Goal: Task Accomplishment & Management: Manage account settings

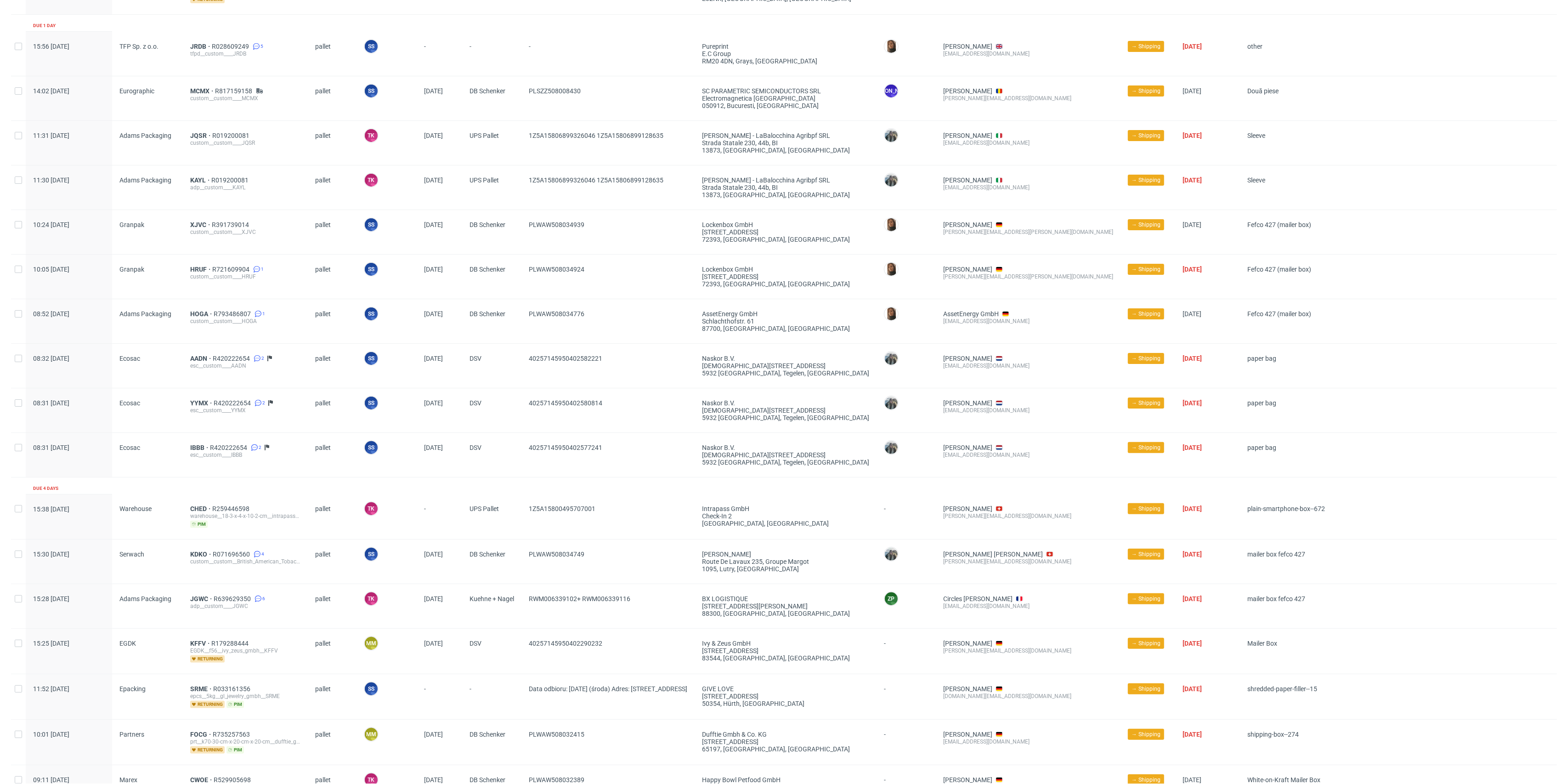
scroll to position [184, 0]
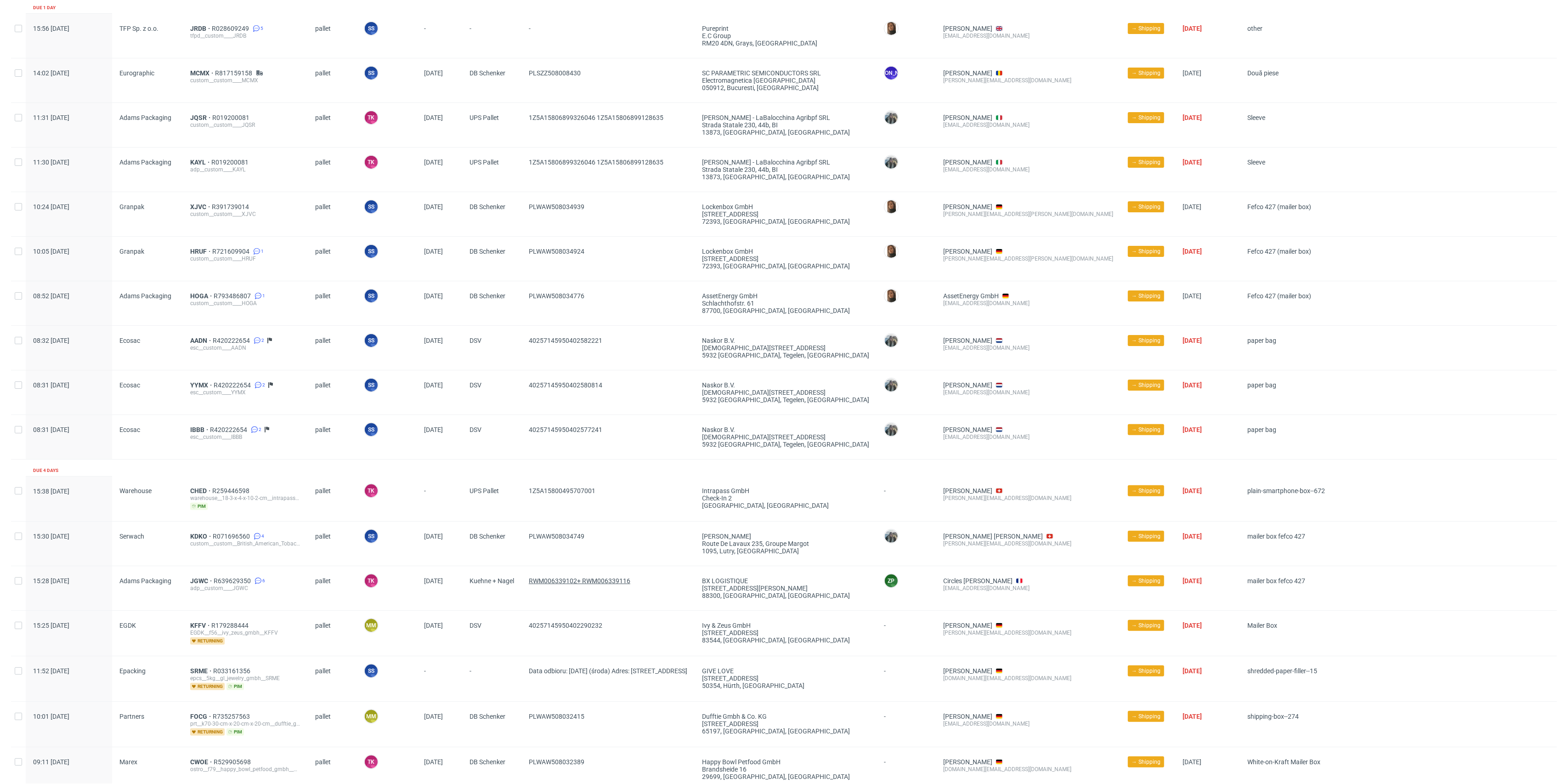
click at [557, 582] on span "RWM006339102+ RWM006339116" at bounding box center [579, 581] width 101 height 7
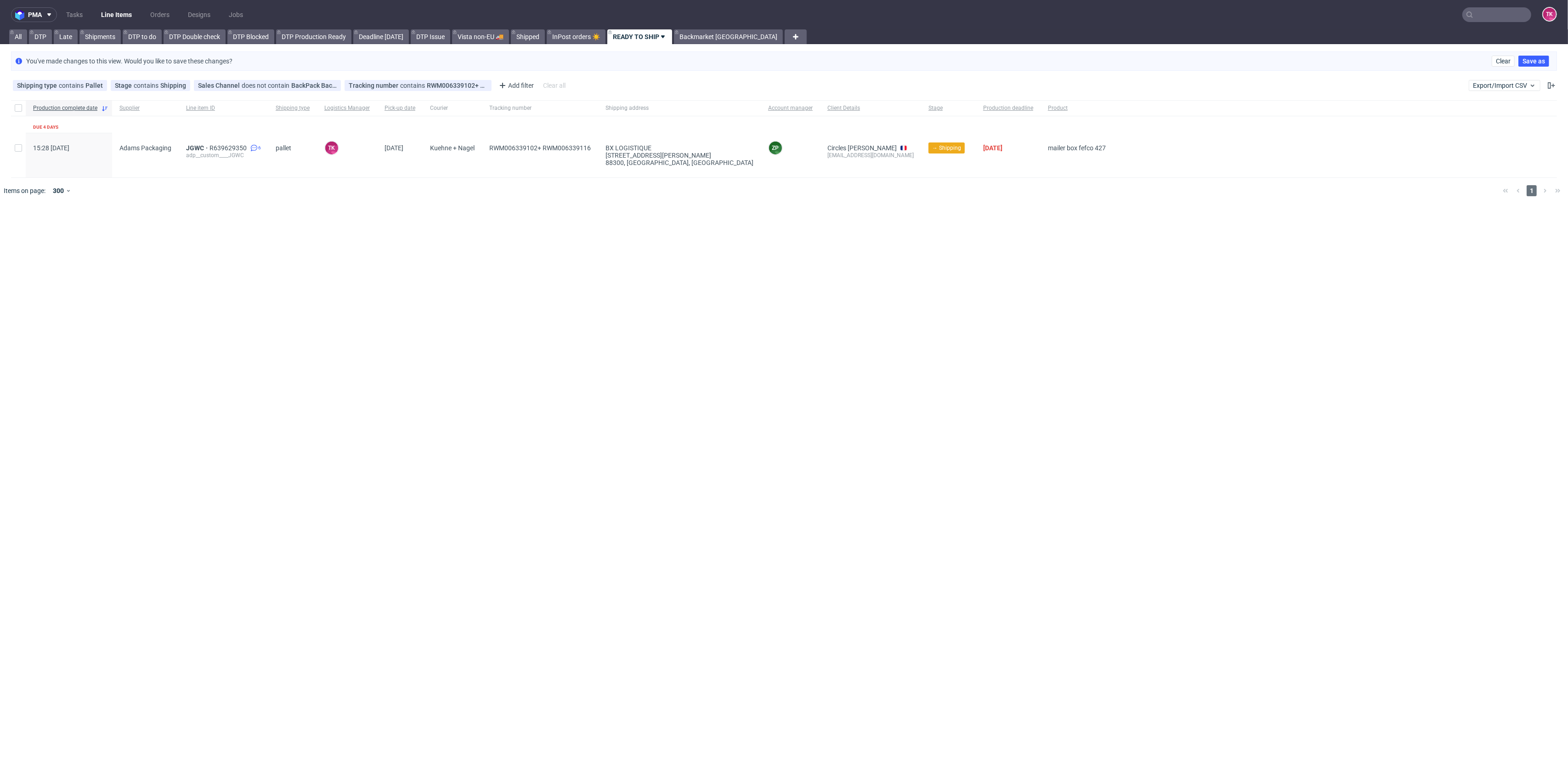
scroll to position [0, 0]
drag, startPoint x: 481, startPoint y: 155, endPoint x: 537, endPoint y: 157, distance: 56.0
click at [537, 157] on div "15:28 Fri 22.08.2025 Adams Packaging JGWC R639629350 6 adp__custom____JGWC pall…" at bounding box center [784, 155] width 1546 height 45
copy div "RWM006339102"
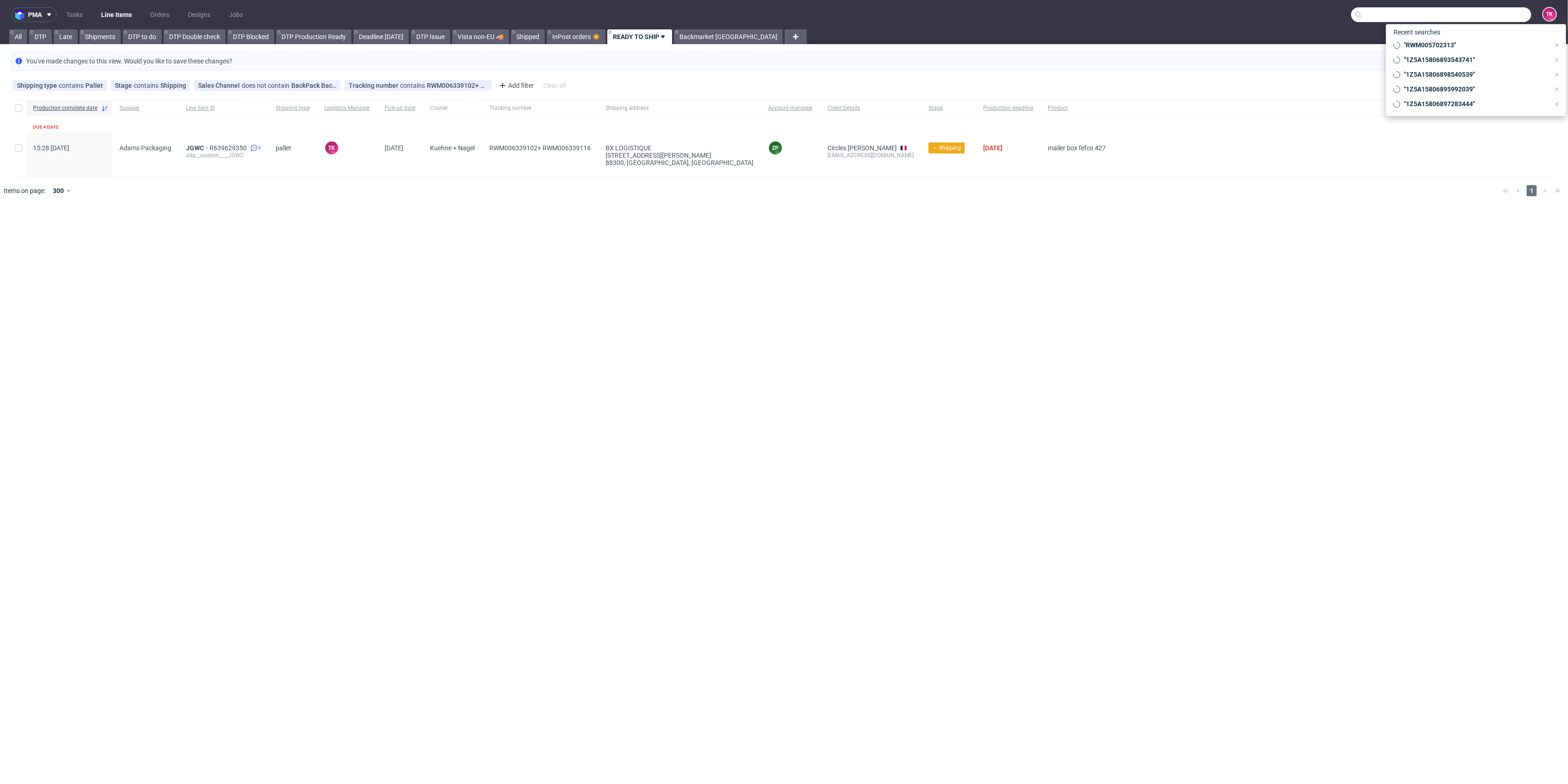
drag, startPoint x: 1491, startPoint y: 9, endPoint x: 1486, endPoint y: 14, distance: 7.1
click at [1489, 9] on input "text" at bounding box center [1441, 15] width 180 height 15
paste input "R639629350"
drag, startPoint x: 1396, startPoint y: 16, endPoint x: 1365, endPoint y: 16, distance: 31.0
click at [1316, 25] on nav "pma Tasks Line Items Orders Designs Jobs R639629350 TK" at bounding box center [784, 15] width 1568 height 29
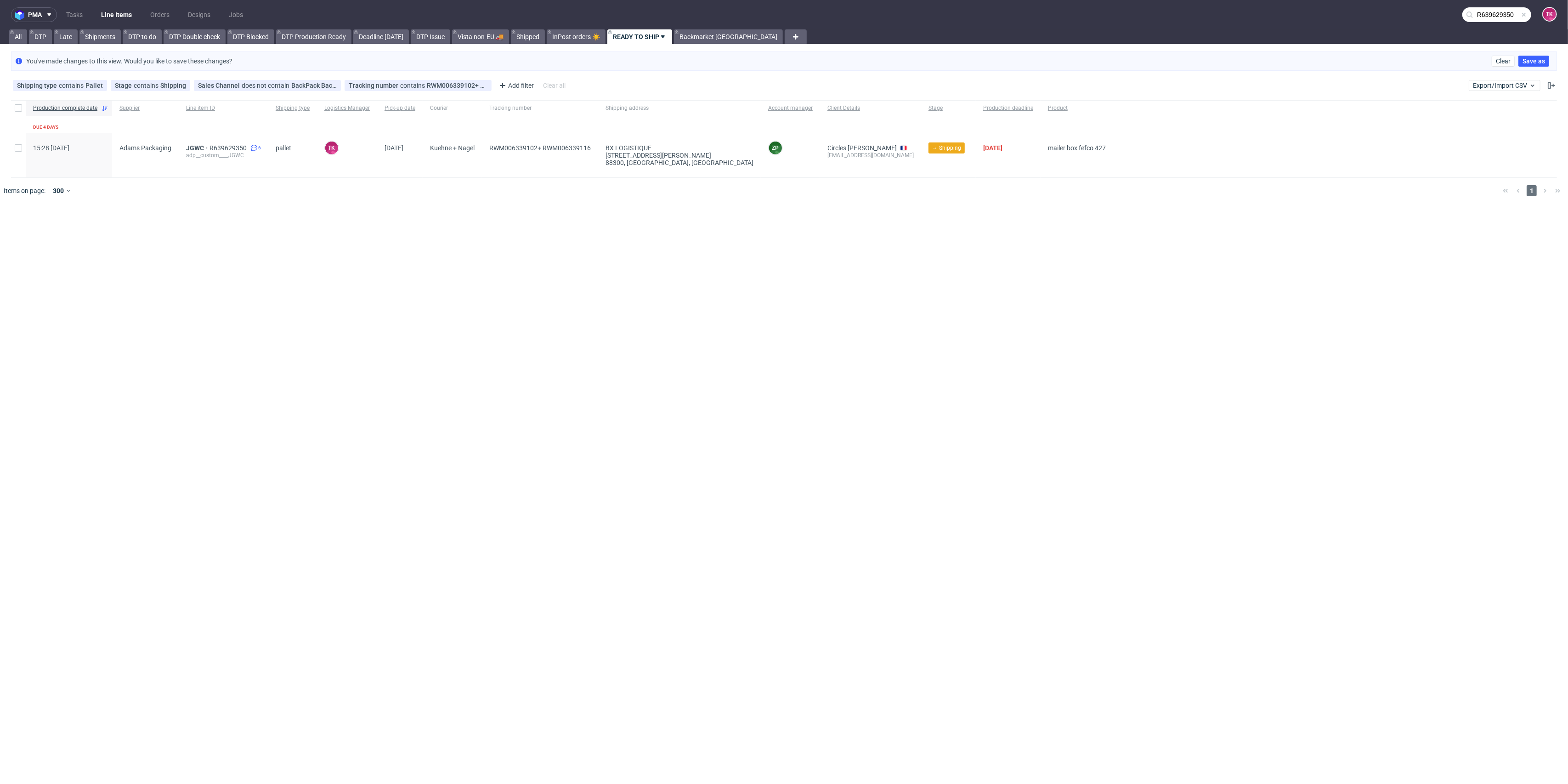
click at [1483, 17] on input "R639629350" at bounding box center [1496, 15] width 69 height 15
type input "R639629350"
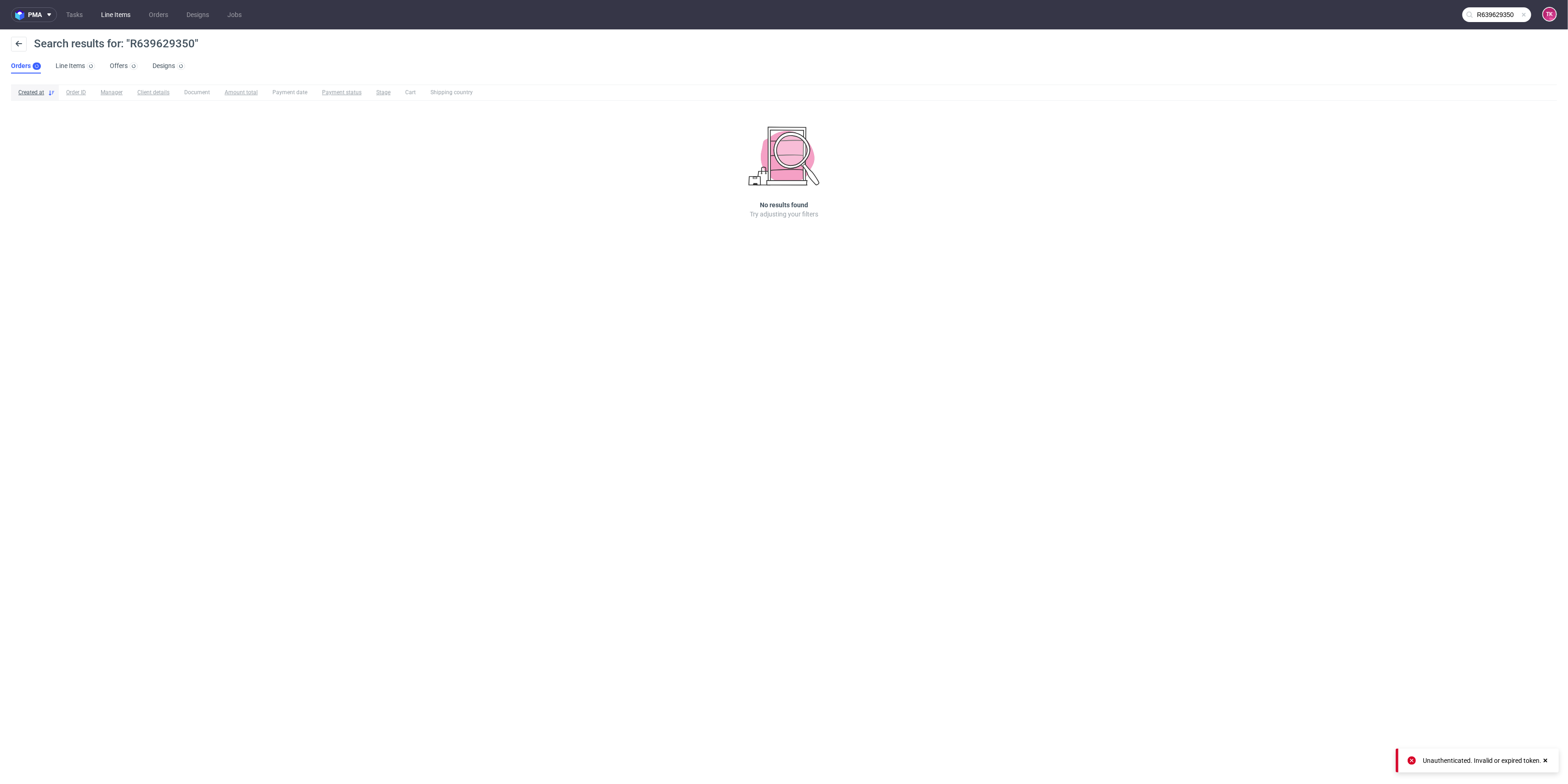
click at [113, 15] on link "Line Items" at bounding box center [115, 15] width 40 height 15
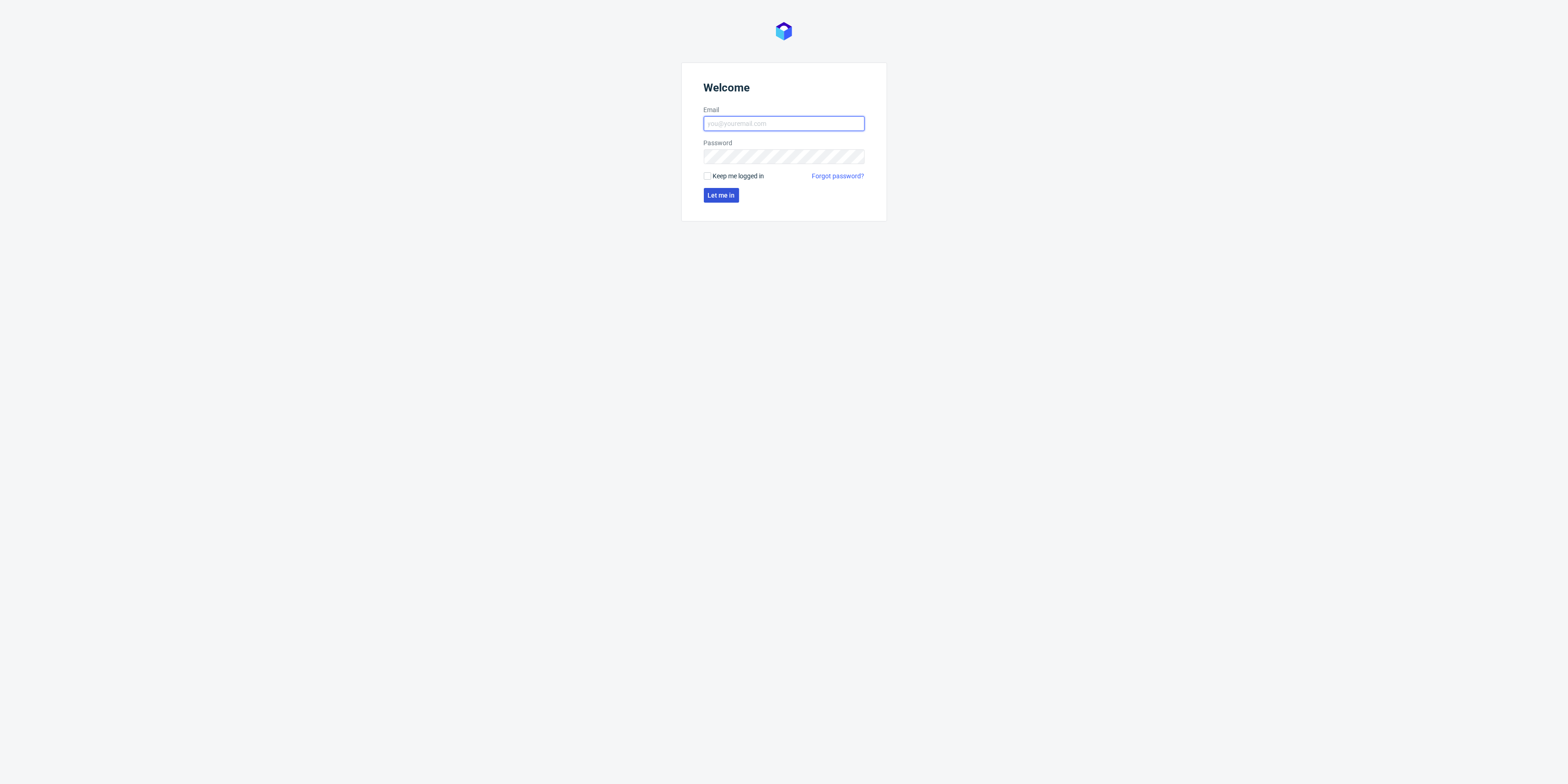
type input "kacper.tobrucki@packhelp.com"
click at [727, 193] on span "Let me in" at bounding box center [721, 195] width 27 height 7
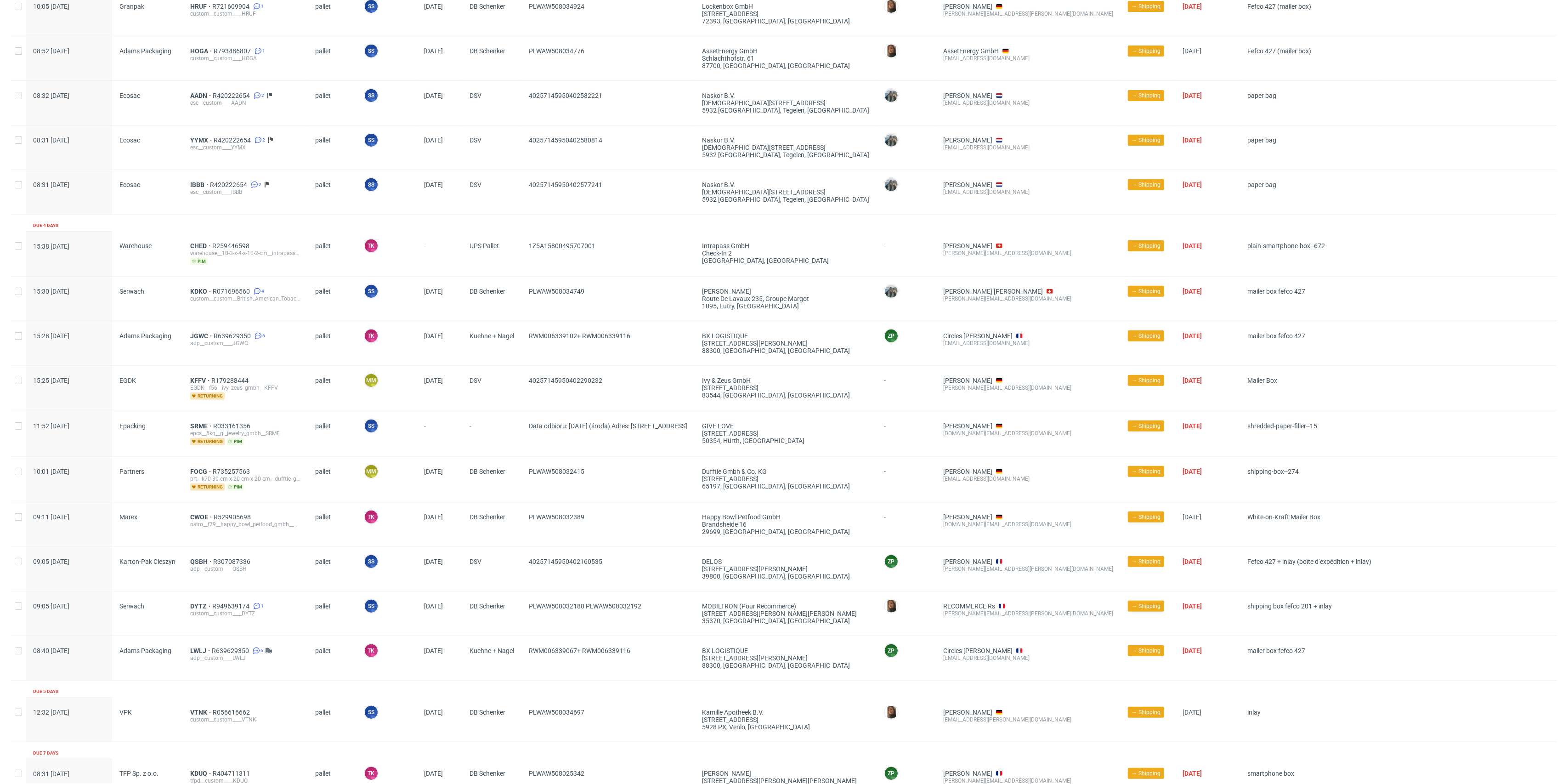
scroll to position [474, 0]
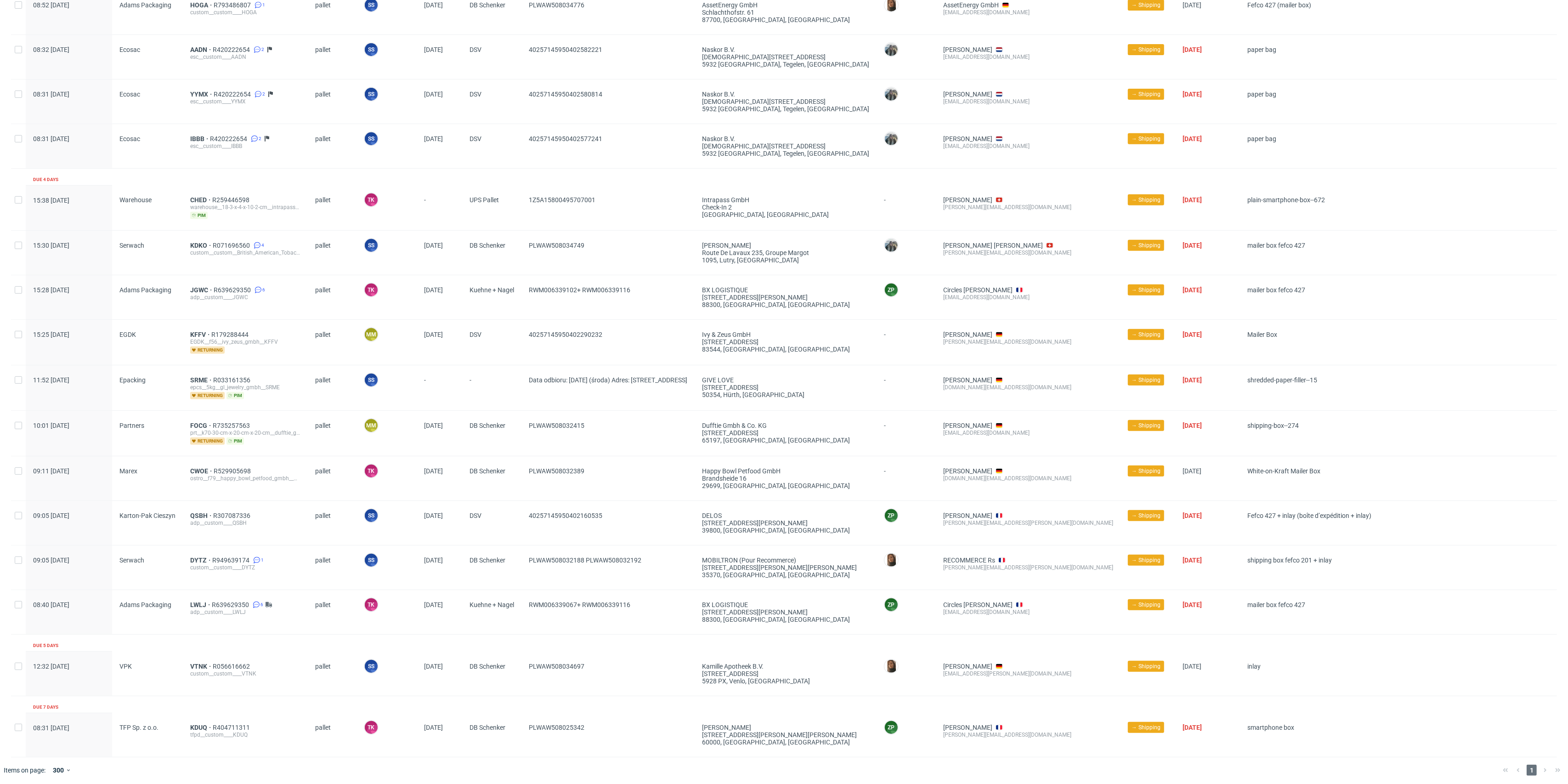
drag, startPoint x: 196, startPoint y: 729, endPoint x: 183, endPoint y: 725, distance: 13.6
click at [184, 725] on div "KDUQ R404711311 tfpd__custom____KDUQ" at bounding box center [245, 735] width 125 height 44
drag, startPoint x: 263, startPoint y: 722, endPoint x: 213, endPoint y: 717, distance: 50.2
click at [213, 717] on div "KDUQ R404711311 tfpd__custom____KDUQ" at bounding box center [245, 735] width 125 height 44
click at [252, 713] on div "KDUQ R404711311 tfpd__custom____KDUQ" at bounding box center [245, 735] width 125 height 44
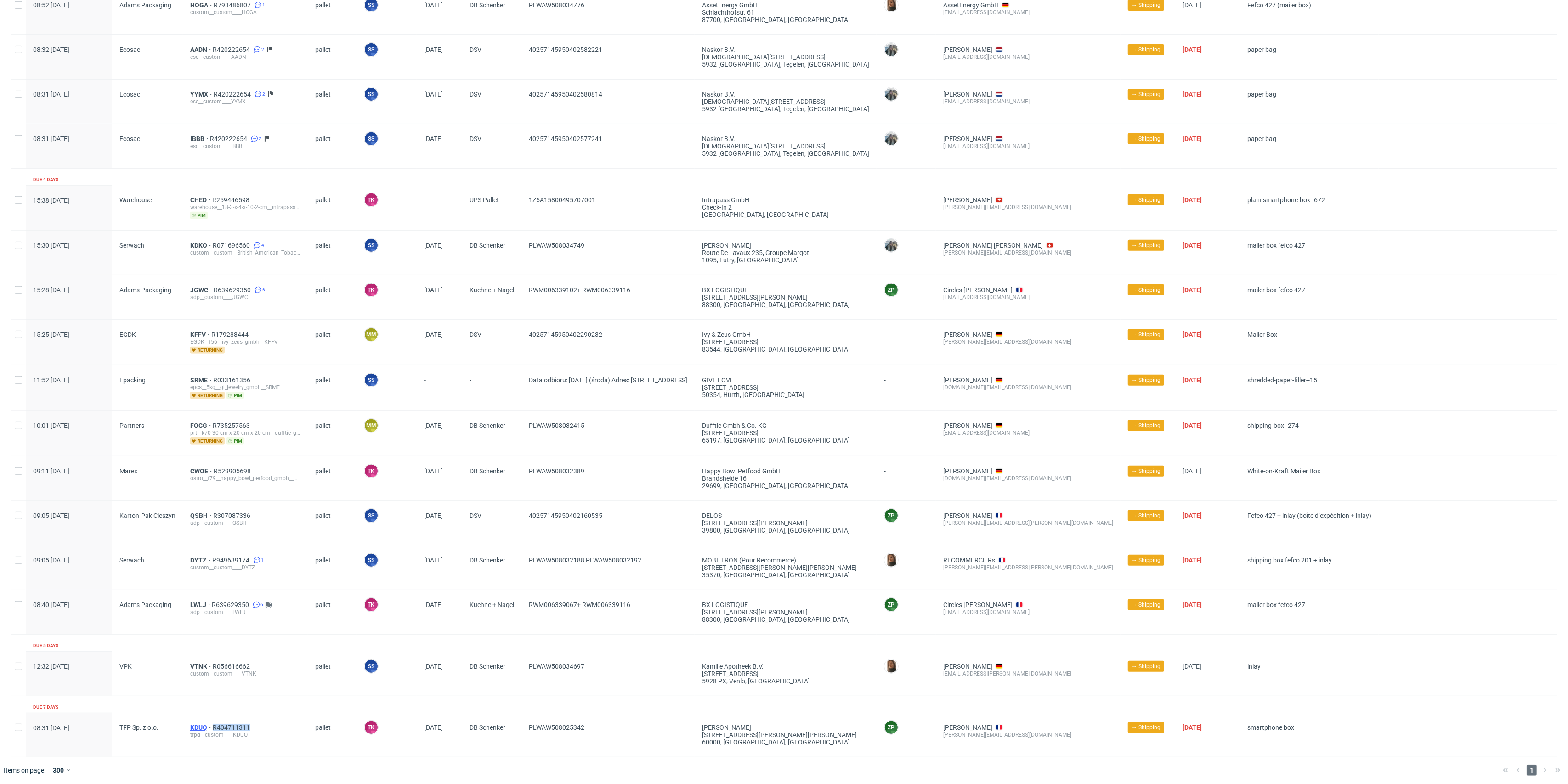
drag, startPoint x: 258, startPoint y: 723, endPoint x: 210, endPoint y: 723, distance: 48.0
click at [209, 724] on div "KDUQ R404711311" at bounding box center [245, 728] width 110 height 7
copy div "R404711311"
click at [201, 725] on span "KDUQ" at bounding box center [201, 728] width 23 height 7
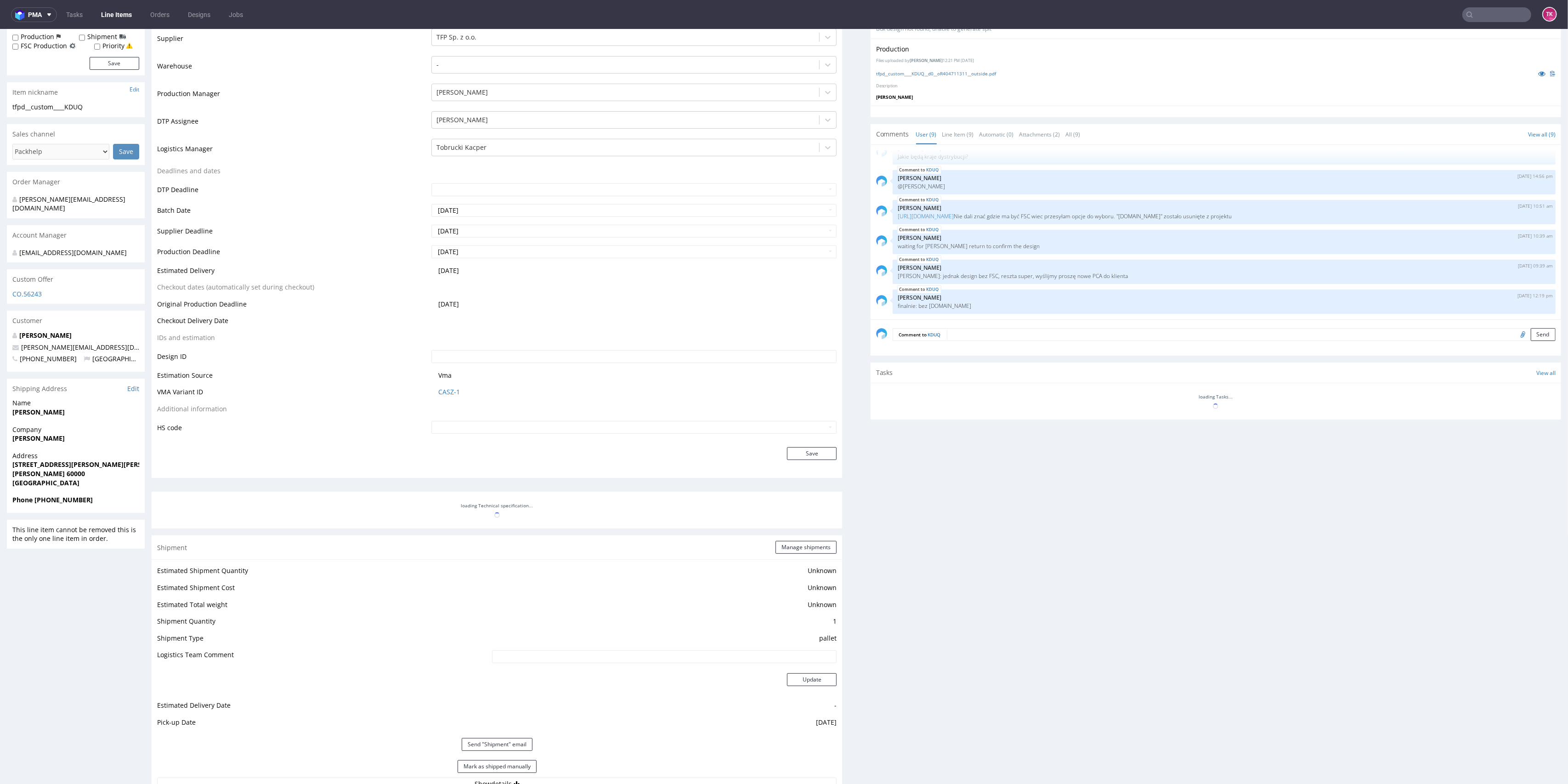
scroll to position [281, 0]
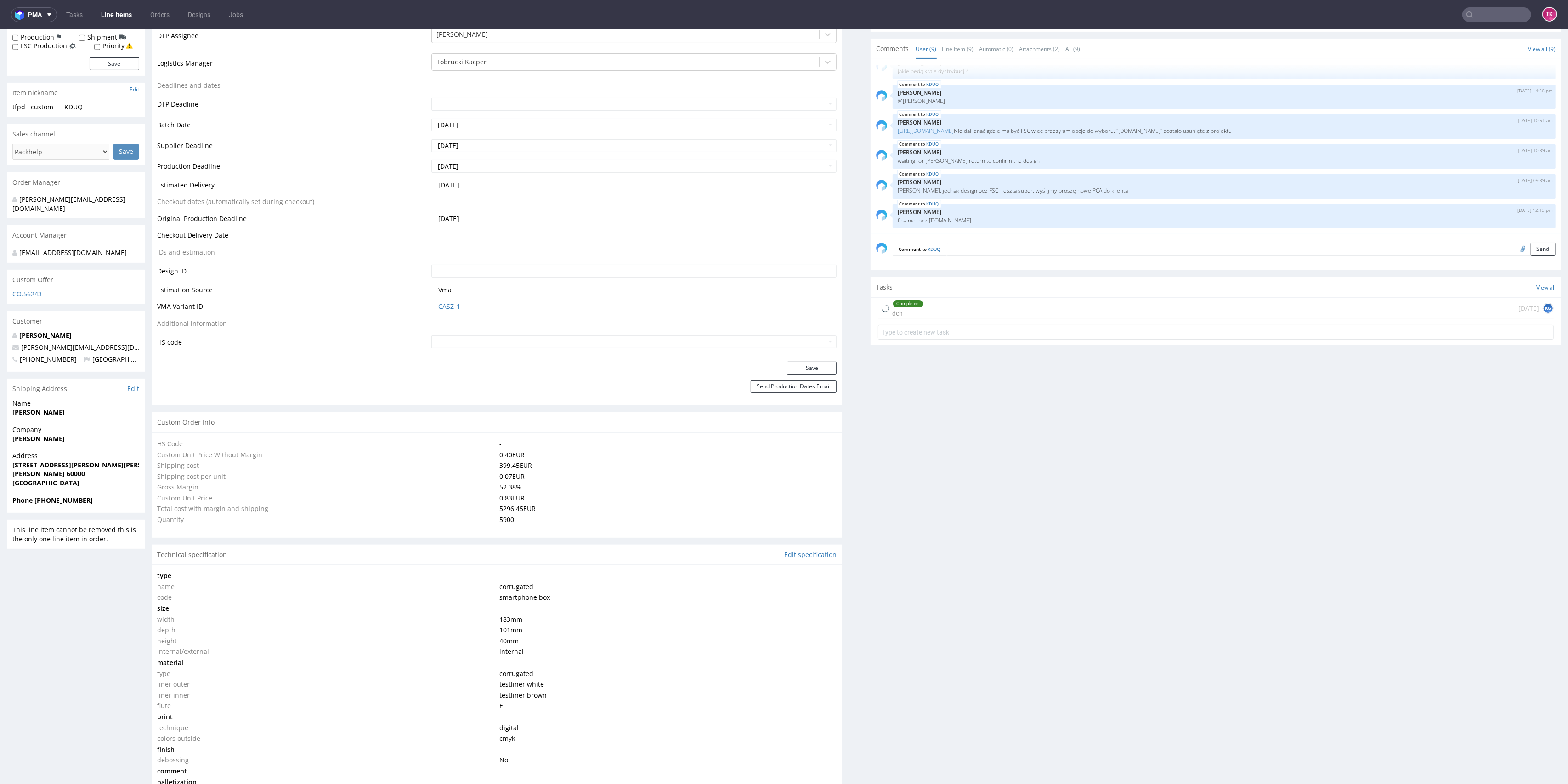
type input "5900"
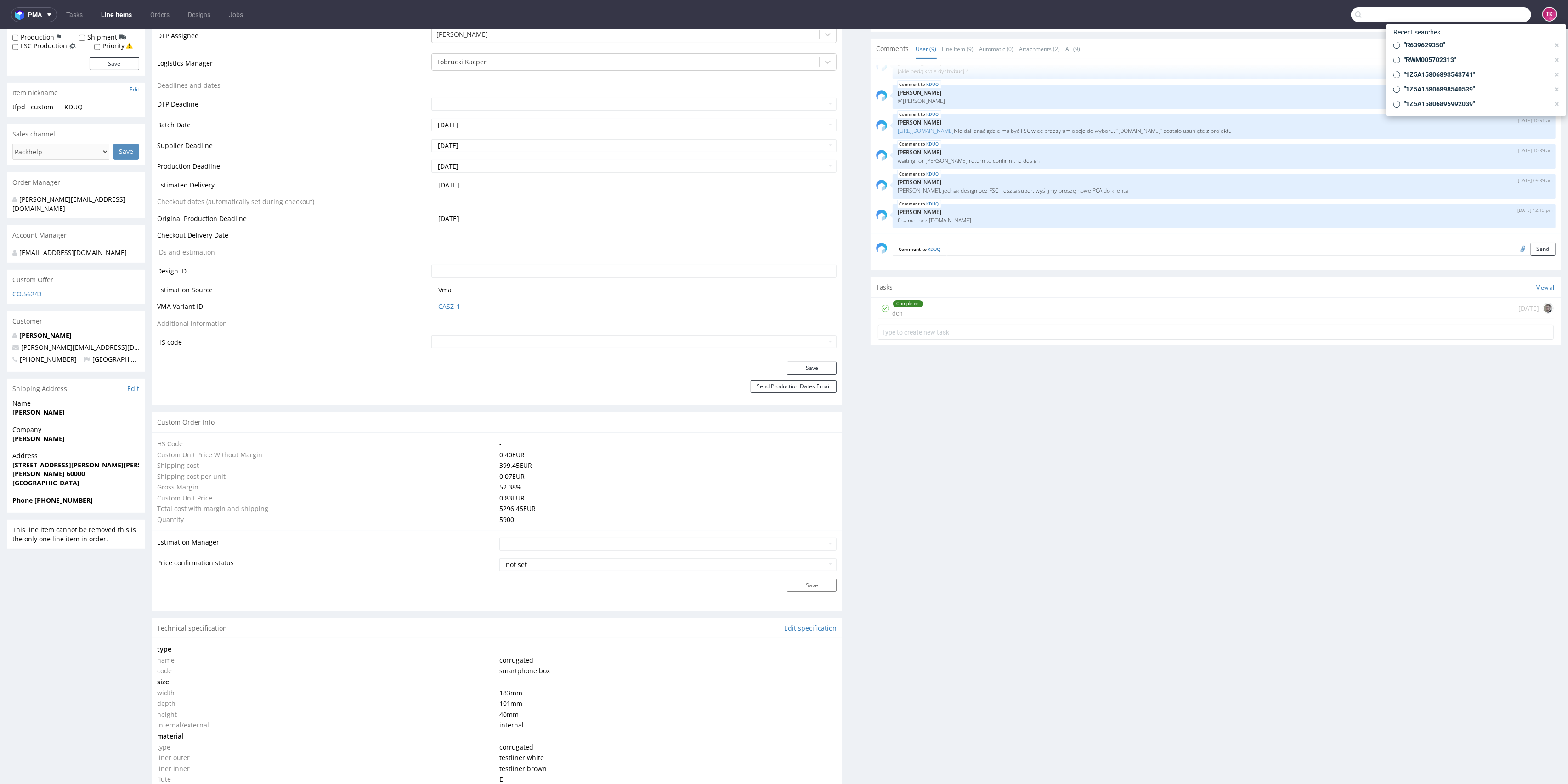
click at [1496, 14] on input "text" at bounding box center [1441, 15] width 180 height 15
paste input "R404711311"
type input "R404711311"
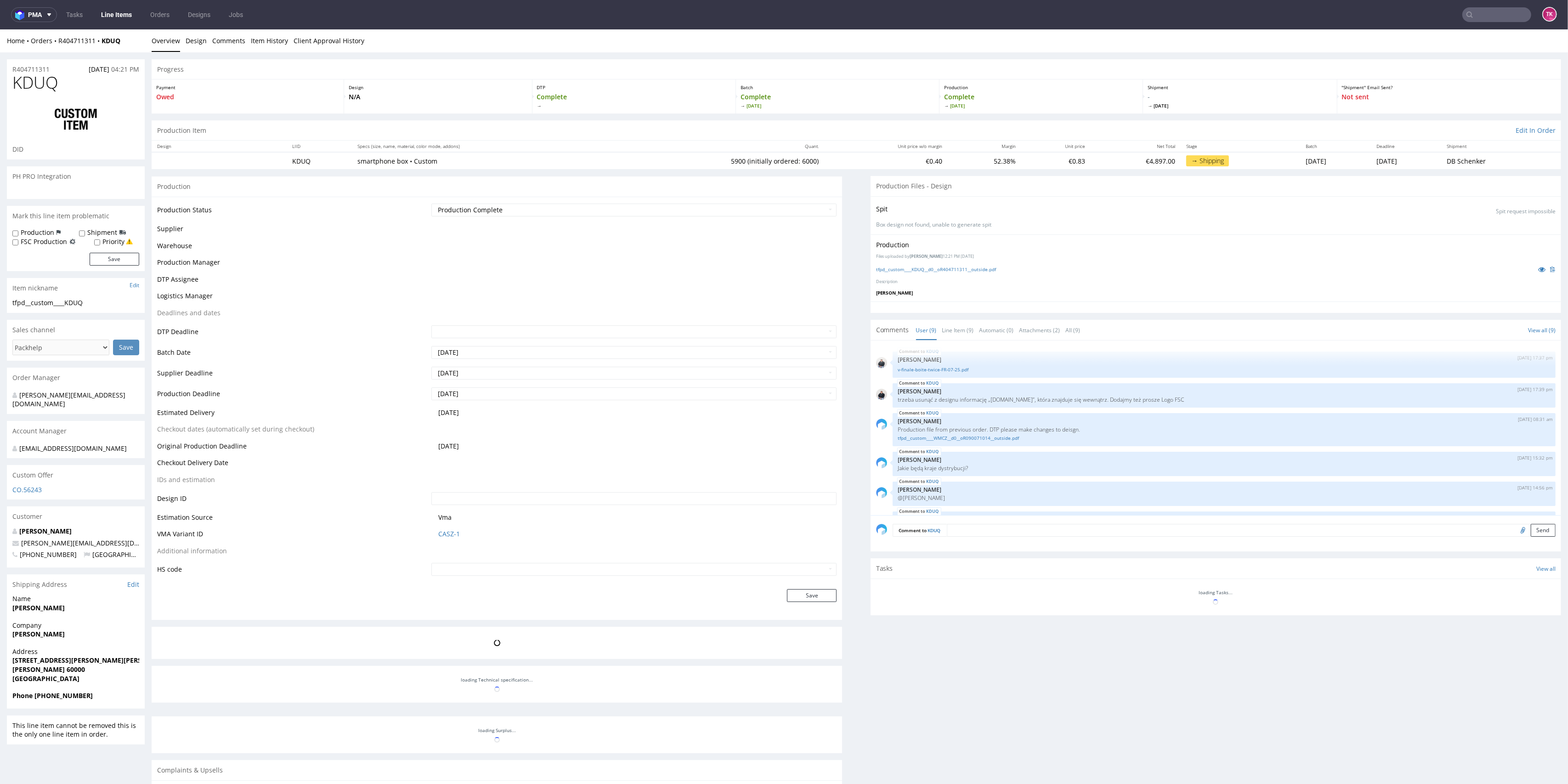
scroll to position [116, 0]
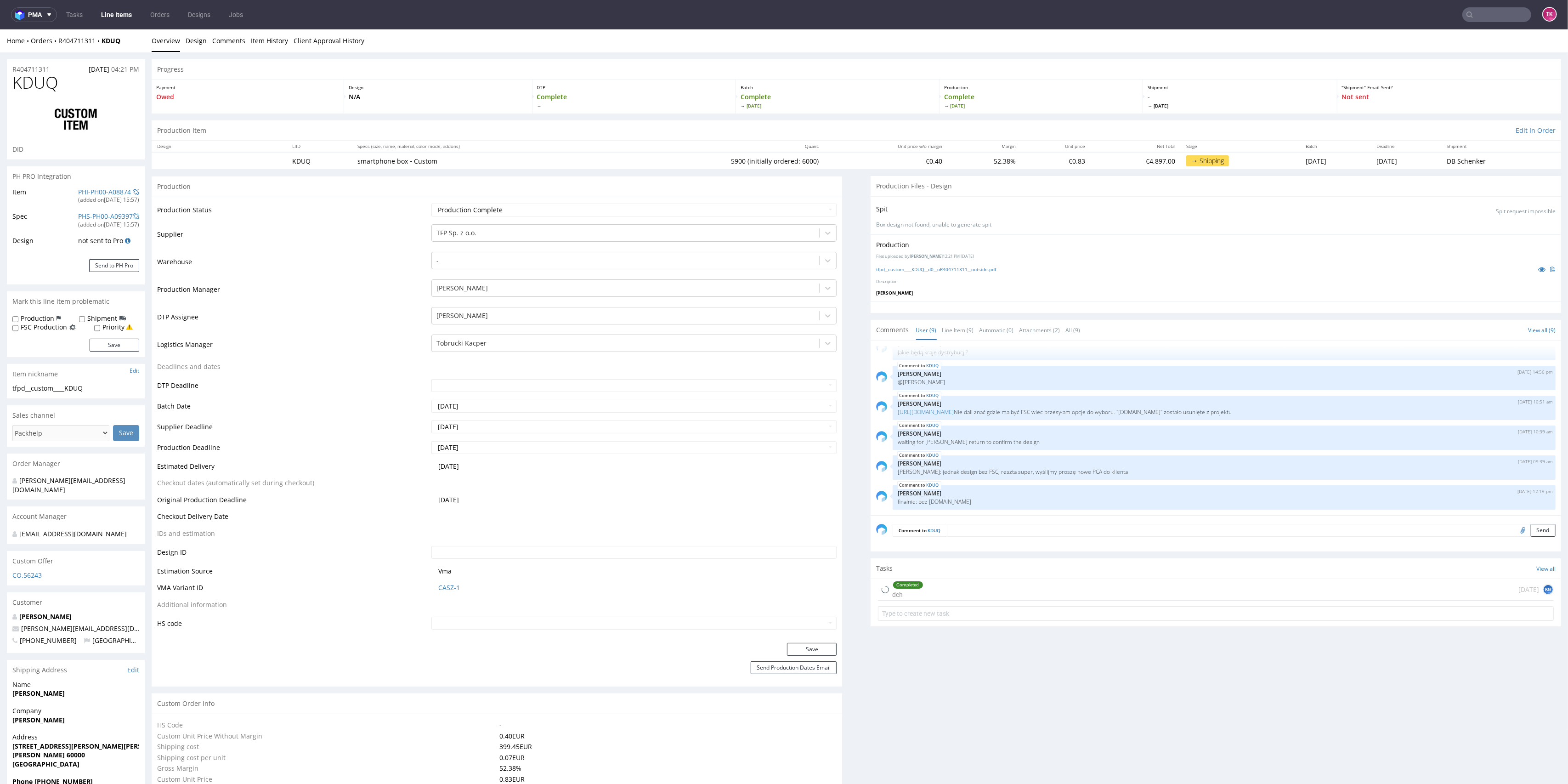
type input "5900"
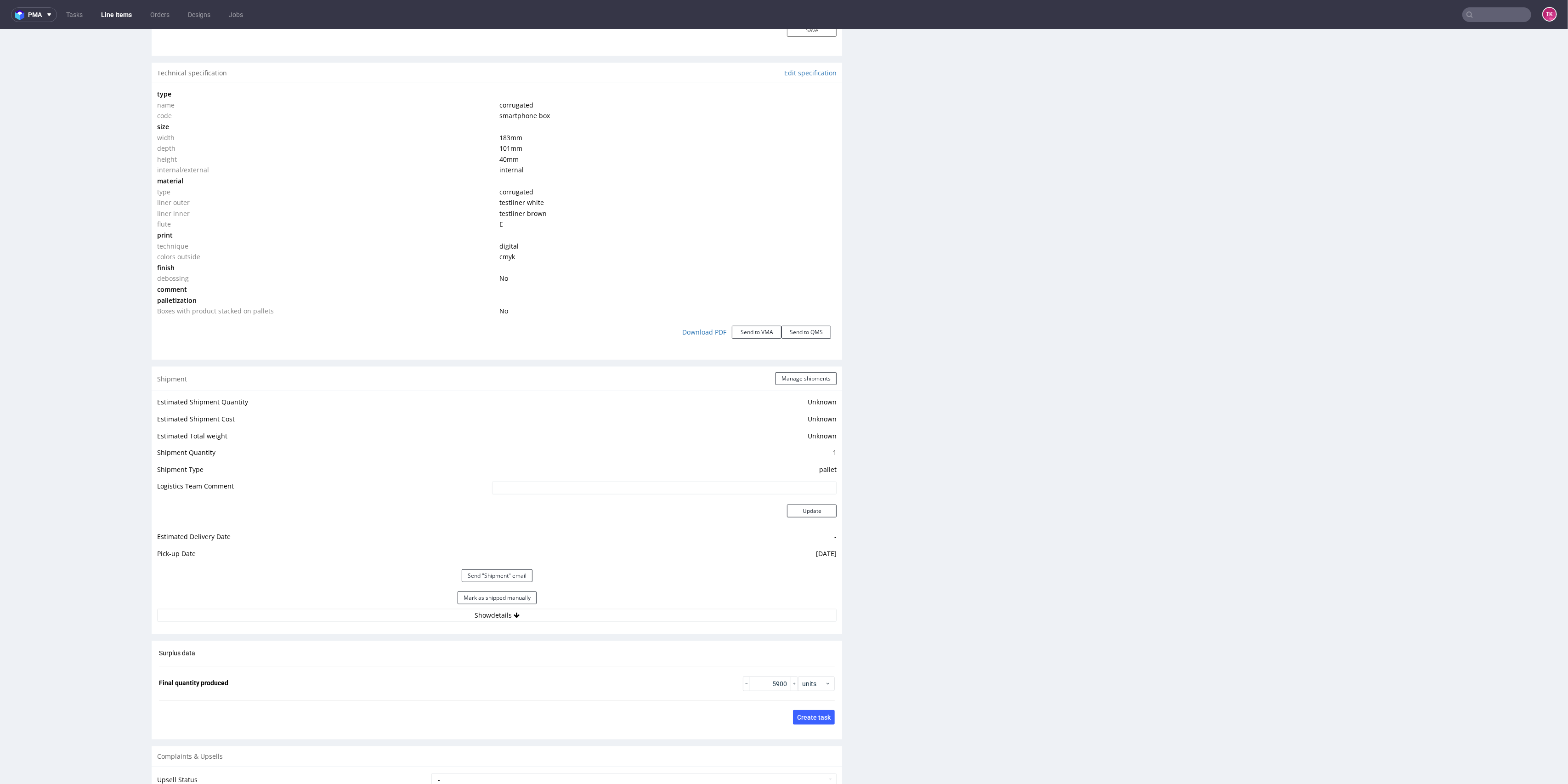
scroll to position [919, 0]
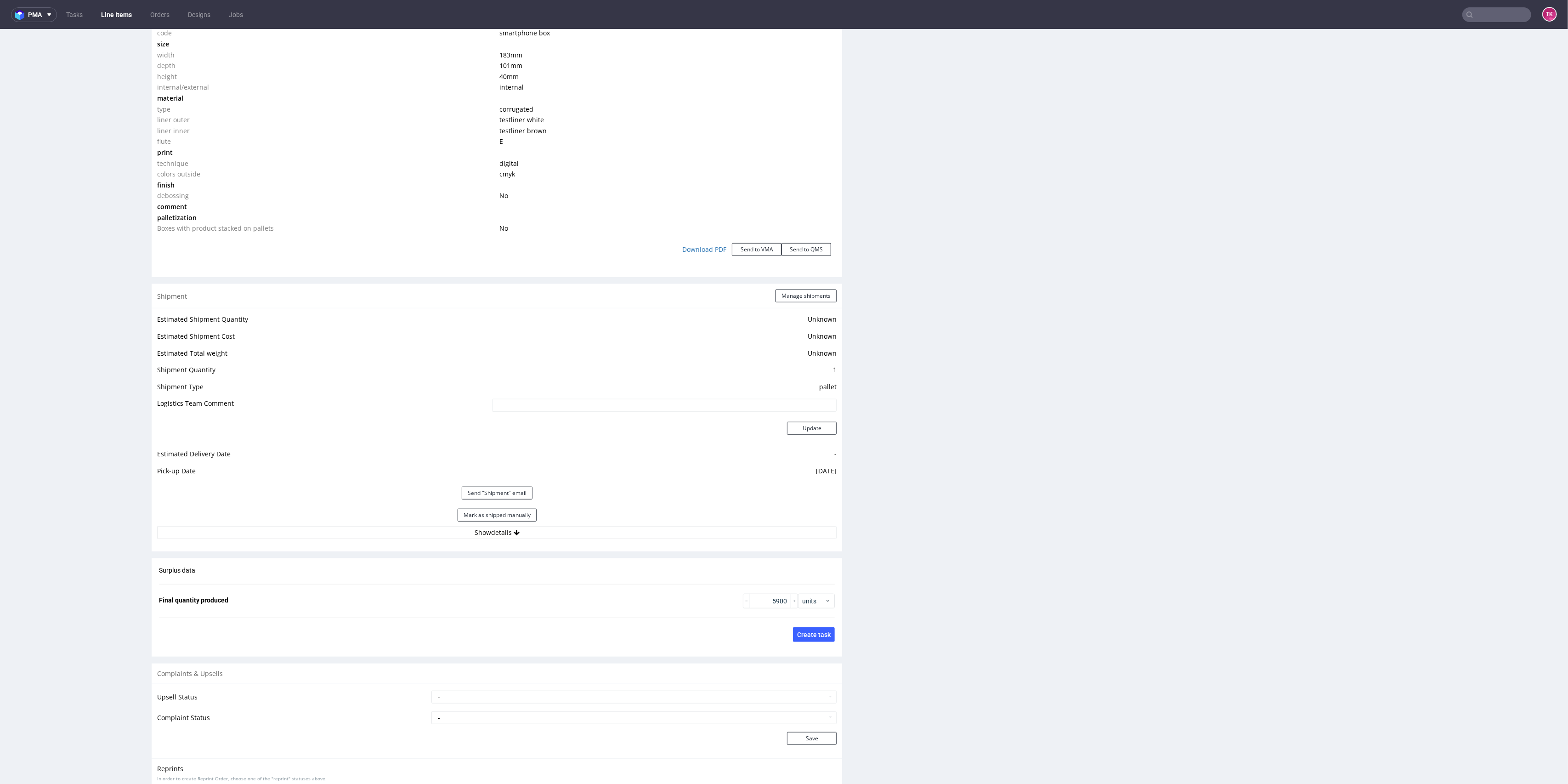
click at [517, 539] on div "Estimated Shipment Quantity Unknown Estimated Shipment Cost Unknown Estimated T…" at bounding box center [497, 426] width 690 height 237
click at [517, 537] on button "Show details" at bounding box center [496, 533] width 679 height 13
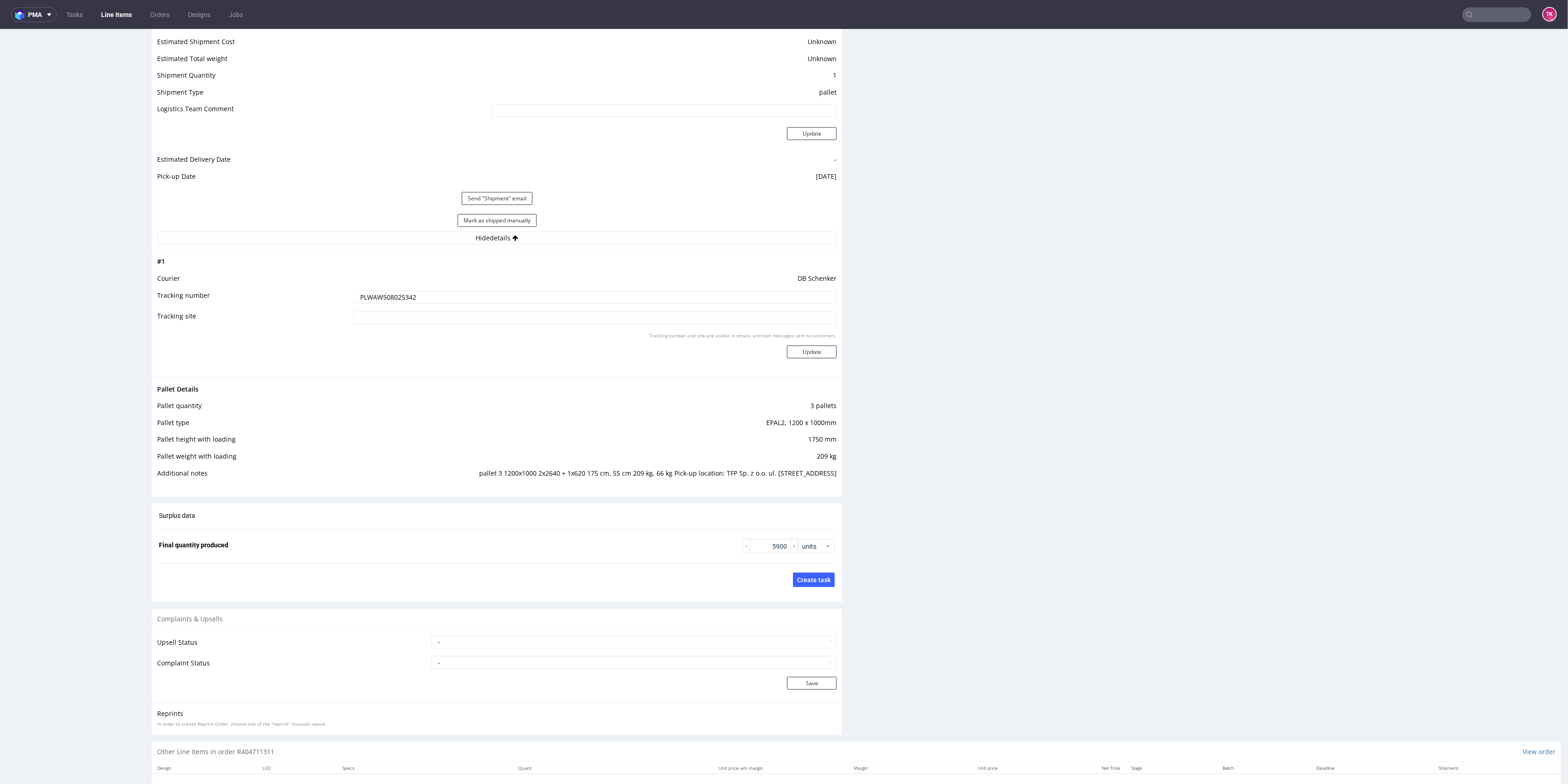
scroll to position [1226, 0]
click at [1496, 2] on nav "pma Tasks Line Items Orders Designs Jobs TK" at bounding box center [784, 15] width 1568 height 29
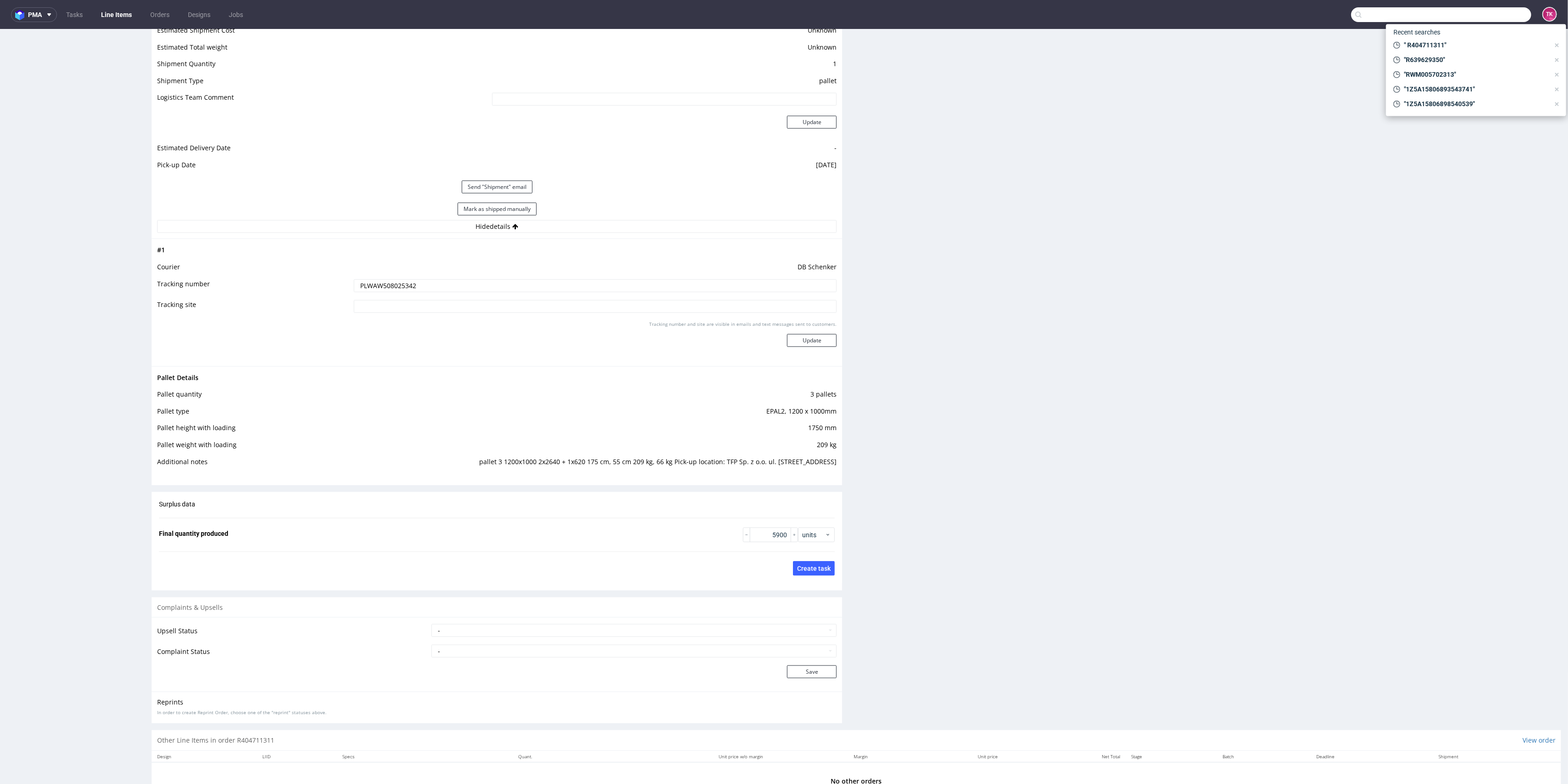
click at [1489, 8] on input "text" at bounding box center [1441, 15] width 180 height 15
paste input "RWM006334744"
type input "RWM006334744"
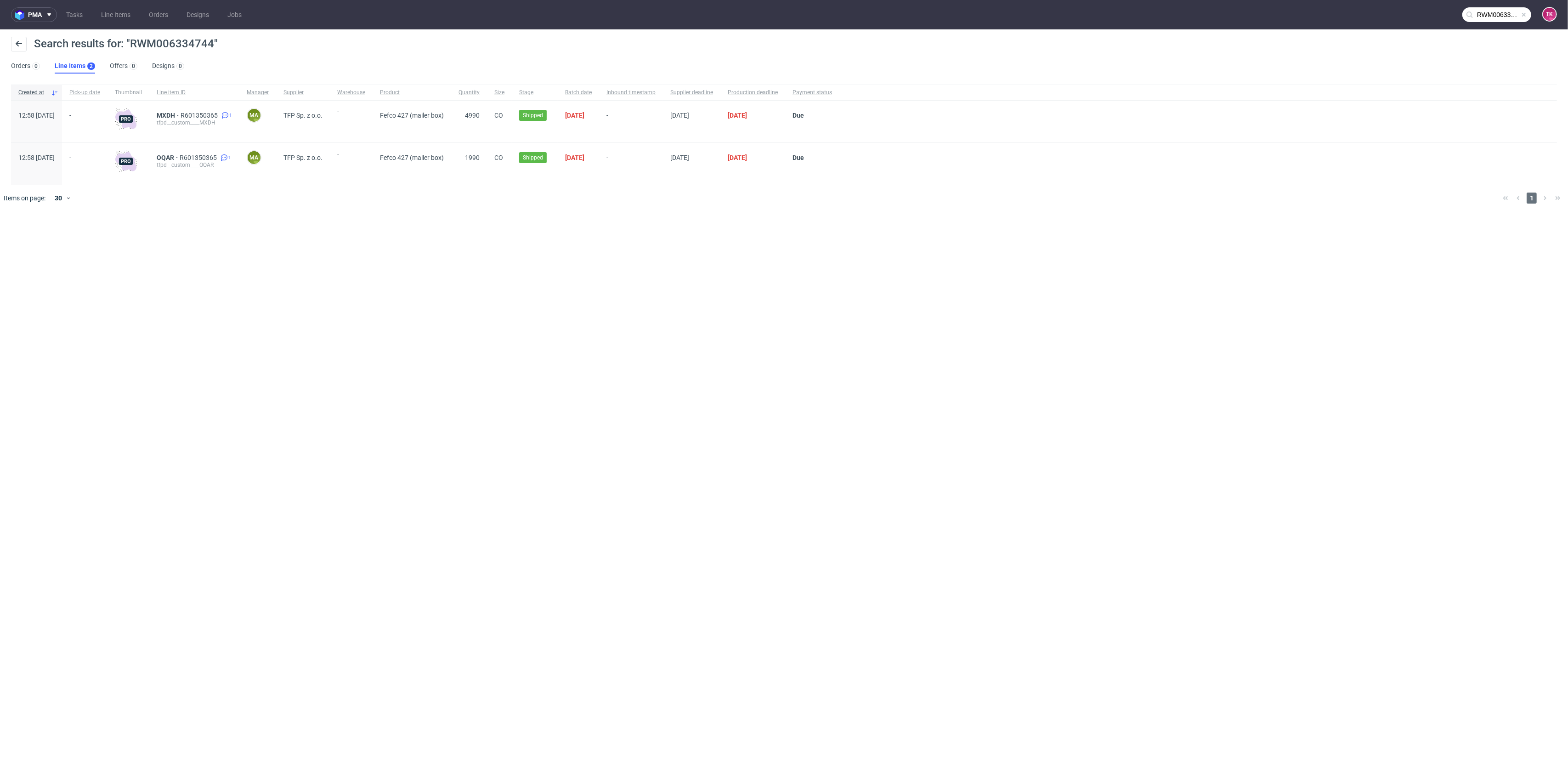
click at [183, 152] on div "OQAR R601350365 1 tfpd__custom____OQAR" at bounding box center [194, 164] width 90 height 42
click at [180, 155] on div "OQAR R601350365 1 tfpd__custom____OQAR" at bounding box center [194, 164] width 90 height 42
click at [179, 159] on span "OQAR" at bounding box center [168, 158] width 23 height 7
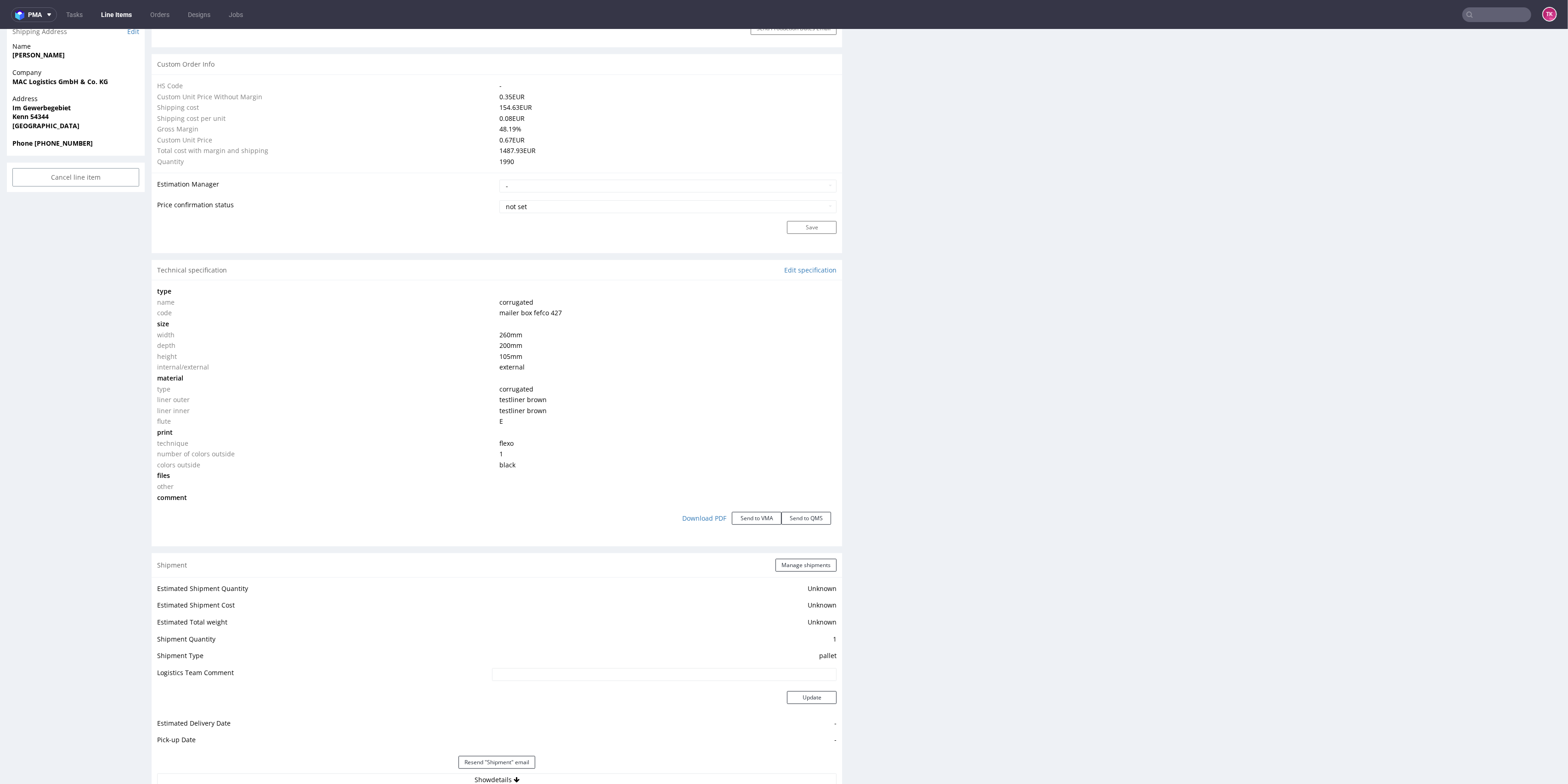
scroll to position [858, 0]
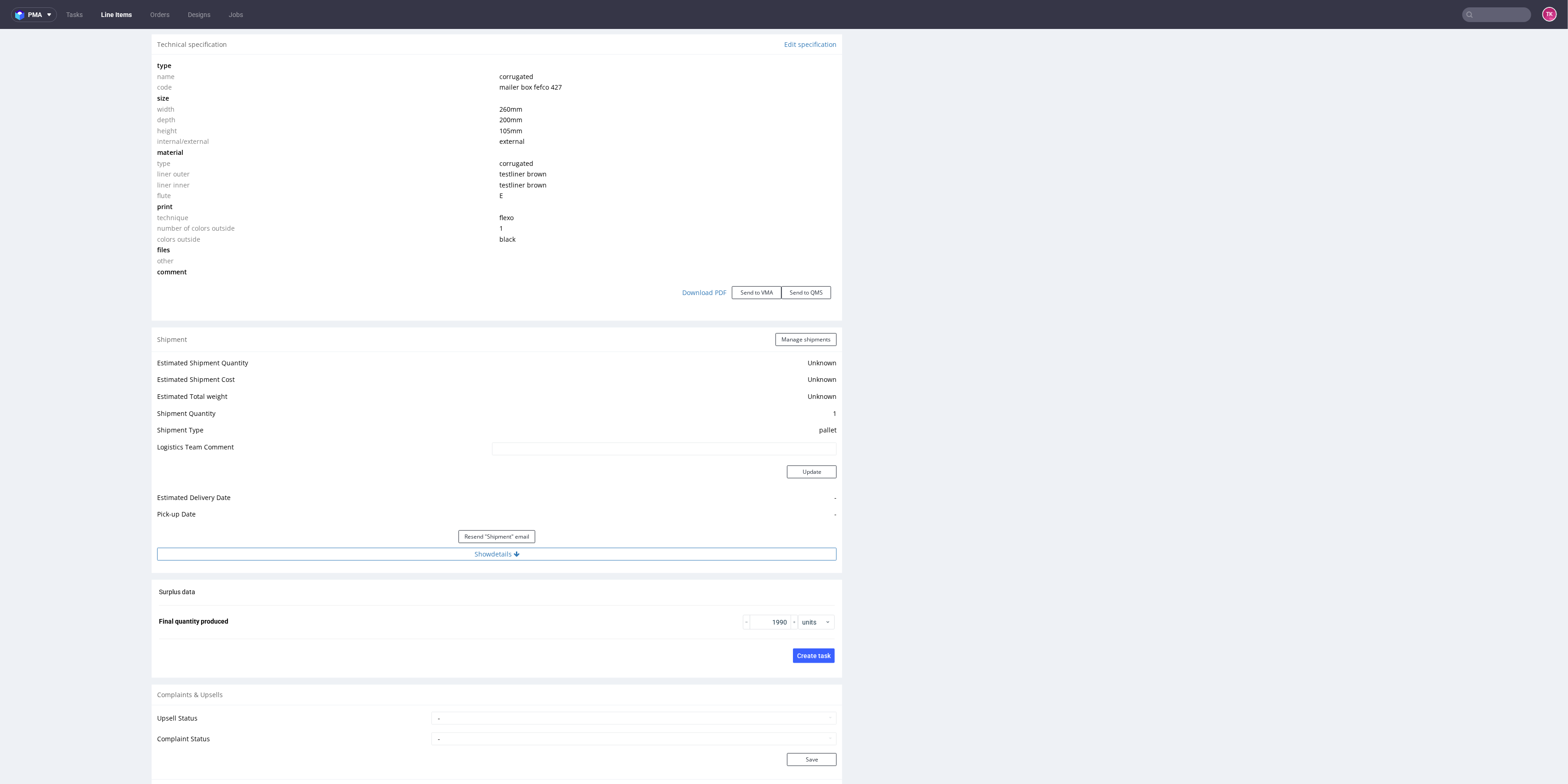
click at [640, 554] on button "Show details" at bounding box center [496, 555] width 679 height 13
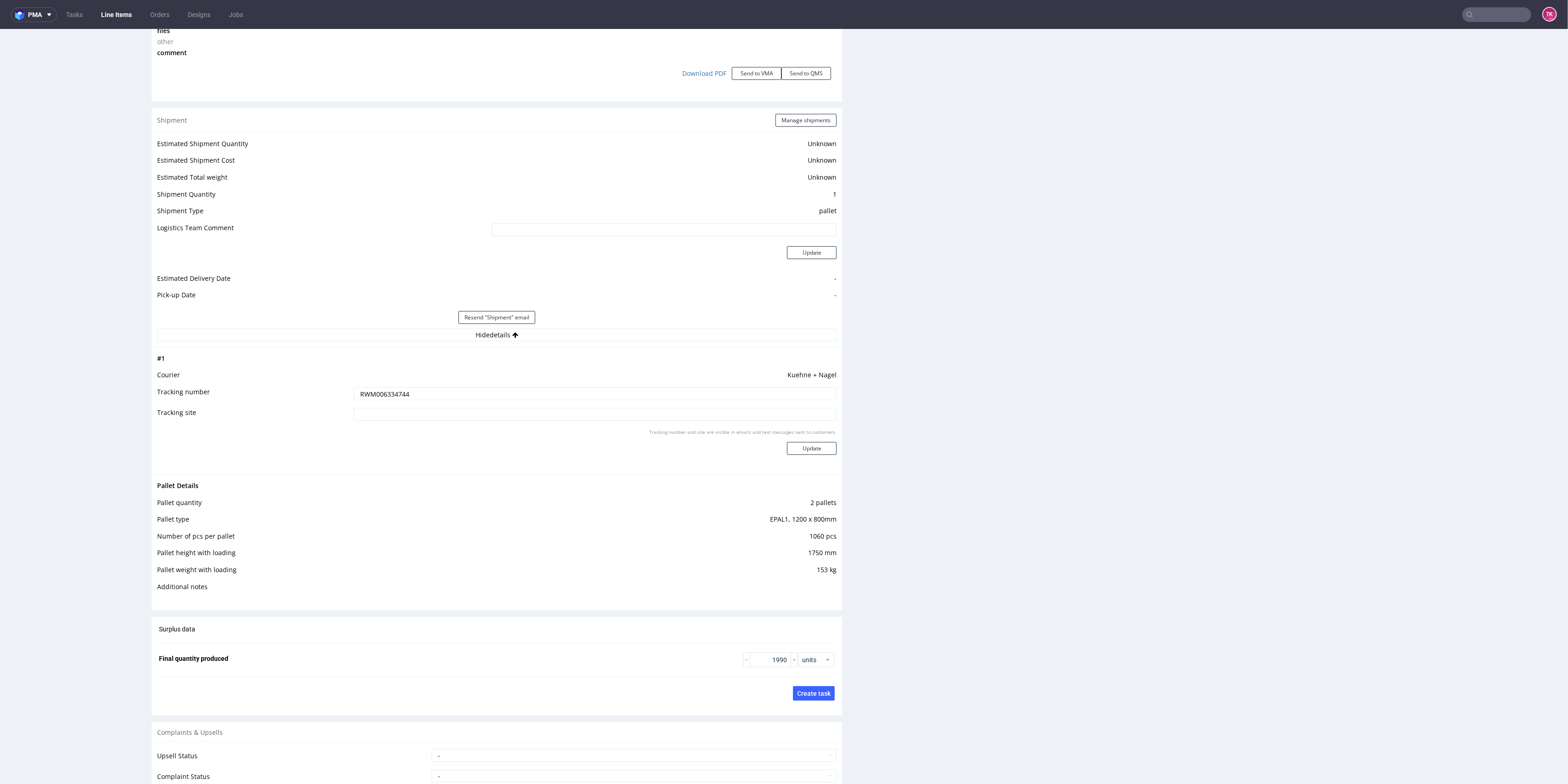
scroll to position [1164, 0]
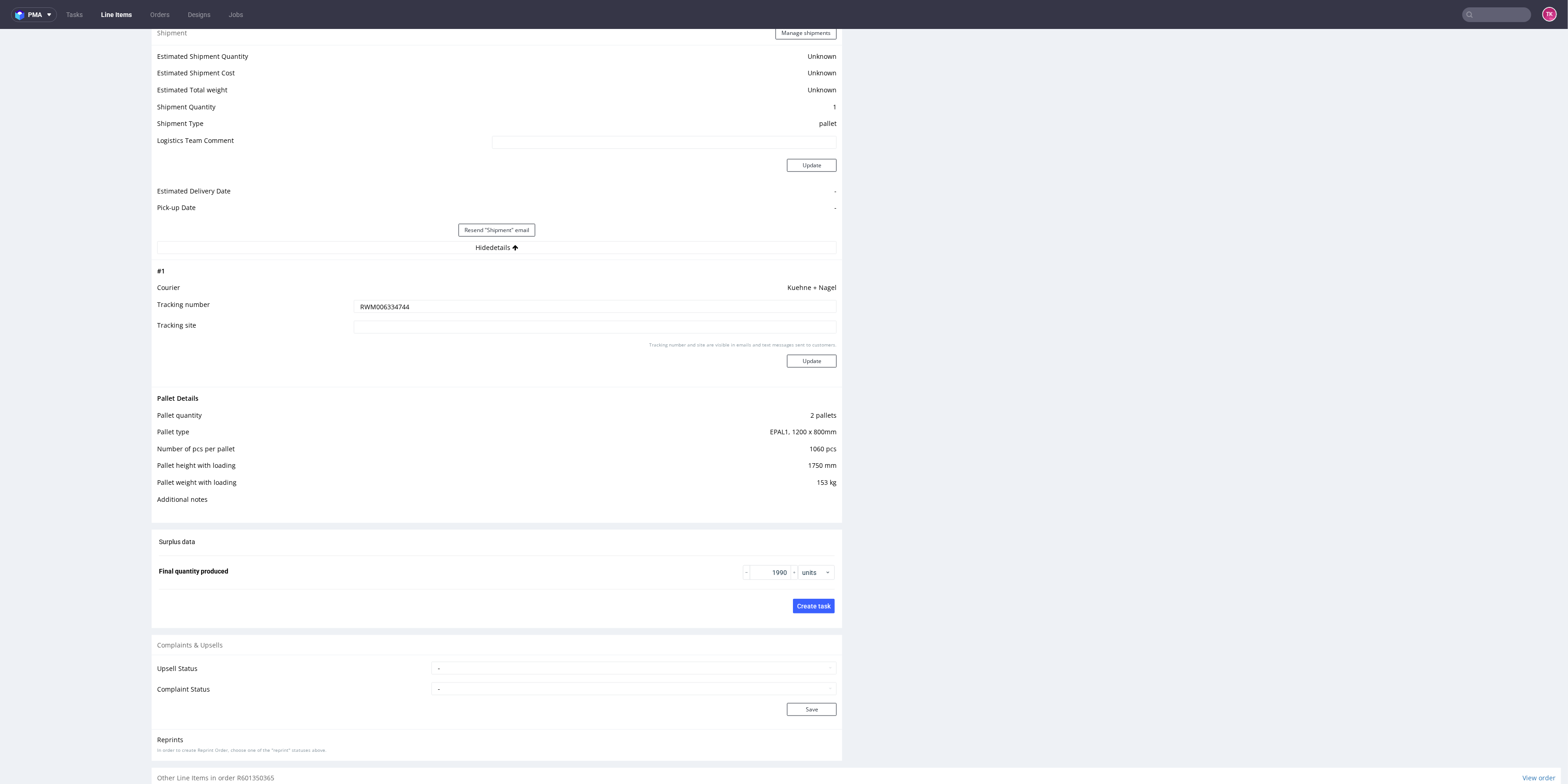
click at [533, 321] on input at bounding box center [595, 328] width 483 height 13
click at [533, 322] on input at bounding box center [595, 328] width 483 height 13
paste input "RWM006334744"
type input "RWM006334744"
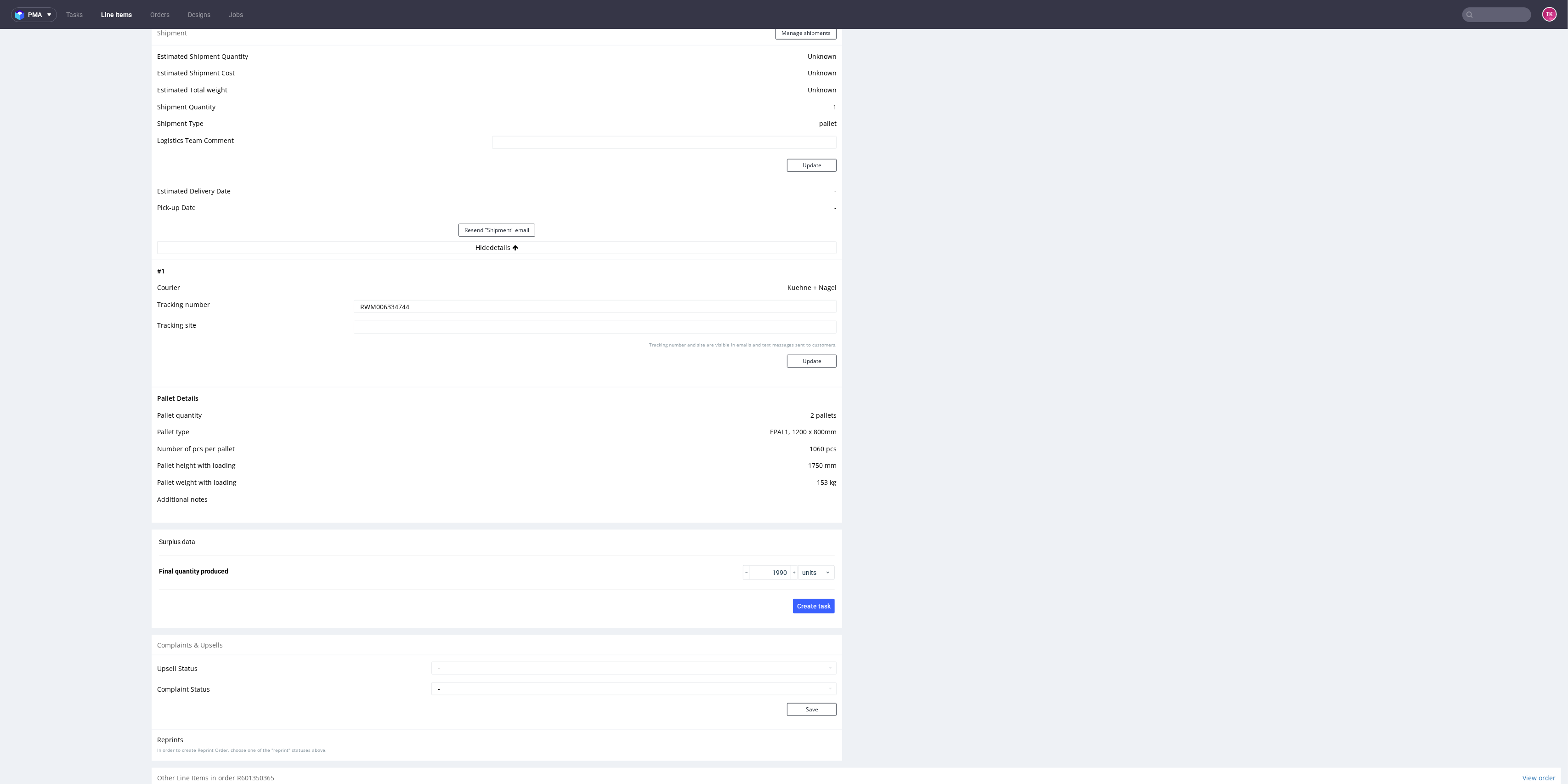
drag, startPoint x: 1545, startPoint y: 532, endPoint x: 1559, endPoint y: 535, distance: 14.3
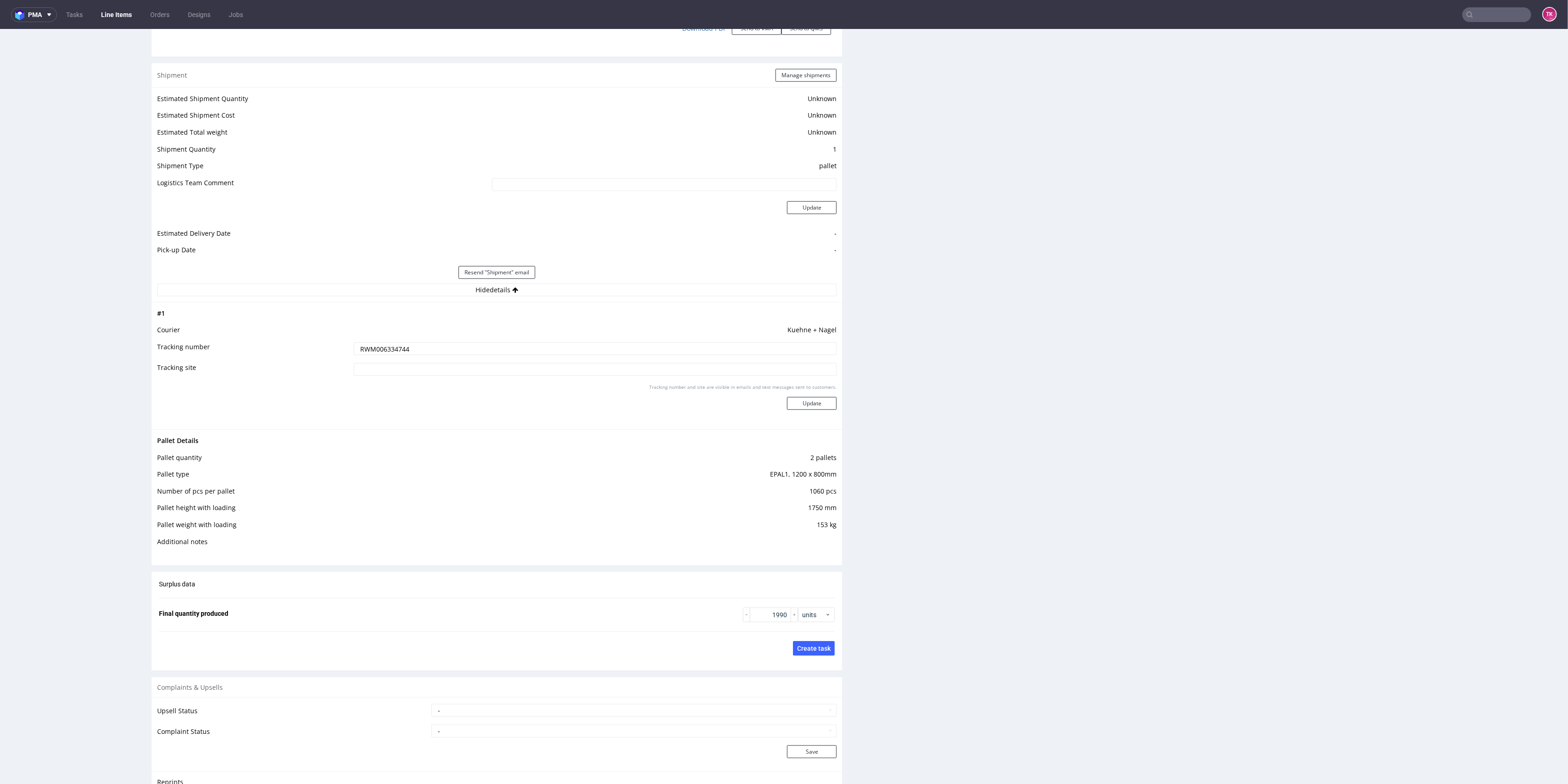
scroll to position [1170, 0]
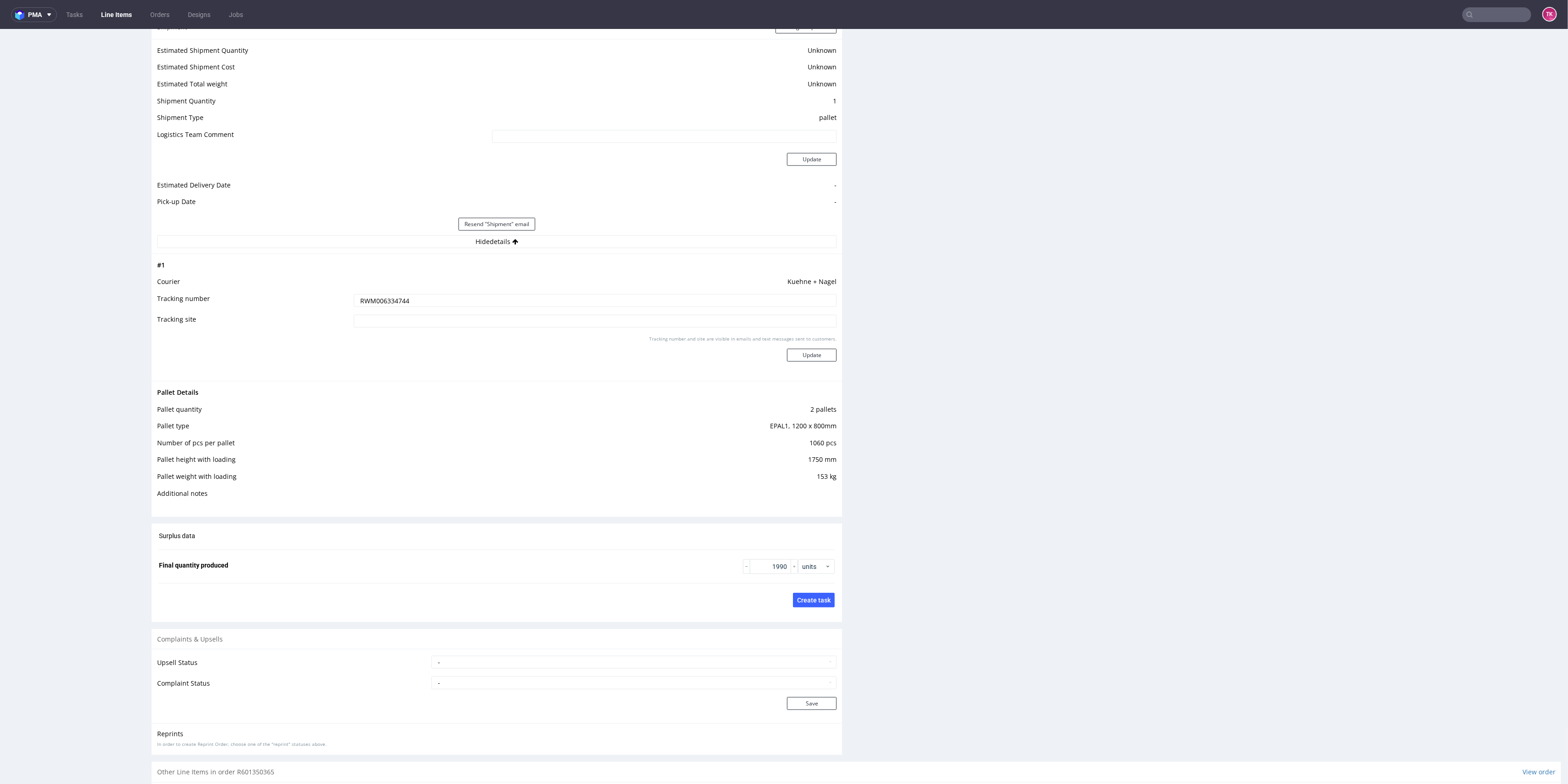
click at [131, 15] on link "Line Items" at bounding box center [116, 15] width 42 height 15
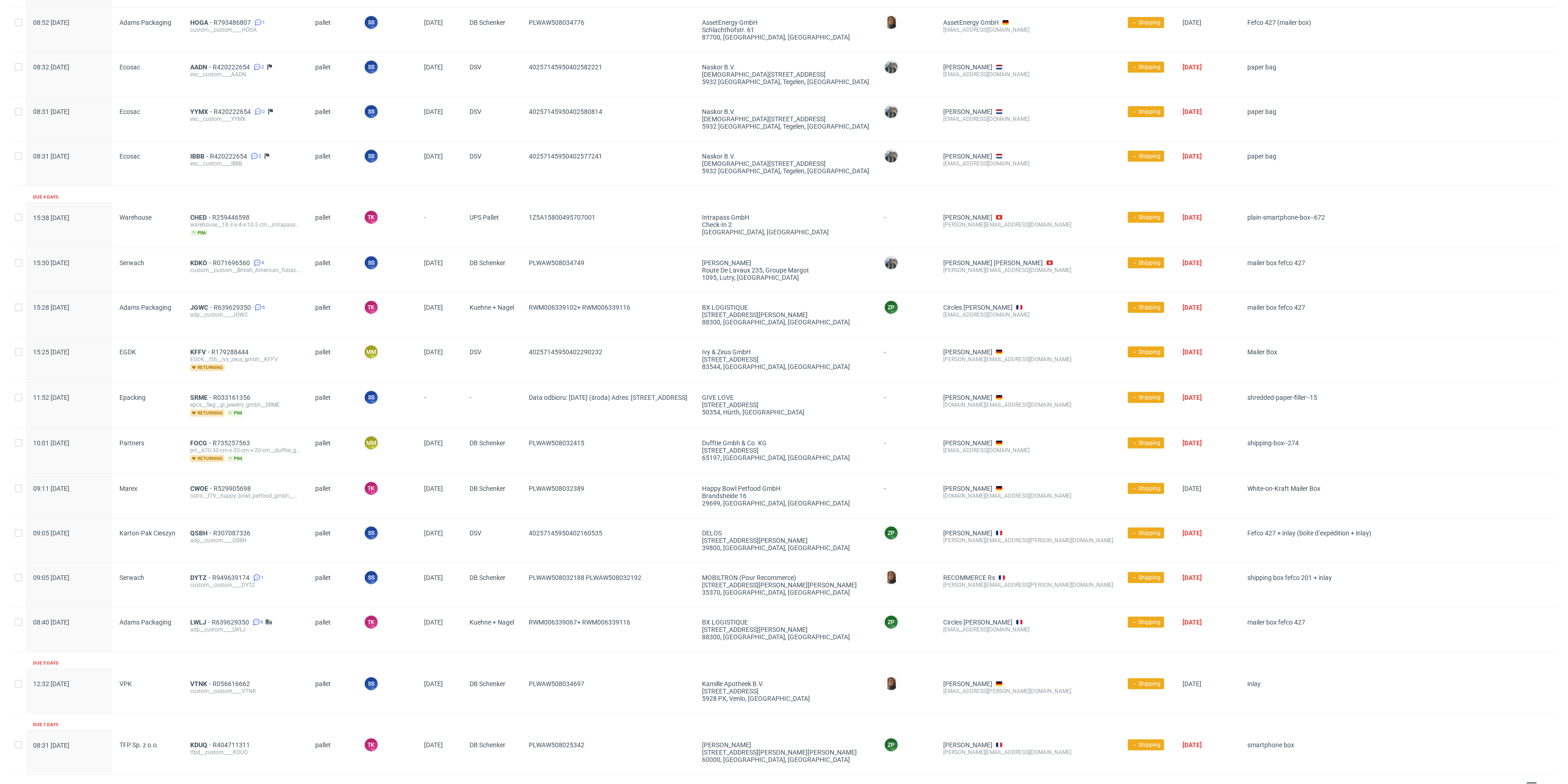
scroll to position [474, 0]
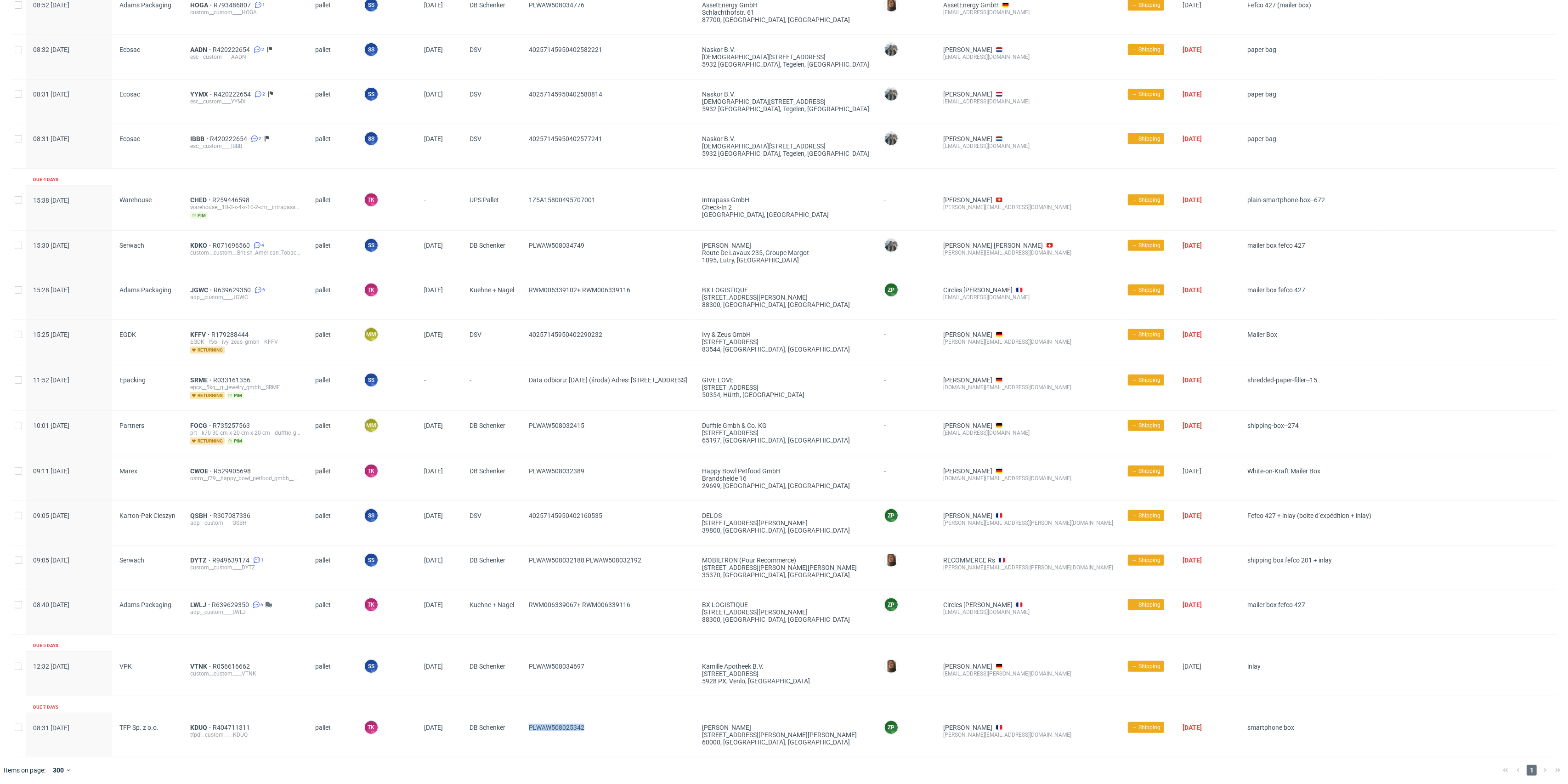
drag, startPoint x: 591, startPoint y: 723, endPoint x: 514, endPoint y: 731, distance: 77.4
click at [514, 731] on div "08:31 Tue 19.08.2025 TFP Sp. z o.o. KDUQ R404711311 tfpd__custom____KDUQ pallet…" at bounding box center [784, 735] width 1546 height 45
click at [198, 726] on span "KDUQ" at bounding box center [201, 728] width 23 height 7
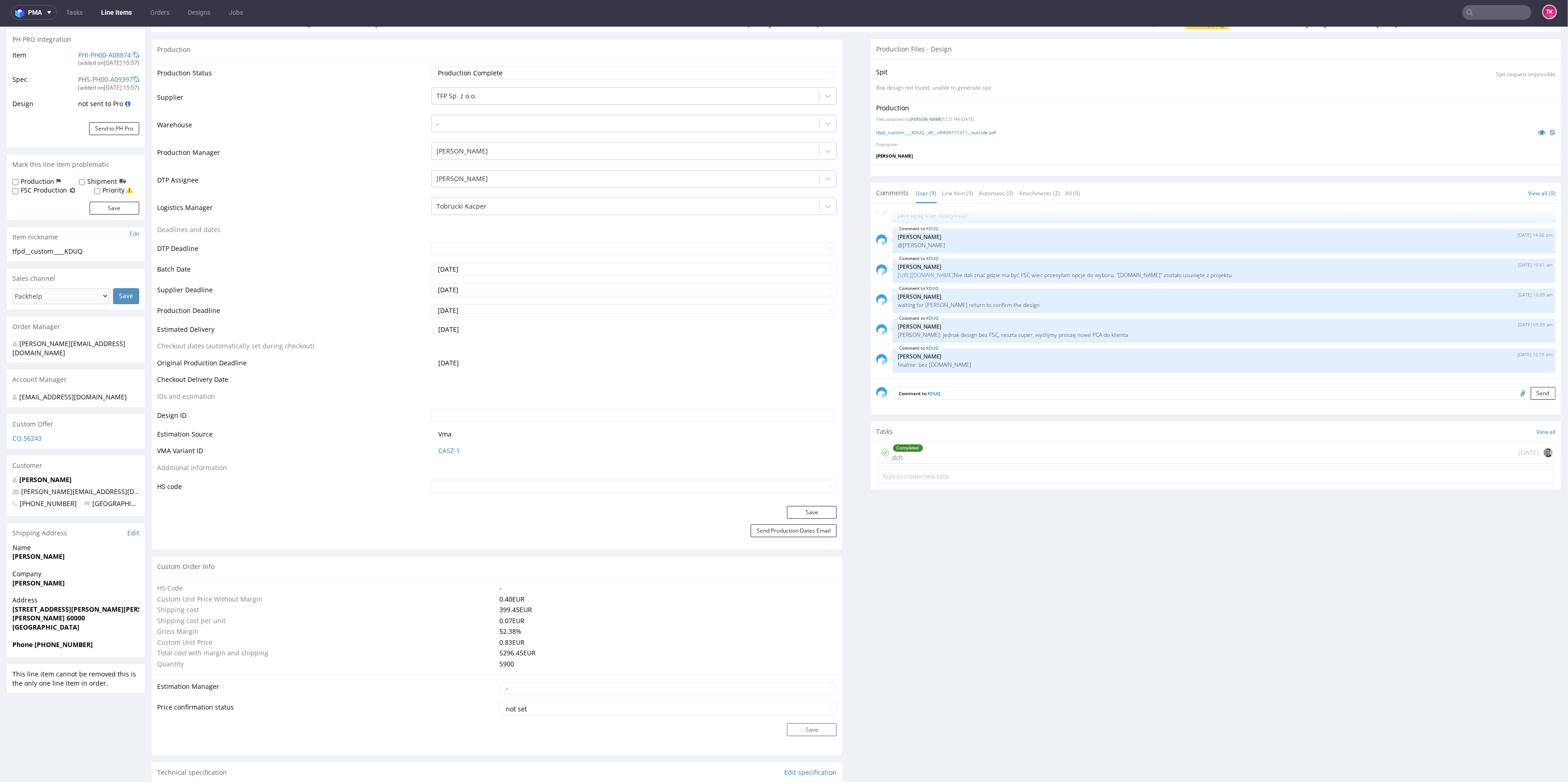
scroll to position [245, 0]
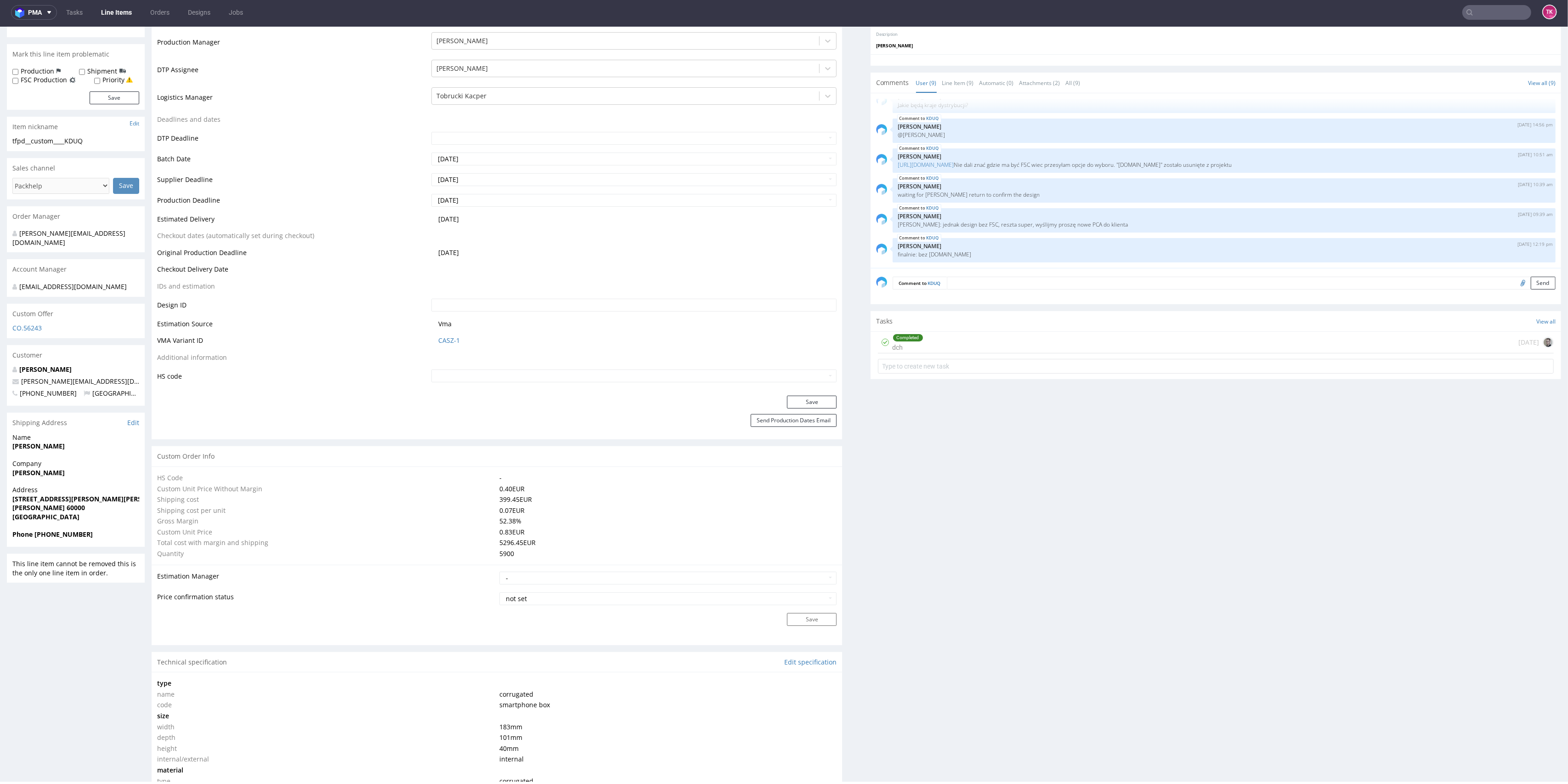
drag, startPoint x: 6, startPoint y: 481, endPoint x: 63, endPoint y: 479, distance: 57.0
click at [63, 479] on div "R404711311 18.07.2025 04:21 PM KDUQ DID PH PRO Integration Item PHI-PH00-A08874…" at bounding box center [784, 678] width 1568 height 1747
copy strong "Ludovic Roisin"
drag, startPoint x: 10, startPoint y: 502, endPoint x: 5, endPoint y: 515, distance: 13.9
click at [5, 515] on div "R404711311 18.07.2025 04:21 PM KDUQ DID PH PRO Integration Item PHI-PH00-A08874…" at bounding box center [784, 678] width 1568 height 1747
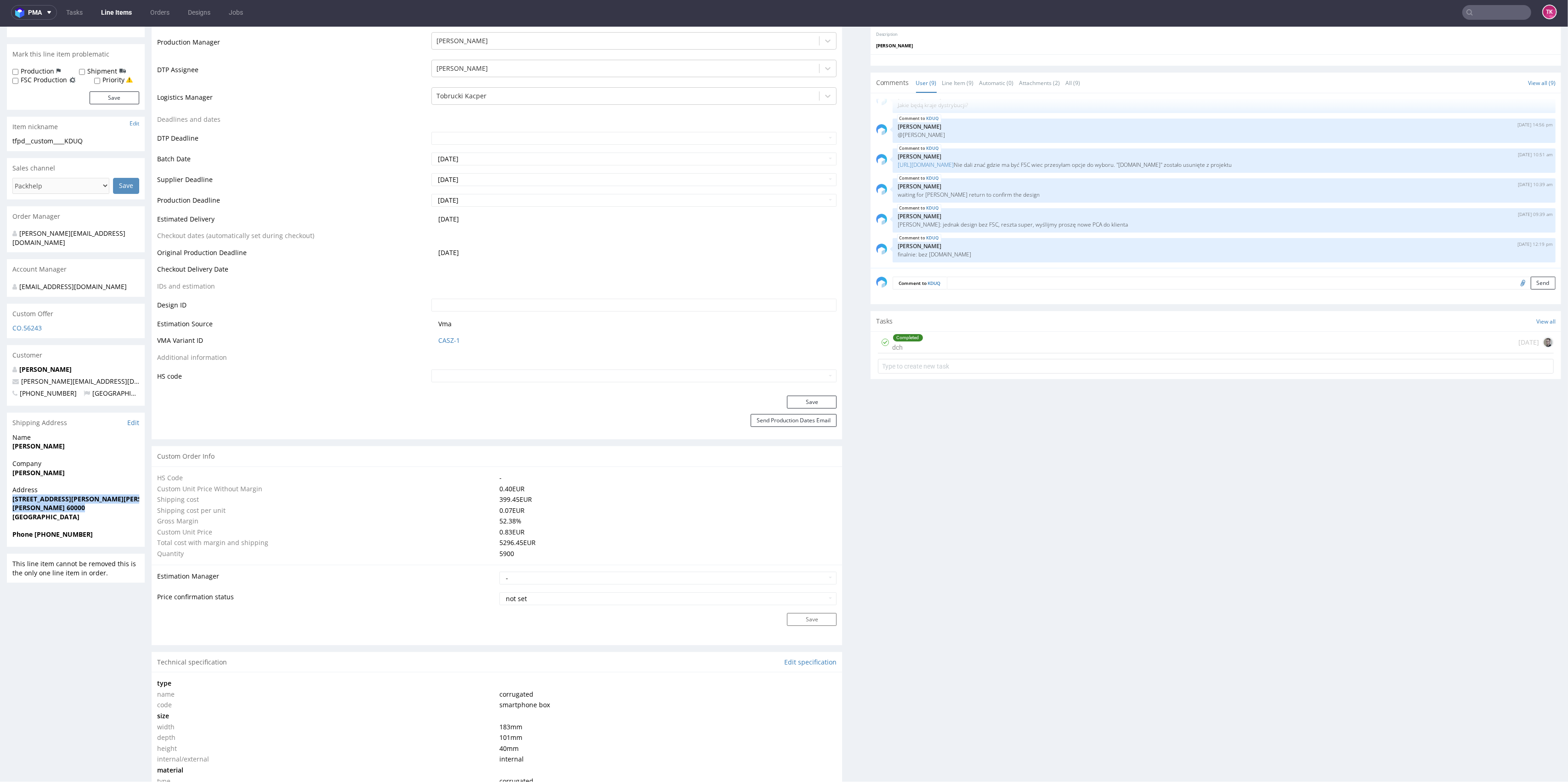
copy p "16 rue Joseph Cugnot, Zi de Bracheux Beauvais 60000"
drag, startPoint x: 6, startPoint y: 448, endPoint x: 106, endPoint y: 454, distance: 100.2
click at [106, 454] on div "R404711311 18.07.2025 04:21 PM KDUQ DID PH PRO Integration Item PHI-PH00-A08874…" at bounding box center [784, 678] width 1568 height 1747
copy strong "Pelc Kasper"
click at [36, 534] on strong "Phone +33626276677" at bounding box center [53, 534] width 80 height 9
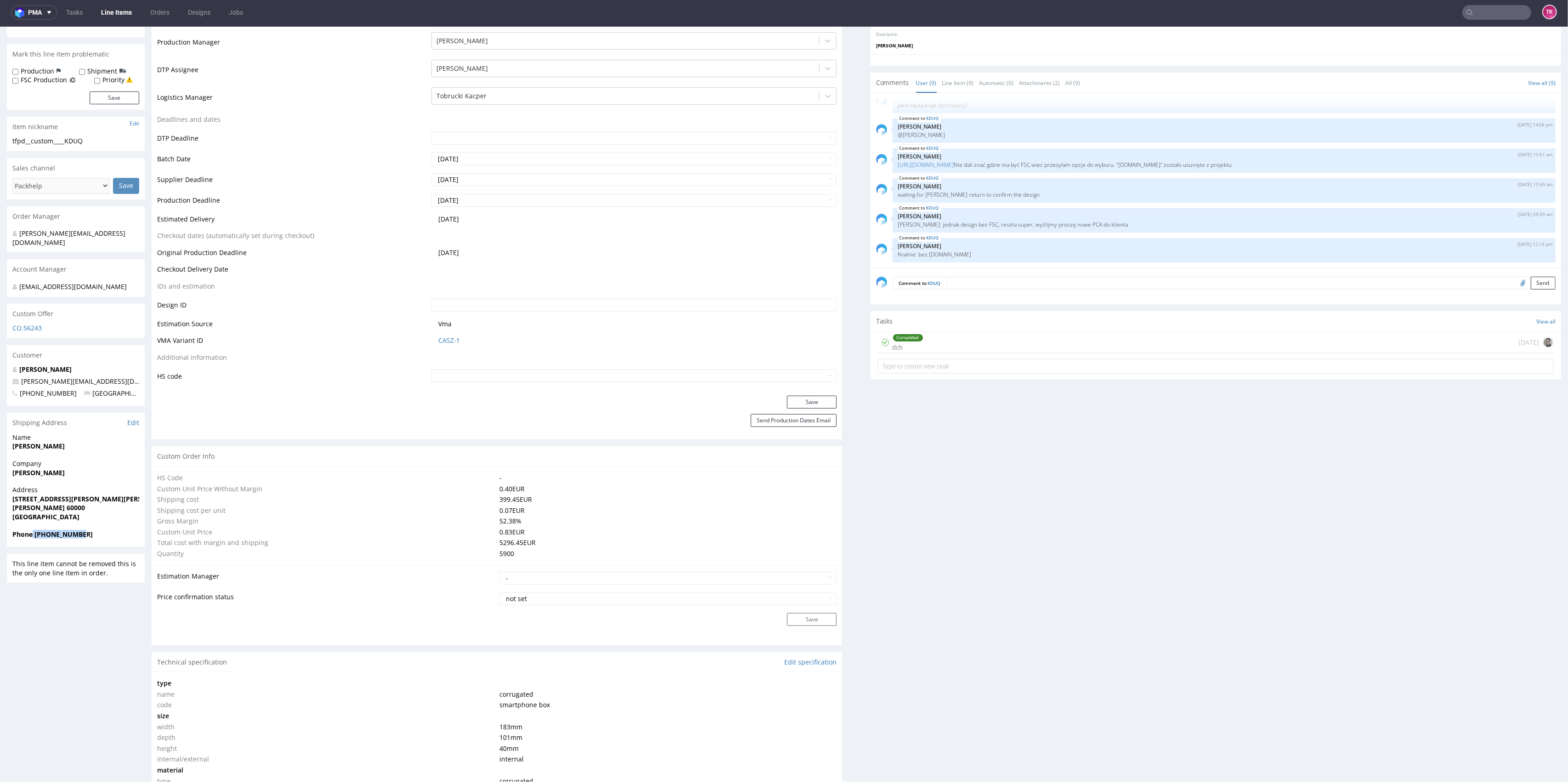
drag, startPoint x: 77, startPoint y: 536, endPoint x: 33, endPoint y: 545, distance: 44.9
click at [33, 545] on div "Phone +33626276677" at bounding box center [75, 539] width 138 height 18
click at [34, 545] on div "Phone +33626276677" at bounding box center [75, 539] width 138 height 18
drag, startPoint x: 35, startPoint y: 537, endPoint x: 86, endPoint y: 535, distance: 51.0
click at [86, 535] on span "Phone +33626276677" at bounding box center [76, 534] width 127 height 9
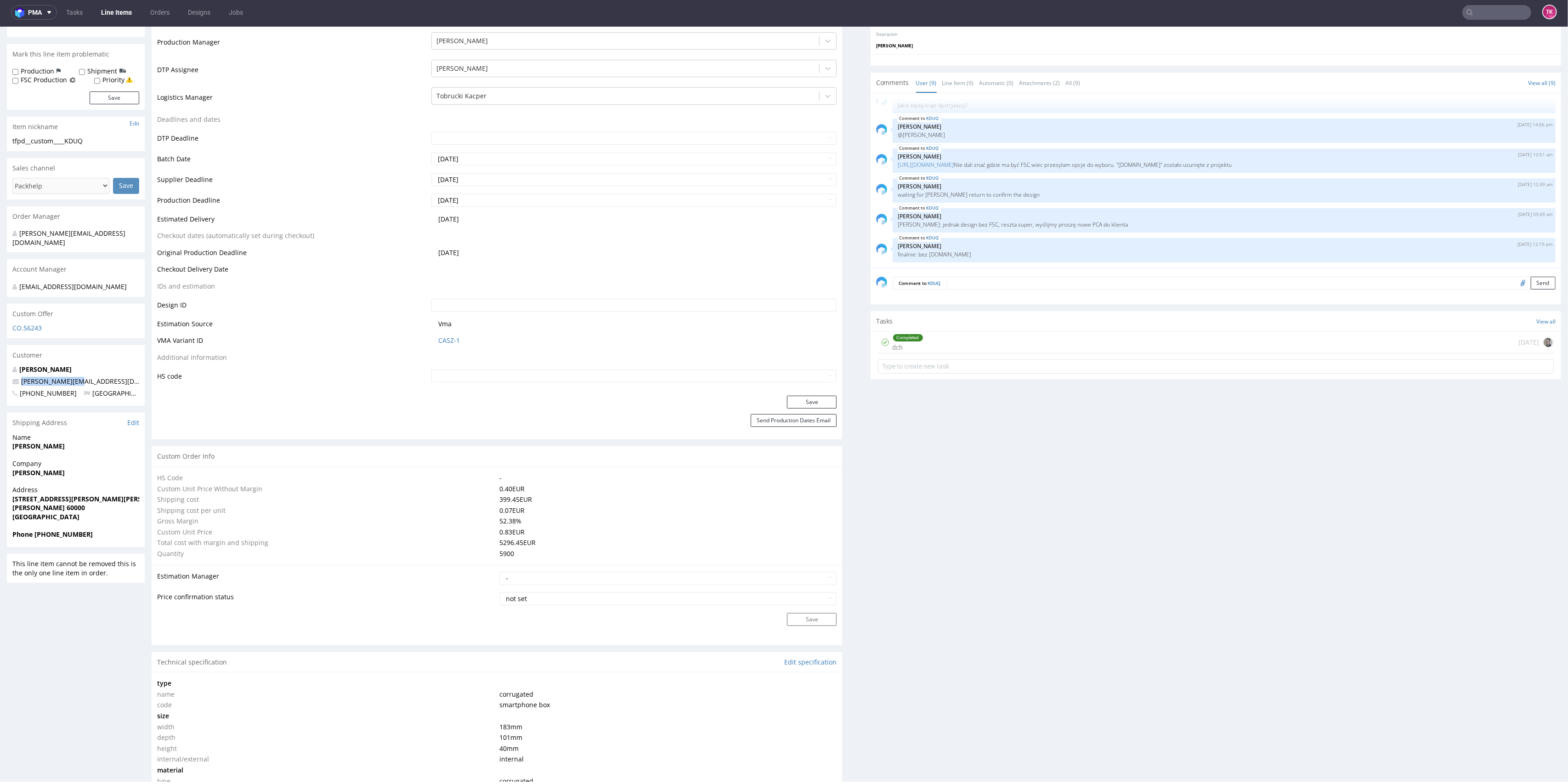
drag, startPoint x: 81, startPoint y: 378, endPoint x: 18, endPoint y: 383, distance: 63.2
click at [18, 383] on p "kasper@dipli.com" at bounding box center [76, 381] width 127 height 9
copy span "kasper@dipli.com"
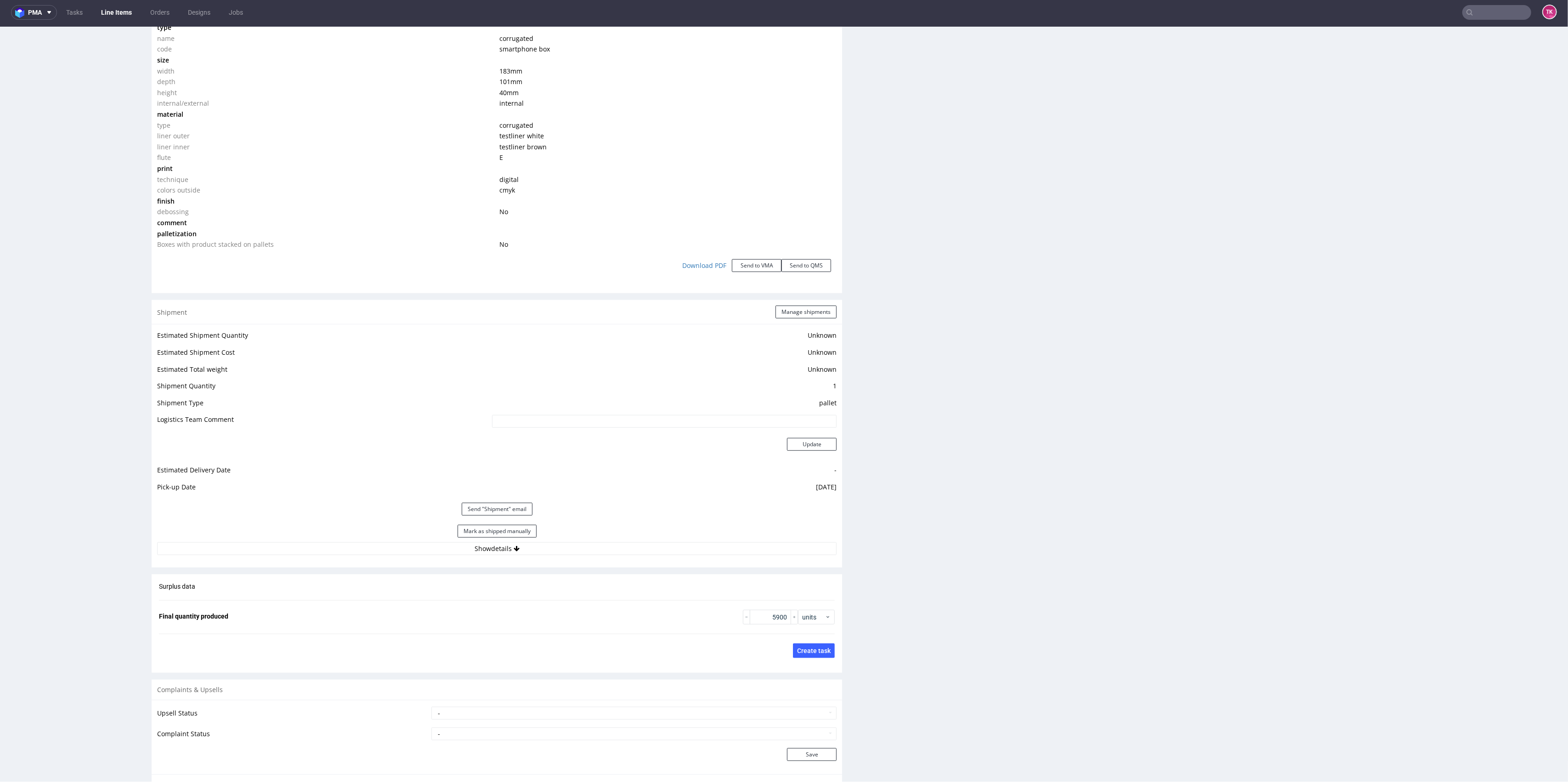
scroll to position [980, 0]
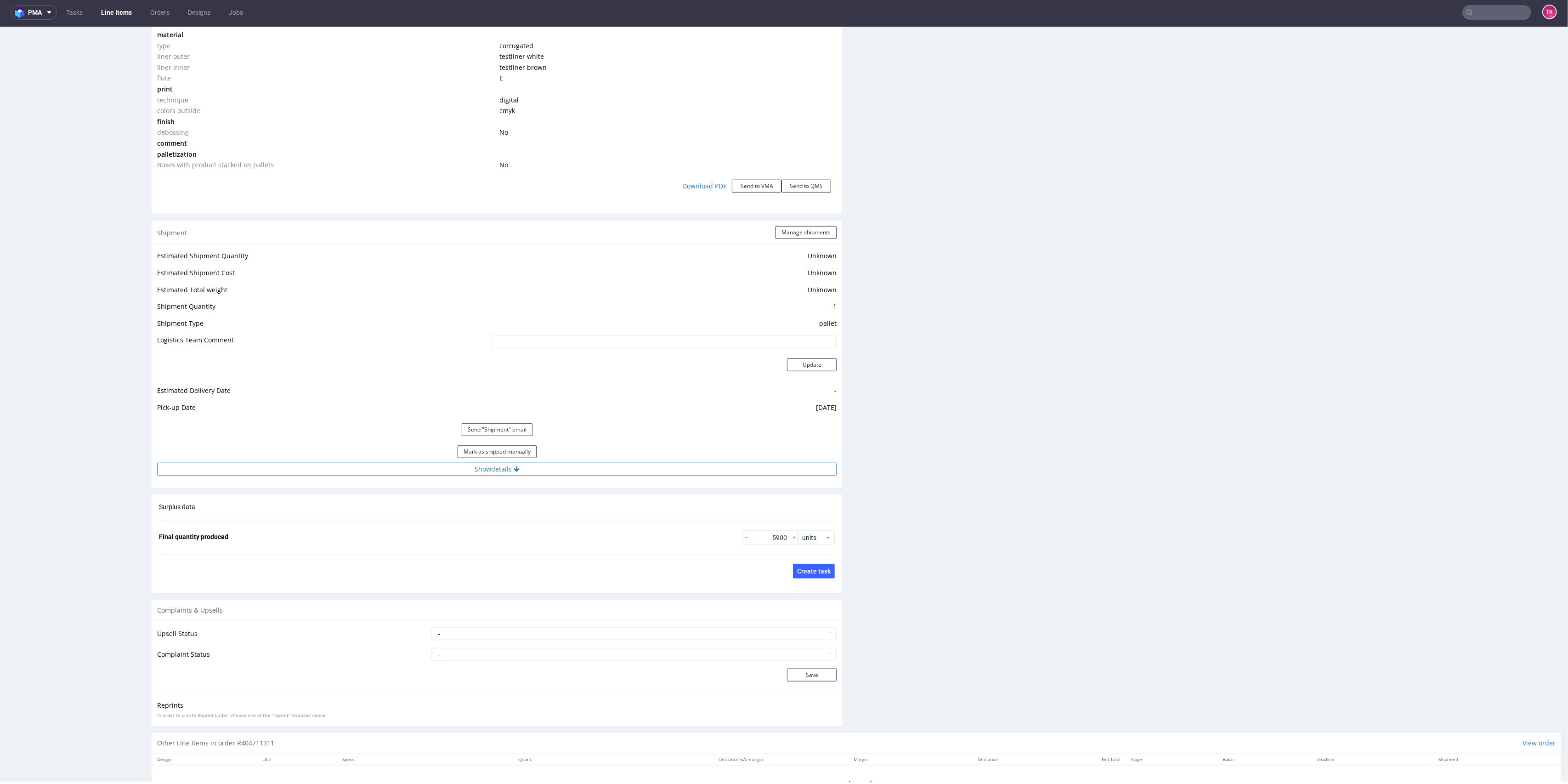
click at [750, 469] on button "Show details" at bounding box center [496, 469] width 679 height 13
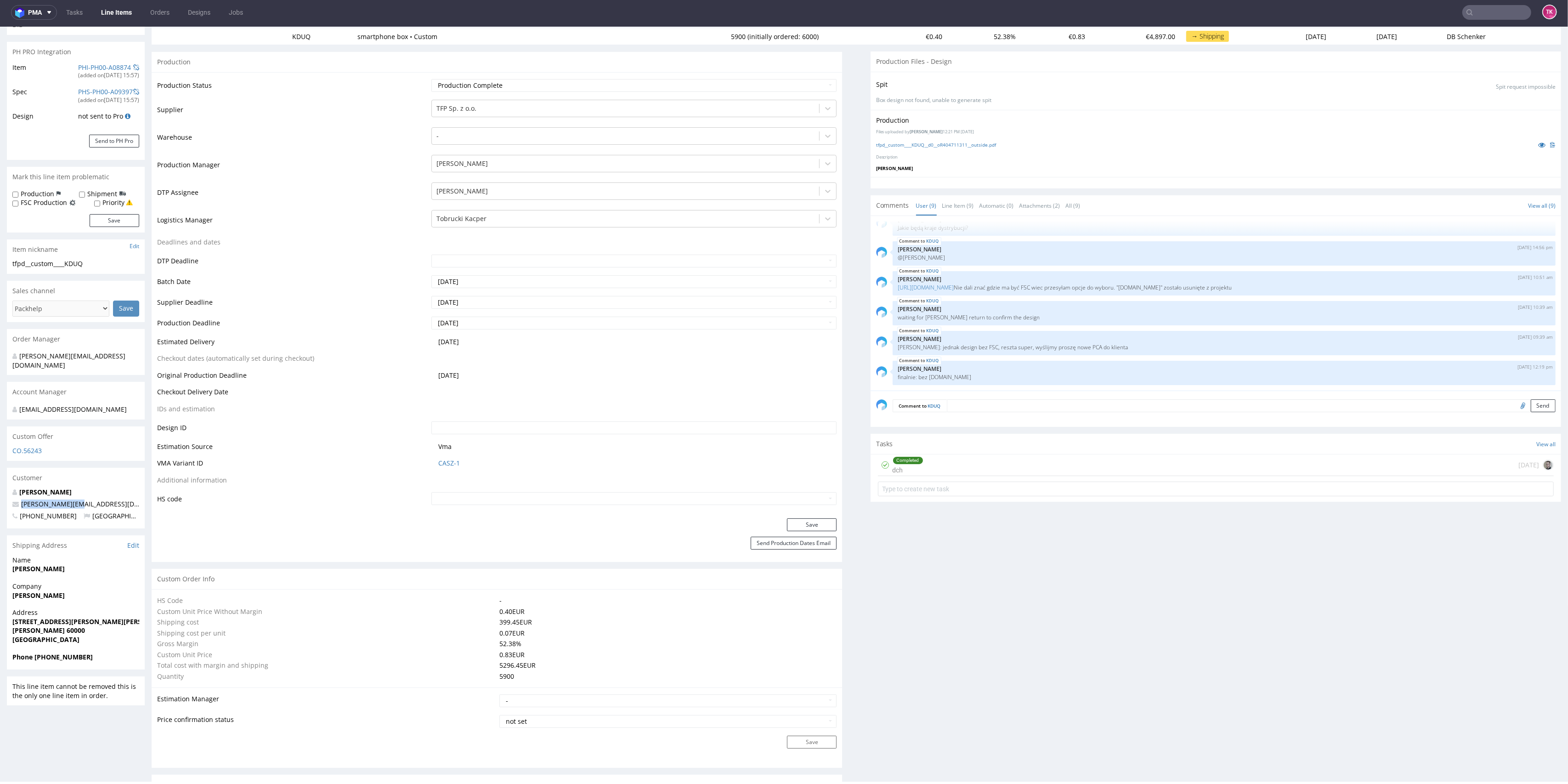
scroll to position [0, 0]
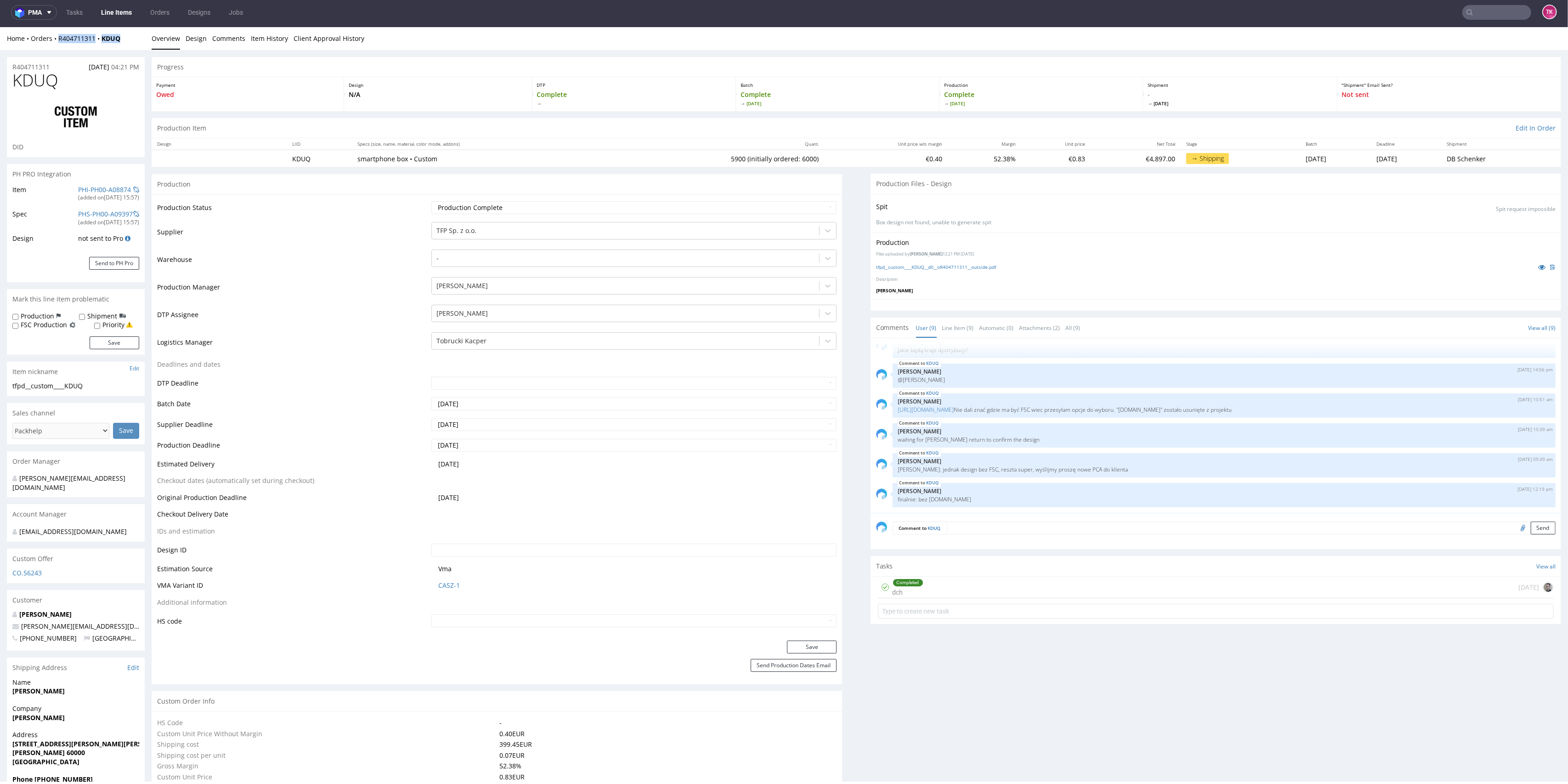
drag, startPoint x: 121, startPoint y: 36, endPoint x: 59, endPoint y: 43, distance: 62.4
click at [59, 43] on div "Home Orders R404711311 KDUQ Overview Design Comments Item History Client Approv…" at bounding box center [784, 38] width 1568 height 23
copy div "R404711311 KDUQ"
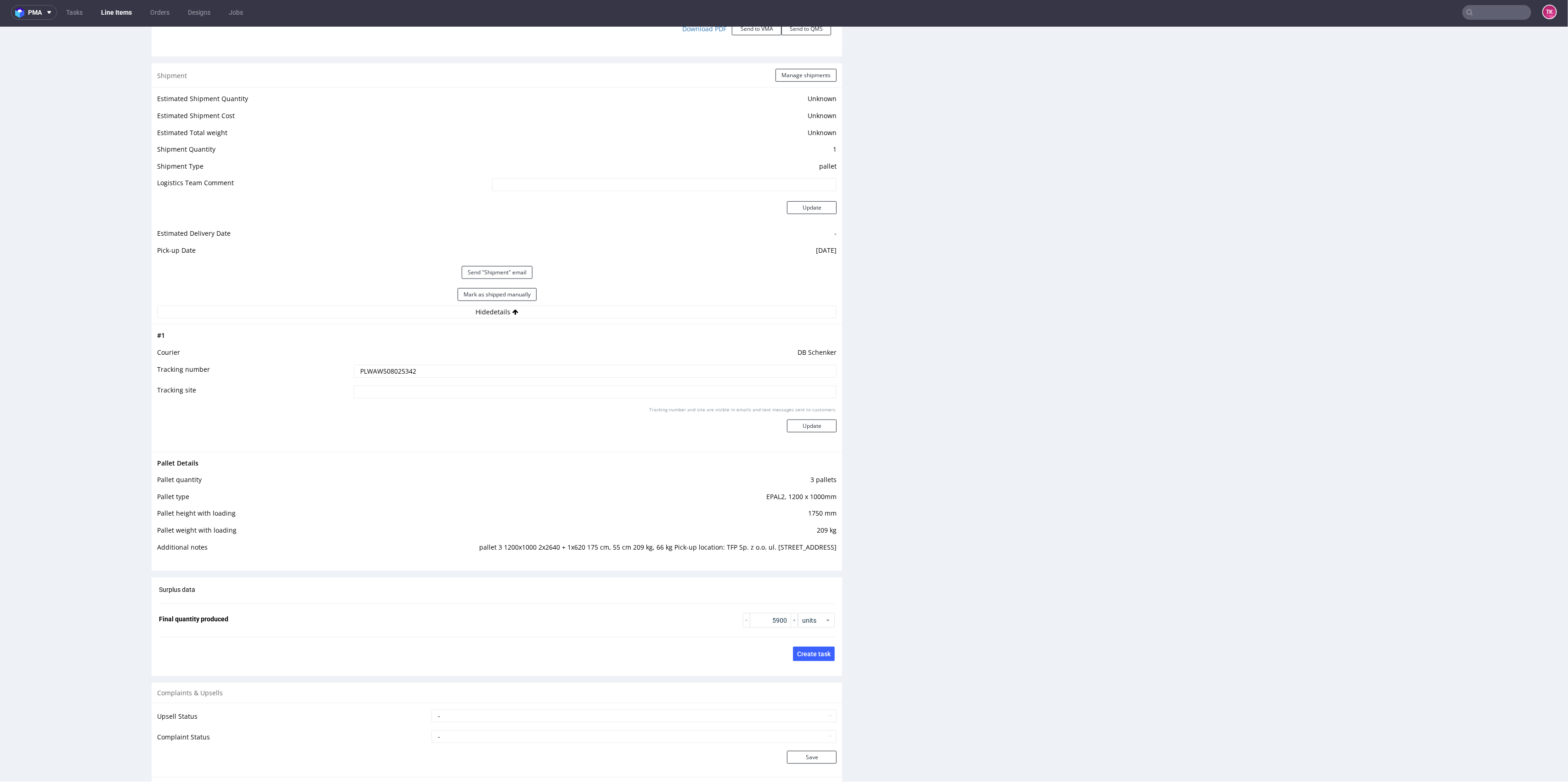
scroll to position [1258, 0]
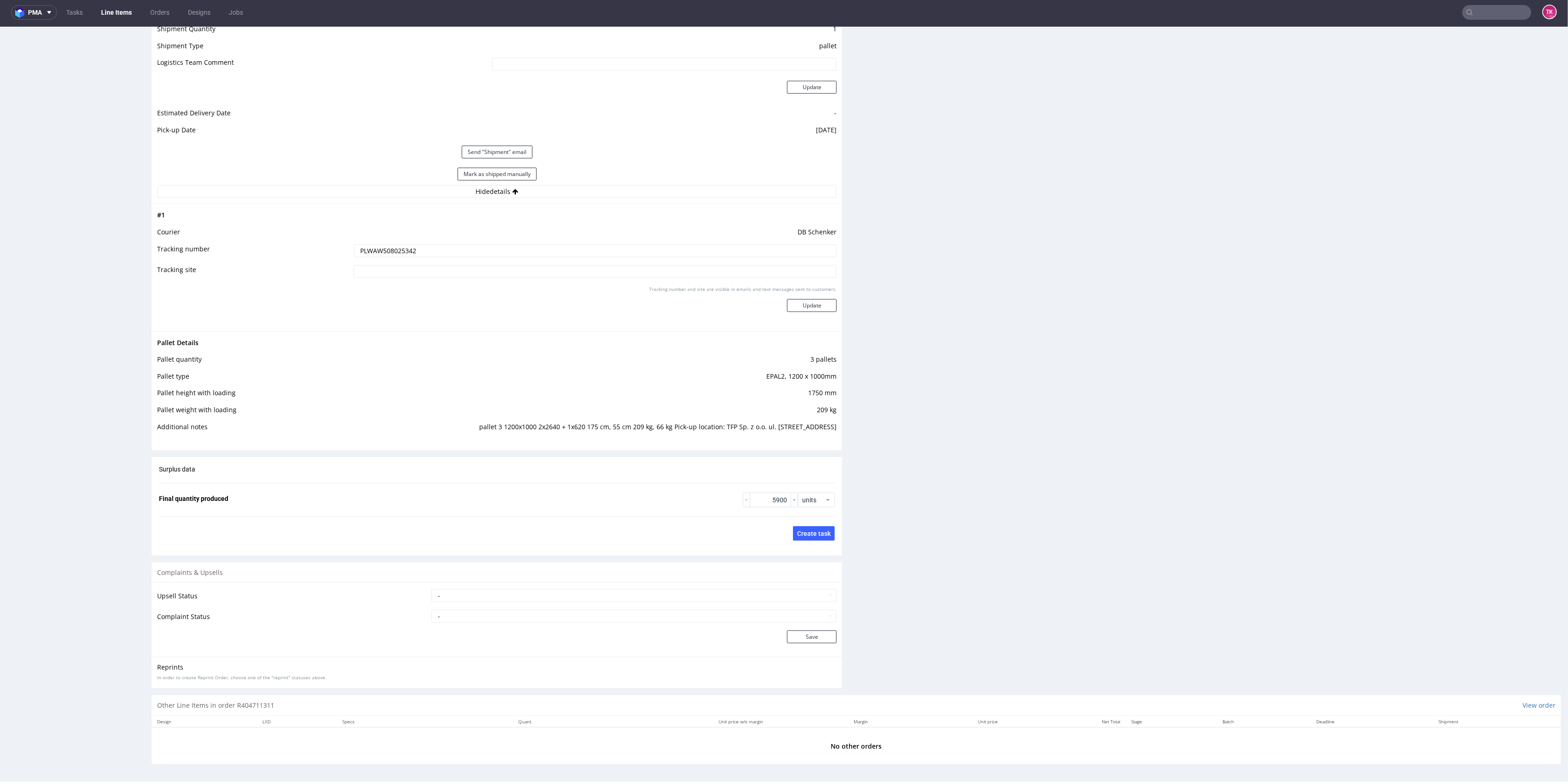
drag, startPoint x: 433, startPoint y: 428, endPoint x: 816, endPoint y: 423, distance: 383.0
click at [816, 423] on td "pallet 3 1200x1000 2x2640 + 1x620 175 cm, 55 cm 209 kg, 66 kg Pick-up location:…" at bounding box center [623, 429] width 426 height 17
drag, startPoint x: 366, startPoint y: 243, endPoint x: 255, endPoint y: 228, distance: 112.0
click at [184, 220] on tbody "# 1 Courier DB Schenker Tracking number PLWAW508025342 Tracking site Tracking n…" at bounding box center [496, 267] width 679 height 116
paste input "RWM006347478"
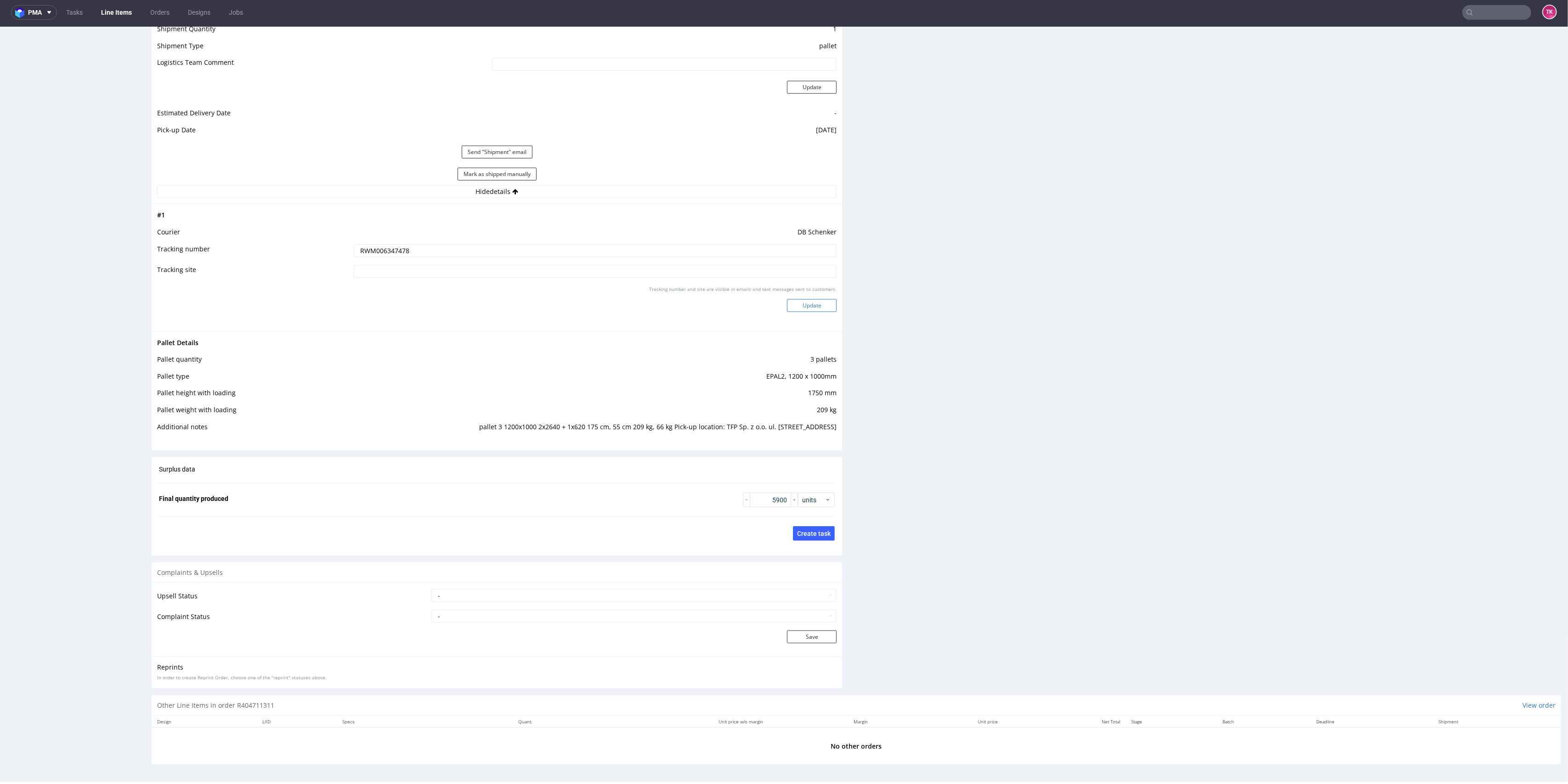
type input "RWM006347478"
click at [818, 307] on button "Update" at bounding box center [812, 306] width 50 height 13
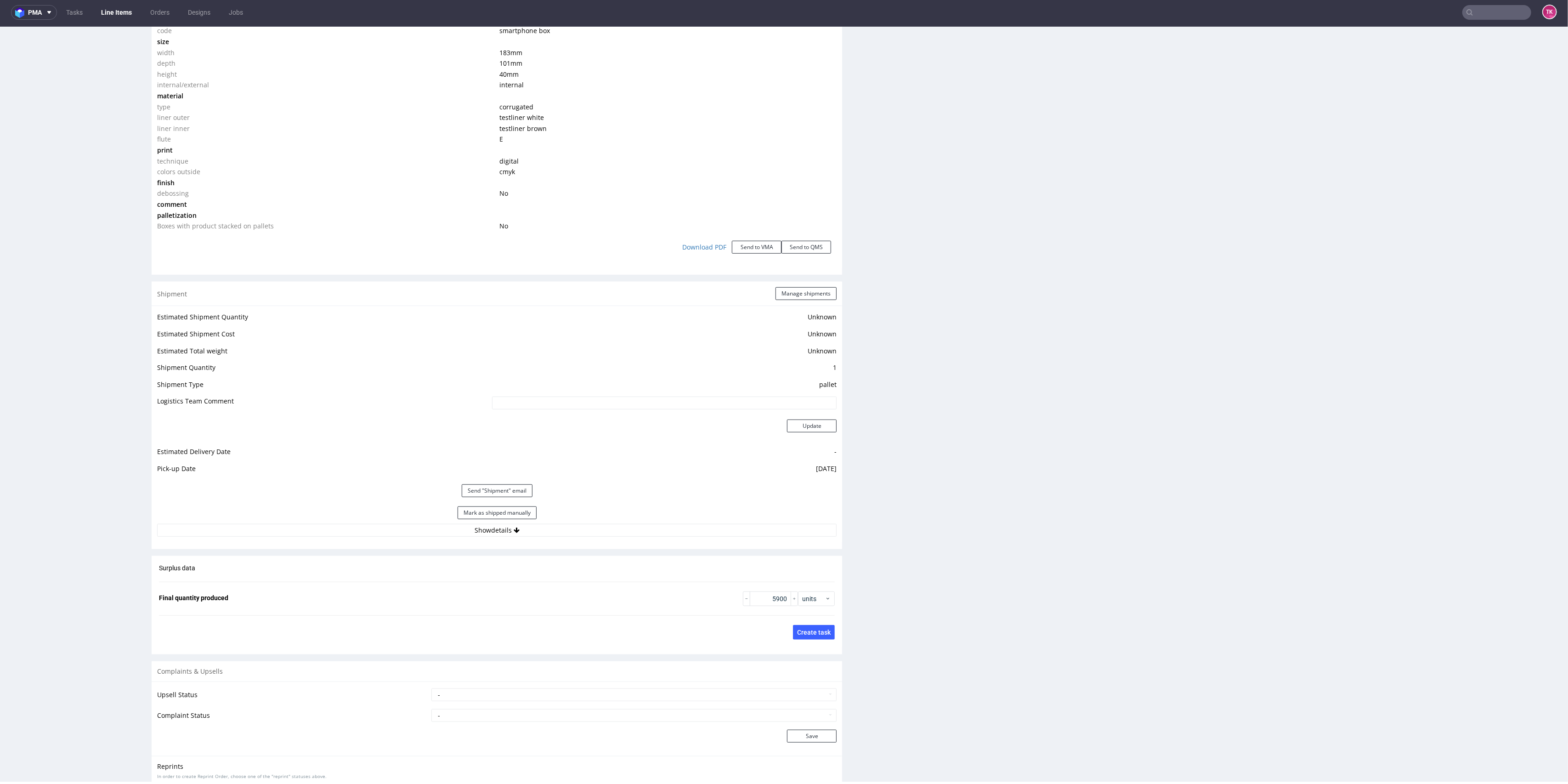
scroll to position [1018, 0]
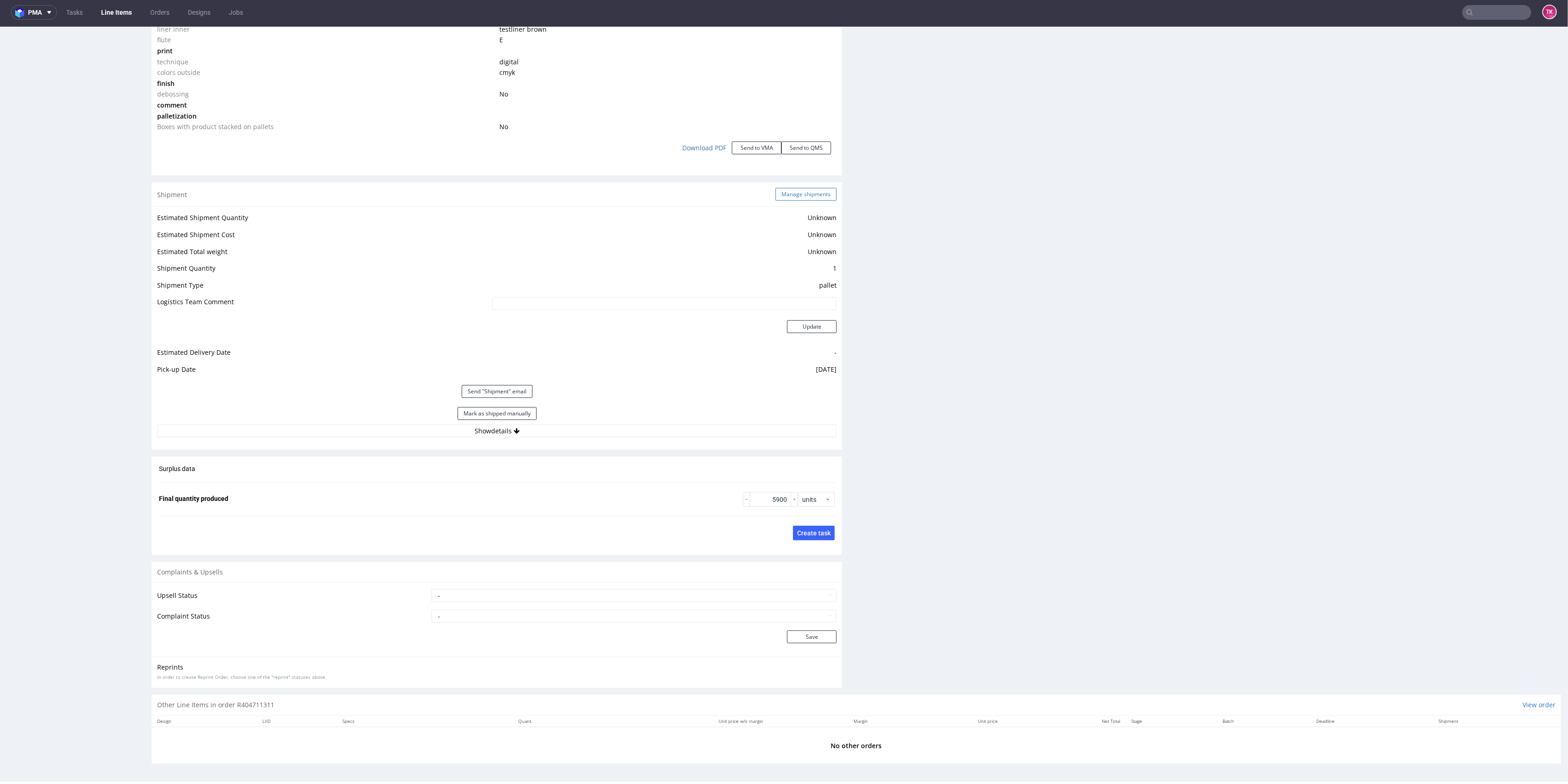
click at [797, 198] on button "Manage shipments" at bounding box center [806, 195] width 61 height 13
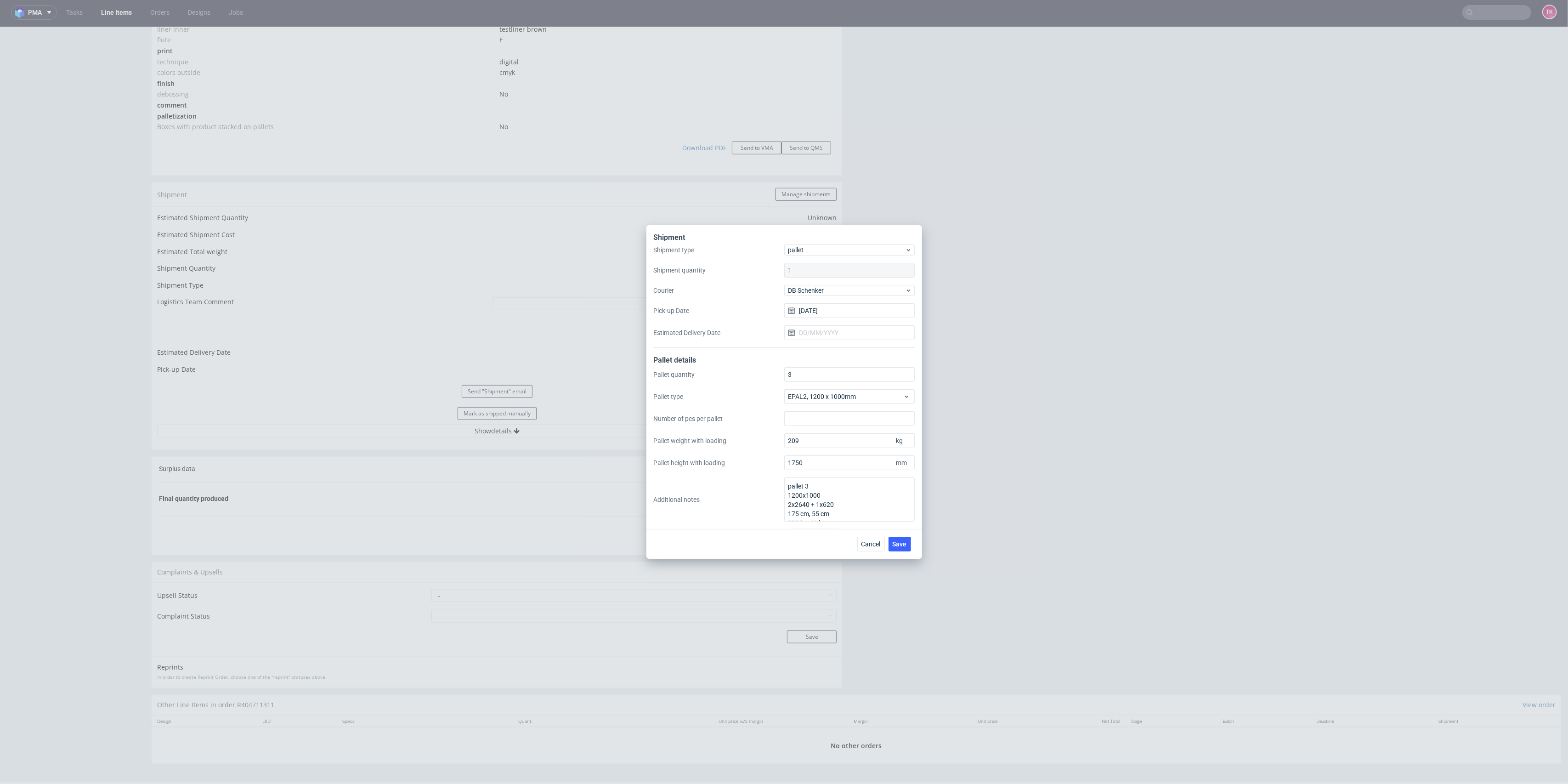
click at [824, 285] on div "Shipment type pallet Shipment quantity 1 Courier DB Schenker Pick-up Date 20/08…" at bounding box center [784, 296] width 261 height 104
click at [826, 290] on span "DB Schenker" at bounding box center [847, 291] width 117 height 9
click at [819, 304] on div "Kuehne + Nagel" at bounding box center [849, 303] width 123 height 17
click at [818, 311] on input "20/08/2025" at bounding box center [849, 311] width 131 height 15
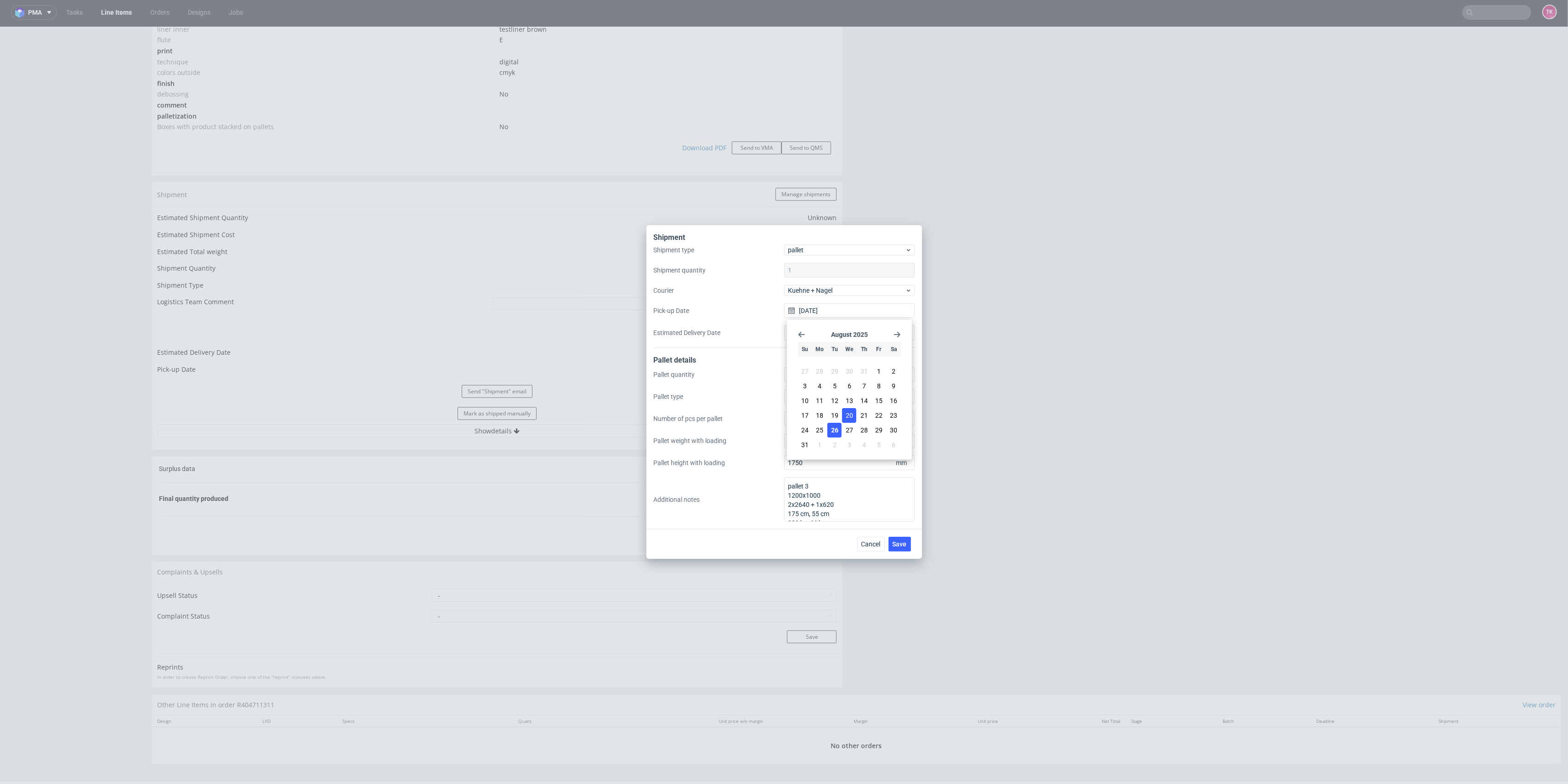
click at [837, 430] on span "26" at bounding box center [835, 430] width 7 height 9
type input "[DATE]"
click at [901, 545] on span "Save" at bounding box center [900, 544] width 15 height 7
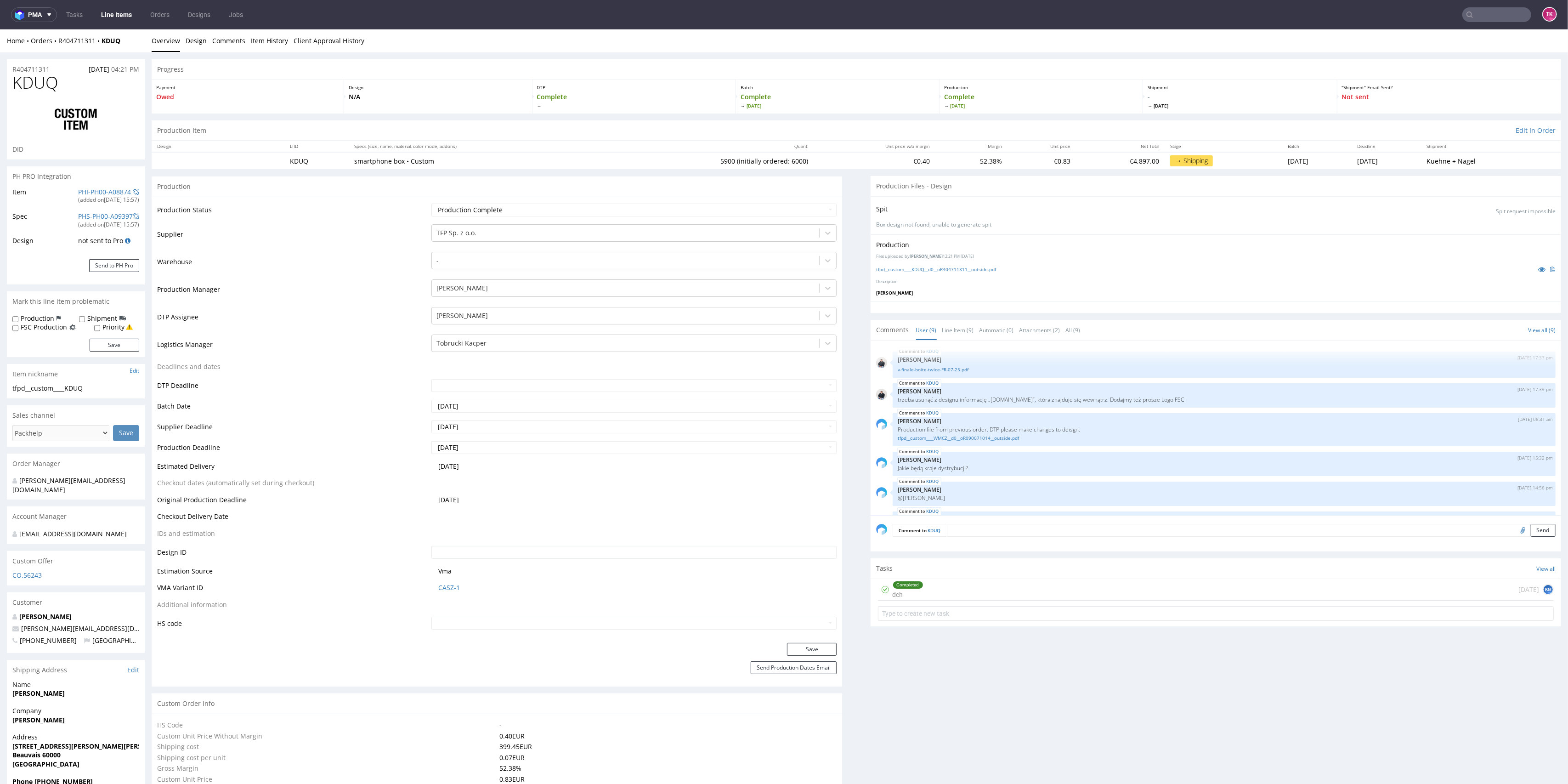
scroll to position [116, 0]
click at [124, 9] on link "Line Items" at bounding box center [116, 15] width 42 height 15
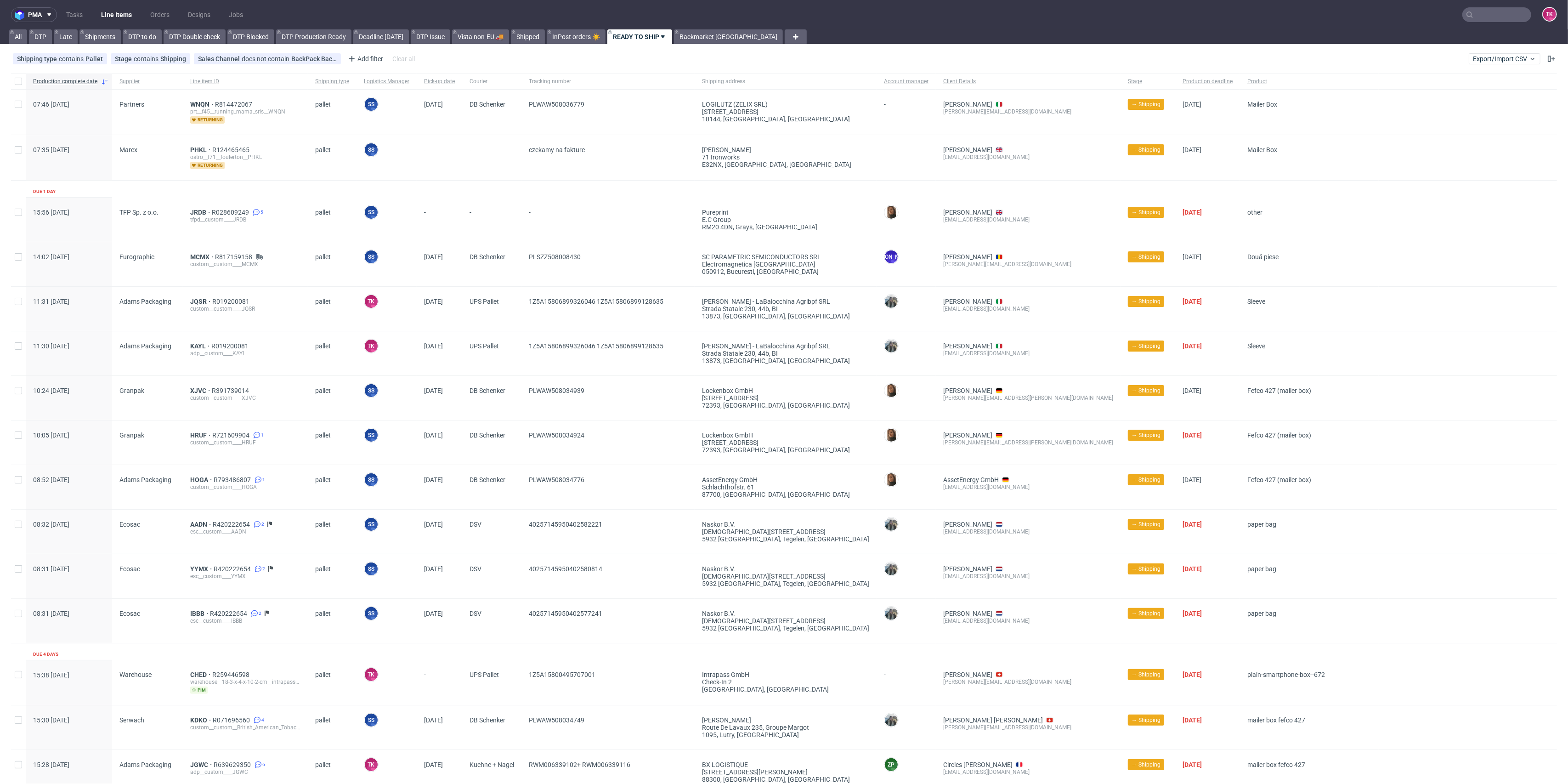
click at [116, 13] on link "Line Items" at bounding box center [116, 15] width 42 height 15
click at [136, 15] on link "Line Items" at bounding box center [116, 15] width 42 height 15
click at [107, 8] on link "Line Items" at bounding box center [116, 15] width 42 height 15
click at [190, 210] on span "JRDB" at bounding box center [201, 212] width 22 height 7
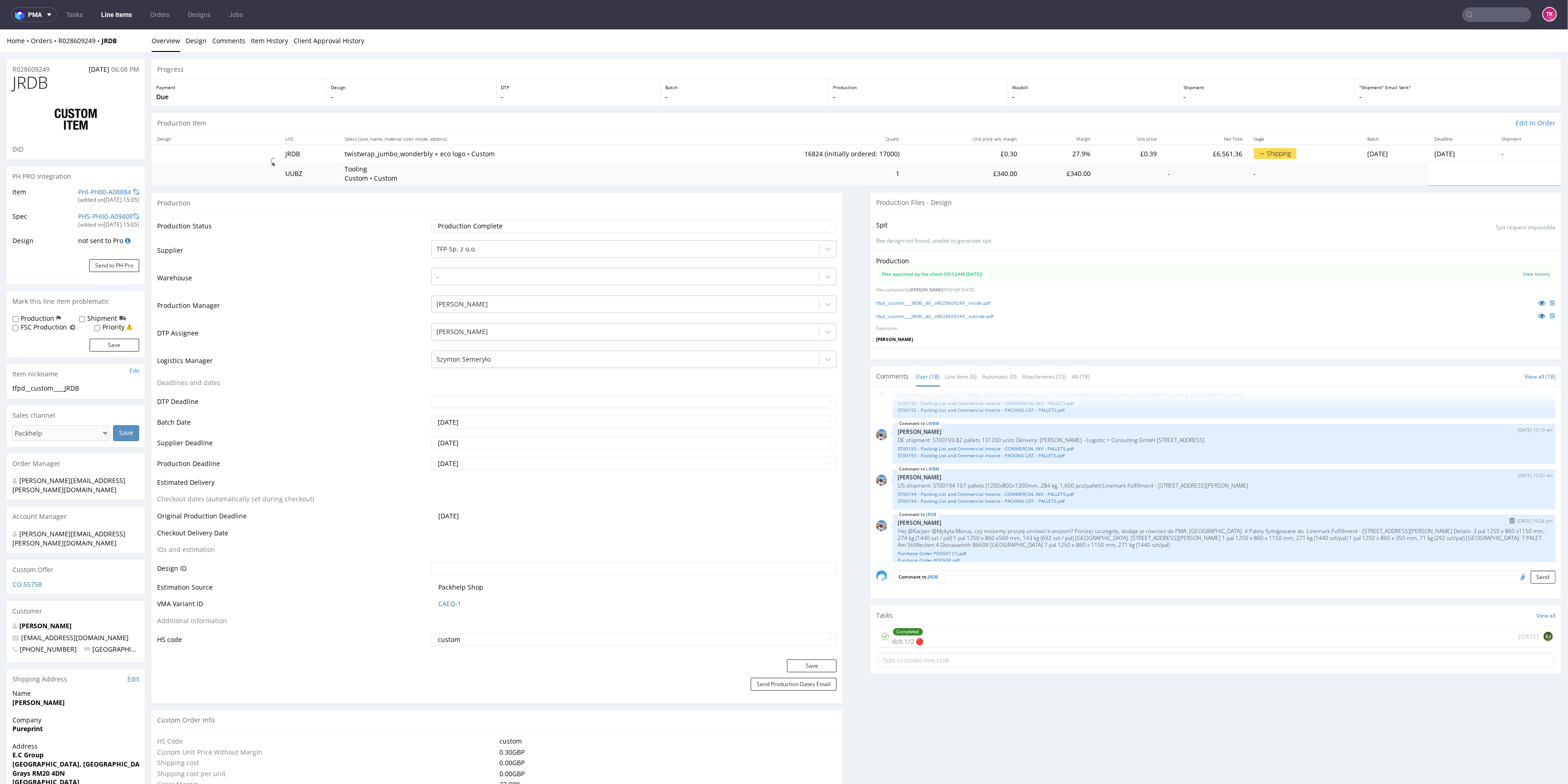
scroll to position [582, 0]
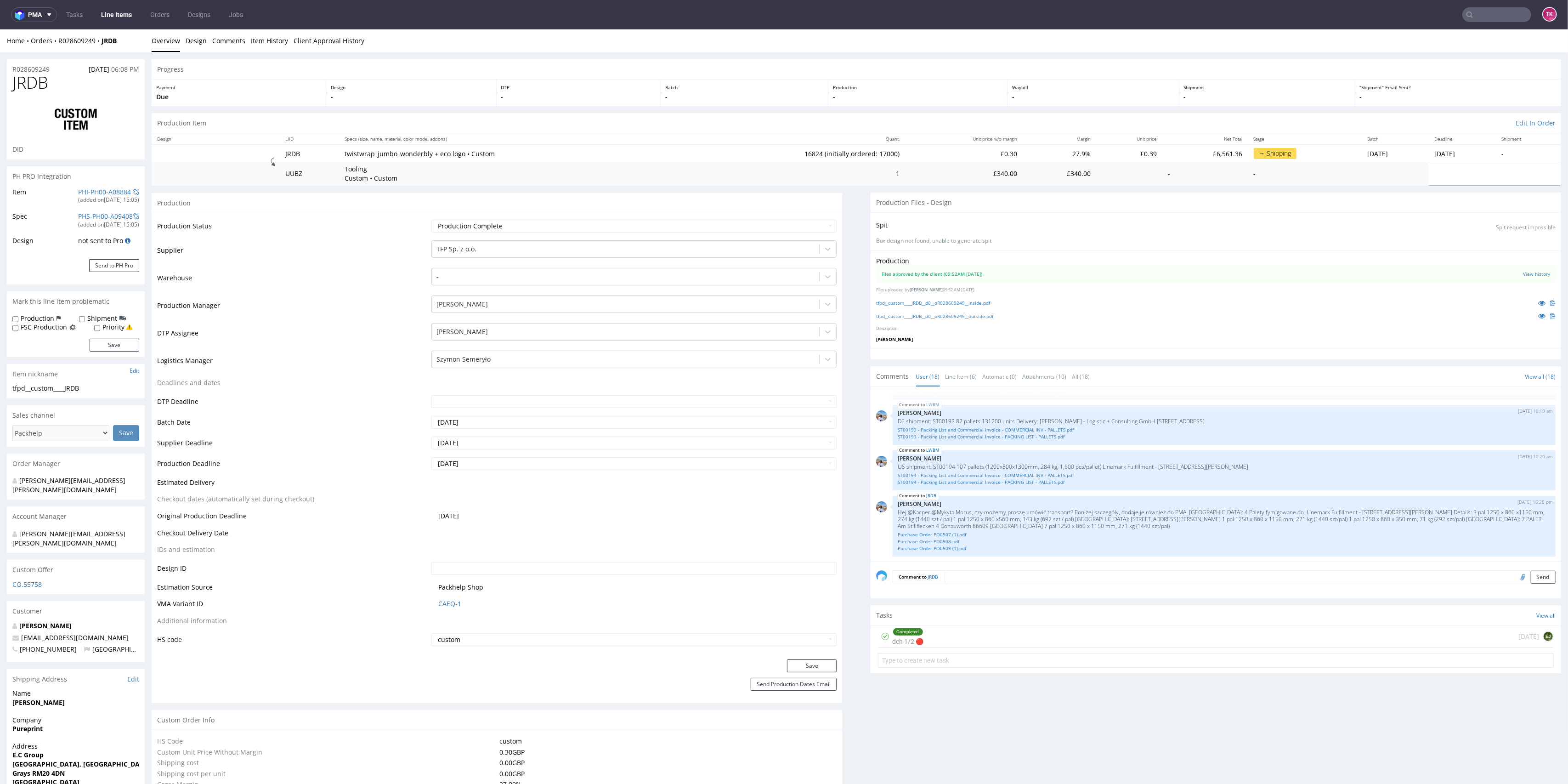
click at [106, 9] on link "Line Items" at bounding box center [116, 15] width 42 height 15
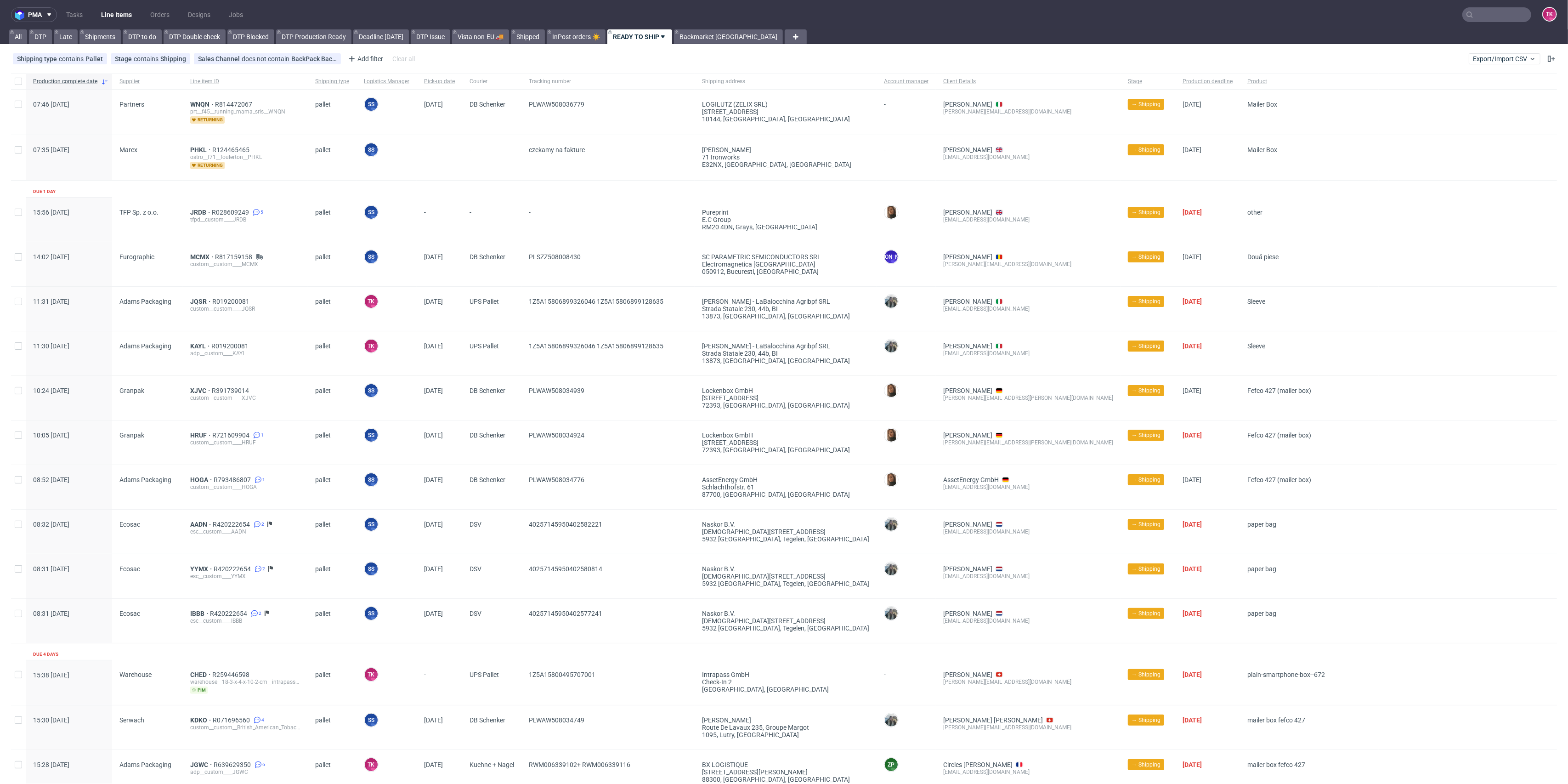
click at [113, 17] on link "Line Items" at bounding box center [116, 15] width 42 height 15
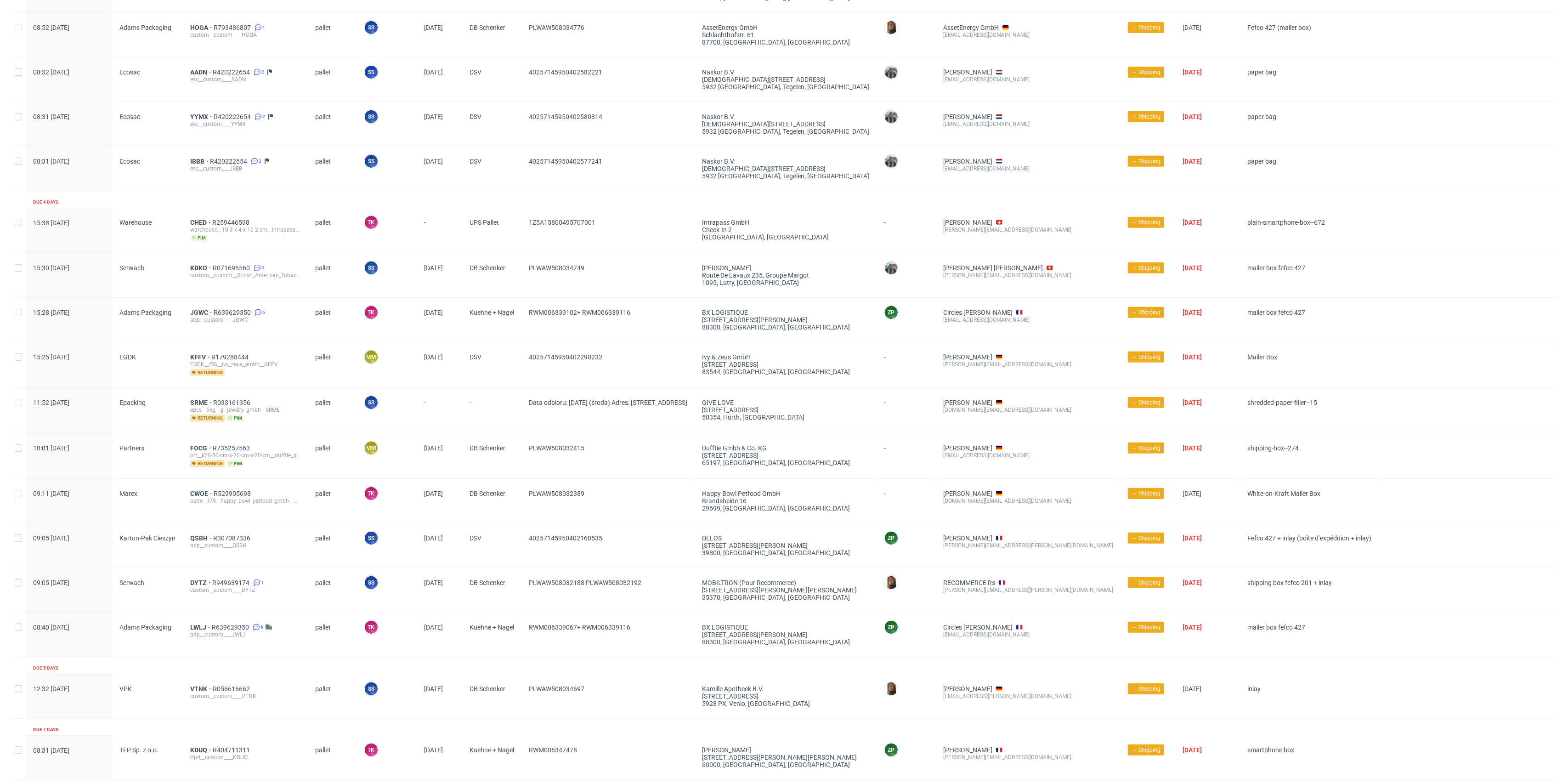
scroll to position [474, 0]
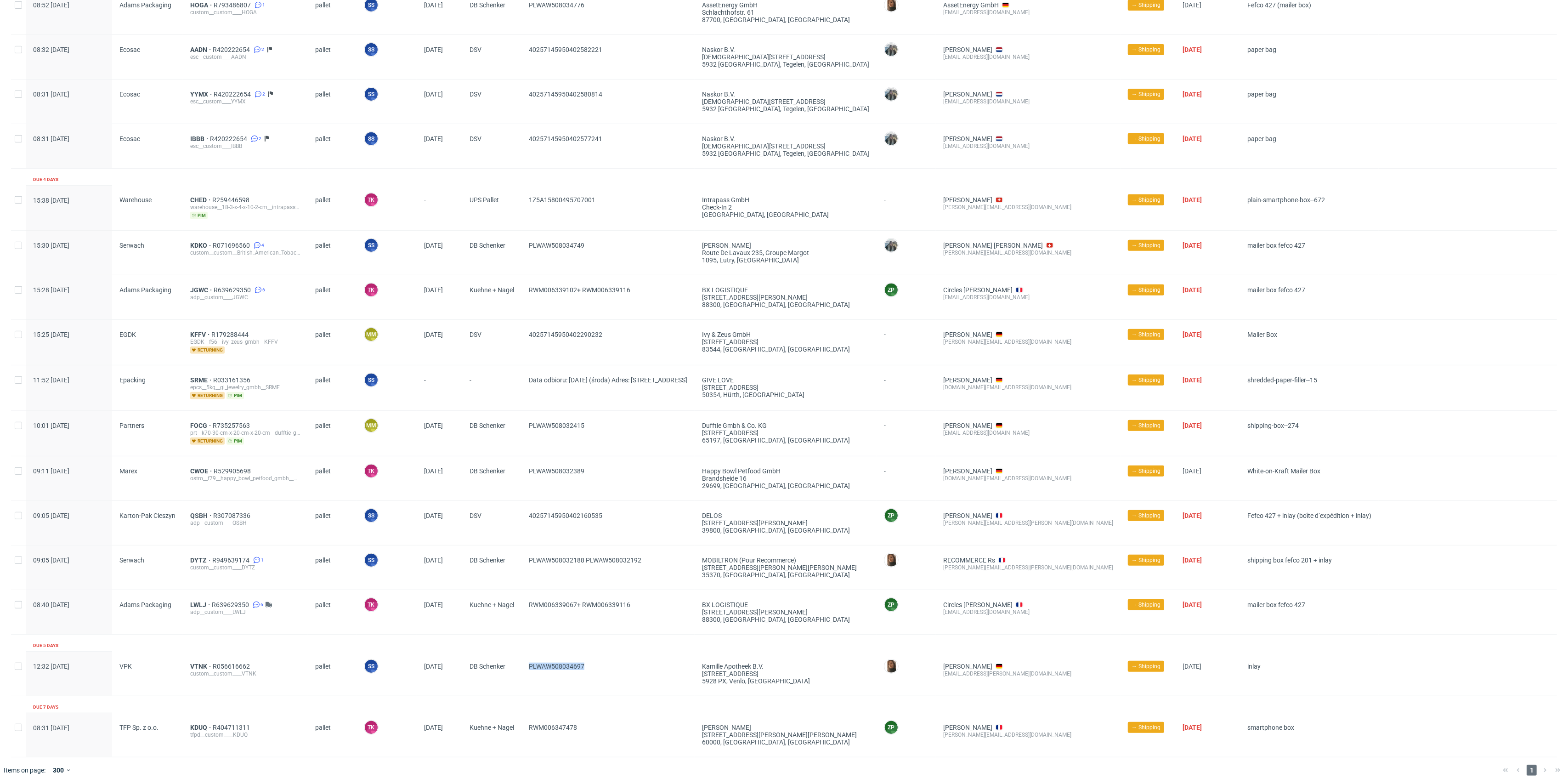
drag, startPoint x: 608, startPoint y: 659, endPoint x: 522, endPoint y: 675, distance: 87.5
click at [522, 675] on div "12:32 Thu 21.08.2025 VPK VTNK R056616662 custom__custom____VTNK pallet SS Szymo…" at bounding box center [784, 674] width 1546 height 45
drag, startPoint x: 652, startPoint y: 560, endPoint x: 587, endPoint y: 566, distance: 65.3
click at [587, 566] on span "PLWAW508032188 PLWAW508032192" at bounding box center [608, 568] width 158 height 22
copy span "PLWAW508032192"
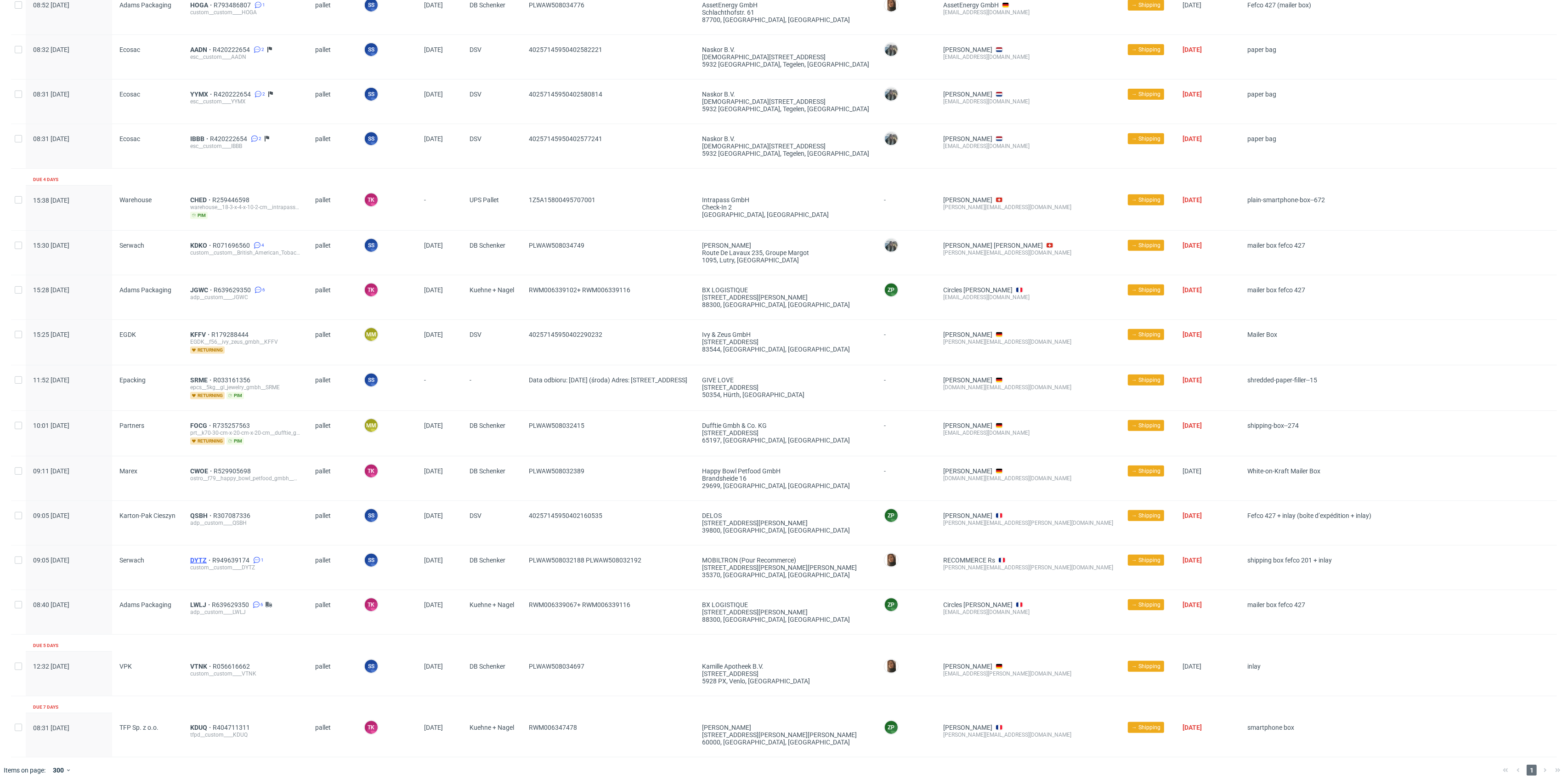
drag, startPoint x: 188, startPoint y: 558, endPoint x: 193, endPoint y: 557, distance: 5.1
drag, startPoint x: 599, startPoint y: 462, endPoint x: 529, endPoint y: 476, distance: 71.4
click at [529, 476] on div "PLWAW508032389" at bounding box center [608, 478] width 173 height 44
copy span "PLWAW508032389"
drag, startPoint x: 597, startPoint y: 428, endPoint x: 525, endPoint y: 432, distance: 72.1
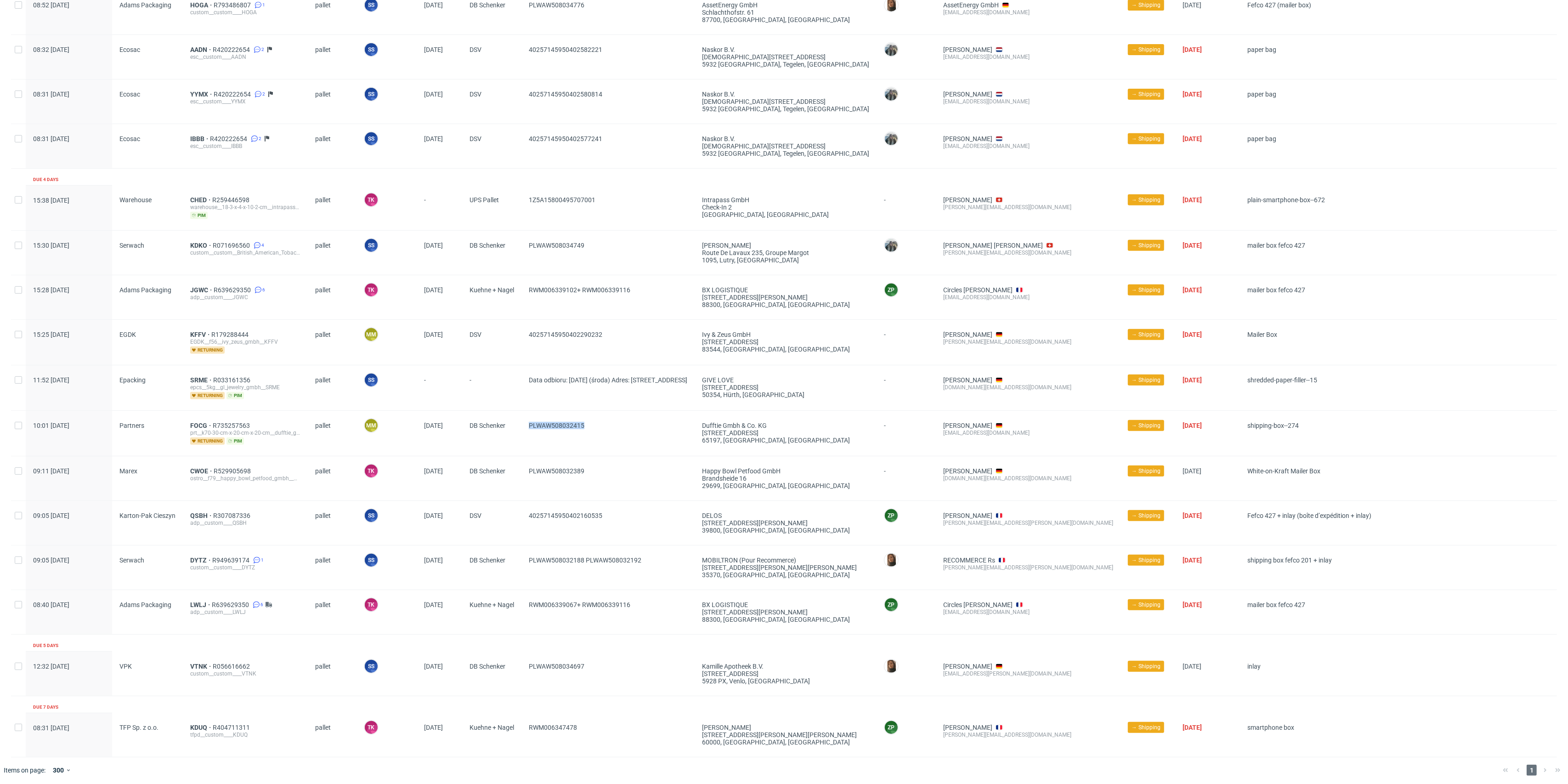
click at [525, 432] on div "PLWAW508032415" at bounding box center [608, 434] width 173 height 45
copy span "PLWAW508032415"
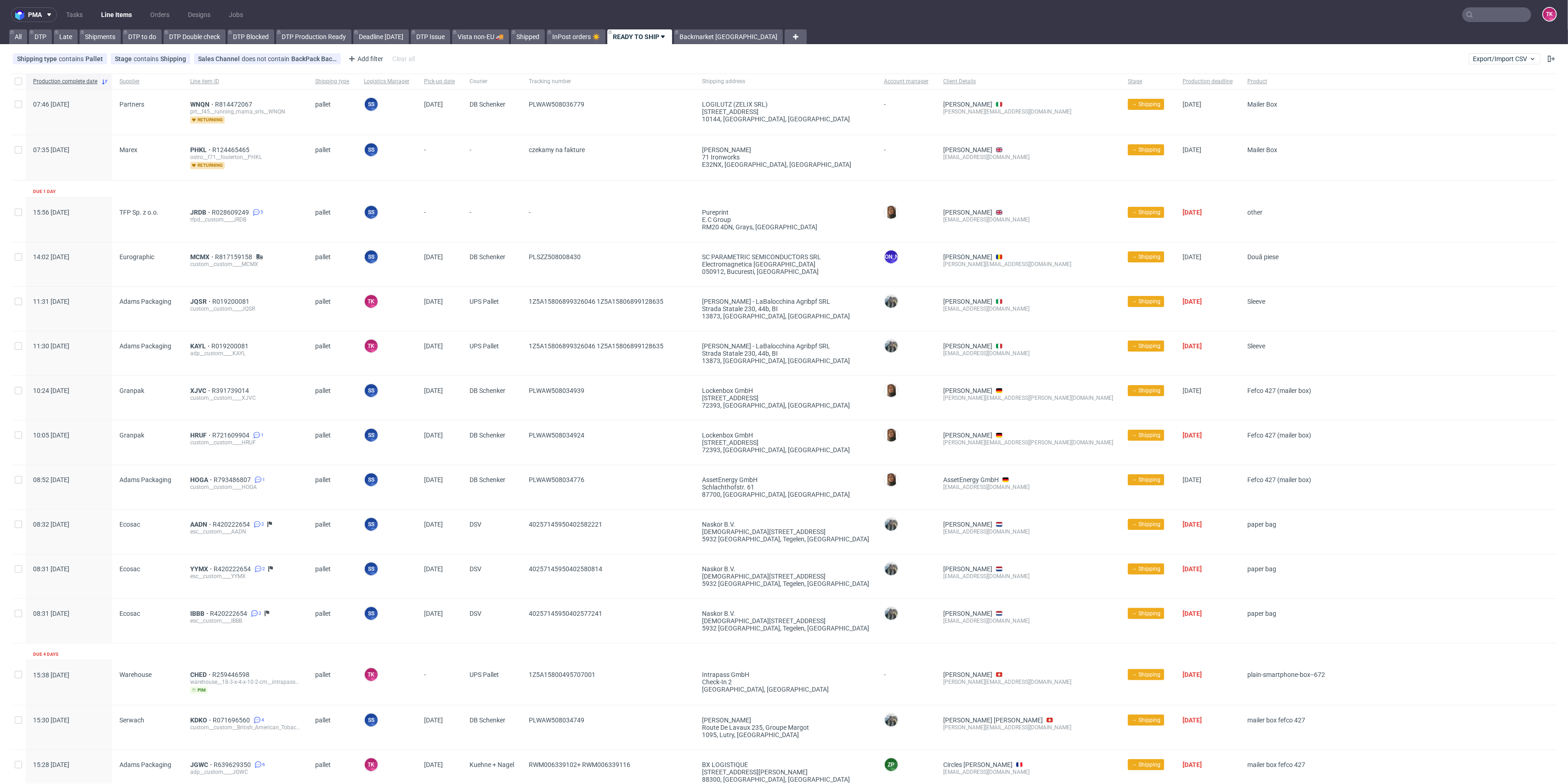
scroll to position [0, 0]
click at [116, 12] on link "Line Items" at bounding box center [116, 15] width 42 height 15
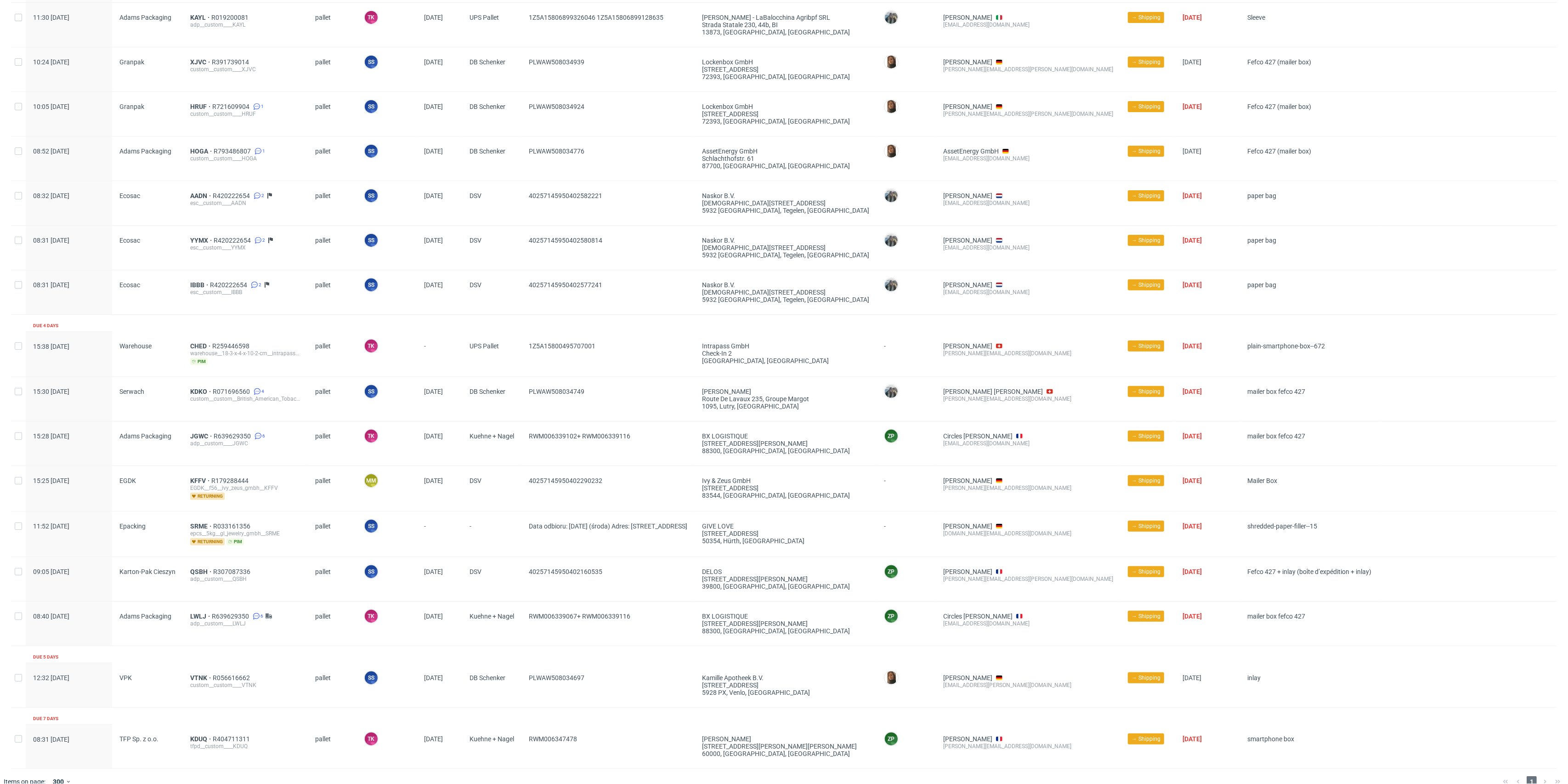
scroll to position [341, 0]
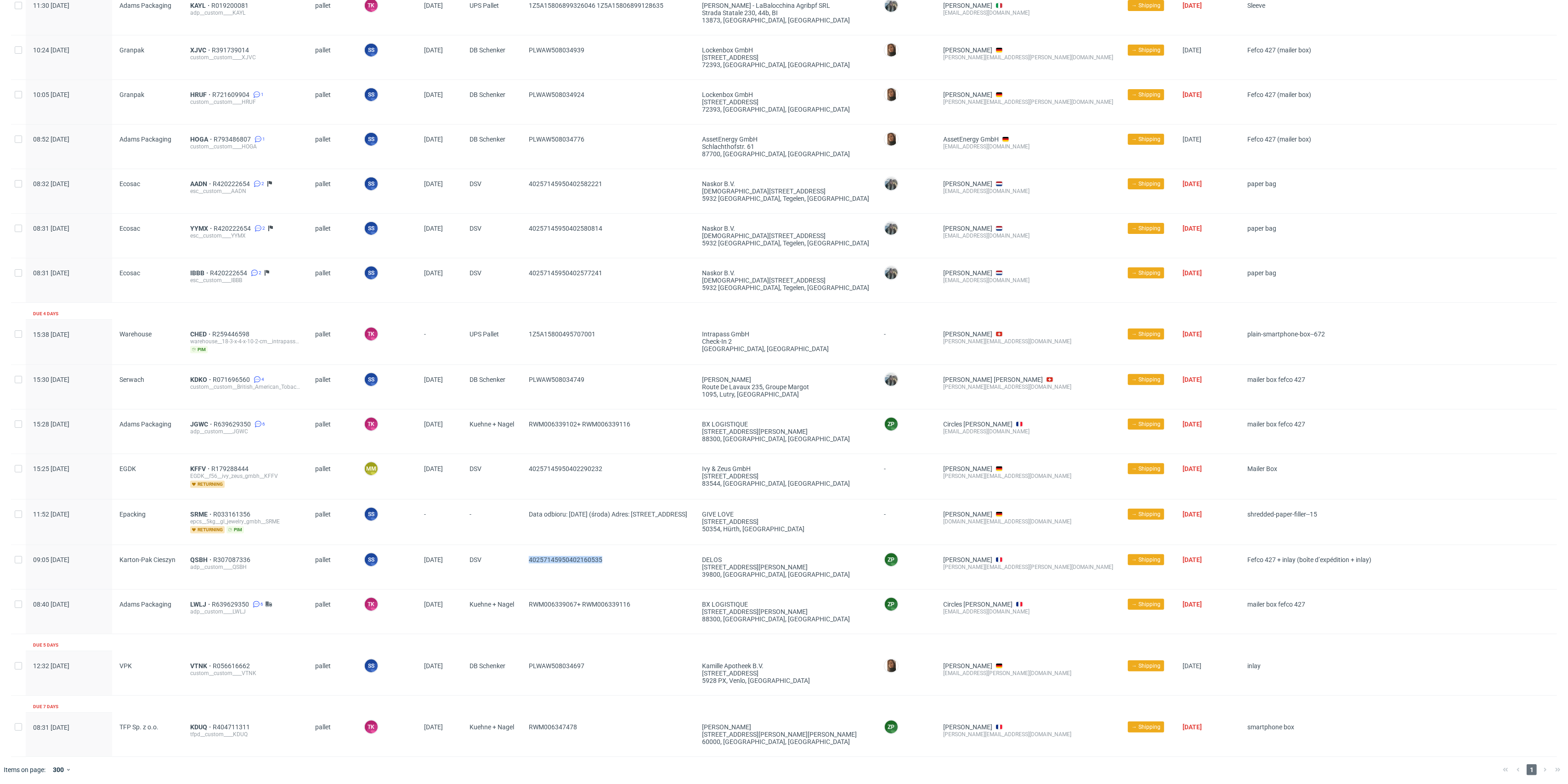
drag, startPoint x: 594, startPoint y: 557, endPoint x: 532, endPoint y: 561, distance: 62.1
click at [532, 561] on span "40257145950402160535" at bounding box center [608, 567] width 158 height 22
copy span "40257145950402160535"
drag, startPoint x: 628, startPoint y: 475, endPoint x: 530, endPoint y: 481, distance: 98.2
click at [530, 481] on span "40257145950402290232" at bounding box center [608, 476] width 158 height 23
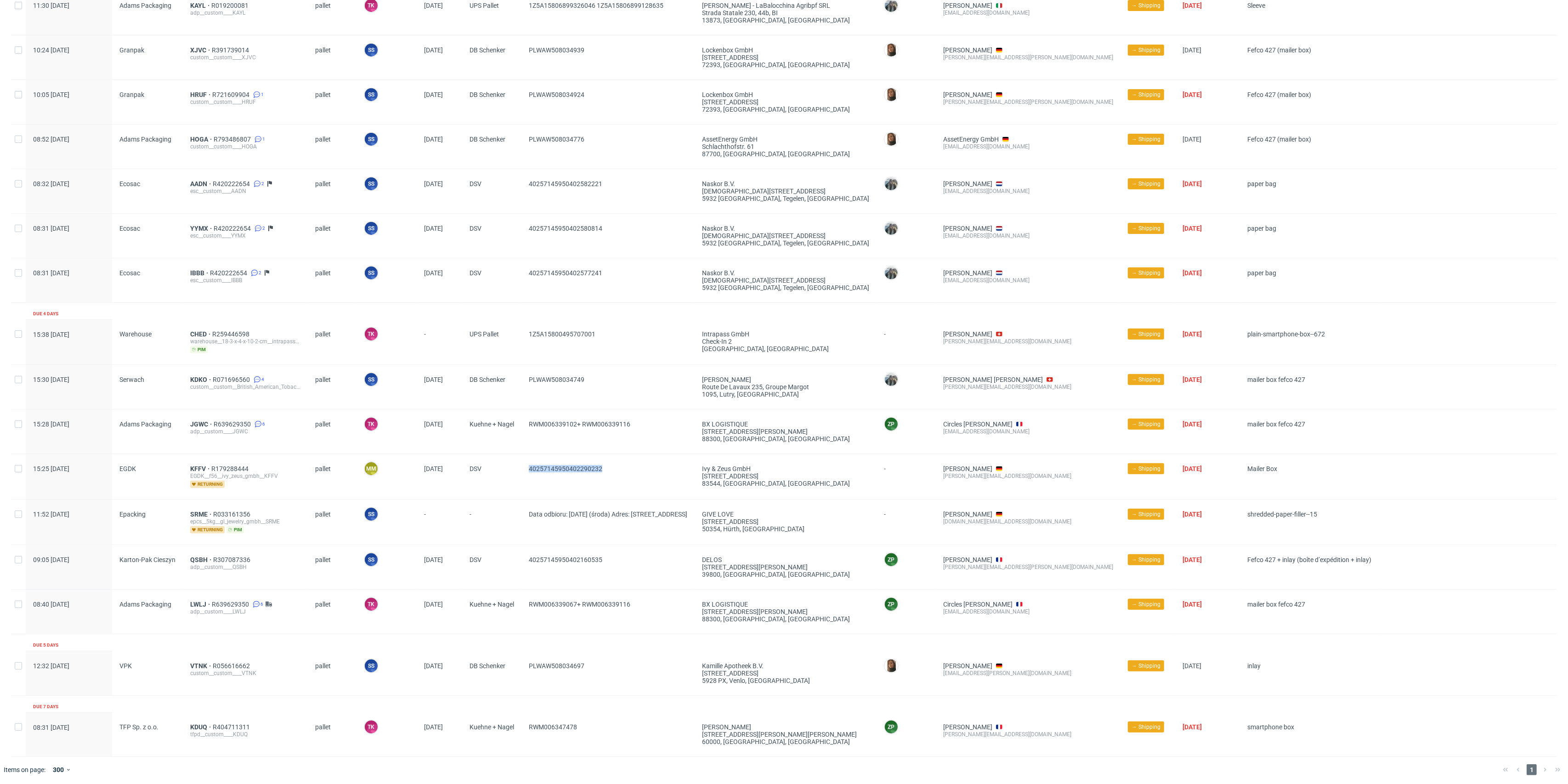
copy span "40257145950402290232"
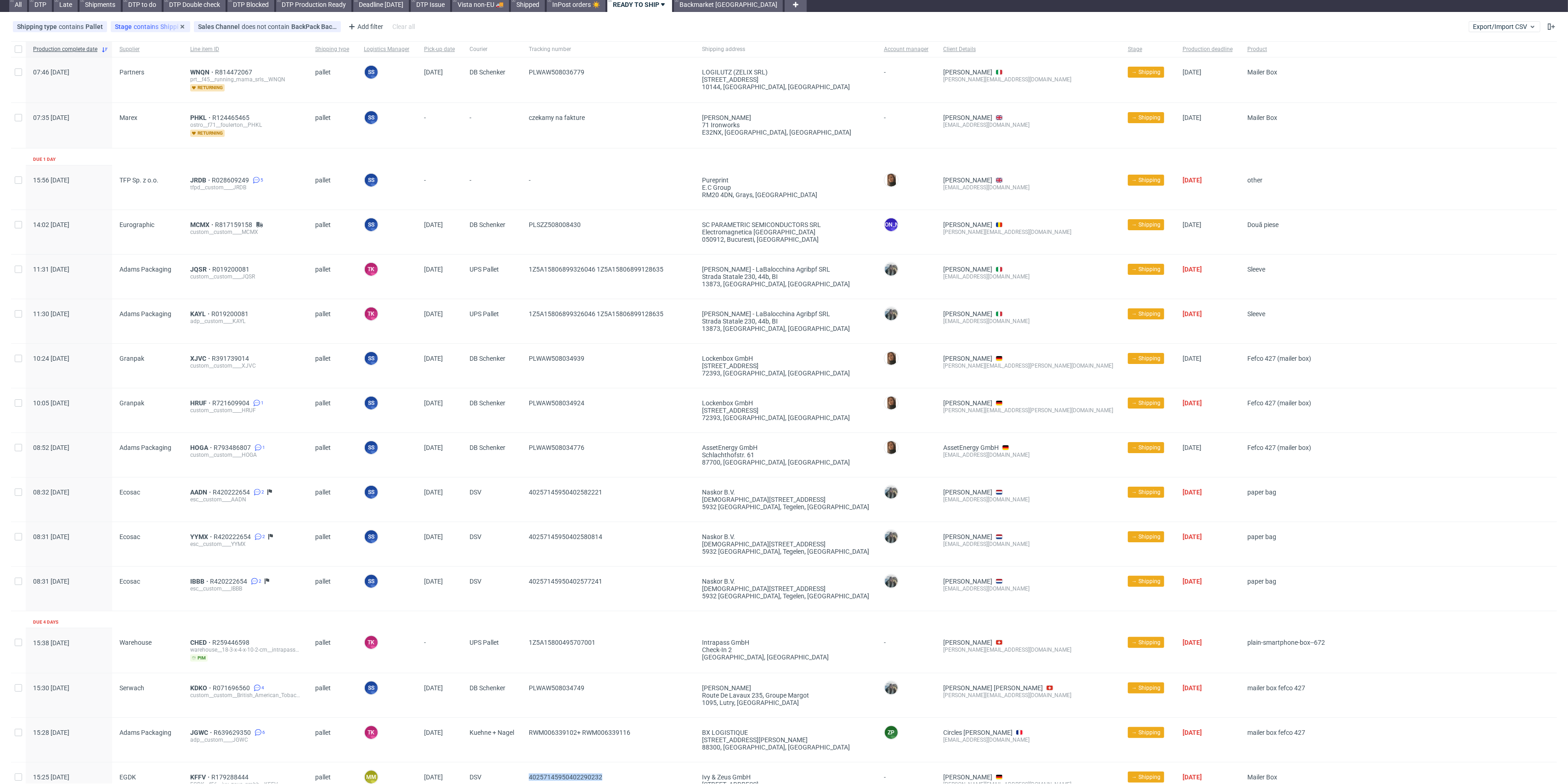
scroll to position [0, 0]
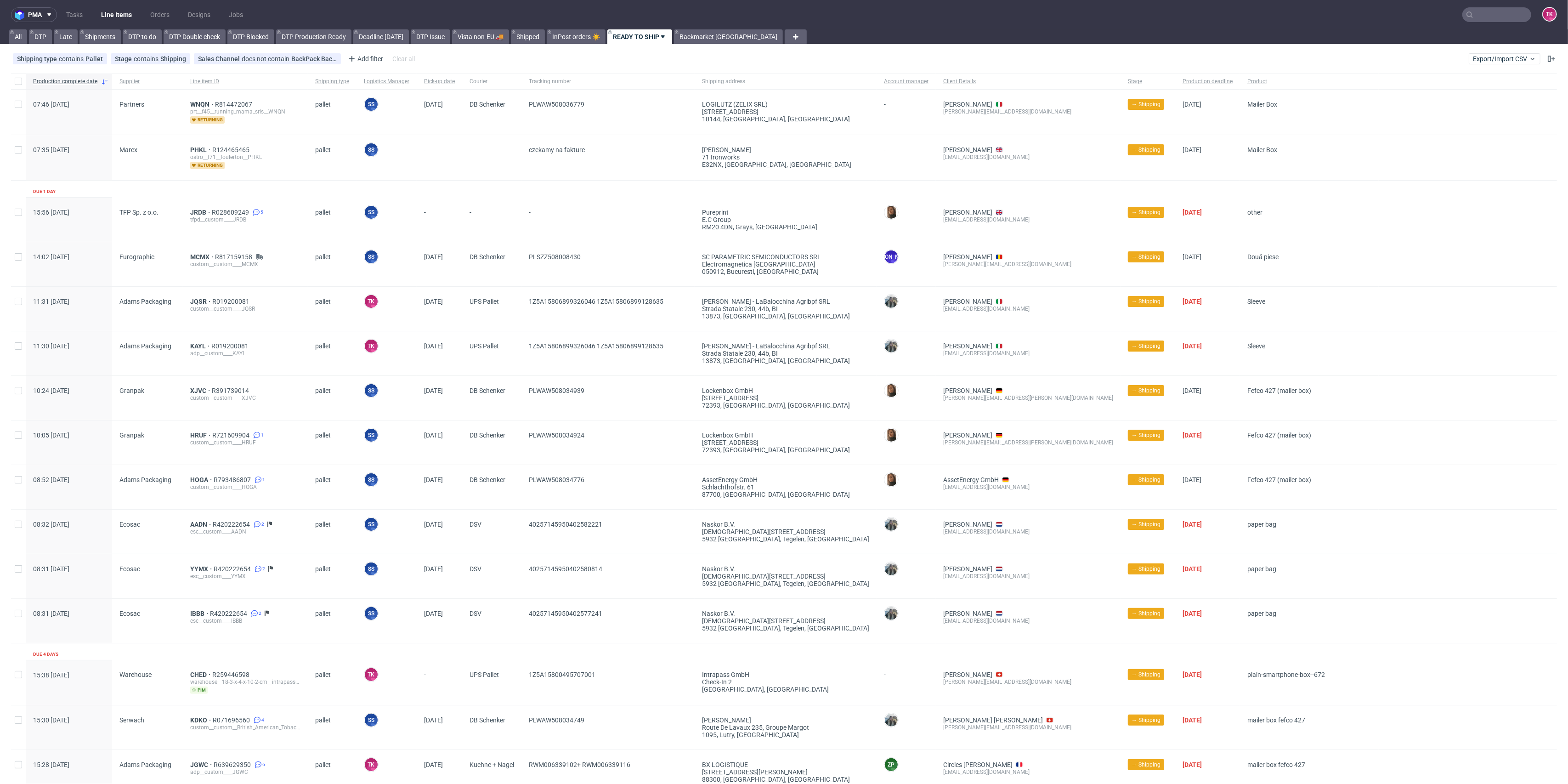
click at [122, 14] on link "Line Items" at bounding box center [116, 15] width 42 height 15
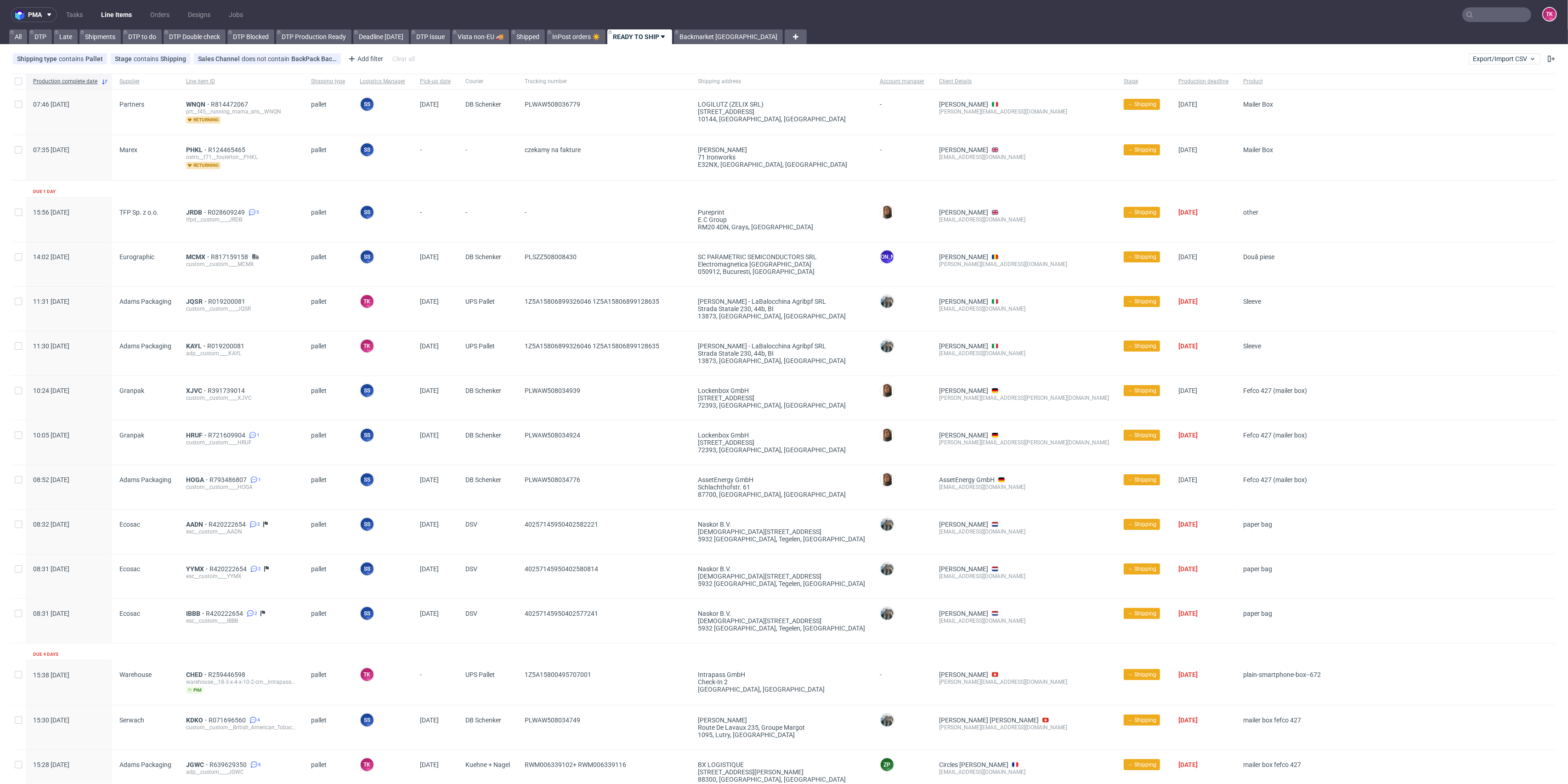
click at [121, 10] on link "Line Items" at bounding box center [116, 15] width 42 height 15
click at [112, 9] on link "Line Items" at bounding box center [116, 15] width 42 height 15
click at [1471, 27] on nav "pma Tasks Line Items Orders Designs Jobs TK" at bounding box center [784, 15] width 1568 height 29
drag, startPoint x: 1470, startPoint y: 22, endPoint x: 1469, endPoint y: 16, distance: 6.1
click at [1469, 18] on nav "pma Tasks Line Items Orders Designs Jobs TK" at bounding box center [784, 15] width 1568 height 29
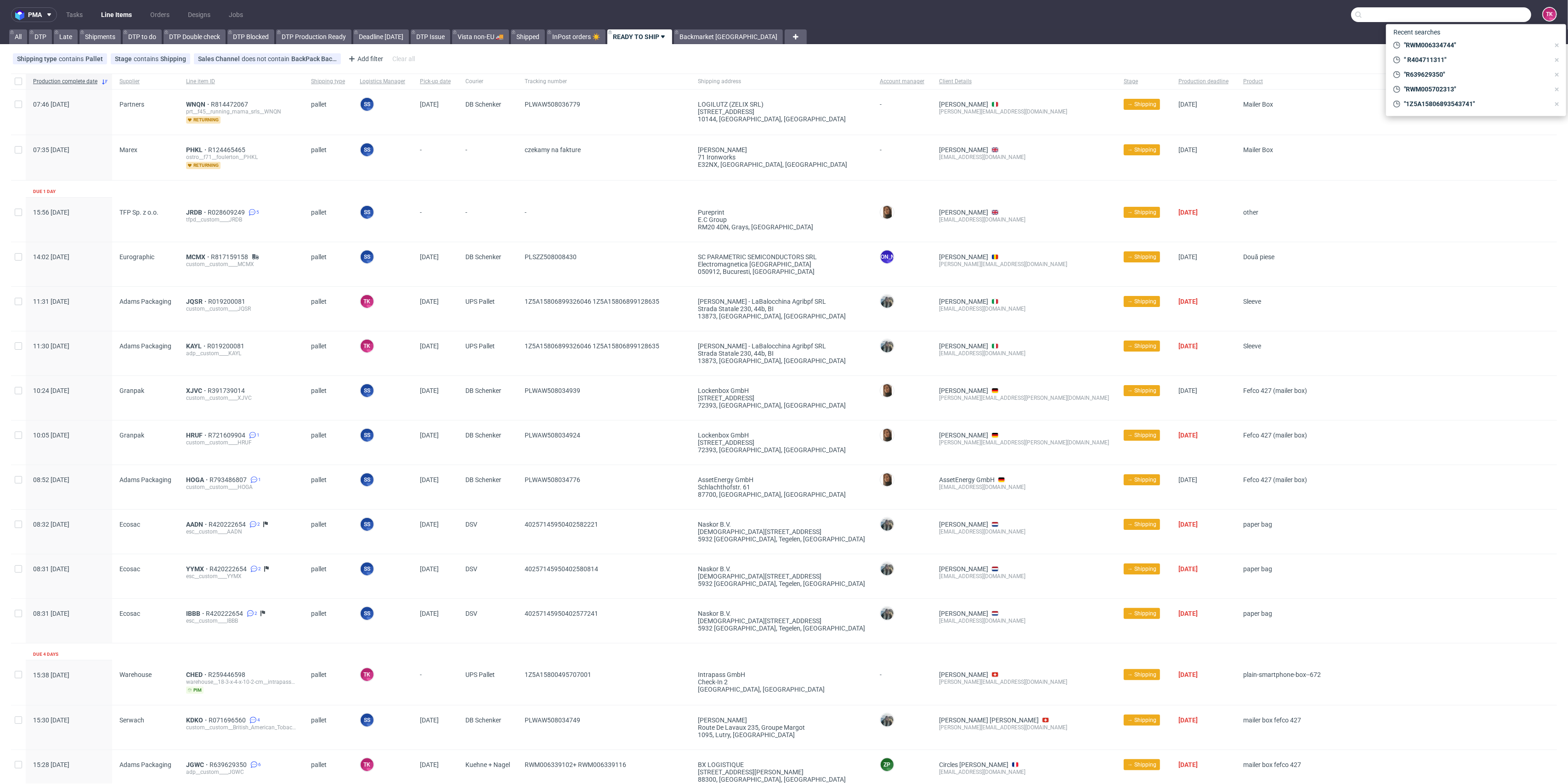
click at [1469, 16] on input "text" at bounding box center [1441, 15] width 180 height 15
paste input "PLWAW507033875"
type input "PLWAW507033875"
click at [1431, 35] on div "RULX" at bounding box center [1476, 37] width 166 height 17
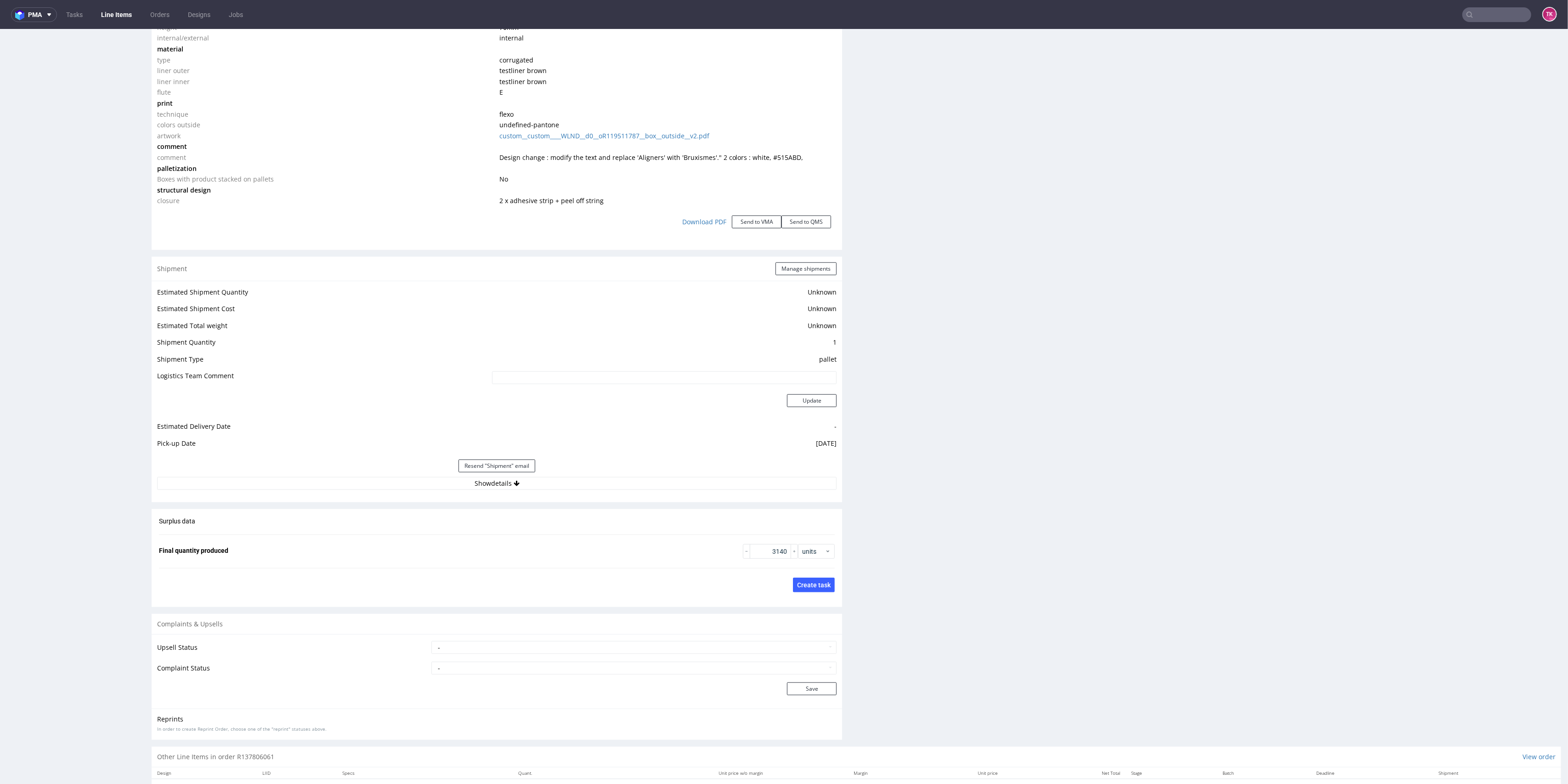
scroll to position [980, 0]
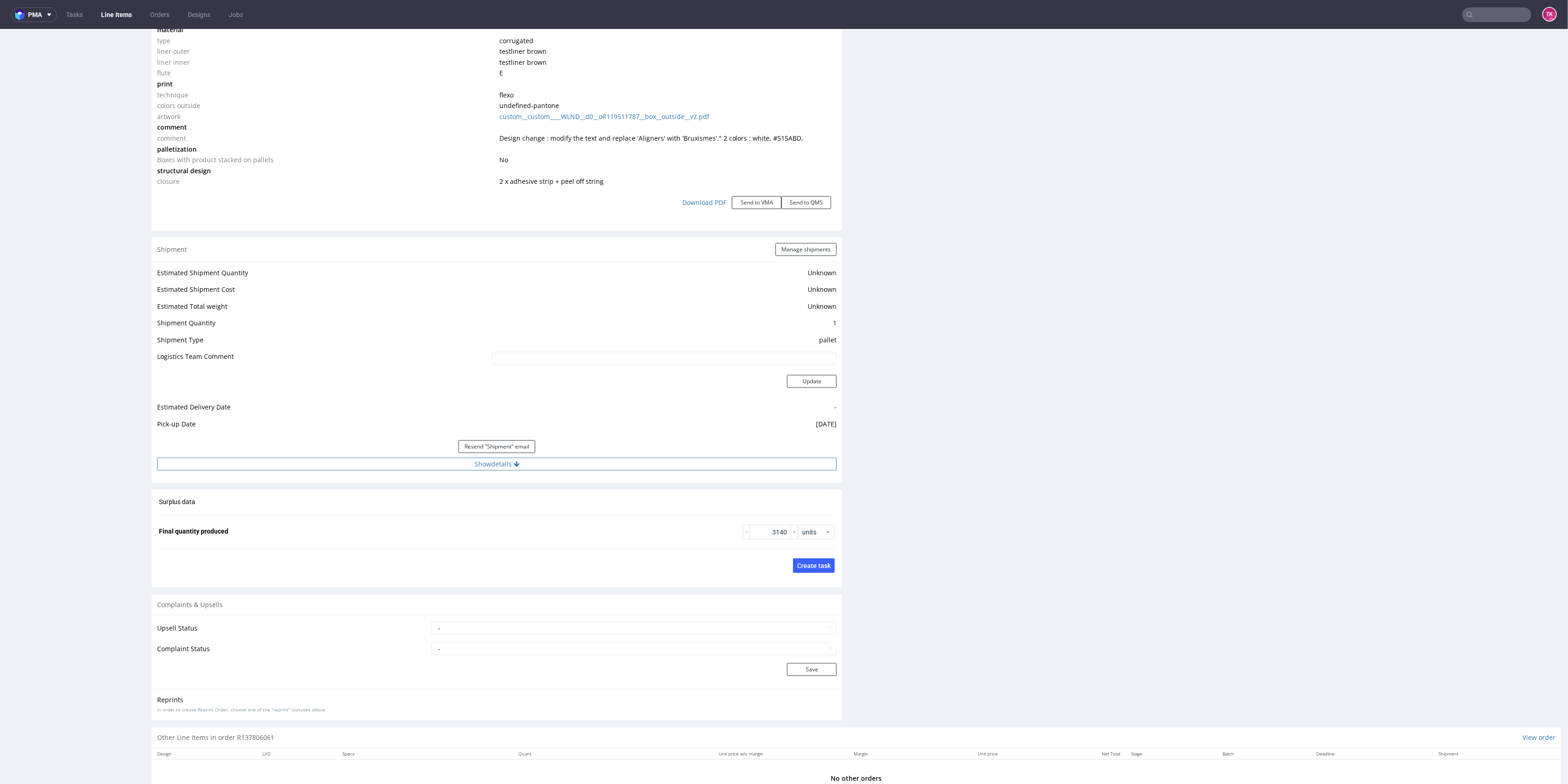
click button "Show details"
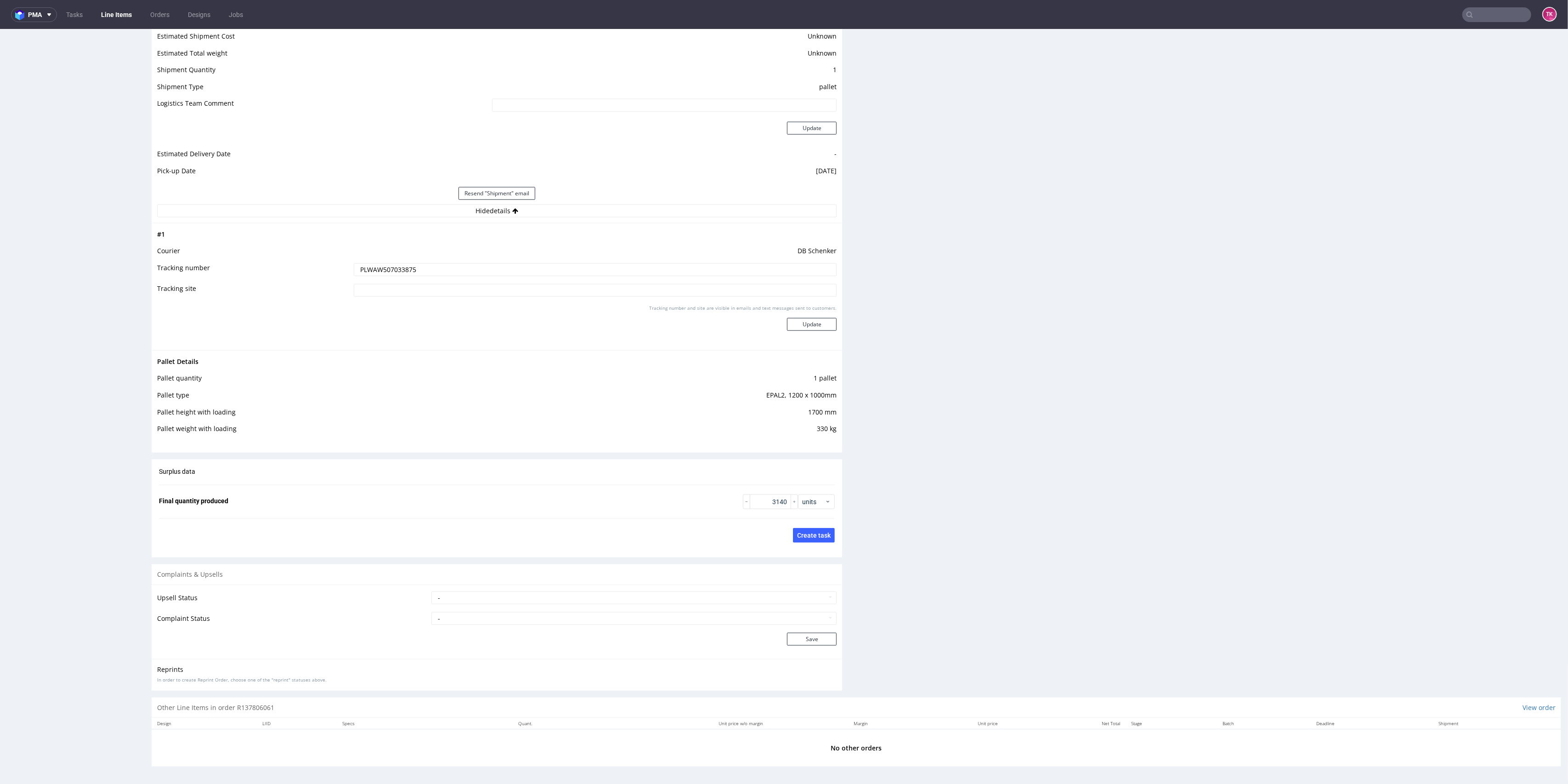
scroll to position [0, 0]
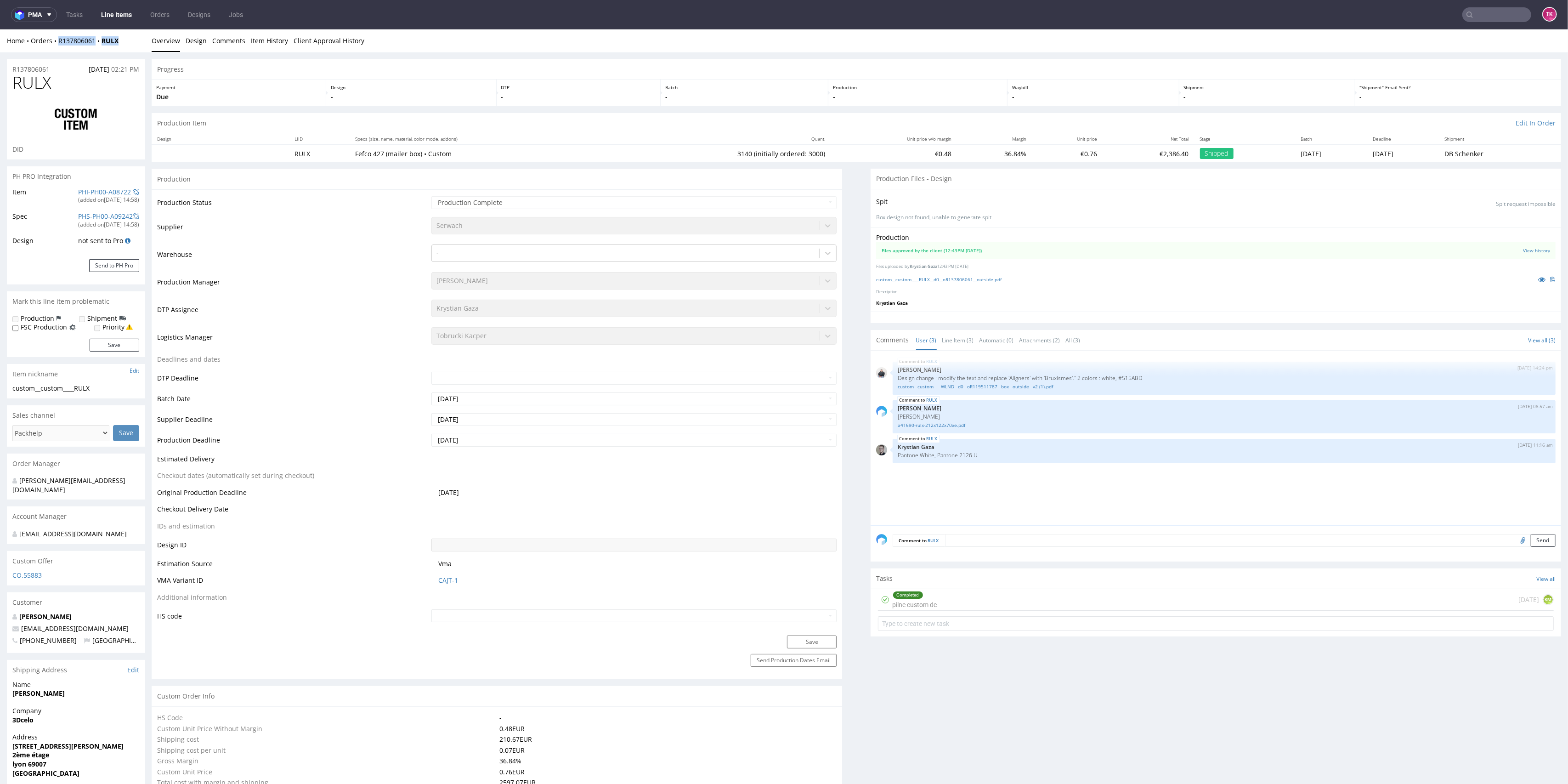
drag, startPoint x: 130, startPoint y: 38, endPoint x: 58, endPoint y: 47, distance: 72.6
click at [58, 47] on div "Home Orders R137806061 RULX Overview Design Comments Item History Client Approv…" at bounding box center [784, 40] width 1568 height 23
copy div "R137806061 RULX"
click at [941, 280] on link "custom__custom____RULX__d0__oR137806061__outside.pdf" at bounding box center [939, 279] width 126 height 7
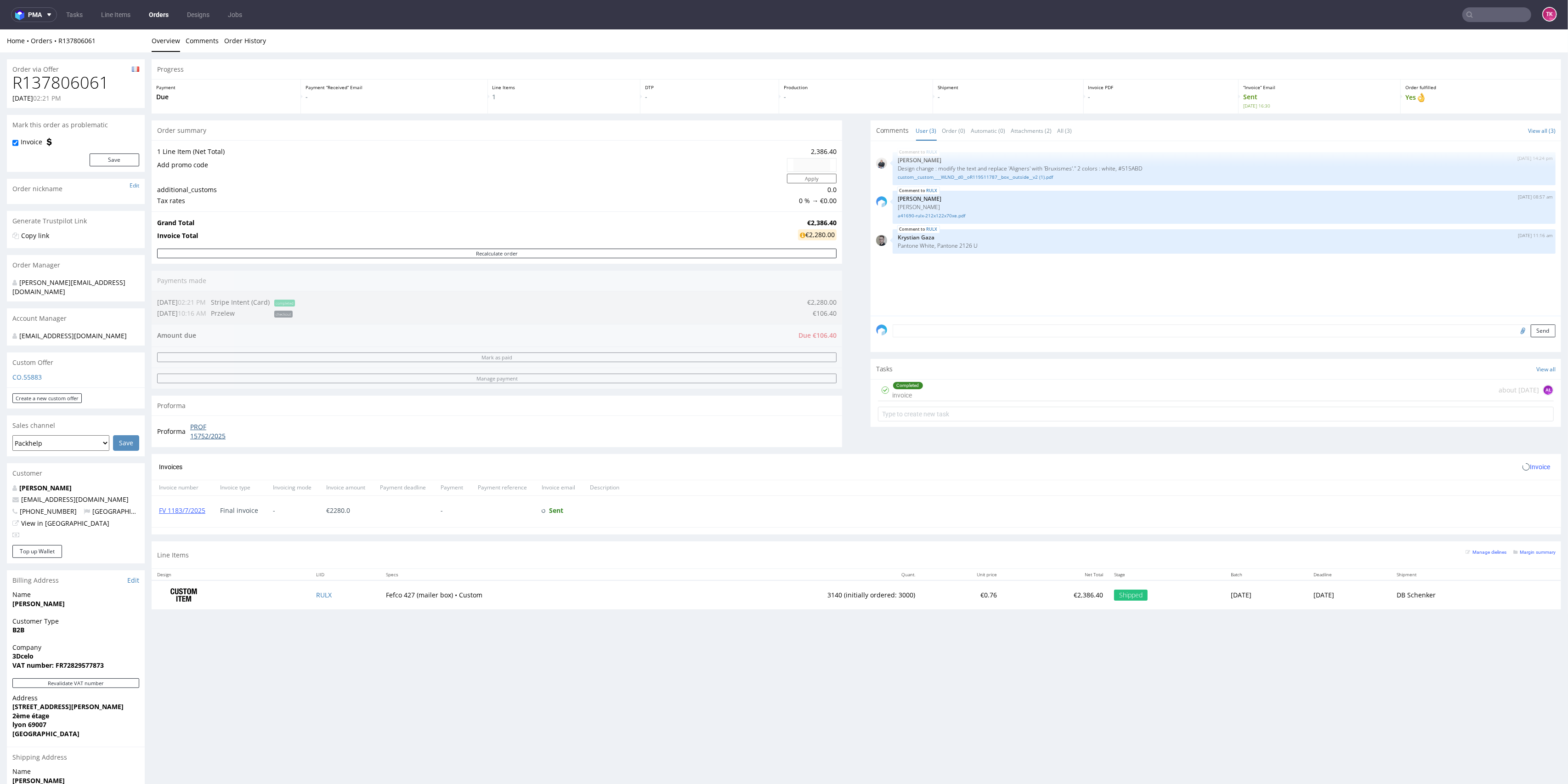
click at [201, 424] on link "PROF 15752/2025" at bounding box center [217, 431] width 53 height 18
click at [183, 519] on div "FV 1183/7/2025" at bounding box center [182, 511] width 61 height 31
click at [184, 517] on div "FV 1183/7/2025" at bounding box center [182, 511] width 61 height 31
click at [189, 515] on link "FV 1183/7/2025" at bounding box center [182, 510] width 47 height 9
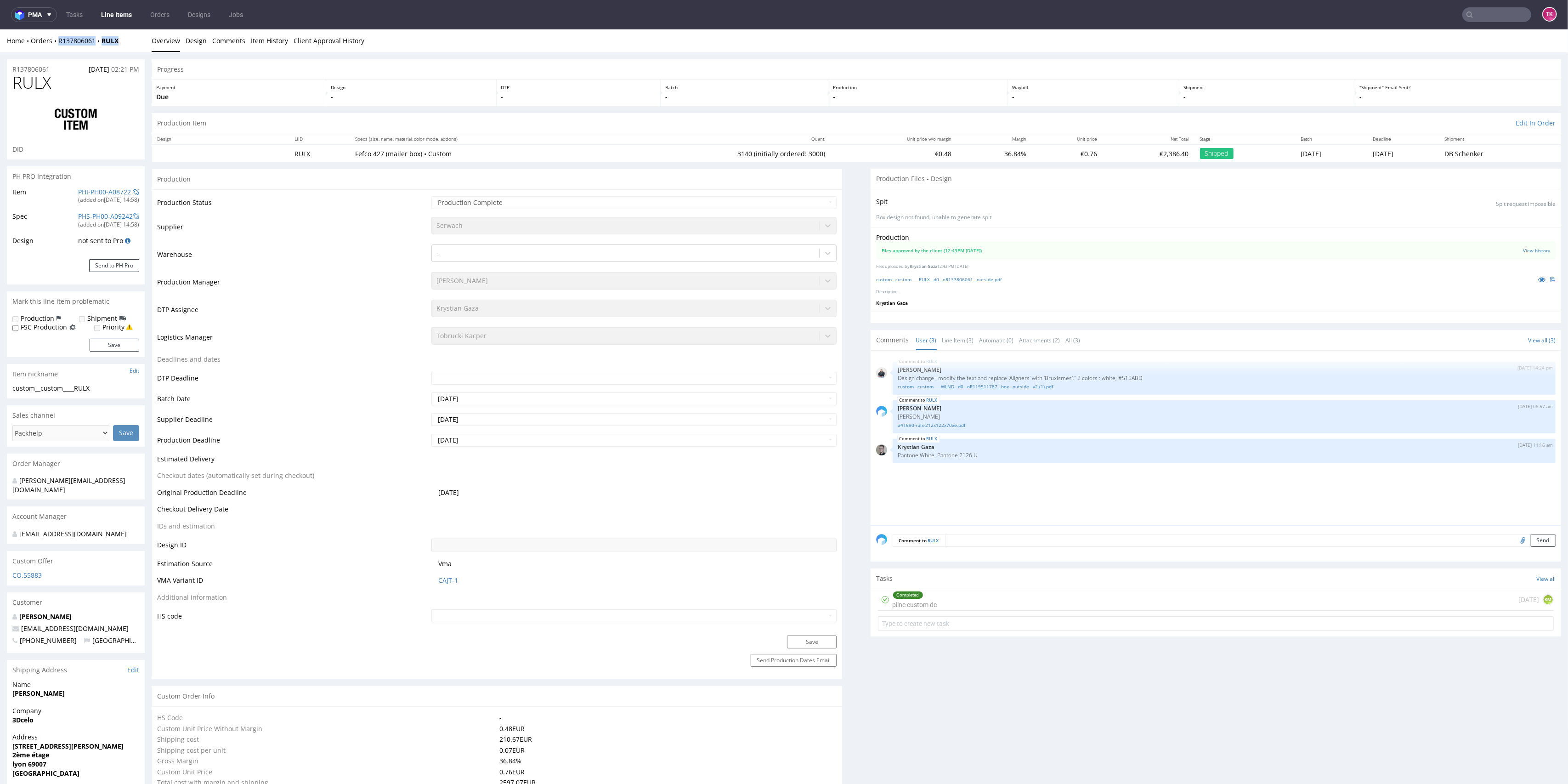
drag, startPoint x: 128, startPoint y: 43, endPoint x: 57, endPoint y: 50, distance: 71.3
click at [57, 50] on div "Home Orders R137806061 RULX Overview Design Comments Item History Client Approv…" at bounding box center [784, 40] width 1568 height 23
copy div "R137806061 RULX"
drag, startPoint x: 706, startPoint y: 155, endPoint x: 727, endPoint y: 159, distance: 21.4
click at [727, 159] on td "3140 (initially ordered: 3000)" at bounding box center [719, 153] width 224 height 17
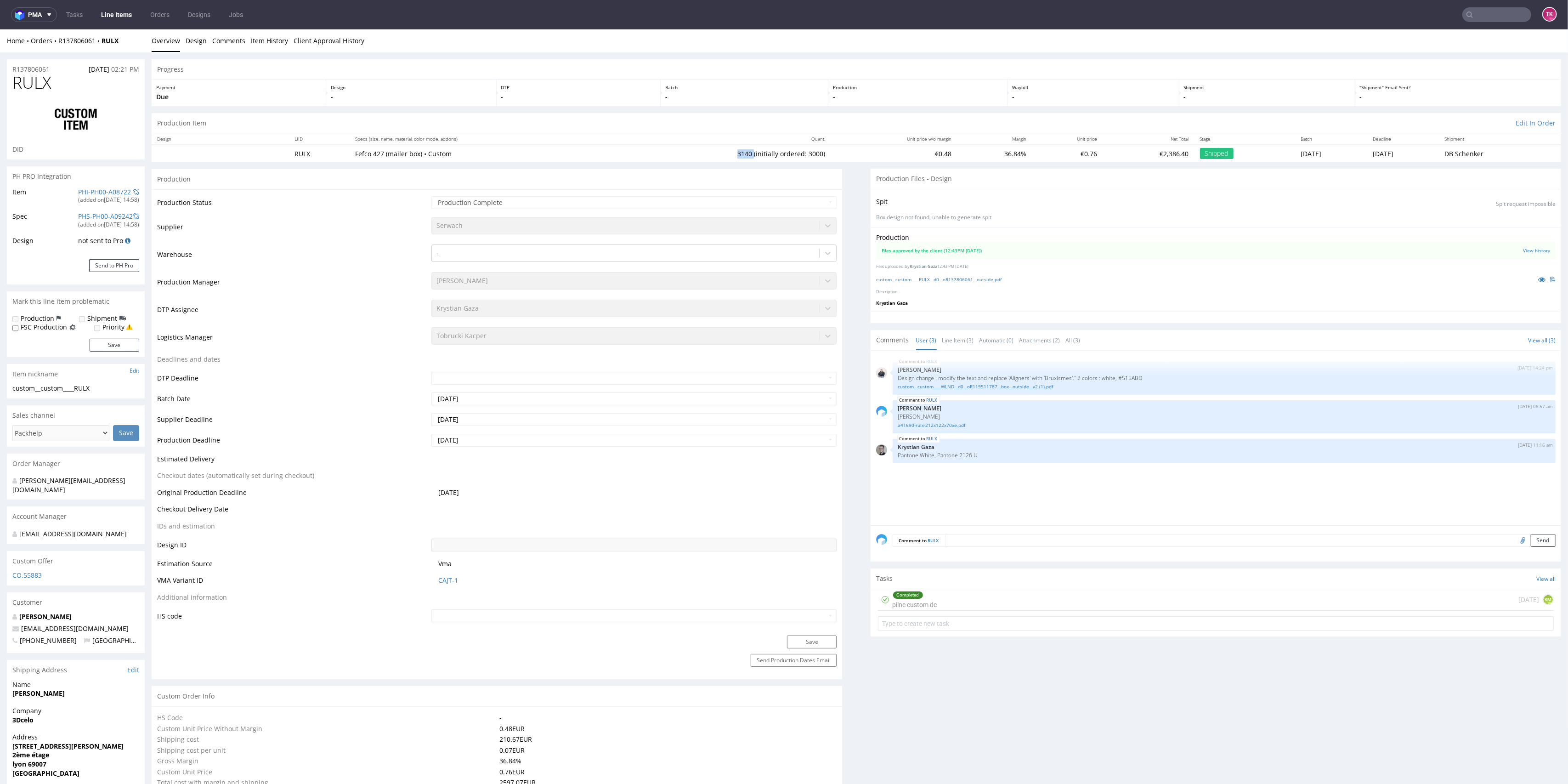
copy td "3140"
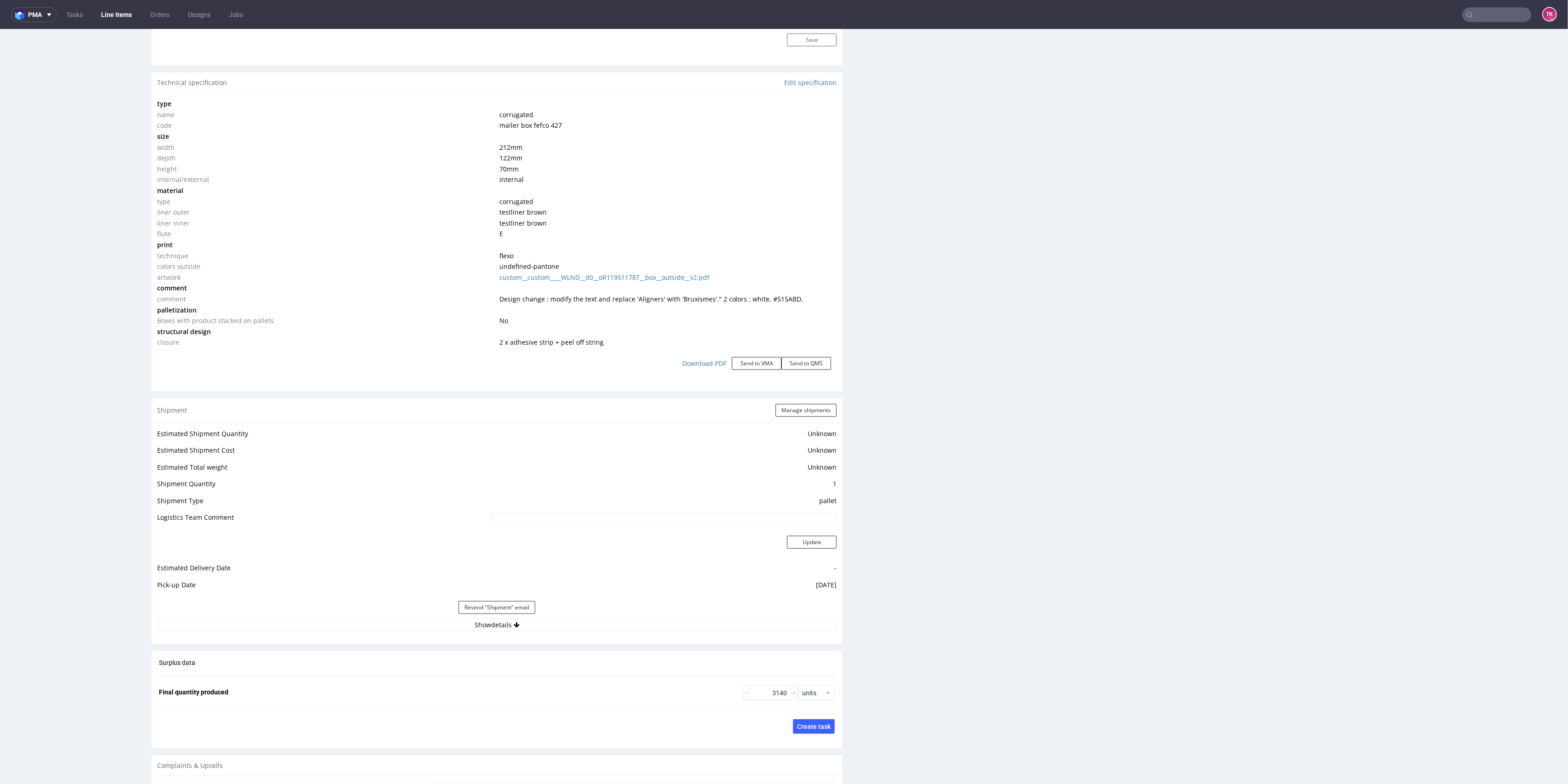
scroll to position [858, 0]
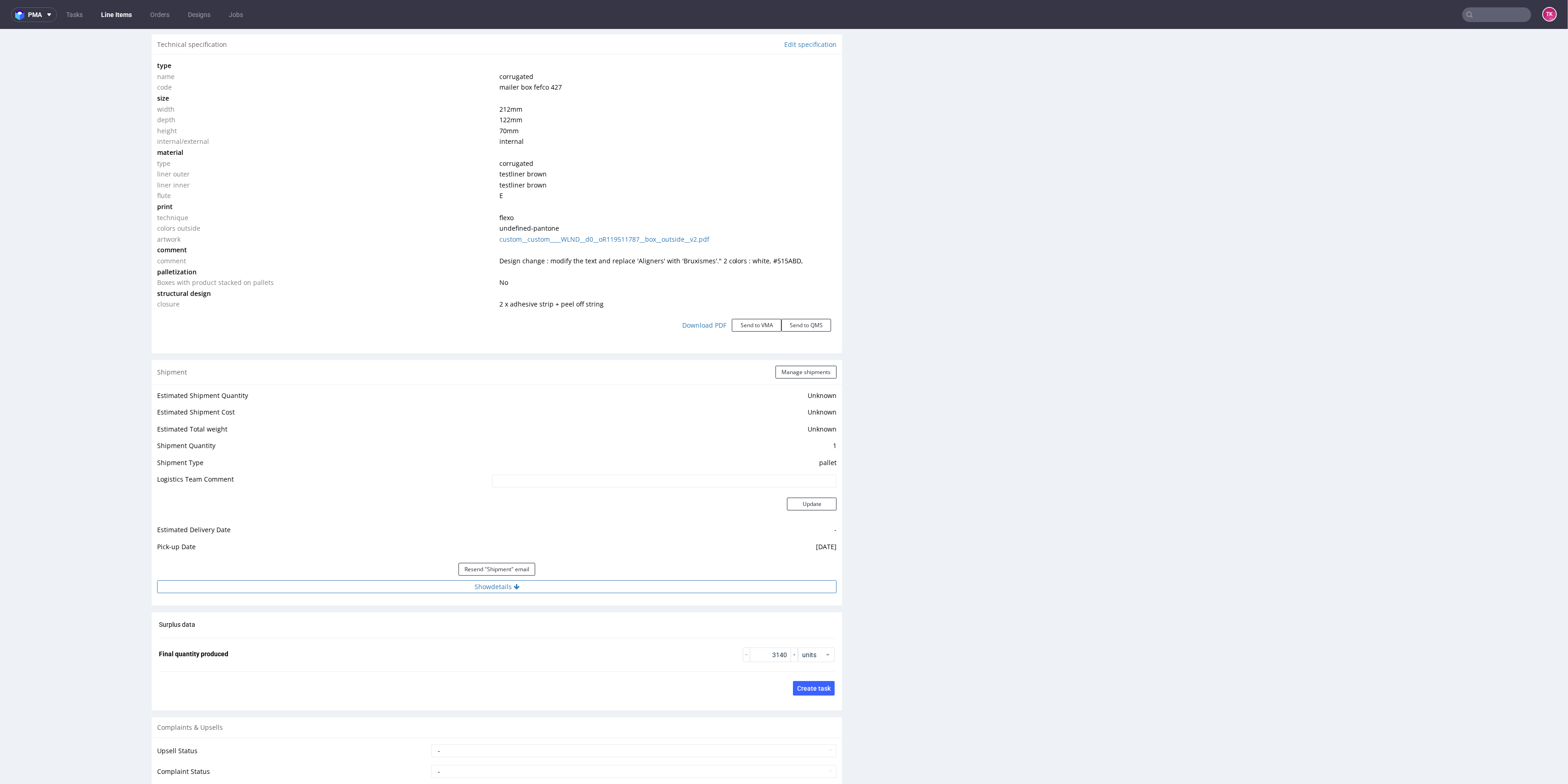
click button "Show details"
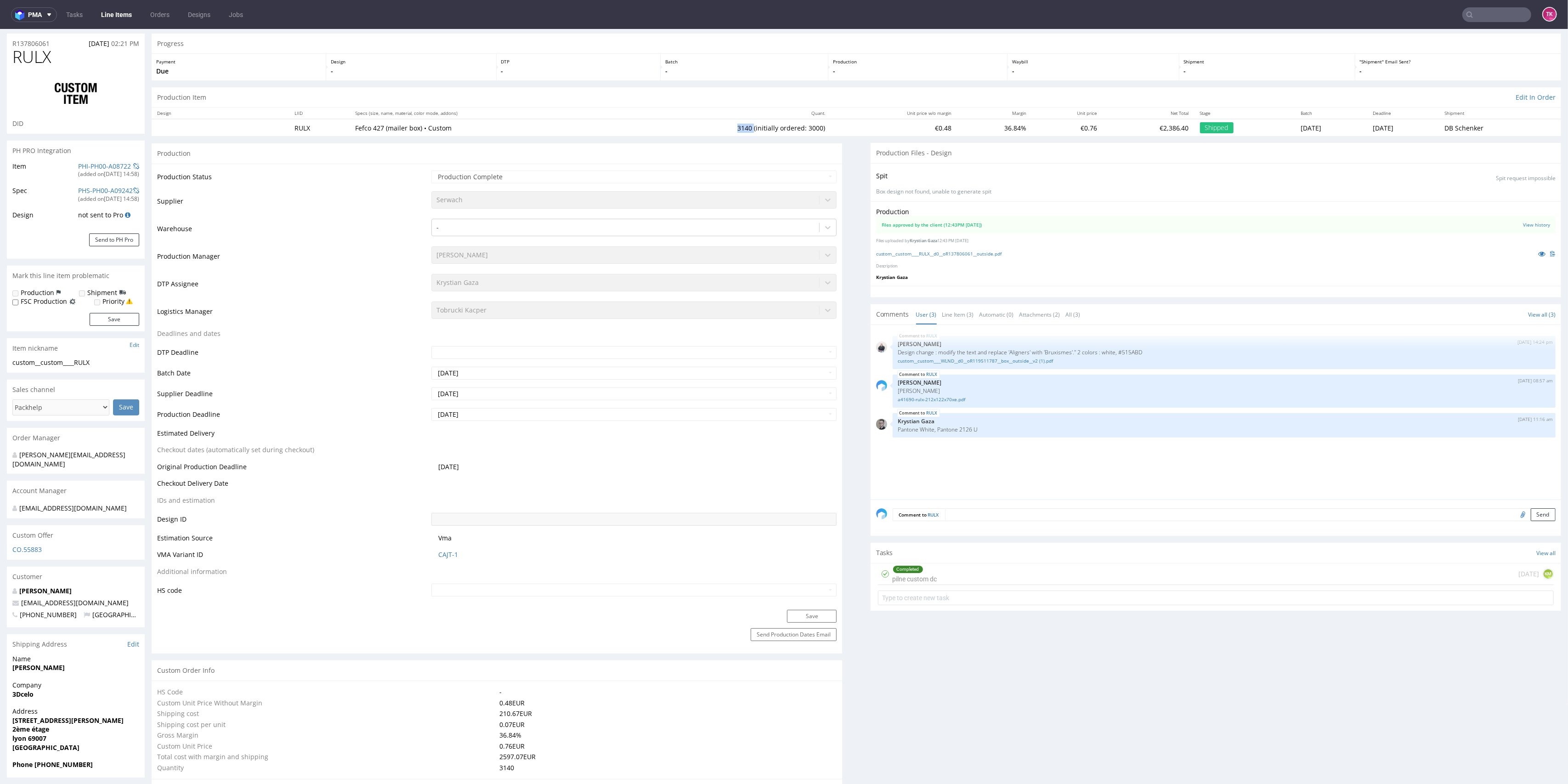
scroll to position [0, 0]
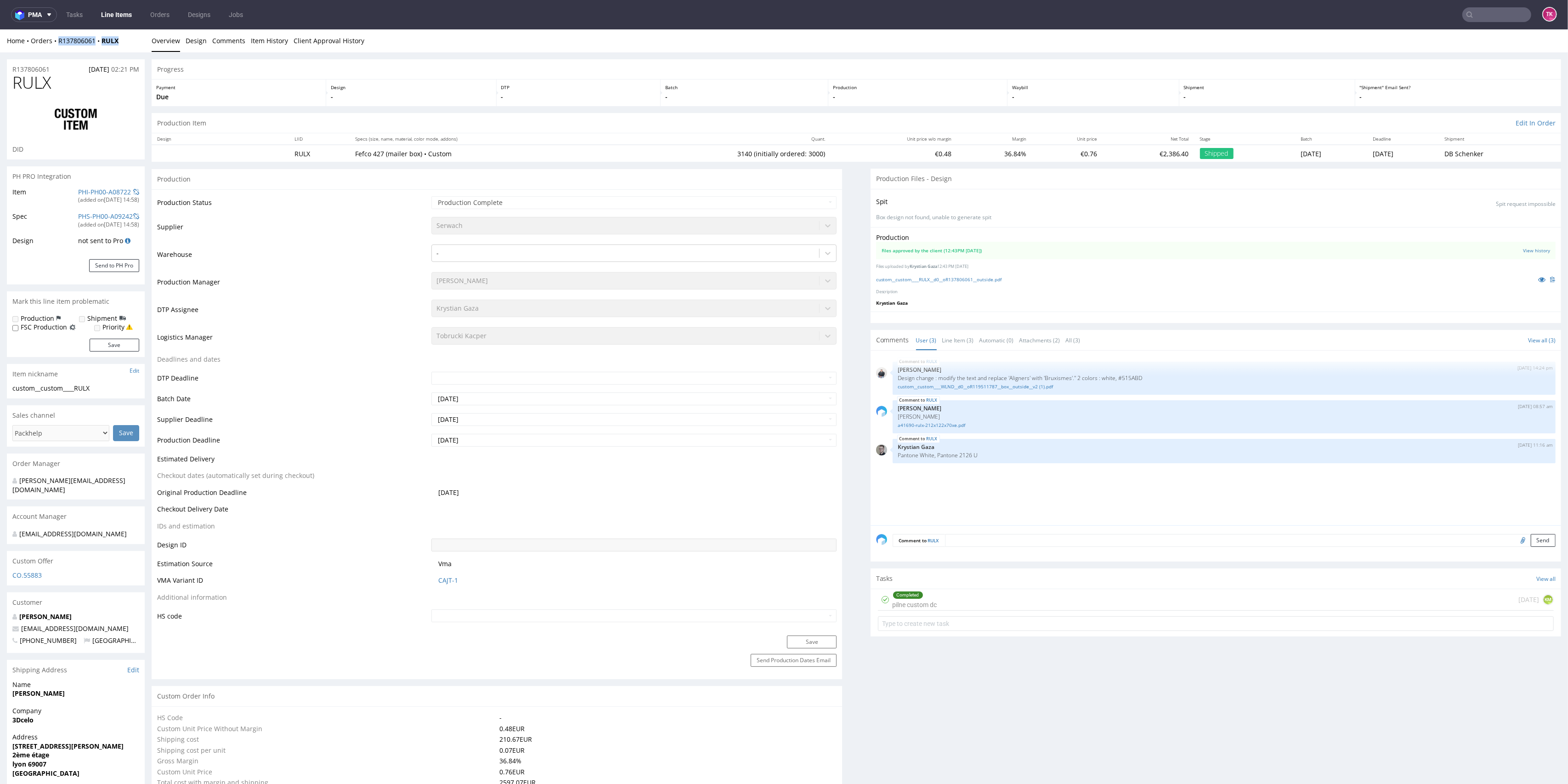
drag, startPoint x: 130, startPoint y: 40, endPoint x: 57, endPoint y: 46, distance: 73.2
click at [57, 46] on div "Home Orders R137806061 RULX Overview Design Comments Item History Client Approv…" at bounding box center [784, 40] width 1568 height 23
copy div "R137806061 RULX"
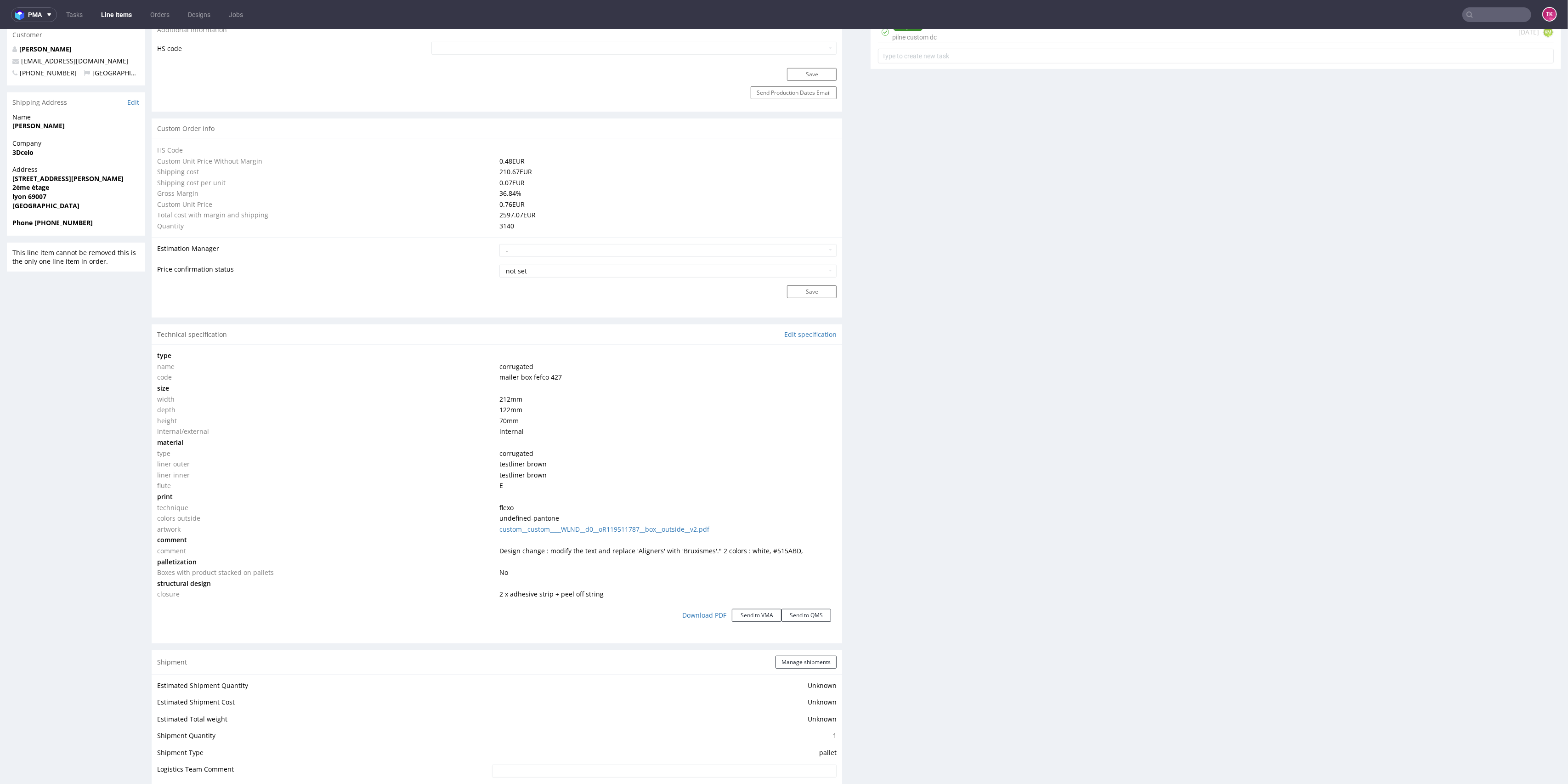
scroll to position [674, 0]
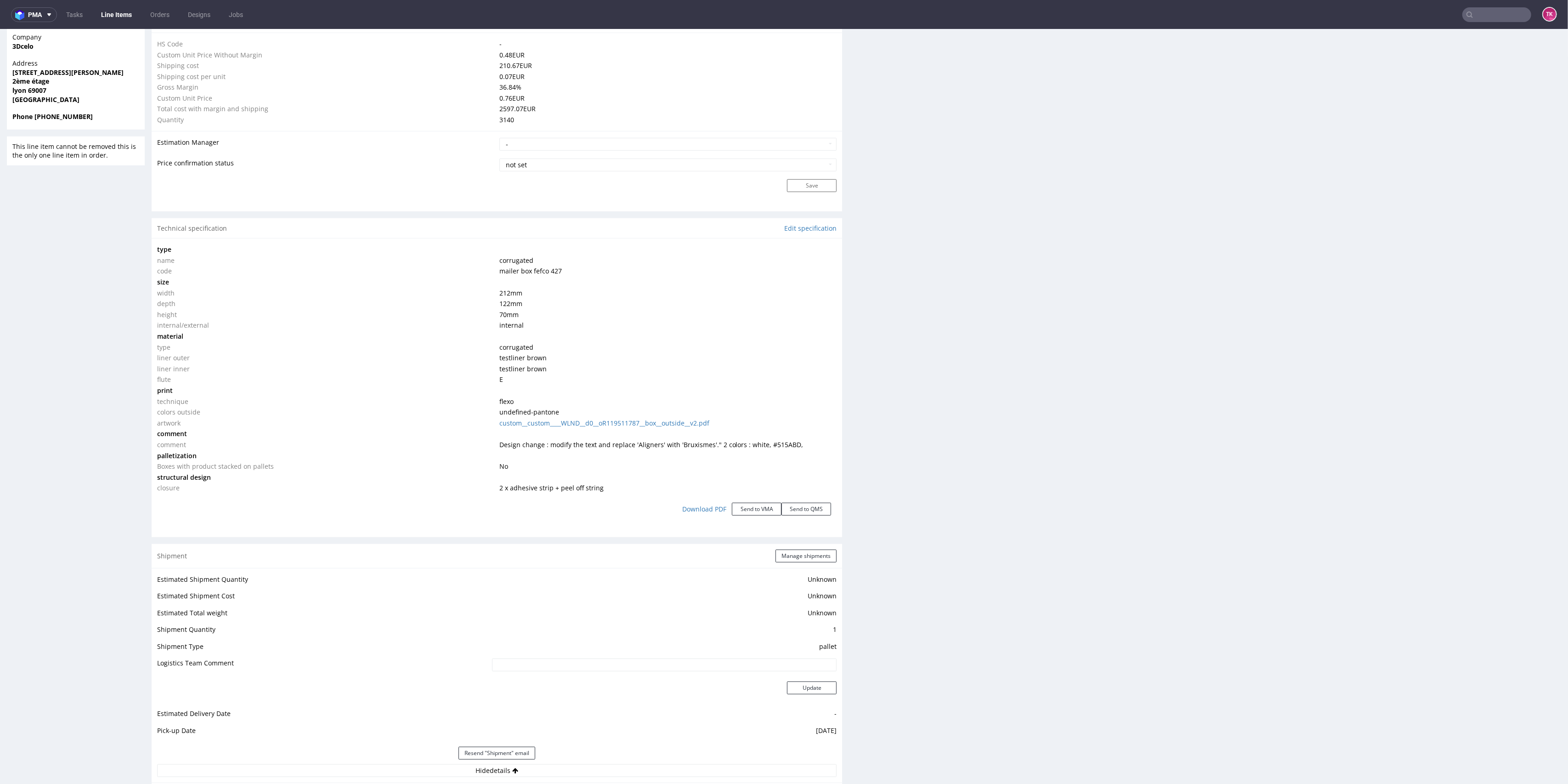
click at [114, 19] on link "Line Items" at bounding box center [116, 15] width 42 height 15
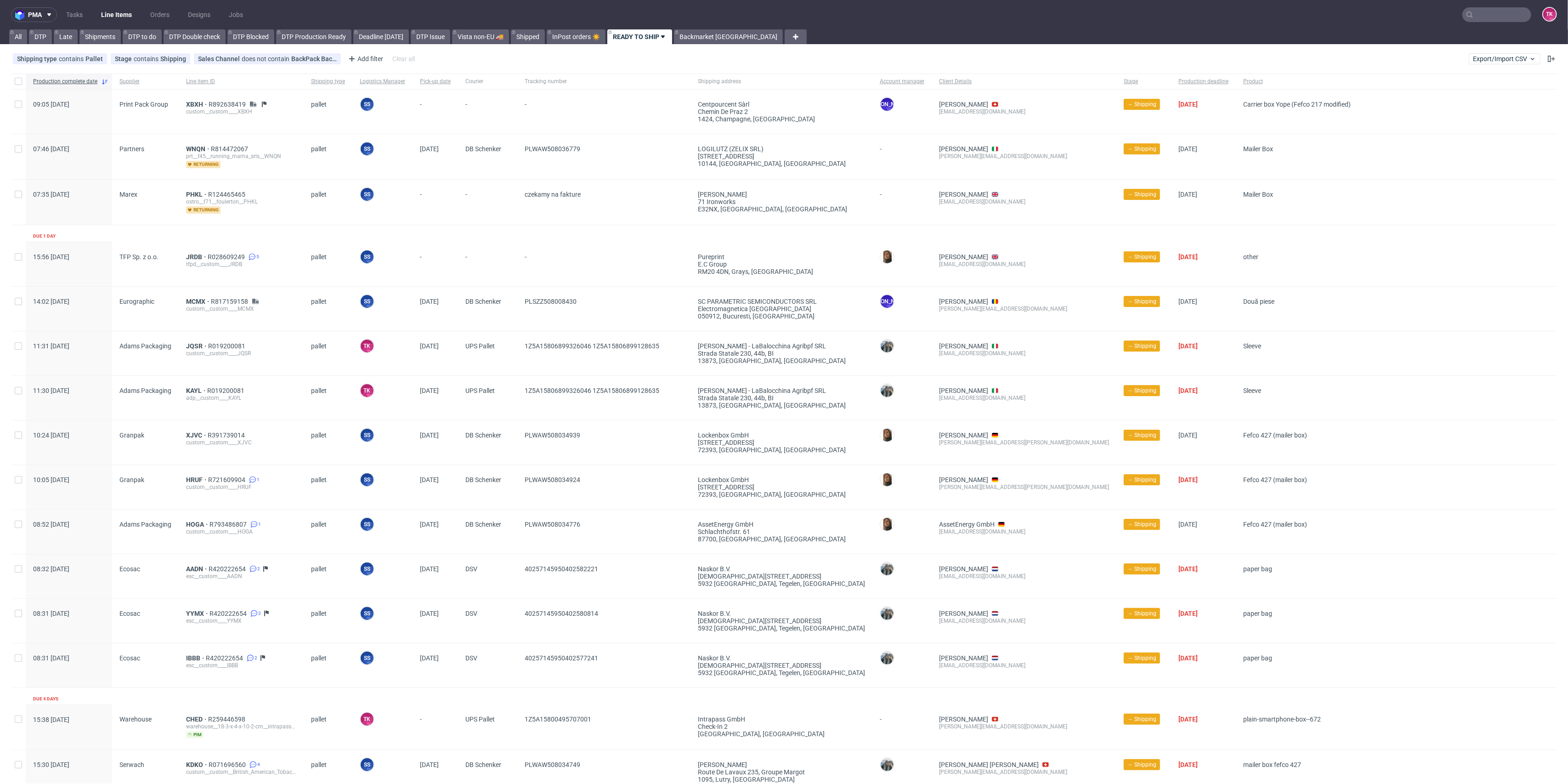
click at [111, 15] on link "Line Items" at bounding box center [116, 15] width 42 height 15
click at [193, 103] on span "XBXH" at bounding box center [197, 104] width 23 height 7
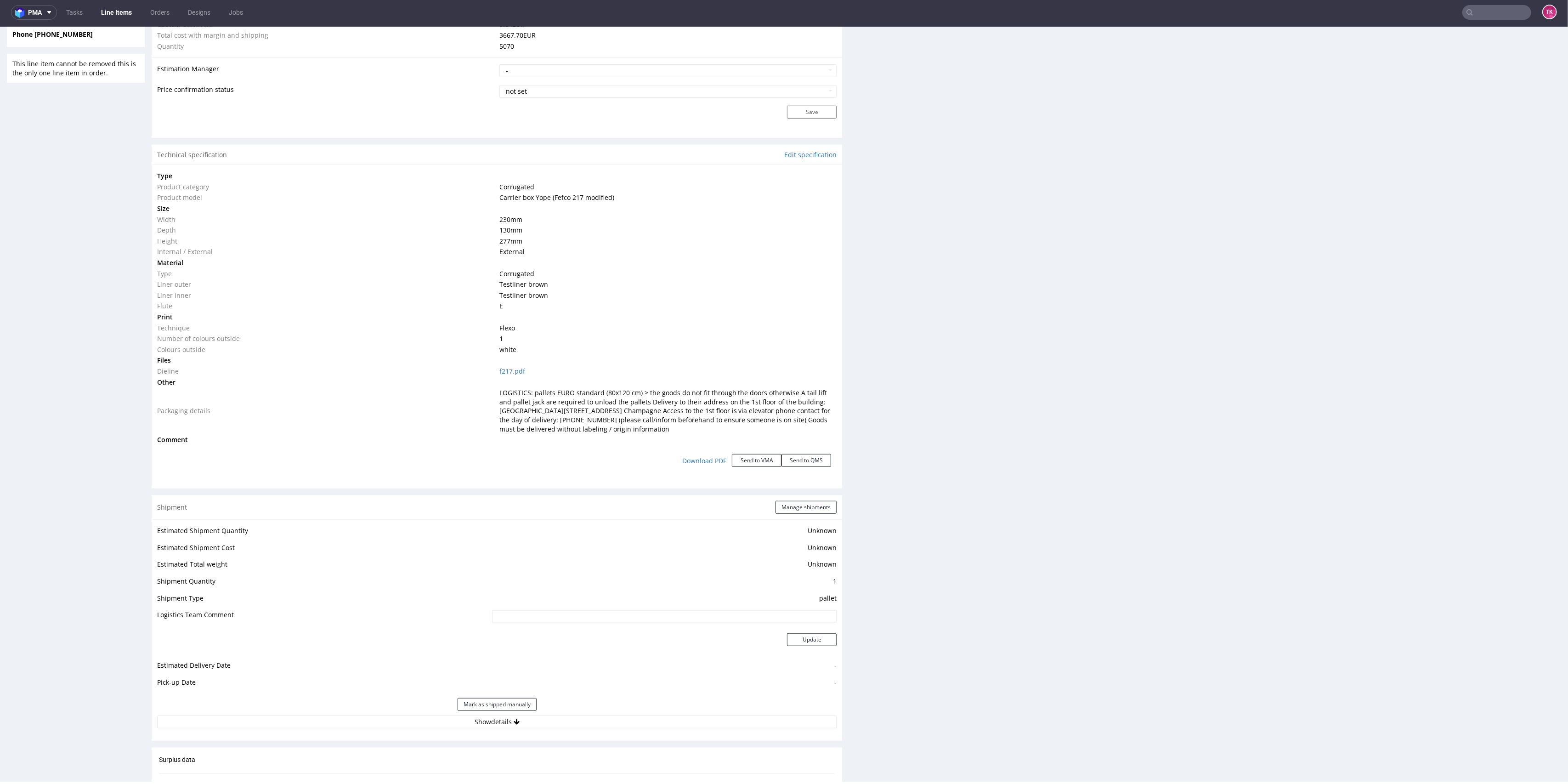
scroll to position [887, 0]
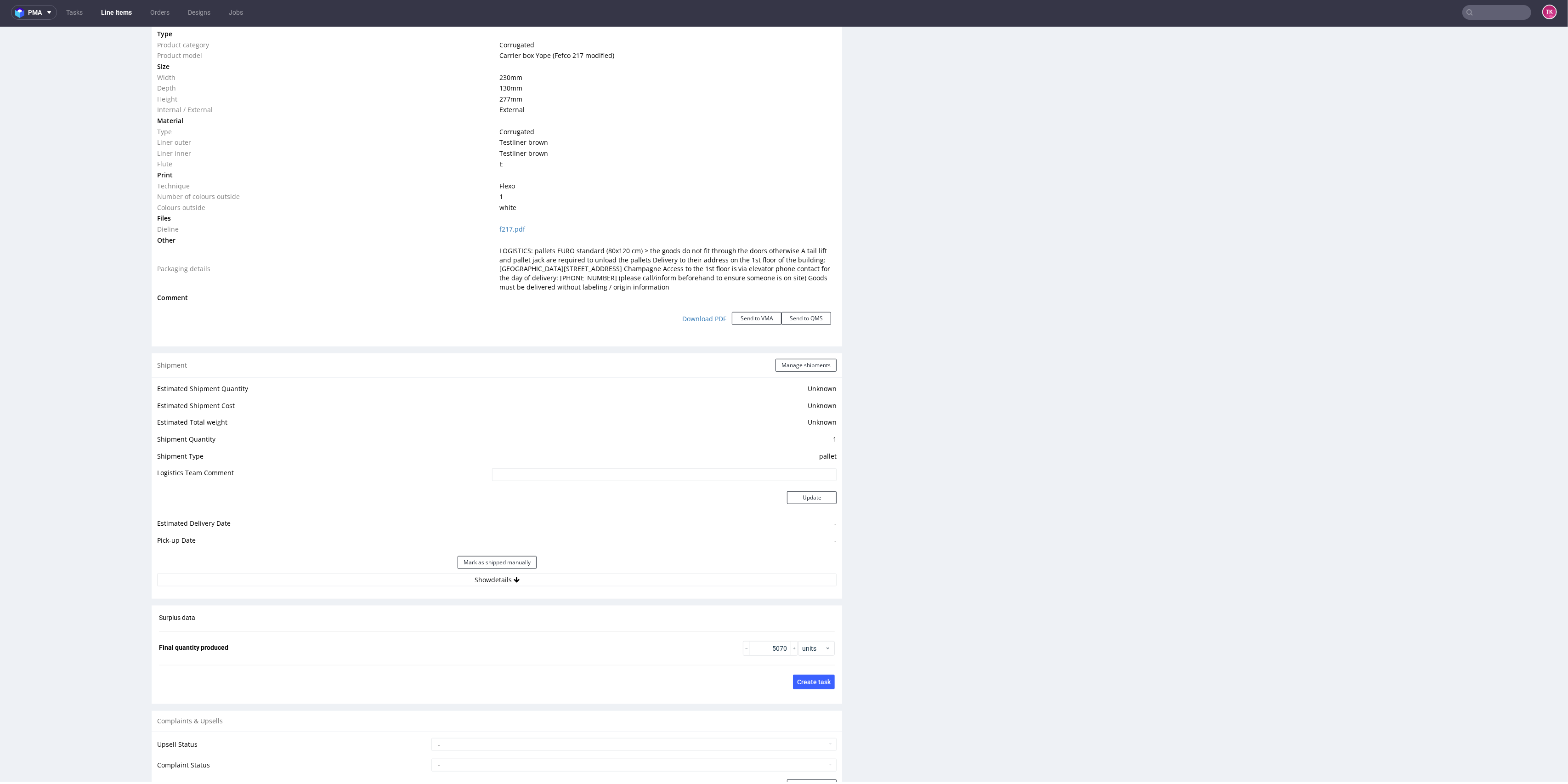
click at [628, 588] on div "Estimated Shipment Quantity Unknown Estimated Shipment Cost Unknown Estimated T…" at bounding box center [497, 485] width 690 height 215
click at [630, 574] on button "Show details" at bounding box center [496, 580] width 679 height 13
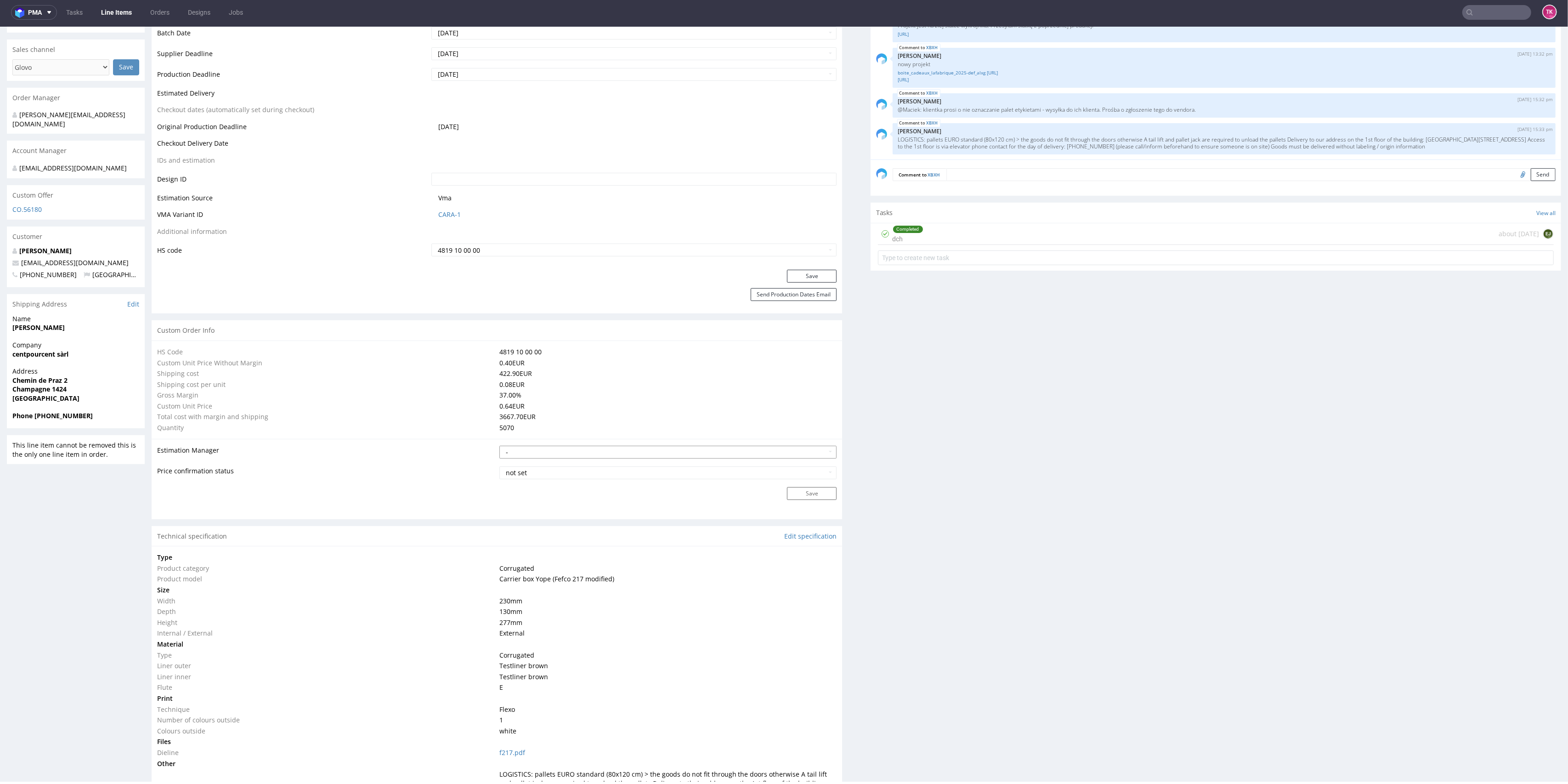
scroll to position [274, 0]
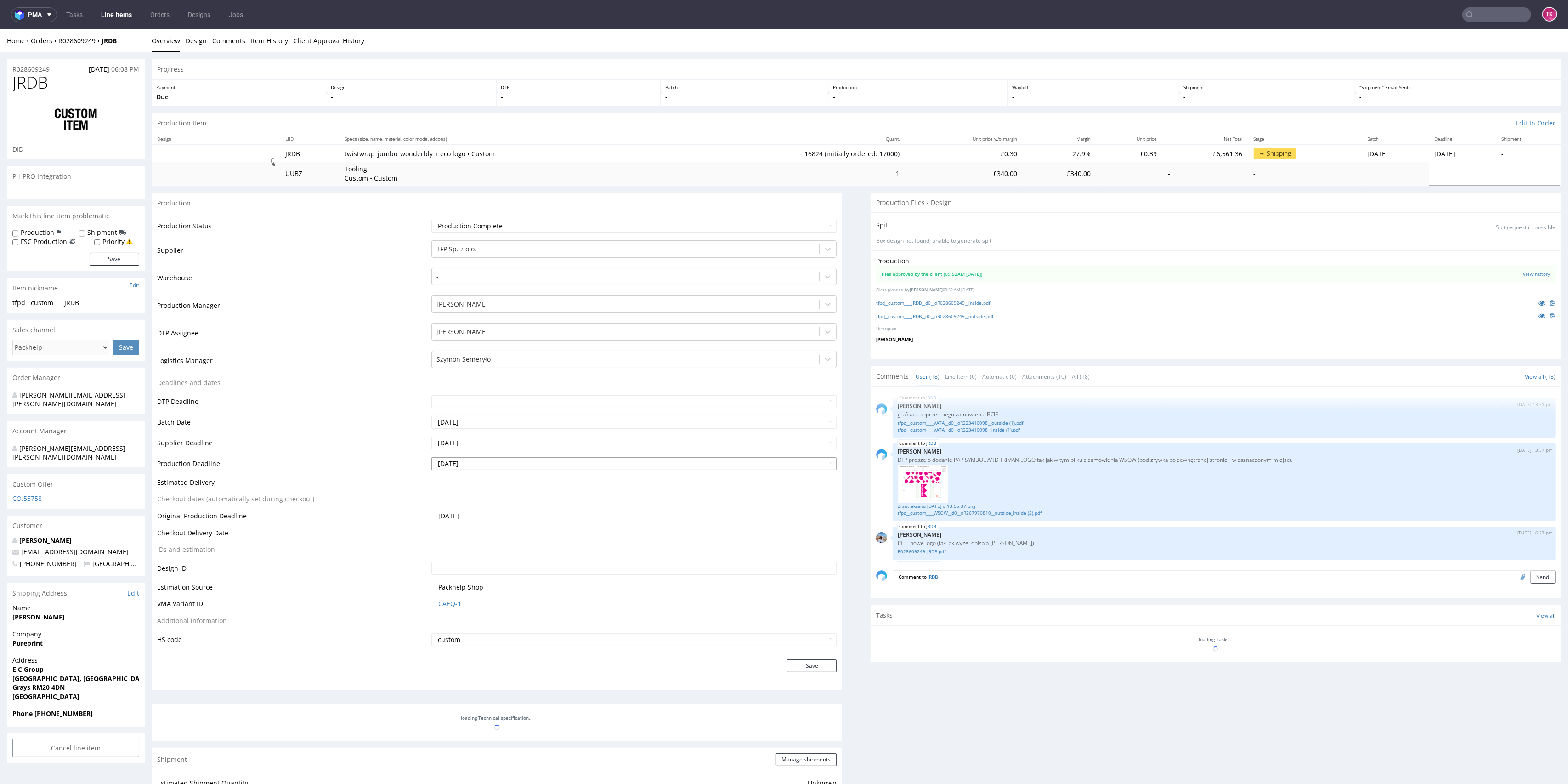
scroll to position [582, 0]
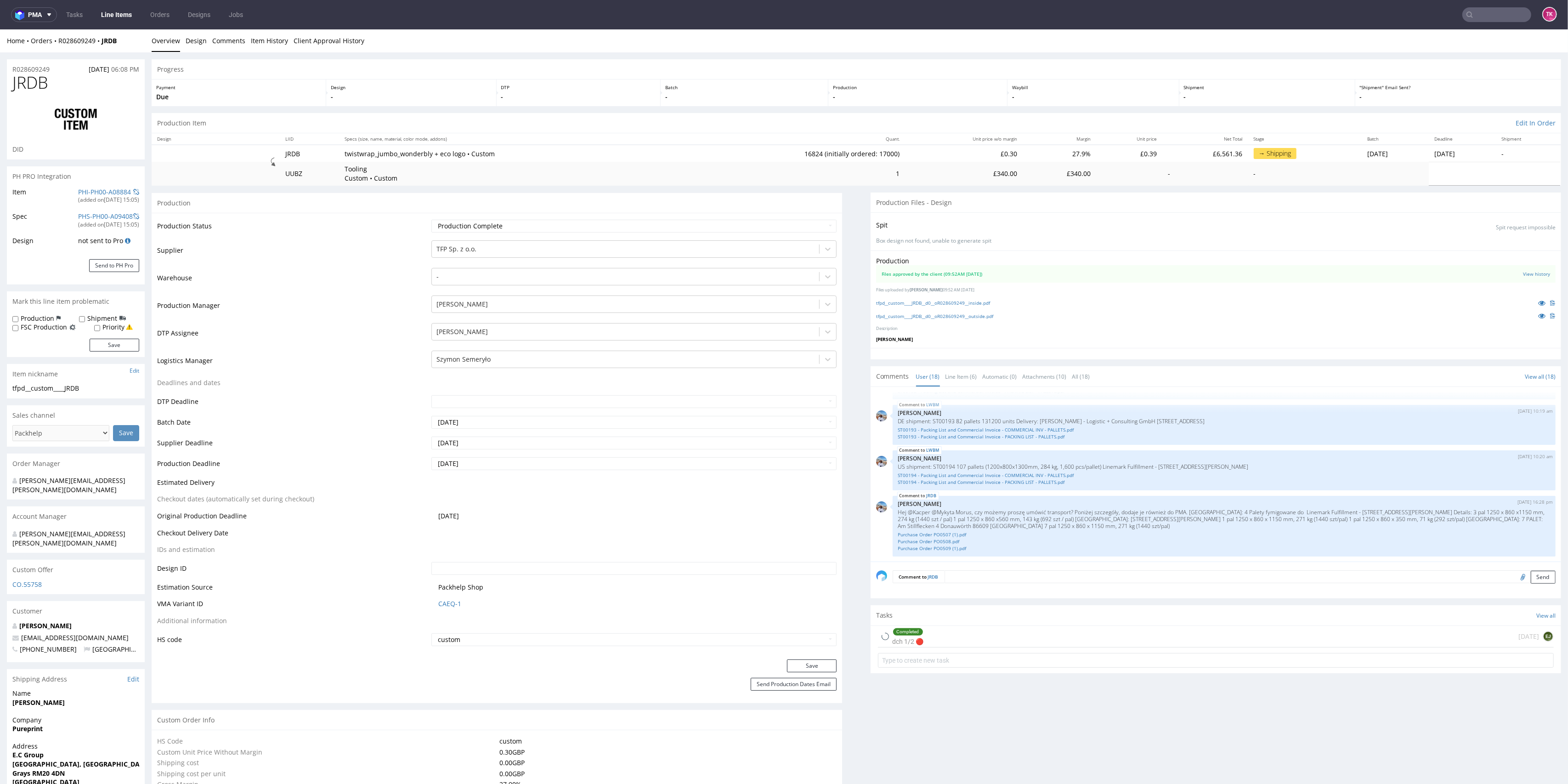
type input "16824"
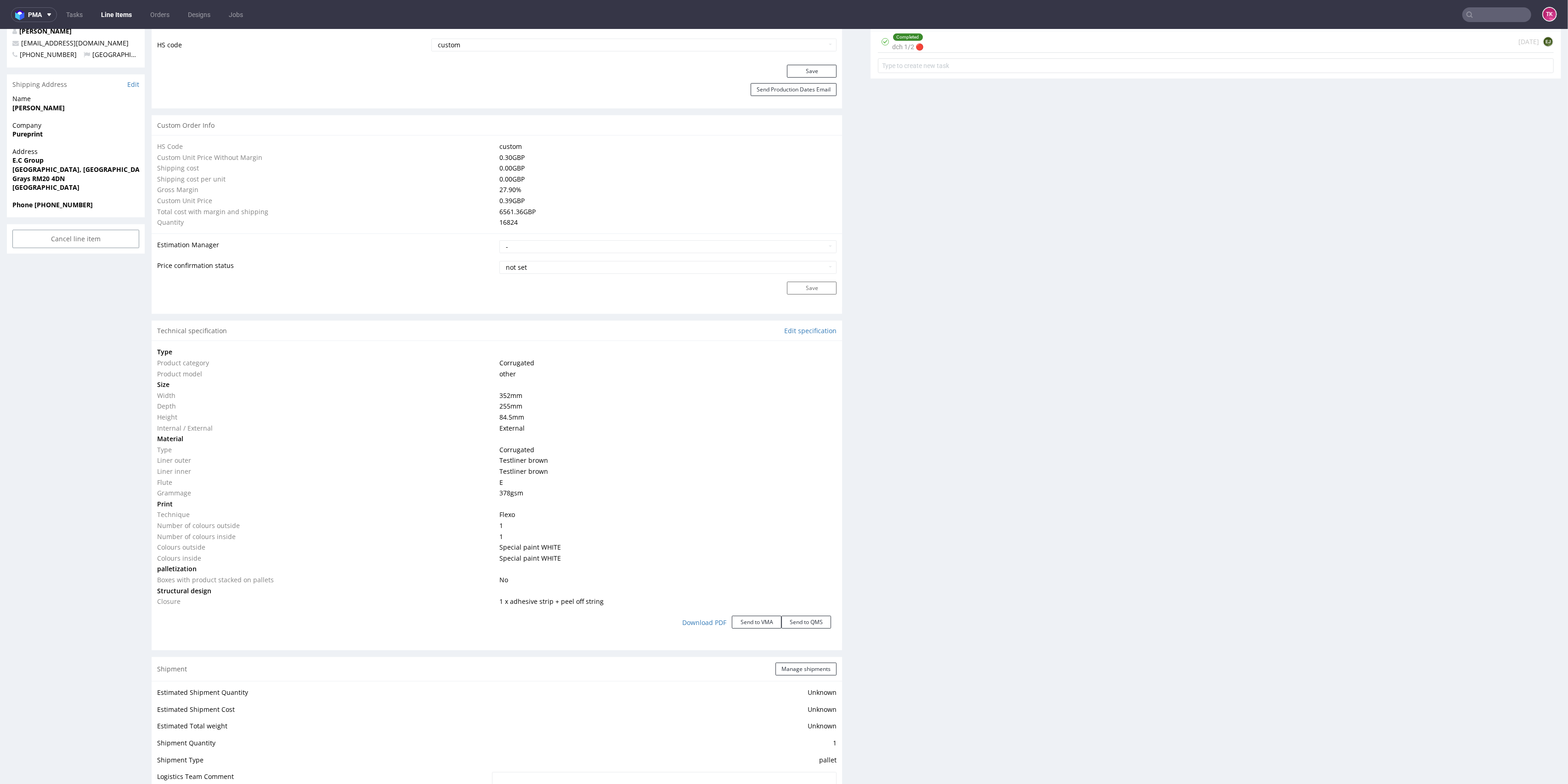
scroll to position [1058, 0]
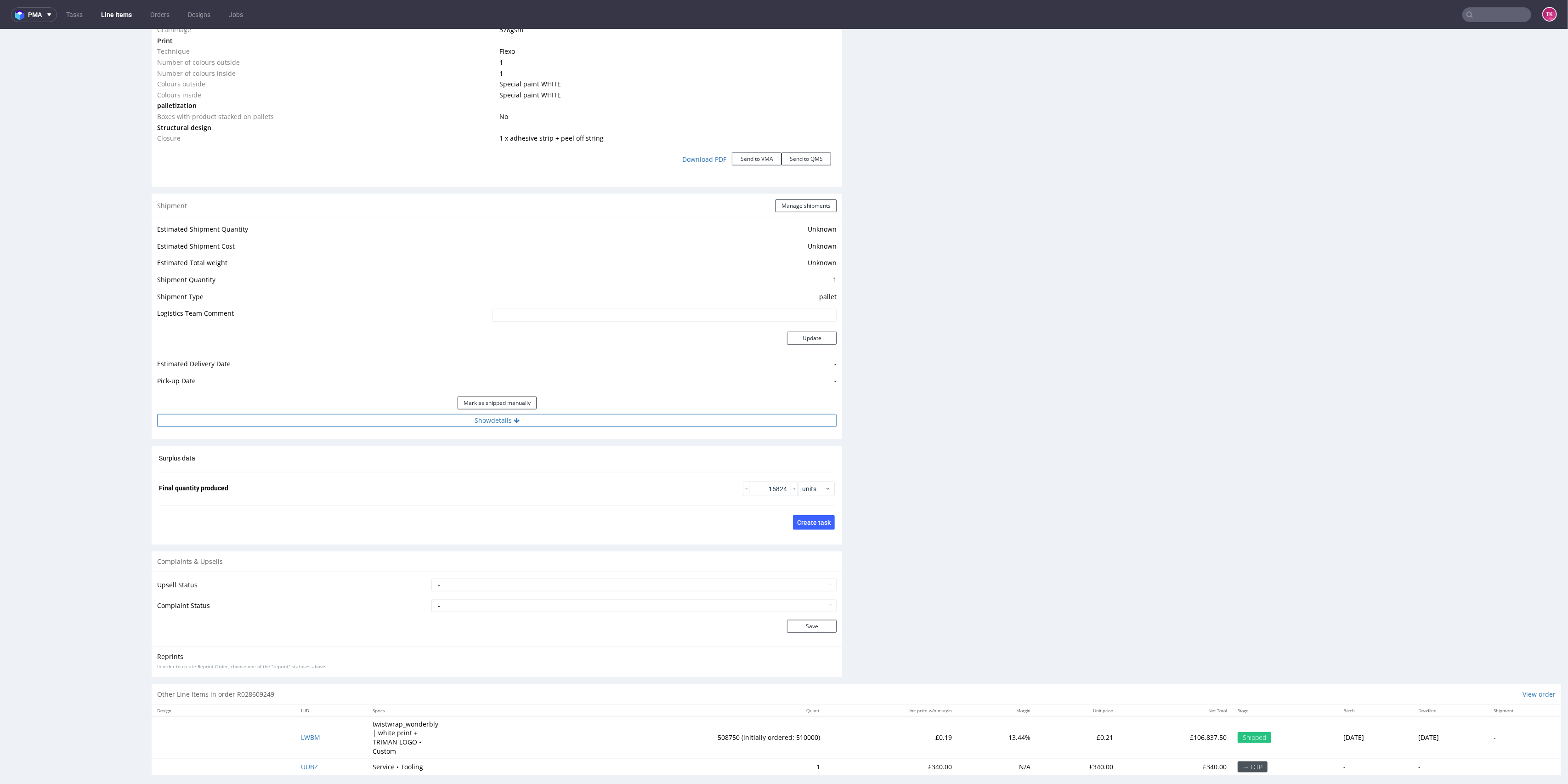
click at [679, 421] on button "Show details" at bounding box center [496, 420] width 679 height 13
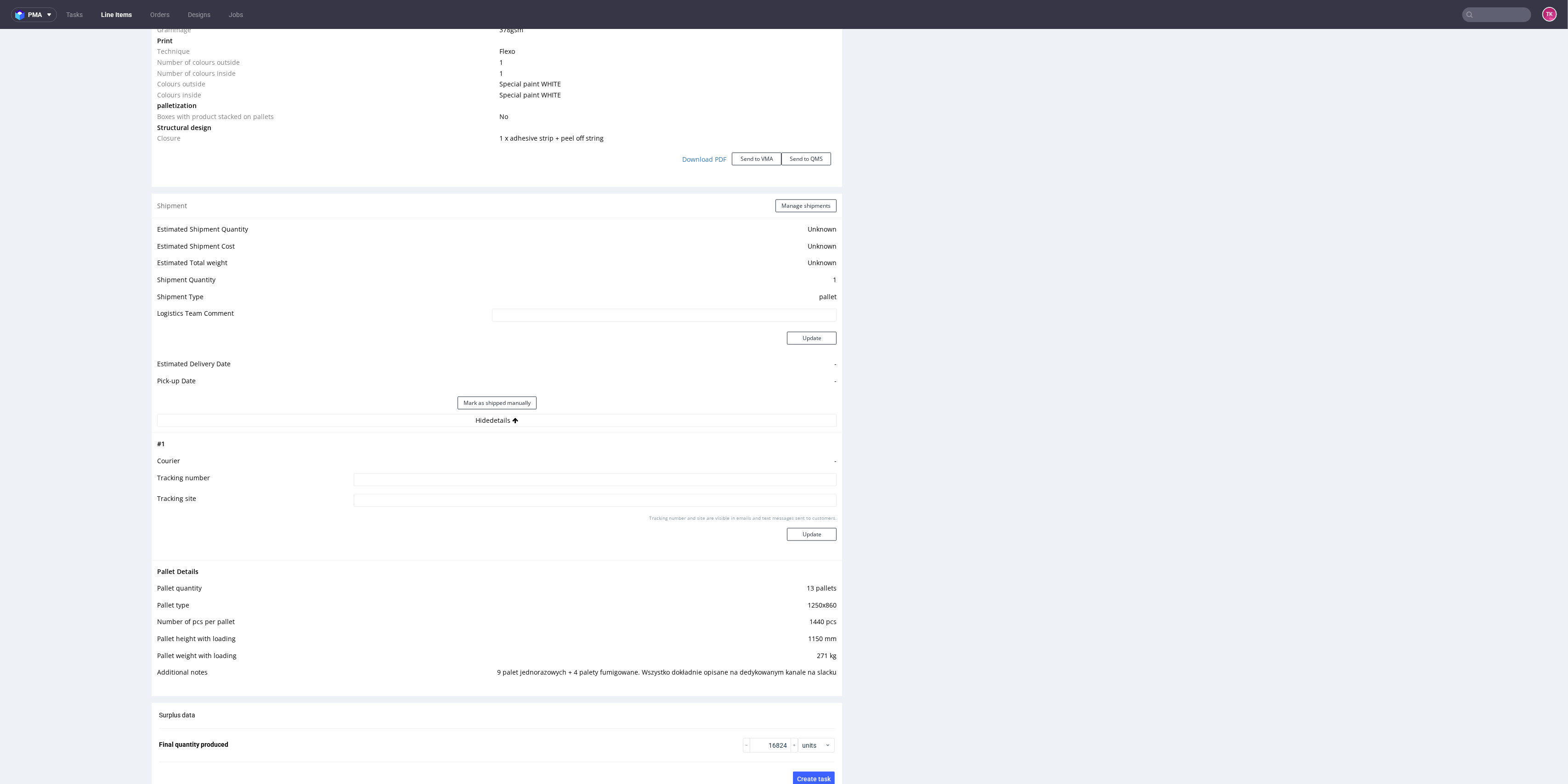
click at [672, 408] on div "Mark as shipped manually" at bounding box center [496, 403] width 679 height 22
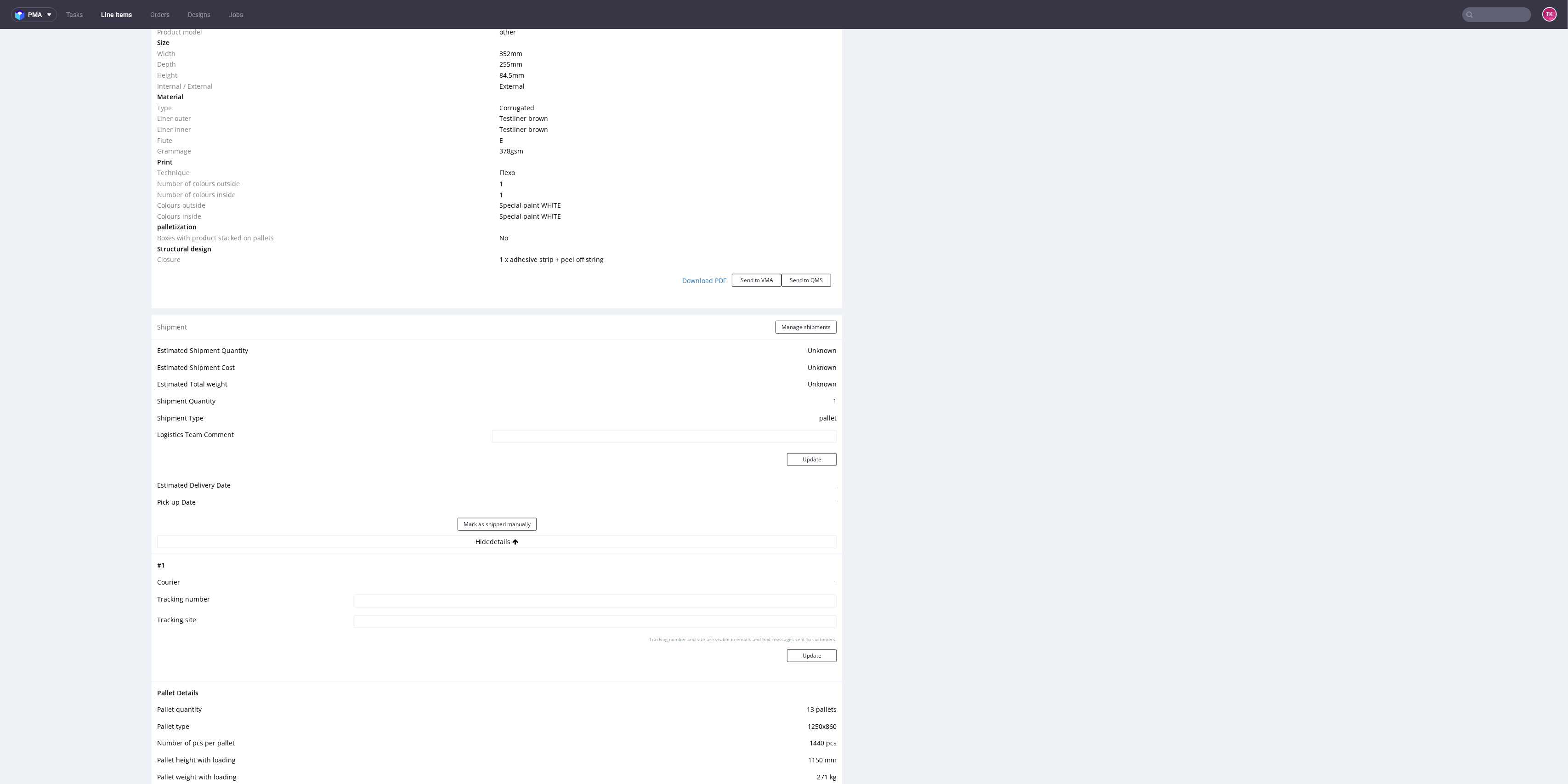
scroll to position [935, 0]
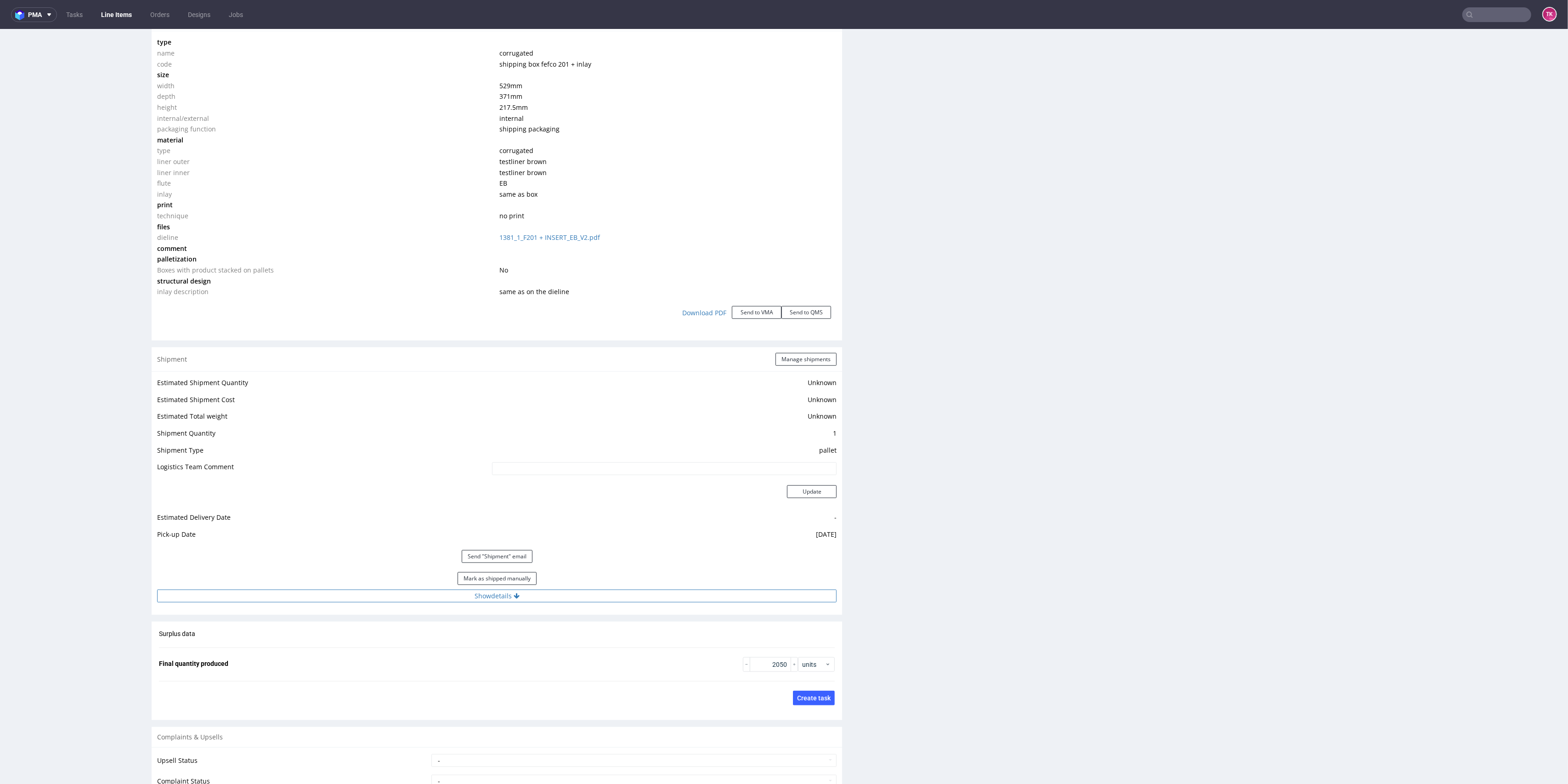
scroll to position [980, 0]
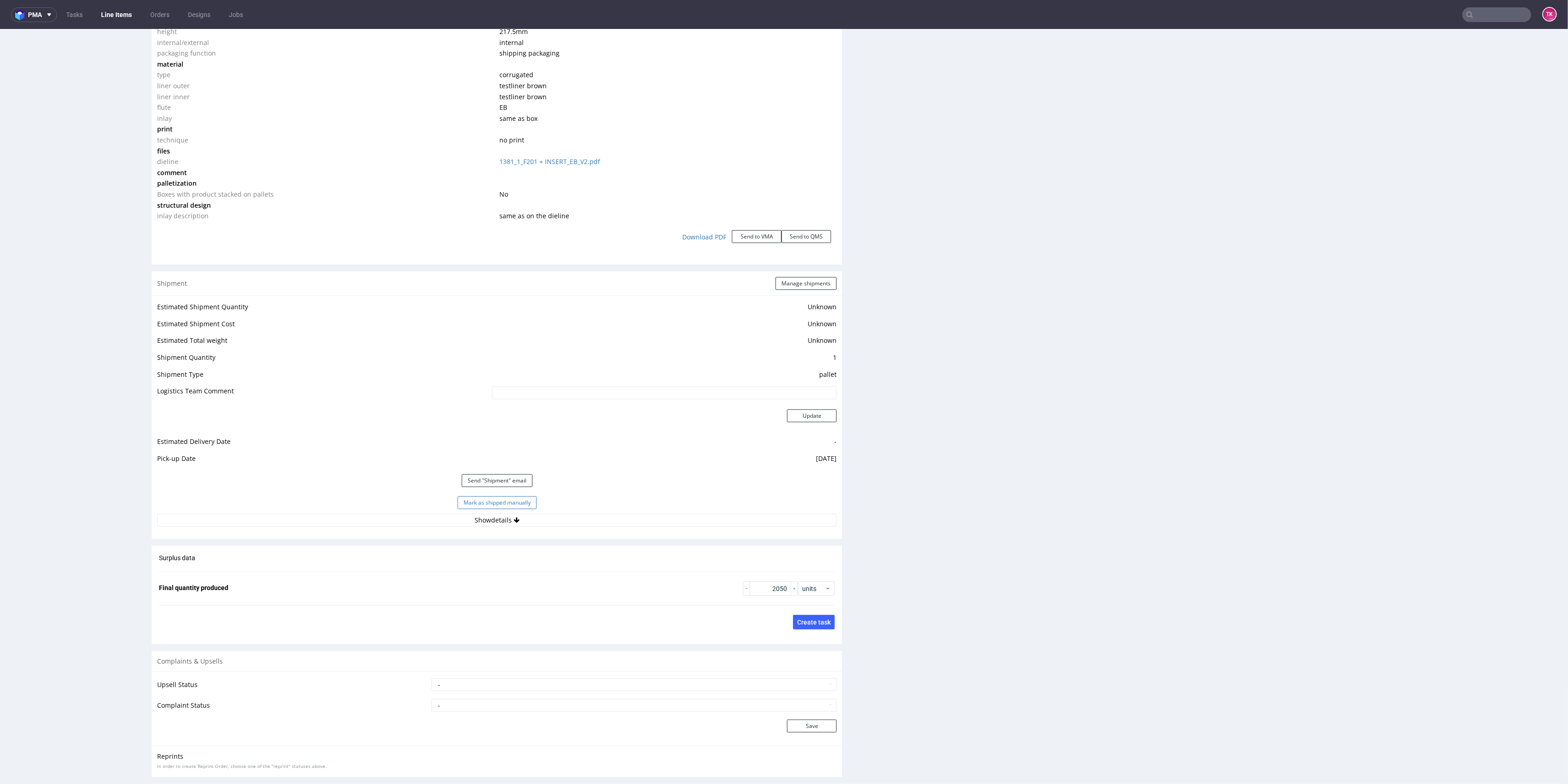
click at [518, 499] on button "Mark as shipped manually" at bounding box center [497, 503] width 79 height 13
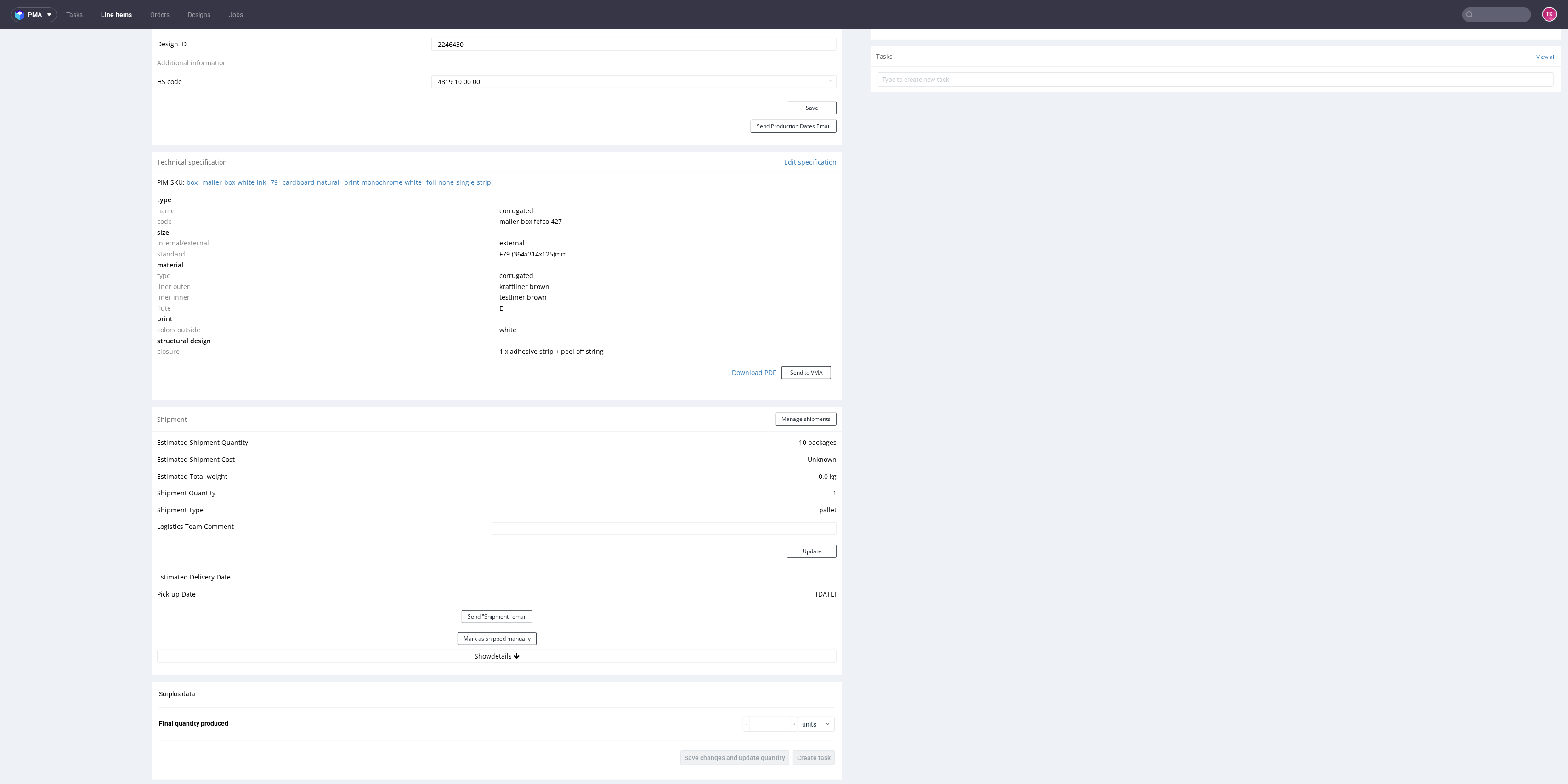
scroll to position [612, 0]
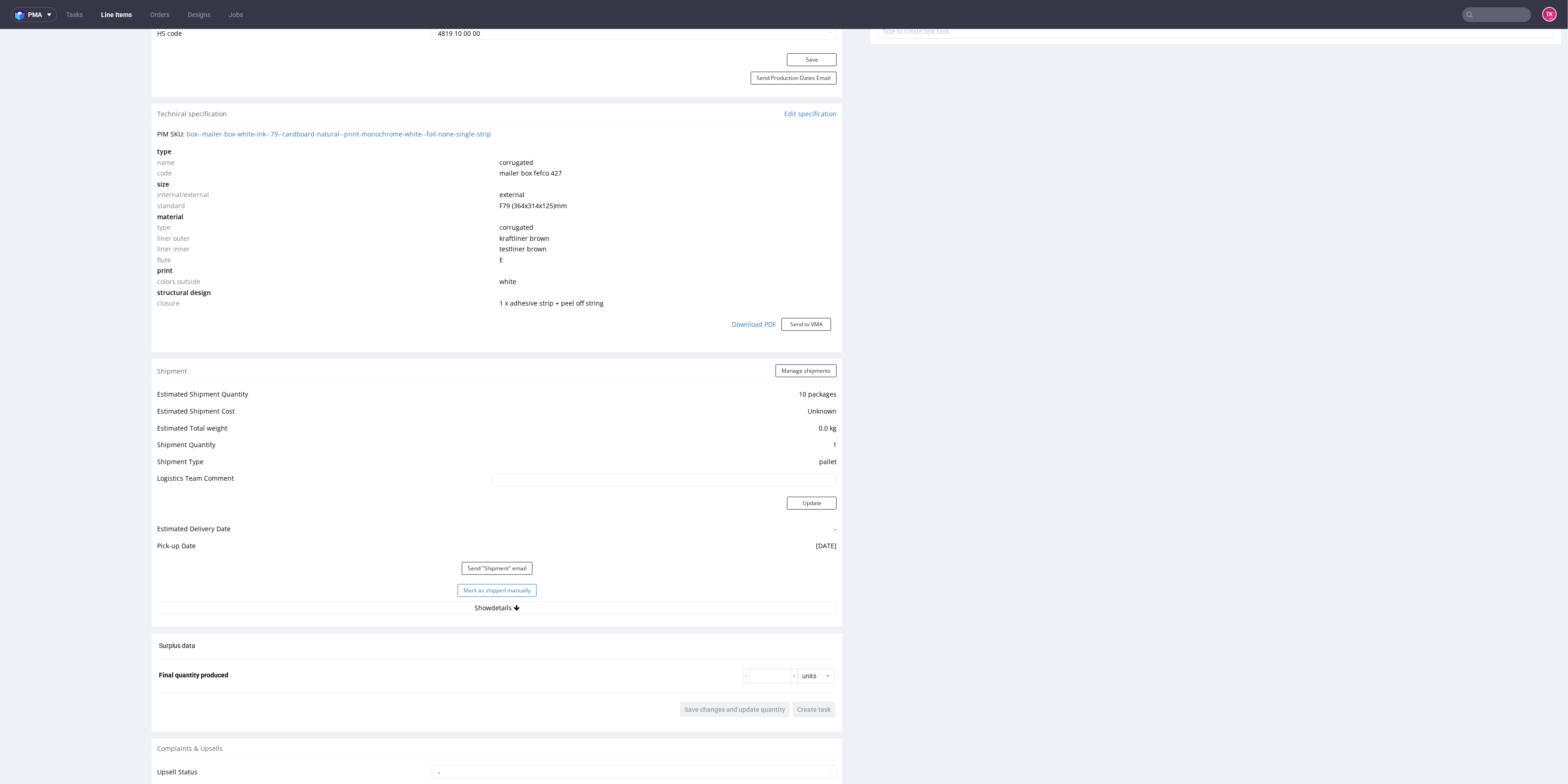
click at [517, 589] on button "Mark as shipped manually" at bounding box center [497, 591] width 79 height 13
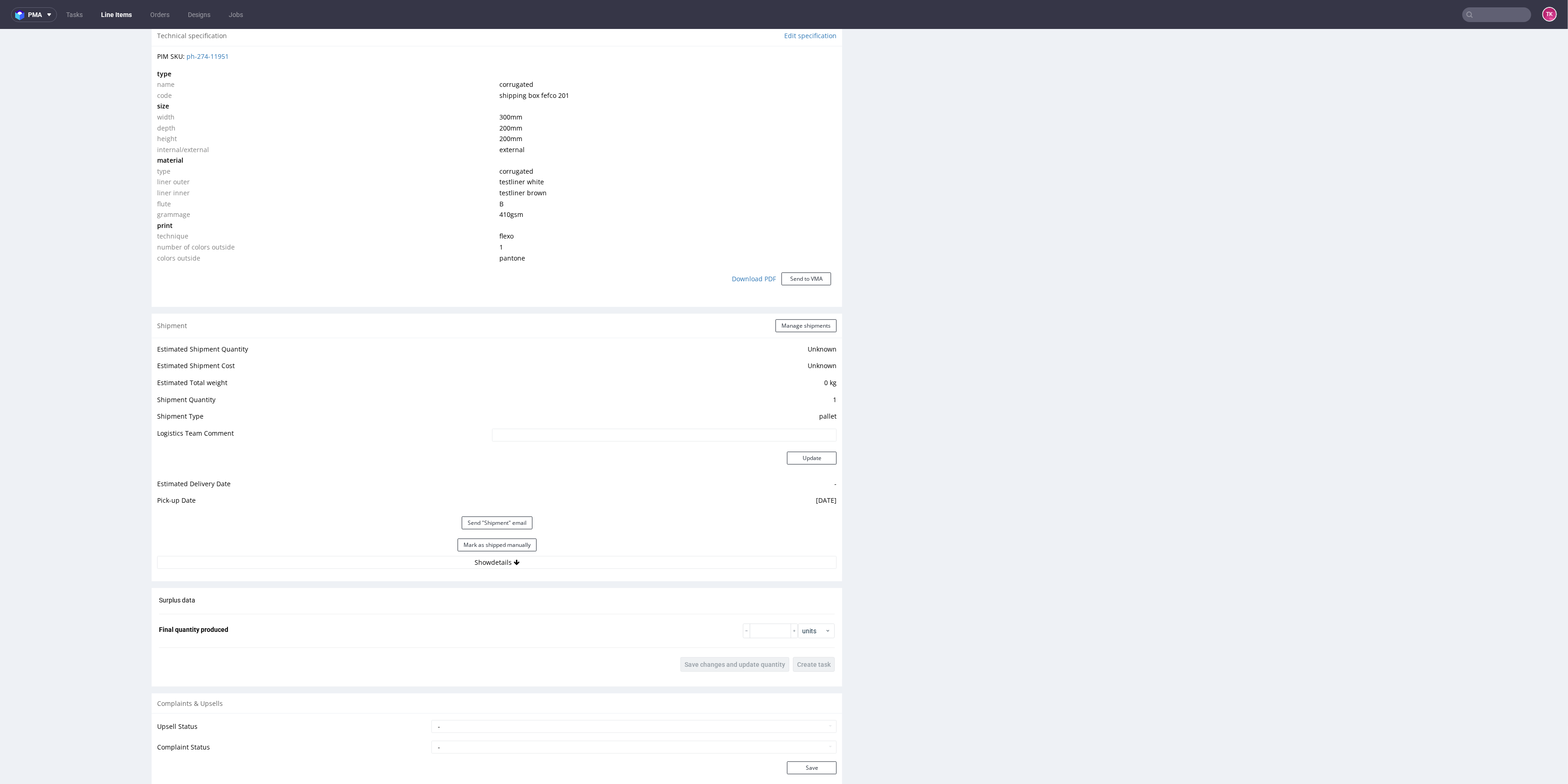
scroll to position [735, 0]
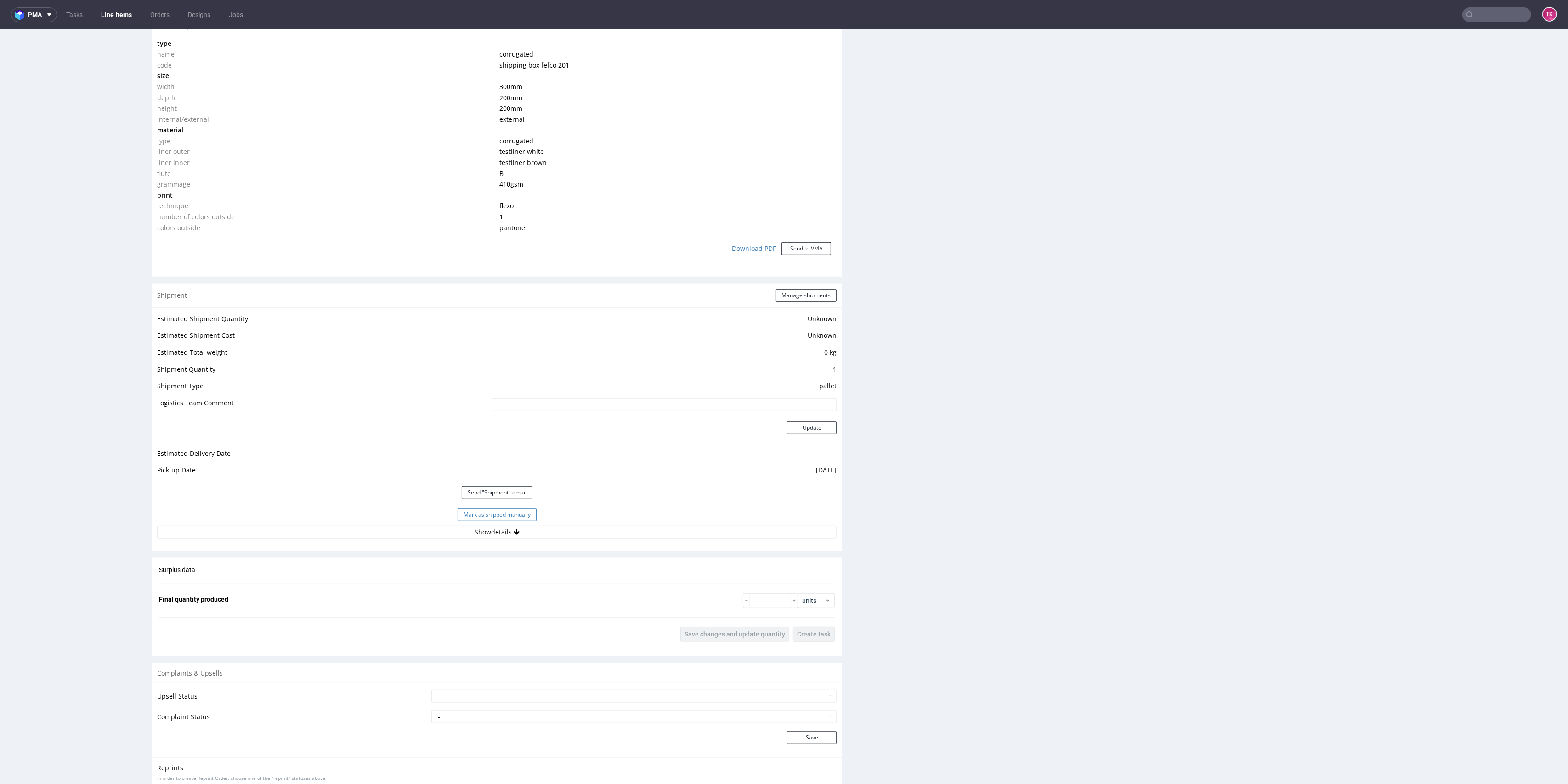
click at [473, 515] on button "Mark as shipped manually" at bounding box center [497, 515] width 79 height 13
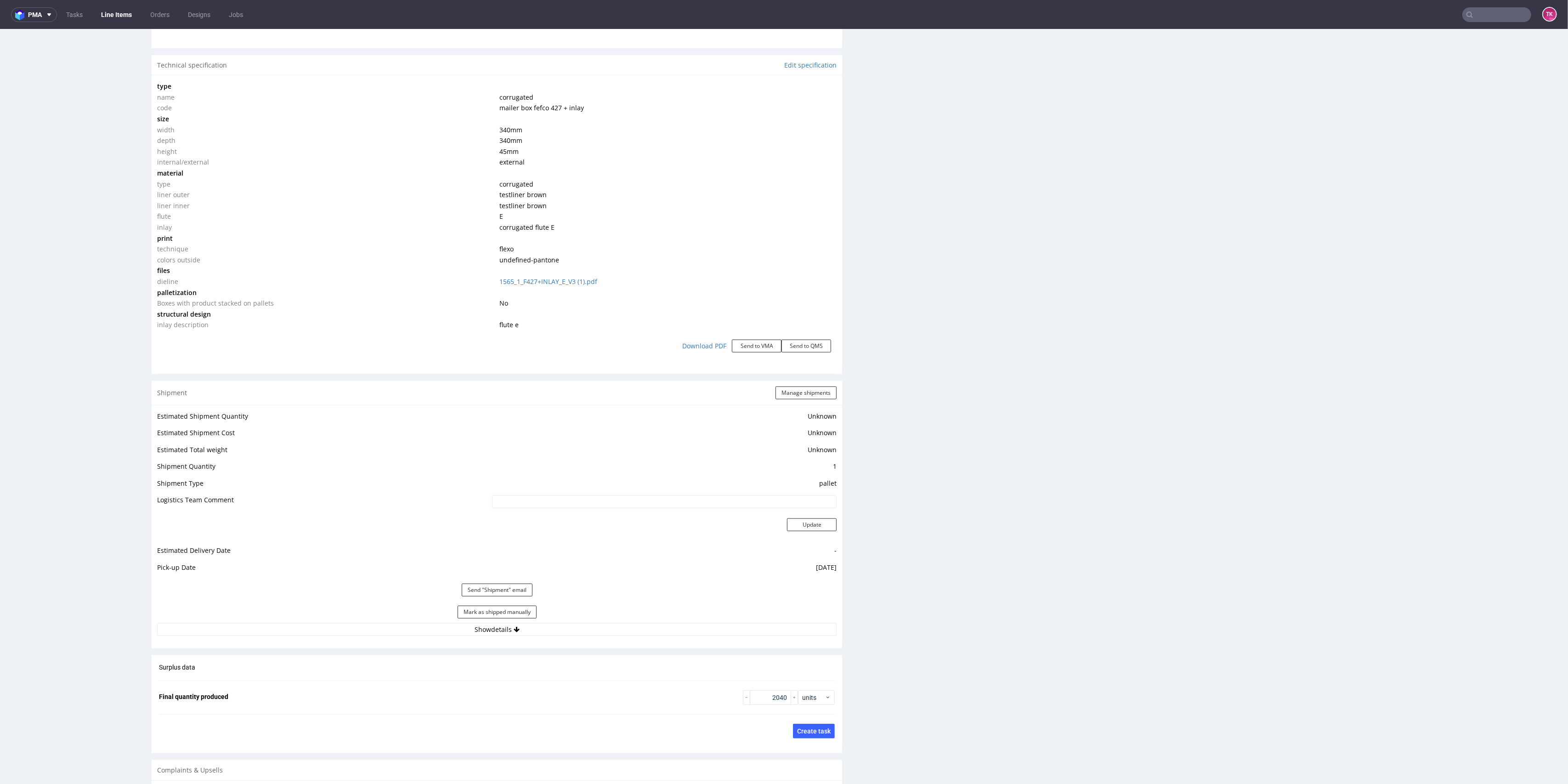
scroll to position [919, 0]
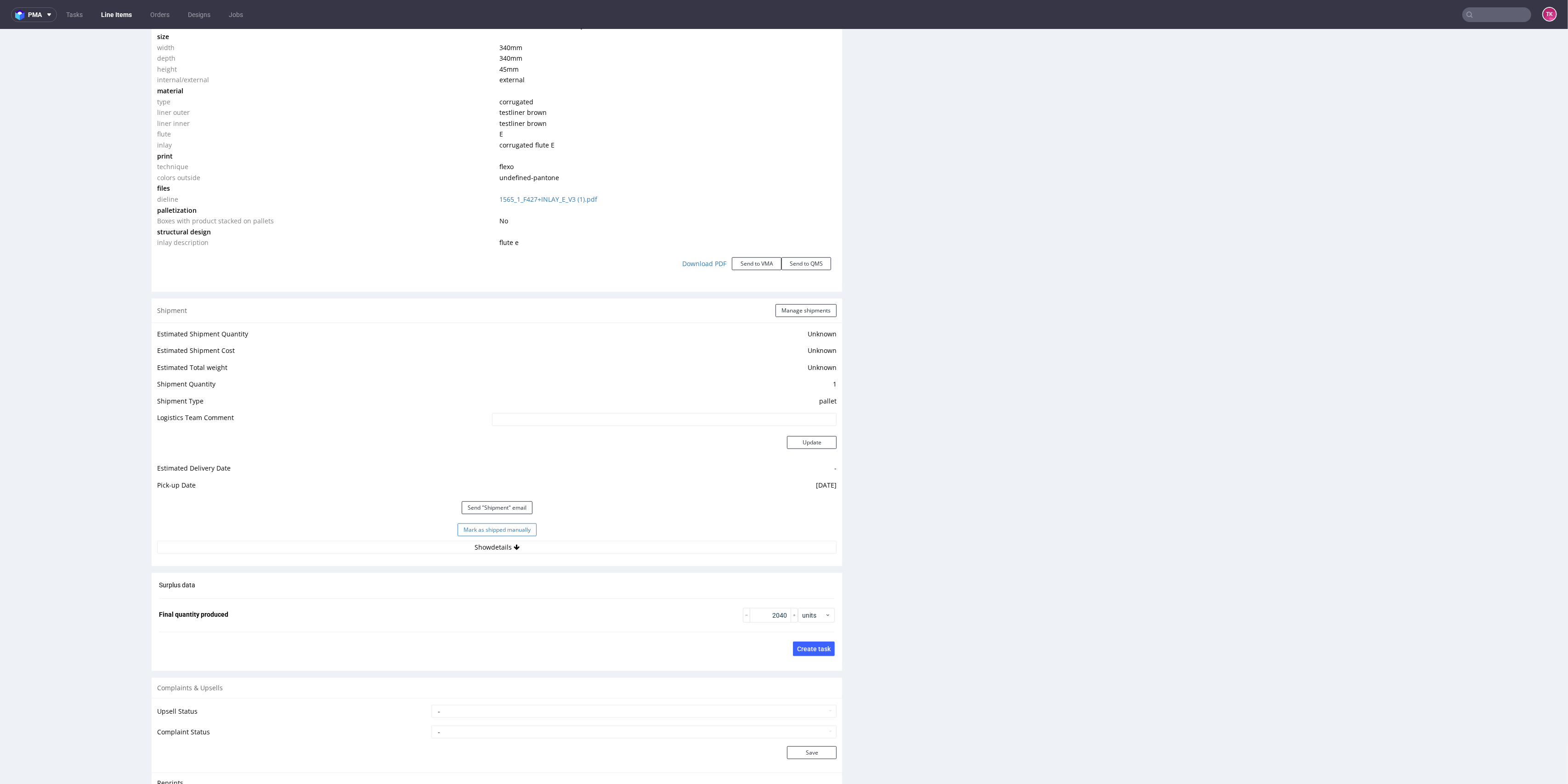
click at [520, 529] on button "Mark as shipped manually" at bounding box center [497, 530] width 79 height 13
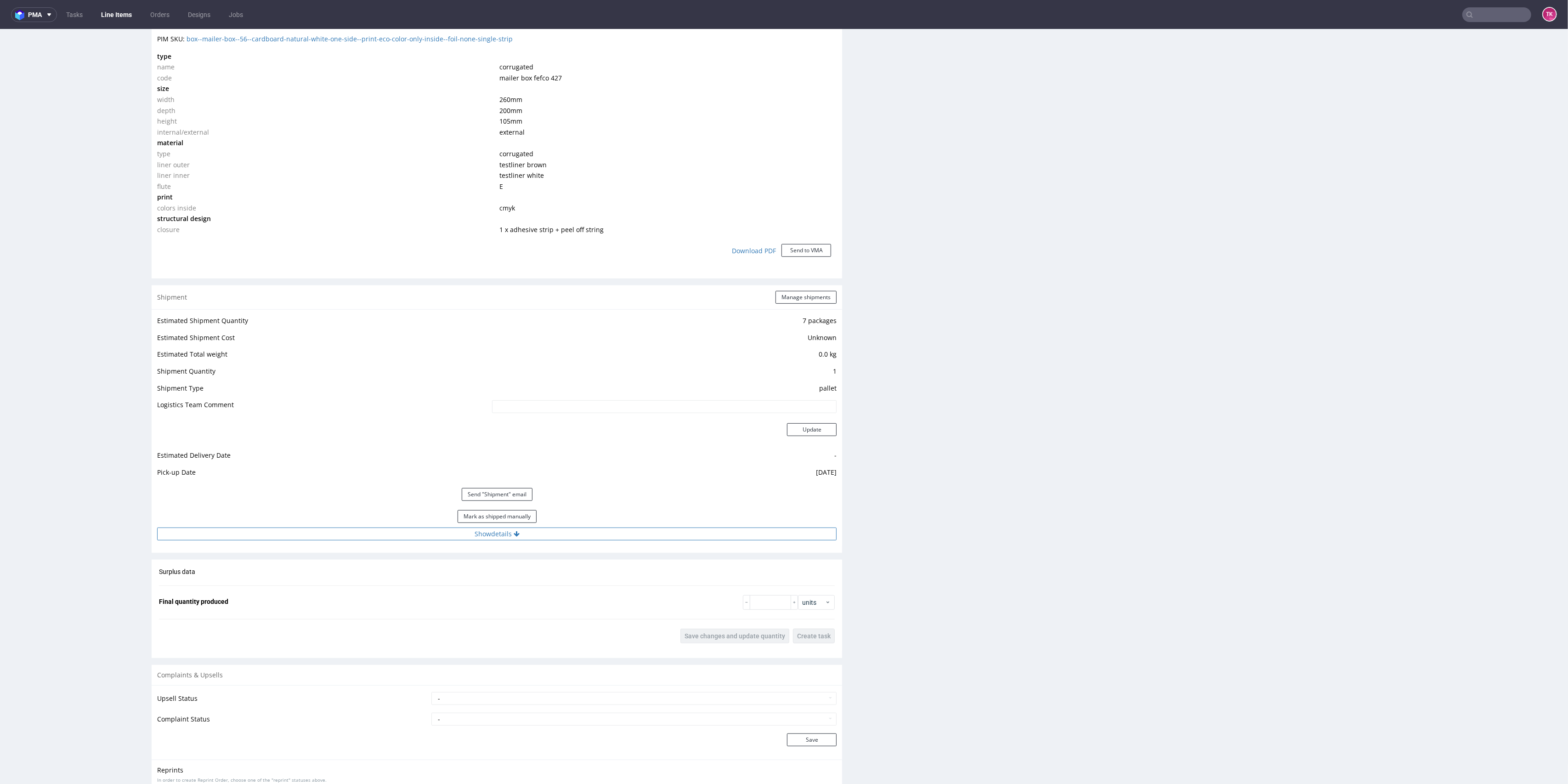
scroll to position [674, 0]
click at [484, 503] on button "Mark as shipped manually" at bounding box center [497, 510] width 79 height 13
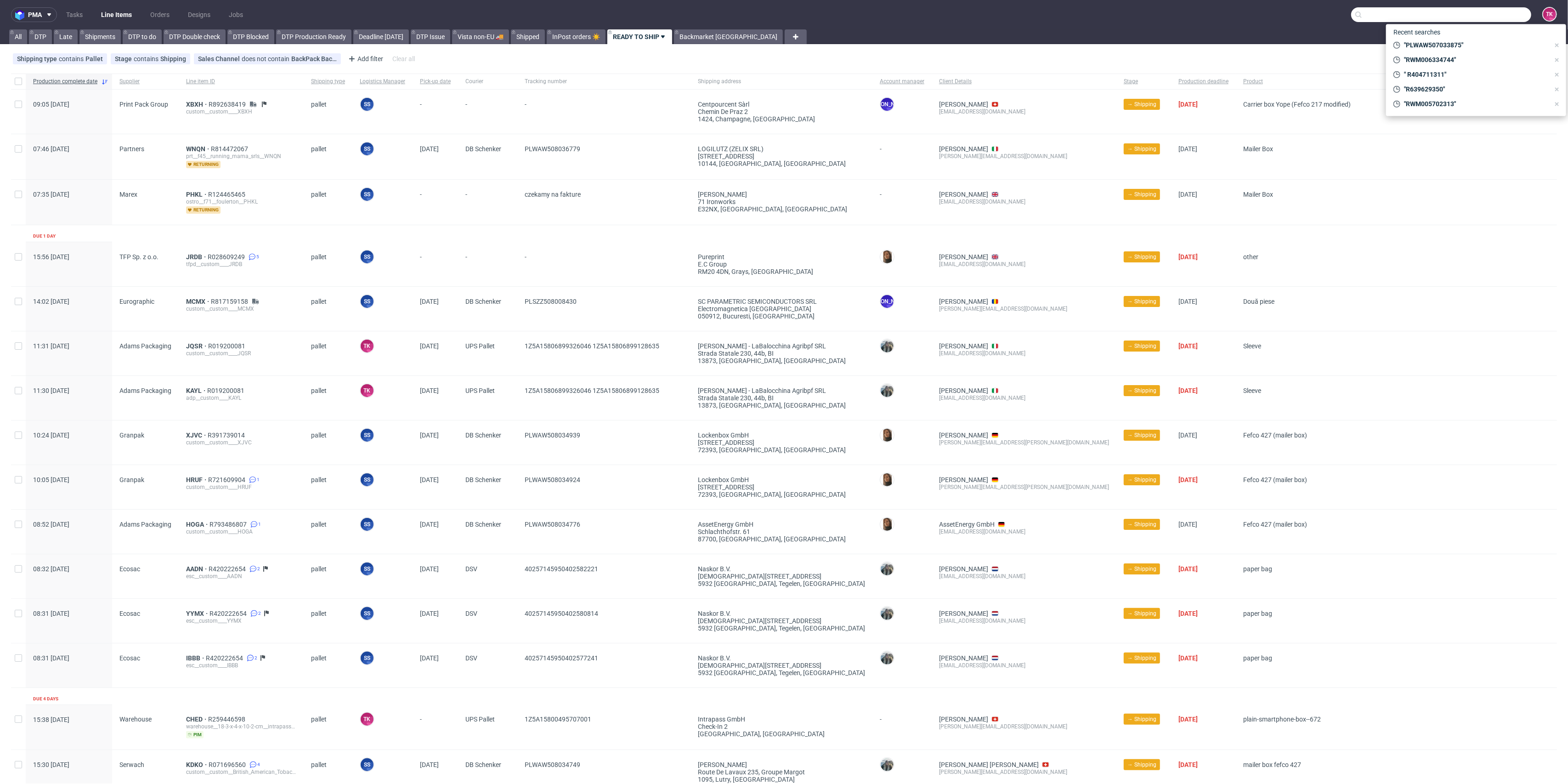
click at [1467, 14] on input "text" at bounding box center [1441, 15] width 180 height 15
paste input "RULX"
type input "RULX"
click at [1437, 36] on div "custom__custom____ RULX" at bounding box center [1466, 37] width 65 height 8
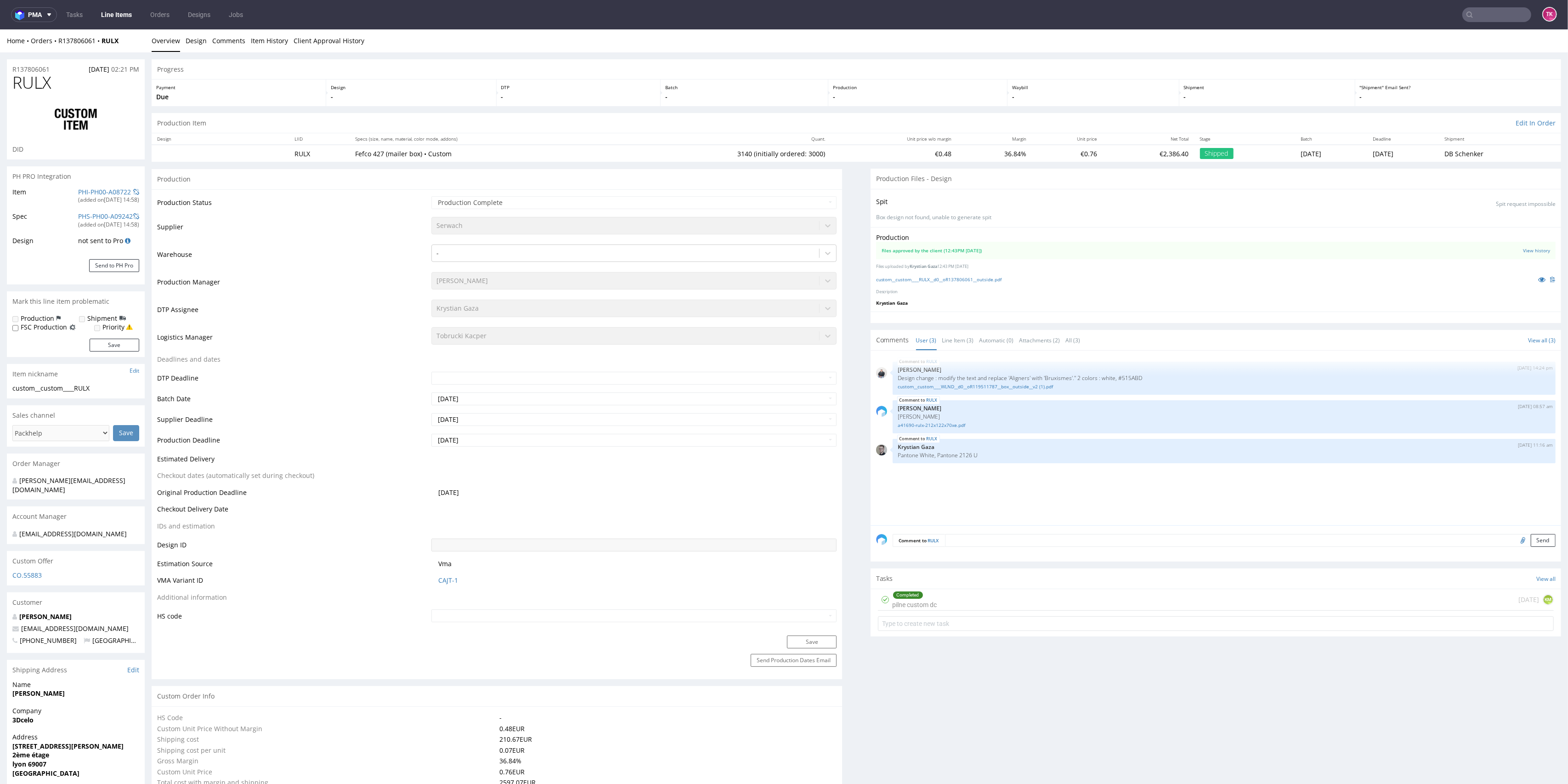
click at [116, 9] on link "Line Items" at bounding box center [116, 15] width 42 height 15
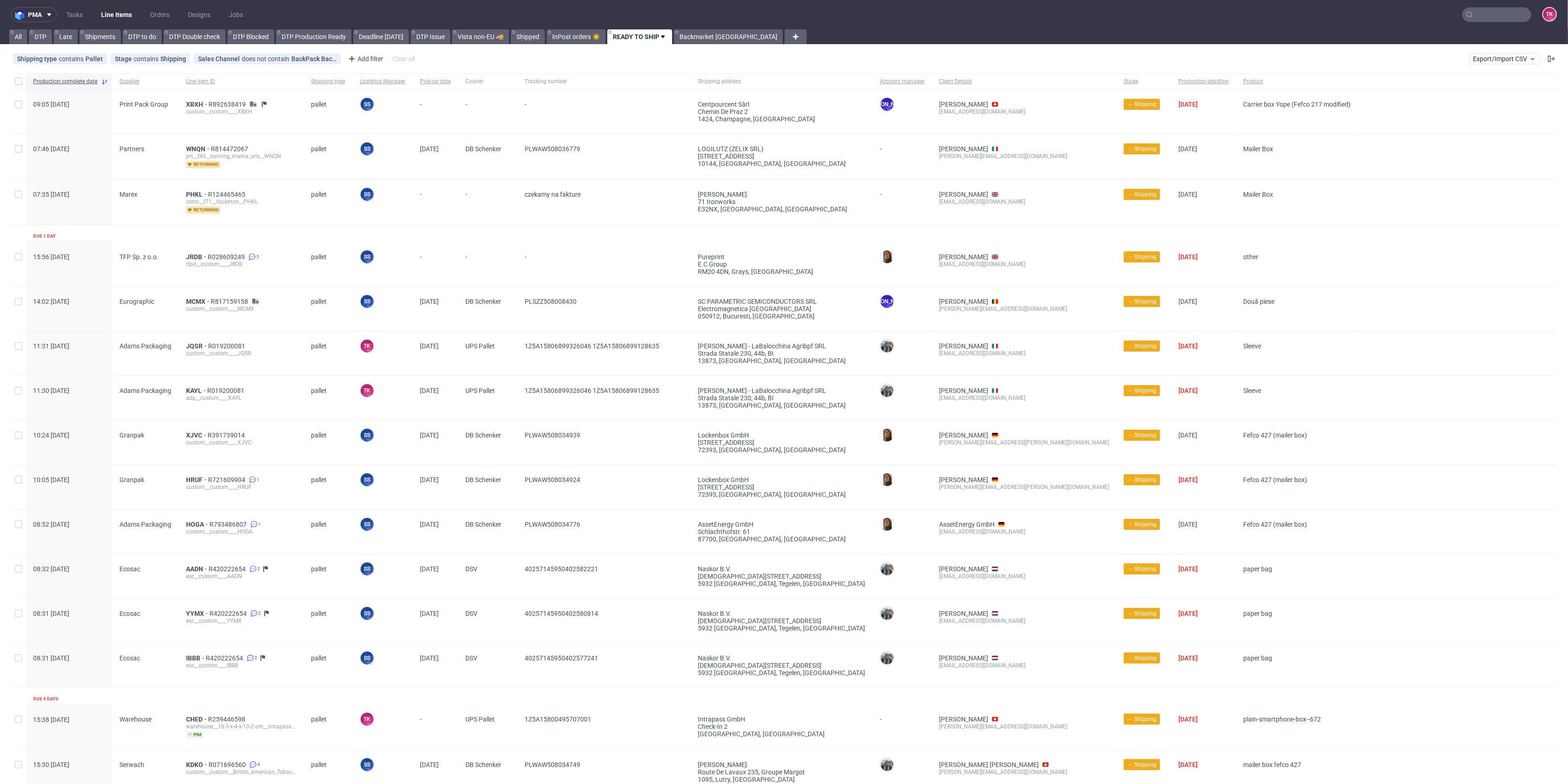
click at [126, 13] on link "Line Items" at bounding box center [116, 15] width 42 height 15
click at [187, 255] on span "JRDB" at bounding box center [197, 257] width 22 height 7
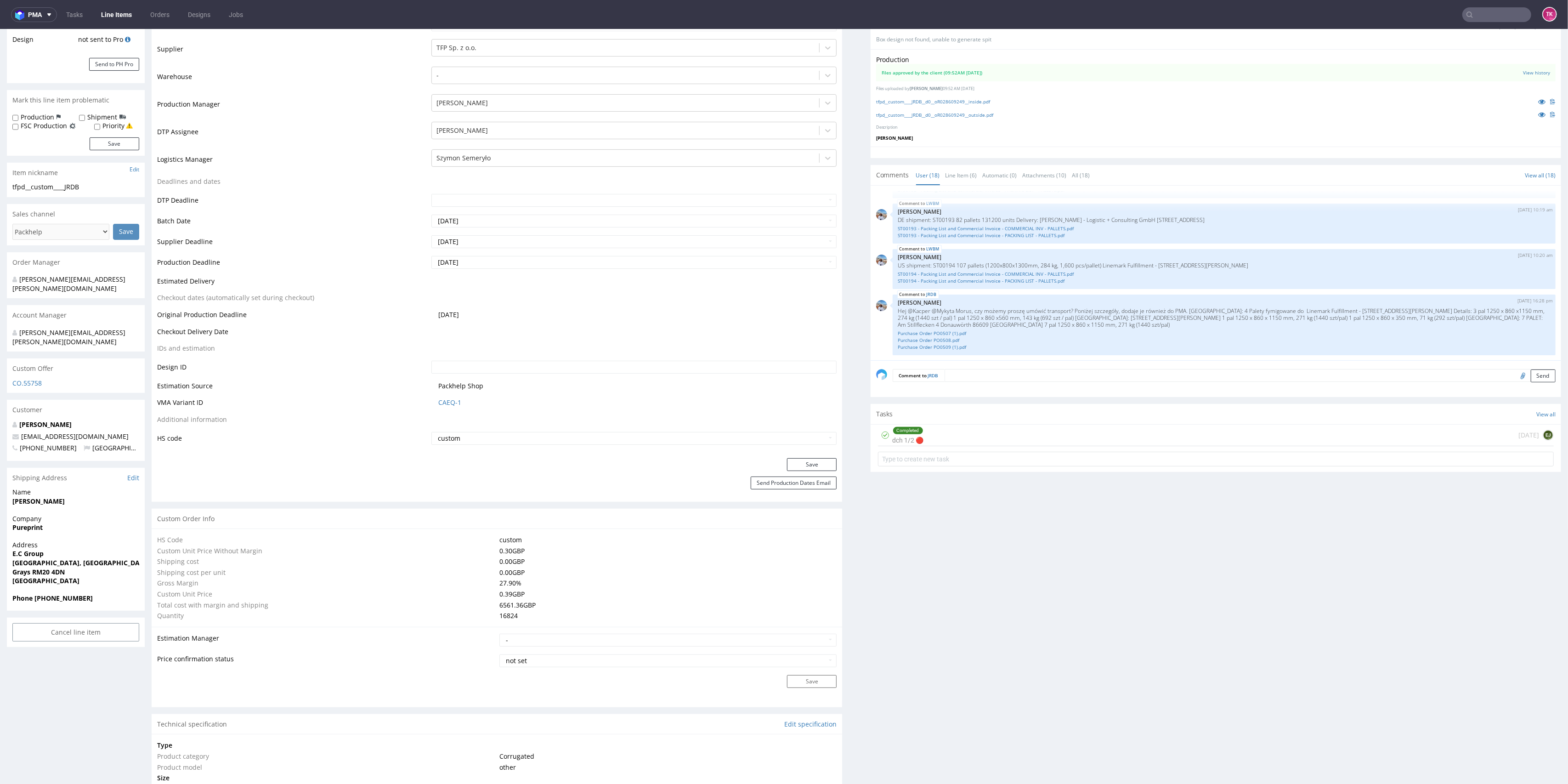
scroll to position [184, 0]
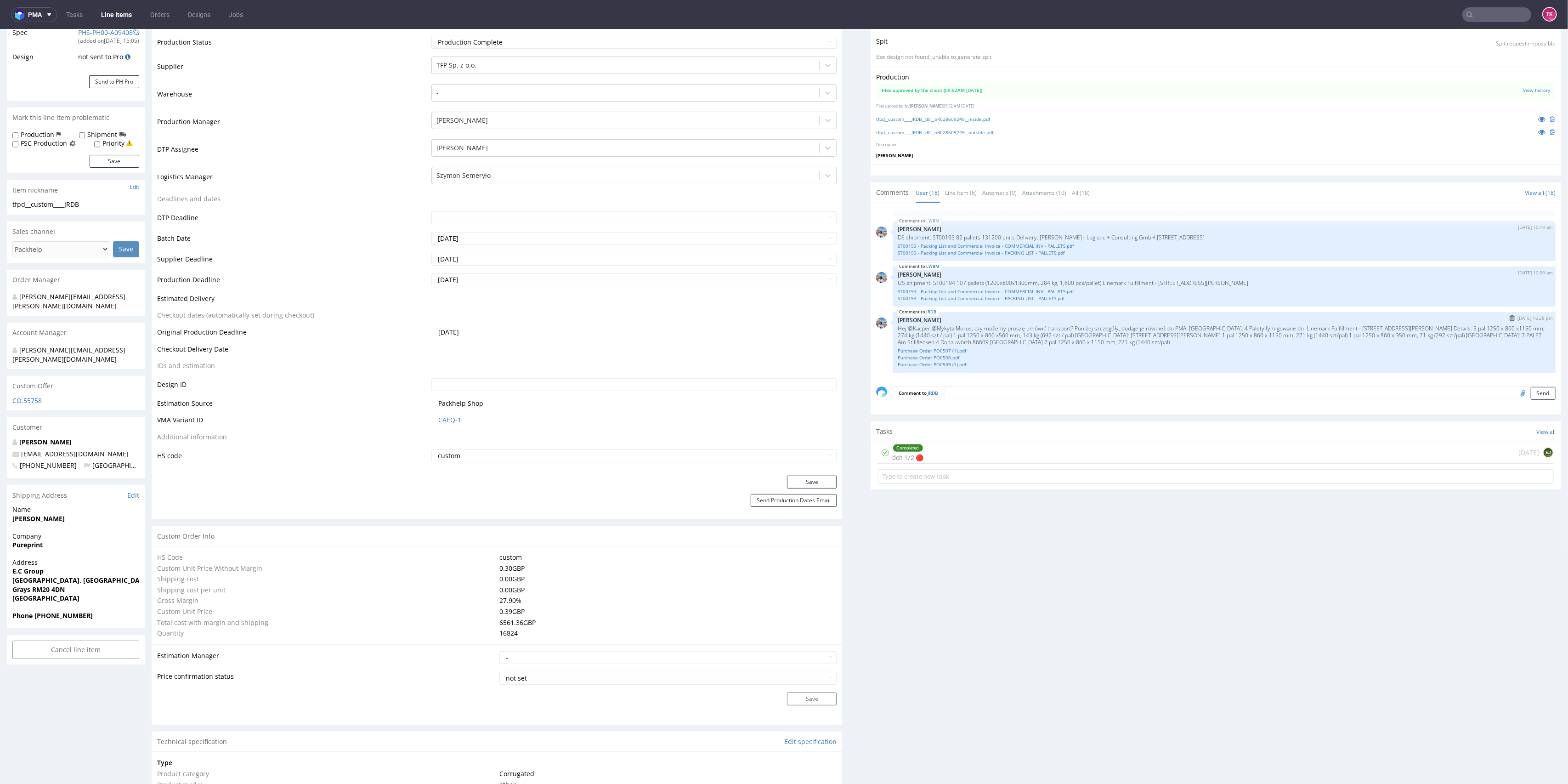
drag, startPoint x: 961, startPoint y: 321, endPoint x: 1058, endPoint y: 318, distance: 97.0
click at [1058, 318] on p "[PERSON_NAME]" at bounding box center [1224, 320] width 652 height 7
drag, startPoint x: 1099, startPoint y: 334, endPoint x: 1395, endPoint y: 351, distance: 296.5
click at [1395, 351] on div "JRDB 25th Aug 25 | 16:28 pm Marta Kozłowska Hej @Kacper @Mykyta Morus, czy może…" at bounding box center [1224, 342] width 663 height 61
click at [1084, 351] on link "Purchase Order PO0507 (1).pdf" at bounding box center [1224, 350] width 652 height 7
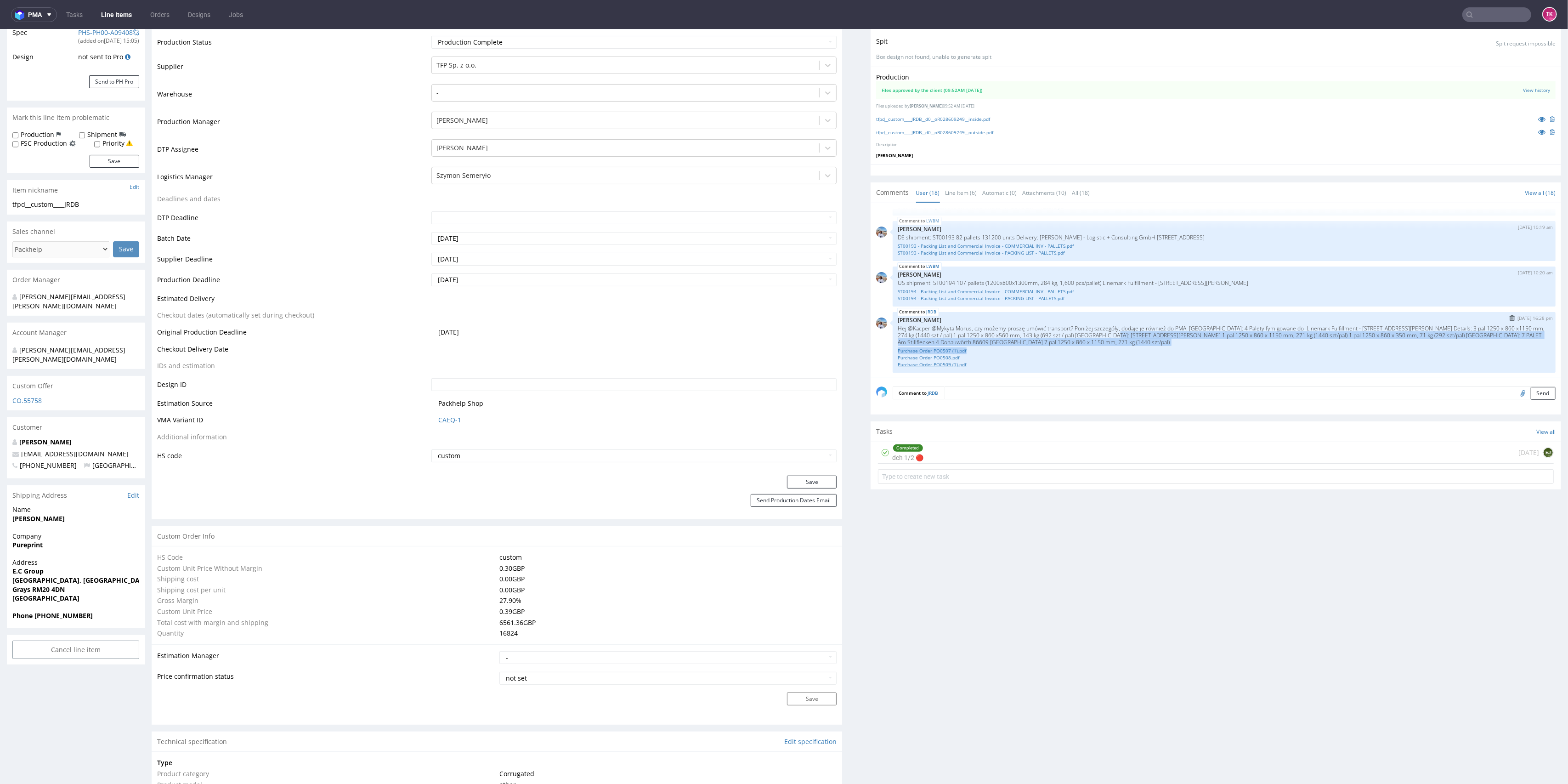
click at [933, 363] on link "Purchase Order PO0509 (1).pdf" at bounding box center [1224, 364] width 652 height 7
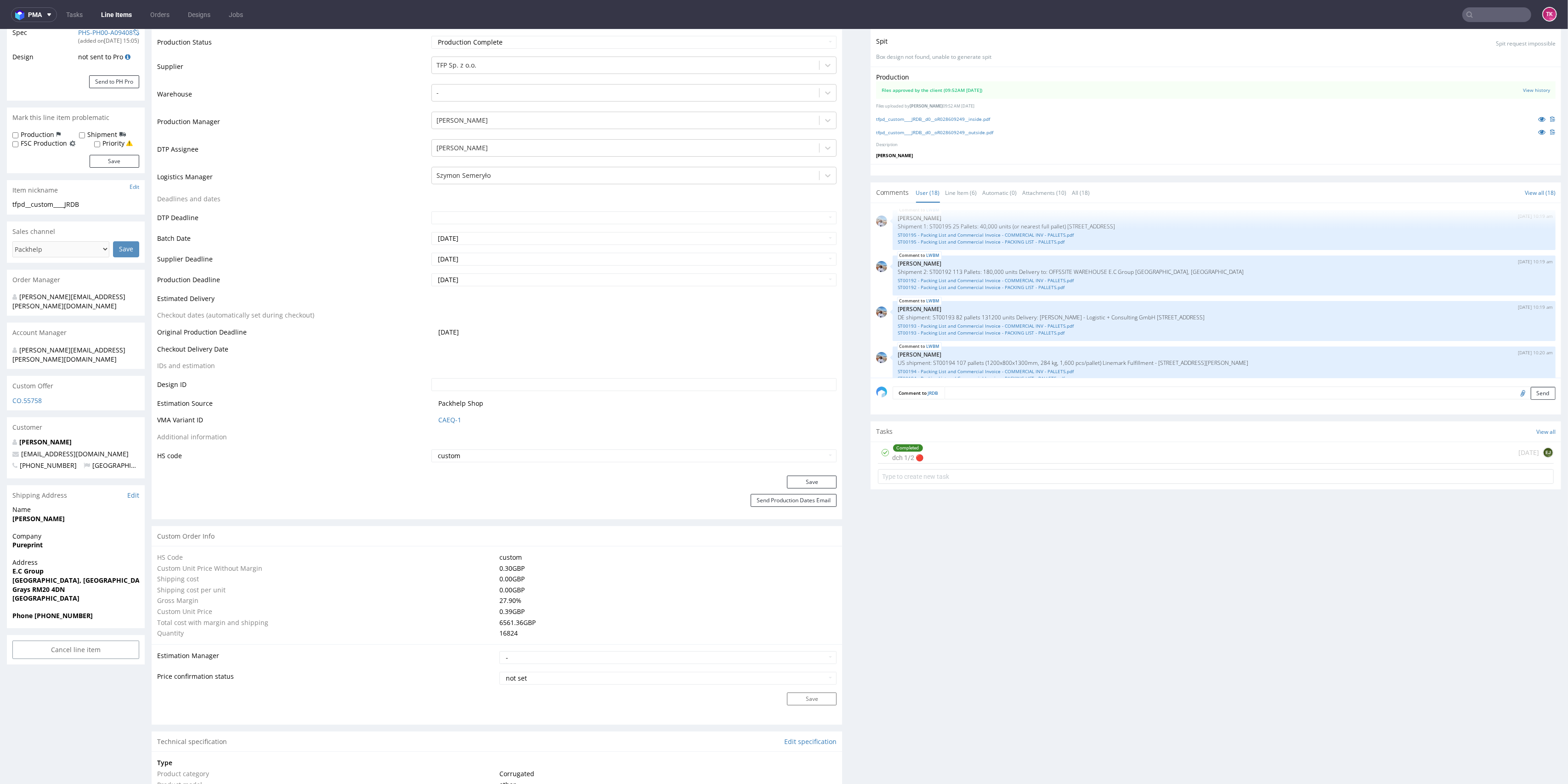
scroll to position [520, 0]
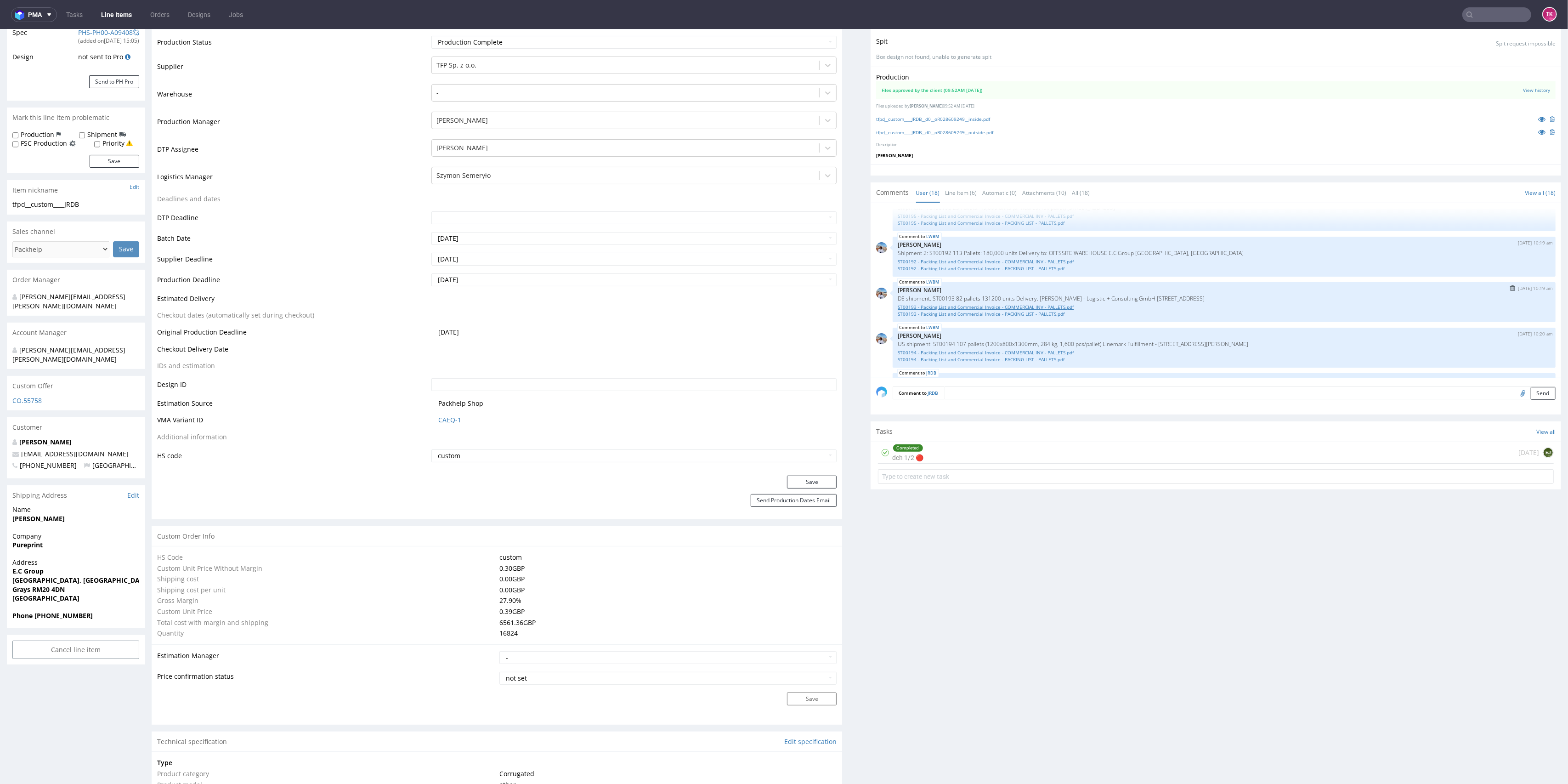
click at [994, 307] on link "ST00193 - Packing List and Commercial Invoice - COMMERCIAL INV - PALLETS.pdf" at bounding box center [1224, 307] width 652 height 7
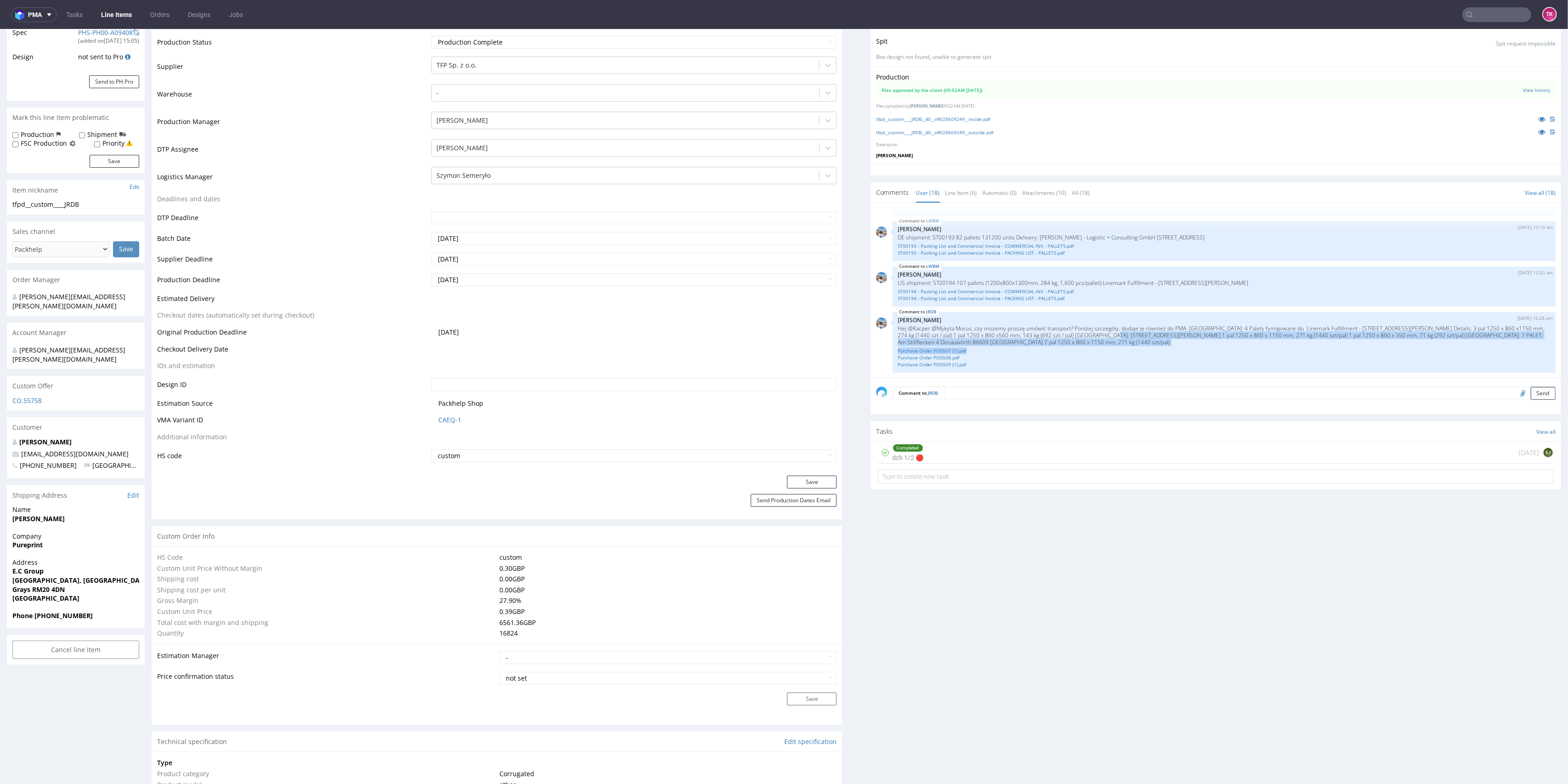
scroll to position [0, 0]
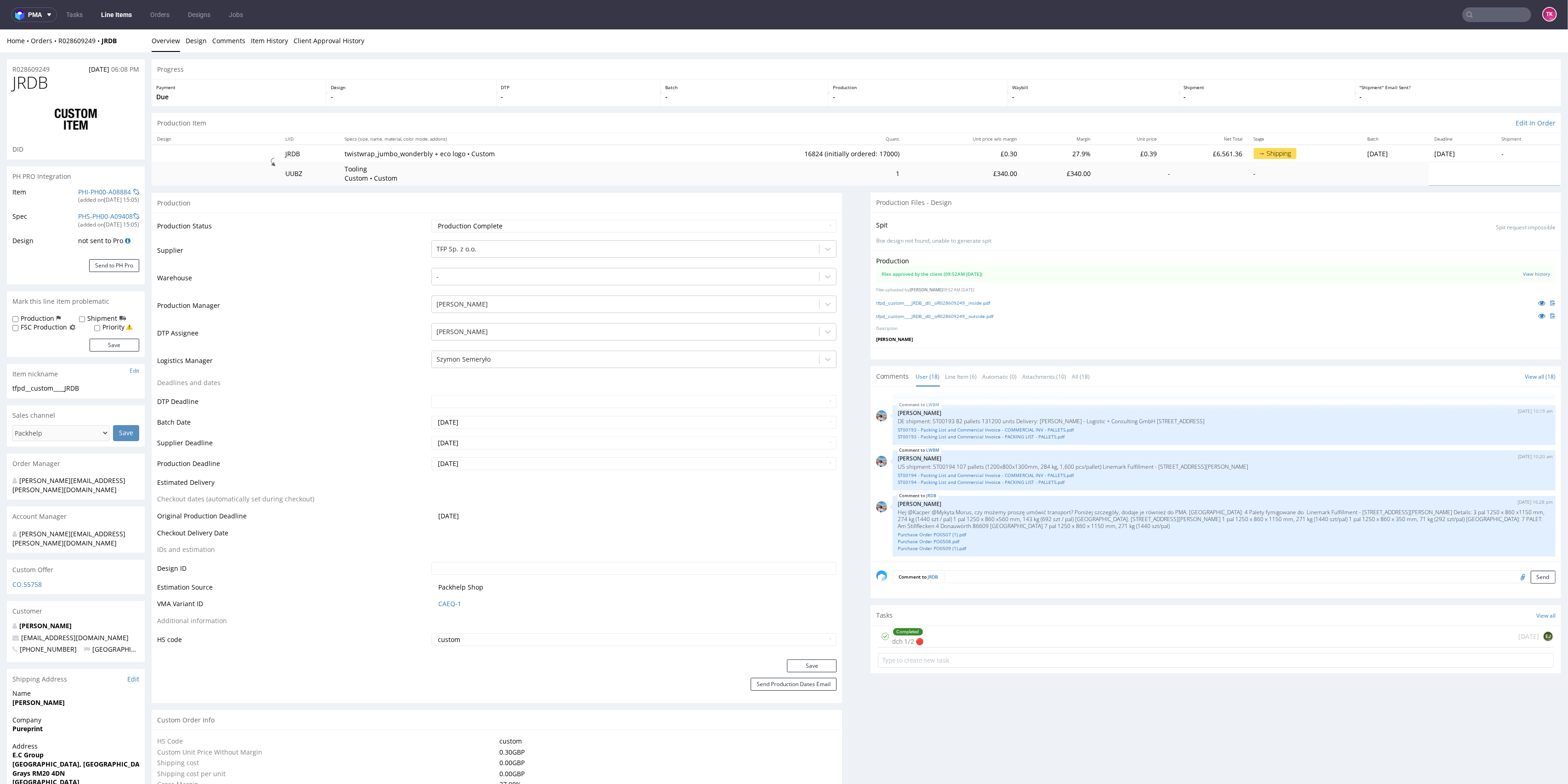
click at [117, 47] on div "Home Orders R028609249 JRDB Overview Design Comments Item History Client Approv…" at bounding box center [784, 40] width 1568 height 23
drag, startPoint x: 118, startPoint y: 47, endPoint x: 58, endPoint y: 46, distance: 60.0
click at [58, 46] on div "Home Orders R028609249 JRDB Overview Design Comments Item History Client Approv…" at bounding box center [784, 40] width 1568 height 23
copy div "R028609249 JRDB"
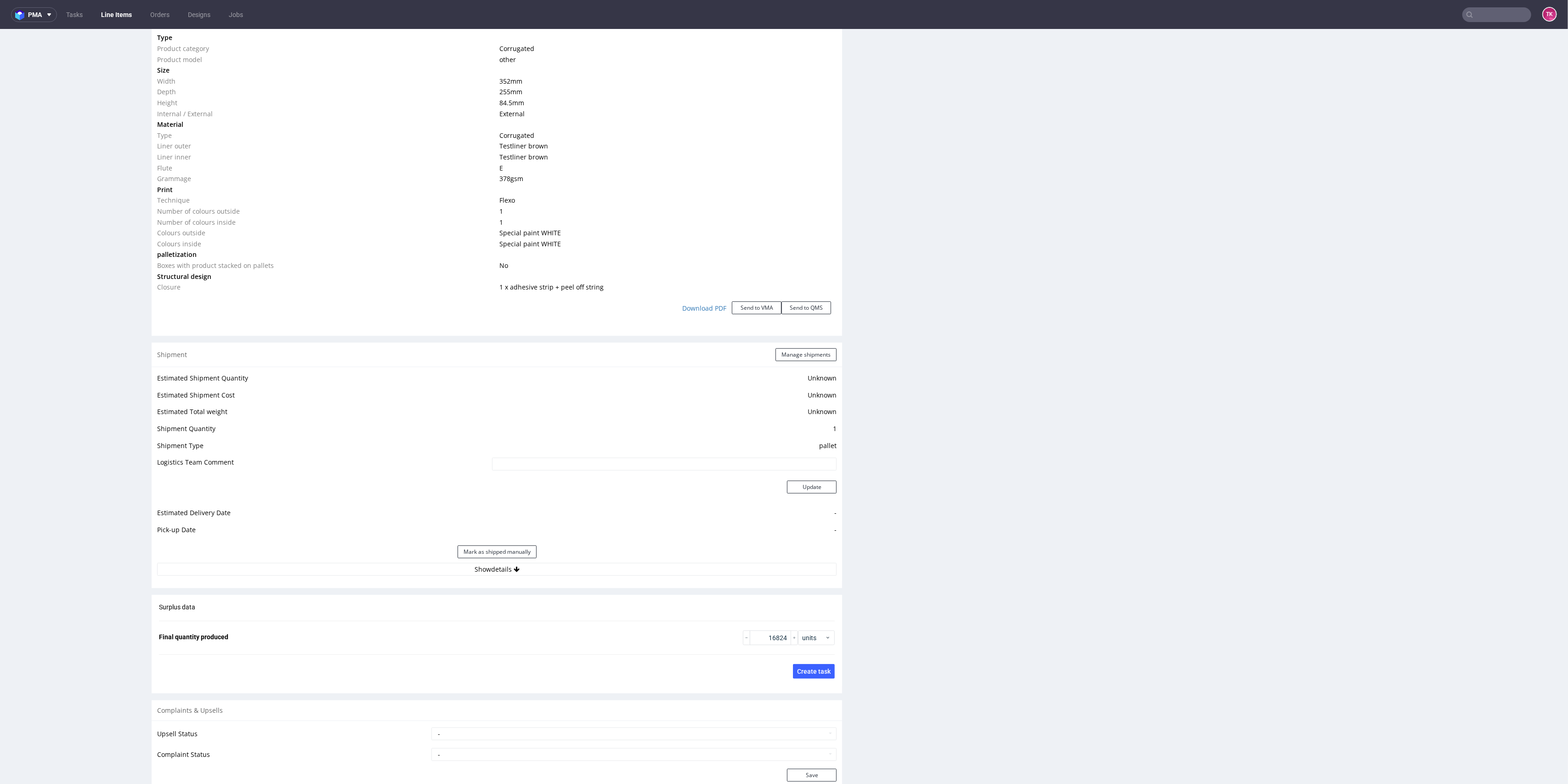
scroll to position [919, 0]
click at [444, 566] on div "Estimated Shipment Quantity Unknown Estimated Shipment Cost Unknown Estimated T…" at bounding box center [497, 464] width 690 height 215
click at [433, 556] on button "Show details" at bounding box center [496, 559] width 679 height 13
drag, startPoint x: 382, startPoint y: 605, endPoint x: 384, endPoint y: 617, distance: 12.2
click at [382, 608] on td "-" at bounding box center [595, 602] width 486 height 17
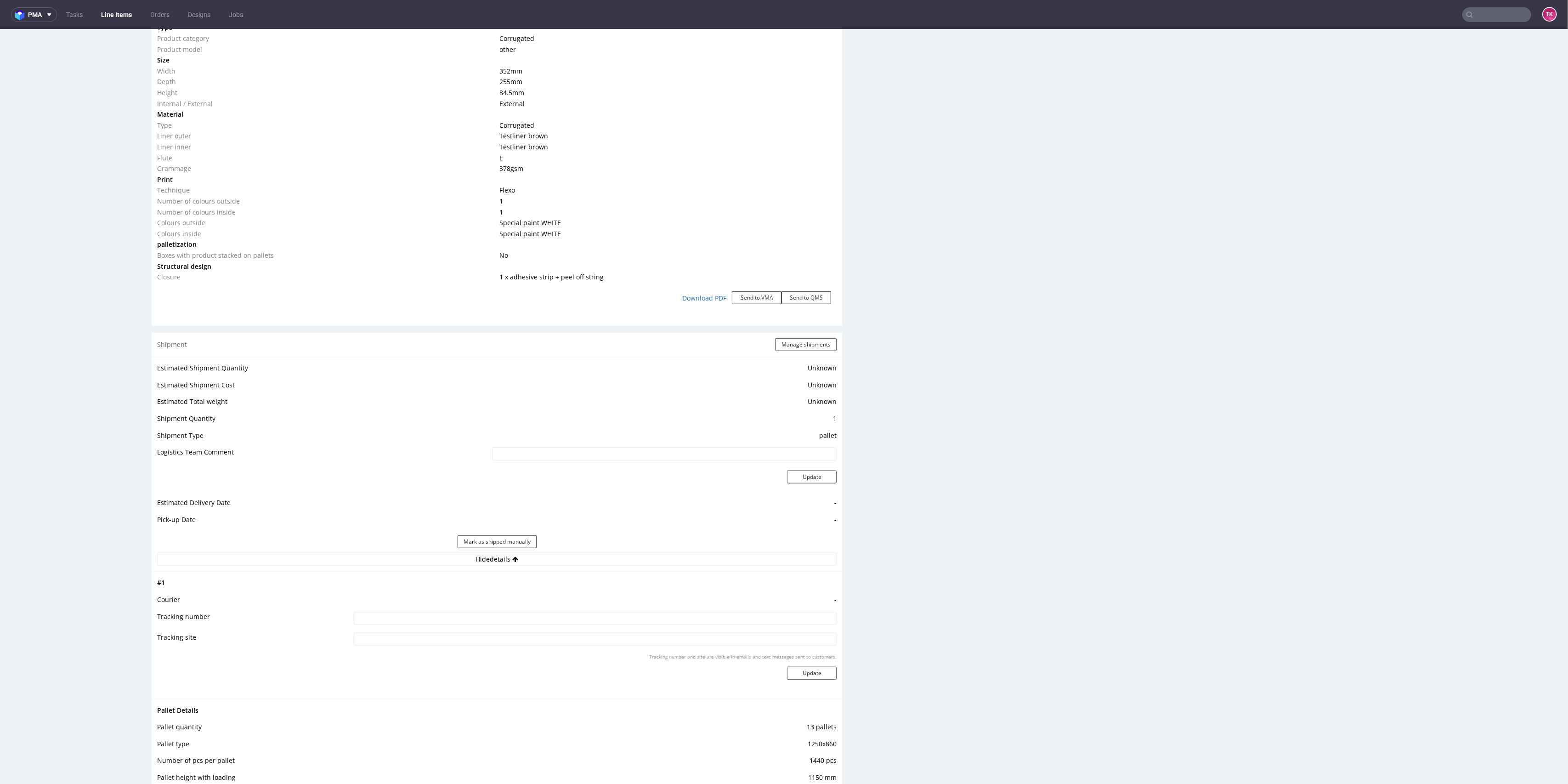
click at [385, 617] on input at bounding box center [595, 619] width 483 height 13
paste input "PLWAW508037139"
type input "DE Schenker: PLWAW508037139"
click at [814, 672] on button "Update" at bounding box center [812, 674] width 50 height 13
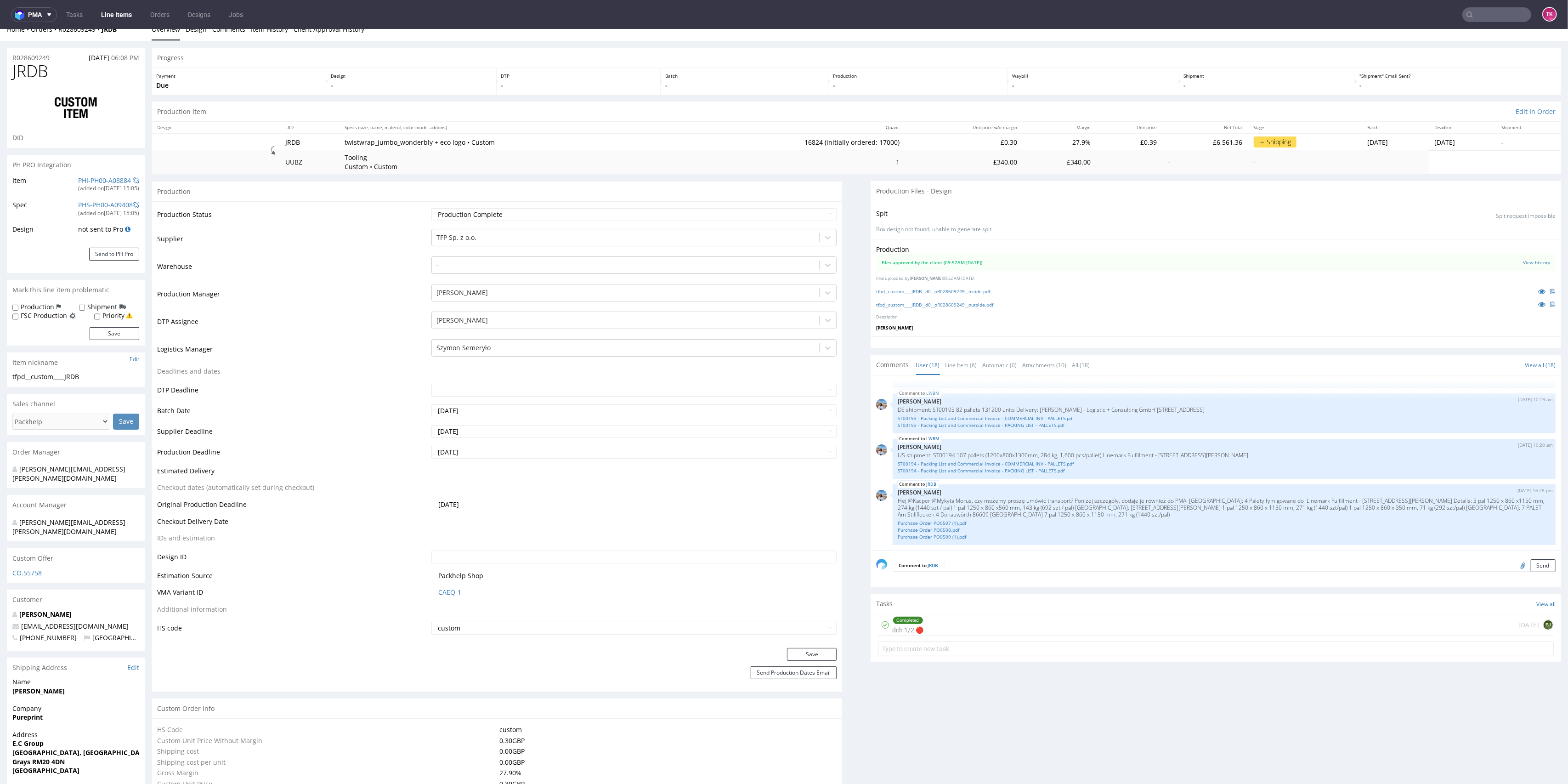
scroll to position [0, 0]
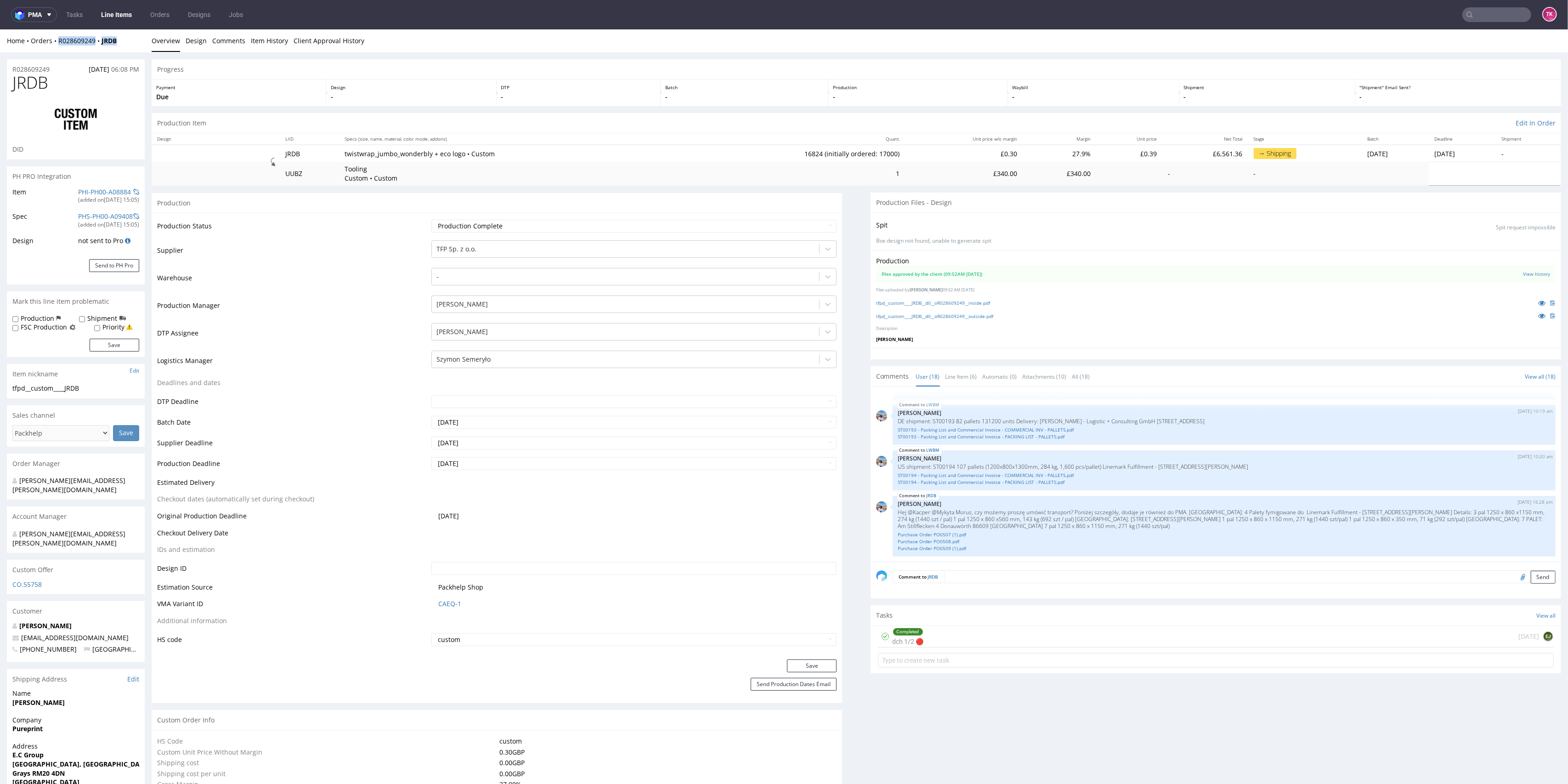
drag, startPoint x: 136, startPoint y: 38, endPoint x: 56, endPoint y: 50, distance: 80.9
click at [56, 50] on div "Home Orders R028609249 JRDB Overview Design Comments Item History Client Approv…" at bounding box center [784, 40] width 1568 height 23
copy div "R028609249 JRDB"
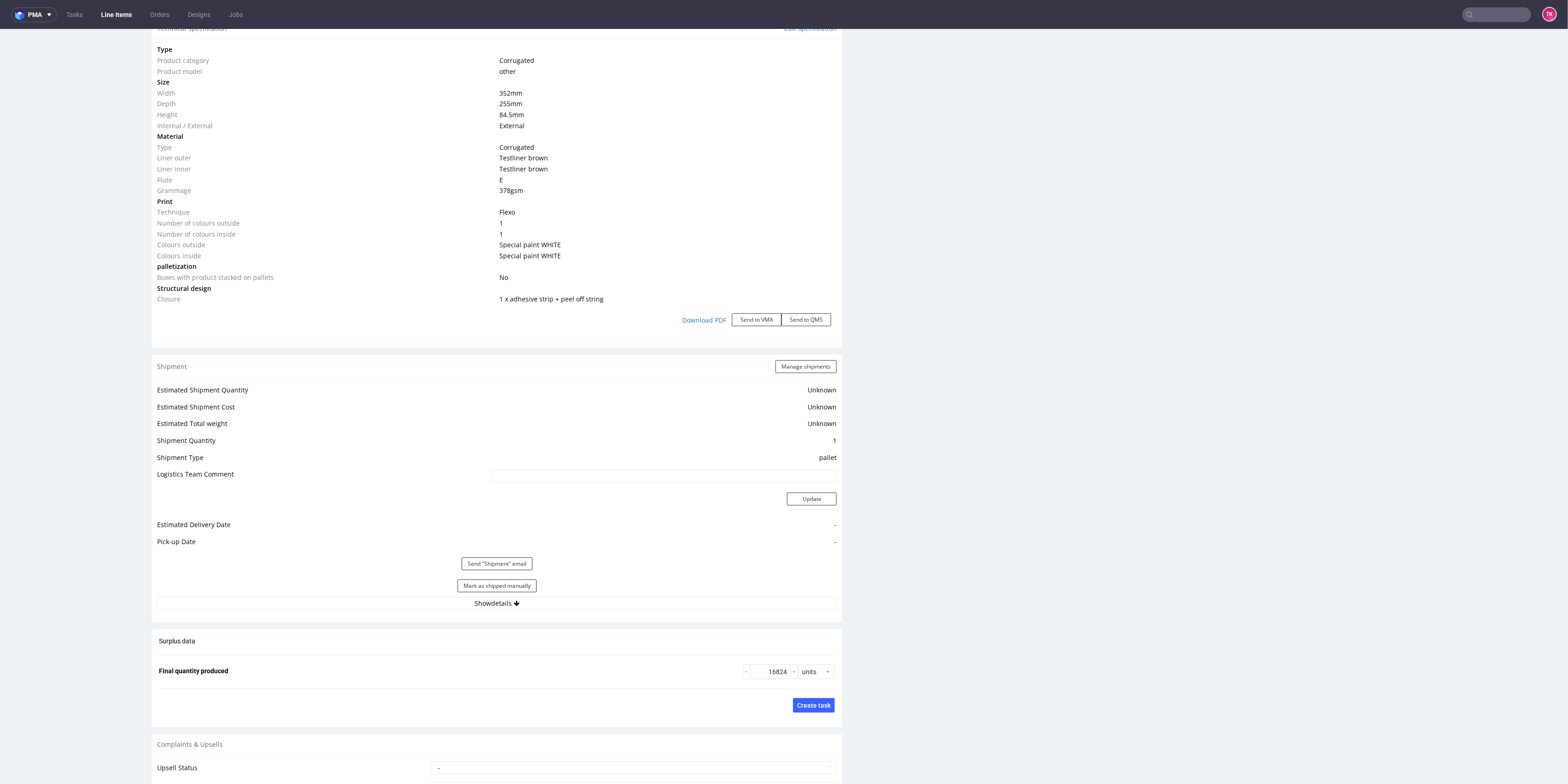
scroll to position [1042, 0]
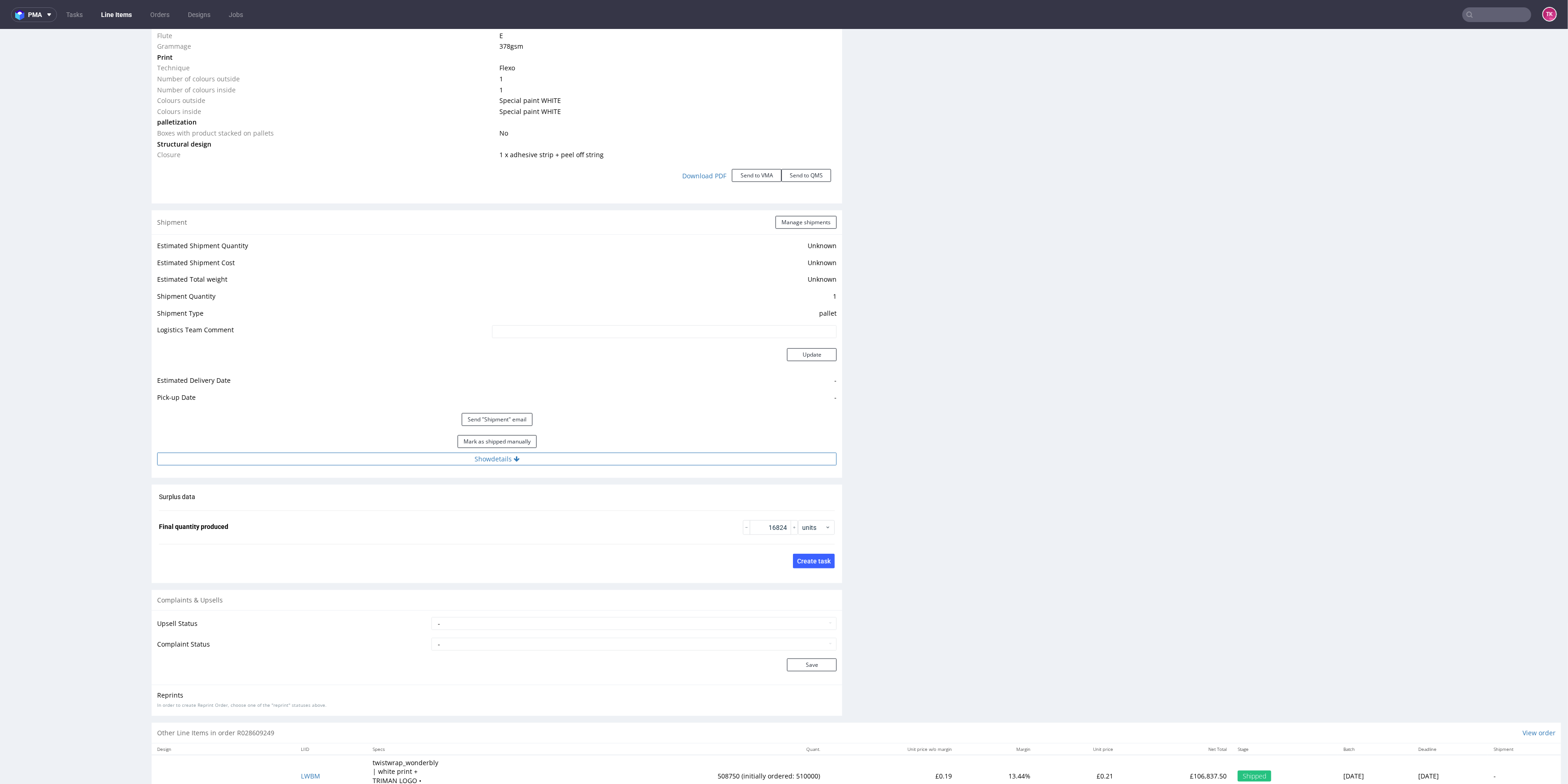
click at [423, 461] on button "Show details" at bounding box center [496, 459] width 679 height 13
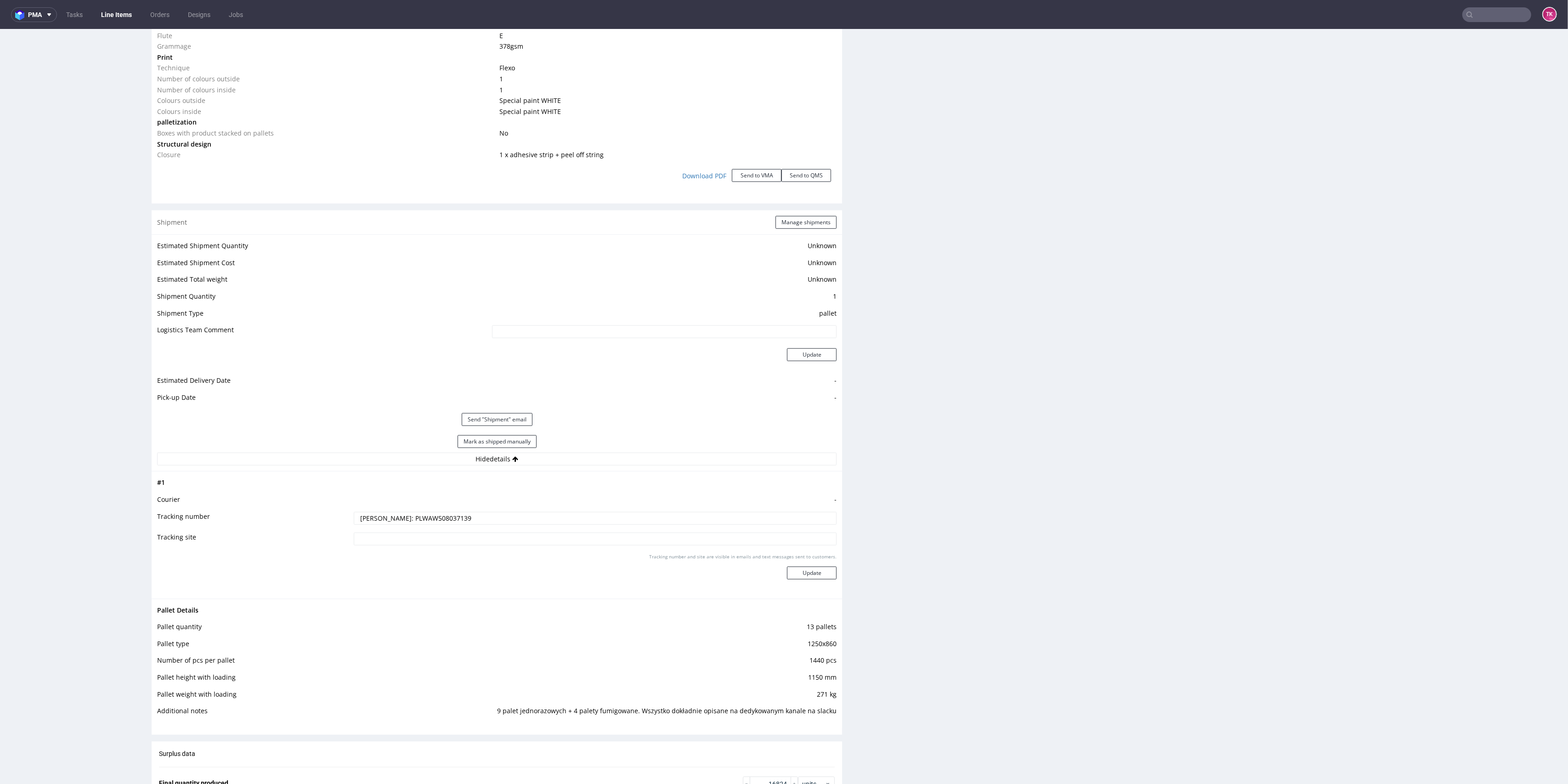
click at [467, 512] on input "DE Schenker: PLWAW508037139" at bounding box center [595, 518] width 483 height 13
paste input "RWM006349620"
type input "[PERSON_NAME]: PLWAW508037139 GB- [PERSON_NAME]+[PERSON_NAME]: RWM006349620"
click at [801, 580] on div "Tracking number and site are visible in emails and text messages sent to custom…" at bounding box center [595, 569] width 483 height 33
click at [800, 569] on button "Update" at bounding box center [812, 573] width 50 height 13
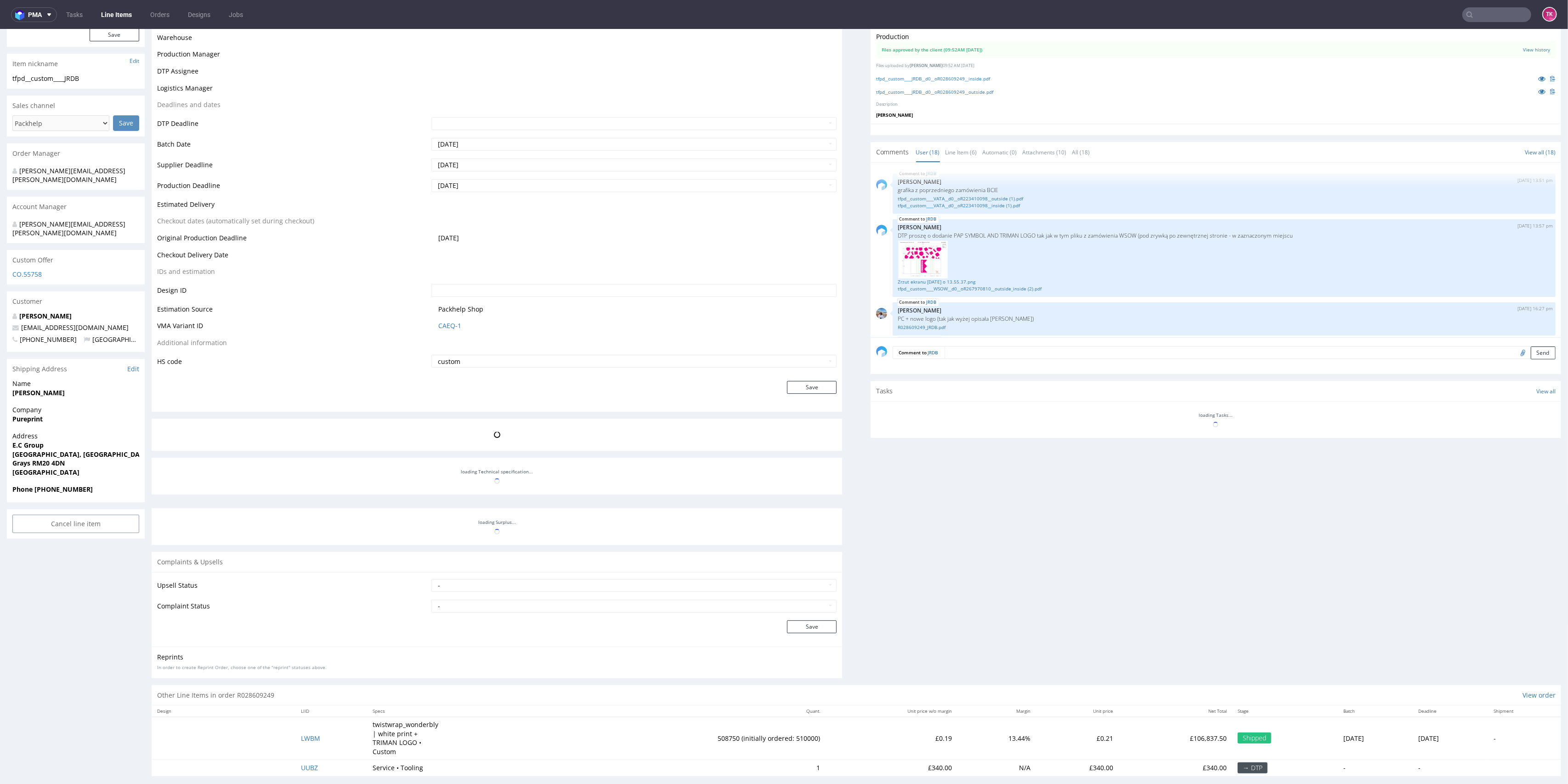
scroll to position [582, 0]
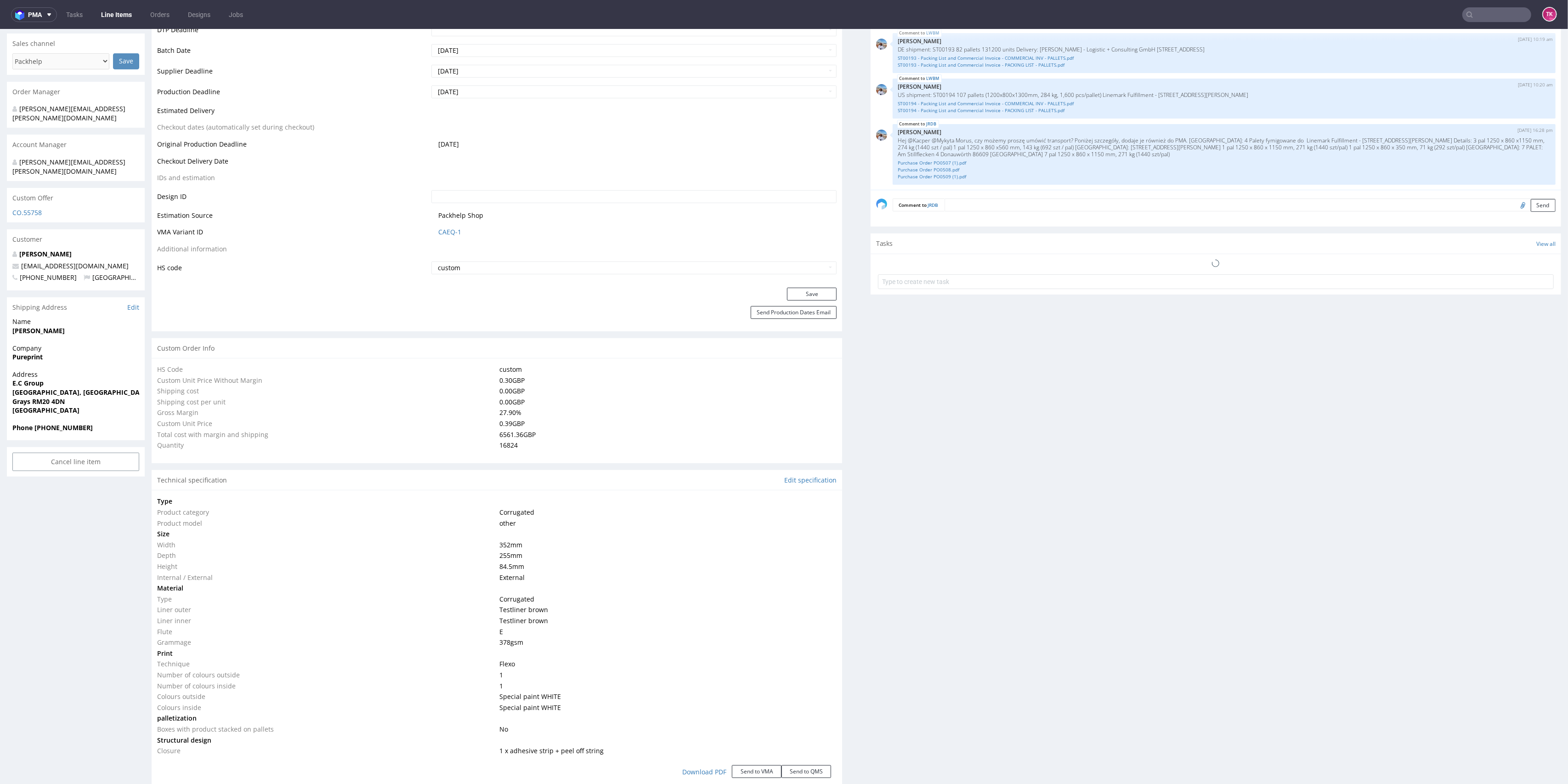
type input "16824"
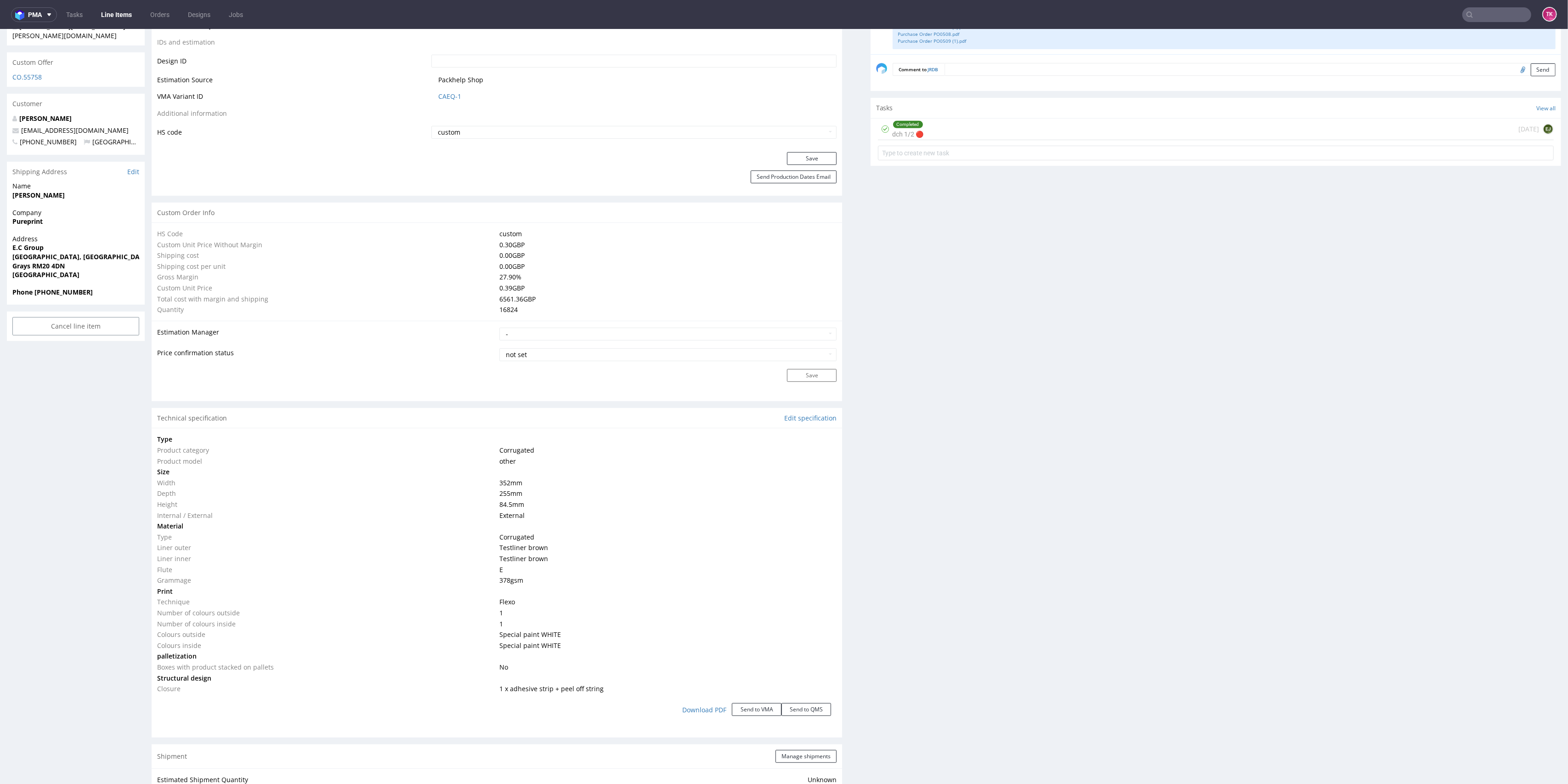
scroll to position [618, 0]
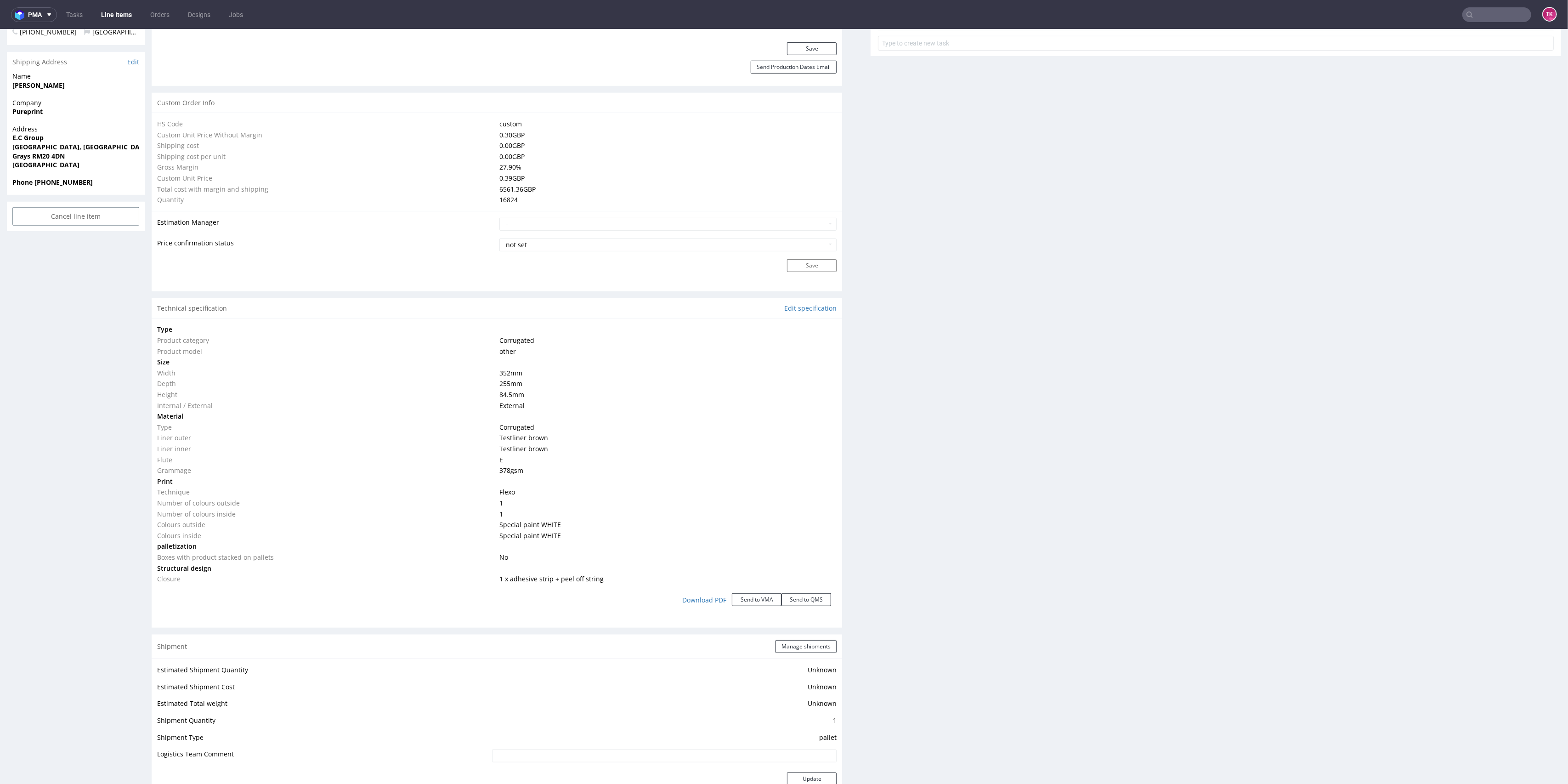
drag, startPoint x: 122, startPoint y: 3, endPoint x: 121, endPoint y: 9, distance: 6.1
click at [121, 4] on nav "pma Tasks Line Items Orders Designs Jobs TK" at bounding box center [784, 15] width 1568 height 29
click at [121, 9] on link "Line Items" at bounding box center [116, 15] width 42 height 15
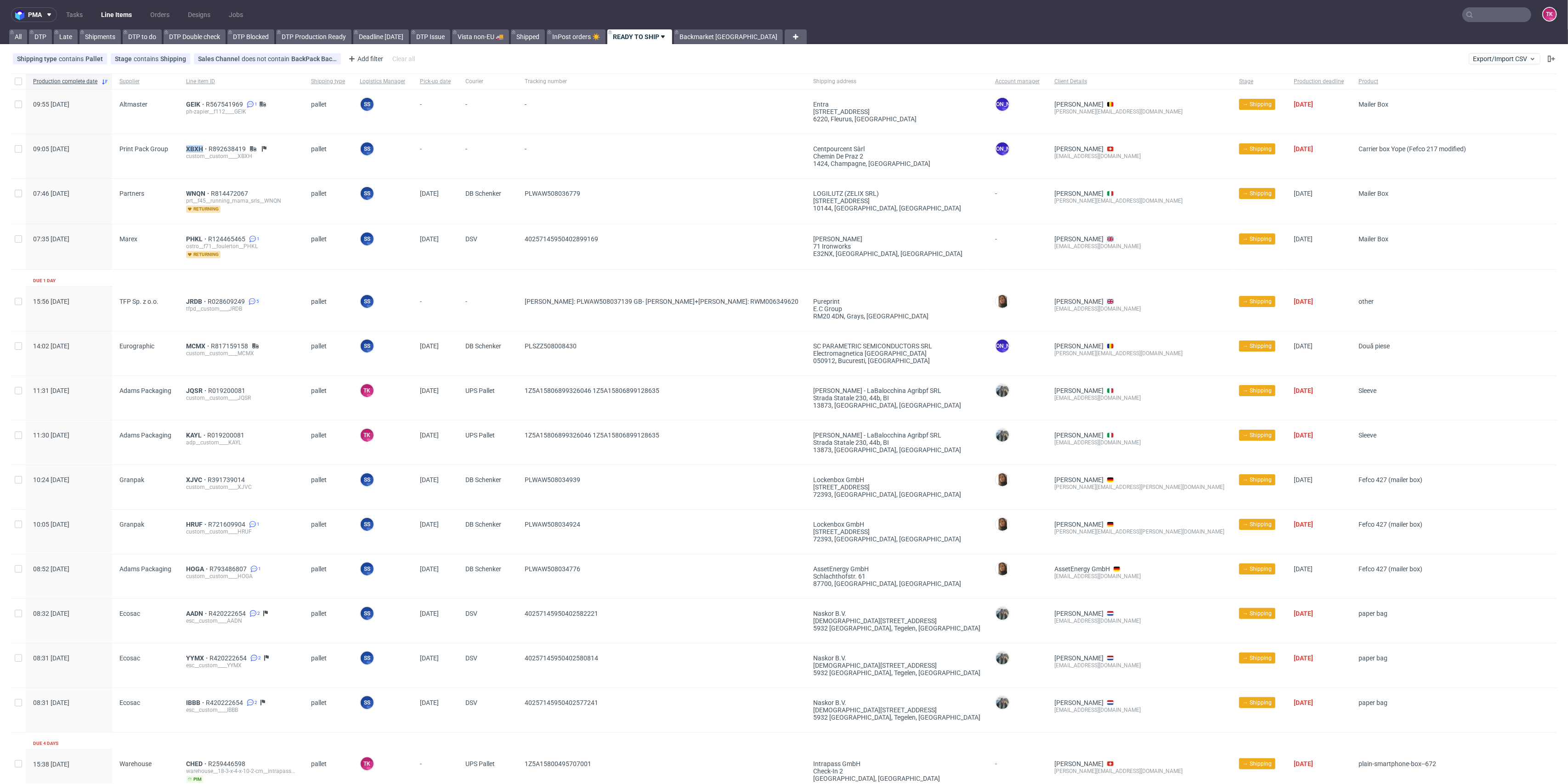
drag, startPoint x: 172, startPoint y: 145, endPoint x: 203, endPoint y: 136, distance: 32.3
click at [203, 136] on div "09:05 Tue 26.08.2025 Print Pack Group XBXH R892638419 custom__custom____XBXH pa…" at bounding box center [784, 156] width 1546 height 45
click at [193, 146] on span "XBXH" at bounding box center [197, 149] width 23 height 7
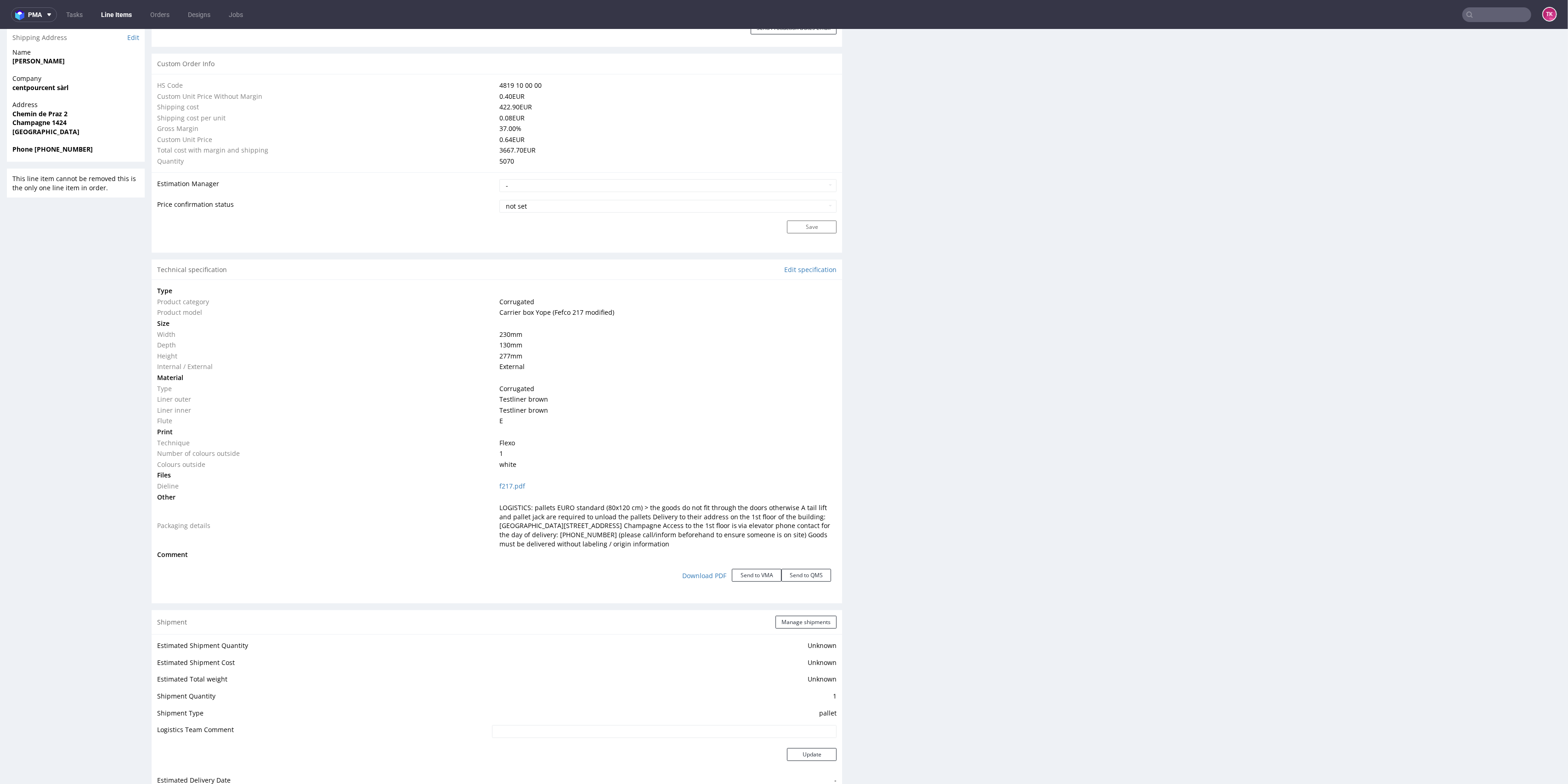
scroll to position [949, 0]
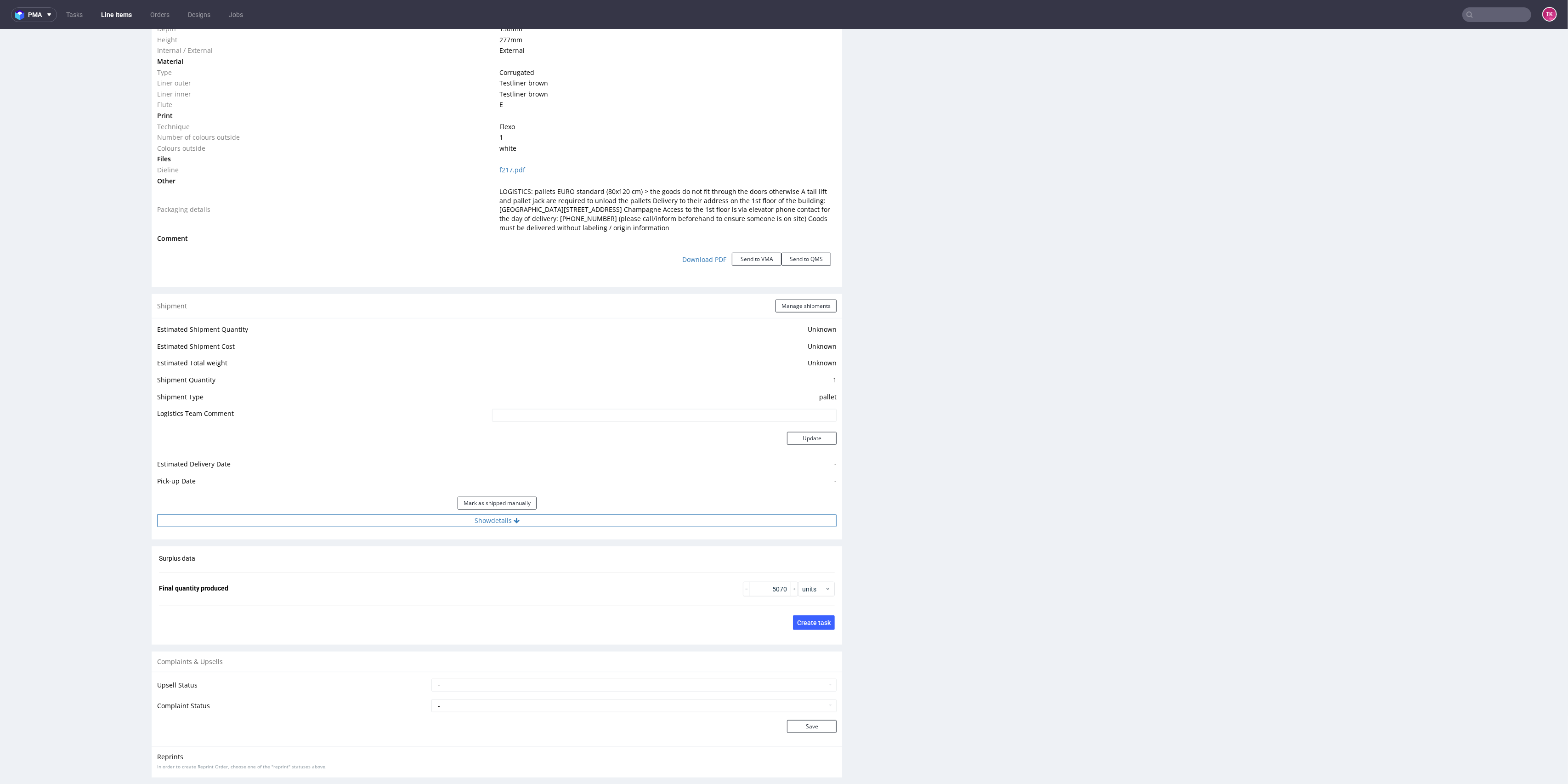
click at [613, 517] on button "Show details" at bounding box center [496, 521] width 679 height 13
drag, startPoint x: 1545, startPoint y: 552, endPoint x: 1556, endPoint y: 537, distance: 18.6
click at [1551, 545] on html "Production Shipped DTP Orders Offers Shipments Designs Promotions Users Jobs Ad…" at bounding box center [784, 88] width 1568 height 2015
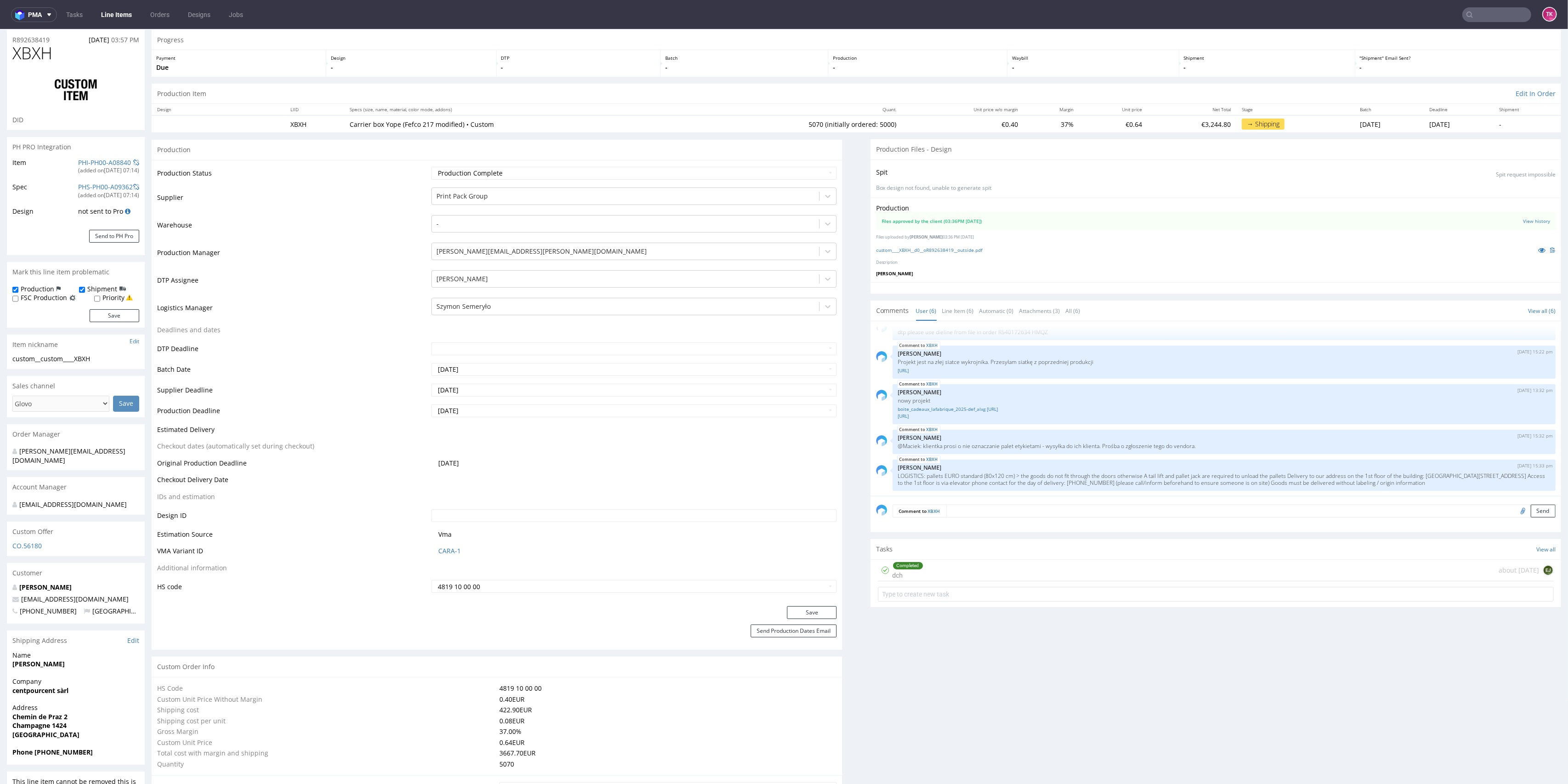
scroll to position [0, 0]
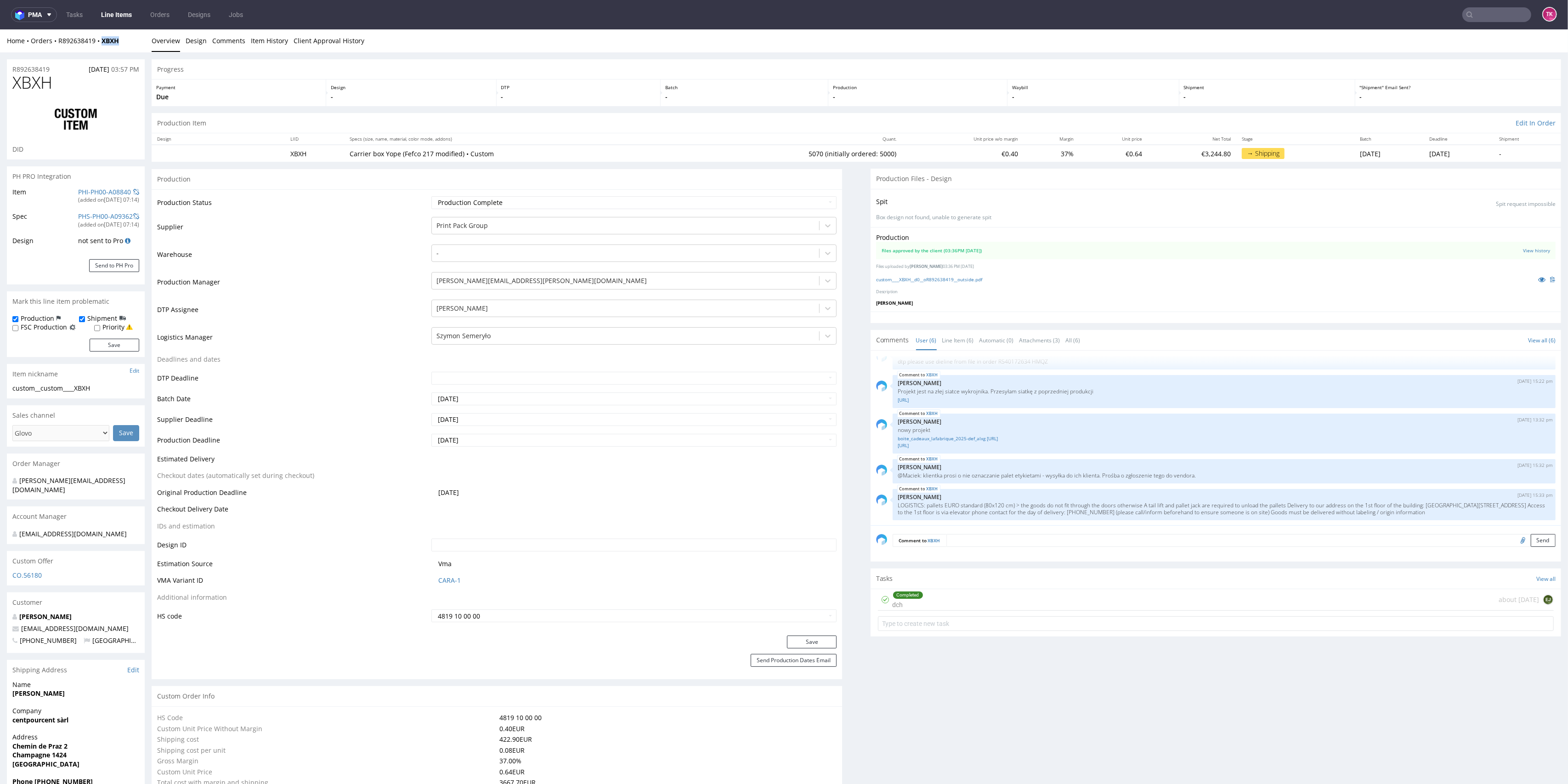
drag, startPoint x: 127, startPoint y: 39, endPoint x: 98, endPoint y: 50, distance: 31.0
click at [98, 50] on div "Home Orders R892638419 XBXH Overview Design Comments Item History Client Approv…" at bounding box center [784, 40] width 1568 height 23
copy strong "XBXH"
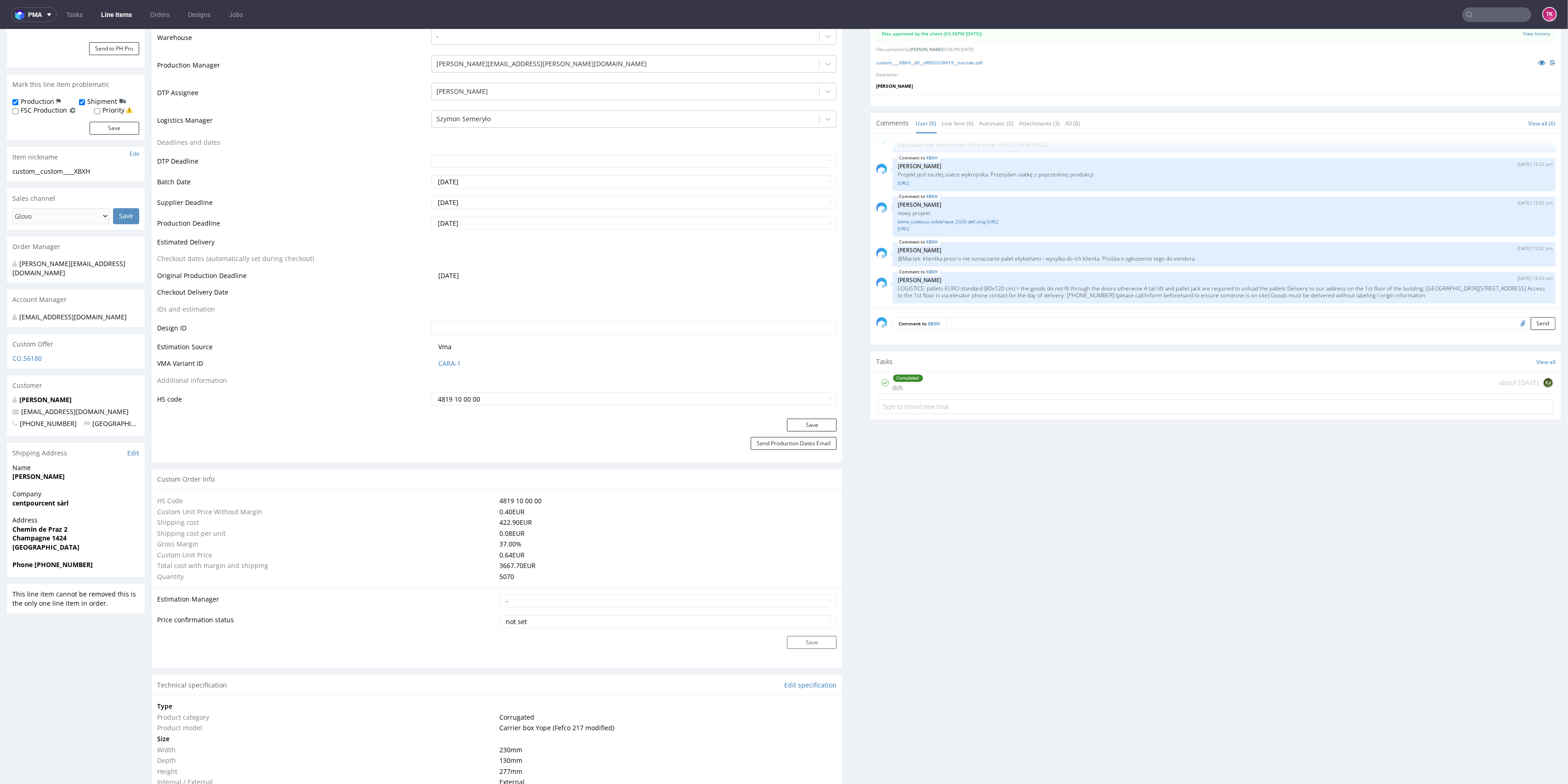
scroll to position [306, 0]
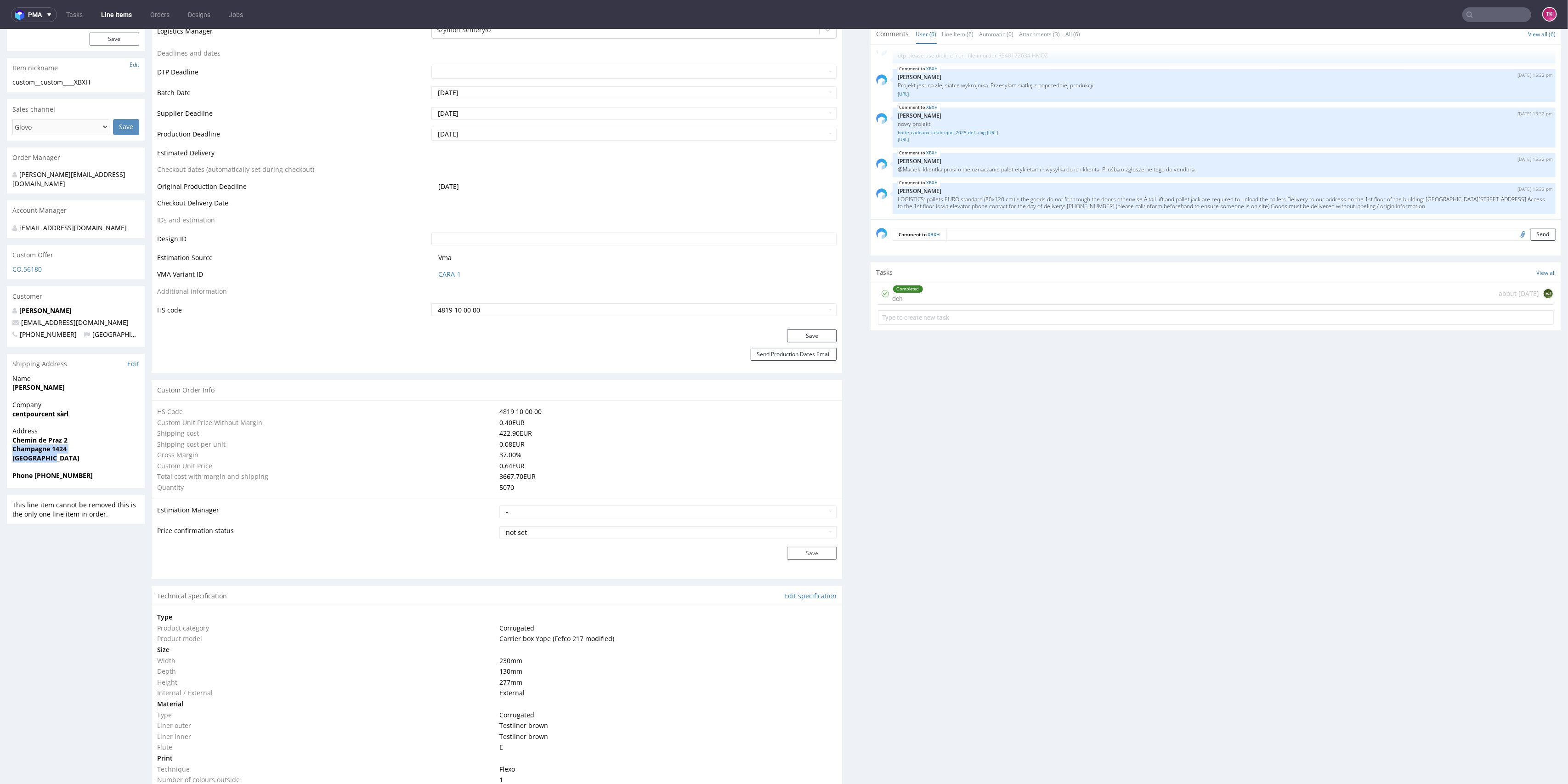
drag, startPoint x: 7, startPoint y: 439, endPoint x: 79, endPoint y: 449, distance: 72.7
click at [79, 449] on div "Address Chemin de Praz 2 Champagne 1424 Switzerland" at bounding box center [75, 448] width 138 height 44
copy p "Champagne 1424 Switzerland"
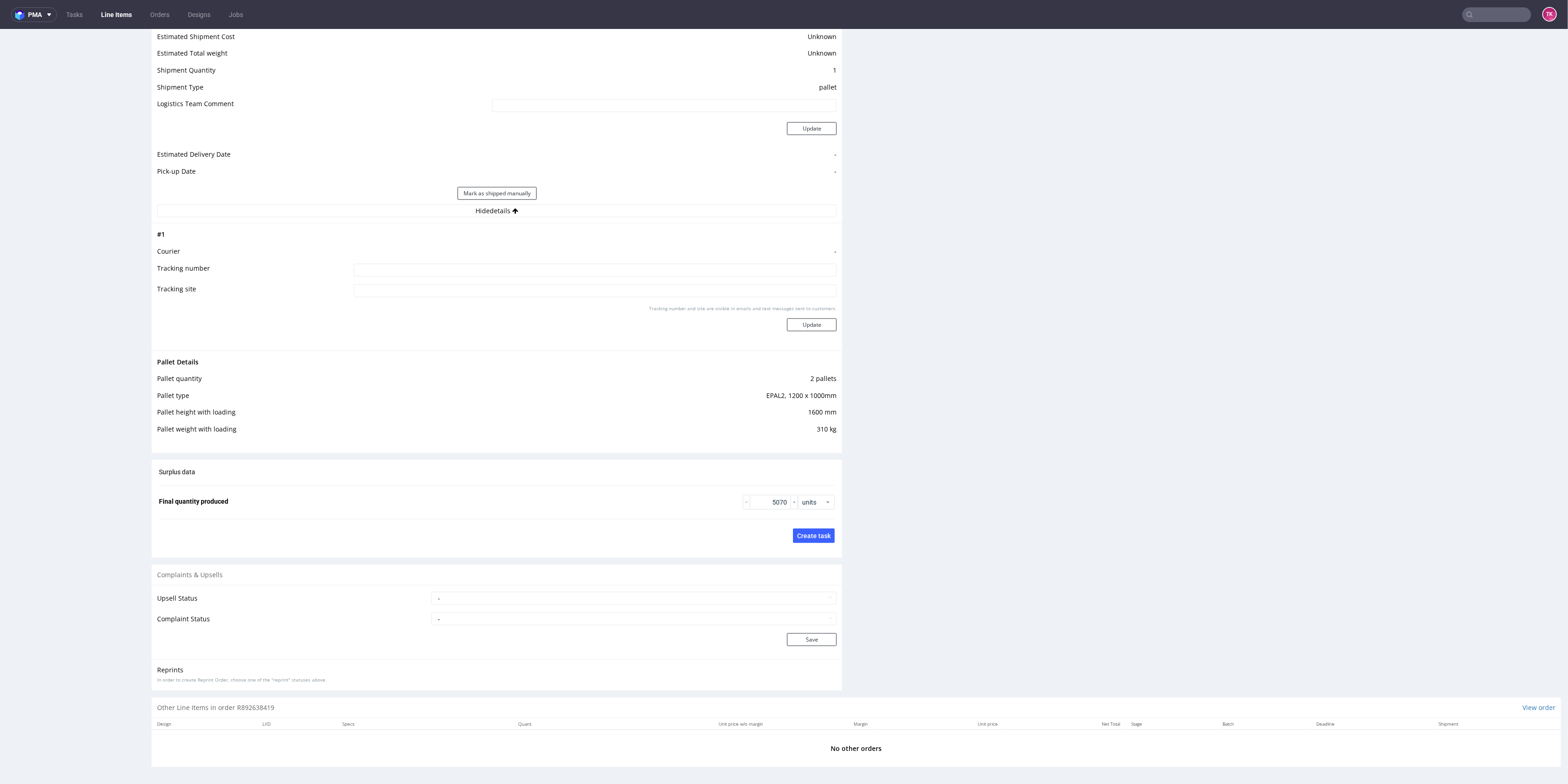
scroll to position [3, 0]
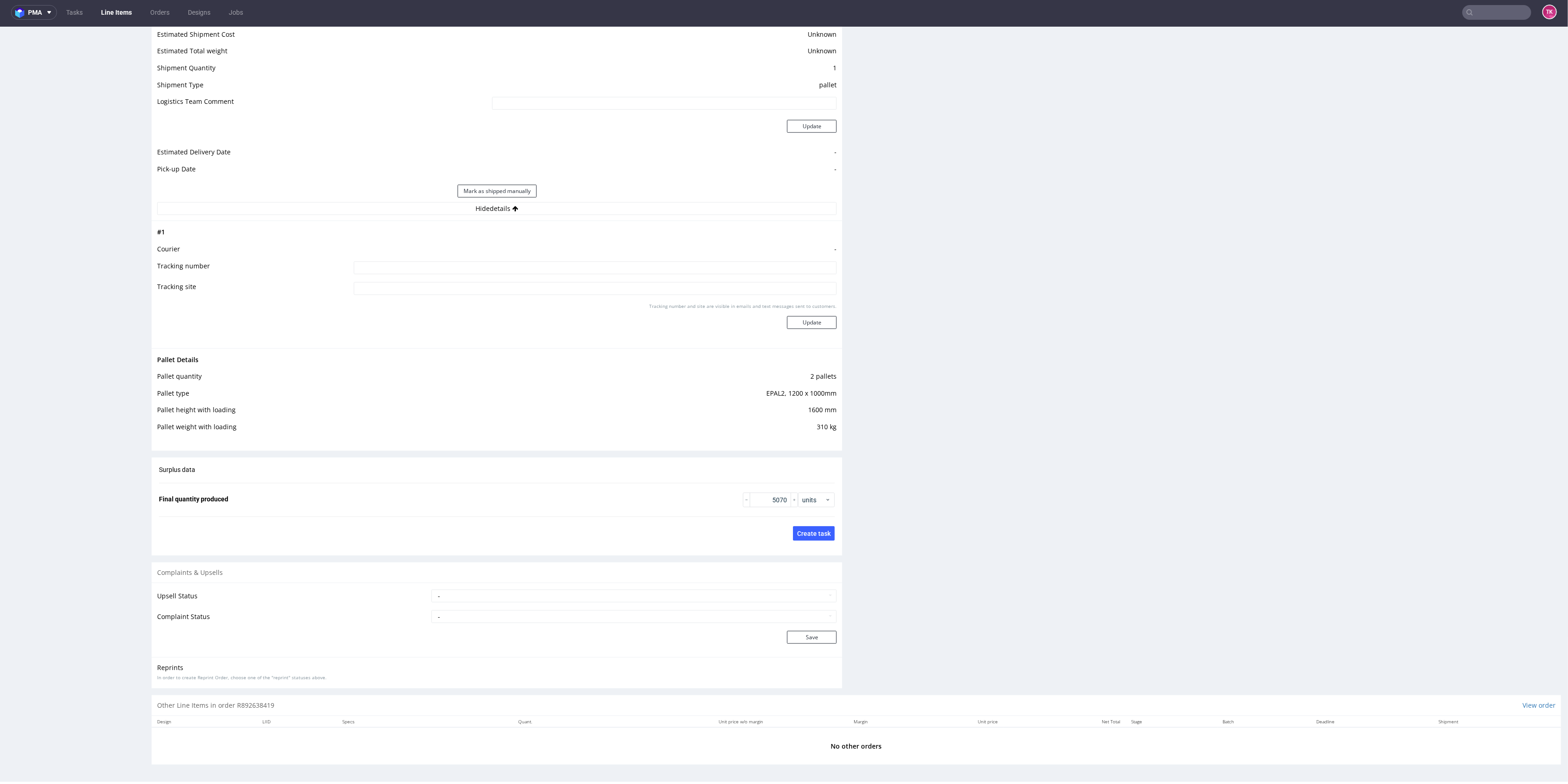
click at [130, 11] on link "Line Items" at bounding box center [116, 12] width 42 height 15
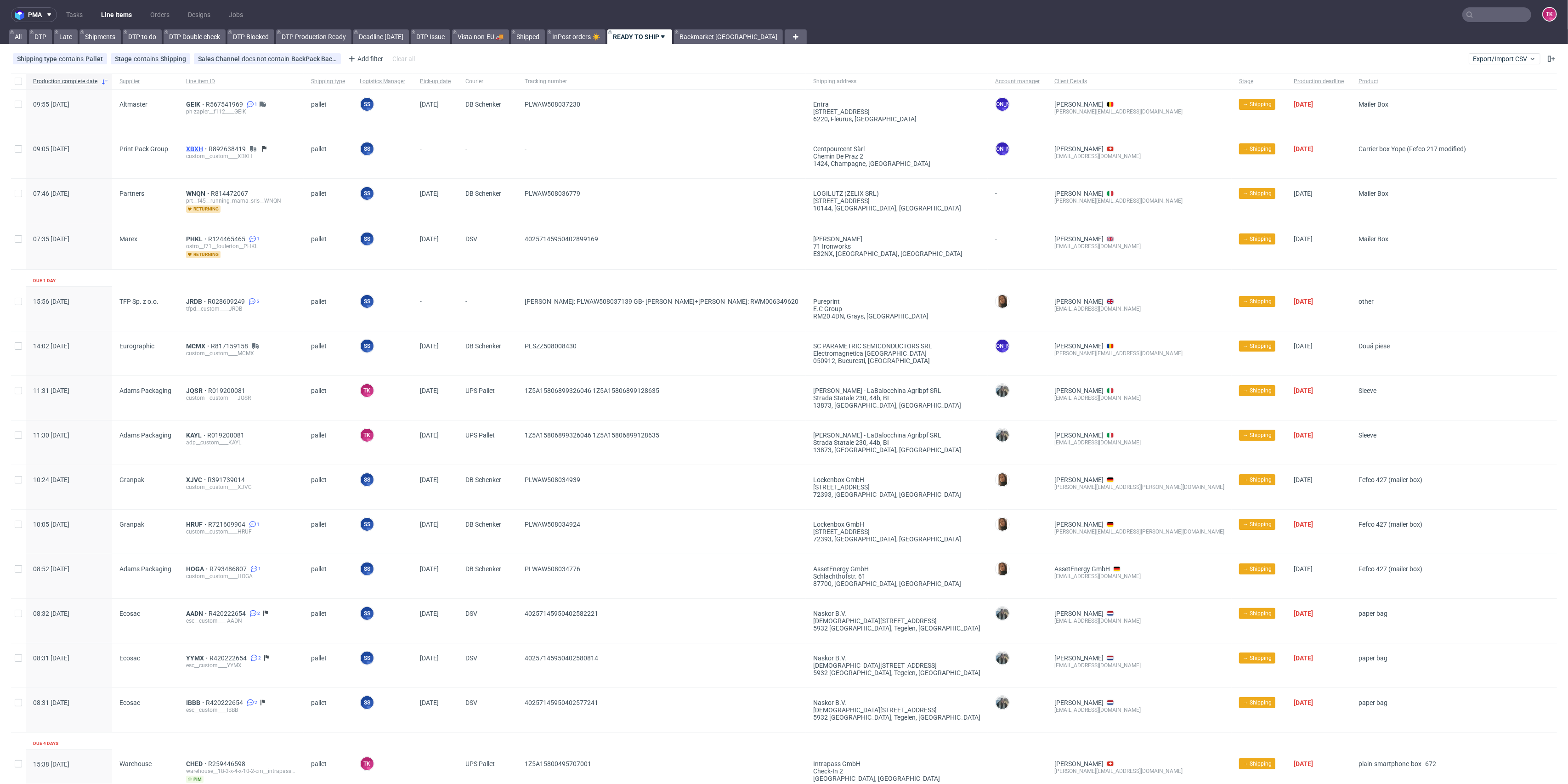
click at [192, 151] on span "XBXH" at bounding box center [197, 149] width 23 height 7
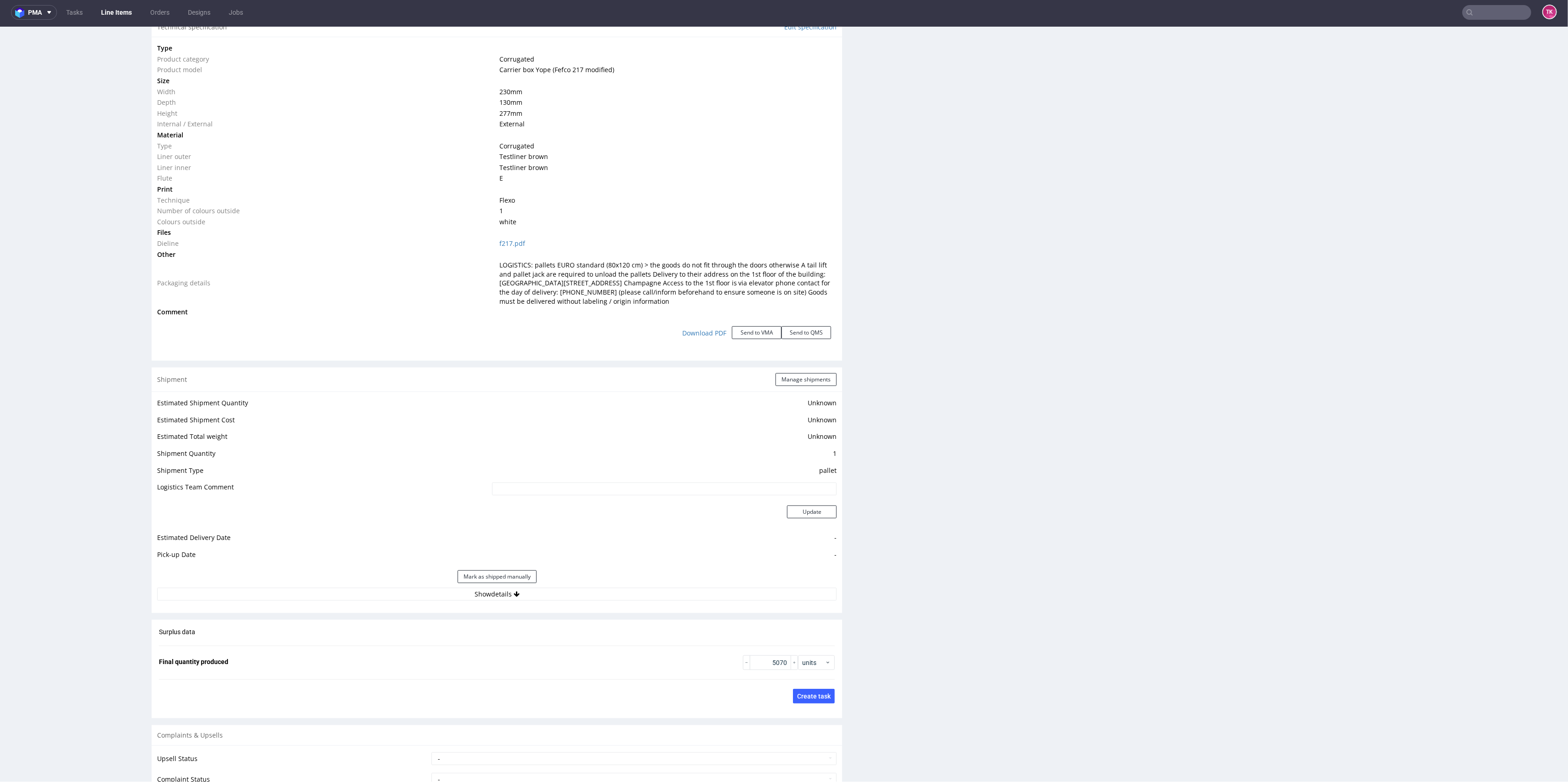
scroll to position [1036, 0]
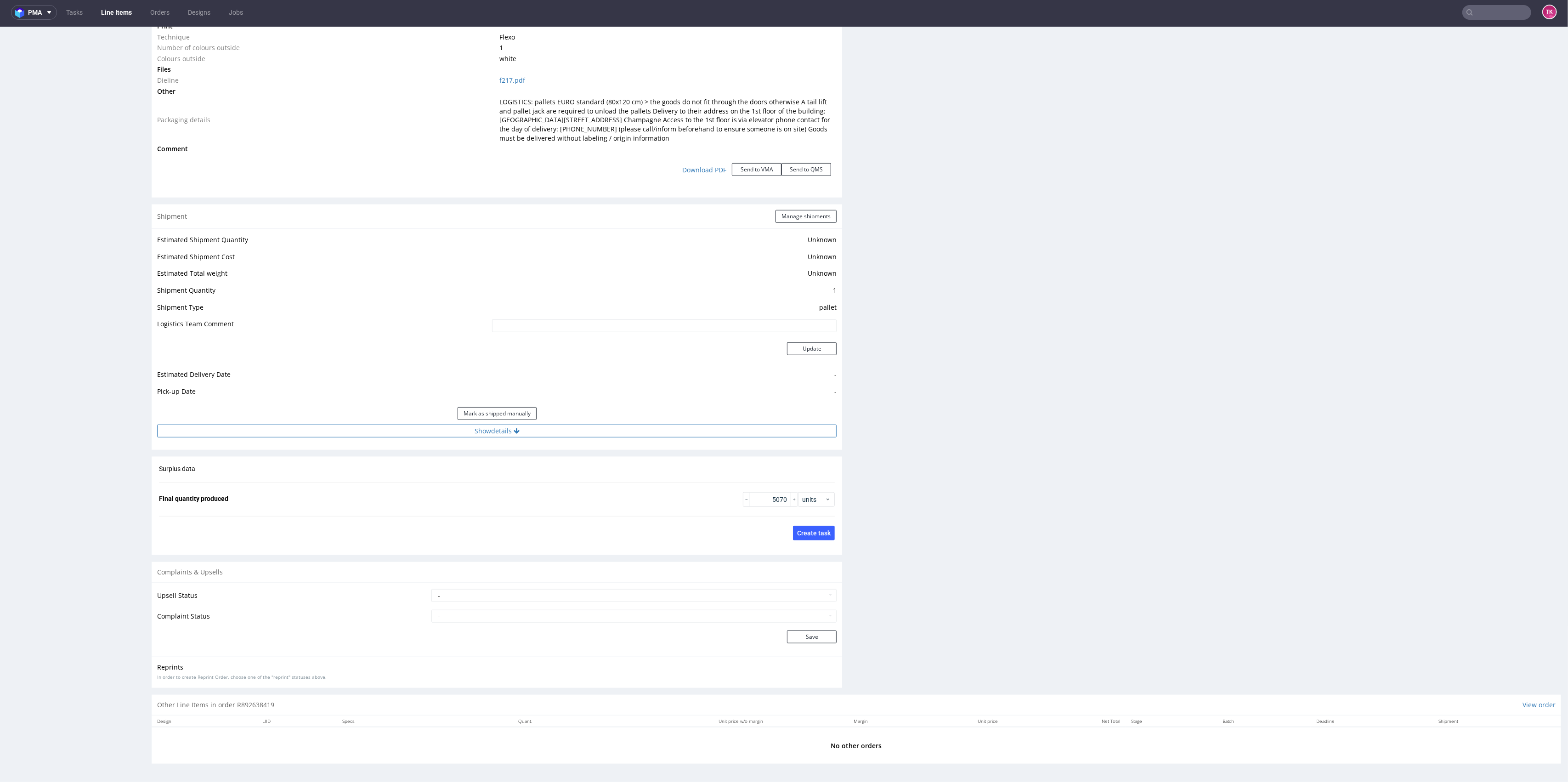
click at [587, 430] on button "Show details" at bounding box center [496, 431] width 679 height 13
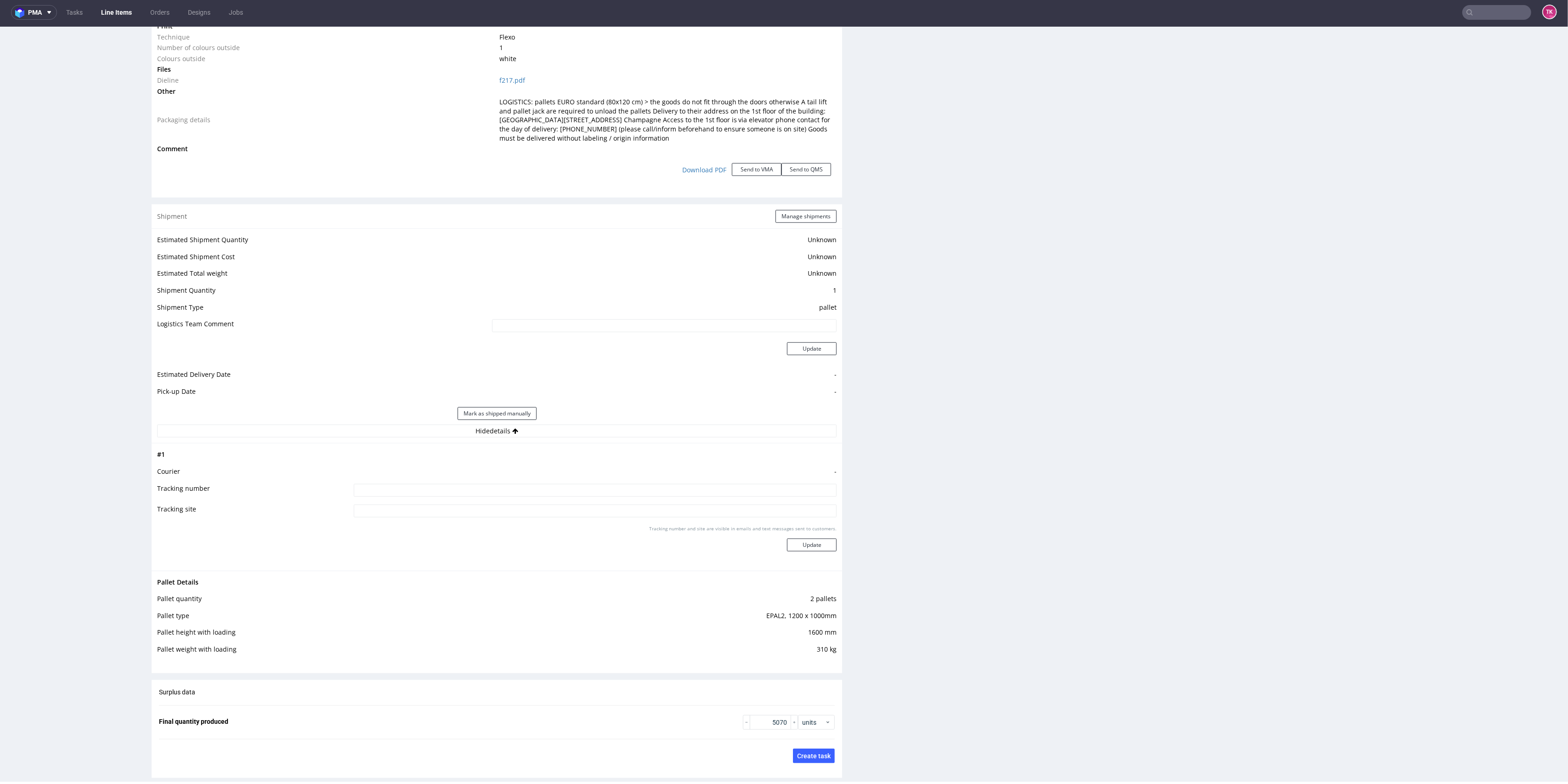
click at [603, 495] on input at bounding box center [595, 491] width 483 height 13
type input "czekamu na wycenę"
drag, startPoint x: 507, startPoint y: 107, endPoint x: 669, endPoint y: 95, distance: 162.4
click at [669, 95] on tbody "Type Product category Corrugated Product model Carrier box Yope (Fefco 217 modi…" at bounding box center [496, 17] width 679 height 274
click at [665, 117] on span "LOGISTICS: pallets EURO standard (80x120 cm) > the goods do not fit through the…" at bounding box center [665, 119] width 331 height 45
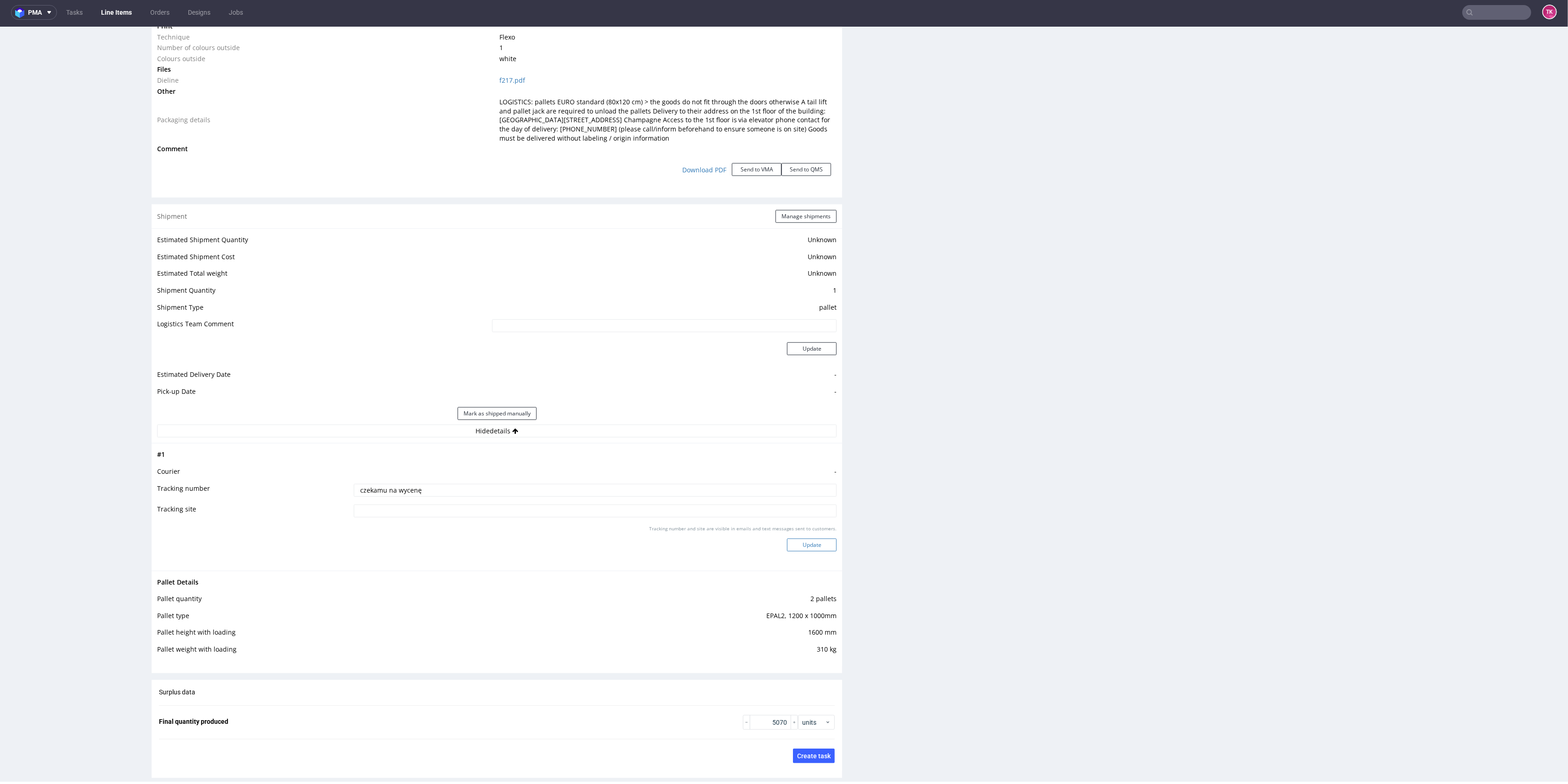
click at [797, 548] on button "Update" at bounding box center [812, 545] width 50 height 13
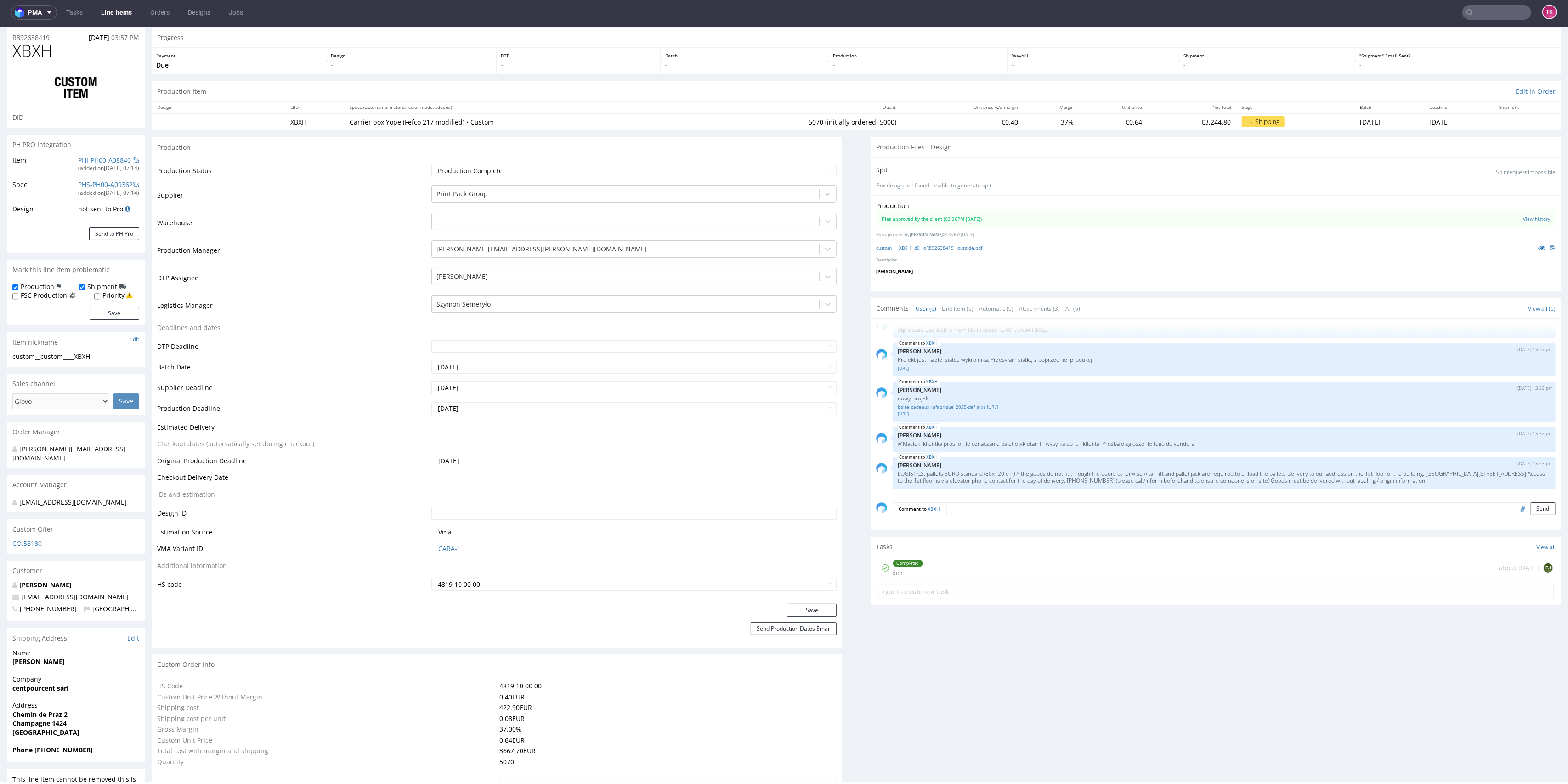
scroll to position [0, 0]
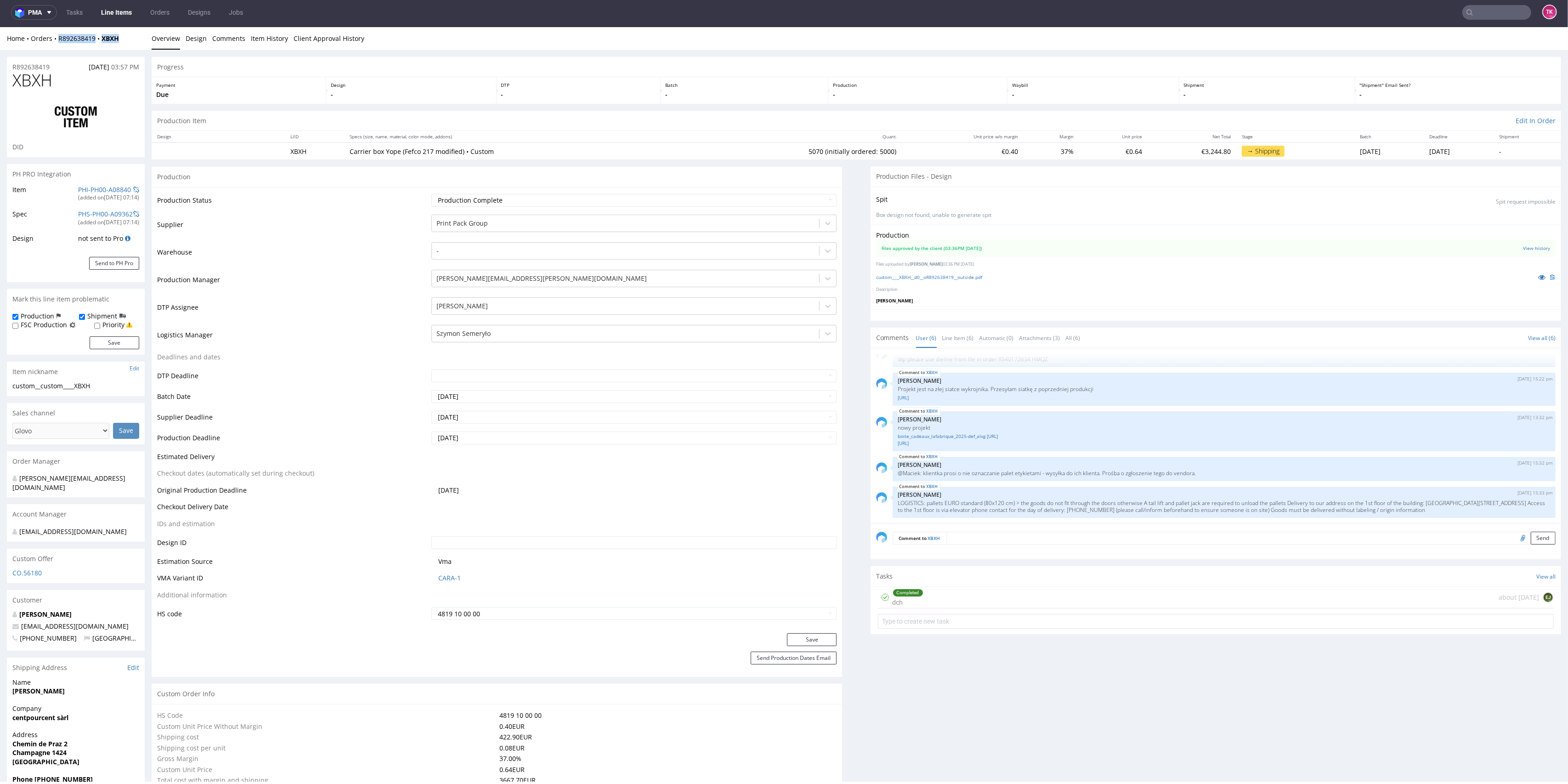
drag, startPoint x: 125, startPoint y: 39, endPoint x: 58, endPoint y: 45, distance: 67.3
click at [58, 44] on div "Home Orders R892638419 XBXH Overview Design Comments Item History Client Approv…" at bounding box center [784, 38] width 1568 height 23
copy div "R892638419 XBXH"
drag, startPoint x: 1273, startPoint y: 499, endPoint x: 1484, endPoint y: 508, distance: 211.2
click at [1484, 508] on p "LOGISTICS: pallets EURO standard (80x120 cm) > the goods do not fit through the…" at bounding box center [1224, 506] width 652 height 14
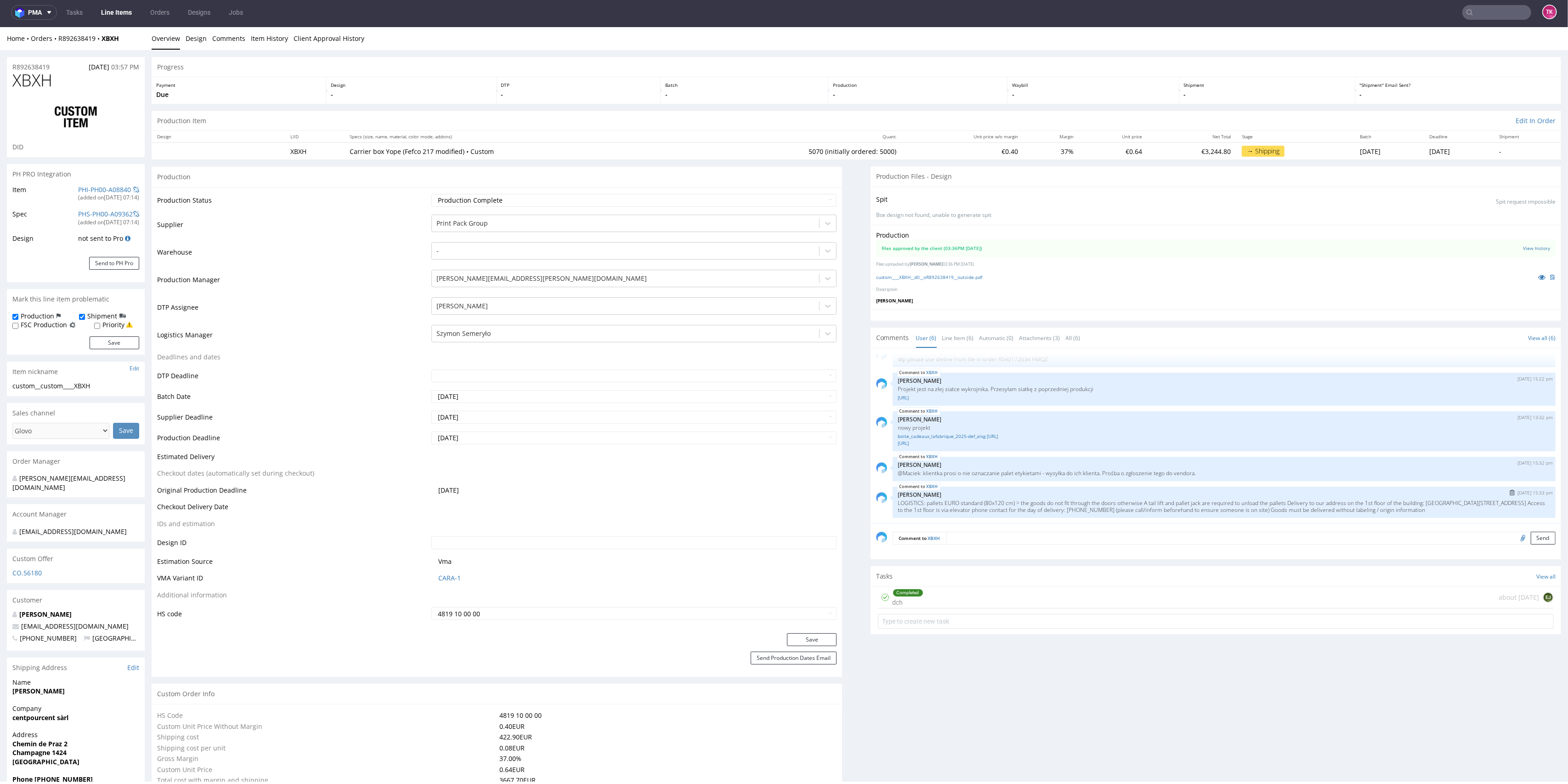
click at [1055, 493] on p "[PERSON_NAME]" at bounding box center [1224, 494] width 652 height 7
drag, startPoint x: 905, startPoint y: 501, endPoint x: 1491, endPoint y: 507, distance: 586.0
click at [1491, 507] on p "LOGISTICS: pallets EURO standard (80x120 cm) > the goods do not fit through the…" at bounding box center [1224, 506] width 652 height 14
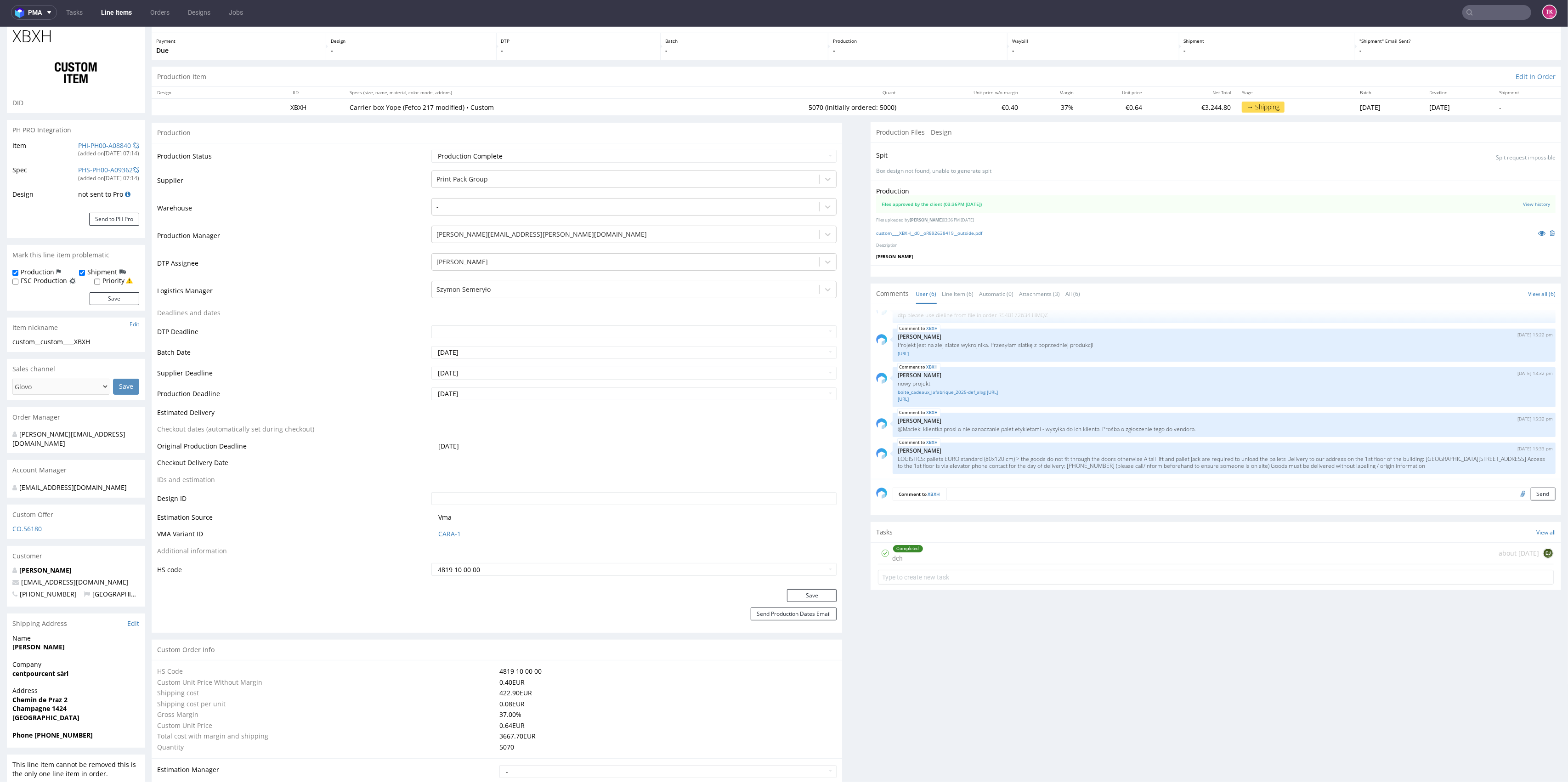
scroll to position [122, 0]
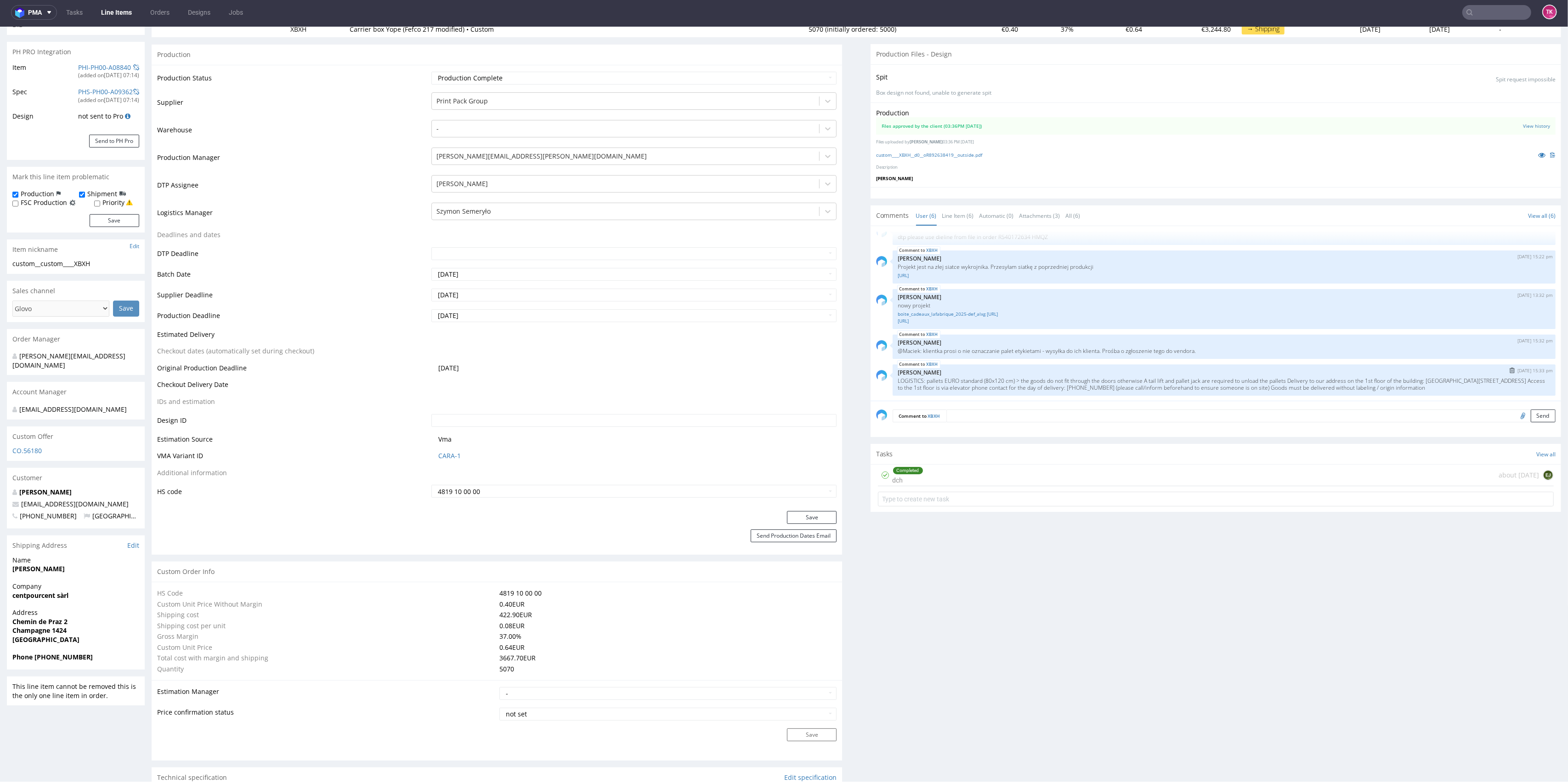
click at [1126, 382] on p "LOGISTICS: pallets EURO standard (80x120 cm) > the goods do not fit through the…" at bounding box center [1224, 384] width 652 height 14
drag, startPoint x: 1124, startPoint y: 389, endPoint x: 1519, endPoint y: 397, distance: 395.1
click at [1535, 383] on div "XBXH 16th Jul 25 | 16:03 pm Adrian Margula design boite_cadeaux_lafabrique_2025…" at bounding box center [1219, 316] width 685 height 169
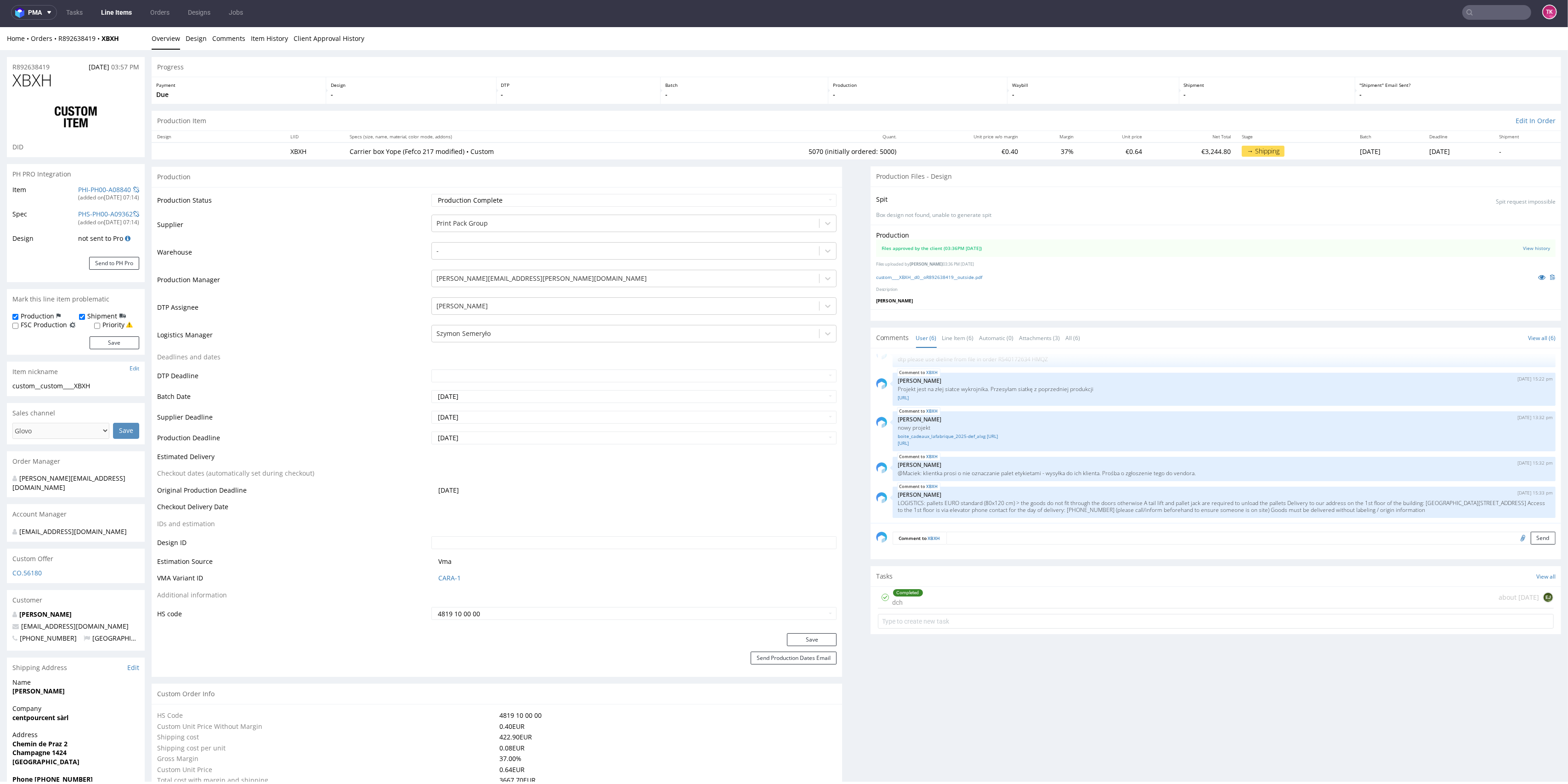
click at [122, 15] on link "Line Items" at bounding box center [116, 12] width 42 height 15
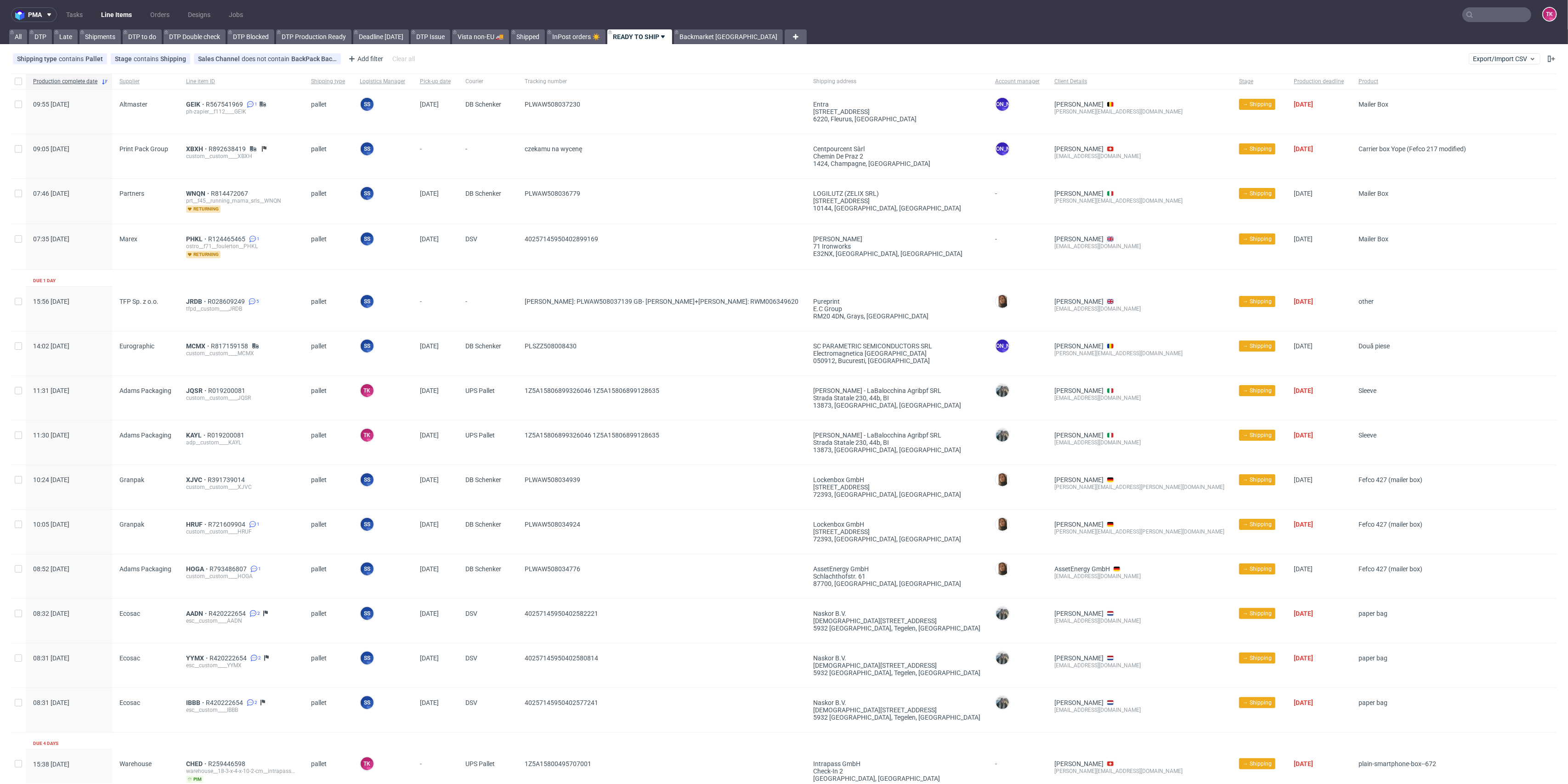
click at [111, 16] on link "Line Items" at bounding box center [116, 15] width 42 height 15
click at [1480, 15] on input "text" at bounding box center [1496, 15] width 69 height 15
paste input "R044484120"
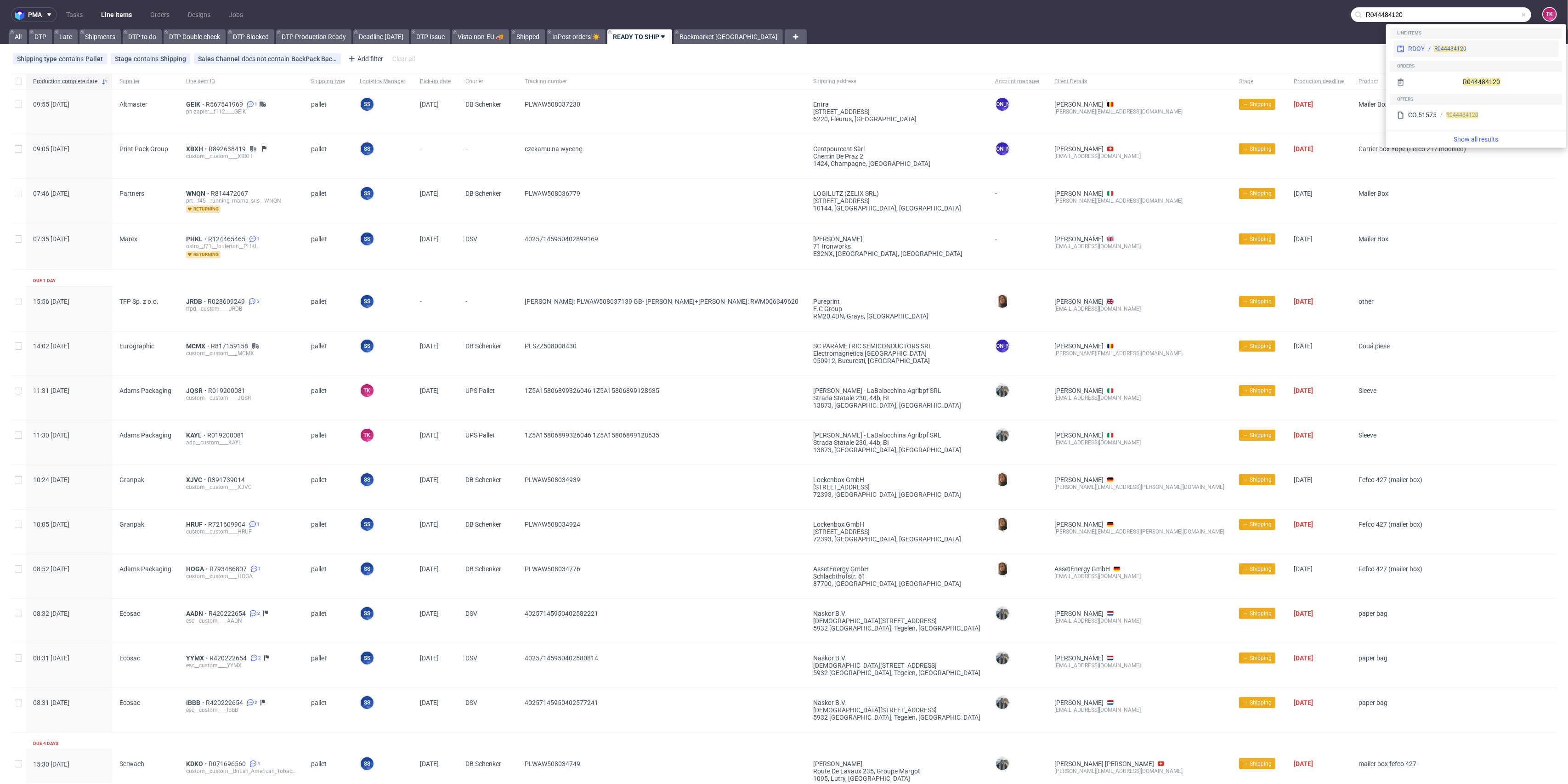
type input "R044484120"
click at [1424, 48] on div "RDOY" at bounding box center [1416, 48] width 17 height 9
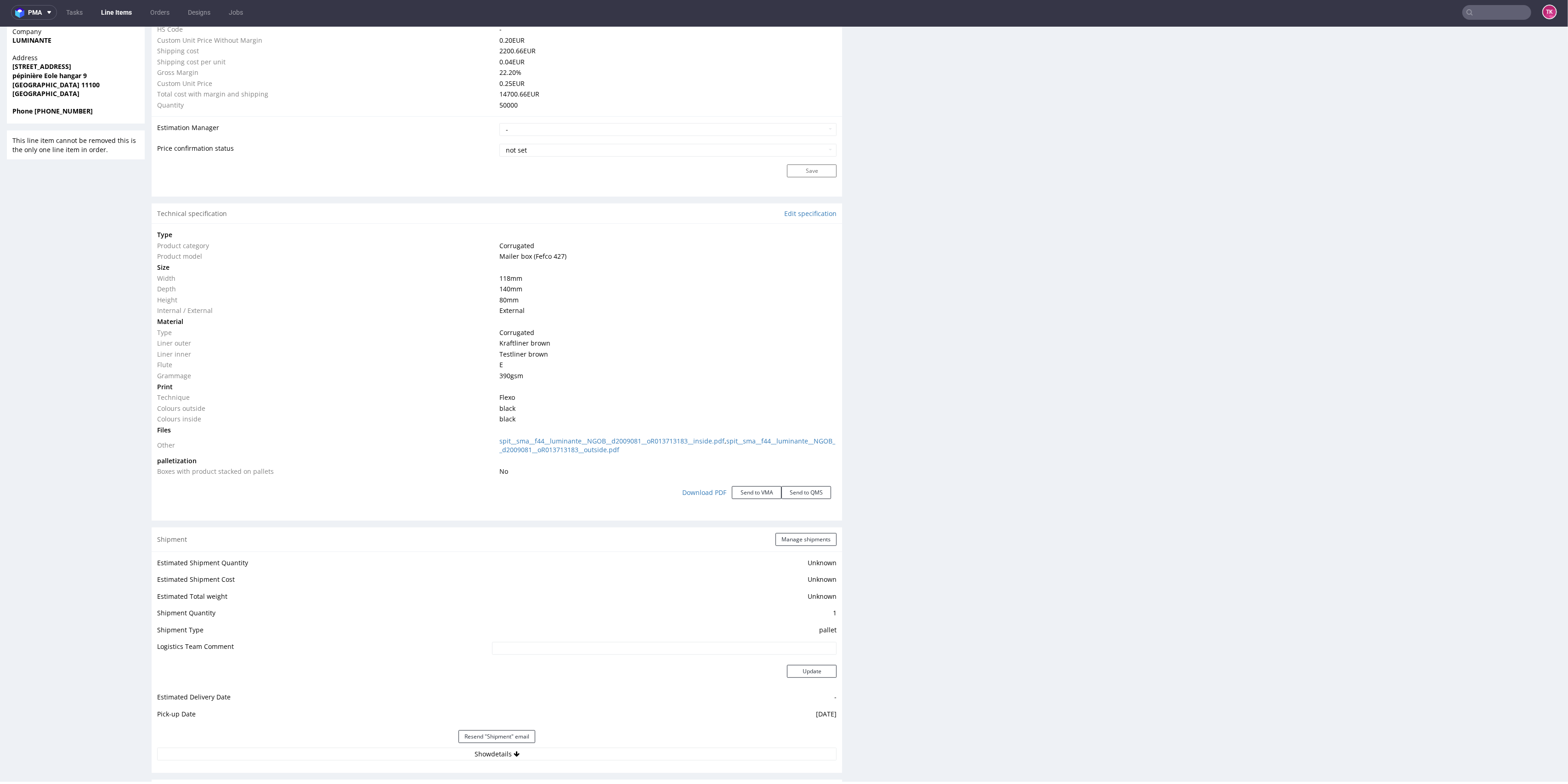
scroll to position [887, 0]
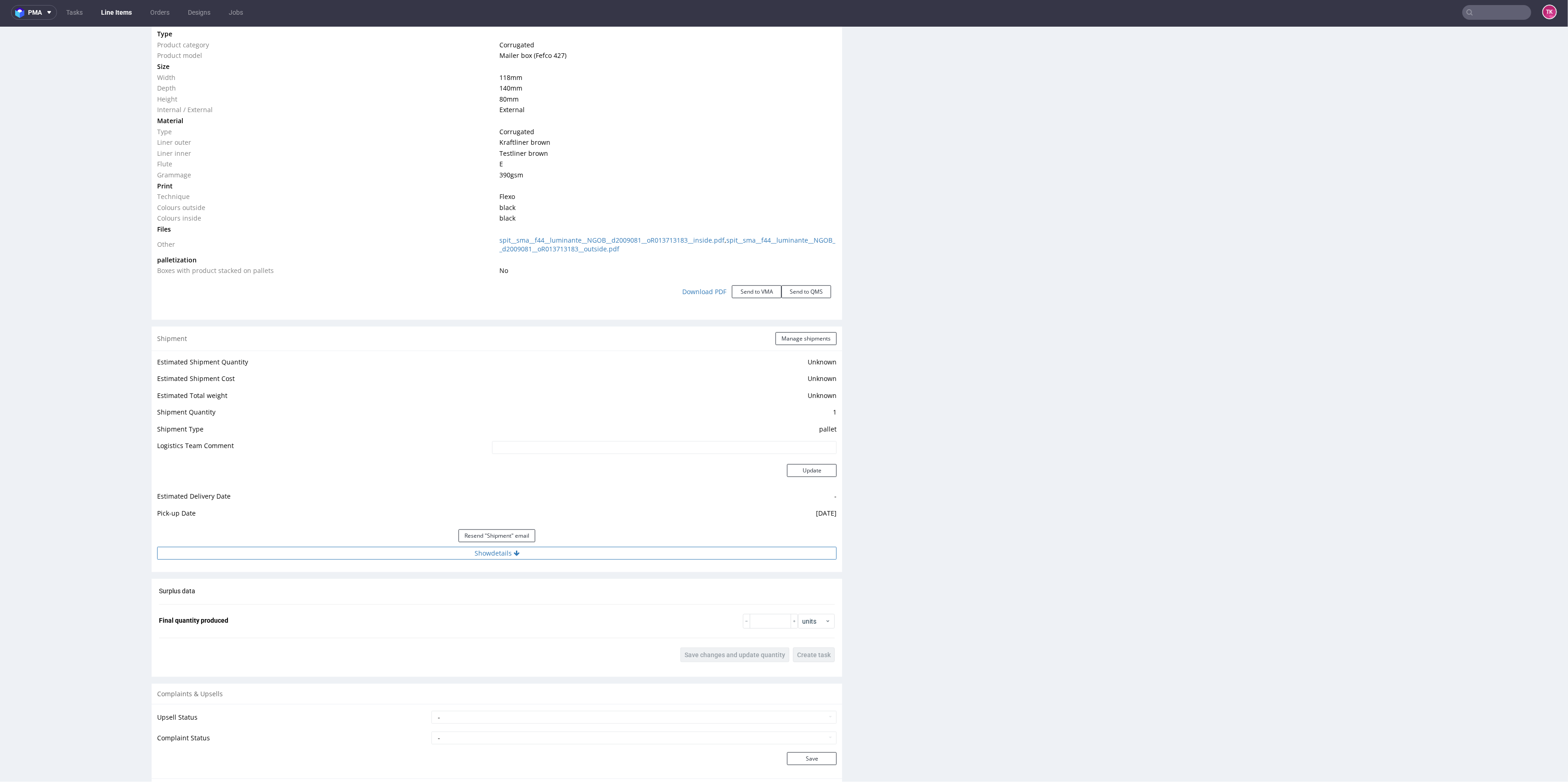
click at [507, 556] on button "Show details" at bounding box center [496, 553] width 679 height 13
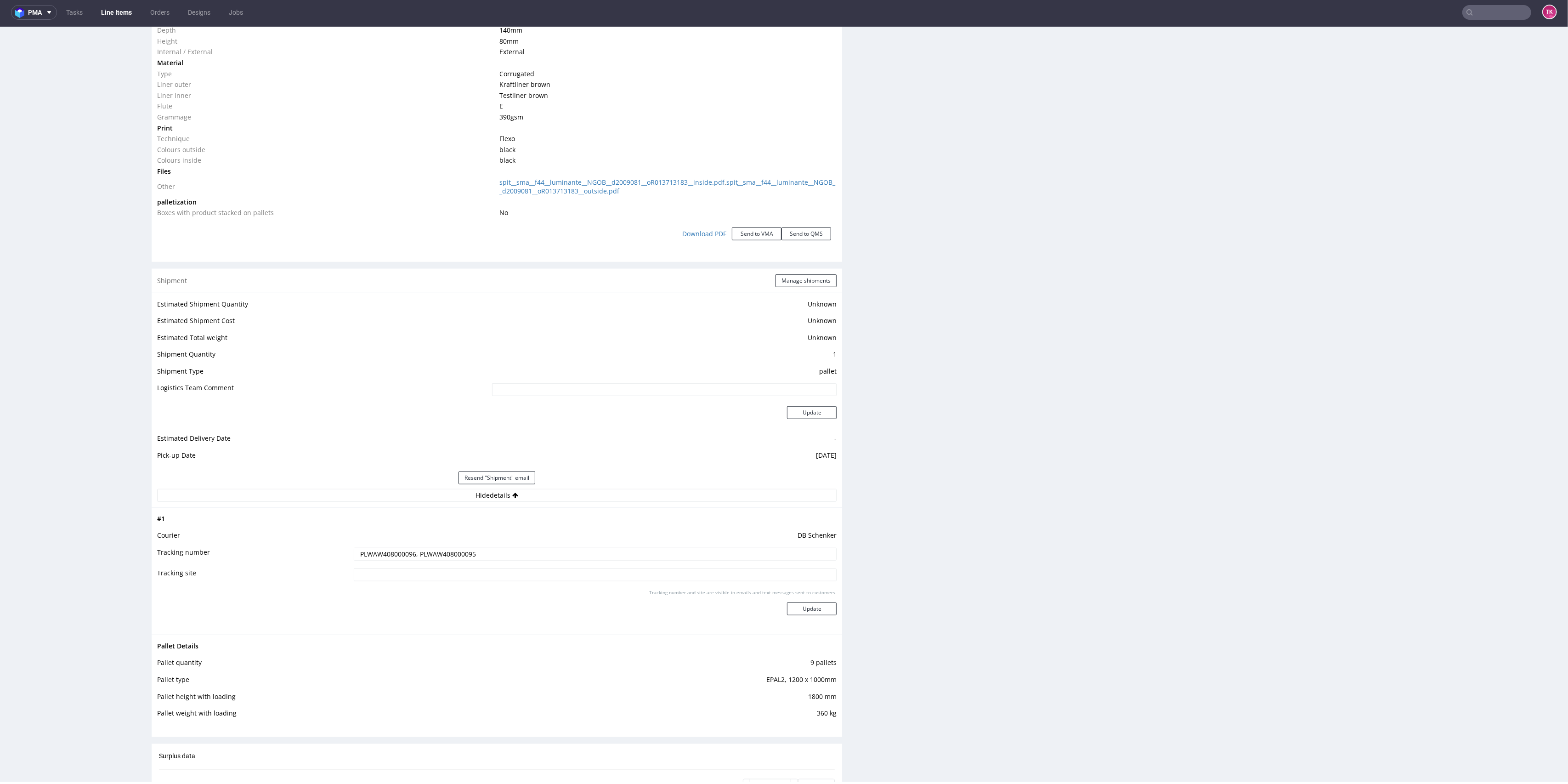
scroll to position [1010, 0]
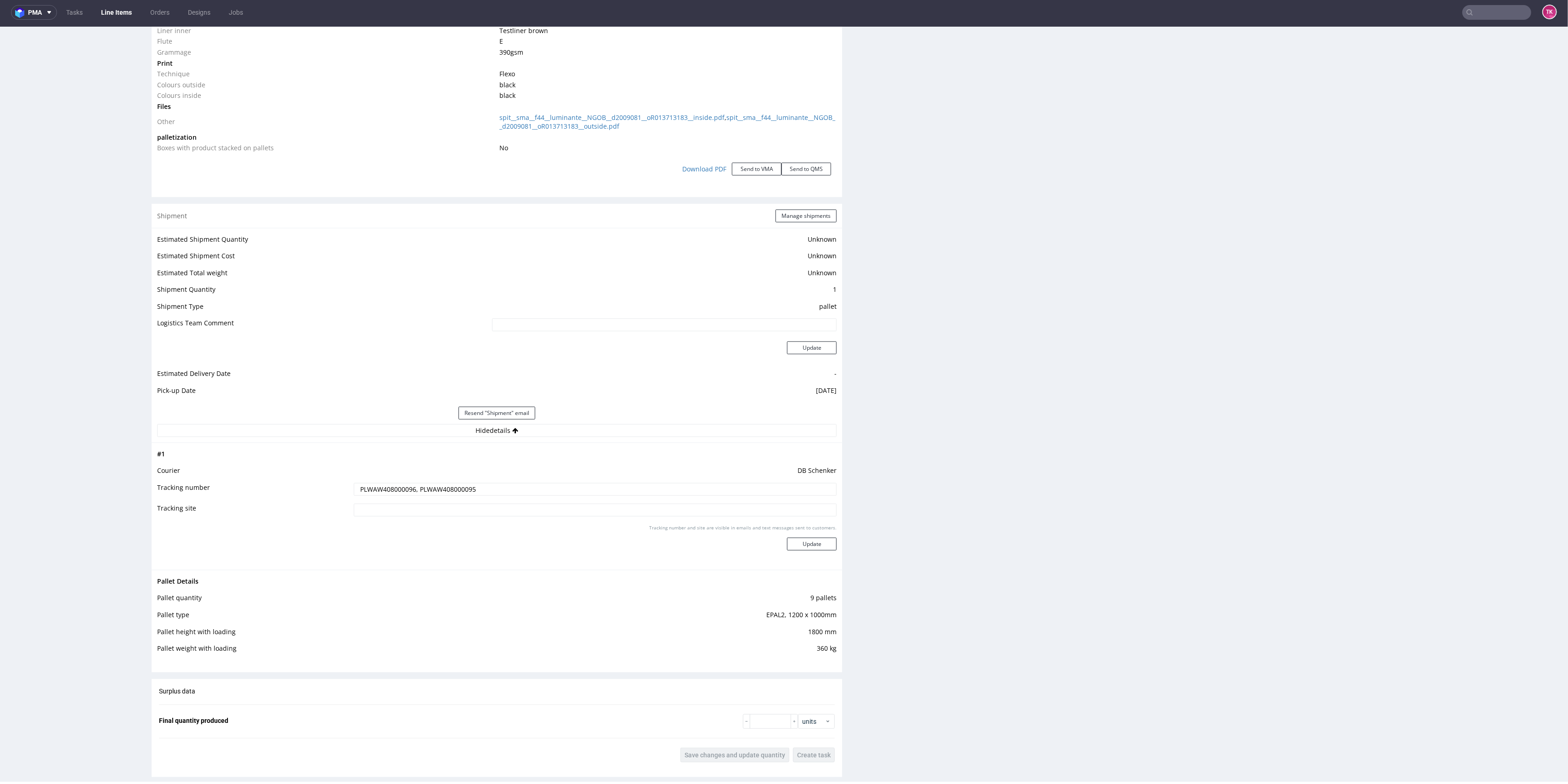
click at [433, 491] on input "PLWAW408000096, PLWAW408000095" at bounding box center [595, 490] width 483 height 13
click at [471, 491] on input "PLWAW408000096, PLWAW408000095" at bounding box center [595, 490] width 483 height 13
drag, startPoint x: 483, startPoint y: 490, endPoint x: 239, endPoint y: 476, distance: 244.4
click at [239, 476] on tbody "# 1 Courier [PERSON_NAME] Tracking number PLWAW408000096, PLWAW408000095 Tracki…" at bounding box center [496, 507] width 679 height 116
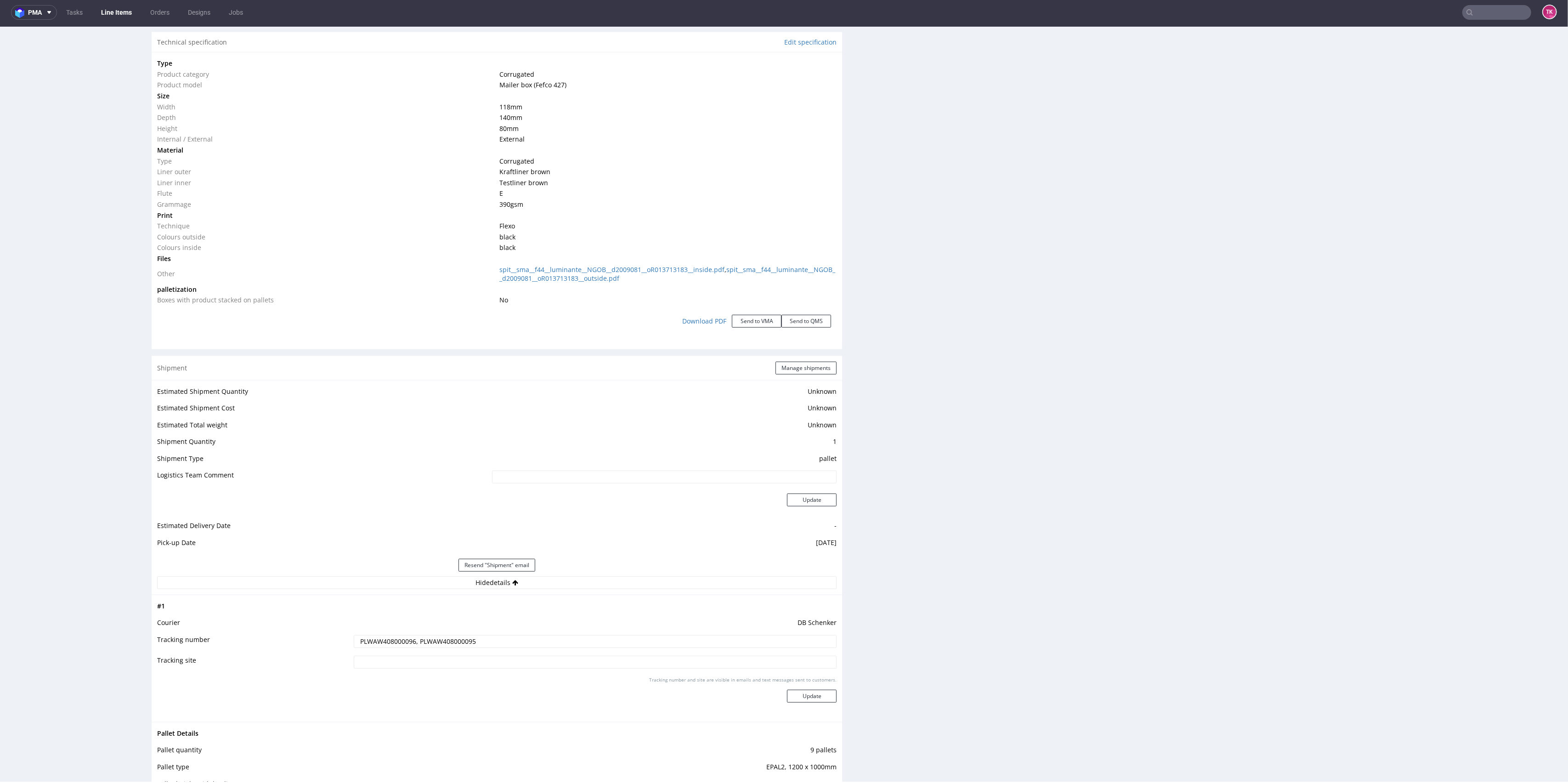
scroll to position [1164, 0]
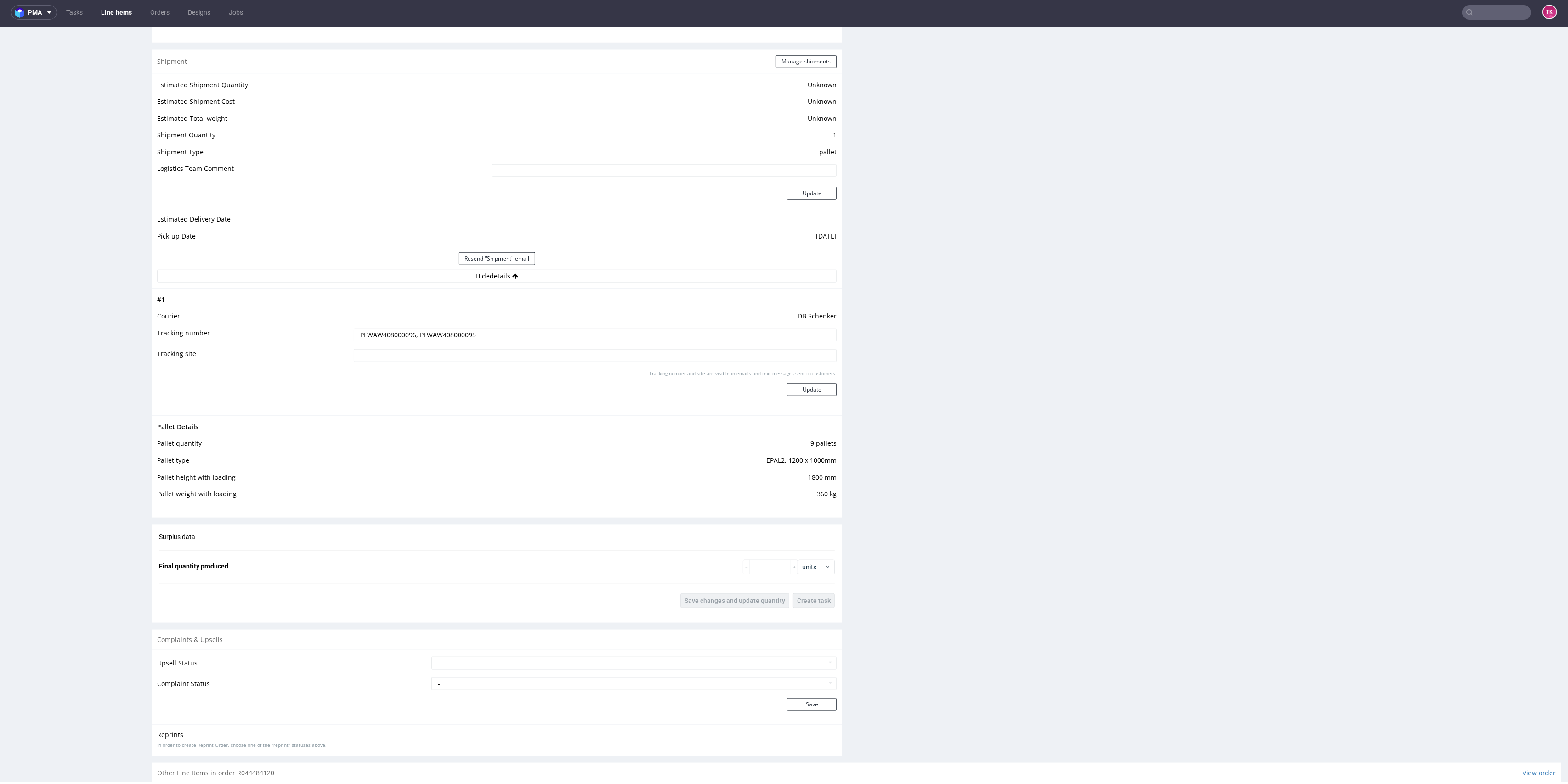
click at [115, 12] on link "Line Items" at bounding box center [116, 12] width 42 height 15
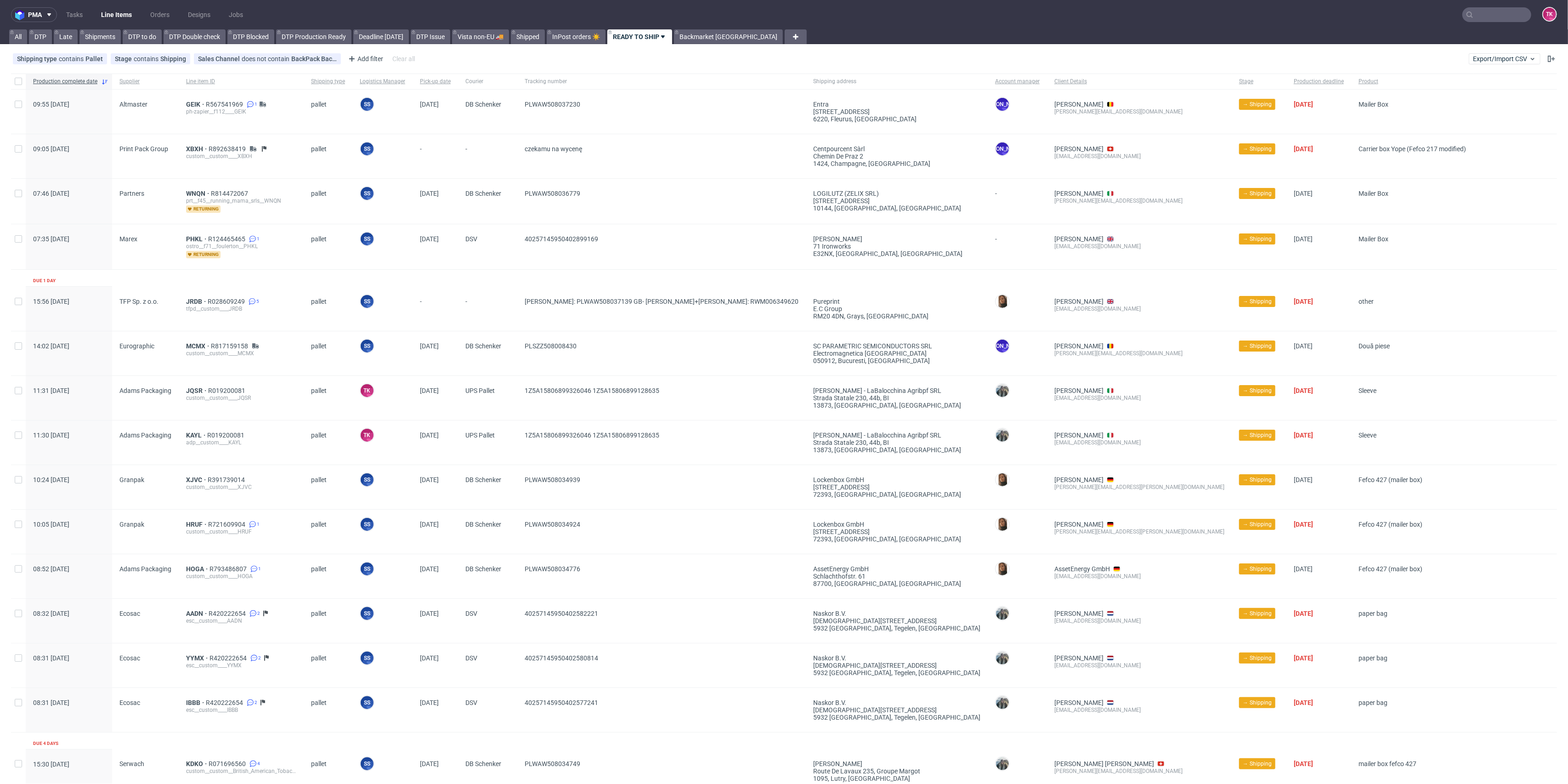
click at [196, 143] on div "XBXH R892638419 custom__custom____XBXH" at bounding box center [241, 156] width 125 height 44
click at [194, 145] on span "XBXH" at bounding box center [197, 149] width 23 height 7
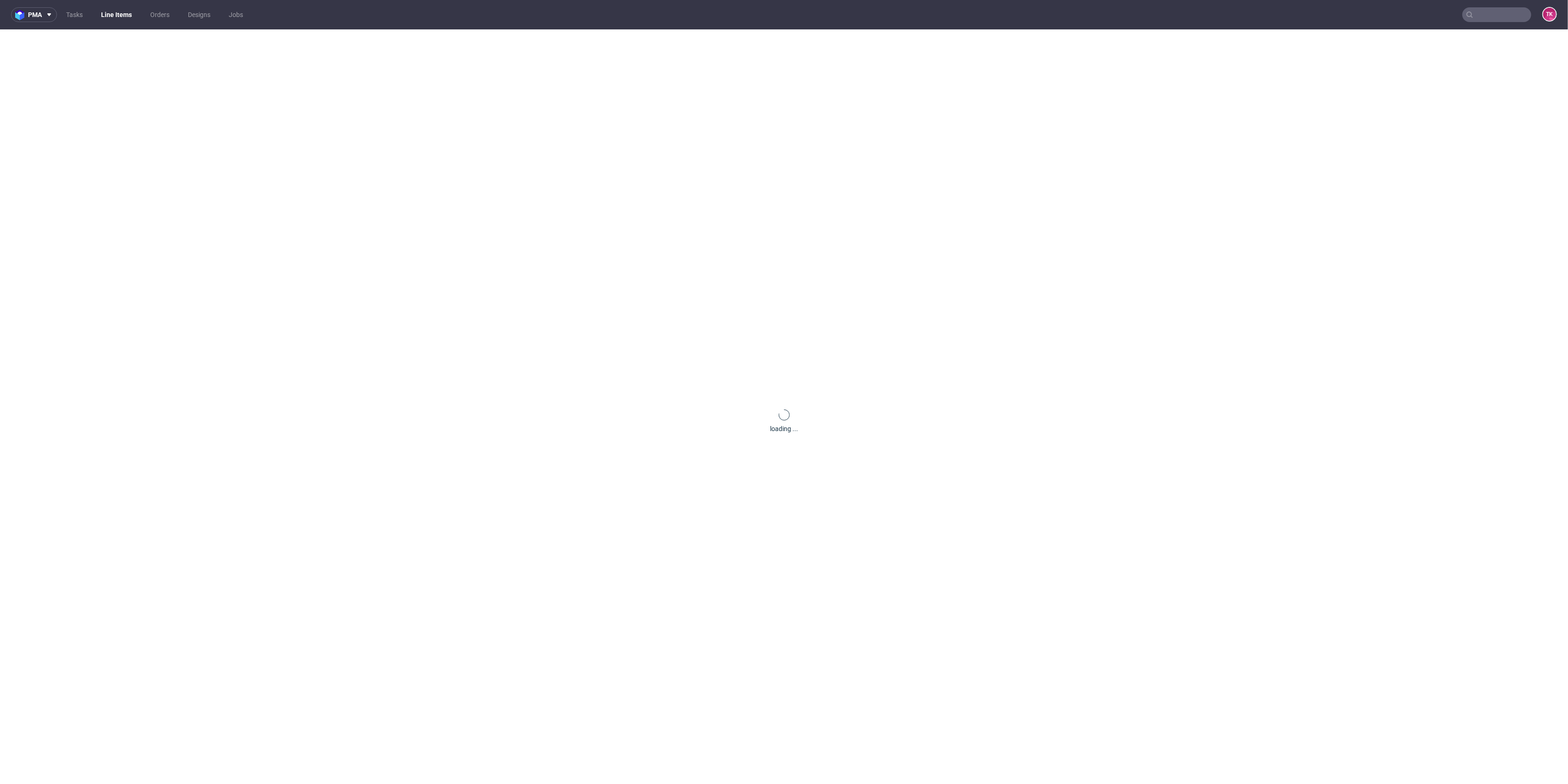
click at [191, 149] on div "loading ..." at bounding box center [784, 421] width 1568 height 784
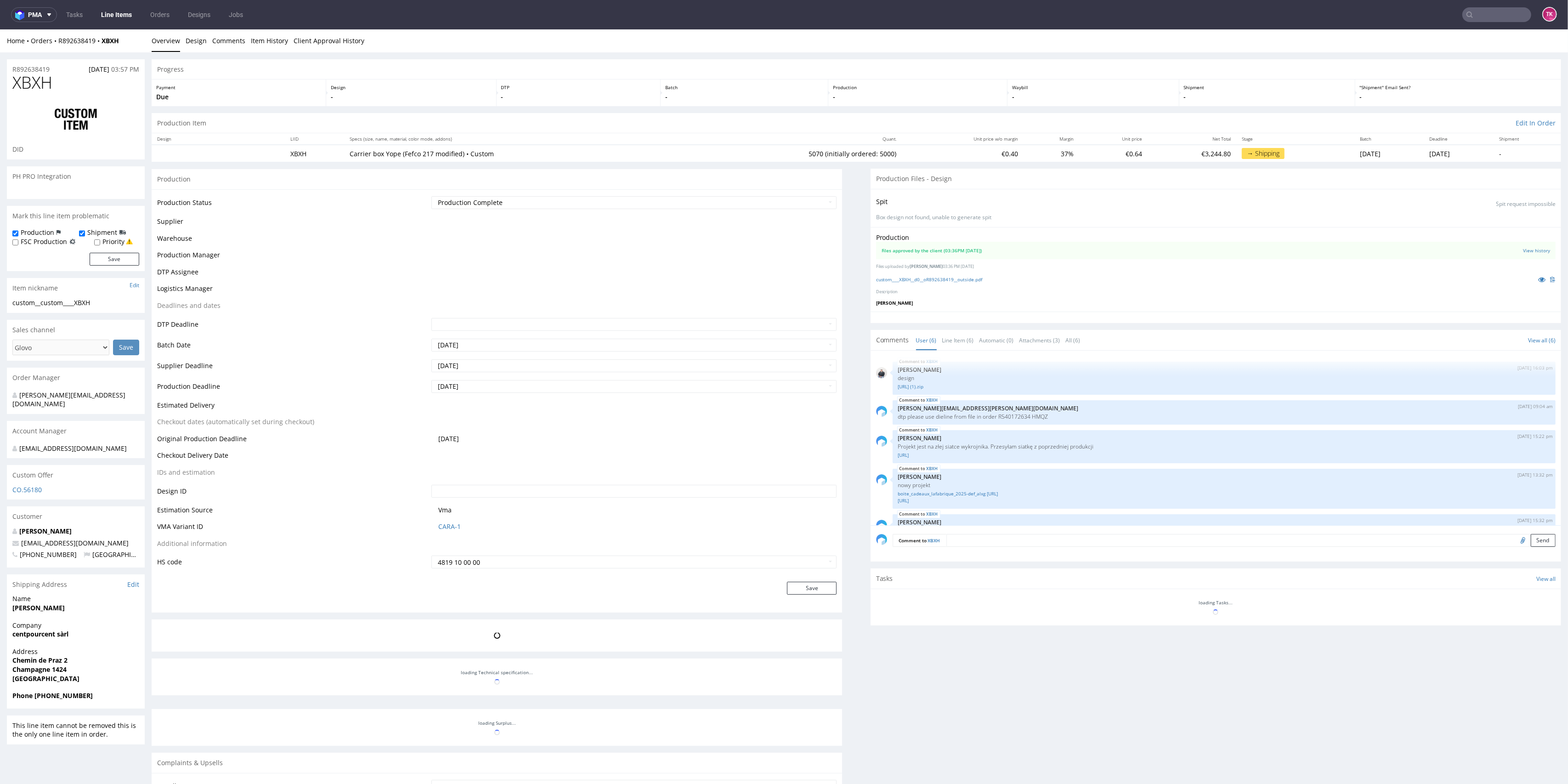
scroll to position [55, 0]
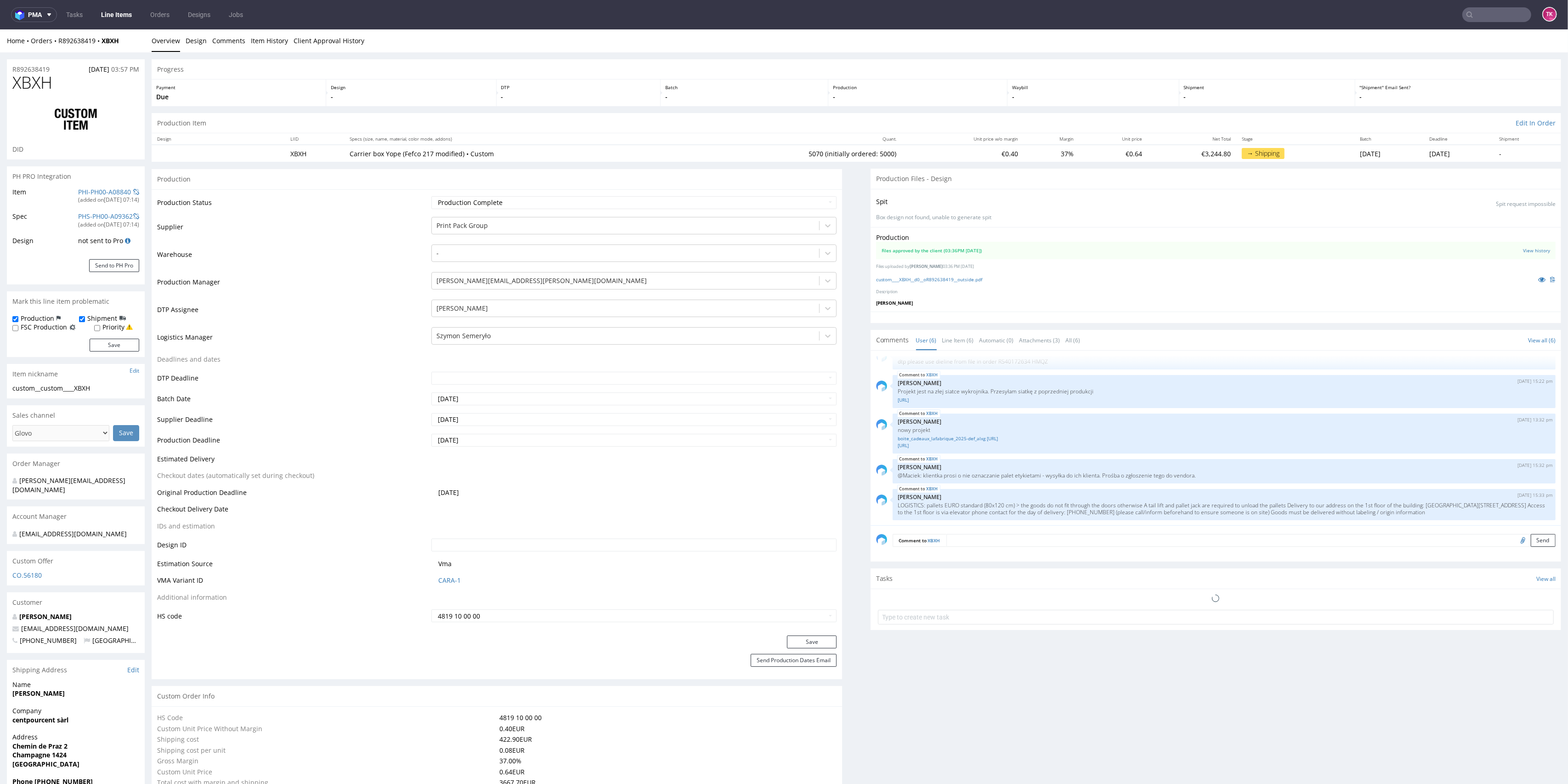
type input "5070"
drag, startPoint x: 1312, startPoint y: 515, endPoint x: 1476, endPoint y: 511, distance: 164.0
click at [1478, 511] on div "XBXH [DATE] 15:33 pm [PERSON_NAME] LOGISTICS: pallets EURO standard (80x120 cm)…" at bounding box center [1224, 504] width 663 height 31
copy p ") Goods must be delivered without labeling / origin information"
click at [112, 2] on nav "pma Tasks Line Items Orders Designs Jobs TK" at bounding box center [784, 15] width 1568 height 29
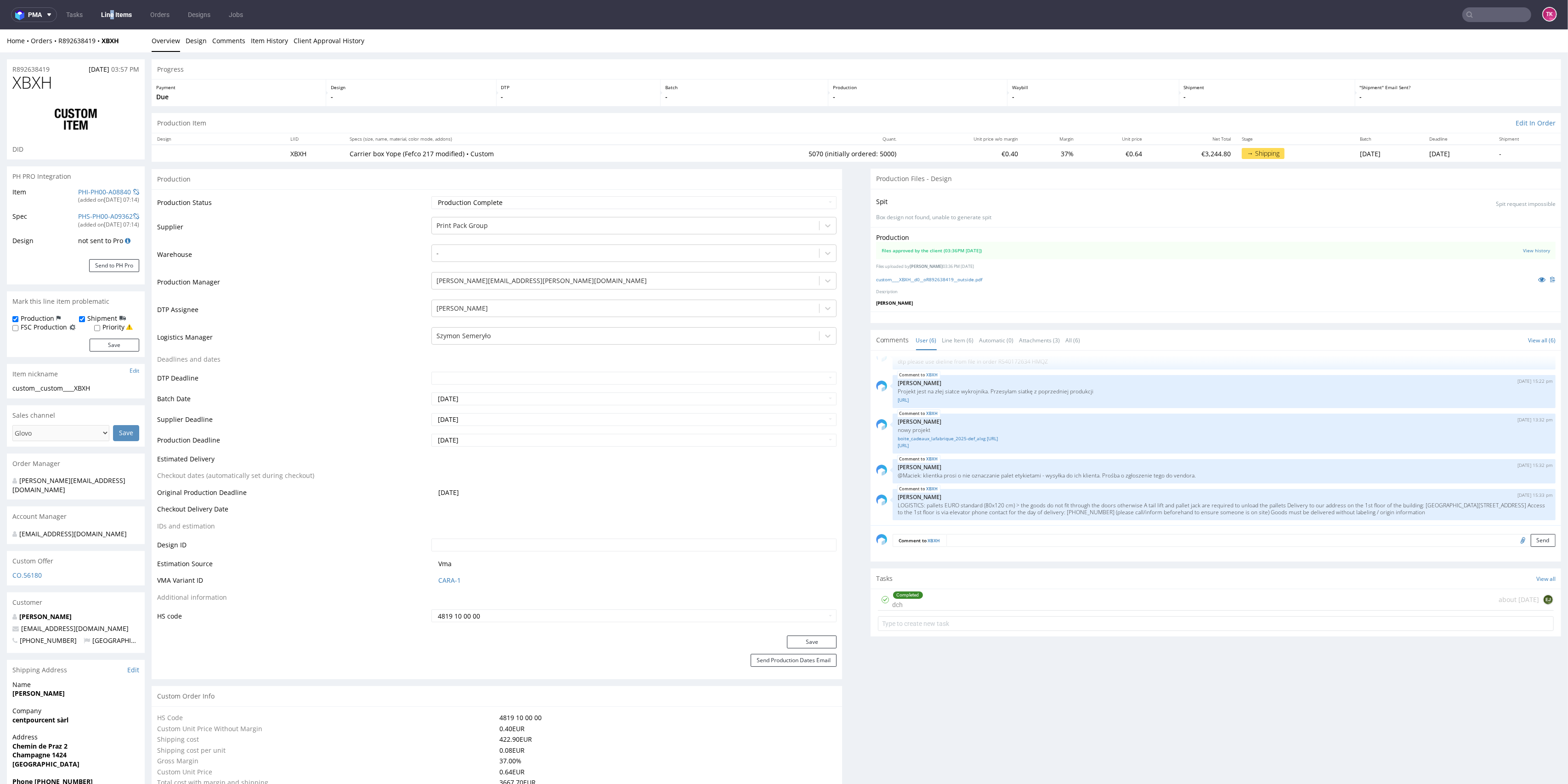
click at [120, 13] on link "Line Items" at bounding box center [116, 15] width 42 height 15
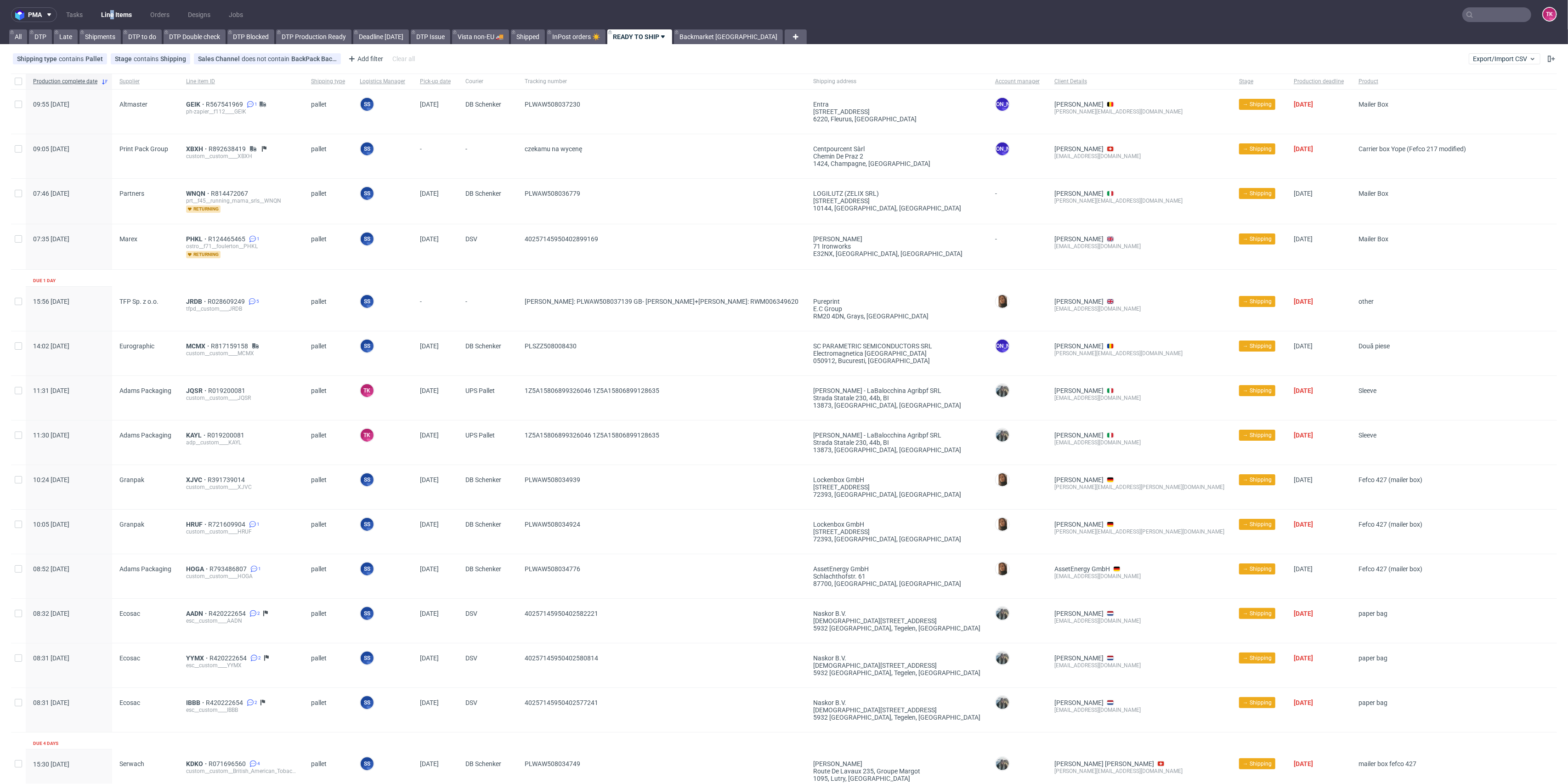
click at [114, 15] on link "Line Items" at bounding box center [116, 15] width 42 height 15
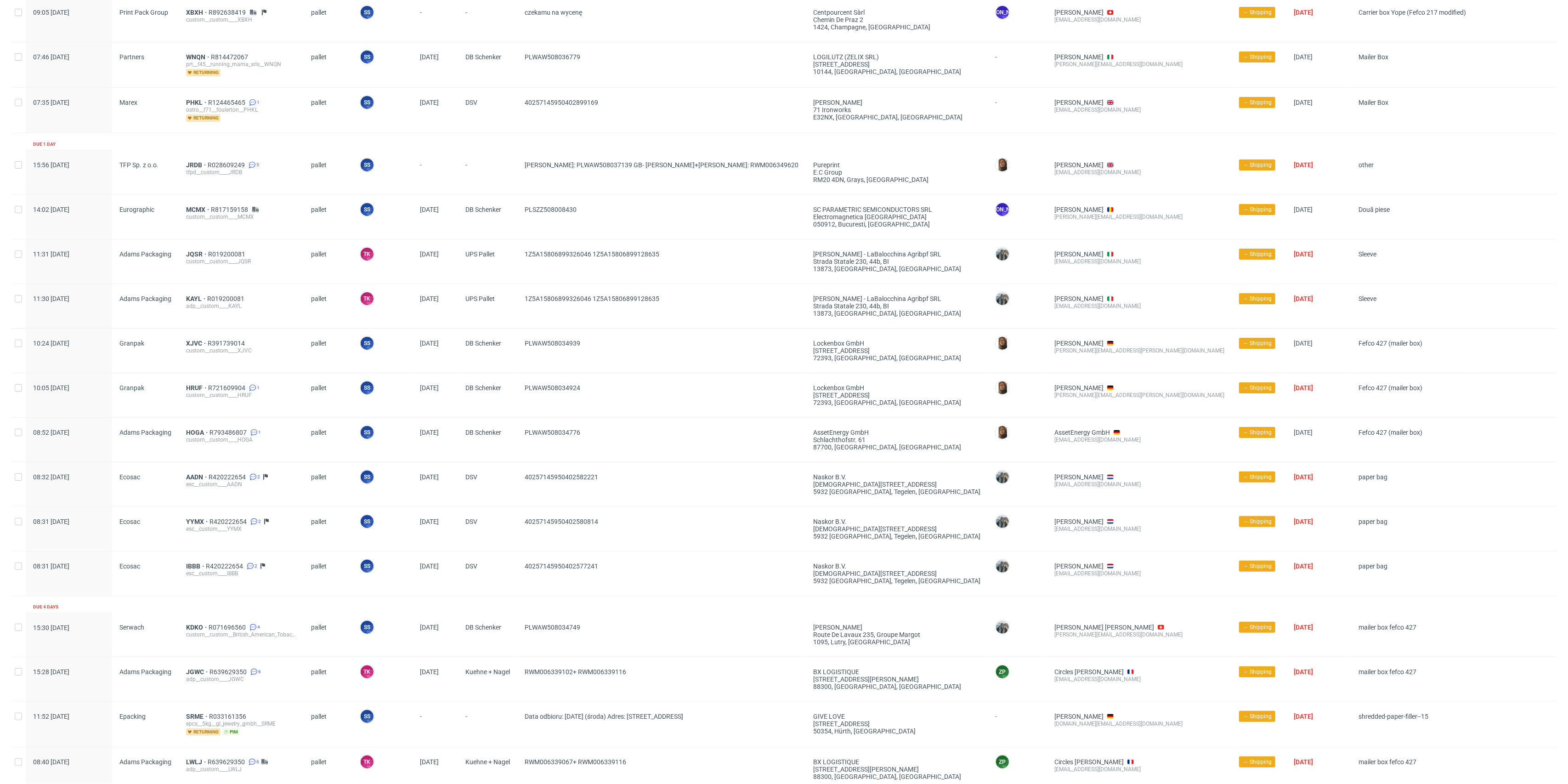
scroll to position [184, 0]
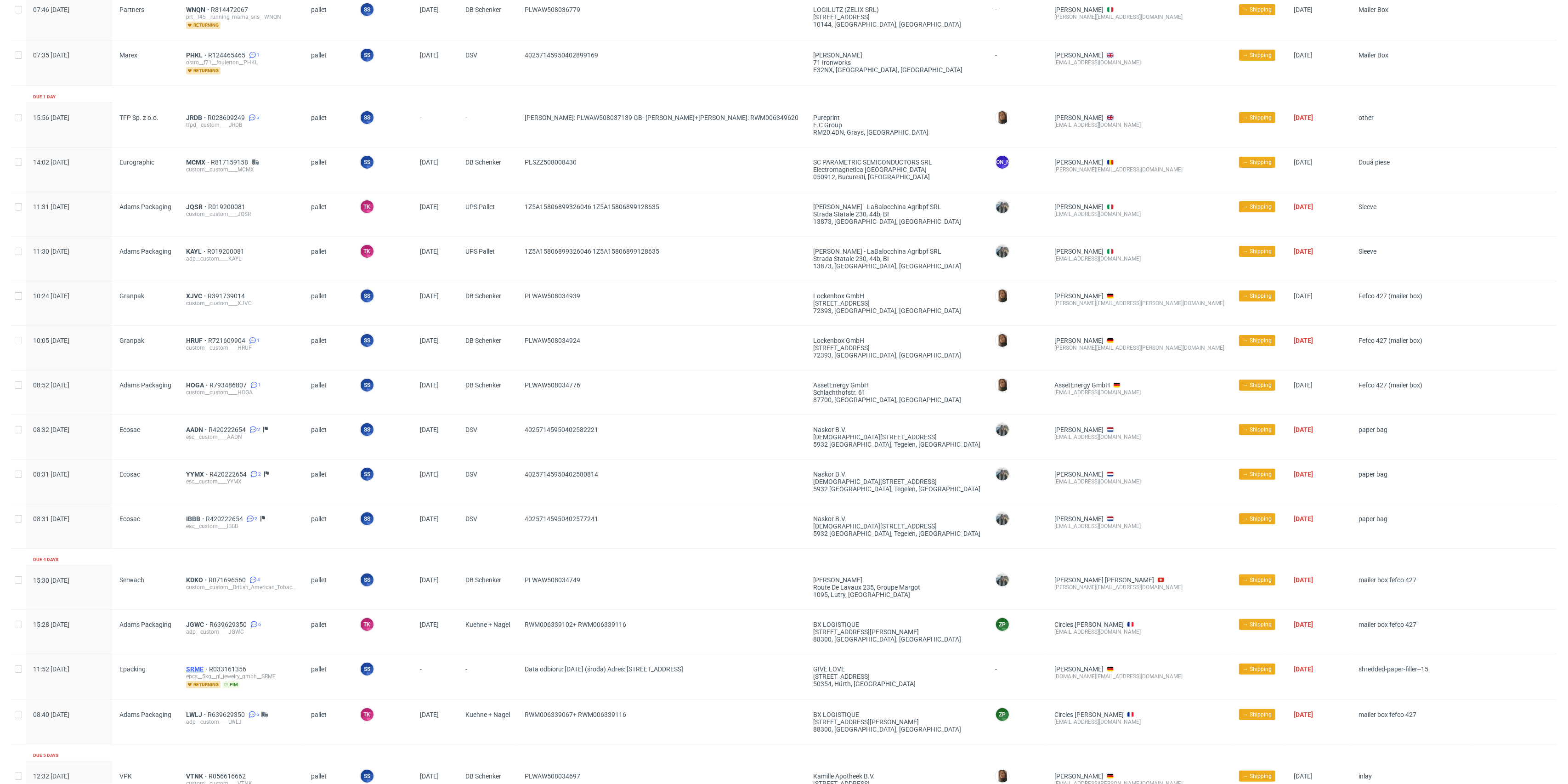
click at [198, 666] on span "SRME" at bounding box center [197, 669] width 23 height 7
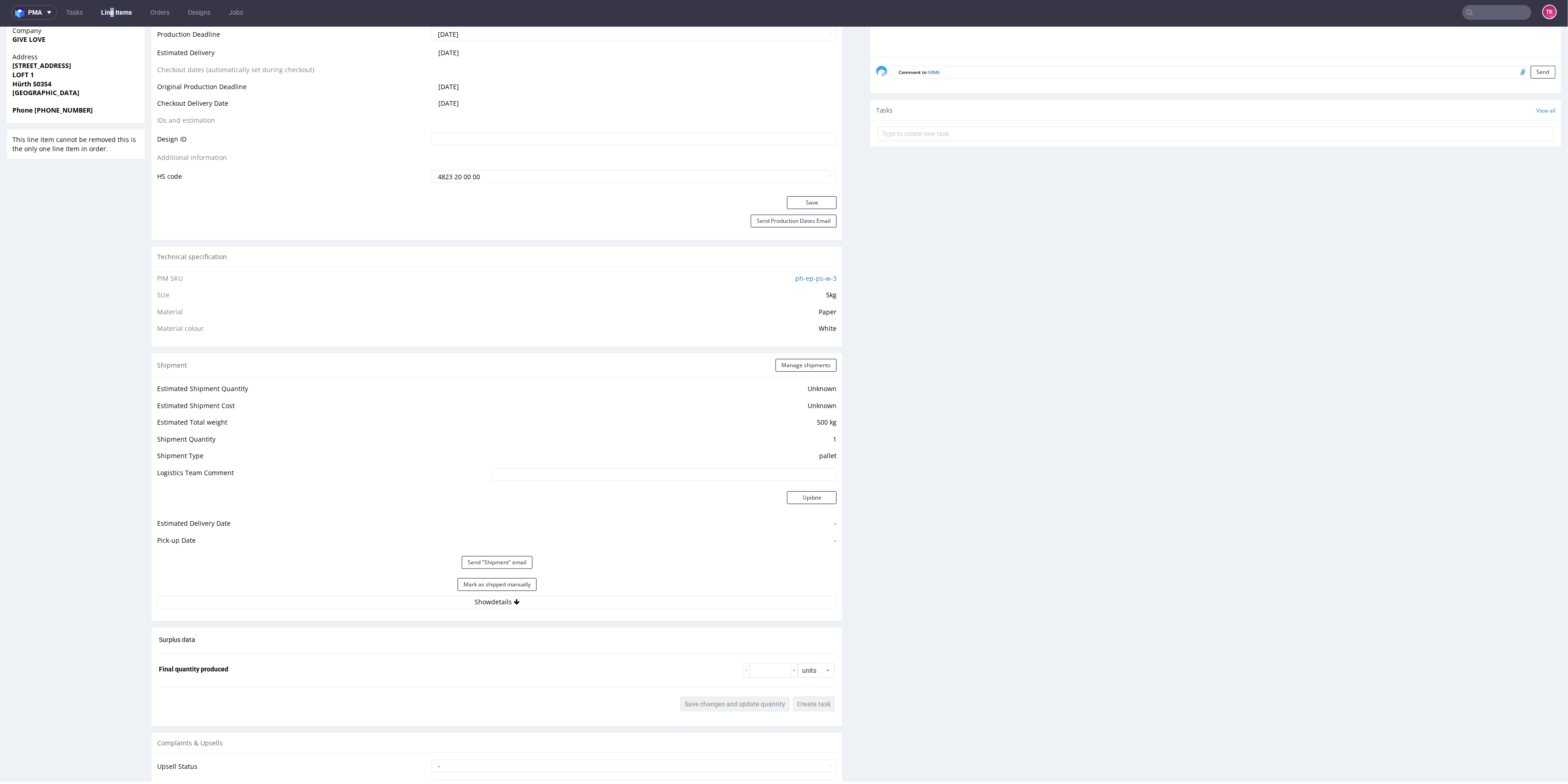
scroll to position [552, 0]
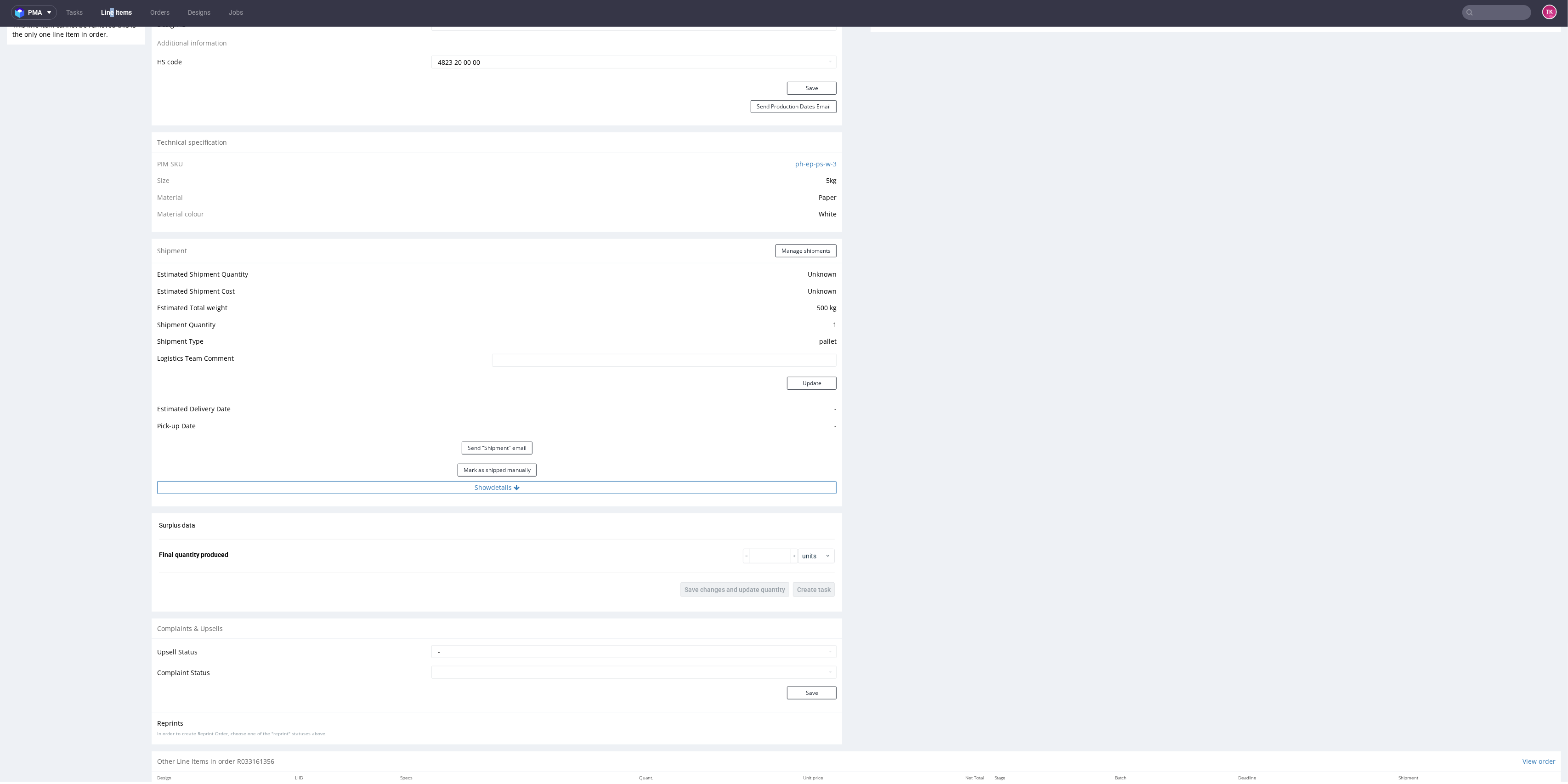
click at [655, 486] on button "Show details" at bounding box center [496, 488] width 679 height 13
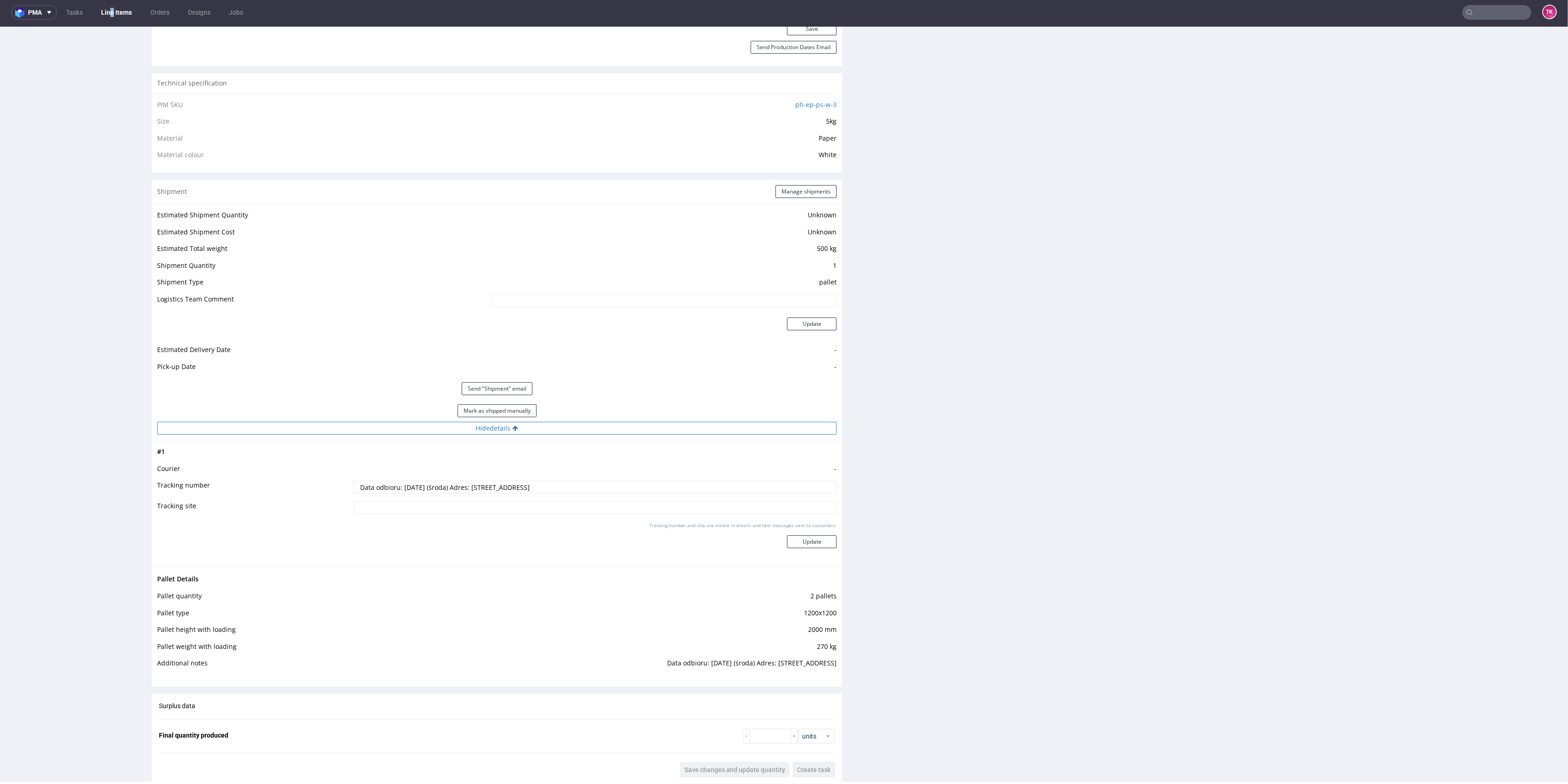
scroll to position [612, 0]
drag, startPoint x: 640, startPoint y: 651, endPoint x: 783, endPoint y: 673, distance: 144.7
click at [783, 673] on div "Pallet Details Pallet quantity 2 pallets Pallet type 1200x1200 Pallet height wi…" at bounding box center [497, 622] width 690 height 112
click at [674, 668] on td "Data odbioru: [DATE] (środa) Adres: [STREET_ADDRESS]" at bounding box center [623, 664] width 426 height 17
click at [1008, 503] on div "Production Files - Design Spit Spit request impossible Box design not found, un…" at bounding box center [1216, 258] width 690 height 1342
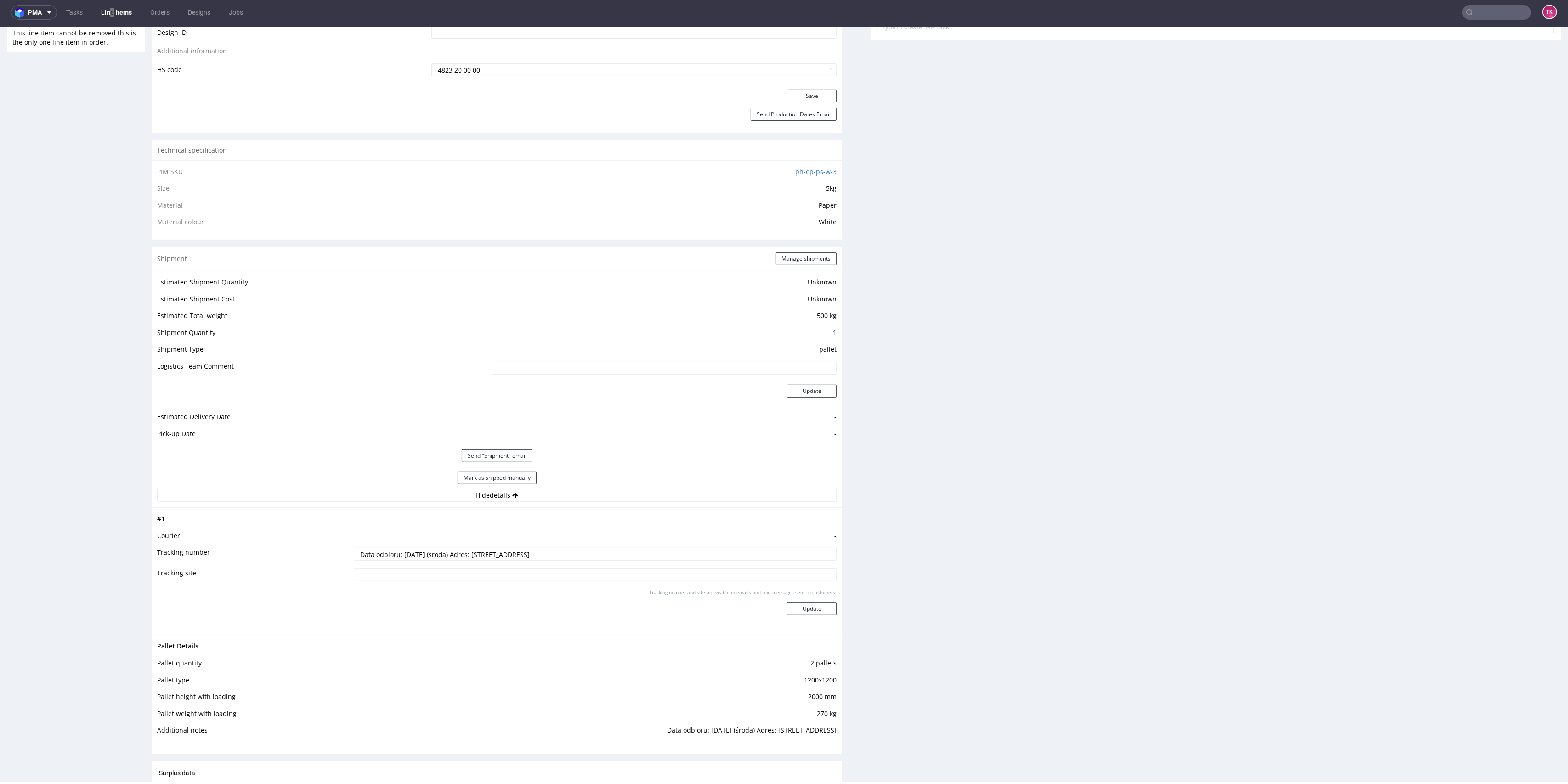
scroll to position [552, 0]
drag, startPoint x: 777, startPoint y: 242, endPoint x: 781, endPoint y: 250, distance: 8.9
click at [780, 249] on div "Shipment Manage shipments" at bounding box center [497, 250] width 690 height 24
click at [782, 251] on button "Manage shipments" at bounding box center [806, 251] width 61 height 13
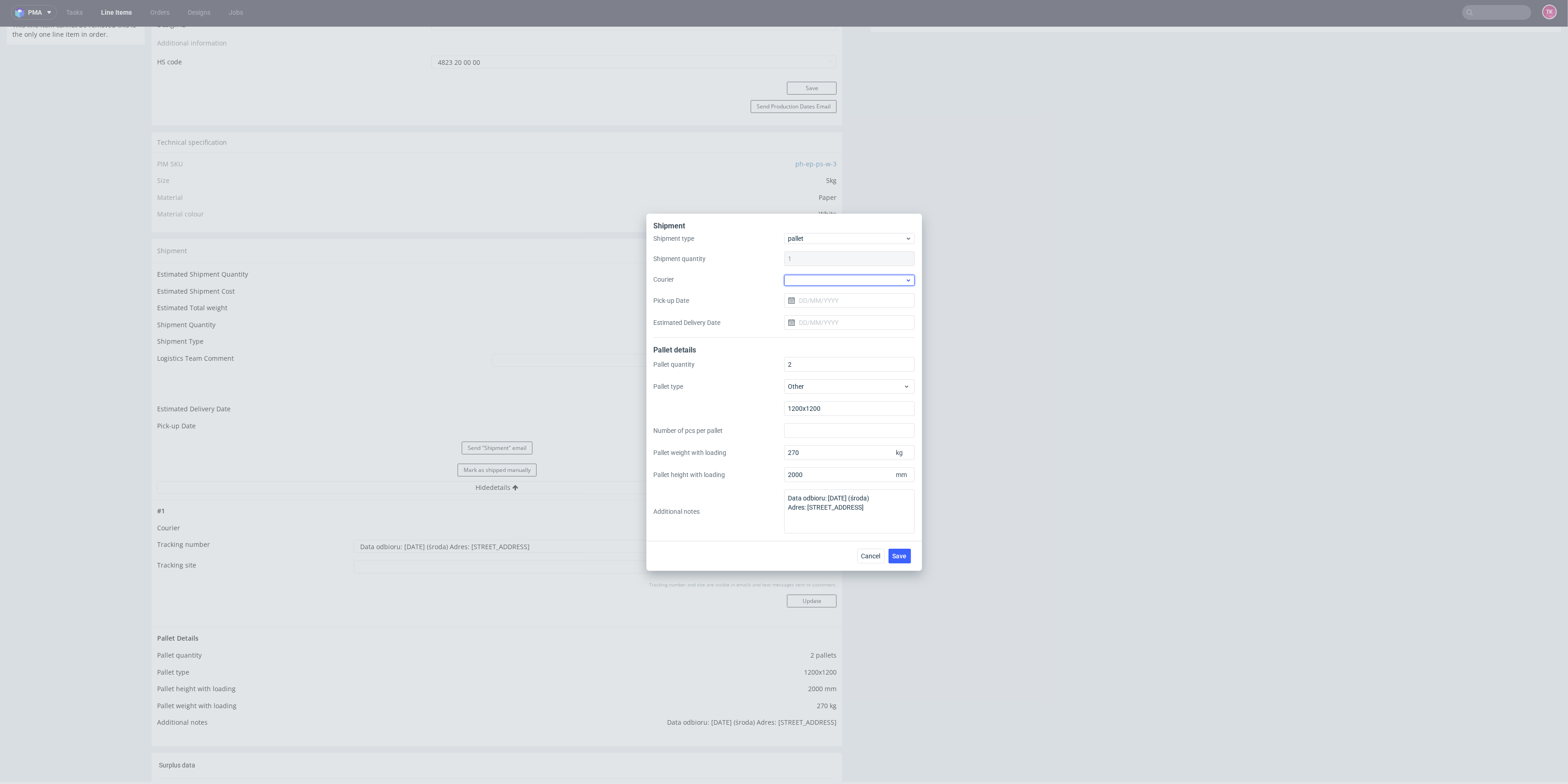
click at [820, 281] on div at bounding box center [849, 280] width 131 height 11
click at [830, 331] on div "DB Schenker" at bounding box center [849, 332] width 123 height 17
click at [817, 286] on div "Shipment type pallet Shipment quantity 1 Courier [PERSON_NAME] Pick-up Date Est…" at bounding box center [784, 285] width 261 height 104
click at [819, 296] on input "Pick-up Date" at bounding box center [849, 299] width 131 height 15
click at [846, 415] on span "27" at bounding box center [849, 419] width 7 height 9
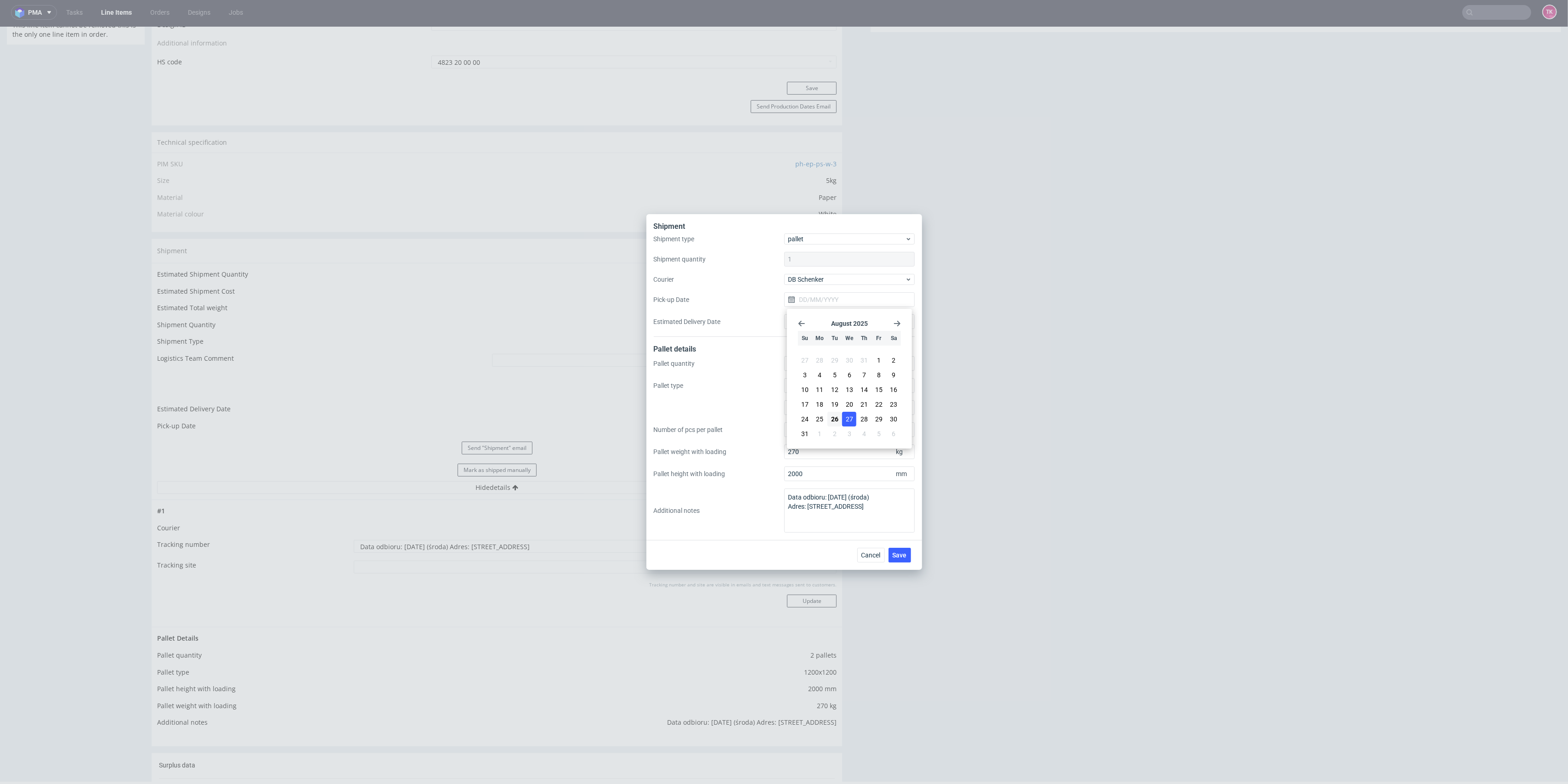
type input "[DATE]"
click at [910, 559] on button "Save" at bounding box center [900, 556] width 23 height 15
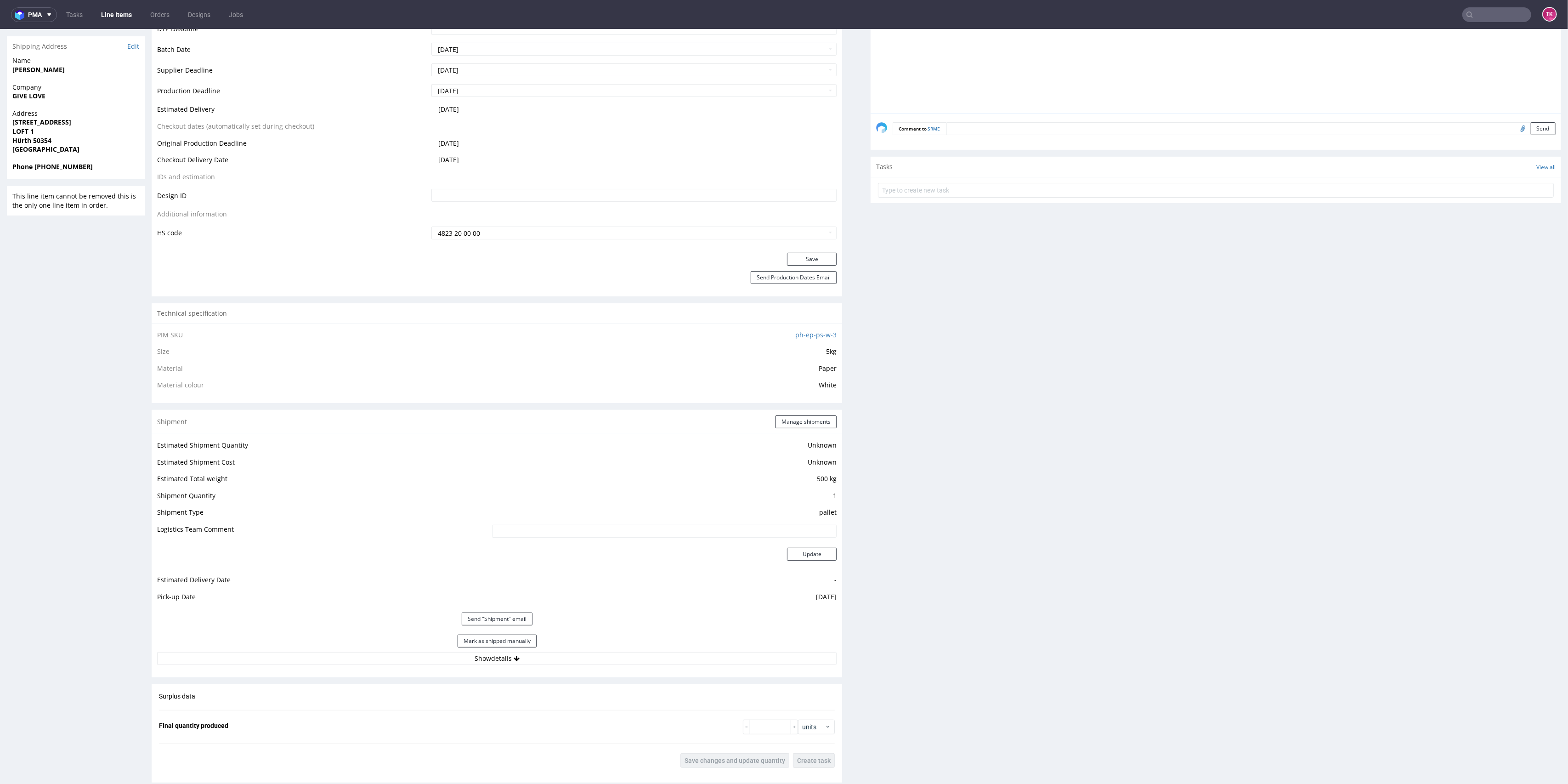
scroll to position [607, 0]
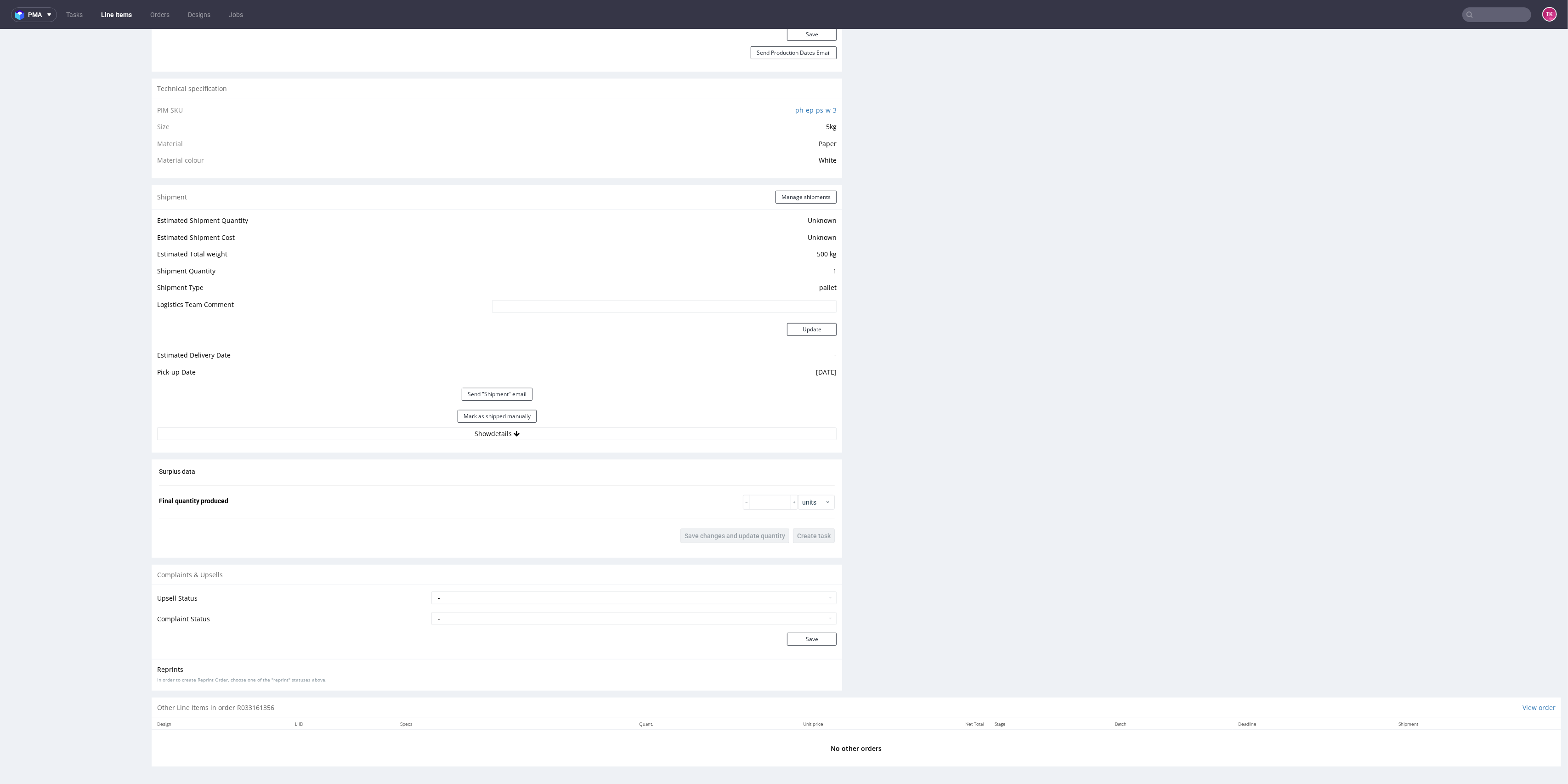
drag, startPoint x: 582, startPoint y: 444, endPoint x: 581, endPoint y: 426, distance: 18.0
click at [582, 437] on div "Shipment Manage shipments Estimated Shipment Quantity Unknown Estimated Shipmen…" at bounding box center [497, 319] width 690 height 267
click at [580, 426] on div "Estimated Shipment Quantity Unknown Estimated Shipment Cost Unknown Estimated T…" at bounding box center [497, 327] width 690 height 237
click at [580, 432] on button "Show details" at bounding box center [496, 434] width 679 height 13
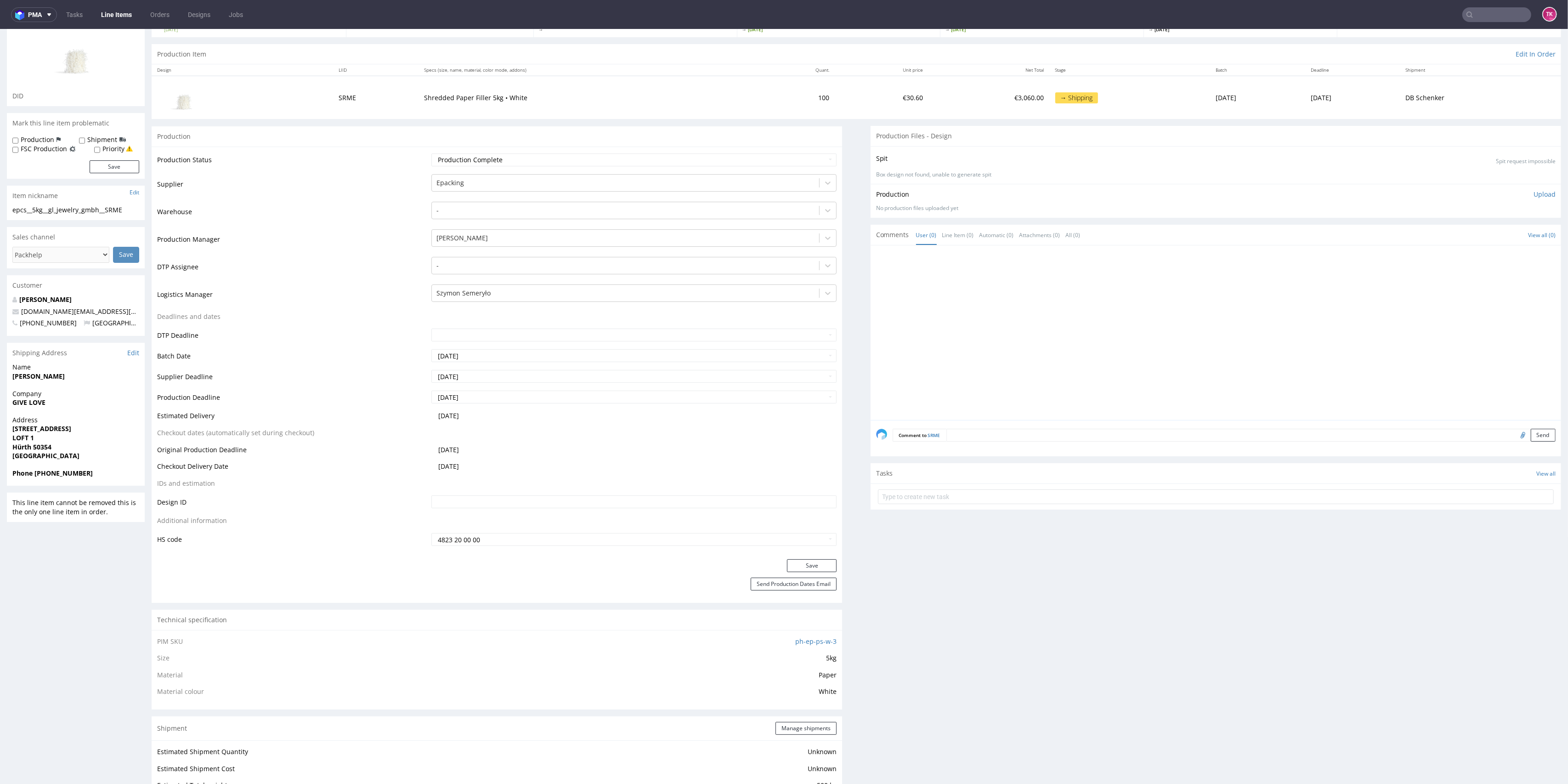
scroll to position [56, 0]
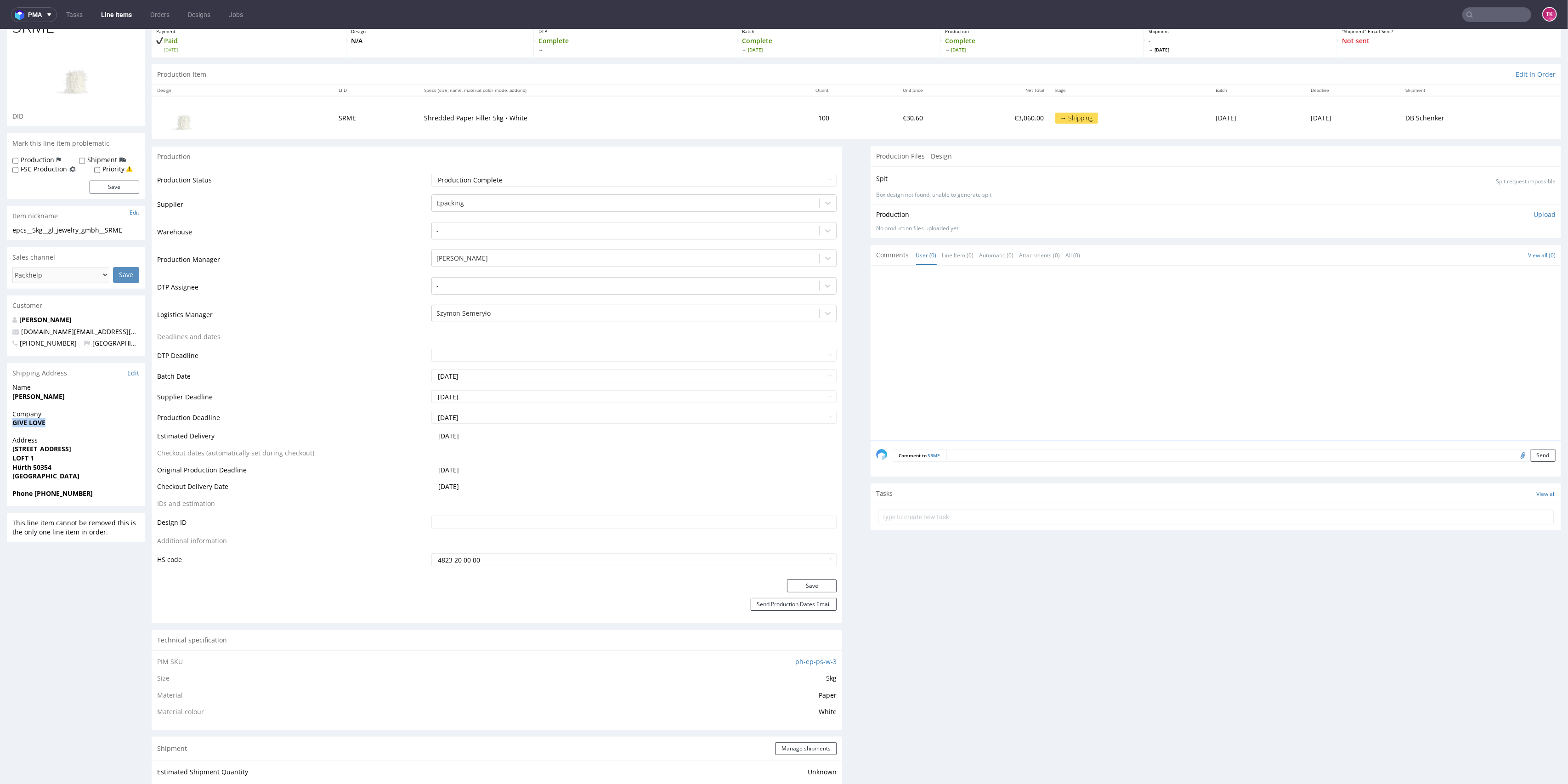
drag, startPoint x: 2, startPoint y: 422, endPoint x: 74, endPoint y: 418, distance: 72.1
click at [74, 418] on div "R033161356 [DATE] 08:27 PM SRME Returning DID Mark this line item problematic P…" at bounding box center [784, 784] width 1568 height 1576
copy strong "GIVE LOVE"
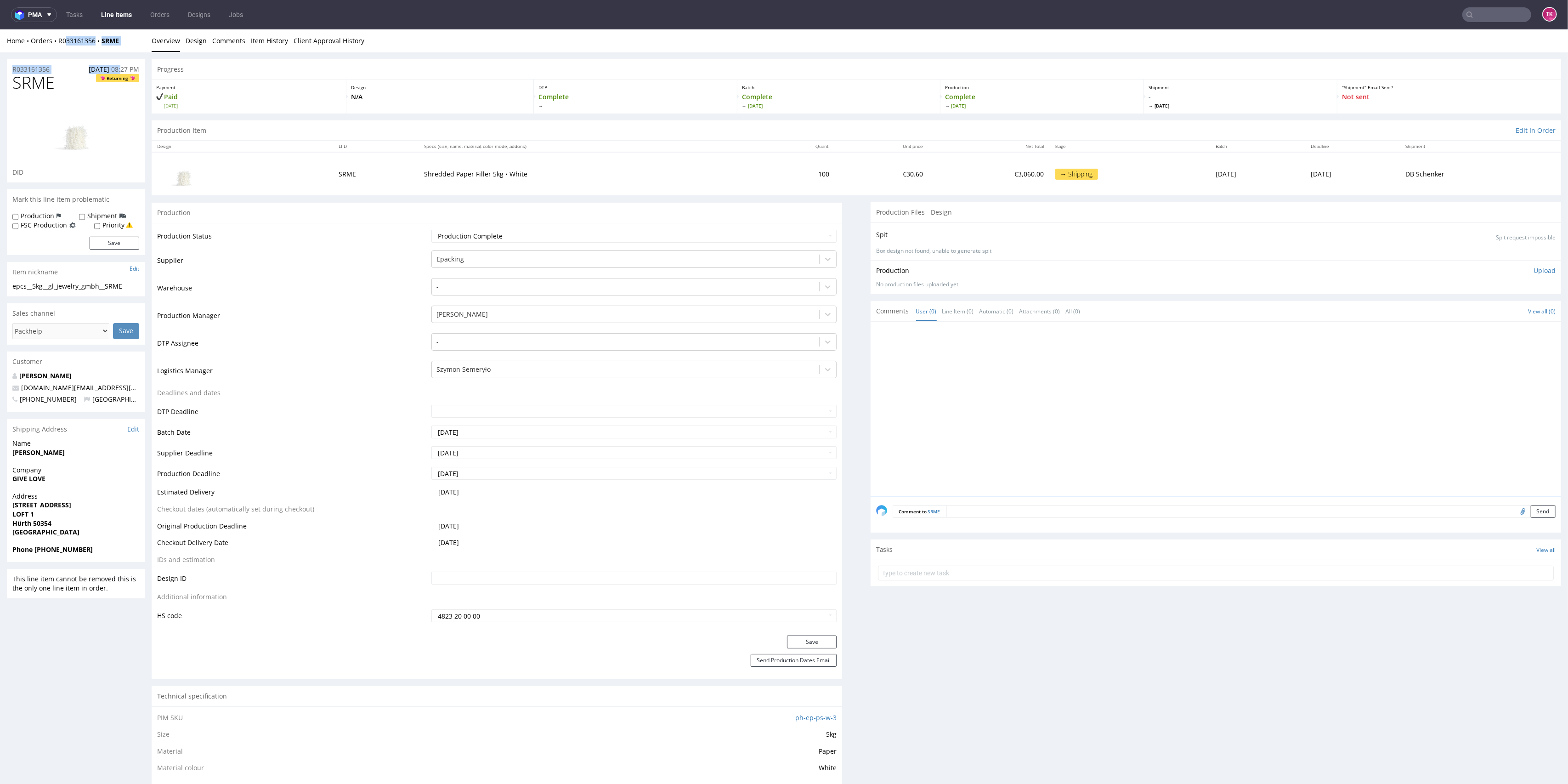
drag, startPoint x: 120, startPoint y: 53, endPoint x: 64, endPoint y: 48, distance: 56.2
drag, startPoint x: 55, startPoint y: 46, endPoint x: 124, endPoint y: 47, distance: 69.0
click at [124, 47] on div "Home Orders R033161356 SRME Overview Design Comments Item History Client Approv…" at bounding box center [784, 40] width 1568 height 23
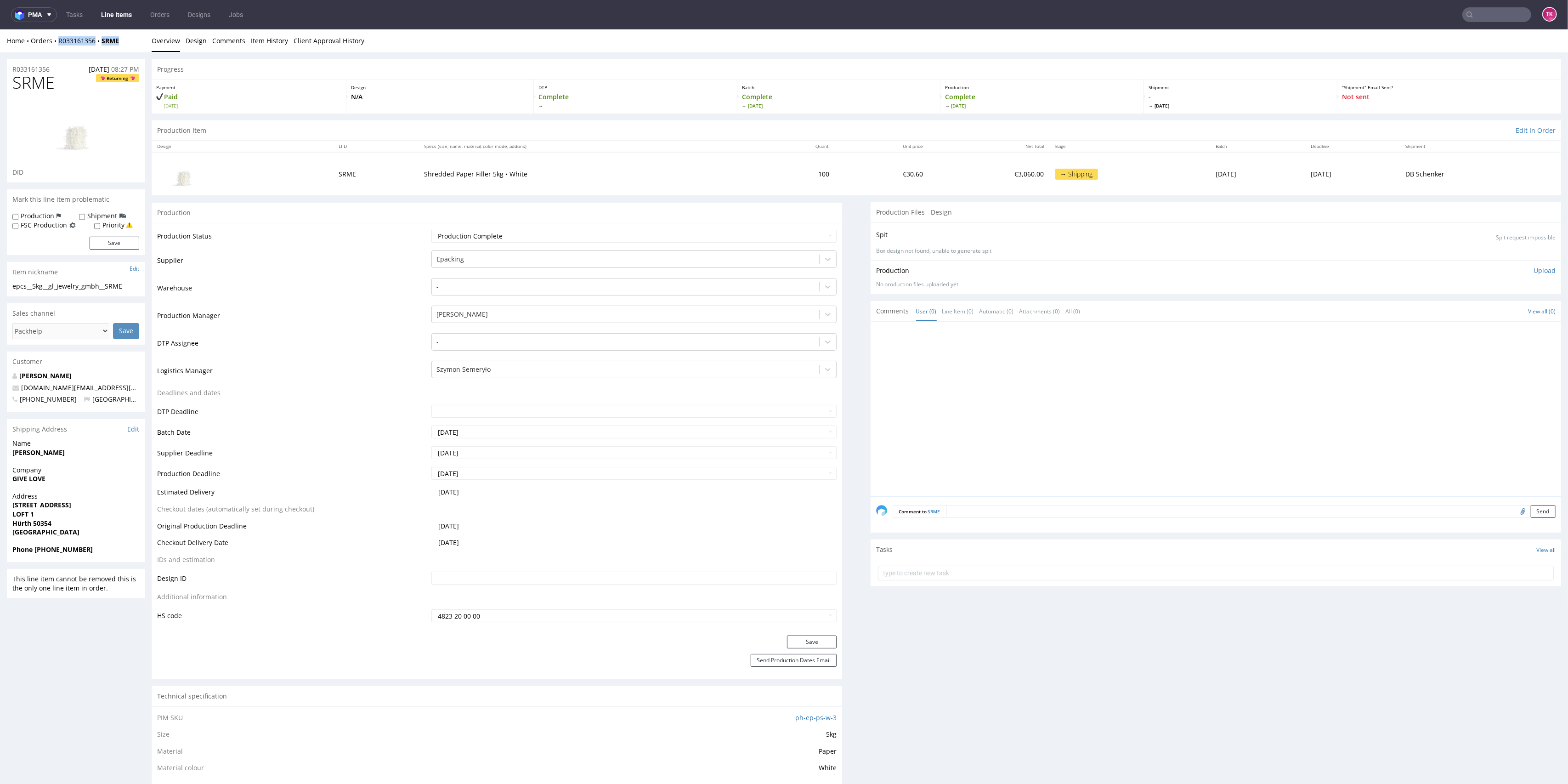
copy div "R033161356 SRME"
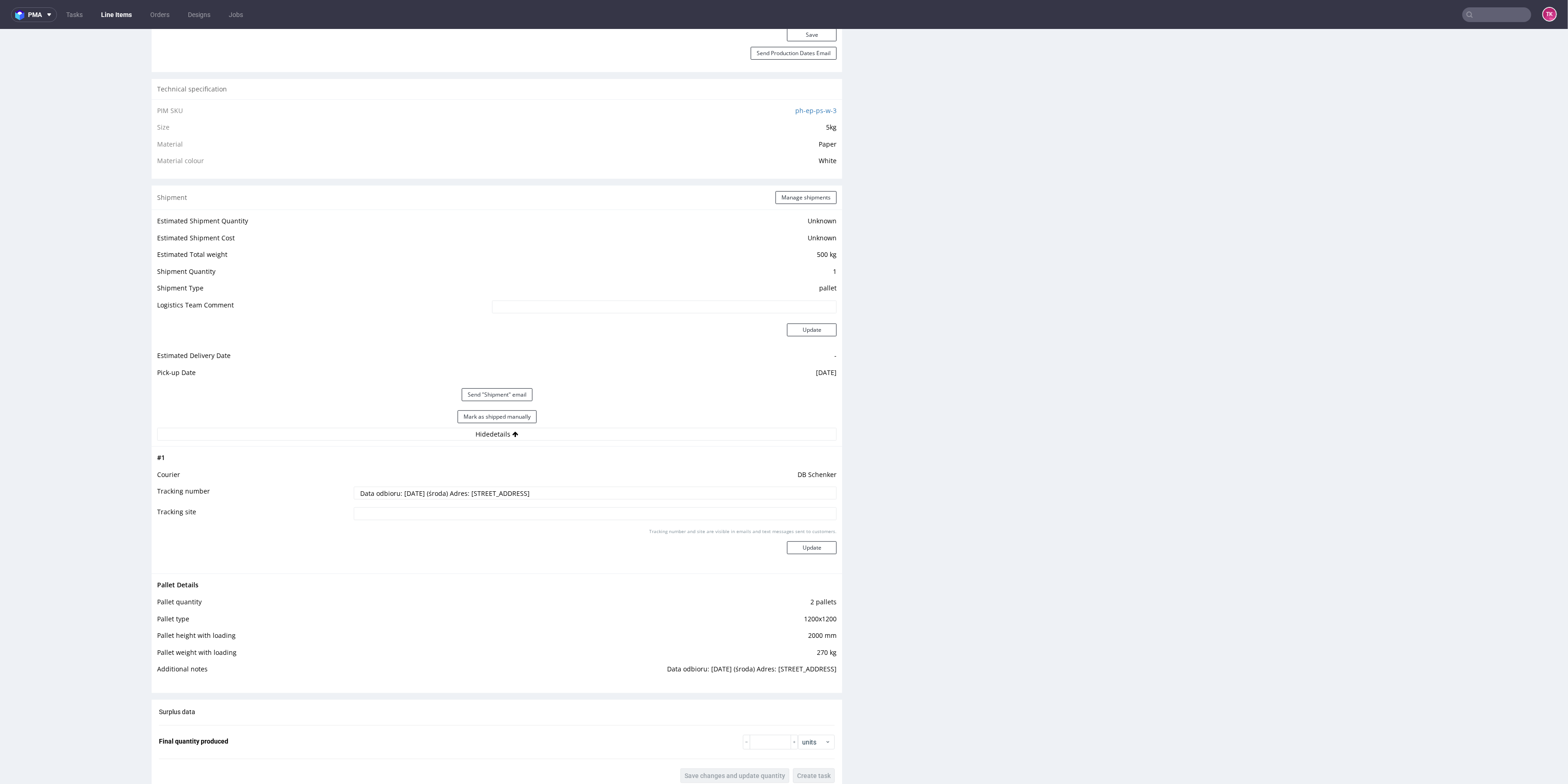
scroll to position [612, 0]
drag, startPoint x: 562, startPoint y: 492, endPoint x: 29, endPoint y: 446, distance: 535.0
click at [29, 446] on div "R033161356 [DATE] 08:27 PM SRME Returning DID Mark this line item problematic P…" at bounding box center [784, 227] width 1568 height 1576
paste input "PLWAW508037426"
type input "PLWAW508037426"
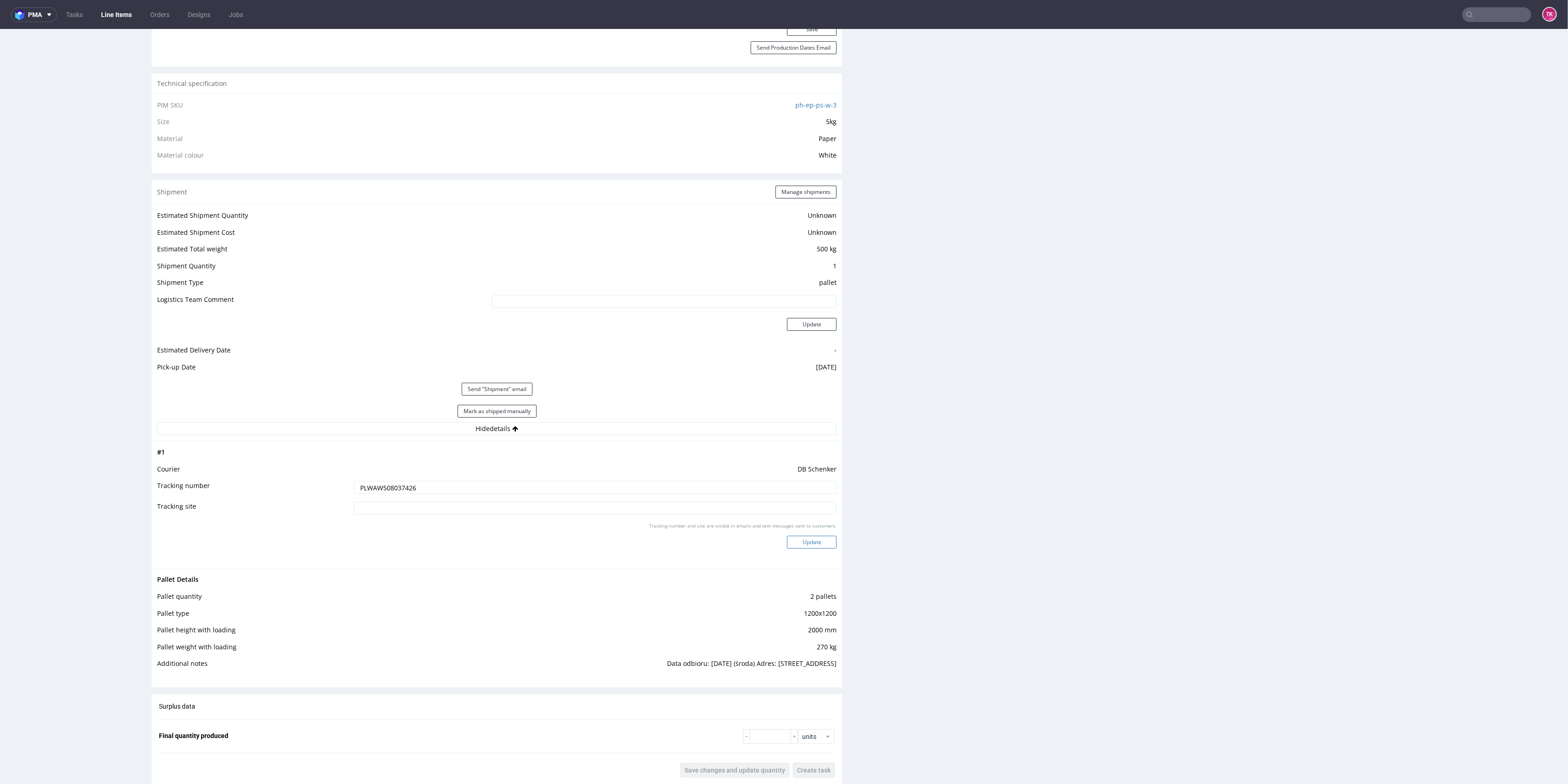
click at [808, 542] on button "Update" at bounding box center [812, 542] width 50 height 13
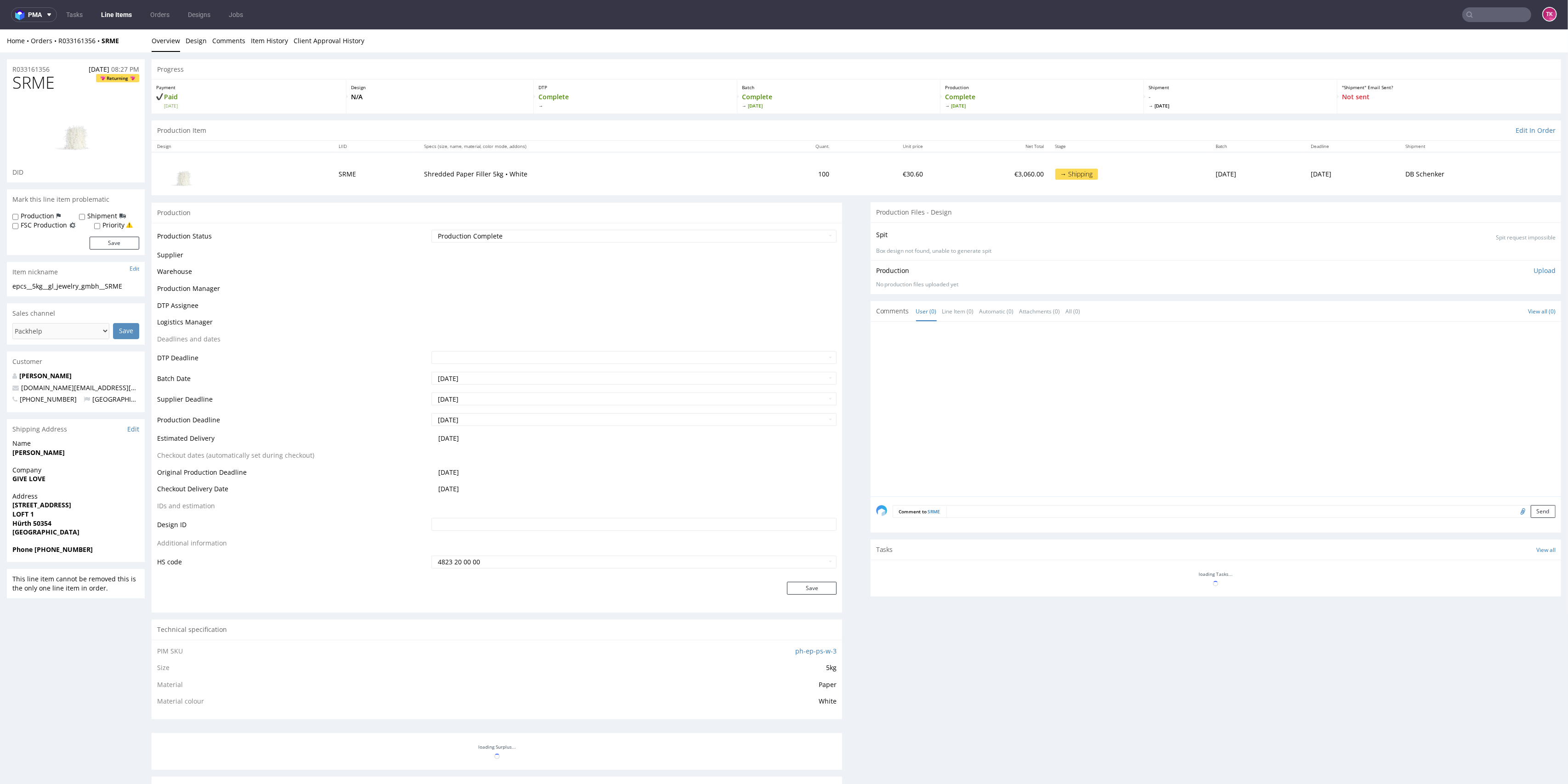
scroll to position [223, 0]
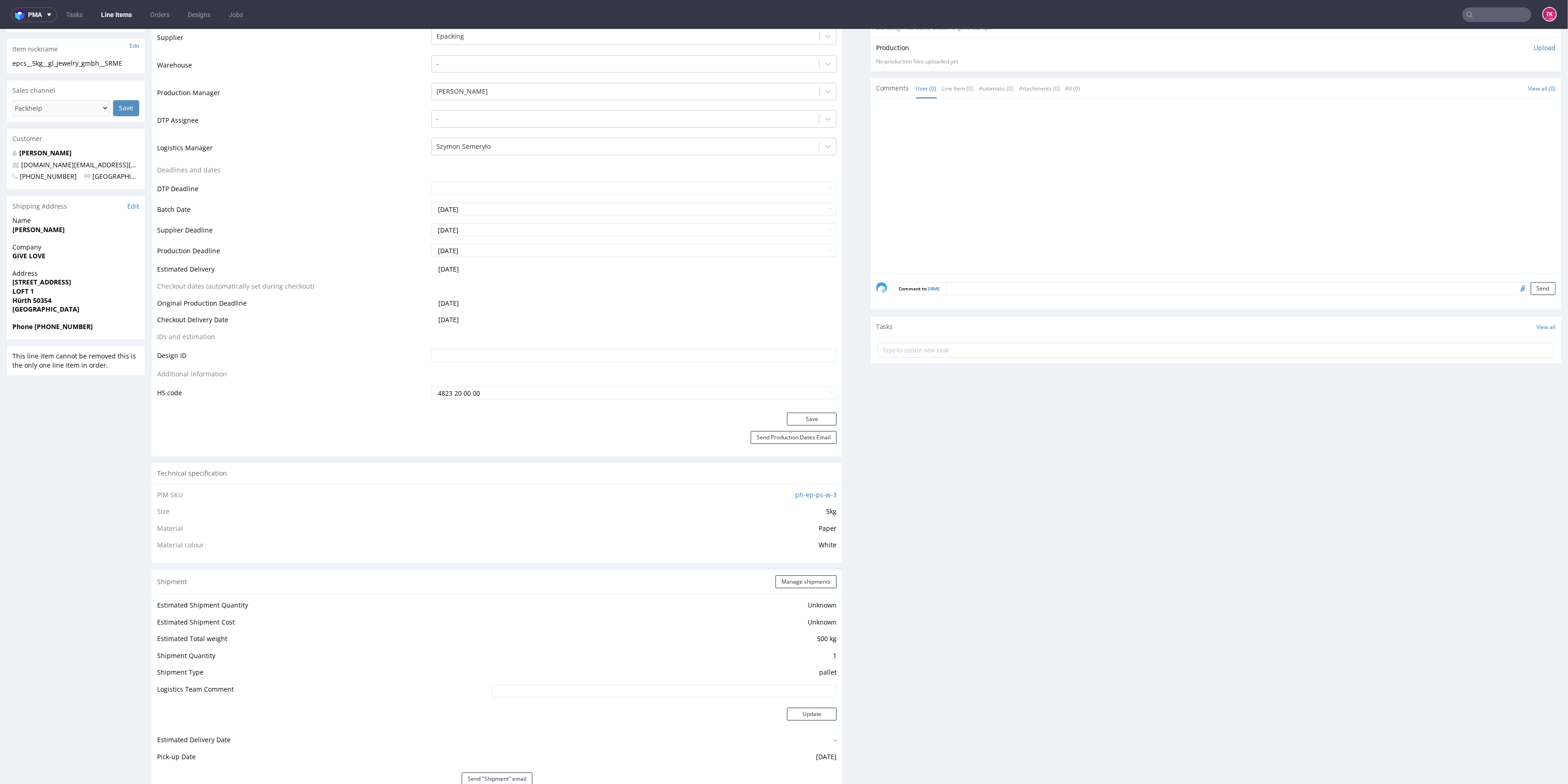
click at [117, 12] on link "Line Items" at bounding box center [116, 15] width 42 height 15
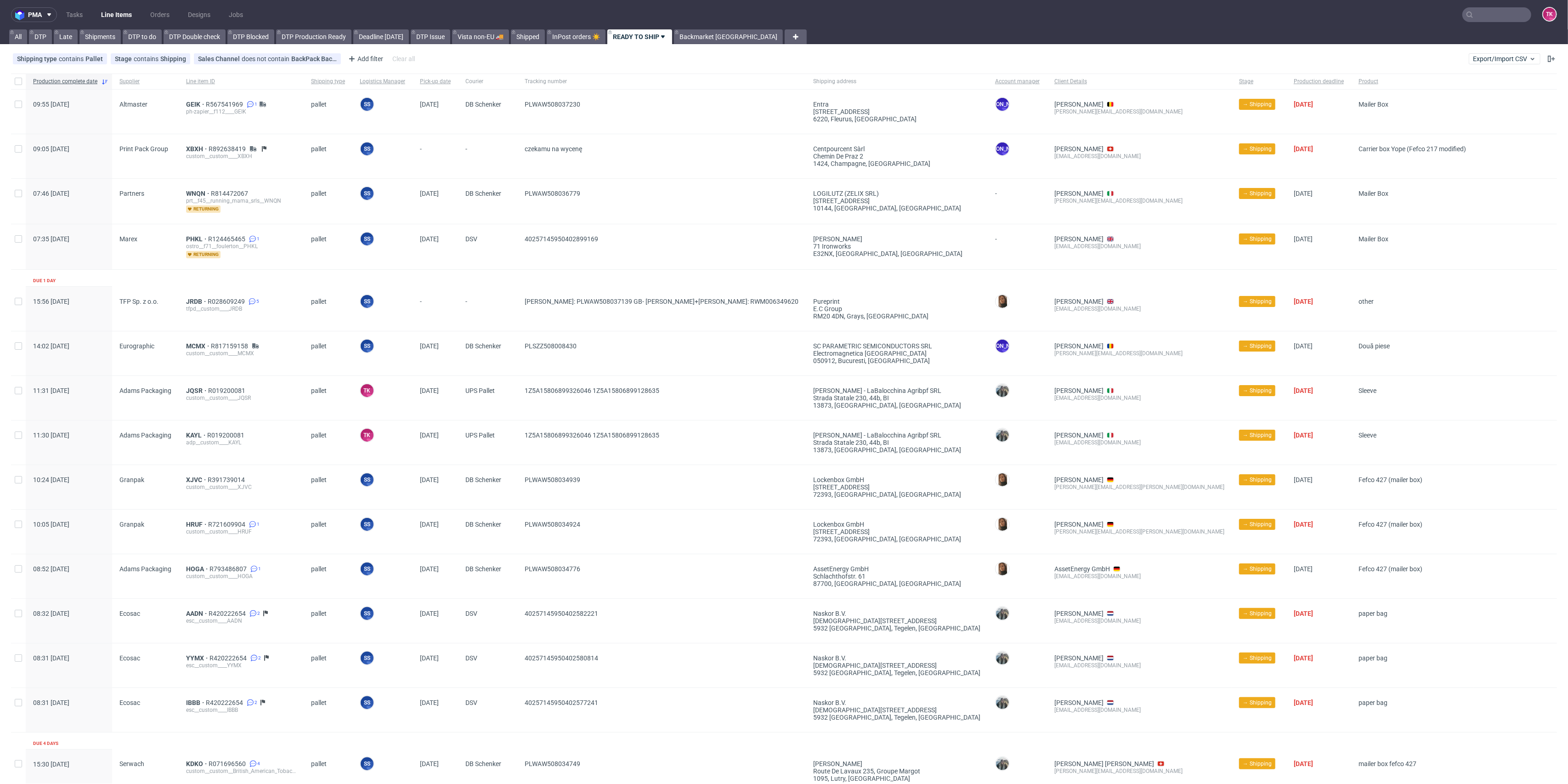
click at [123, 15] on link "Line Items" at bounding box center [116, 15] width 42 height 15
click at [124, 11] on link "Line Items" at bounding box center [116, 15] width 42 height 15
click at [123, 19] on link "Line Items" at bounding box center [116, 15] width 42 height 15
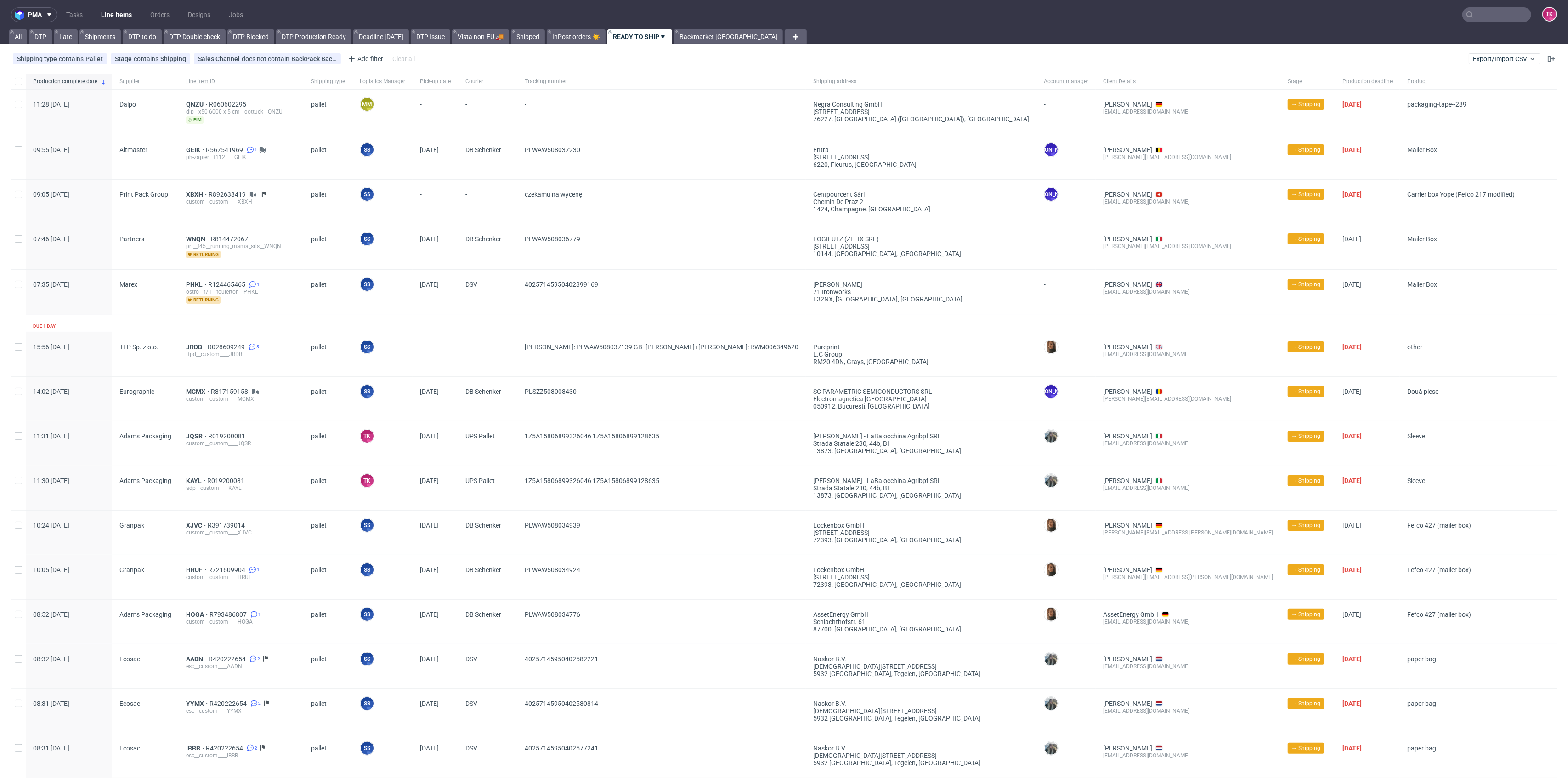
drag, startPoint x: 117, startPoint y: 3, endPoint x: 118, endPoint y: 14, distance: 11.0
click at [117, 4] on nav "pma Tasks Line Items Orders Designs Jobs TK" at bounding box center [784, 15] width 1568 height 29
click at [1492, 12] on input "text" at bounding box center [1496, 15] width 69 height 15
paste input "R938868999"
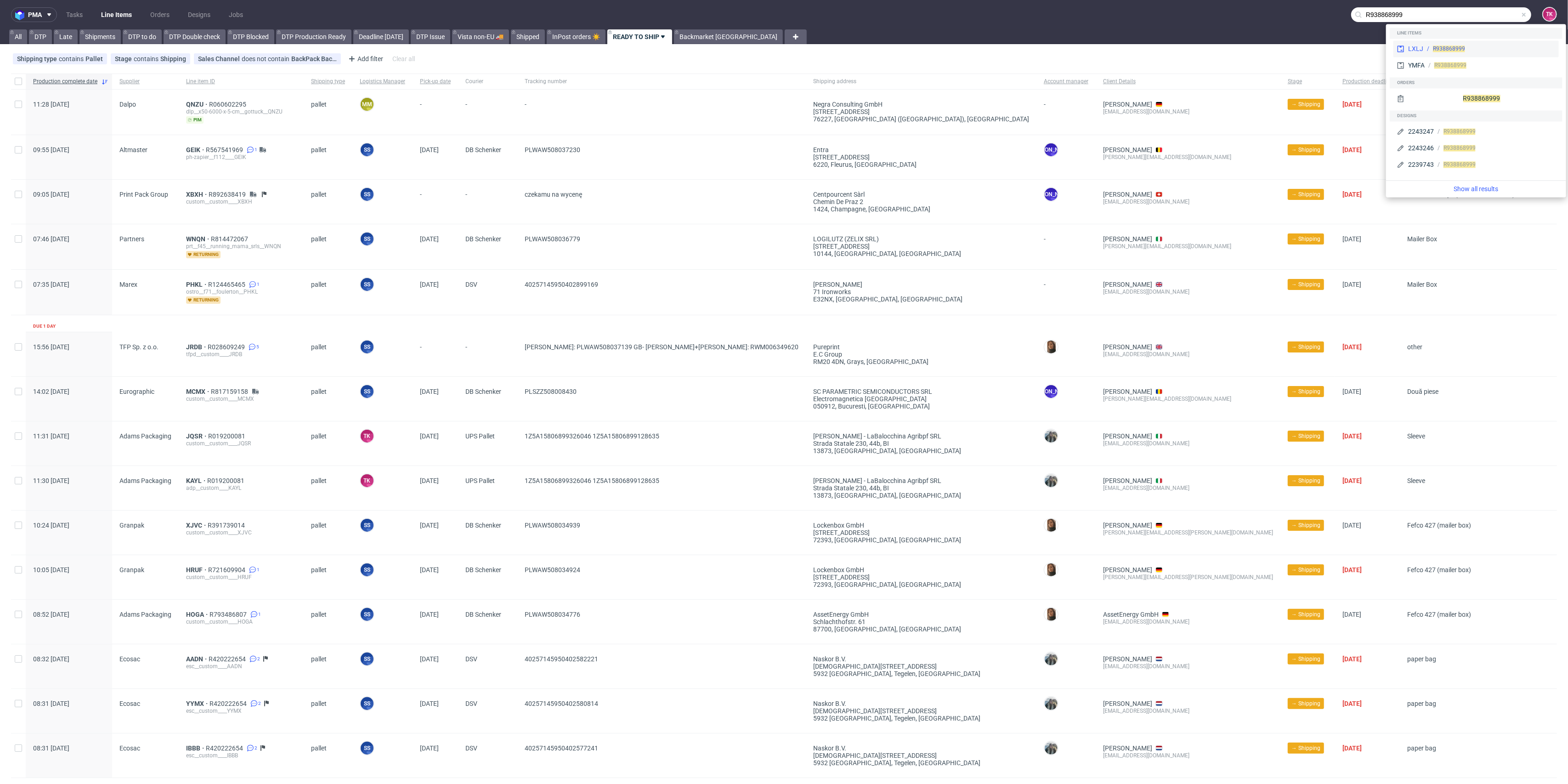
type input "R938868999"
click at [1437, 50] on span "R938868999" at bounding box center [1449, 48] width 32 height 7
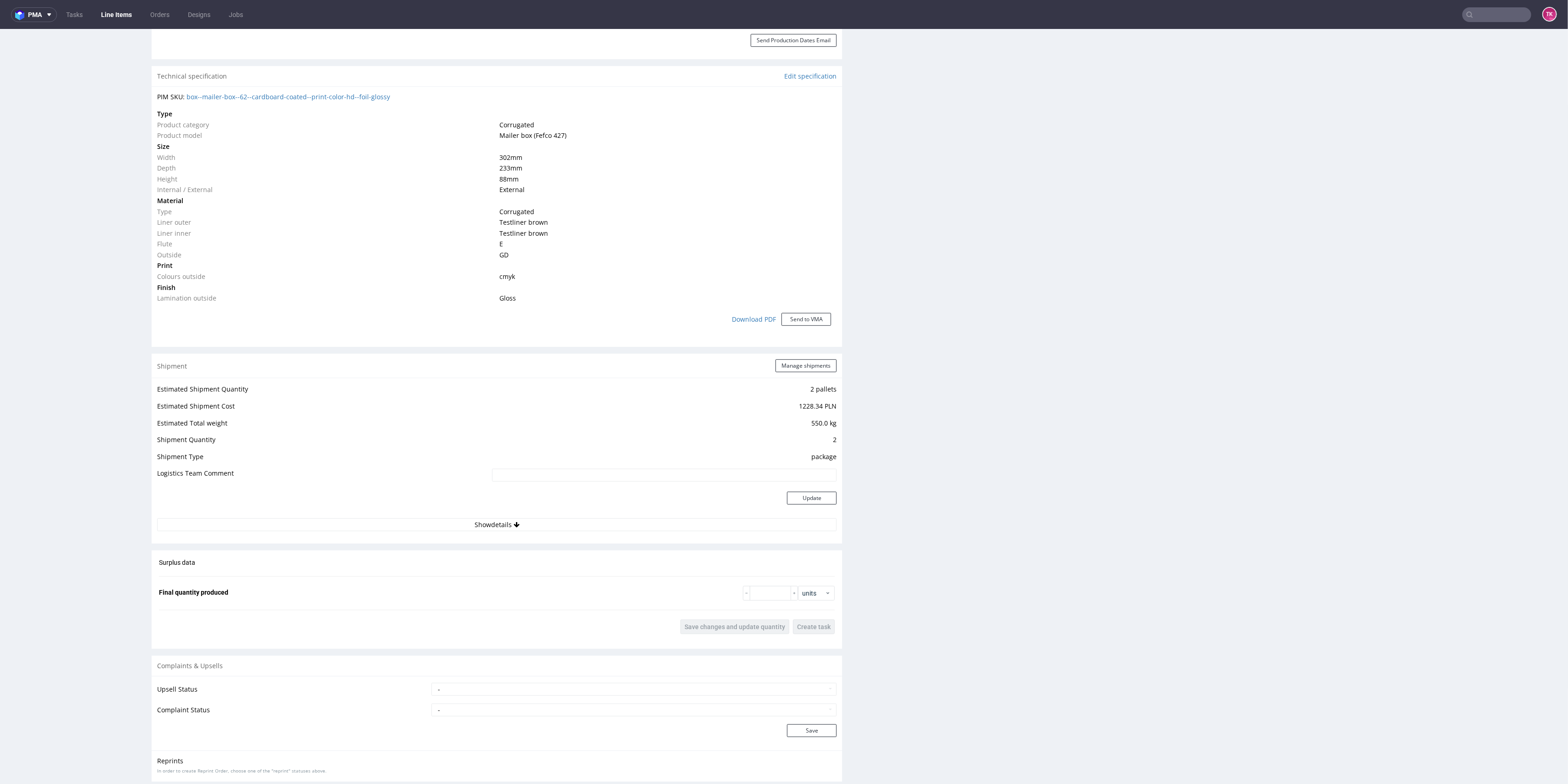
scroll to position [712, 0]
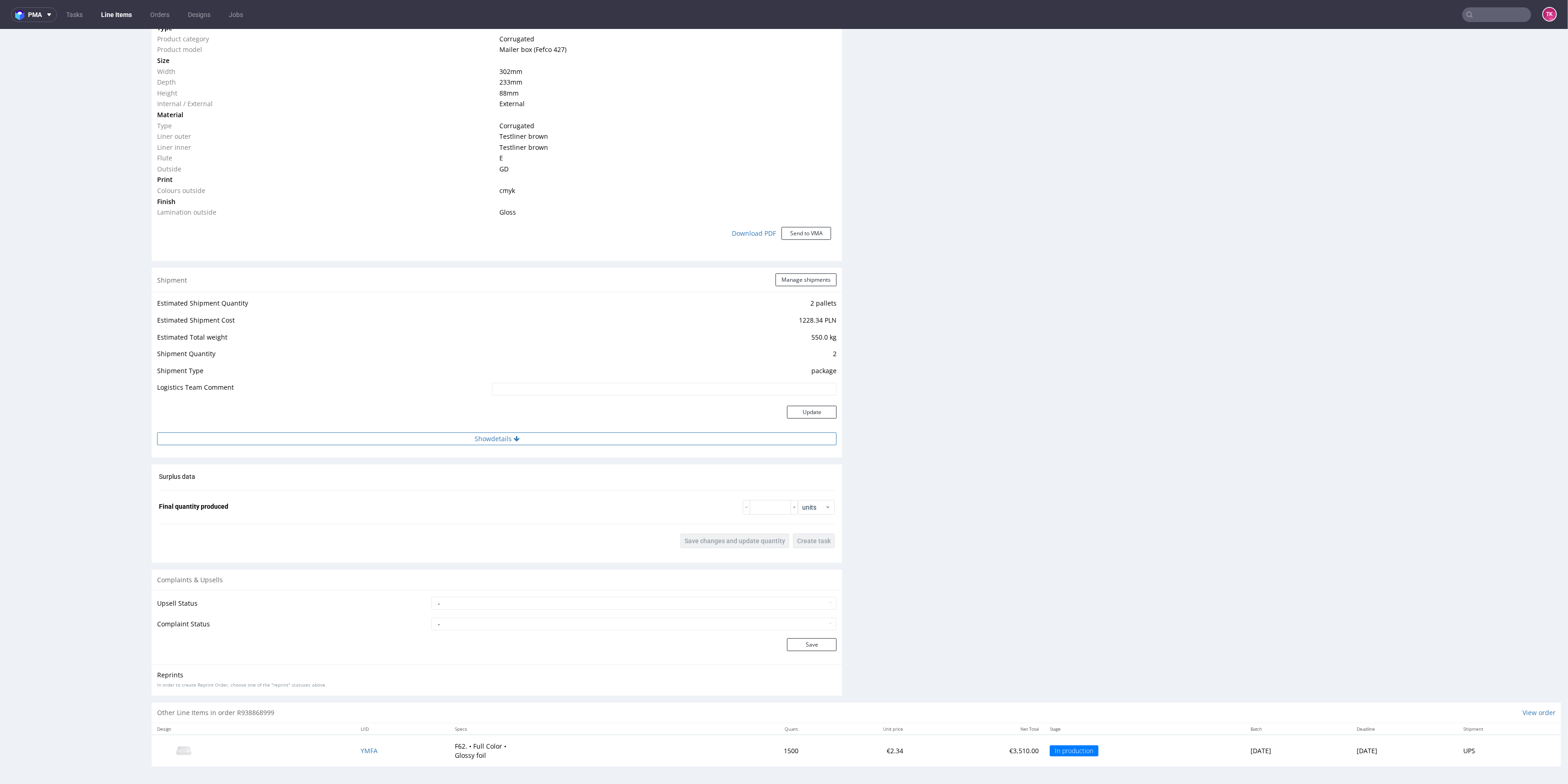
click at [461, 434] on button "Show details" at bounding box center [496, 439] width 679 height 13
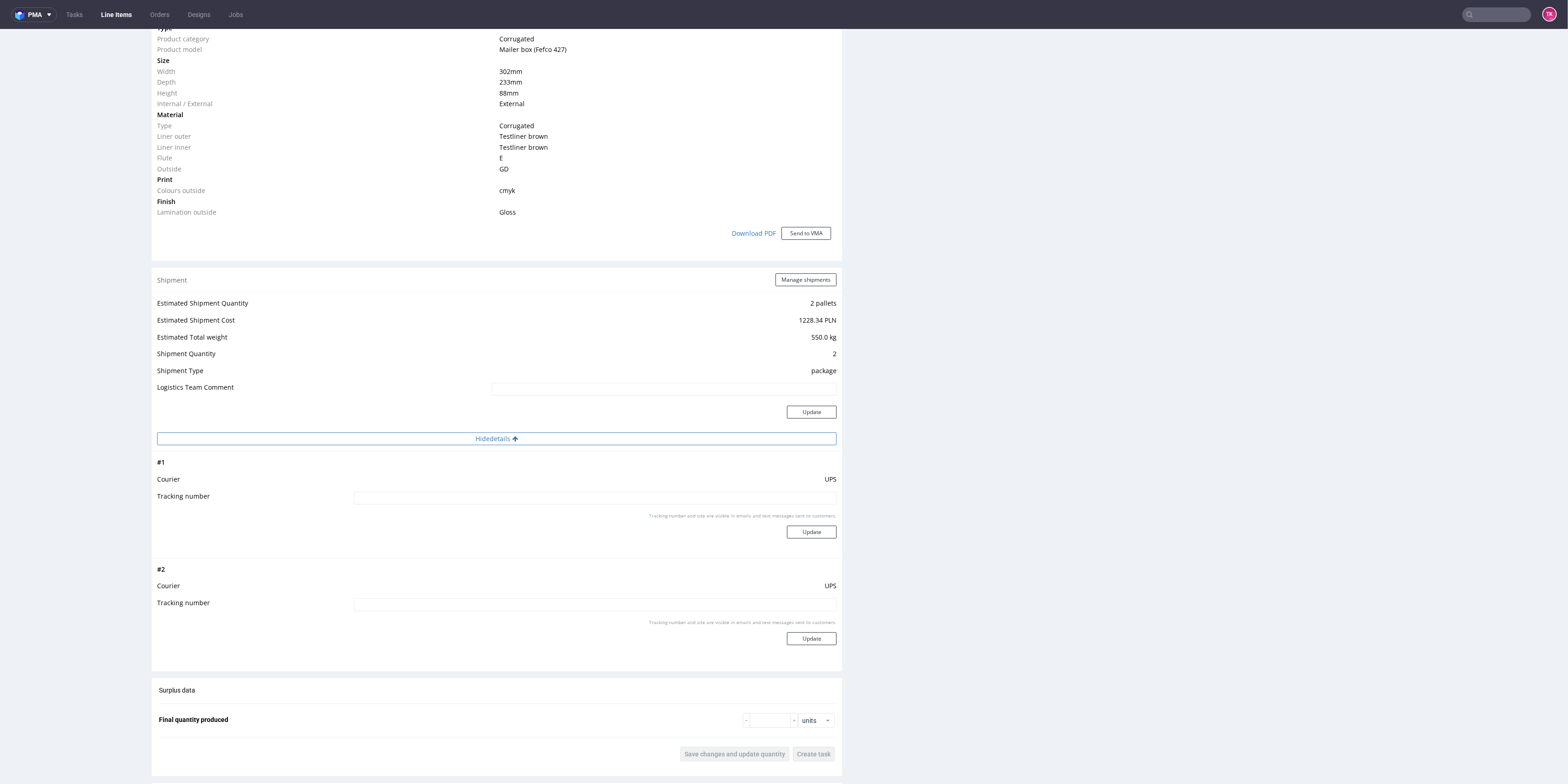
click at [465, 436] on button "Hide details" at bounding box center [496, 439] width 679 height 13
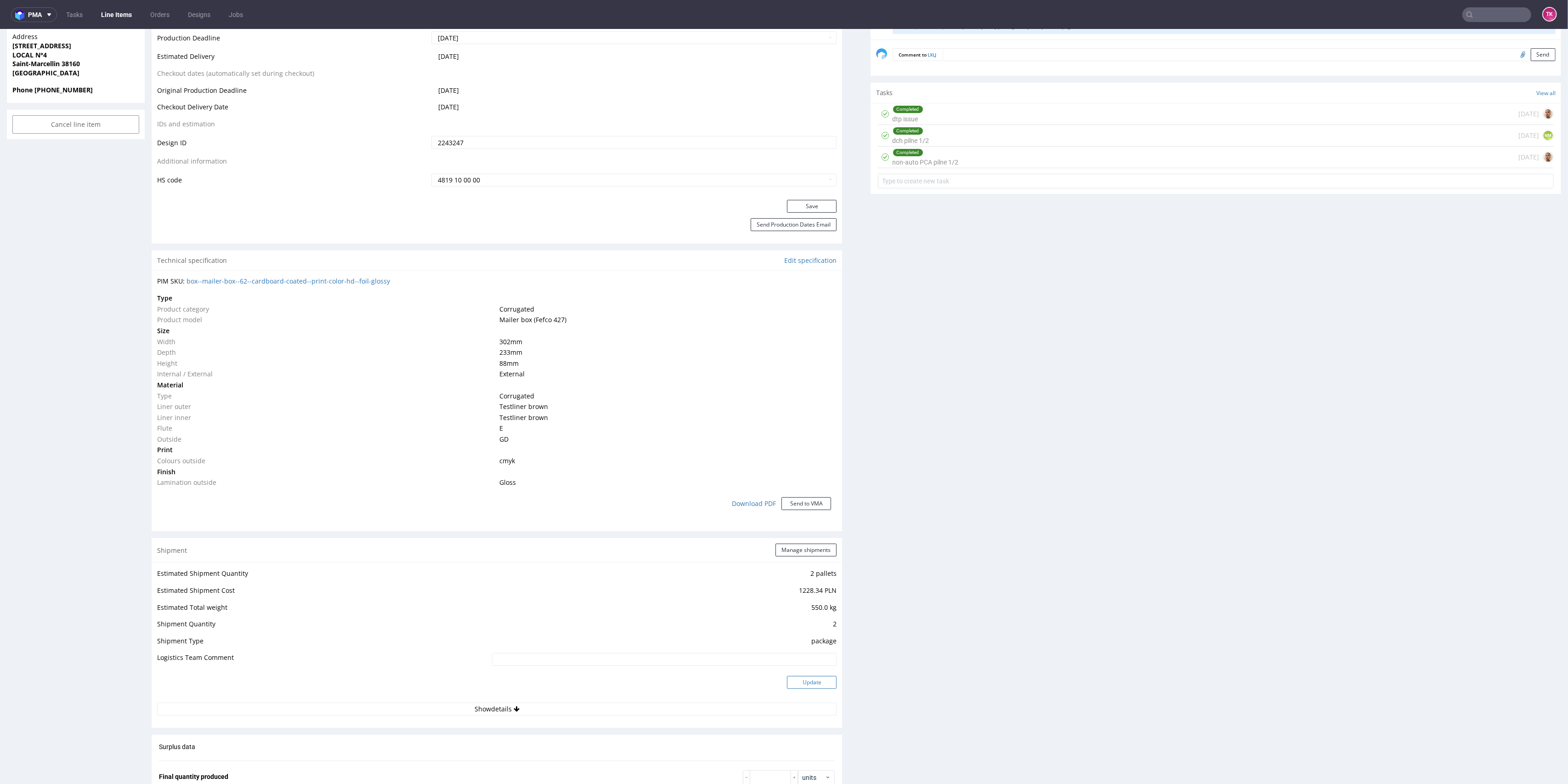
scroll to position [589, 0]
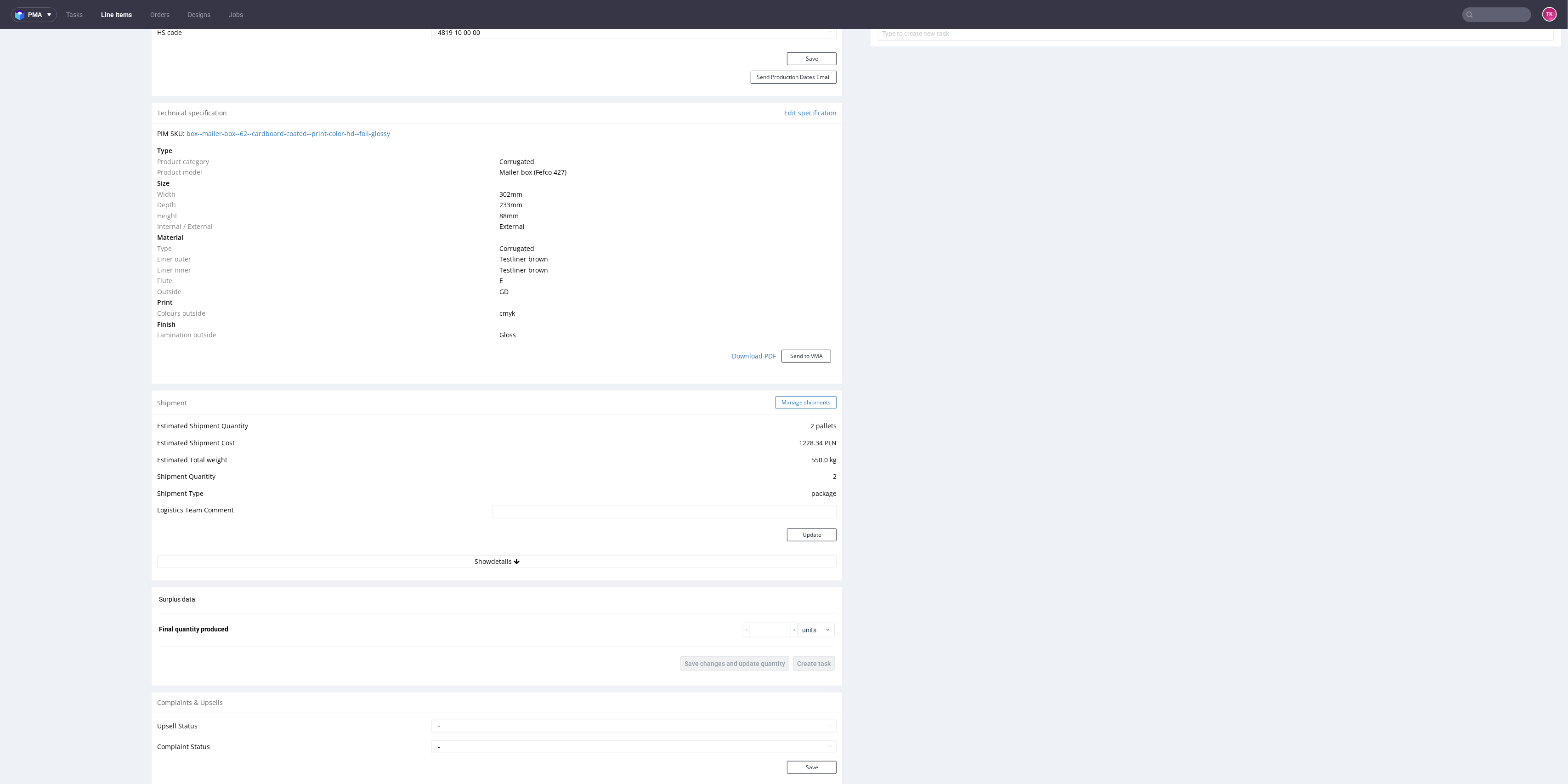
click at [796, 399] on button "Manage shipments" at bounding box center [806, 403] width 61 height 13
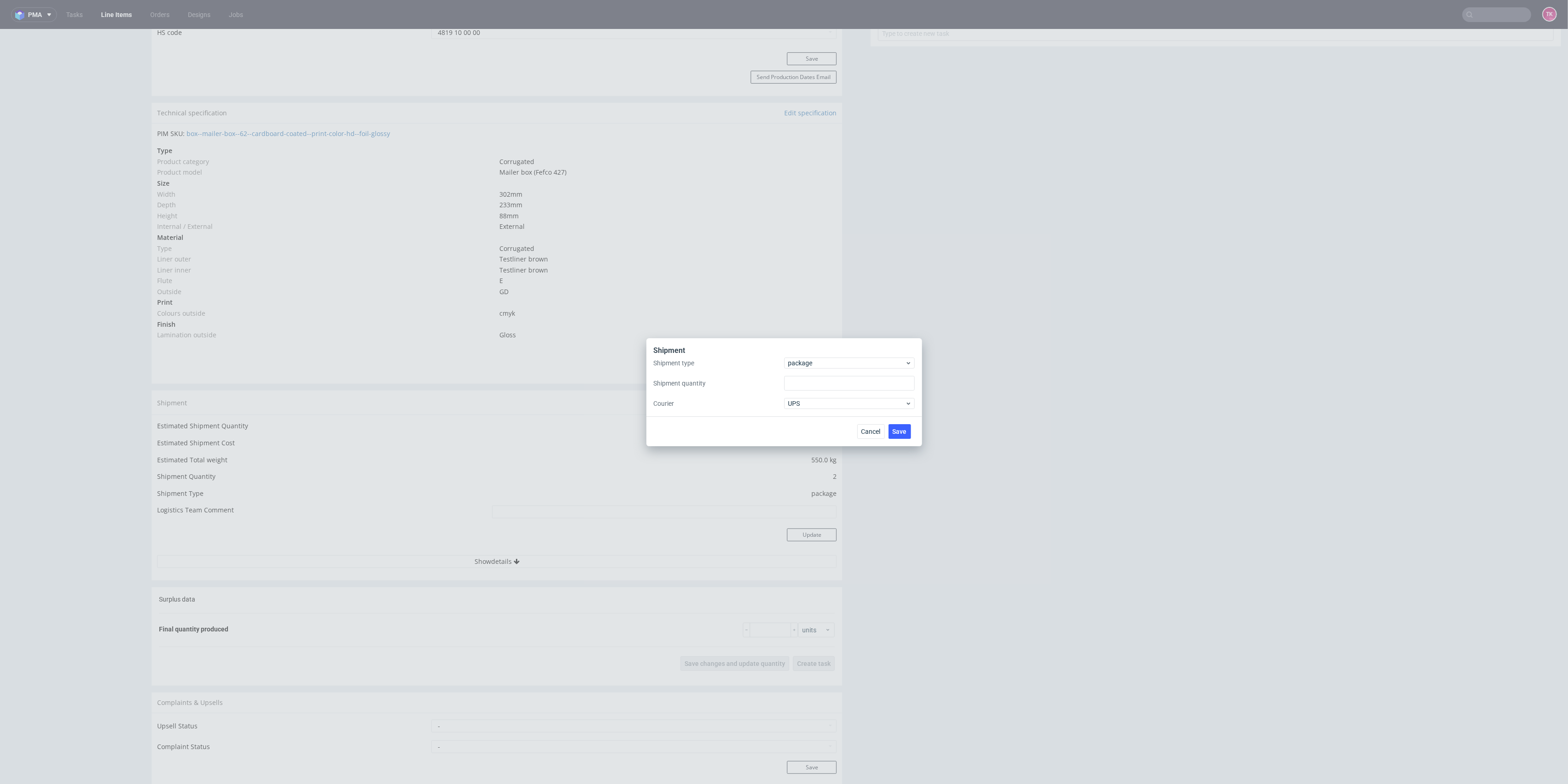
type input "2"
click at [890, 361] on span "package" at bounding box center [847, 363] width 117 height 9
click at [1001, 334] on div "Shipment Shipment type package Shipment quantity 2 Courier UPS Cancel Save pall…" at bounding box center [784, 392] width 1568 height 784
click at [832, 363] on span "package" at bounding box center [847, 363] width 117 height 9
click at [827, 388] on div "pallet" at bounding box center [849, 382] width 123 height 17
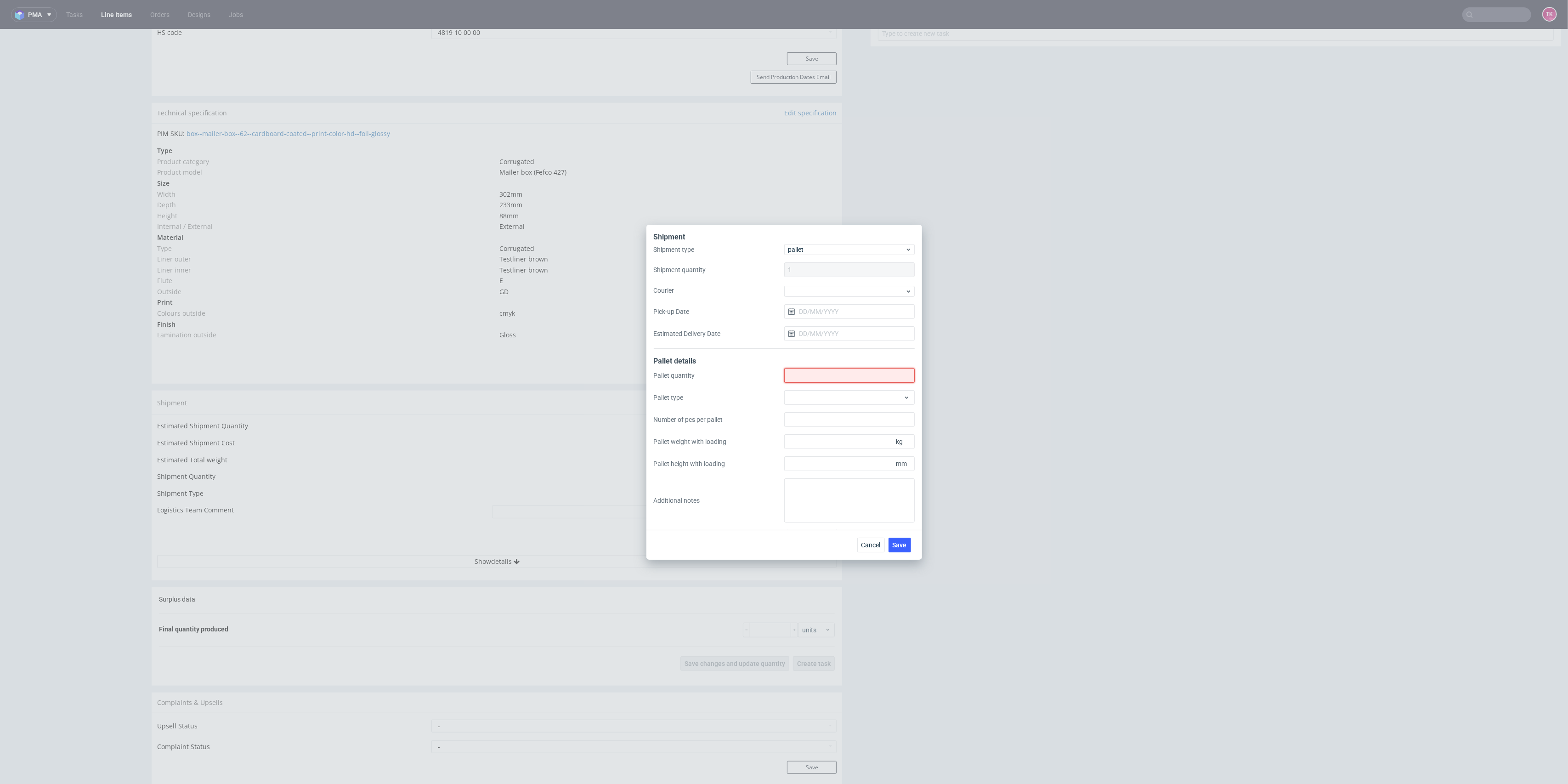
click at [827, 380] on input "Shipment type" at bounding box center [849, 375] width 131 height 15
type input "2"
click at [814, 296] on div at bounding box center [849, 291] width 131 height 11
click at [838, 347] on div "DB Schenker" at bounding box center [849, 343] width 123 height 17
click at [835, 310] on input "Pick-up Date" at bounding box center [849, 311] width 131 height 15
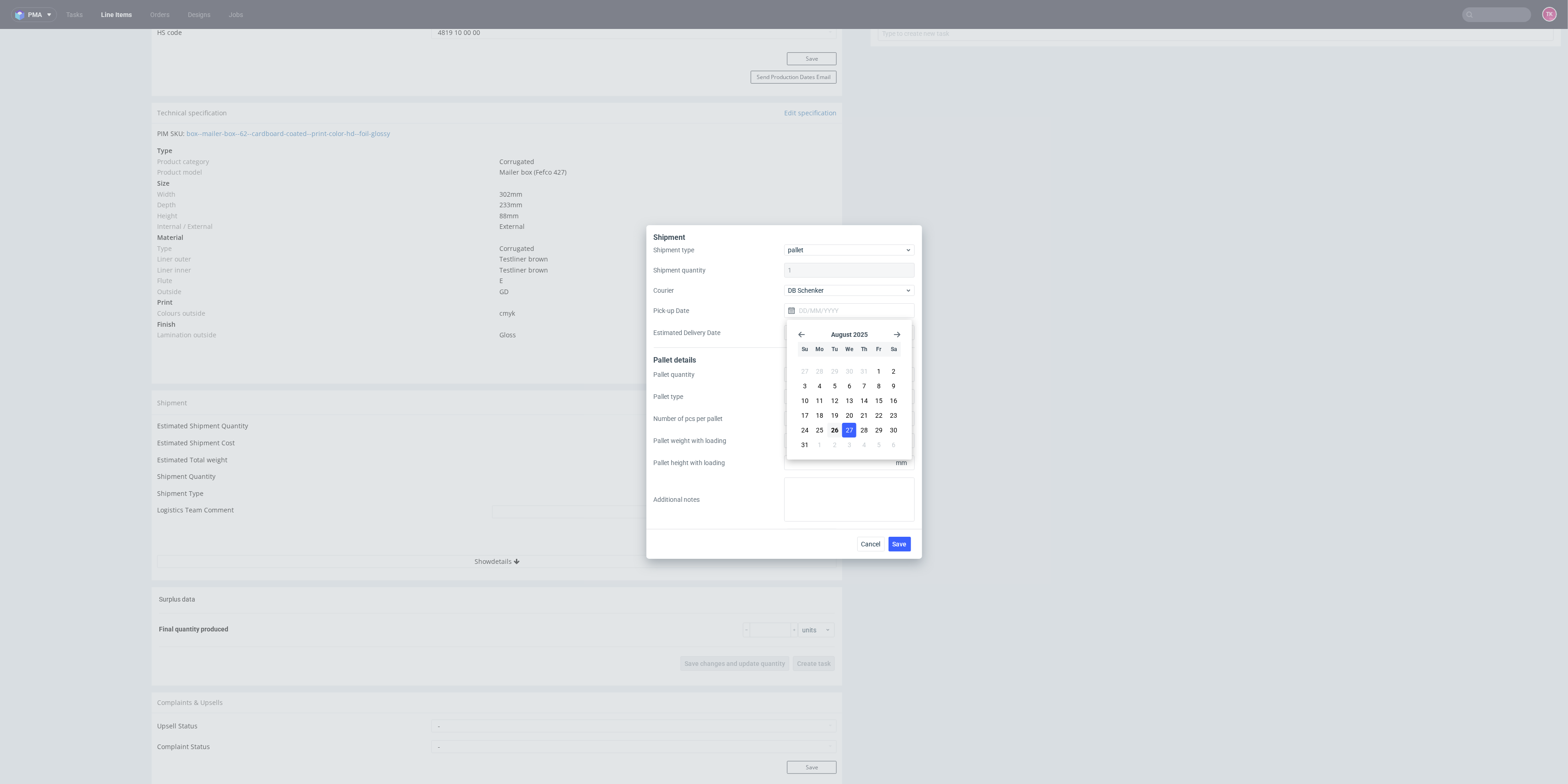
click at [850, 429] on span "27" at bounding box center [849, 430] width 7 height 9
type input "[DATE]"
click at [821, 339] on input "Estimated Delivery Date" at bounding box center [849, 333] width 131 height 15
click at [819, 469] on span "1" at bounding box center [819, 466] width 4 height 9
type input "01/09/2025"
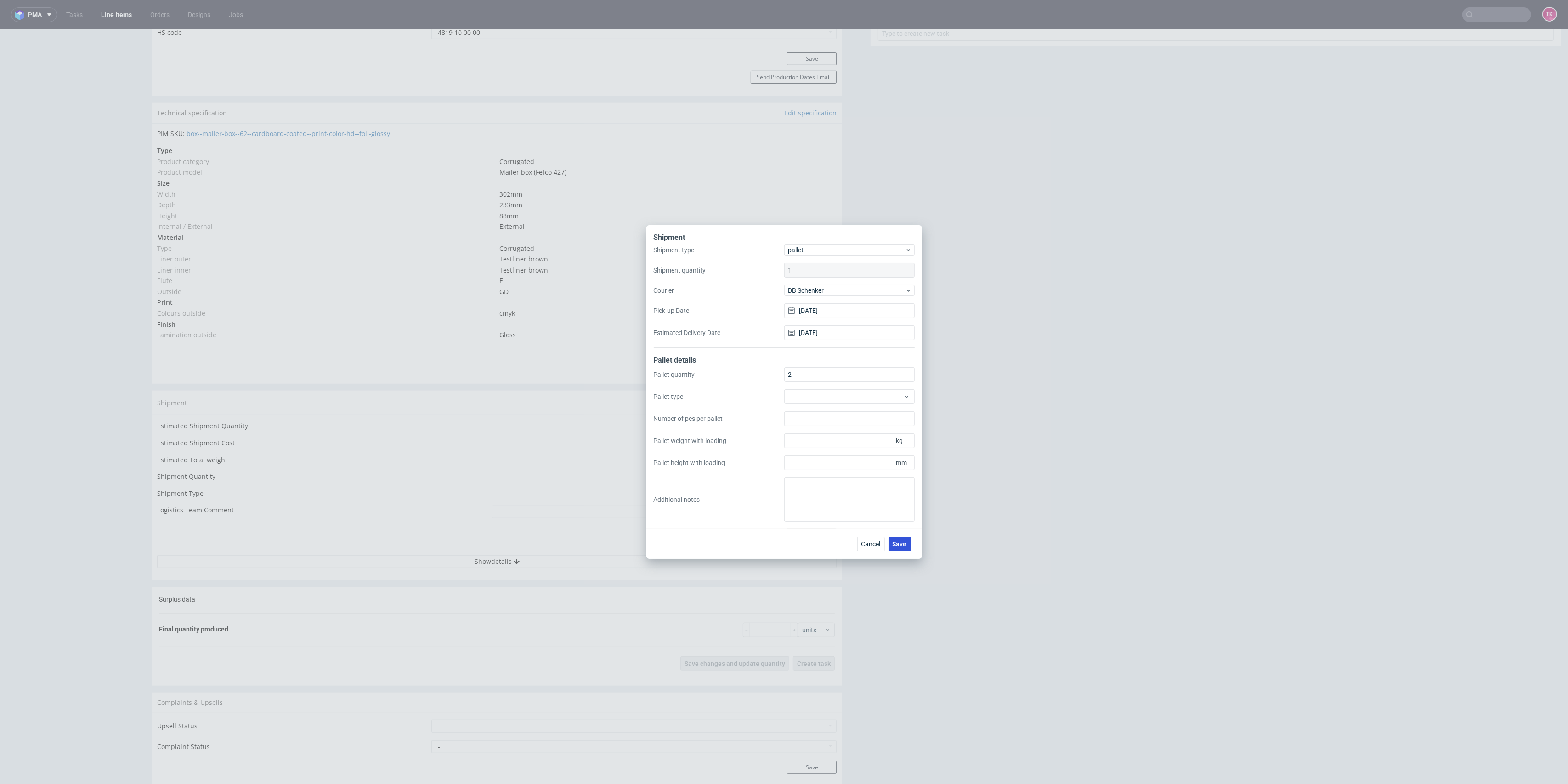
click at [907, 541] on button "Save" at bounding box center [900, 544] width 23 height 15
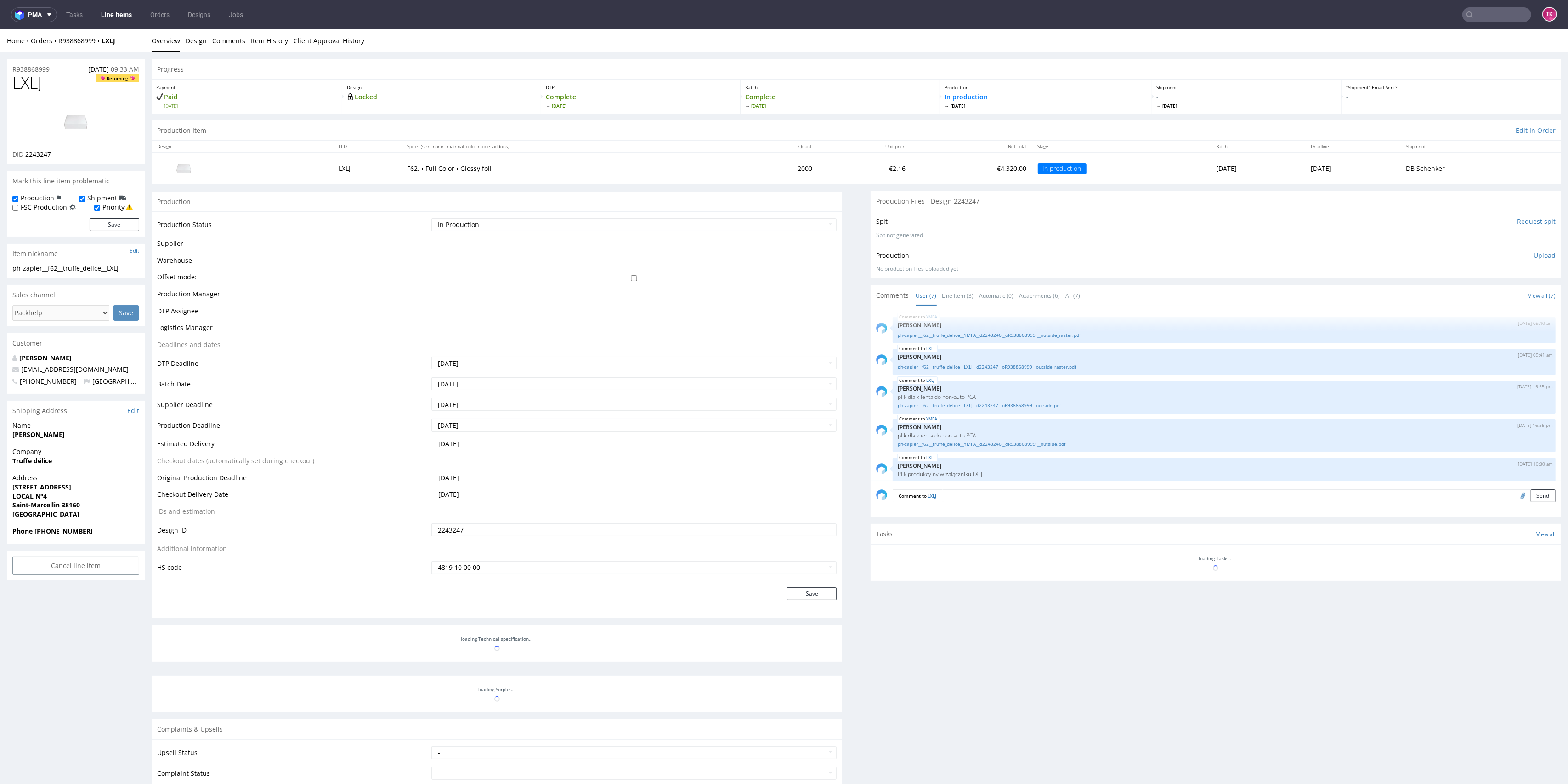
scroll to position [84, 0]
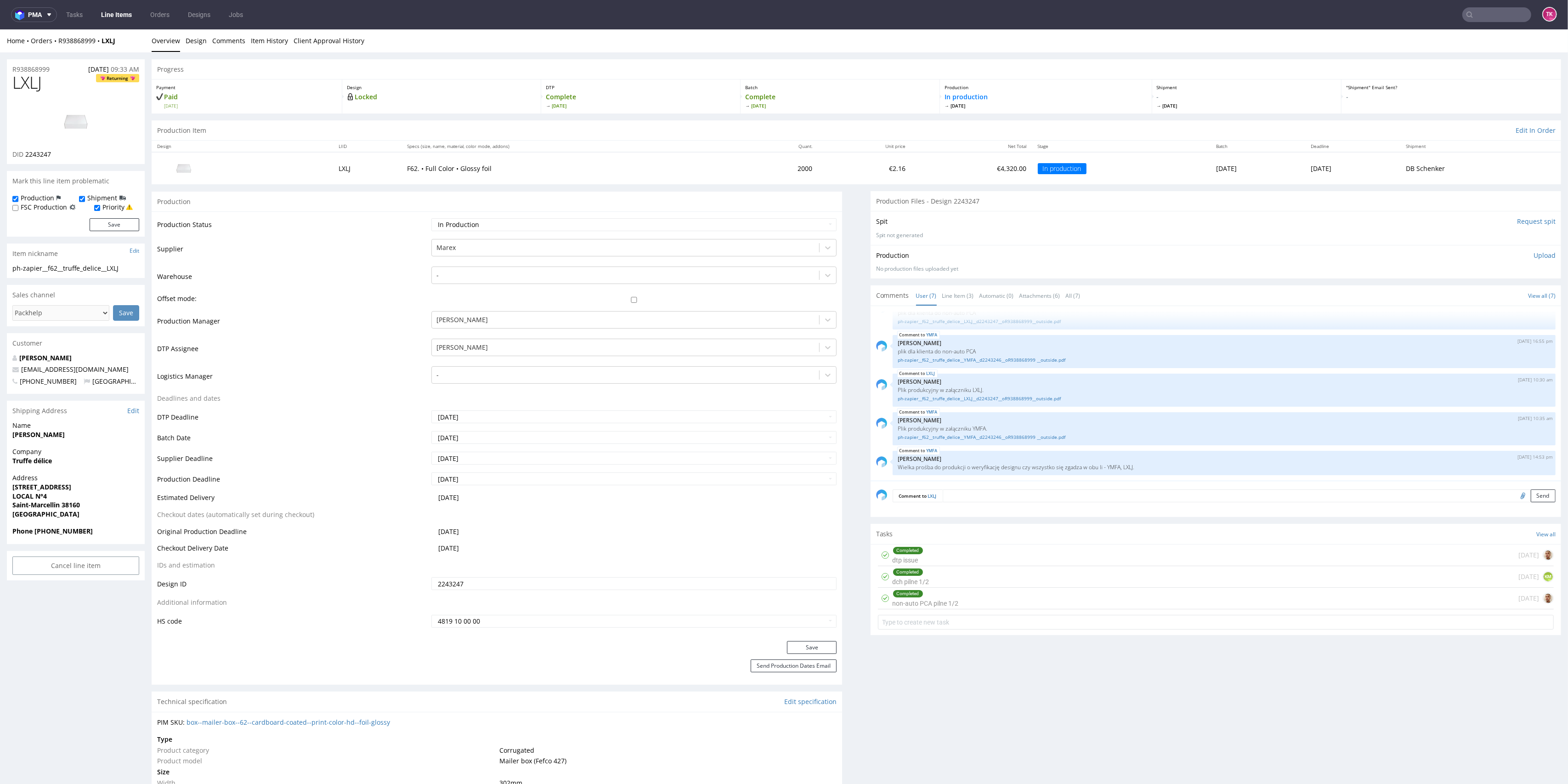
click at [119, 13] on link "Line Items" at bounding box center [116, 15] width 42 height 15
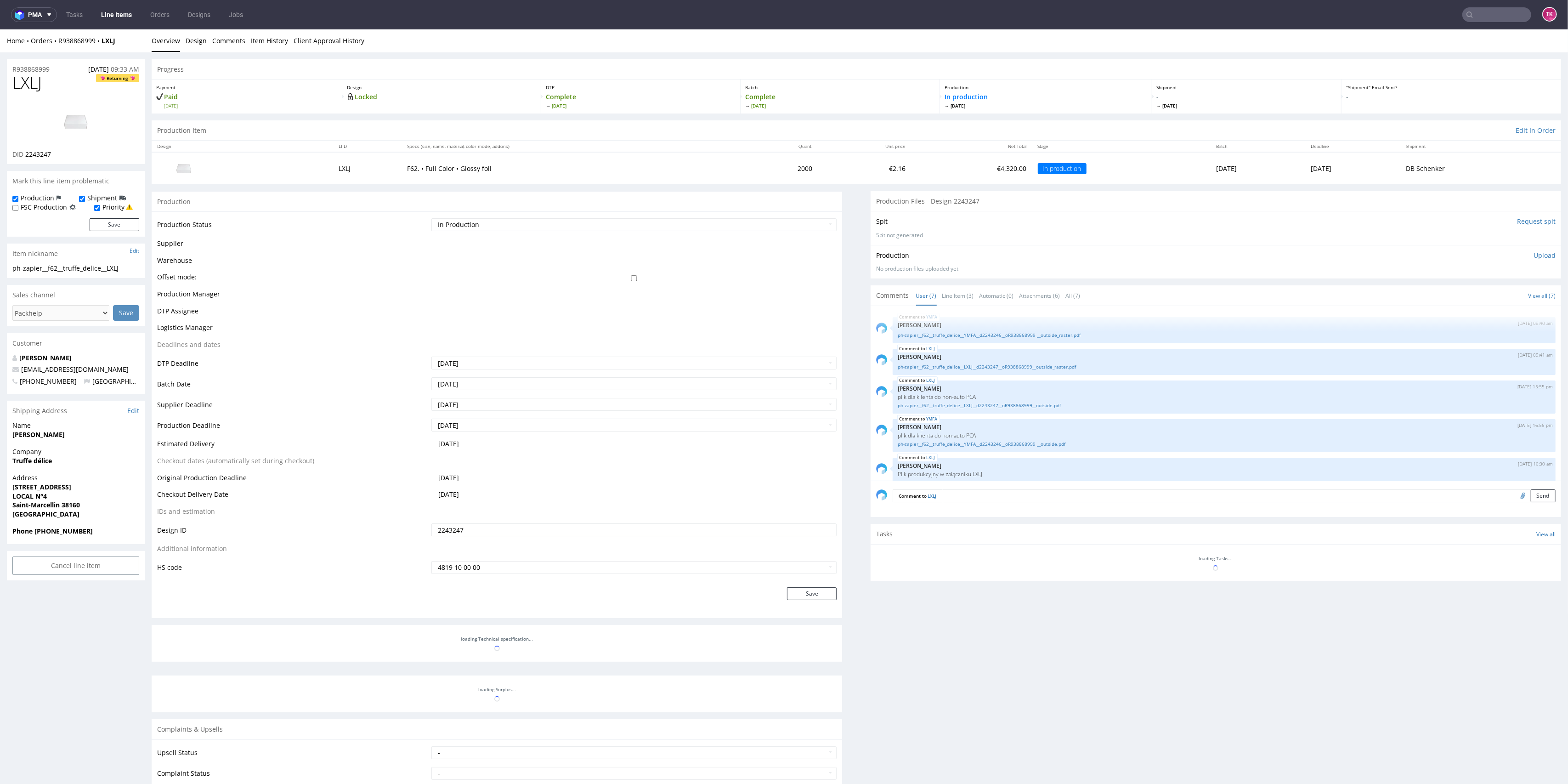
scroll to position [84, 0]
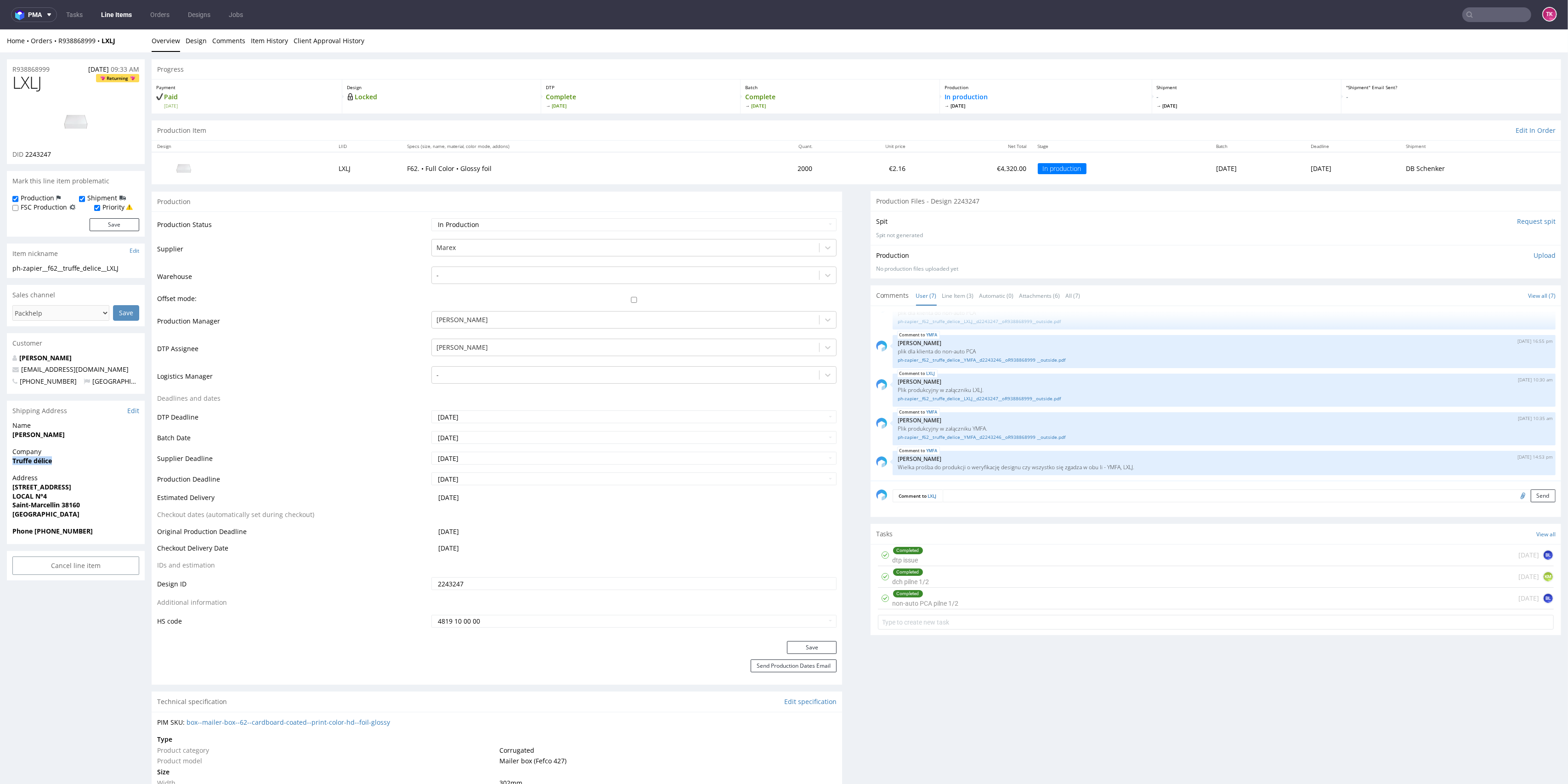
drag, startPoint x: 4, startPoint y: 469, endPoint x: 65, endPoint y: 461, distance: 61.5
click at [65, 461] on div "R938868999 [DATE] 09:33 AM LXLJ Returning DID 2243247 Mark this line item probl…" at bounding box center [784, 789] width 1568 height 1474
copy strong "Truffe délice"
drag, startPoint x: 8, startPoint y: 437, endPoint x: 81, endPoint y: 447, distance: 73.7
click at [81, 447] on section "Shipping Address Edit Name [PERSON_NAME] Company Truffe délice Address [STREET_…" at bounding box center [75, 472] width 138 height 143
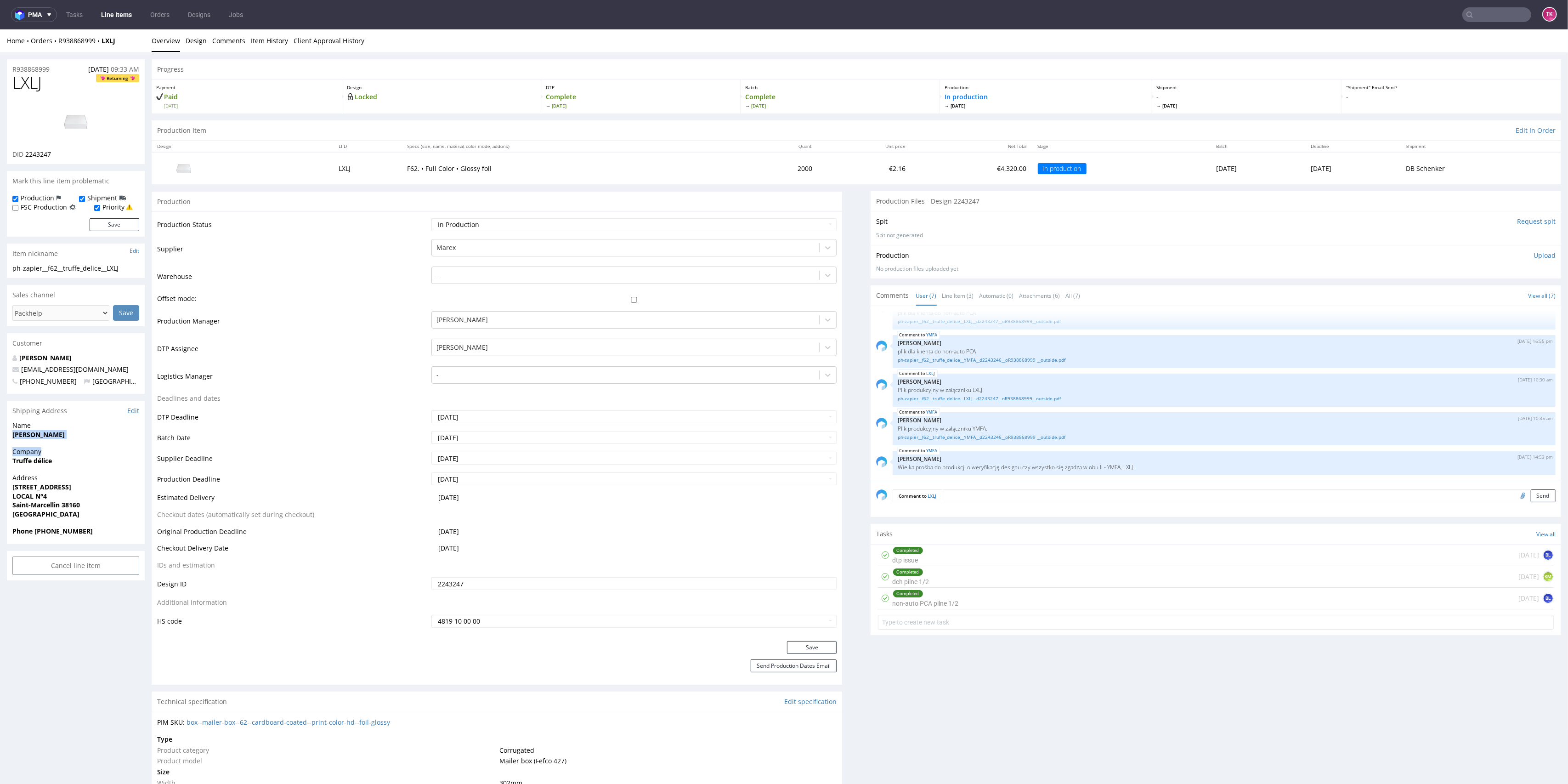
copy section "[PERSON_NAME] Company"
drag, startPoint x: 7, startPoint y: 492, endPoint x: 74, endPoint y: 500, distance: 67.5
click at [74, 500] on div "R938868999 [DATE] 09:33 AM LXLJ Returning DID 2243247 Mark this line item probl…" at bounding box center [784, 789] width 1568 height 1474
drag, startPoint x: 9, startPoint y: 486, endPoint x: 88, endPoint y: 504, distance: 81.0
click at [88, 506] on div "Address [STREET_ADDRESS]" at bounding box center [75, 500] width 138 height 53
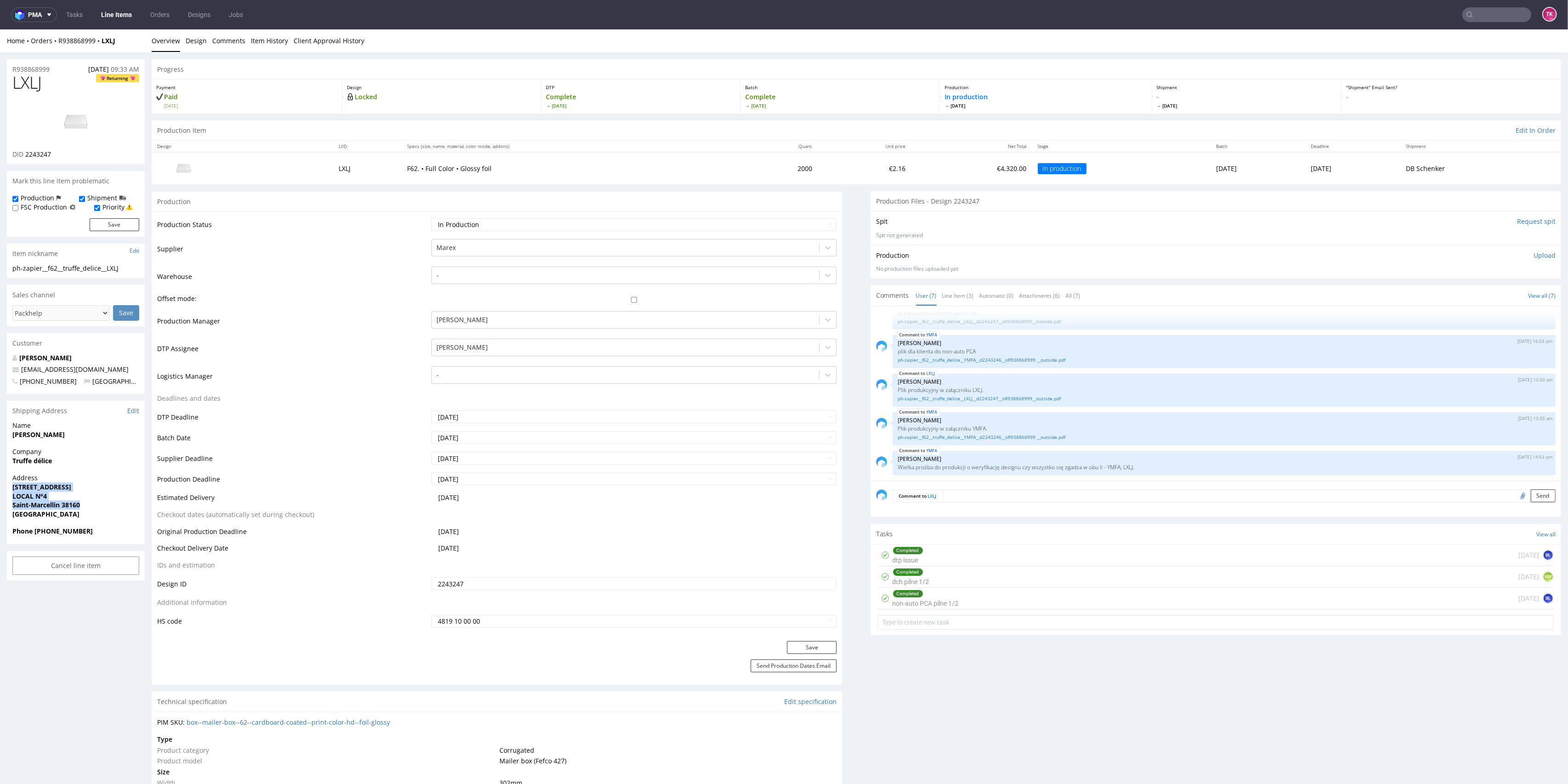
copy p "[STREET_ADDRESS]"
drag, startPoint x: 99, startPoint y: 365, endPoint x: 0, endPoint y: 369, distance: 99.1
click at [0, 369] on div "R938868999 [DATE] 09:33 AM LXLJ Returning DID 2243247 Mark this line item probl…" at bounding box center [784, 789] width 1568 height 1474
copy span "[EMAIL_ADDRESS][DOMAIN_NAME]"
drag, startPoint x: 40, startPoint y: 533, endPoint x: 52, endPoint y: 533, distance: 12.0
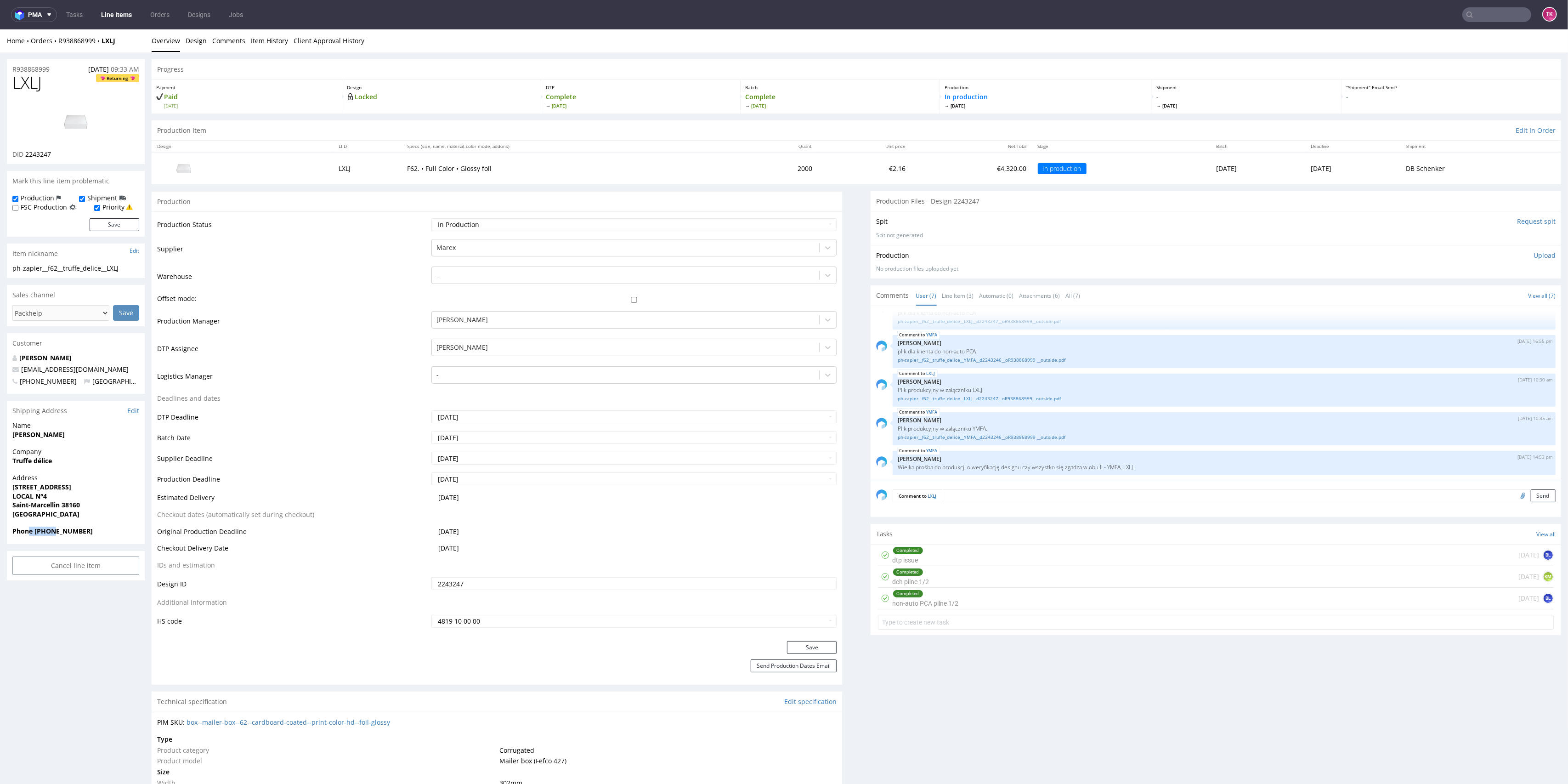
click at [52, 530] on strong "Phone [PHONE_NUMBER]" at bounding box center [53, 531] width 80 height 9
click at [54, 535] on strong "Phone [PHONE_NUMBER]" at bounding box center [53, 531] width 80 height 9
click at [30, 539] on div "Phone [PHONE_NUMBER]" at bounding box center [75, 536] width 138 height 18
click at [31, 534] on strong "Phone [PHONE_NUMBER]" at bounding box center [53, 531] width 80 height 9
drag, startPoint x: 34, startPoint y: 533, endPoint x: 101, endPoint y: 531, distance: 67.0
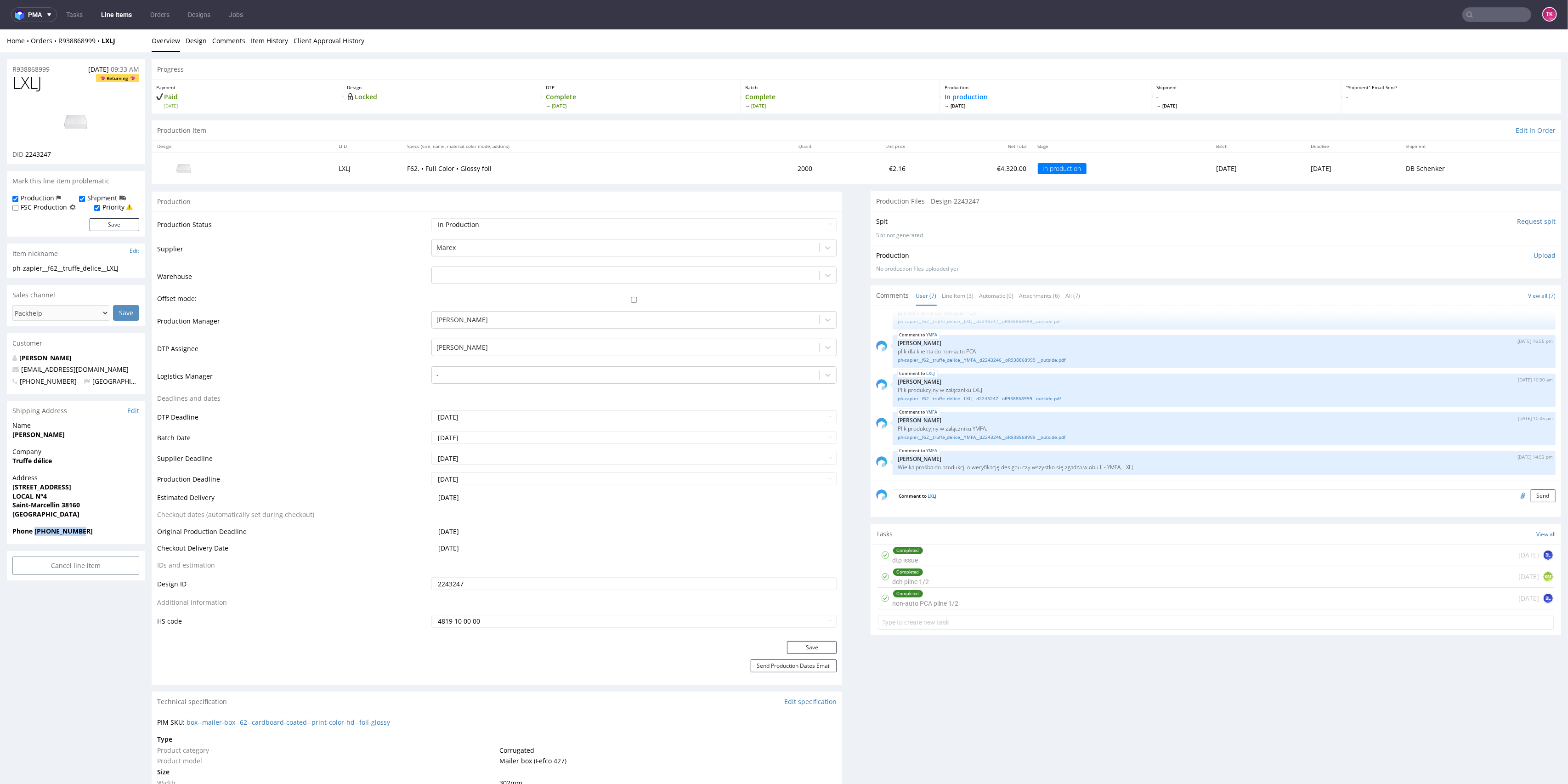
click at [101, 531] on span "Phone [PHONE_NUMBER]" at bounding box center [76, 531] width 127 height 9
copy strong "[PHONE_NUMBER]"
drag, startPoint x: 117, startPoint y: 40, endPoint x: 53, endPoint y: 43, distance: 64.1
click at [53, 43] on div "Home Orders R938868999 LXLJ" at bounding box center [75, 41] width 138 height 9
copy div "R938868999 LXLJ"
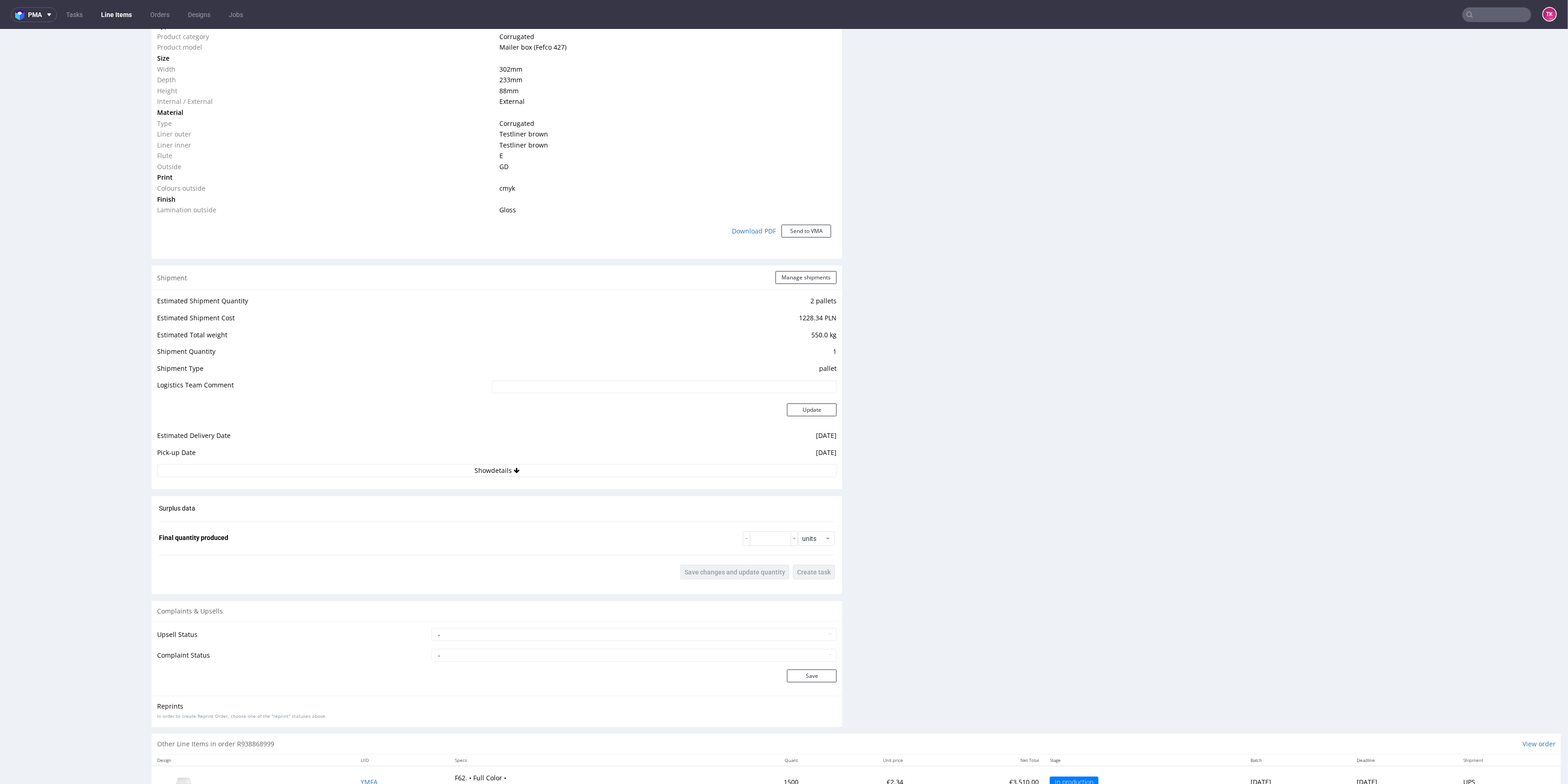
scroll to position [745, 0]
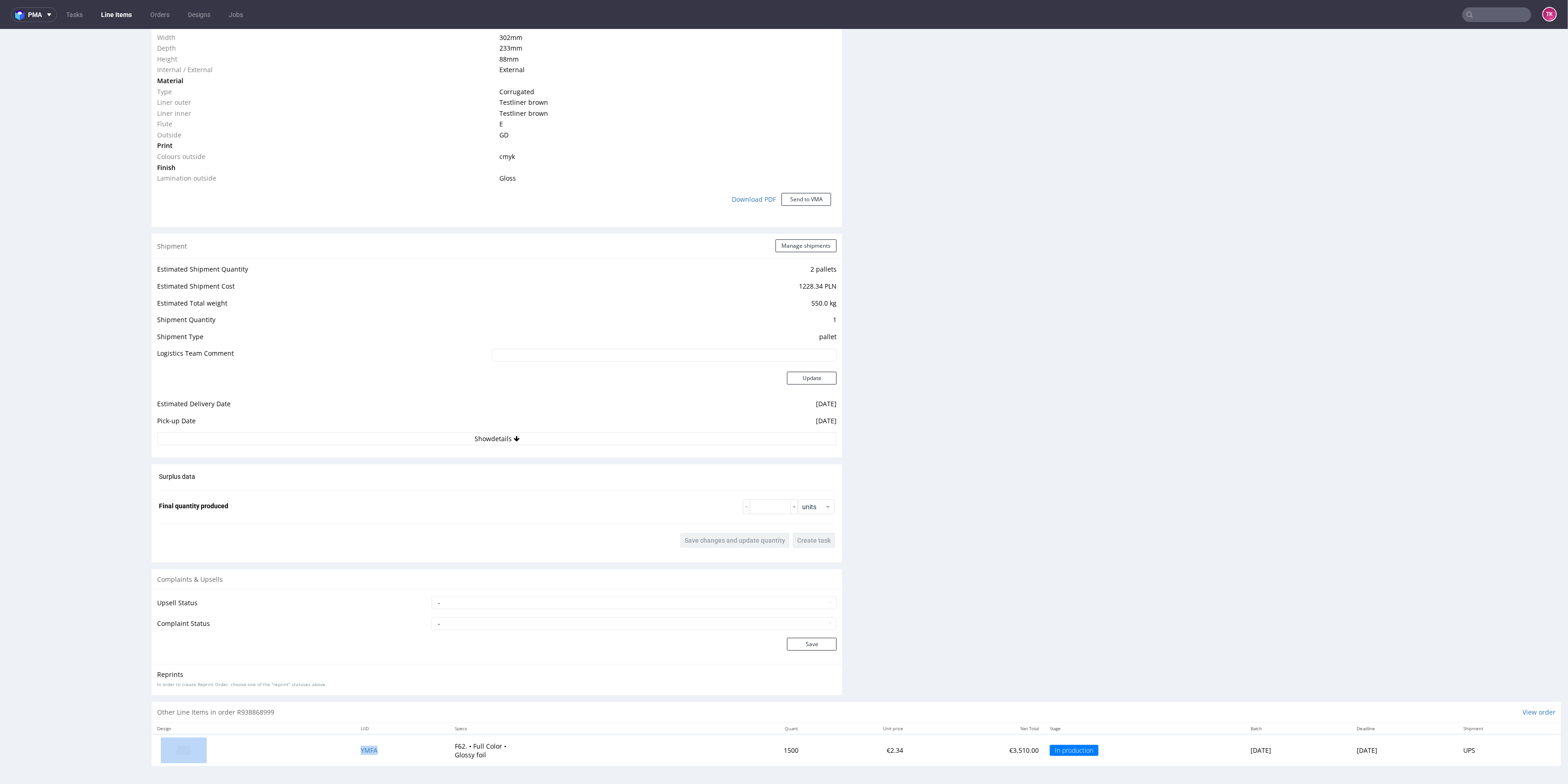
drag, startPoint x: 322, startPoint y: 750, endPoint x: 376, endPoint y: 759, distance: 54.7
click at [376, 759] on tr "YMFA F62. • Full Color • Glossy foil 1500 €2.34 €3,510.00 In production [DATE] …" at bounding box center [857, 750] width 1410 height 31
copy tr "YMFA"
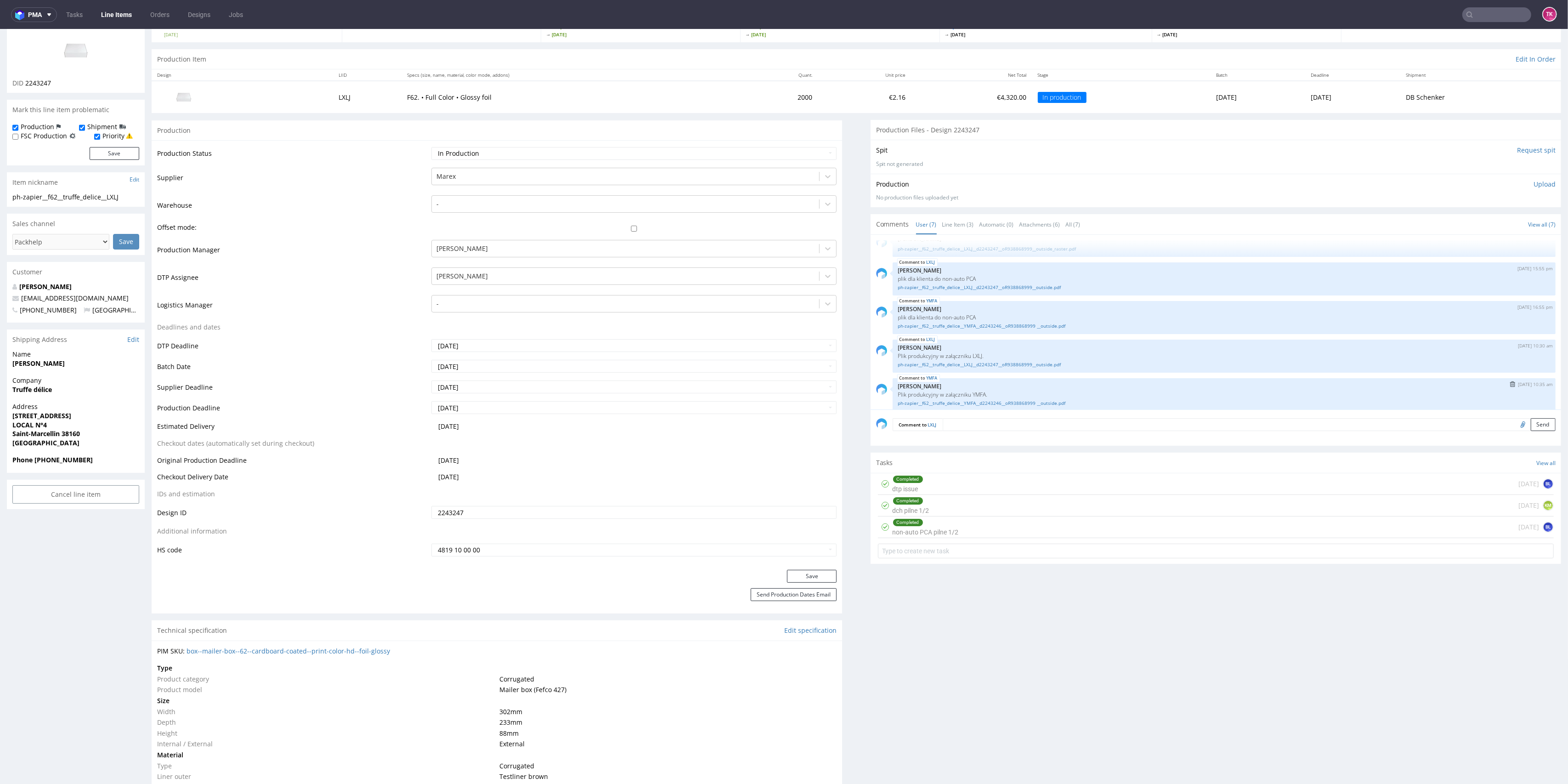
scroll to position [84, 0]
drag, startPoint x: 32, startPoint y: 460, endPoint x: 91, endPoint y: 464, distance: 59.1
click at [91, 464] on span "Phone [PHONE_NUMBER]" at bounding box center [76, 460] width 127 height 9
copy strong "[PHONE_NUMBER]"
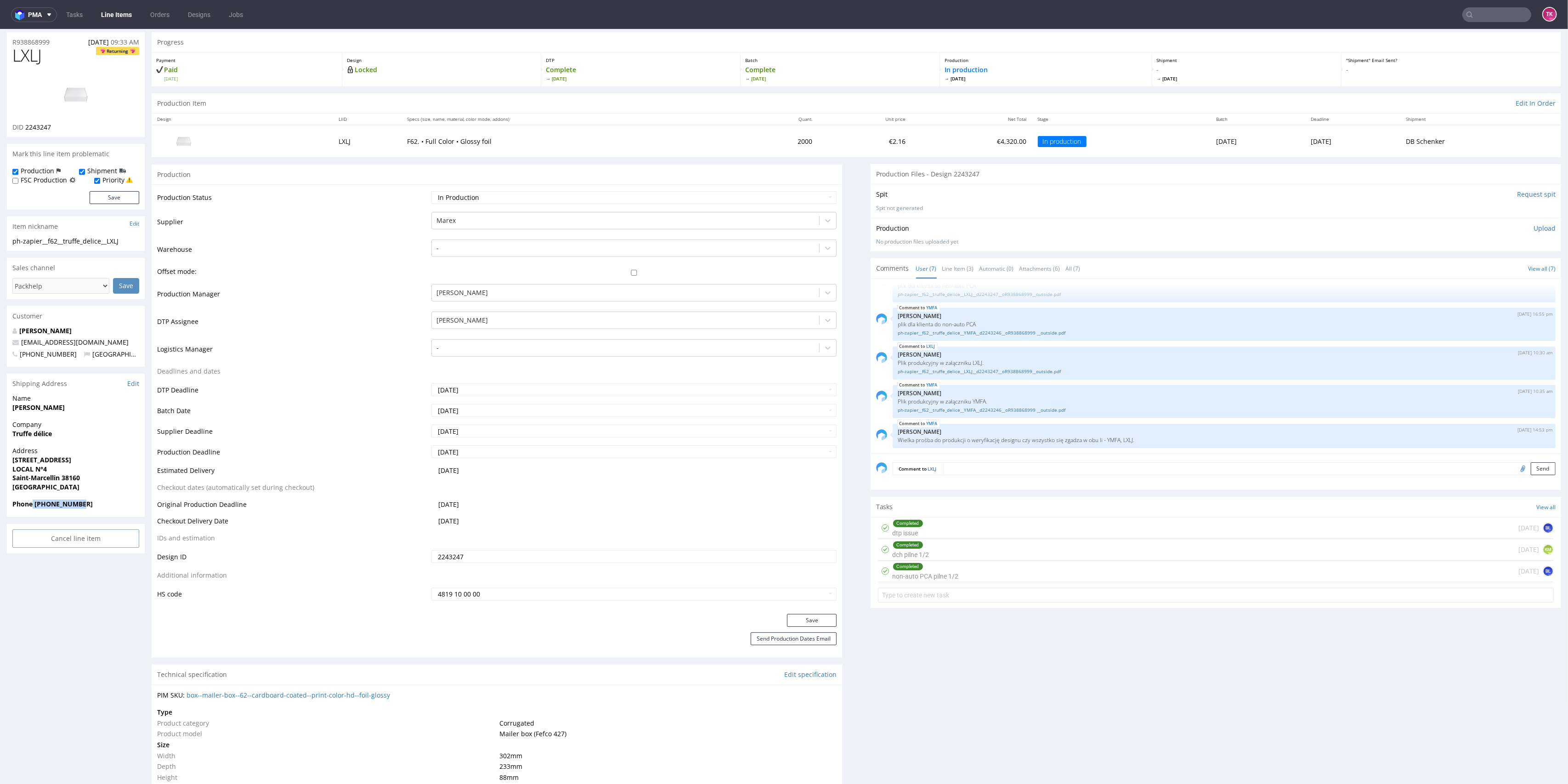
scroll to position [10, 0]
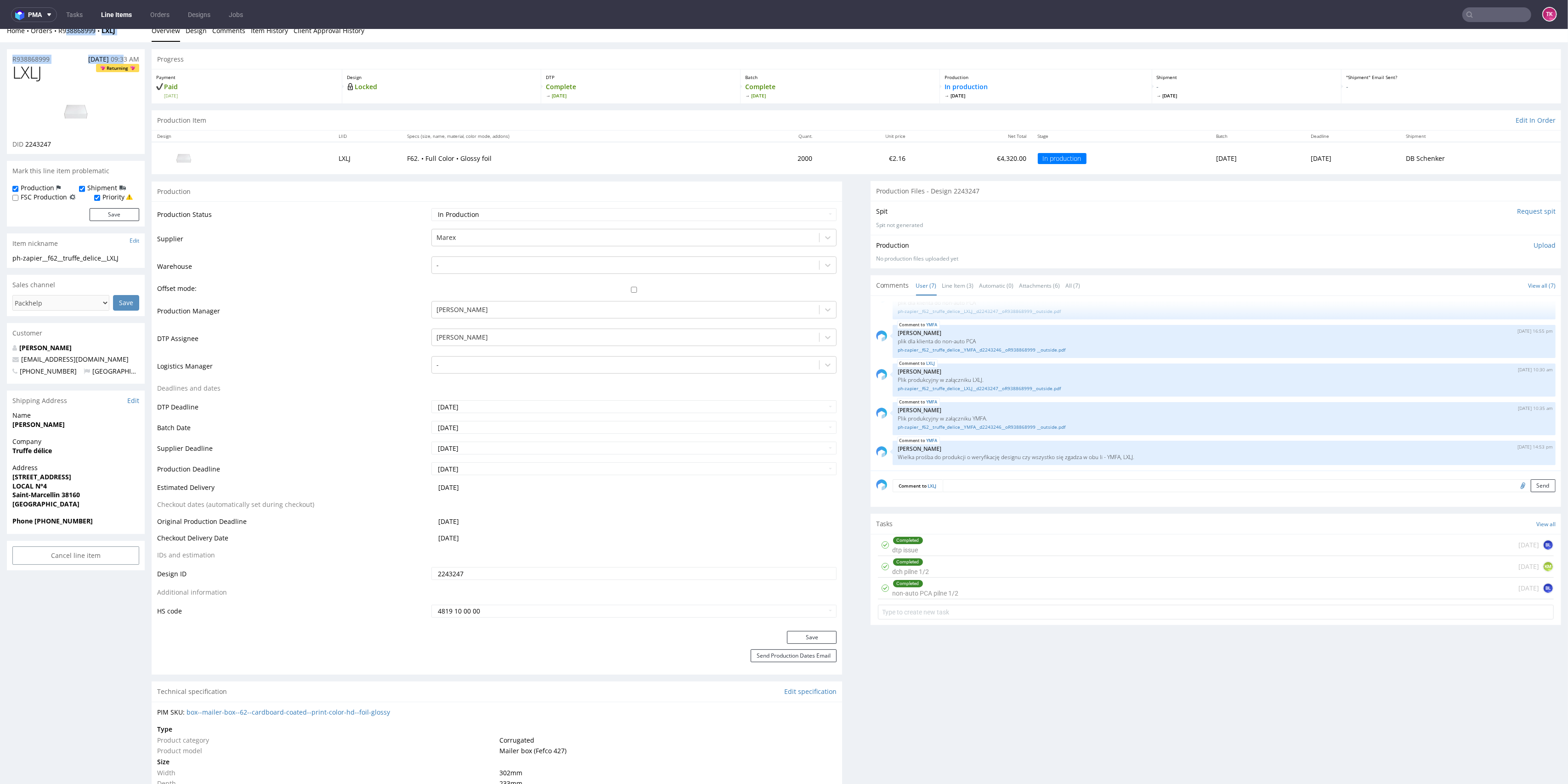
drag, startPoint x: 104, startPoint y: 38, endPoint x: 55, endPoint y: 49, distance: 50.2
click at [59, 45] on div "R938868999 [DATE] 09:33 AM LXLJ Returning DID 2243247 Mark this line item probl…" at bounding box center [784, 779] width 1568 height 1474
click at [55, 50] on div "R938868999 [DATE] 09:33 AM" at bounding box center [75, 56] width 138 height 15
drag, startPoint x: 53, startPoint y: 42, endPoint x: 88, endPoint y: 31, distance: 36.7
click at [93, 44] on div "R938868999 [DATE] 09:33 AM LXLJ Returning DID 2243247 Mark this line item probl…" at bounding box center [784, 779] width 1568 height 1474
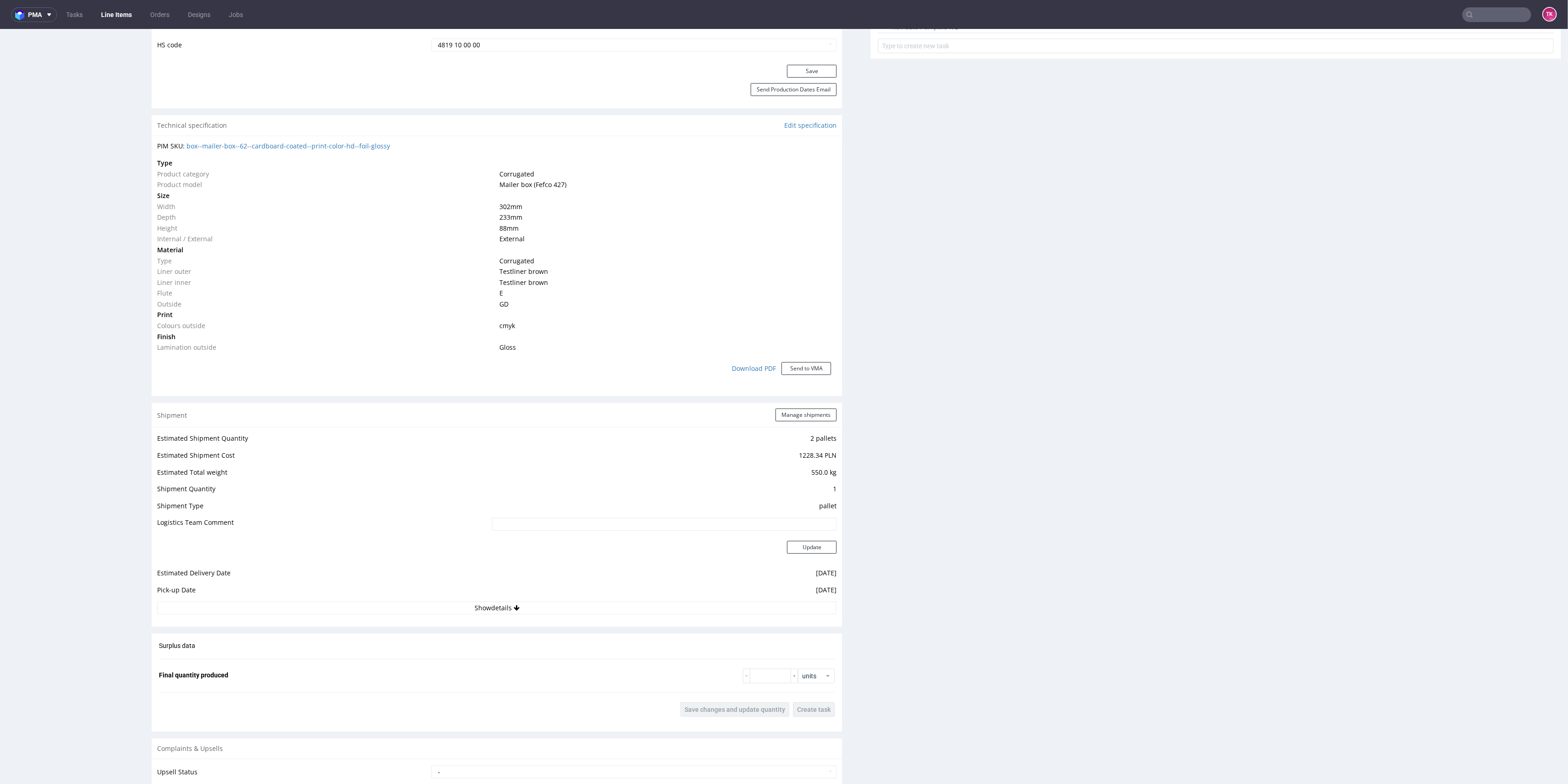
scroll to position [623, 0]
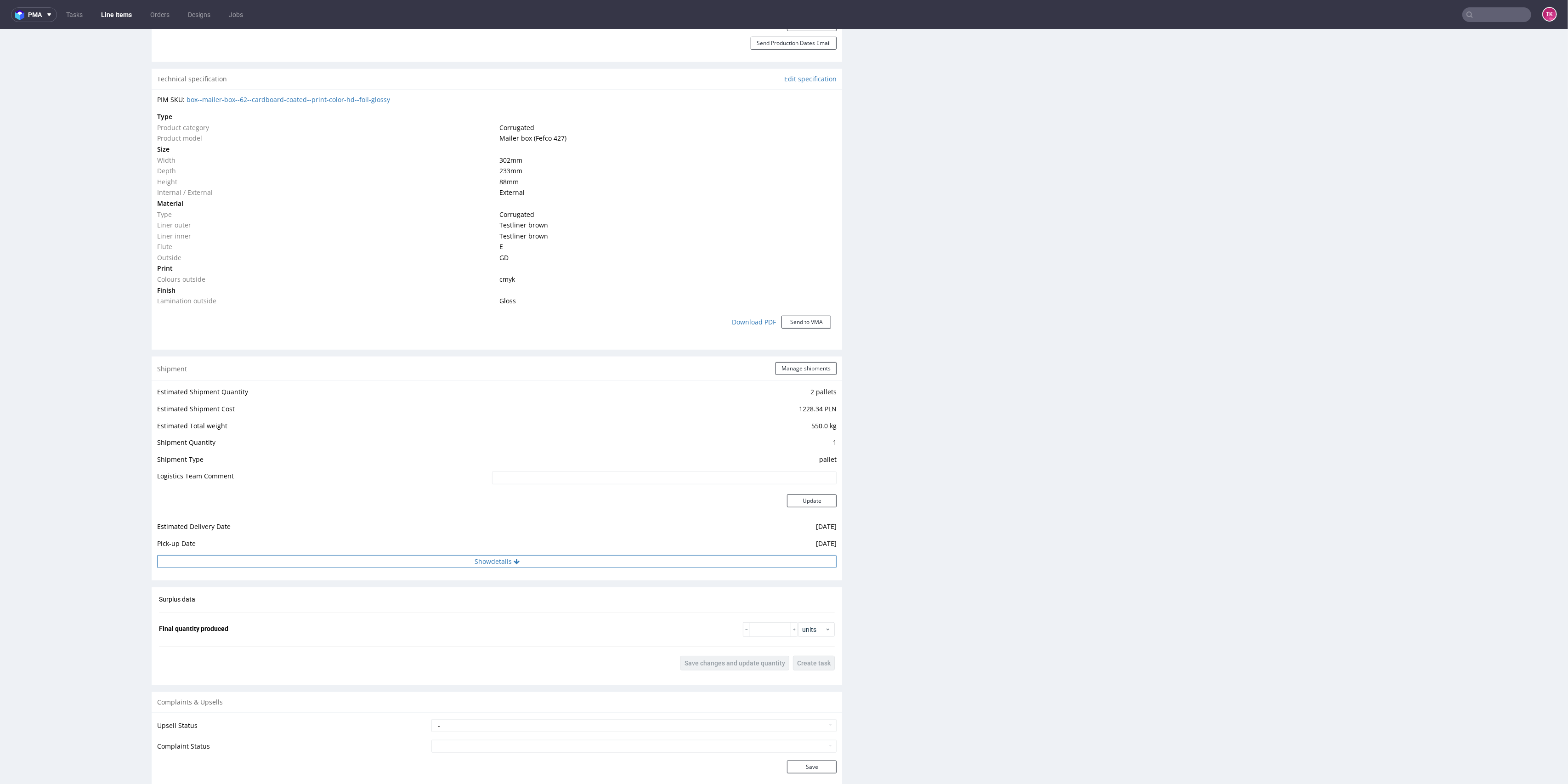
click at [528, 564] on button "Show details" at bounding box center [496, 562] width 679 height 13
click at [490, 603] on td "DB Schenker" at bounding box center [595, 604] width 486 height 17
click at [509, 623] on input at bounding box center [595, 620] width 483 height 13
paste input "PLWAW508037799"
type input "PLWAW508037799"
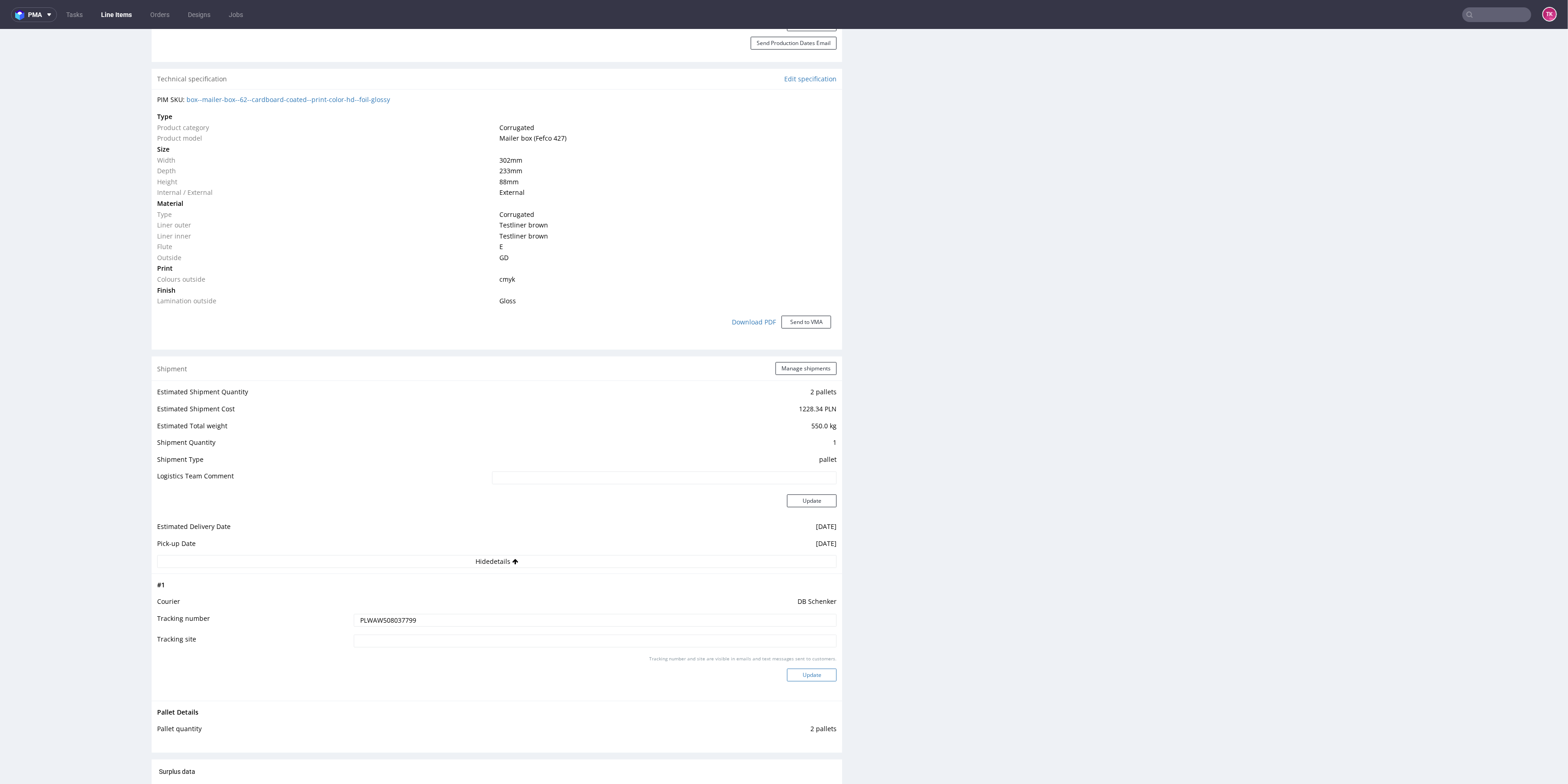
click at [808, 675] on button "Update" at bounding box center [812, 675] width 50 height 13
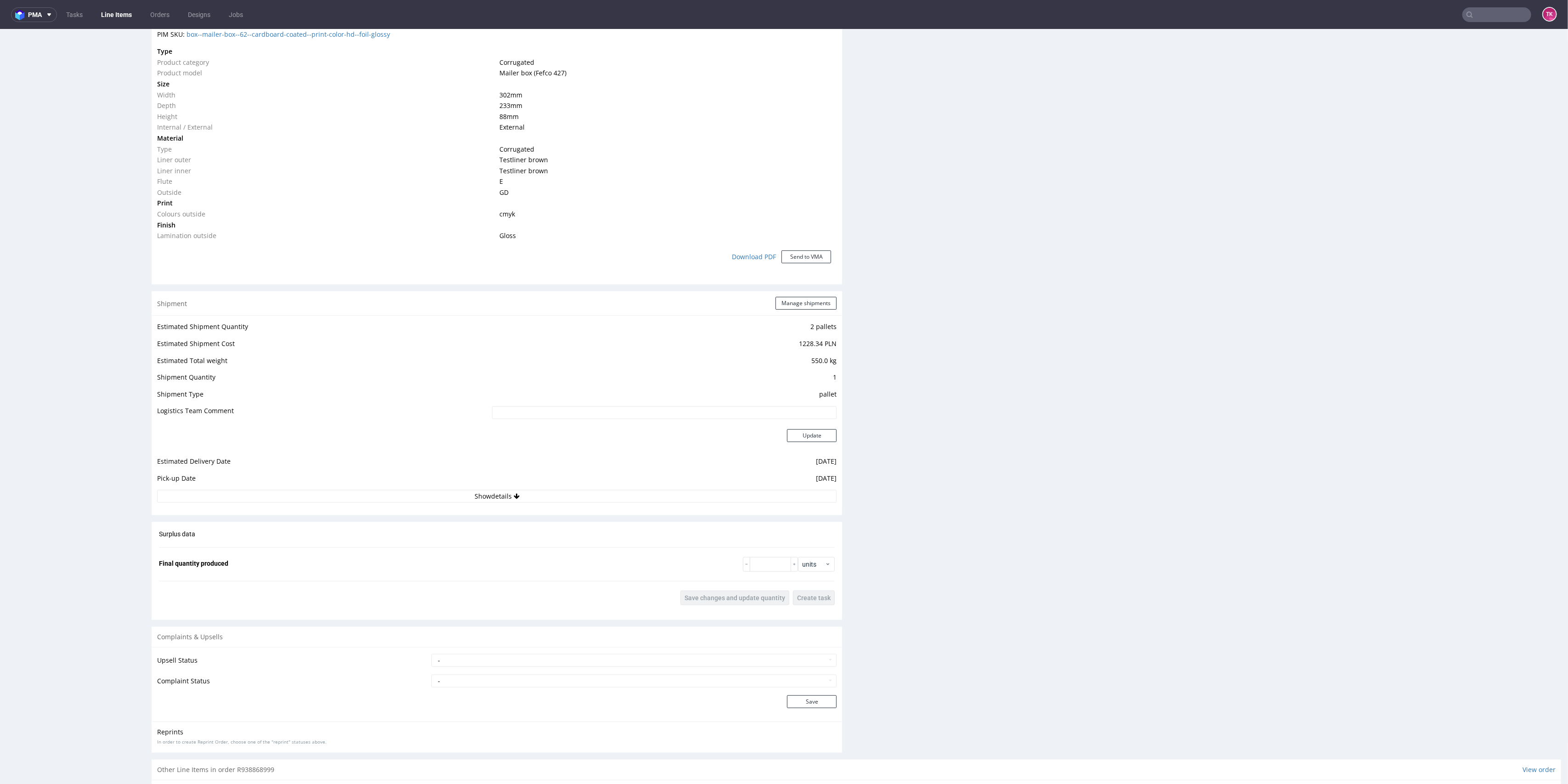
scroll to position [745, 0]
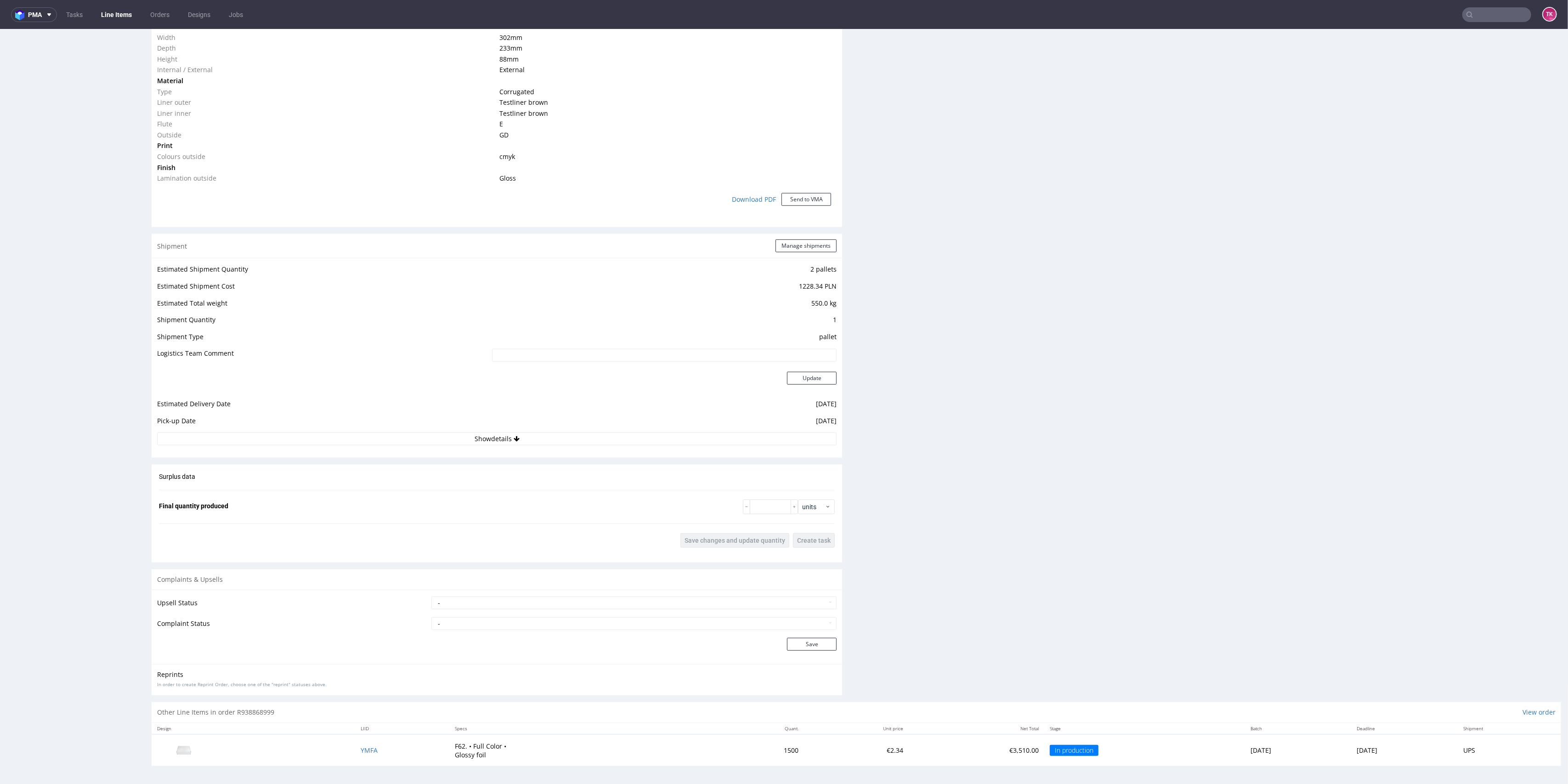
drag, startPoint x: 544, startPoint y: 418, endPoint x: 542, endPoint y: 427, distance: 9.2
click at [542, 423] on td "2025-08-27" at bounding box center [663, 423] width 347 height 17
click at [544, 430] on td "2025-08-27" at bounding box center [663, 423] width 347 height 17
click at [545, 437] on button "Show details" at bounding box center [496, 439] width 679 height 13
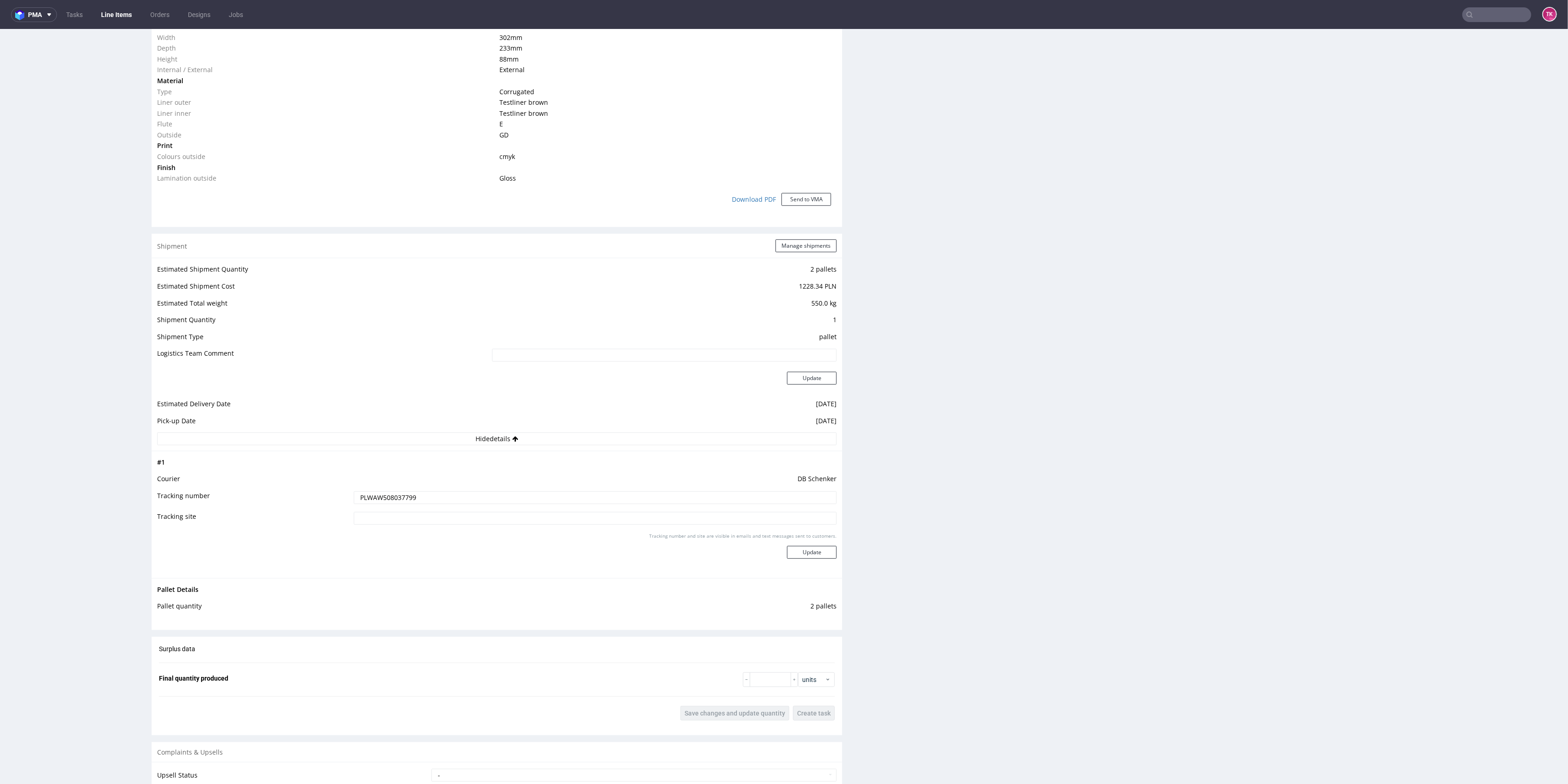
click at [401, 501] on input "PLWAW508037799" at bounding box center [595, 498] width 483 height 13
click at [401, 499] on input "PLWAW508037799" at bounding box center [595, 498] width 483 height 13
click at [90, 13] on ul "Tasks Line Items Orders Designs Jobs" at bounding box center [155, 15] width 196 height 15
click at [90, 14] on ul "Tasks Line Items Orders Designs Jobs" at bounding box center [155, 15] width 196 height 15
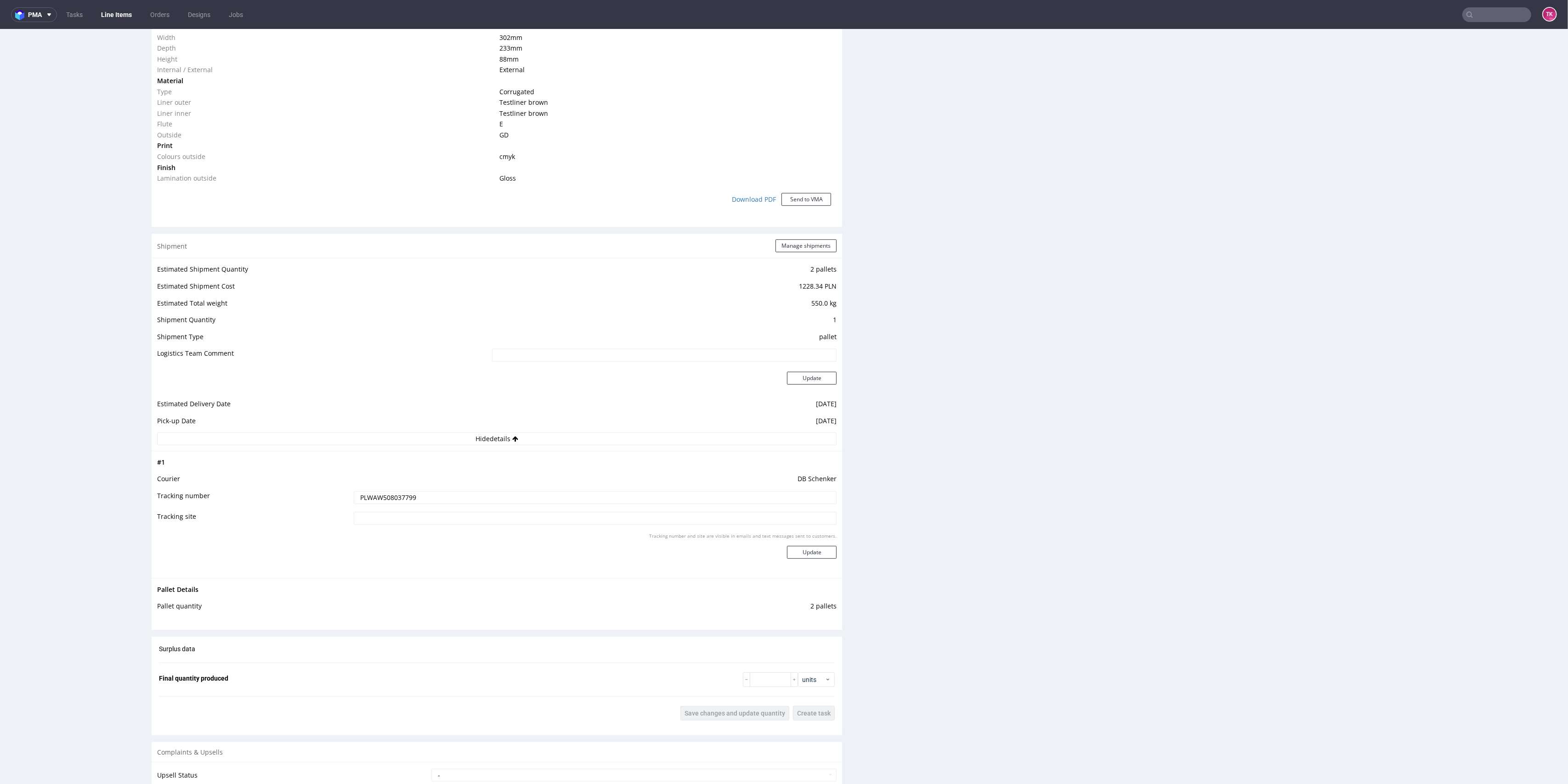
click at [94, 18] on ul "Tasks Line Items Orders Designs Jobs" at bounding box center [155, 15] width 196 height 15
click at [107, 9] on link "Line Items" at bounding box center [116, 15] width 42 height 15
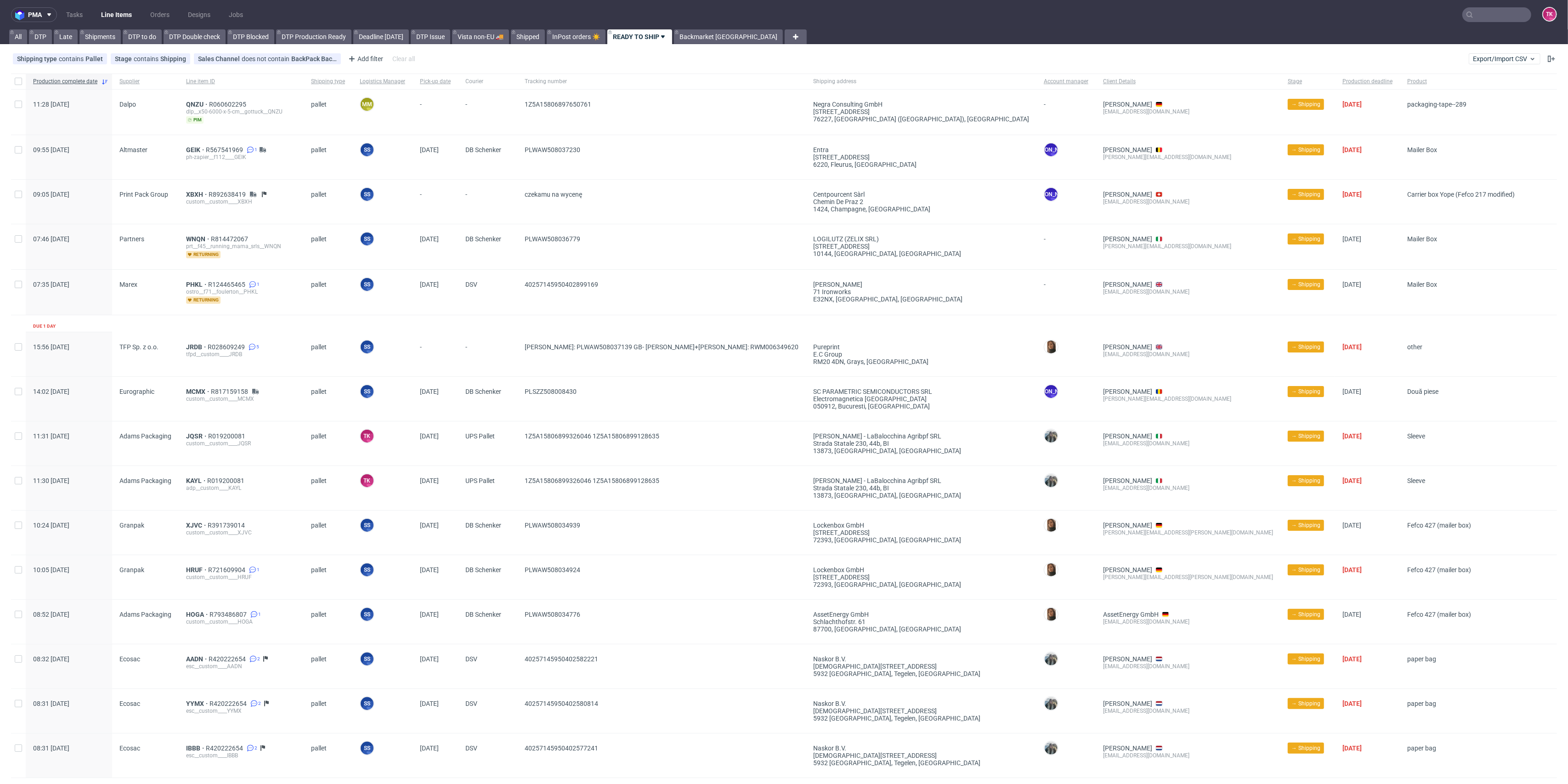
click at [109, 2] on nav "pma Tasks Line Items Orders Designs Jobs TK" at bounding box center [784, 15] width 1568 height 29
click at [114, 7] on link "Line Items" at bounding box center [116, 15] width 42 height 15
click at [102, 7] on link "Line Items" at bounding box center [116, 15] width 42 height 15
drag, startPoint x: 1475, startPoint y: 6, endPoint x: 1476, endPoint y: 10, distance: 4.1
click at [1475, 7] on nav "pma Tasks Line Items Orders Designs Jobs TK" at bounding box center [784, 15] width 1568 height 29
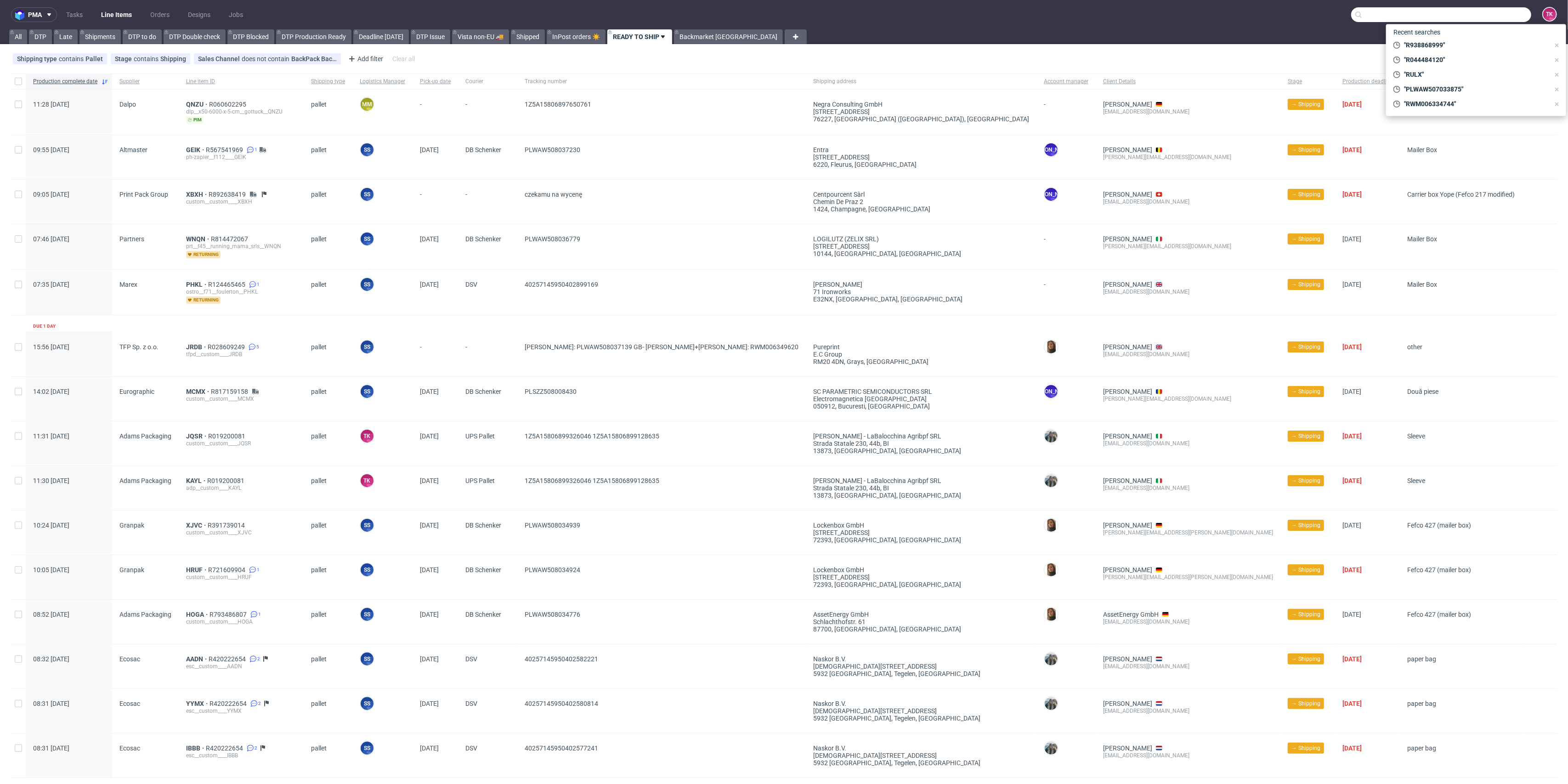
click at [1476, 10] on input "text" at bounding box center [1441, 15] width 180 height 15
paste input "RWM006241937"
type input "RWM006241937"
click at [1427, 38] on div "ZBAK" at bounding box center [1476, 37] width 166 height 17
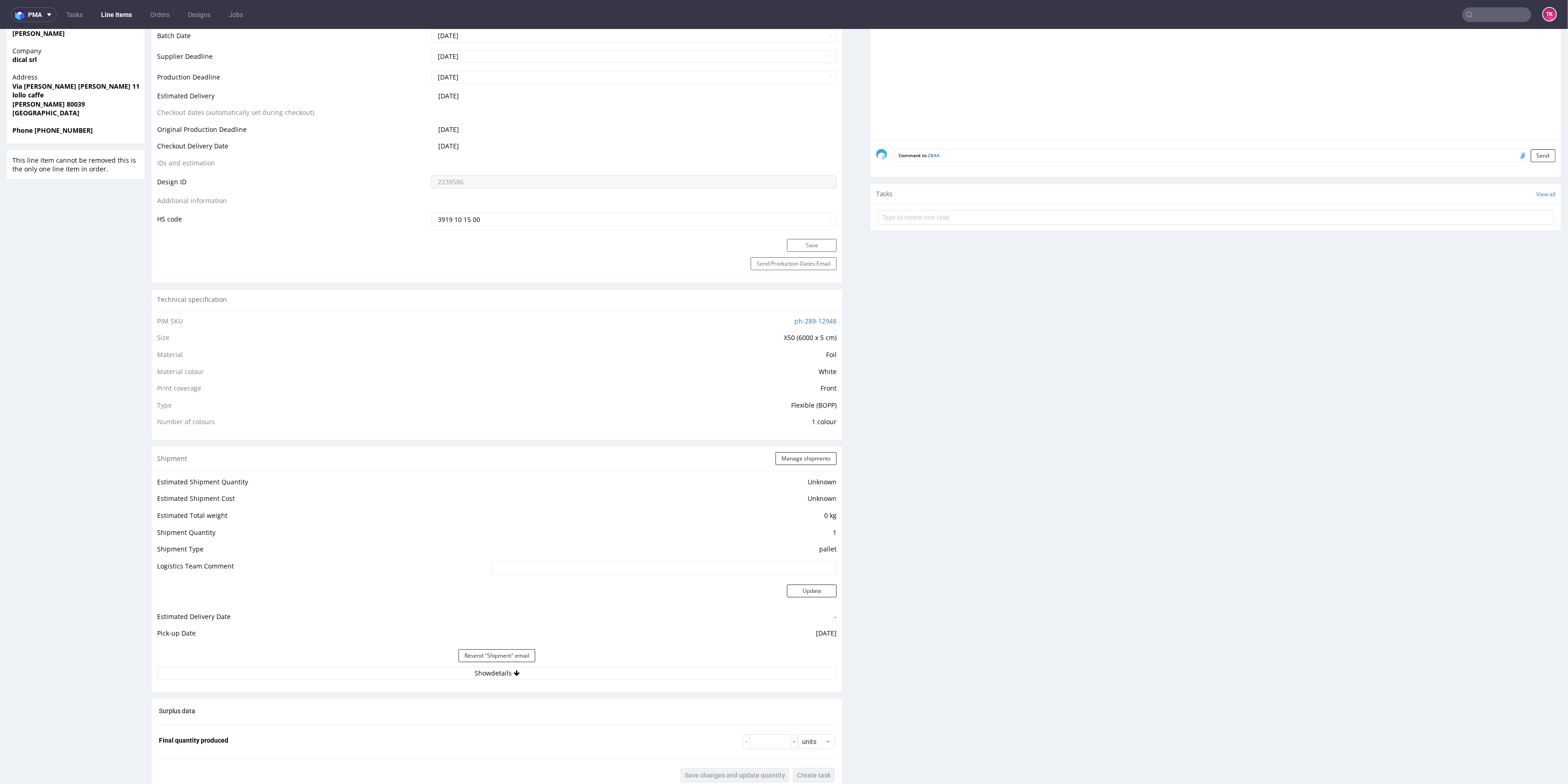
scroll to position [610, 0]
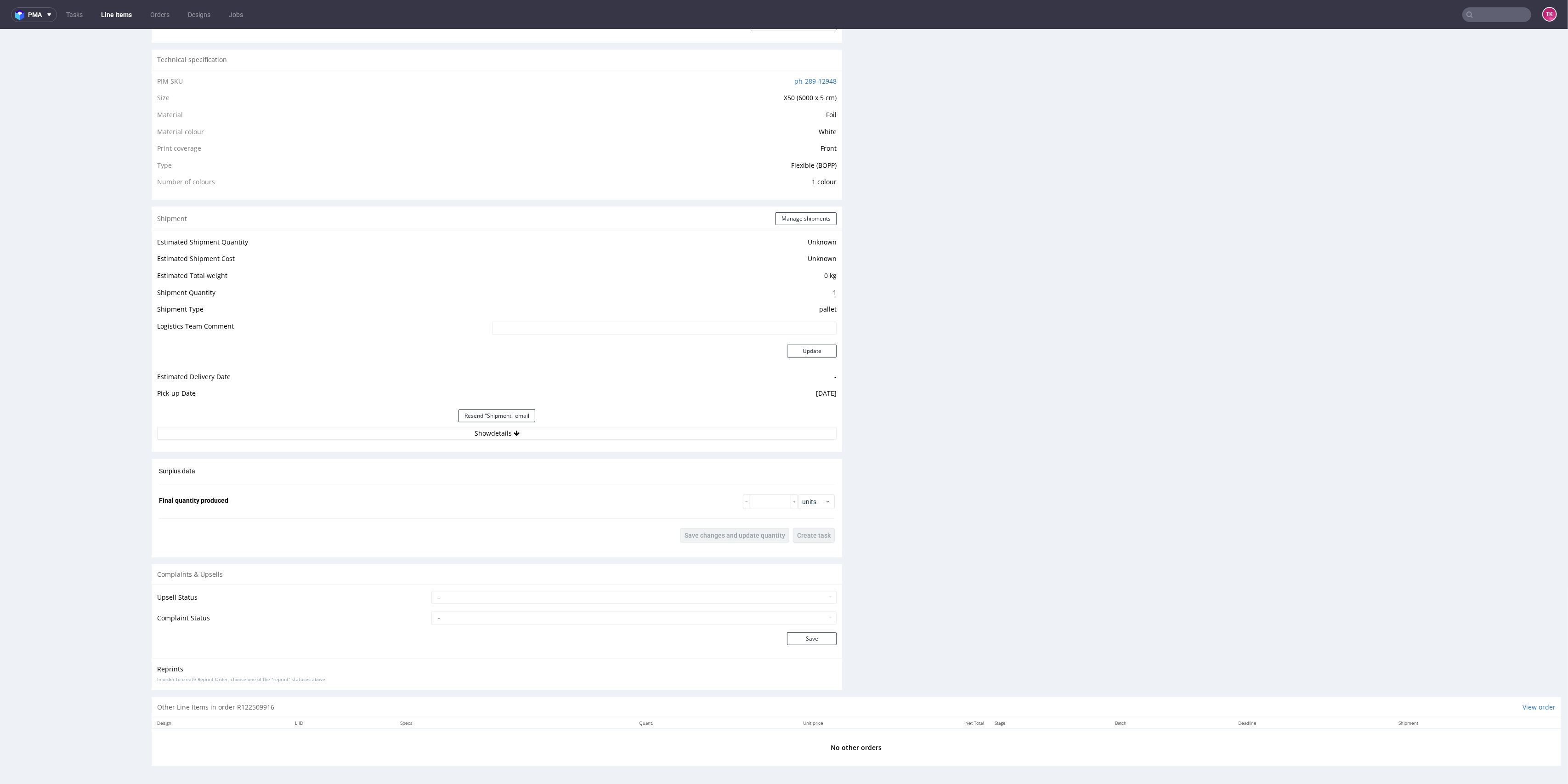
click at [552, 439] on div "Estimated Shipment Quantity Unknown Estimated Shipment Cost Unknown Estimated T…" at bounding box center [497, 338] width 690 height 215
click at [555, 437] on button "Show details" at bounding box center [496, 434] width 679 height 13
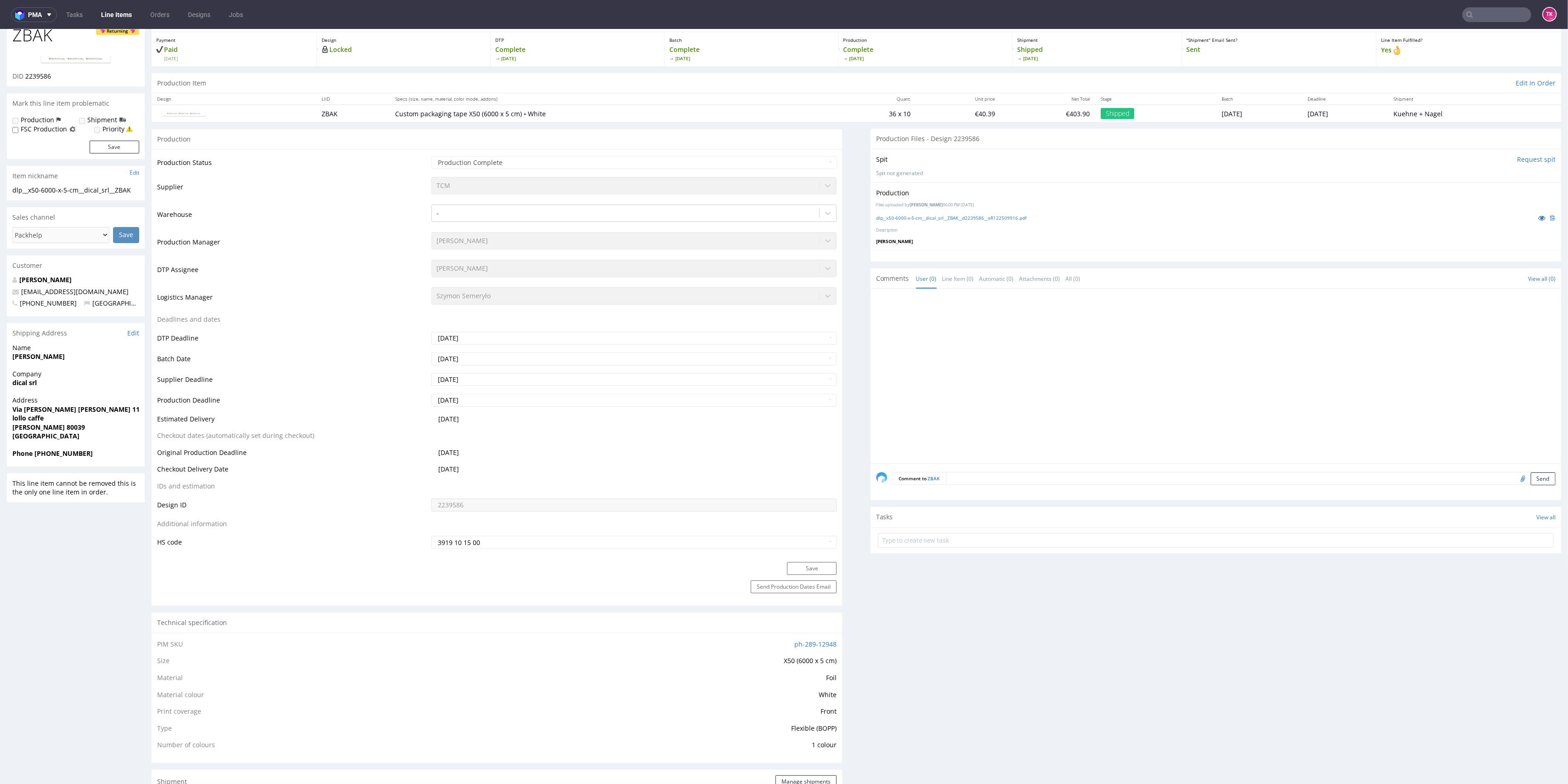
scroll to position [0, 0]
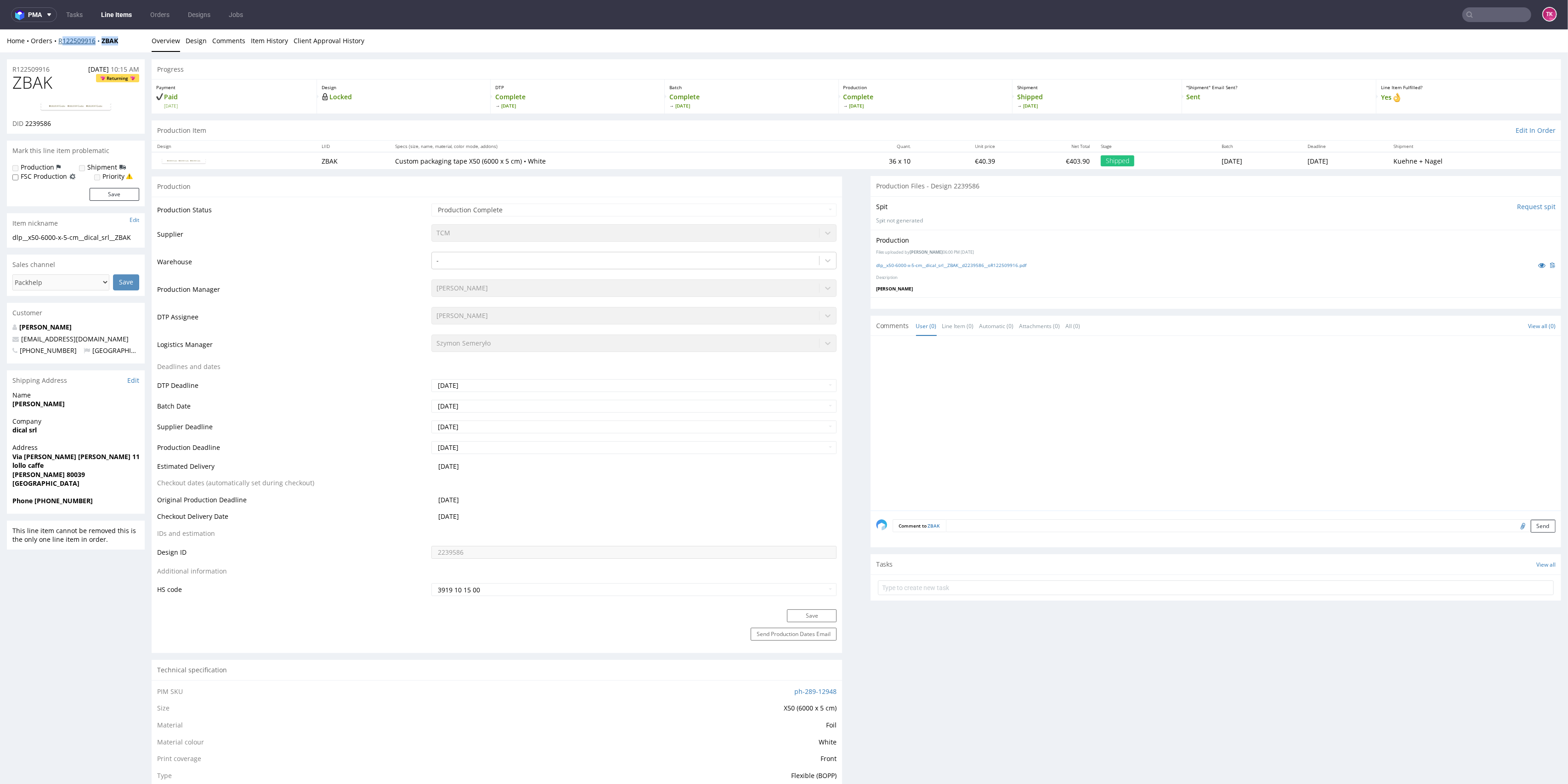
drag, startPoint x: 121, startPoint y: 33, endPoint x: 59, endPoint y: 45, distance: 63.2
click at [61, 44] on div "Home Orders R122509916 ZBAK Overview Design Comments Item History Client Approv…" at bounding box center [784, 40] width 1568 height 23
drag, startPoint x: 58, startPoint y: 46, endPoint x: 131, endPoint y: 68, distance: 76.2
click at [118, 49] on div "Home Orders R122509916 ZBAK Overview Design Comments Item History Client Approv…" at bounding box center [784, 40] width 1568 height 23
copy div "R122509916 ZBAK"
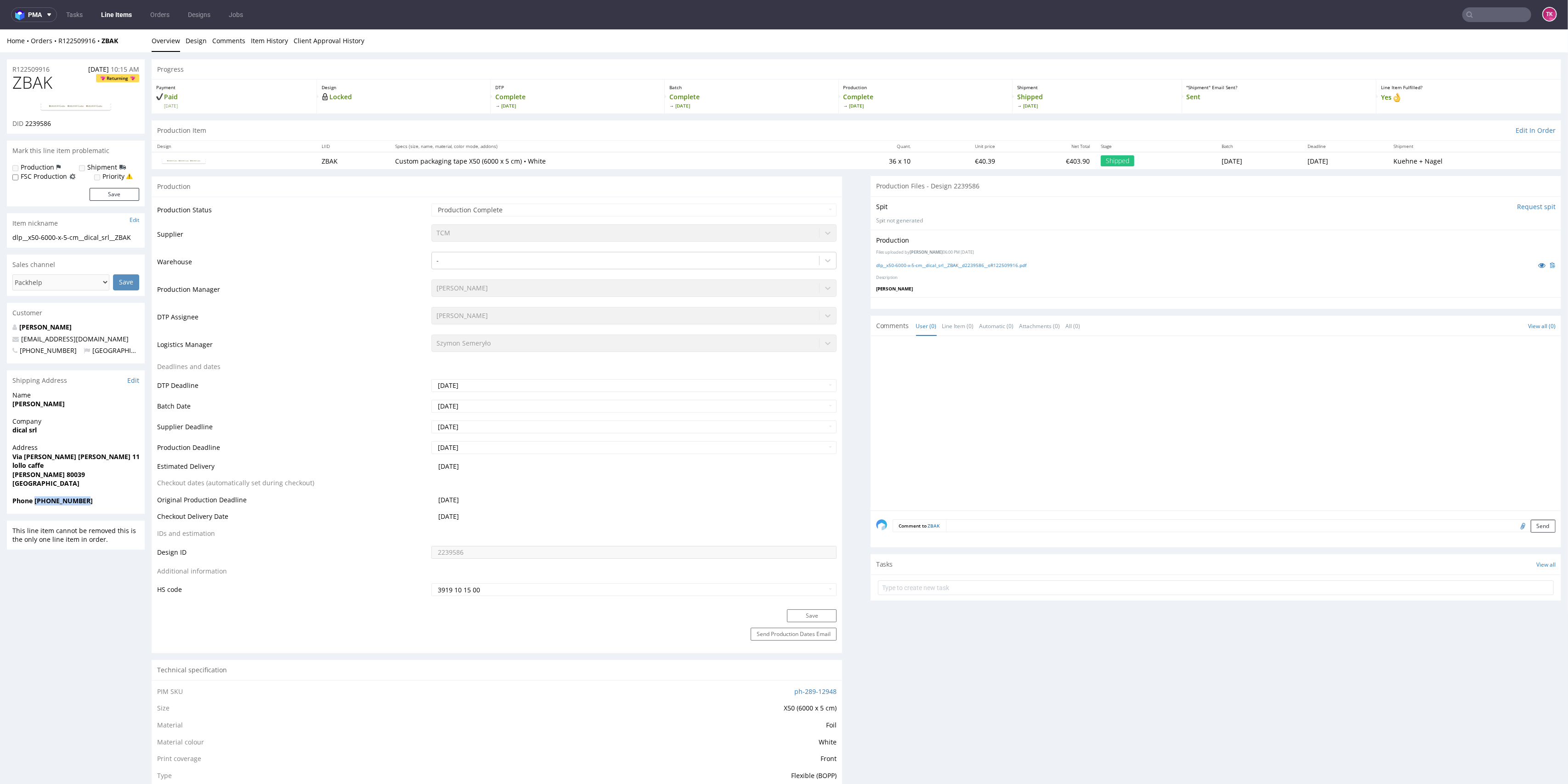
drag, startPoint x: 35, startPoint y: 502, endPoint x: 93, endPoint y: 499, distance: 58.1
click at [93, 499] on span "Phone +393312094268" at bounding box center [76, 501] width 127 height 9
copy strong "+393312094268"
drag, startPoint x: 53, startPoint y: 47, endPoint x: 130, endPoint y: 64, distance: 78.9
click at [122, 43] on div "Home Orders R122509916 ZBAK Overview Design Comments Item History Client Approv…" at bounding box center [784, 40] width 1568 height 23
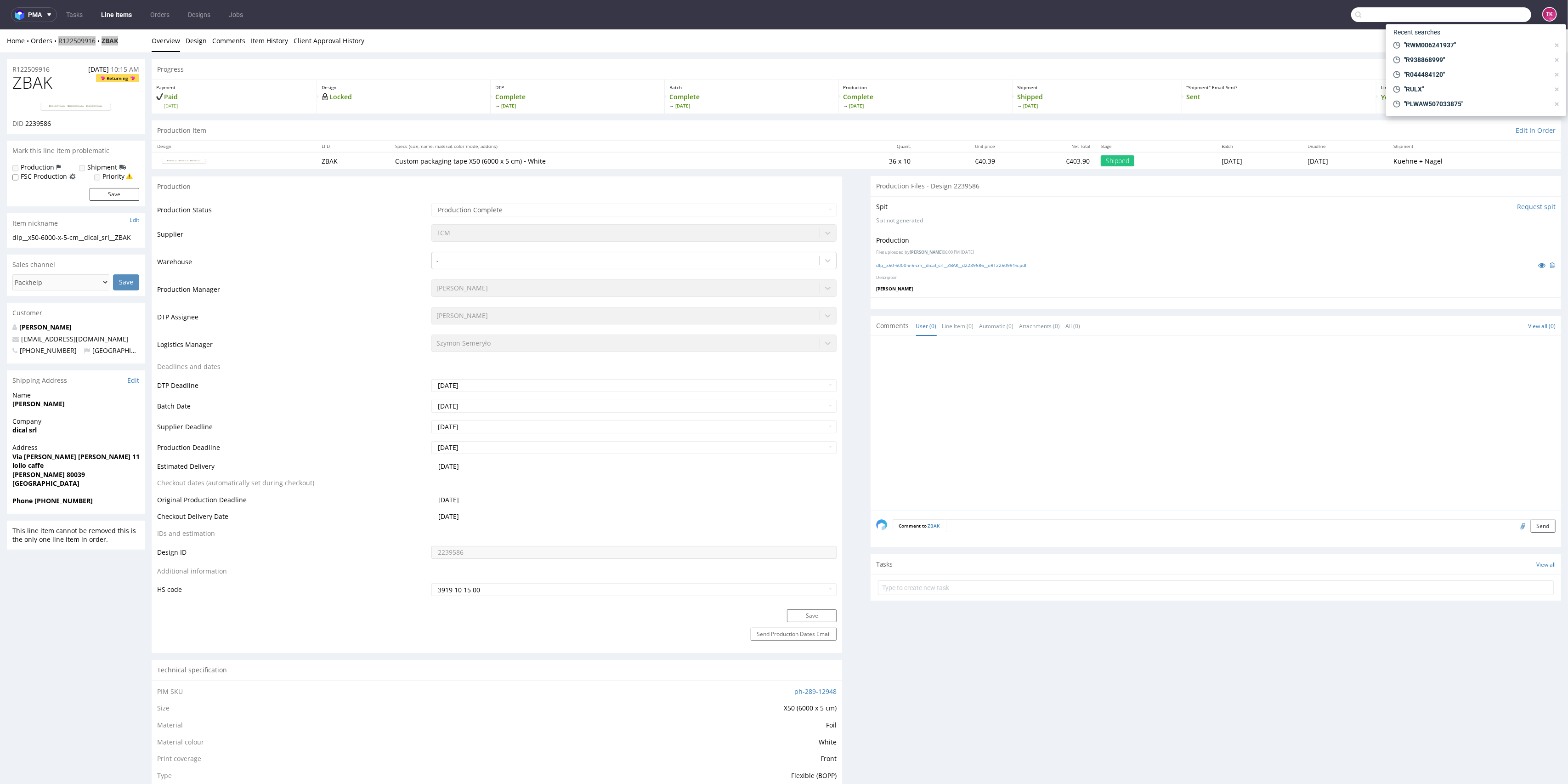
click at [1466, 12] on input "text" at bounding box center [1441, 15] width 180 height 15
paste input "RWM006206387"
type input "RWM006206387"
click at [1448, 38] on div "FWYA" at bounding box center [1476, 37] width 166 height 17
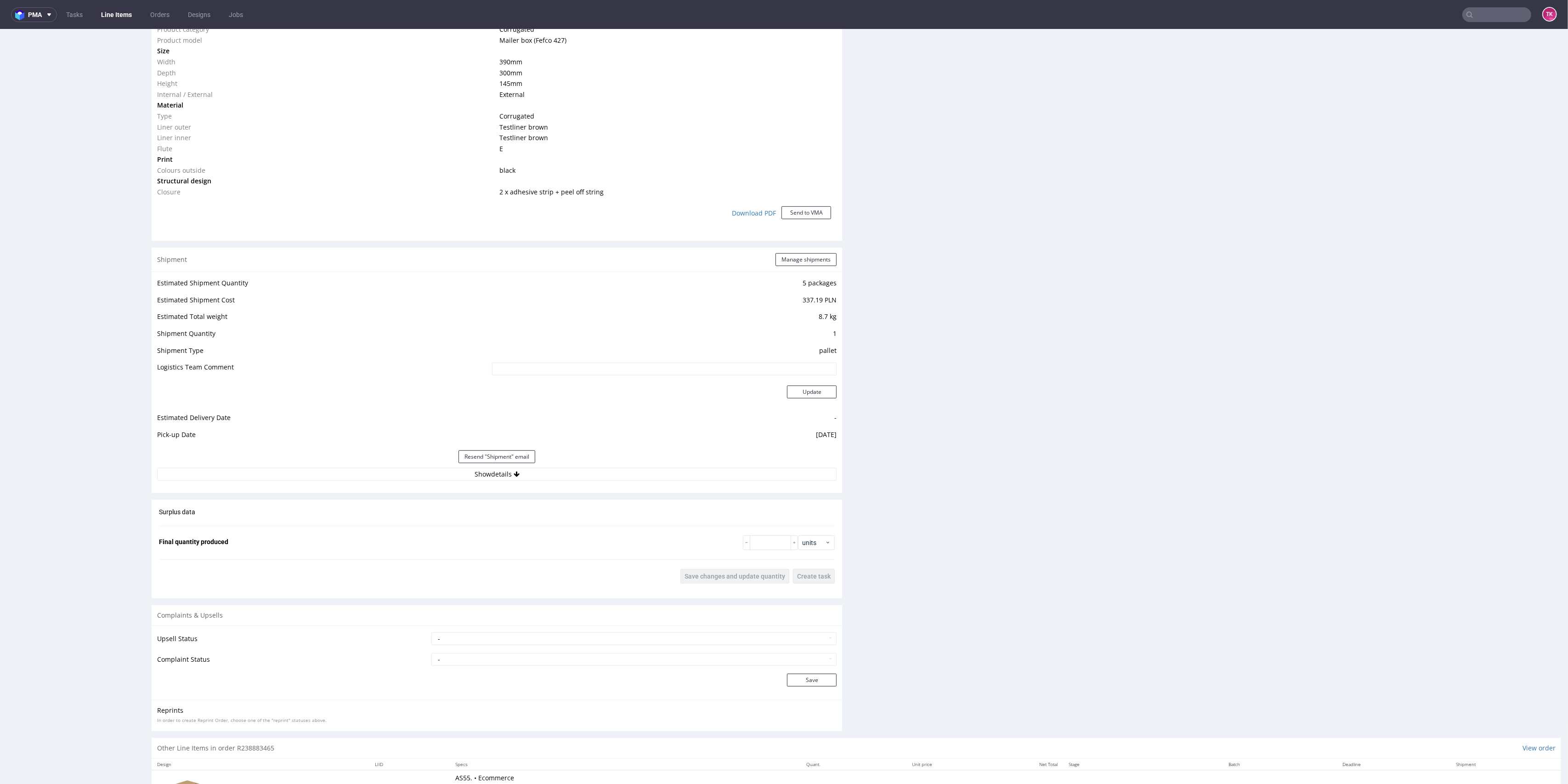
scroll to position [674, 0]
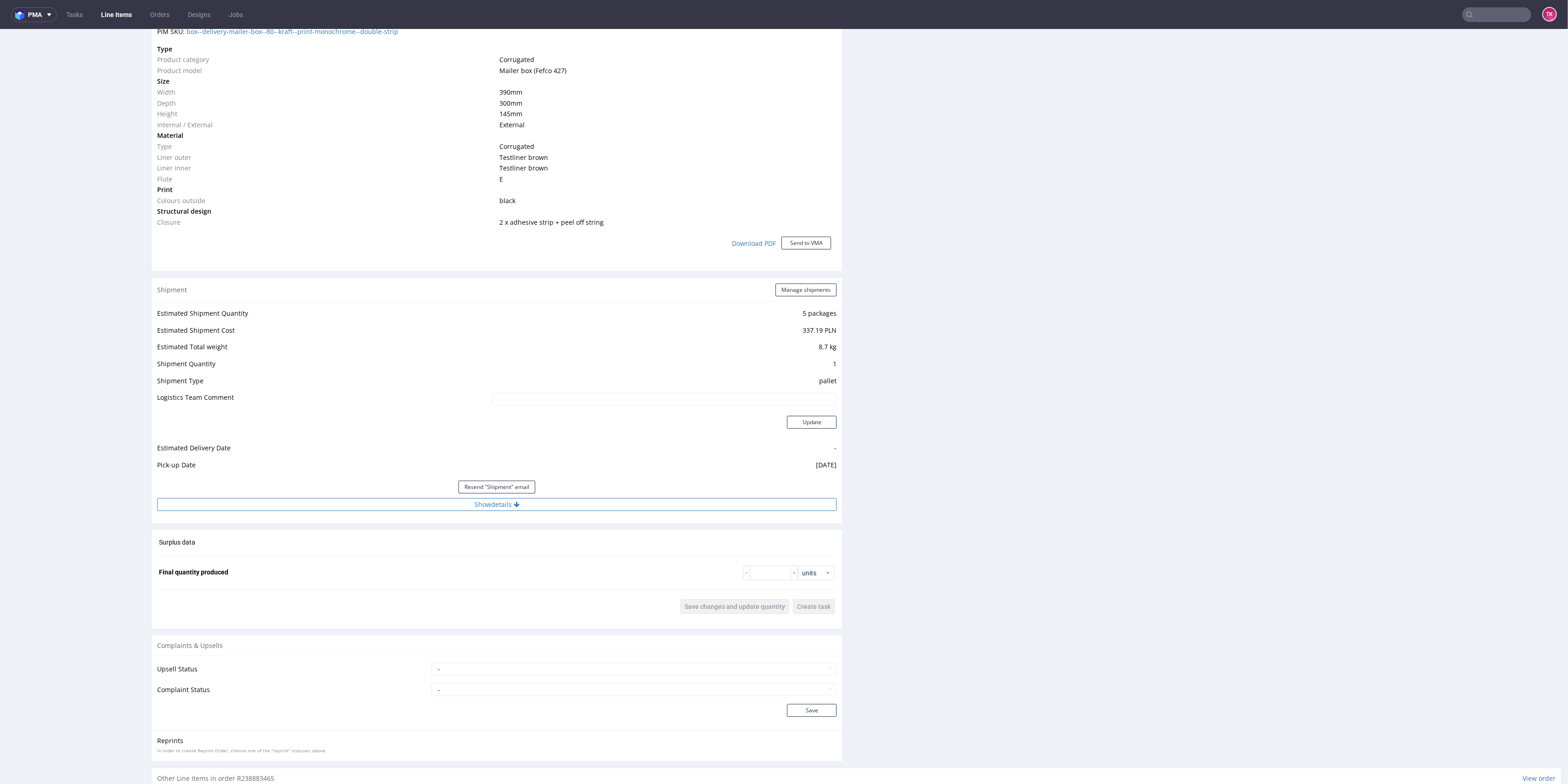
click at [475, 503] on button "Show details" at bounding box center [496, 505] width 679 height 13
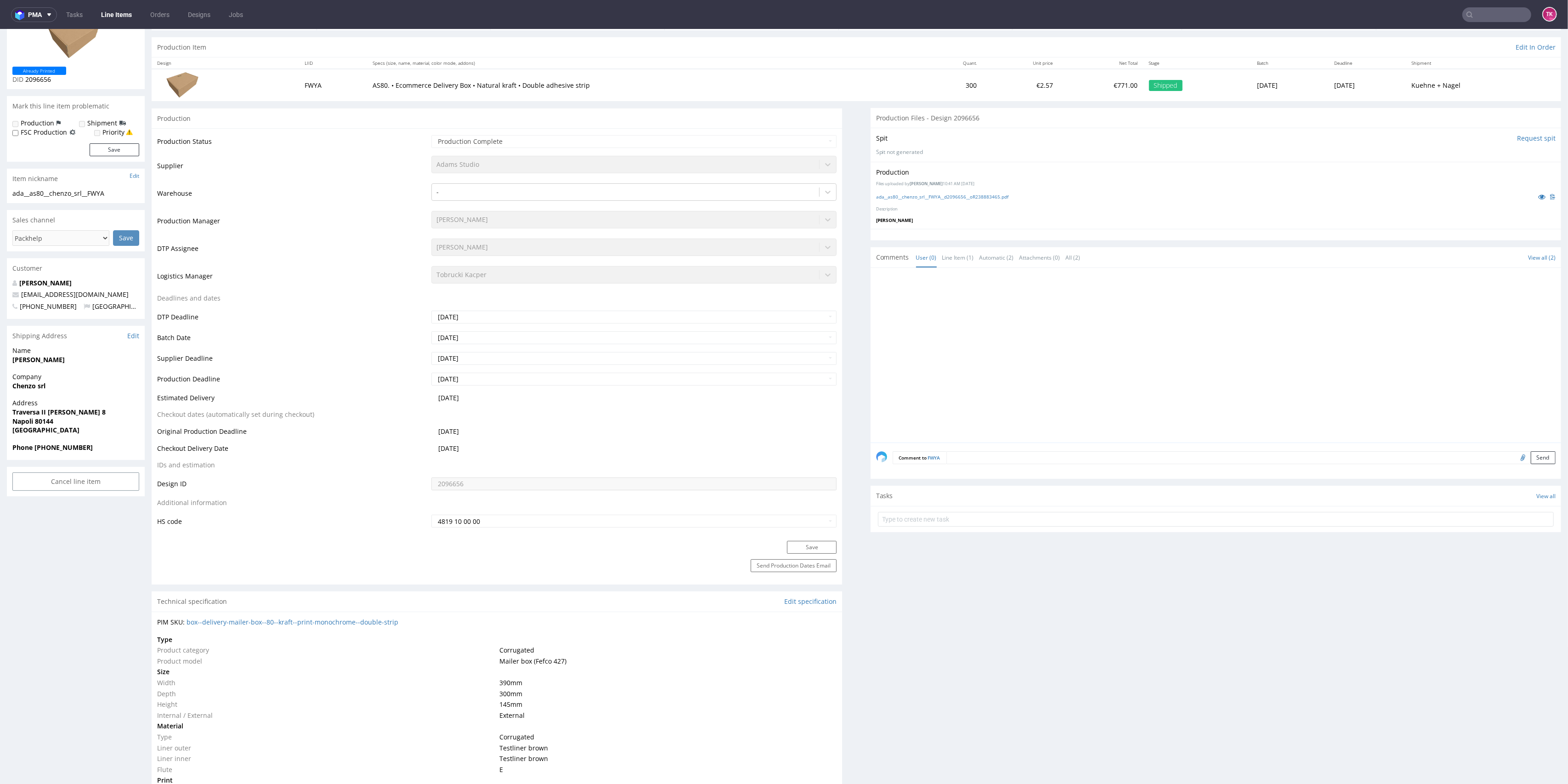
scroll to position [0, 0]
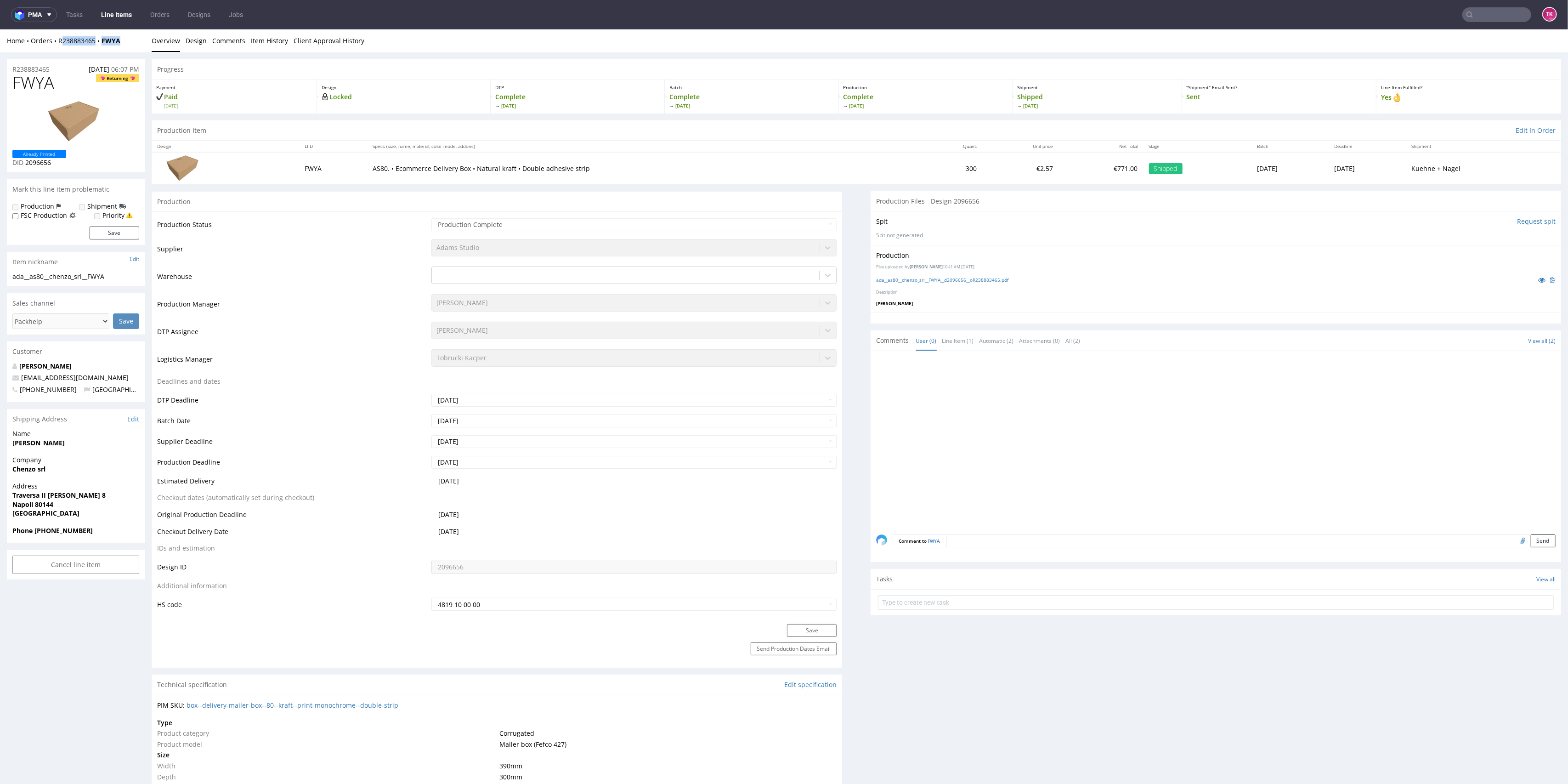
drag, startPoint x: 124, startPoint y: 42, endPoint x: 61, endPoint y: 49, distance: 63.4
click at [61, 49] on div "Home Orders R238883465 FWYA Overview Design Comments Item History Client Approv…" at bounding box center [784, 40] width 1568 height 23
drag, startPoint x: 56, startPoint y: 47, endPoint x: 141, endPoint y: 81, distance: 91.5
click at [127, 44] on div "Home Orders R238883465 FWYA Overview Design Comments Item History Client Approv…" at bounding box center [784, 40] width 1568 height 23
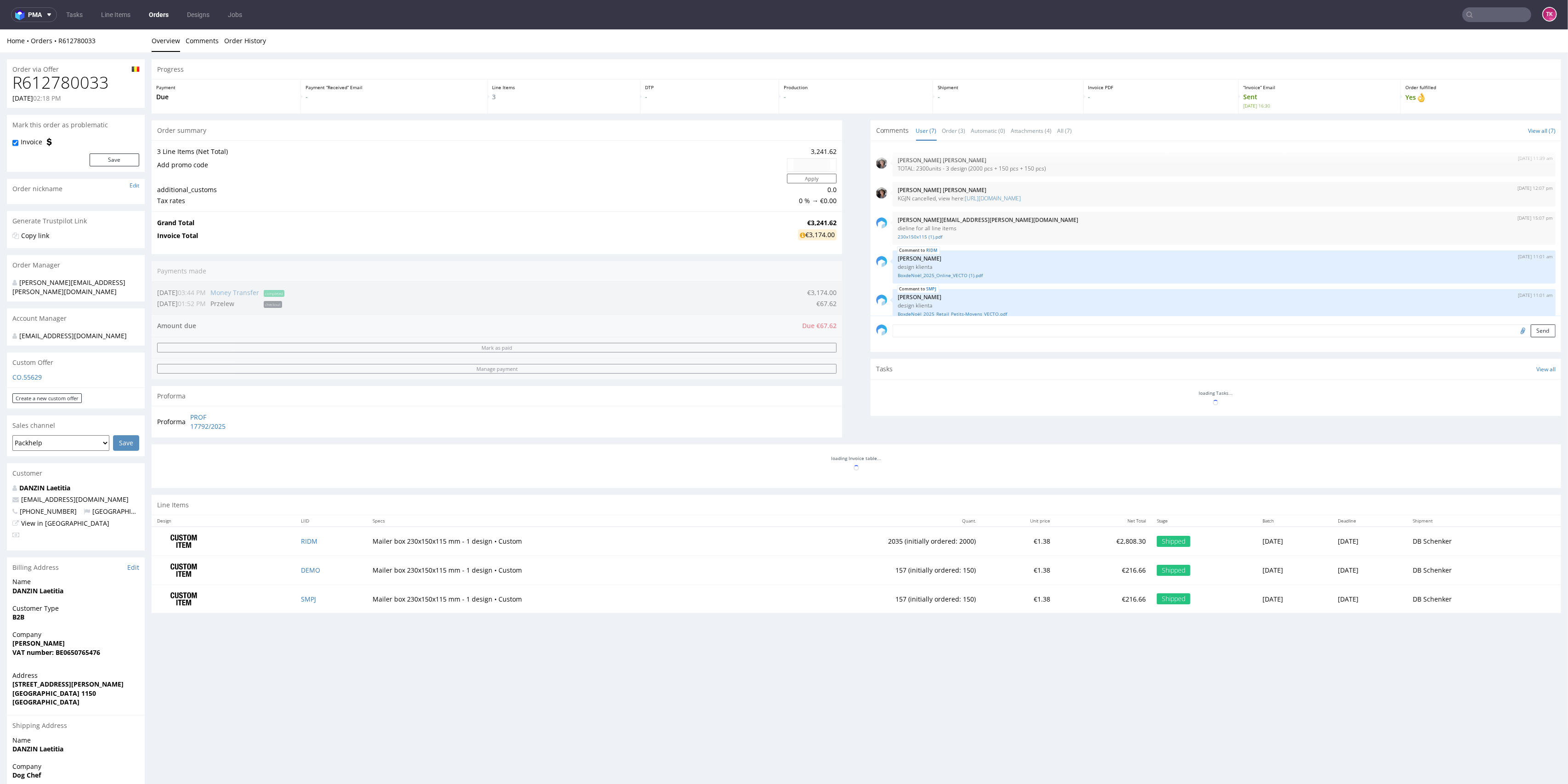
scroll to position [80, 0]
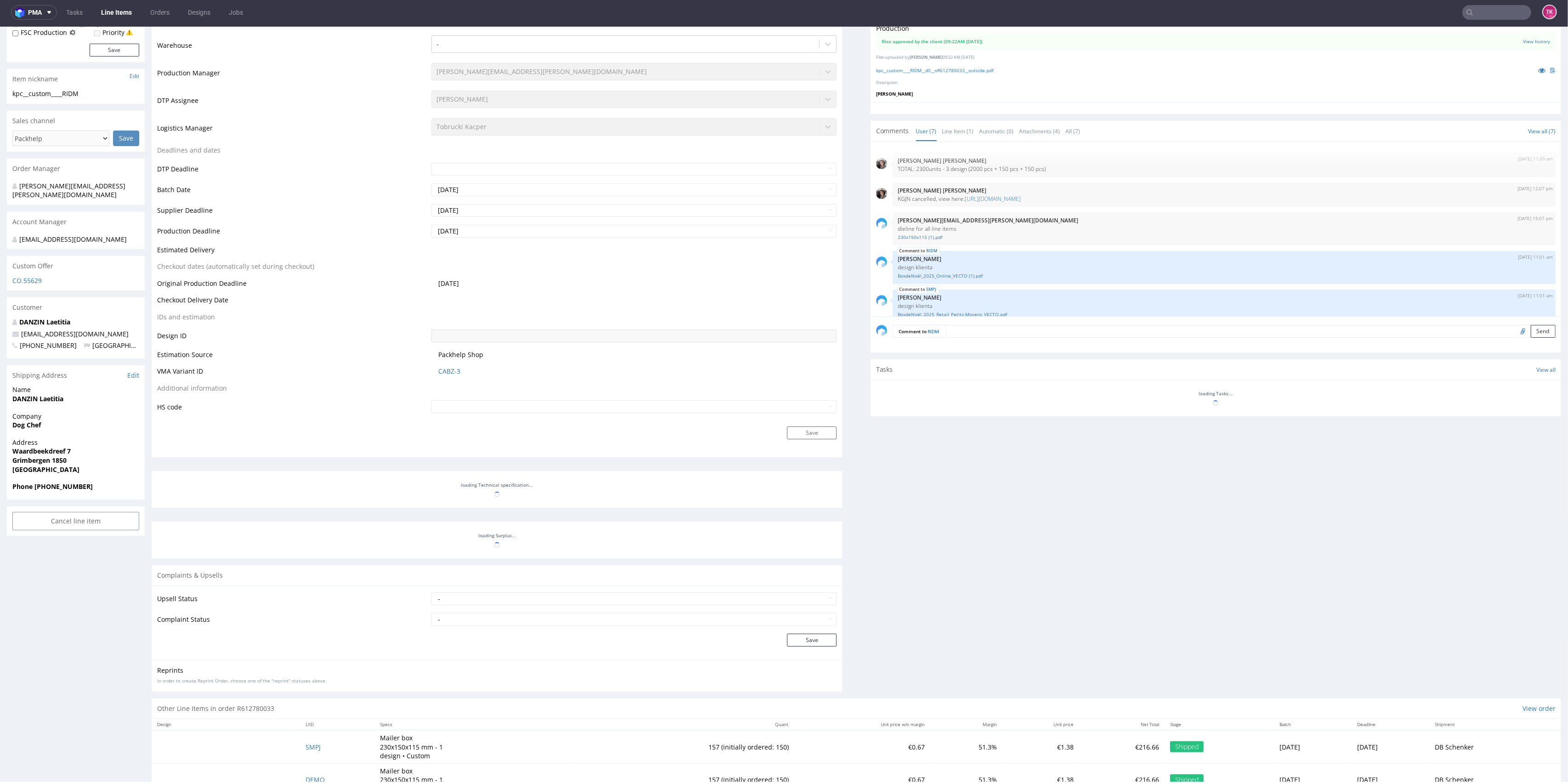
scroll to position [80, 0]
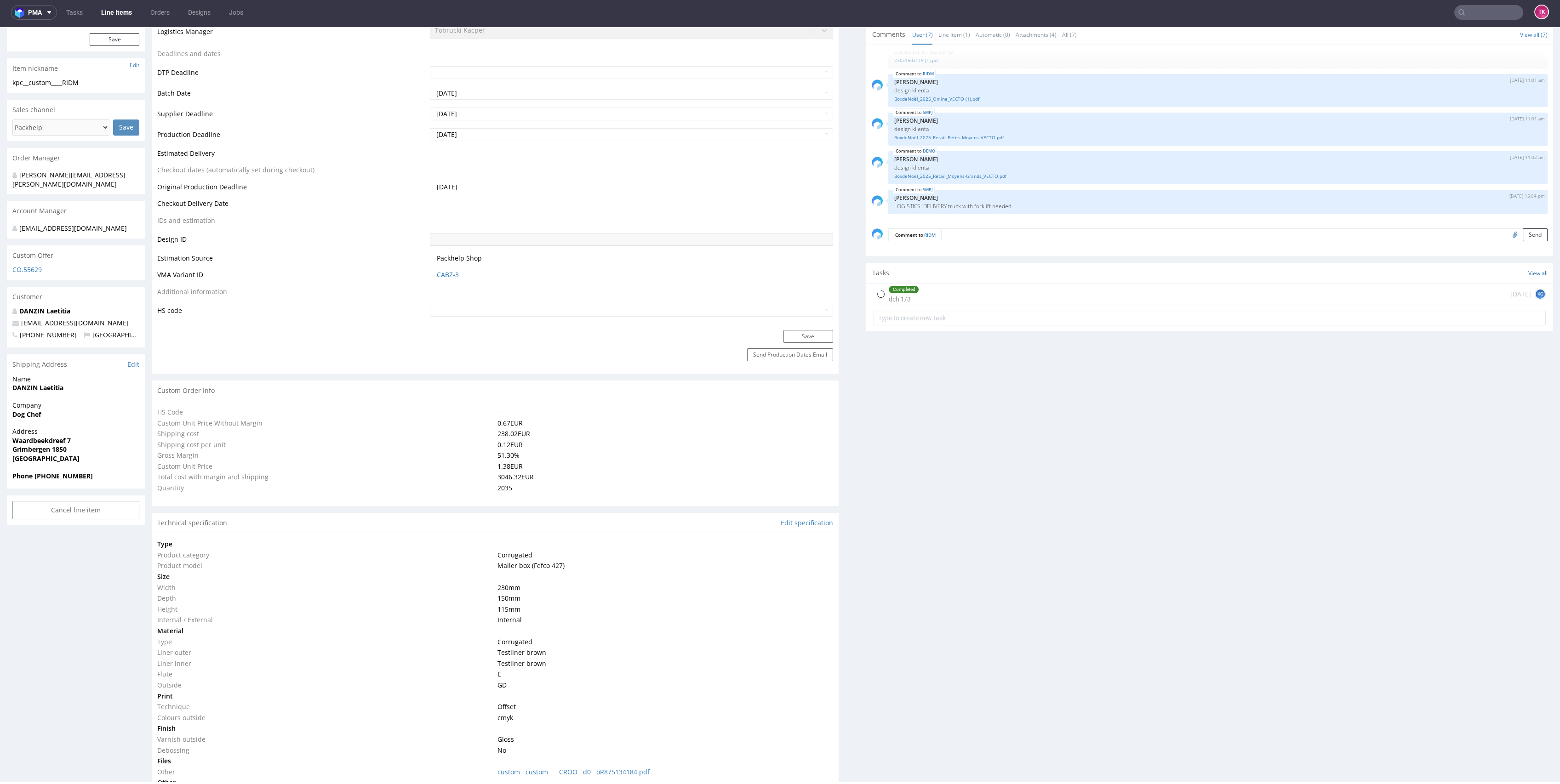
type input "2035"
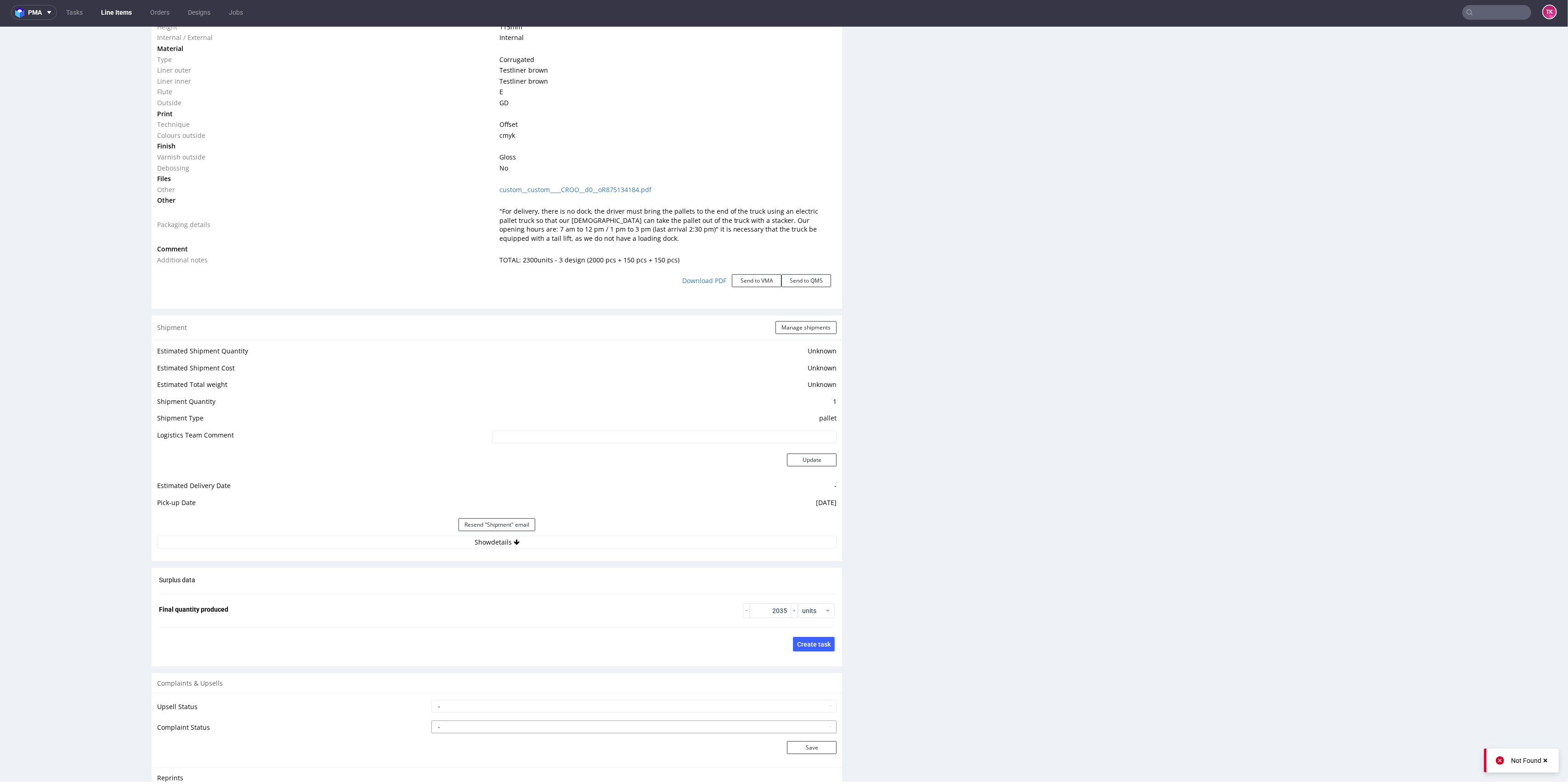
scroll to position [977, 0]
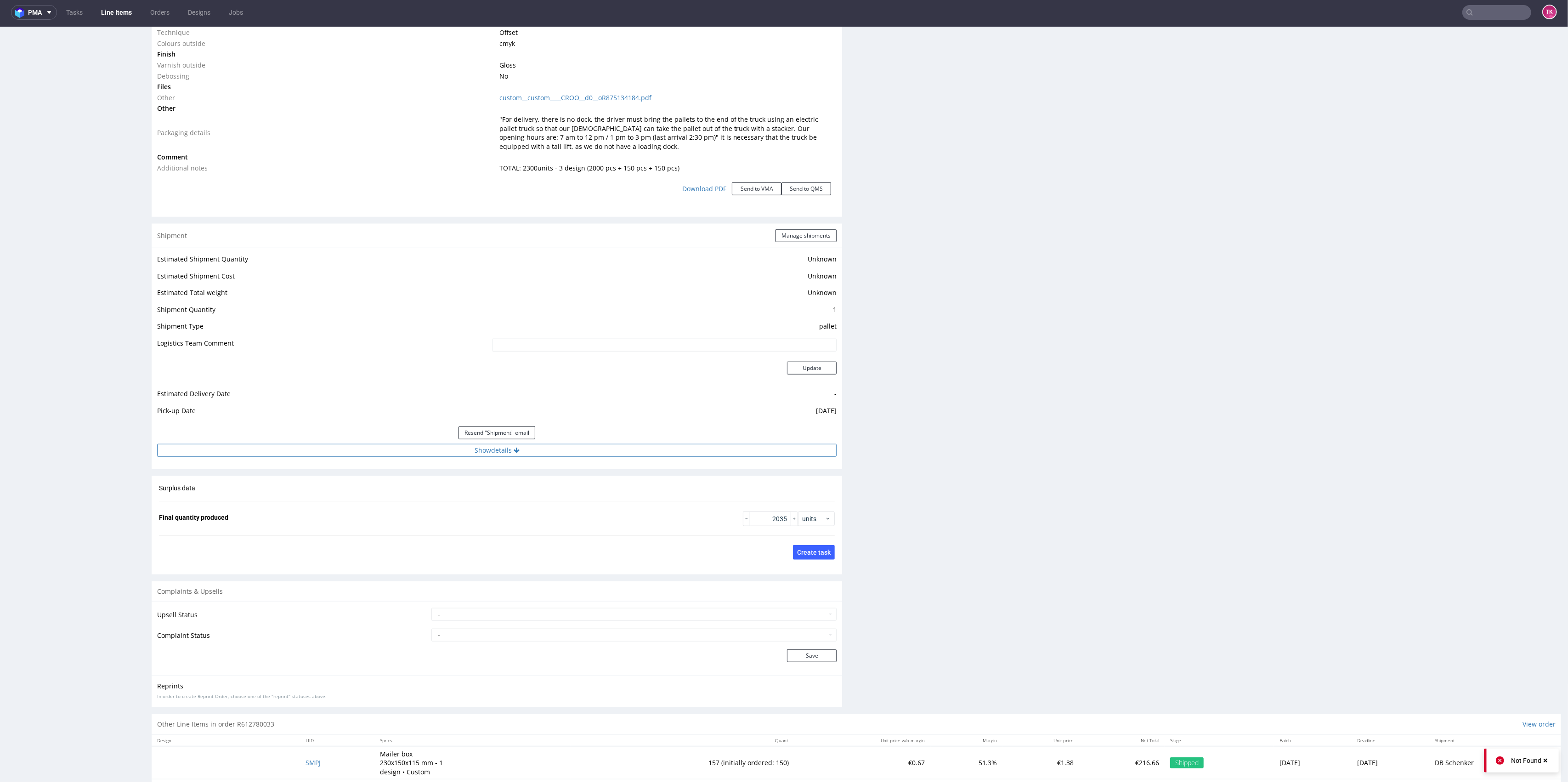
click button "Show details"
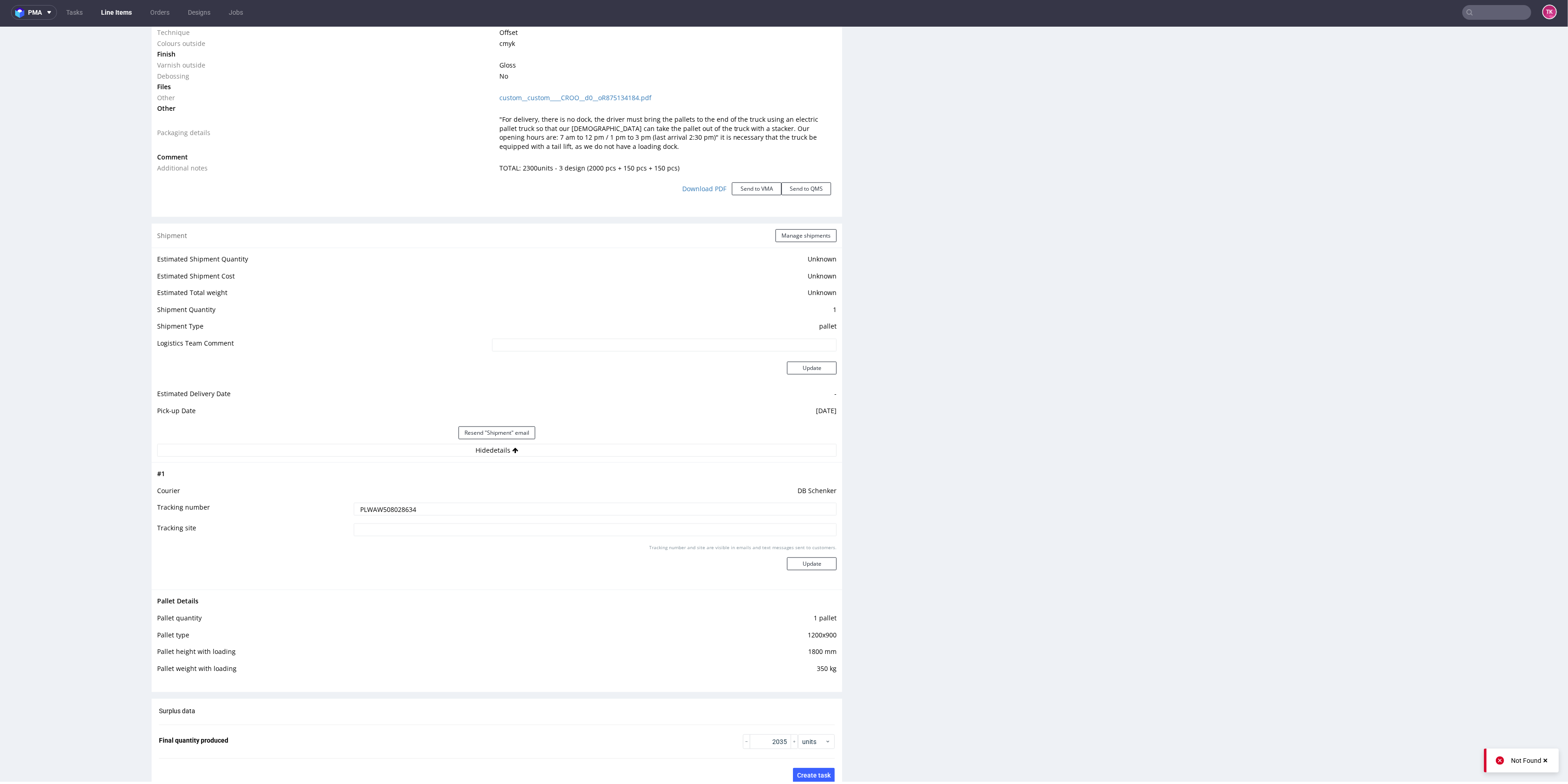
click td "DB Schenker"
click input "PLWAW508028634"
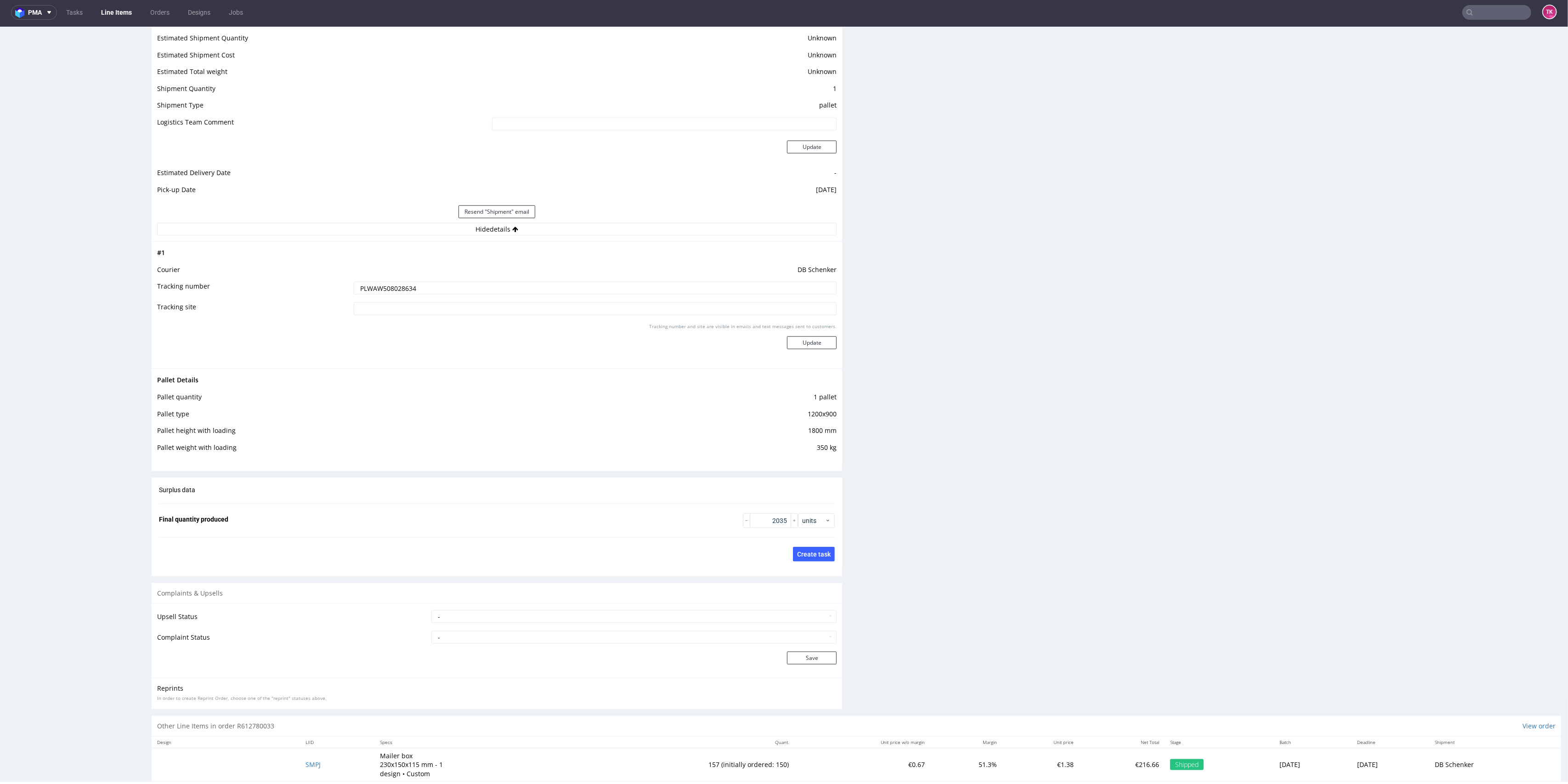
scroll to position [1248, 0]
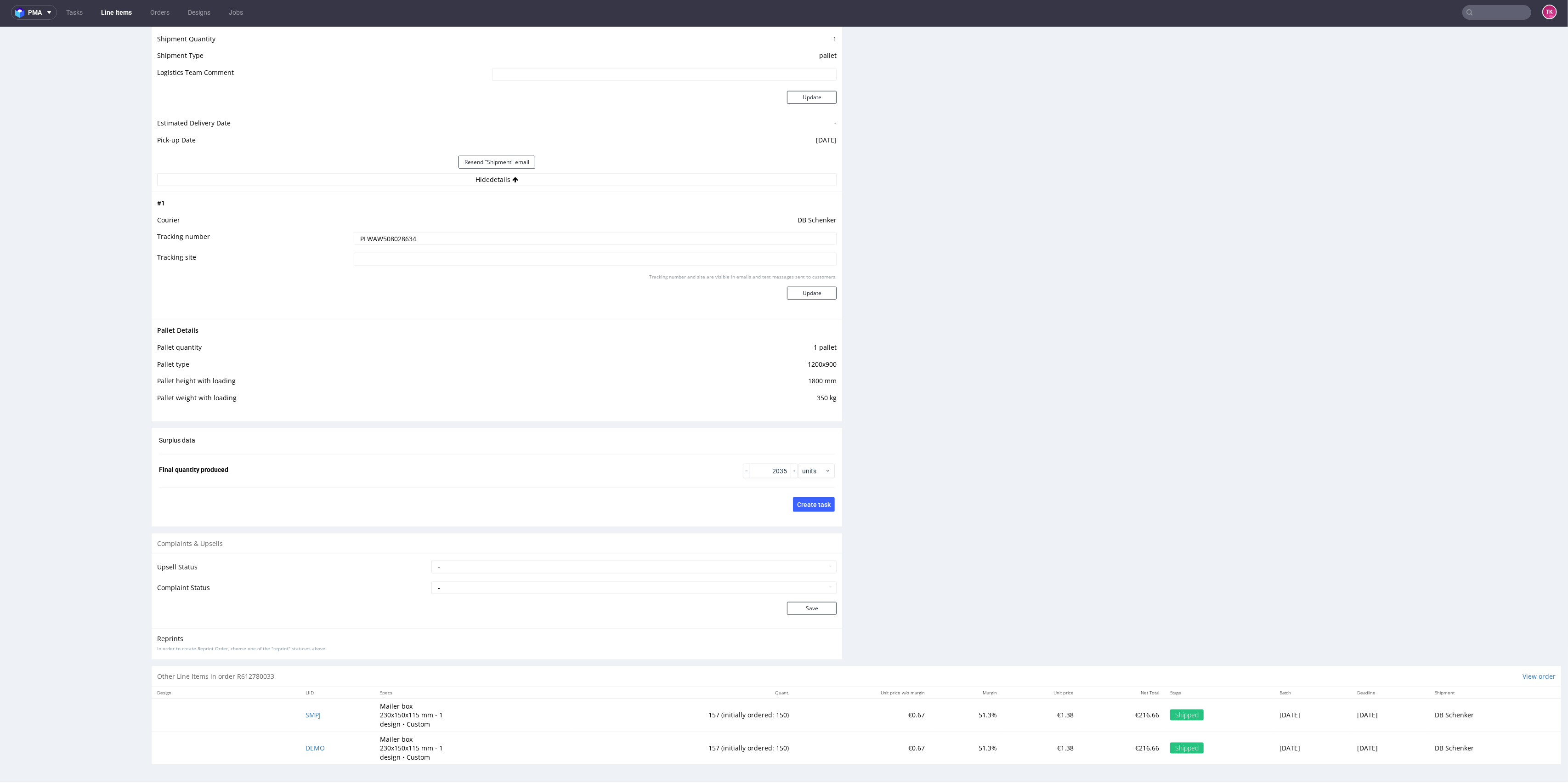
click at [300, 715] on td "SMPJ" at bounding box center [337, 715] width 74 height 33
click at [306, 713] on span "SMPJ" at bounding box center [313, 715] width 15 height 9
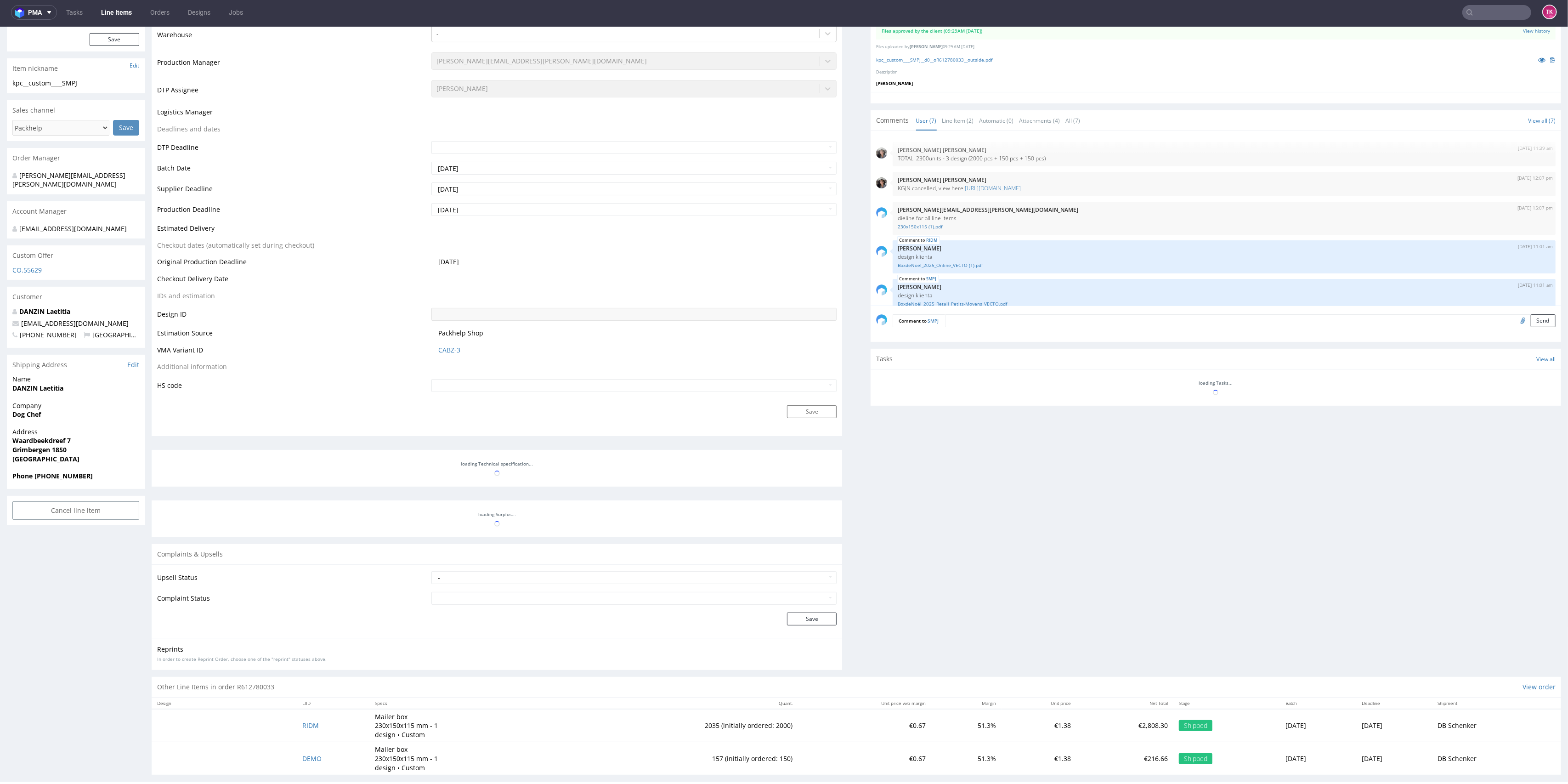
scroll to position [80, 0]
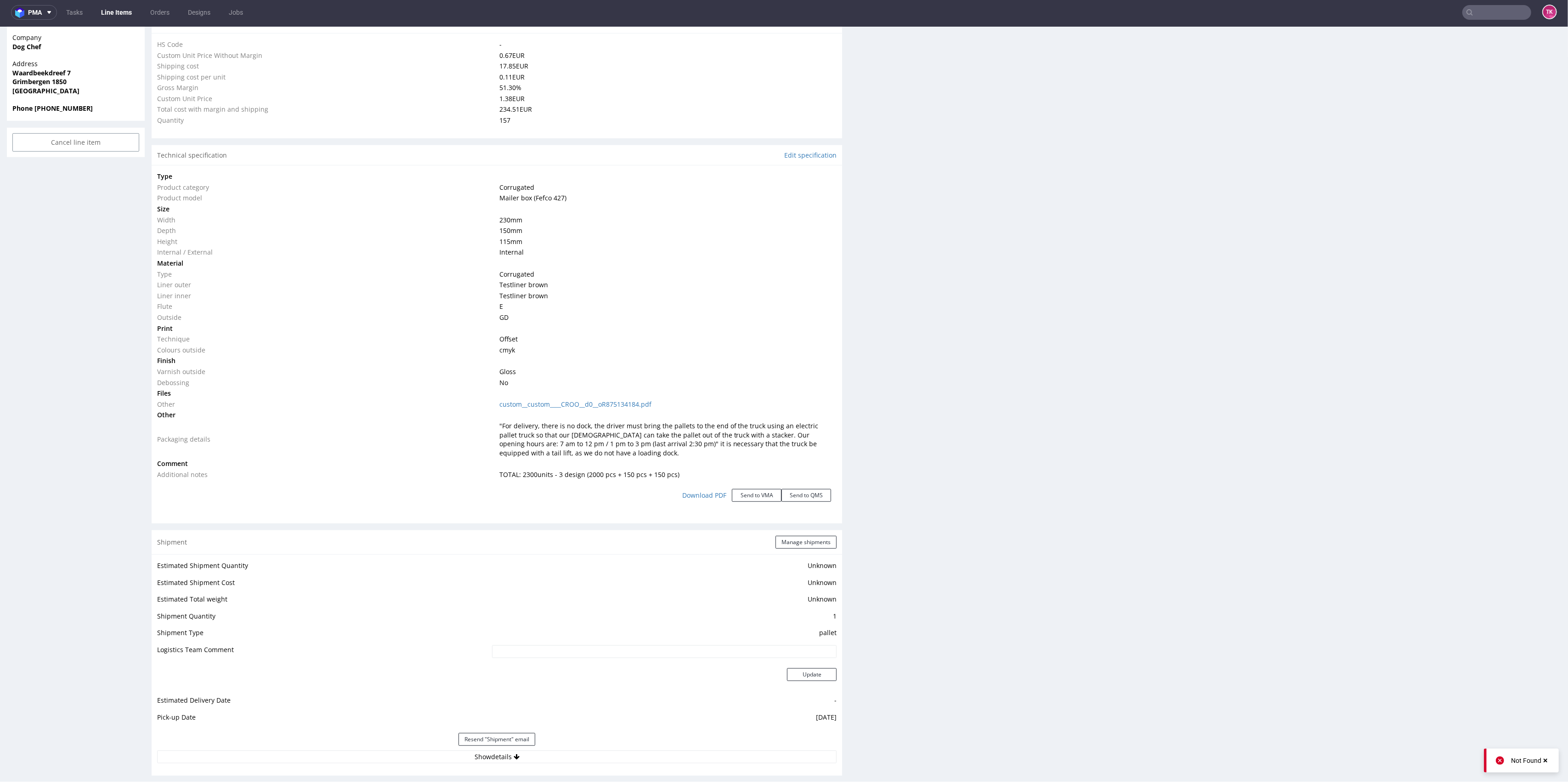
type input "157"
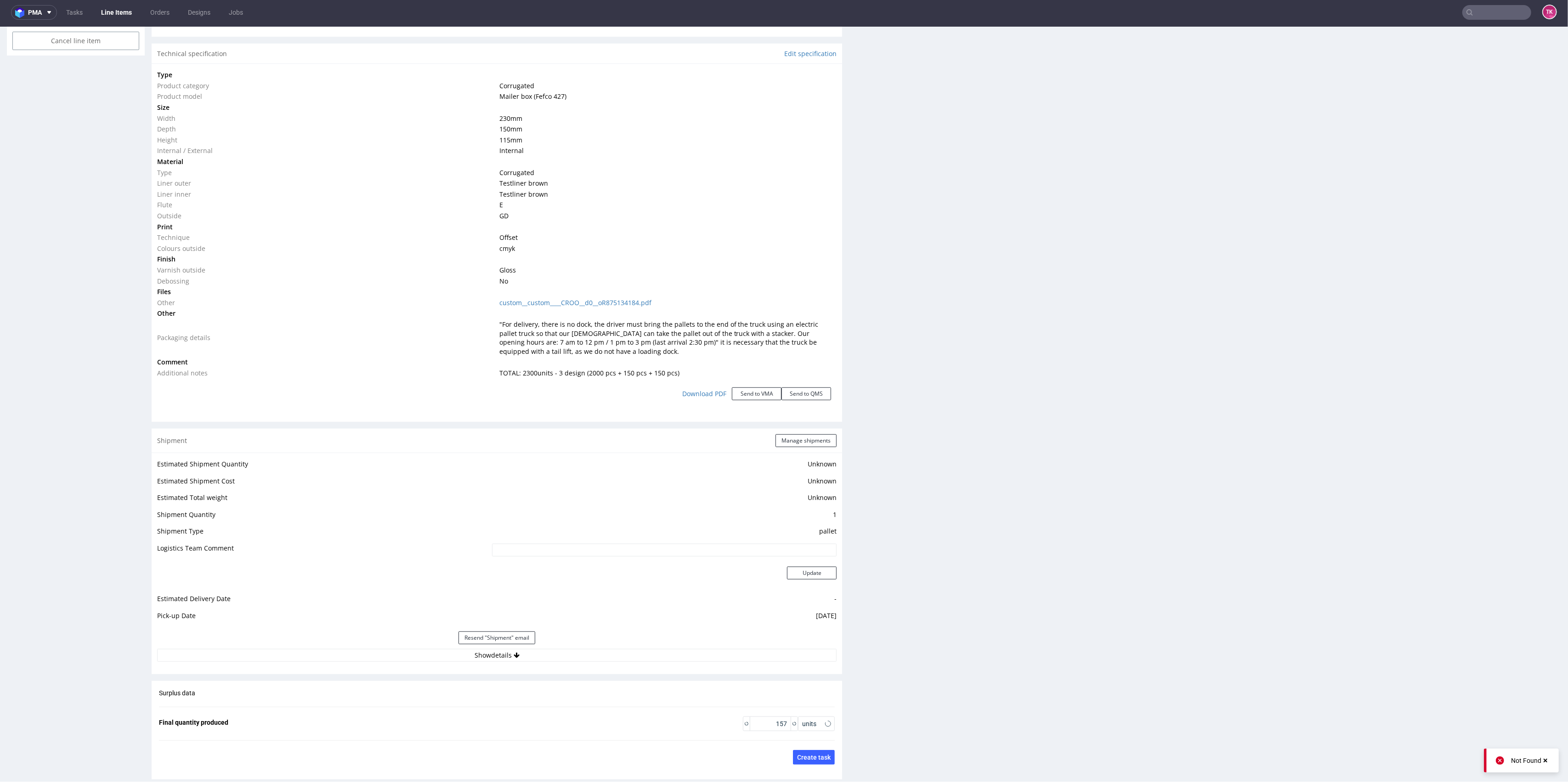
scroll to position [793, 0]
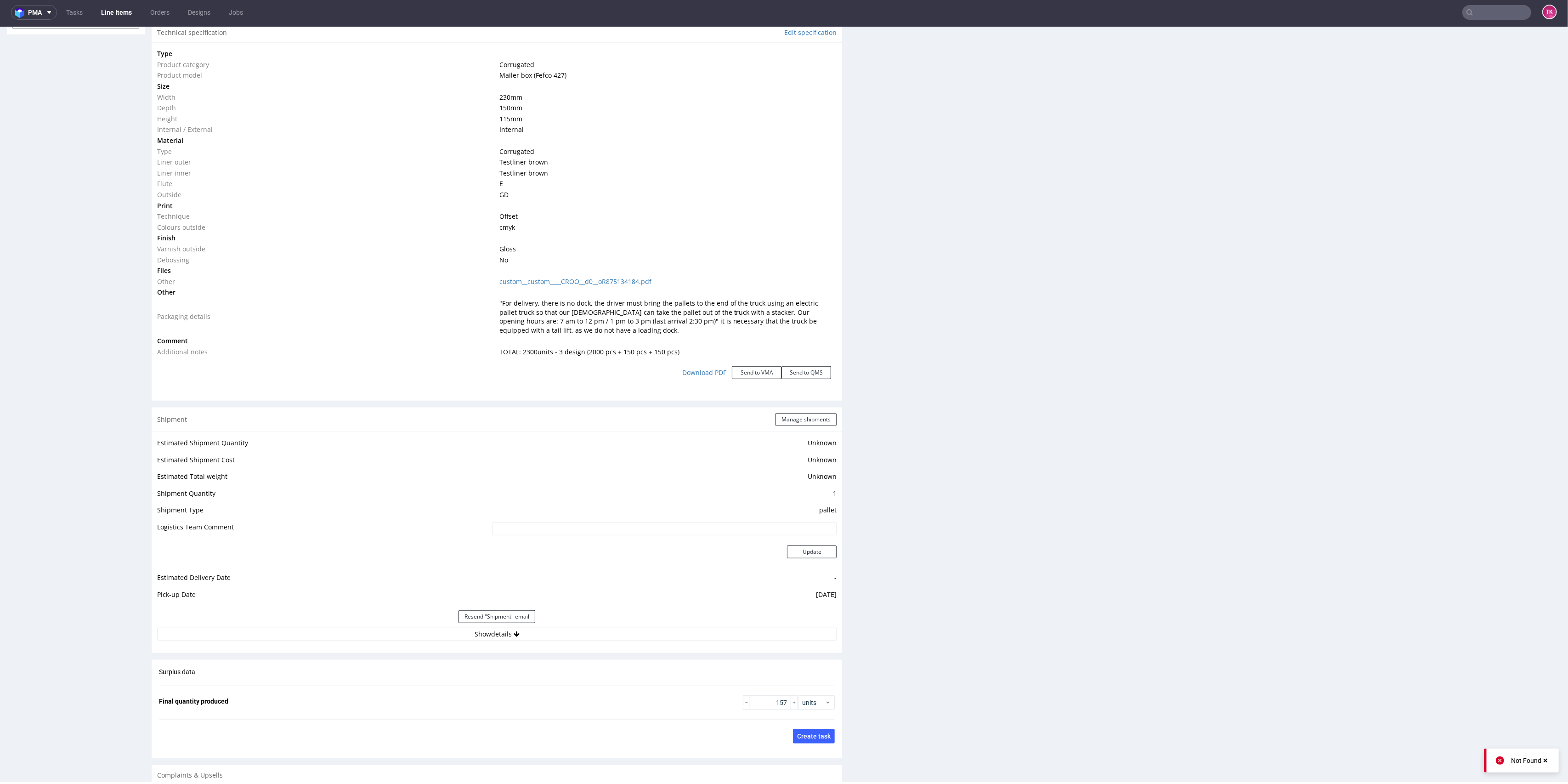
click div "Estimated Shipment Quantity Unknown Estimated Shipment Cost Unknown Estimated T…"
click button "Show details"
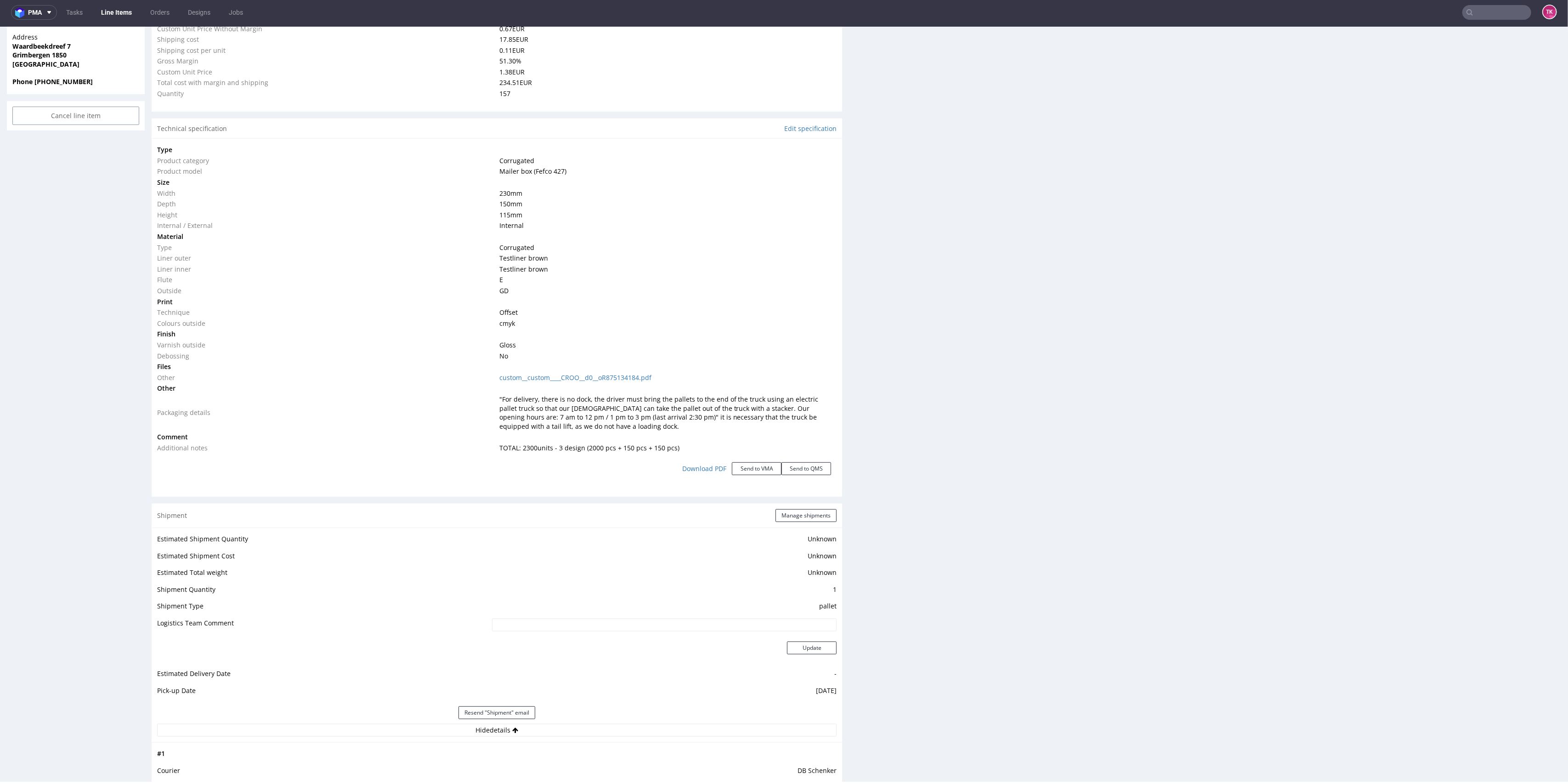
scroll to position [610, 0]
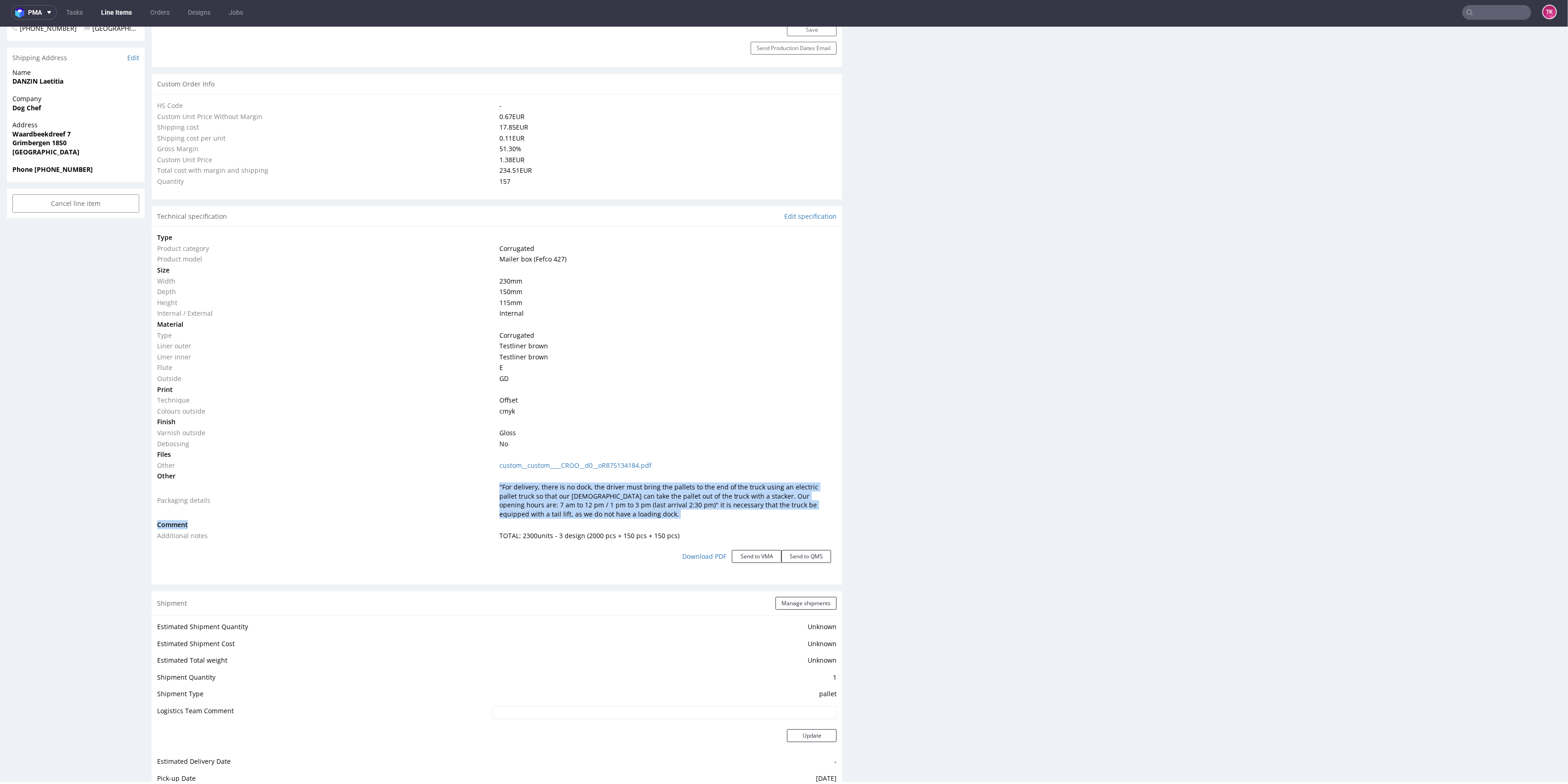
drag, startPoint x: 479, startPoint y: 485, endPoint x: 616, endPoint y: 523, distance: 142.2
click tbody "Type Product category Corrugated Product model Mailer box (Fefco 427) Size Widt…"
click td
drag, startPoint x: 680, startPoint y: 535, endPoint x: 485, endPoint y: 481, distance: 202.3
click tbody "Type Product category Corrugated Product model Mailer box (Fefco 427) Size Widt…"
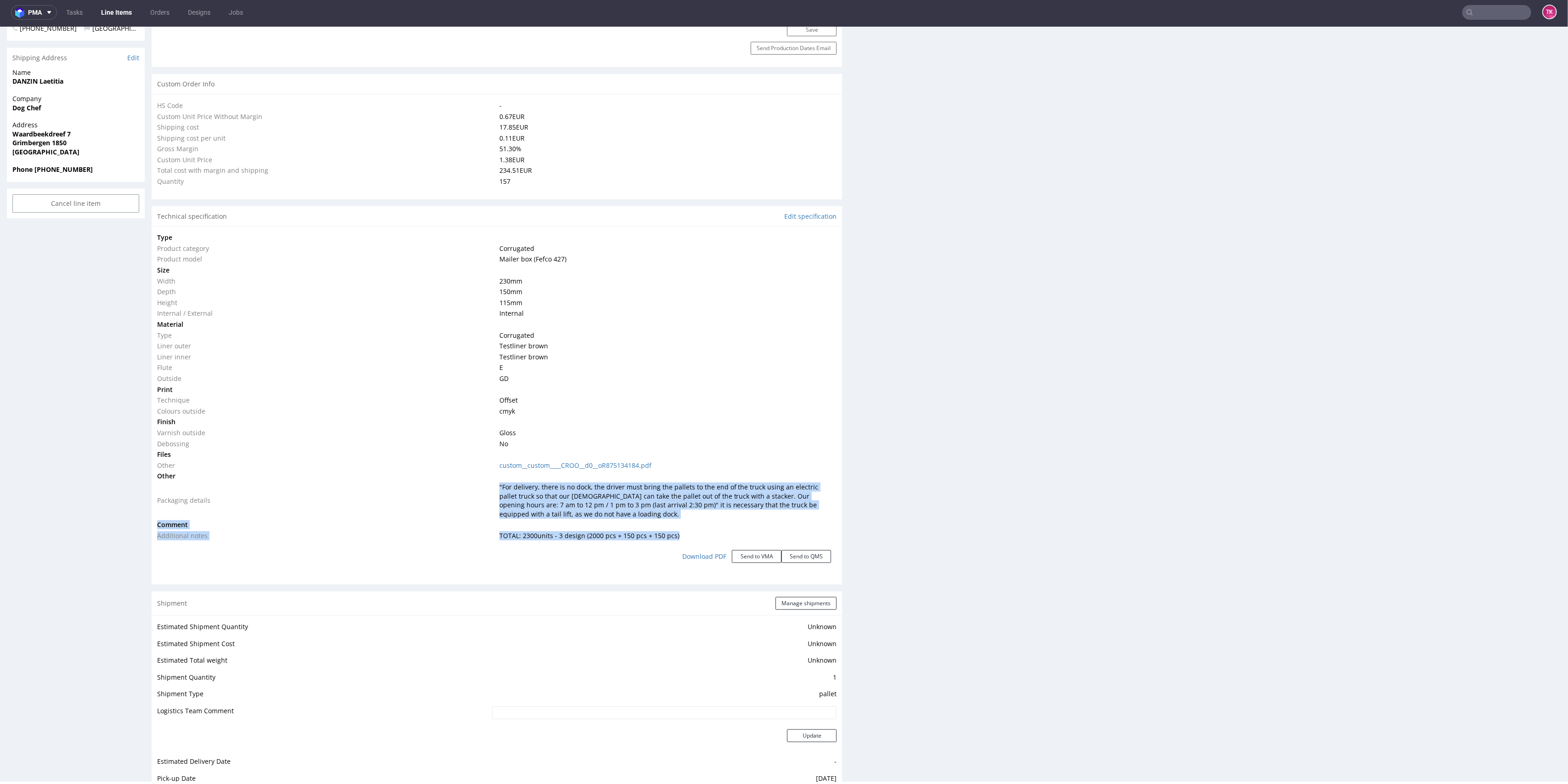
click td "Packaging details"
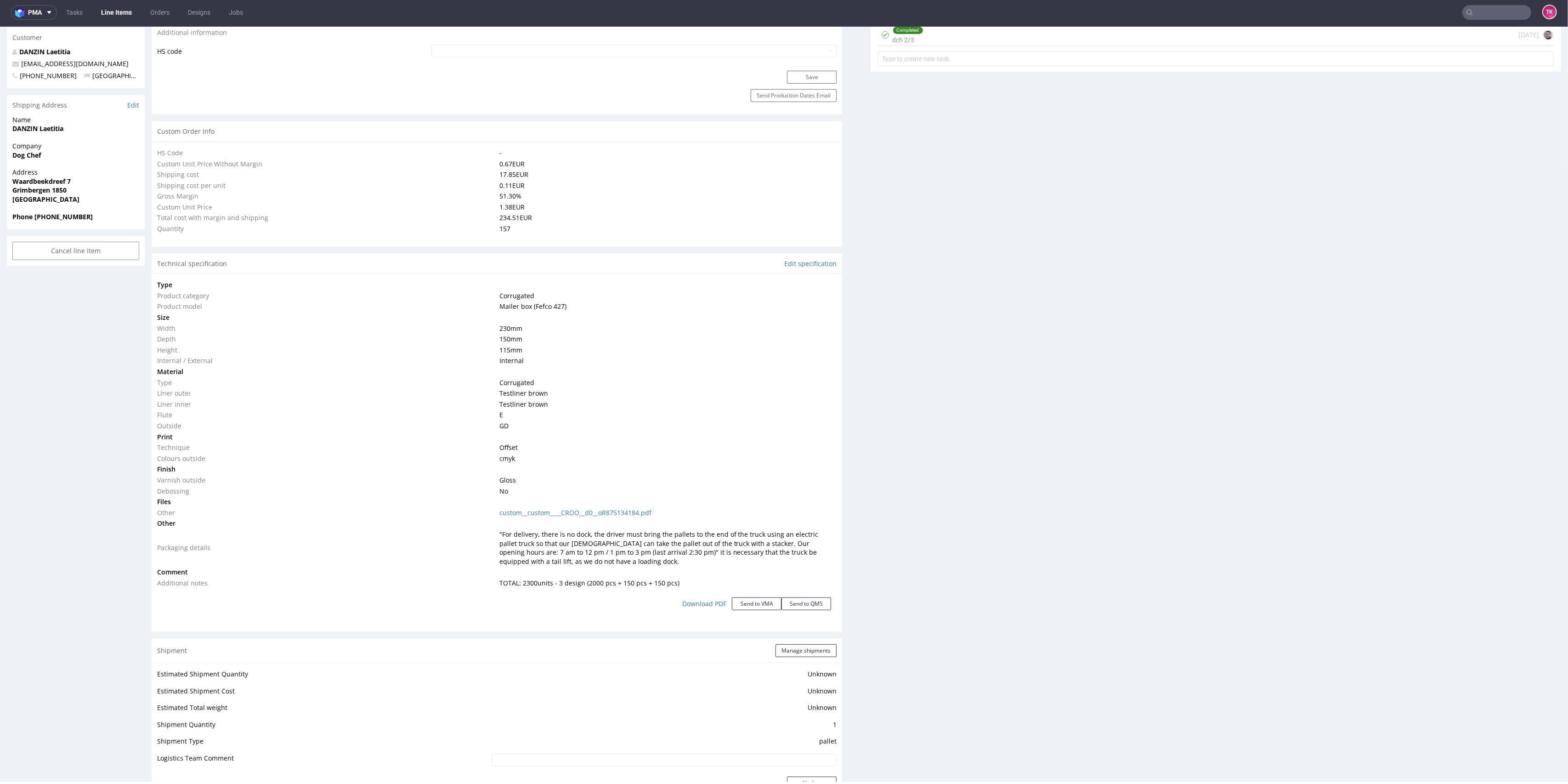
scroll to position [487, 0]
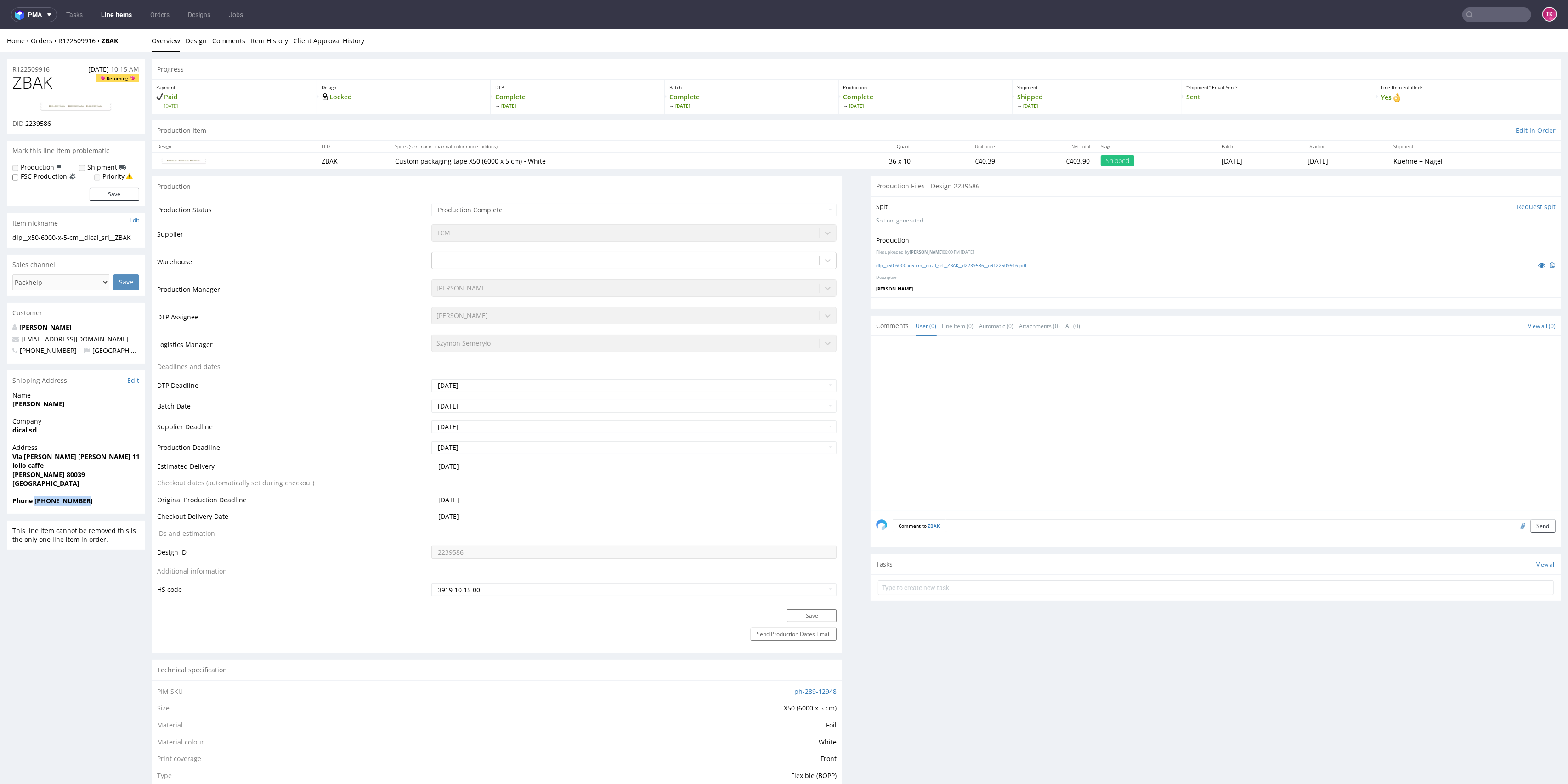
drag, startPoint x: 96, startPoint y: 501, endPoint x: 34, endPoint y: 507, distance: 62.3
click at [34, 510] on div "Phone [PHONE_NUMBER]" at bounding box center [75, 505] width 138 height 18
copy strong "[PHONE_NUMBER]"
click at [1478, 19] on input "text" at bounding box center [1441, 15] width 180 height 15
paste input "1Z5A15806894373487"
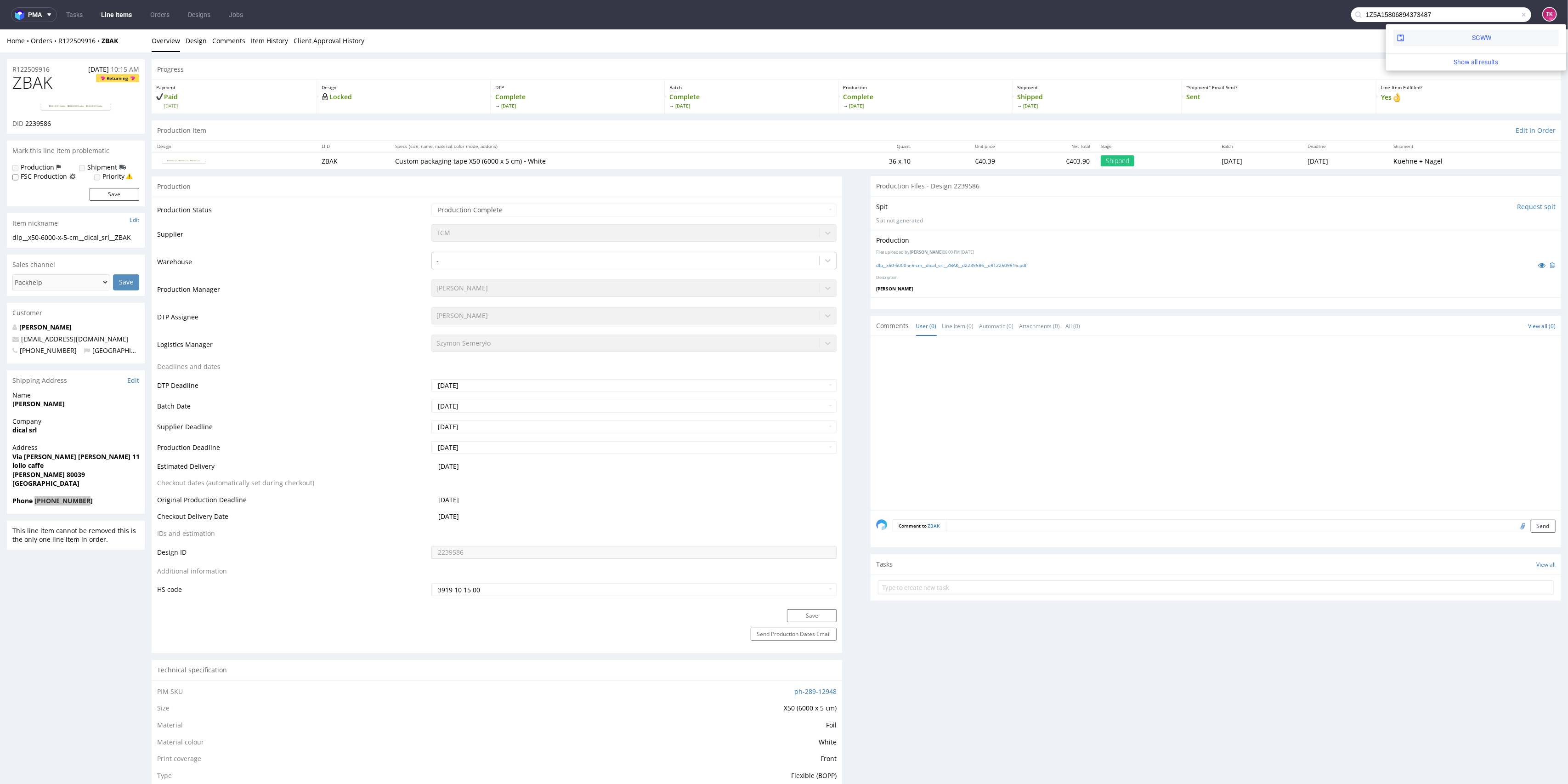
type input "1Z5A15806894373487"
click at [1432, 39] on div "SGWW" at bounding box center [1476, 37] width 166 height 17
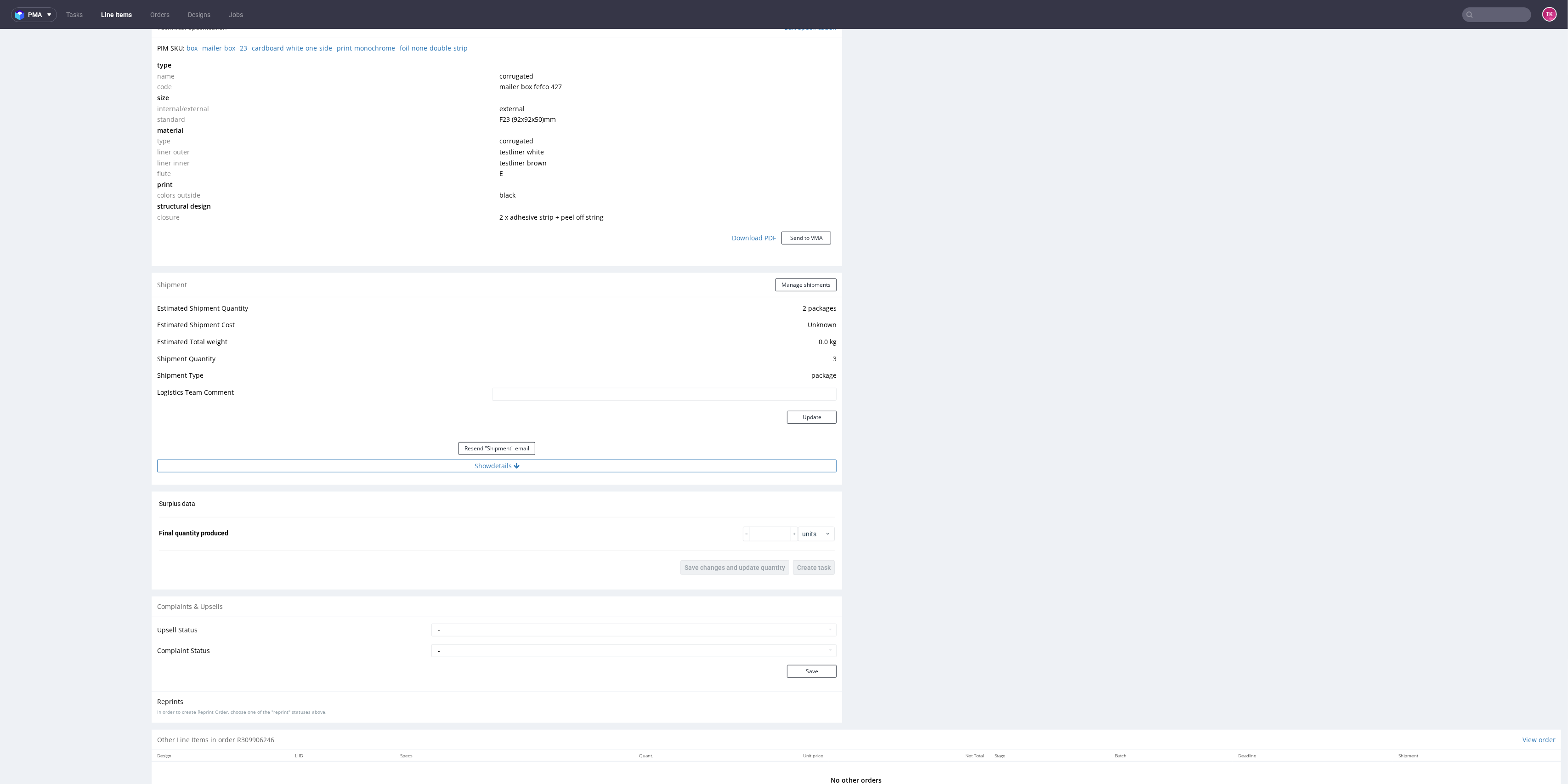
scroll to position [674, 0]
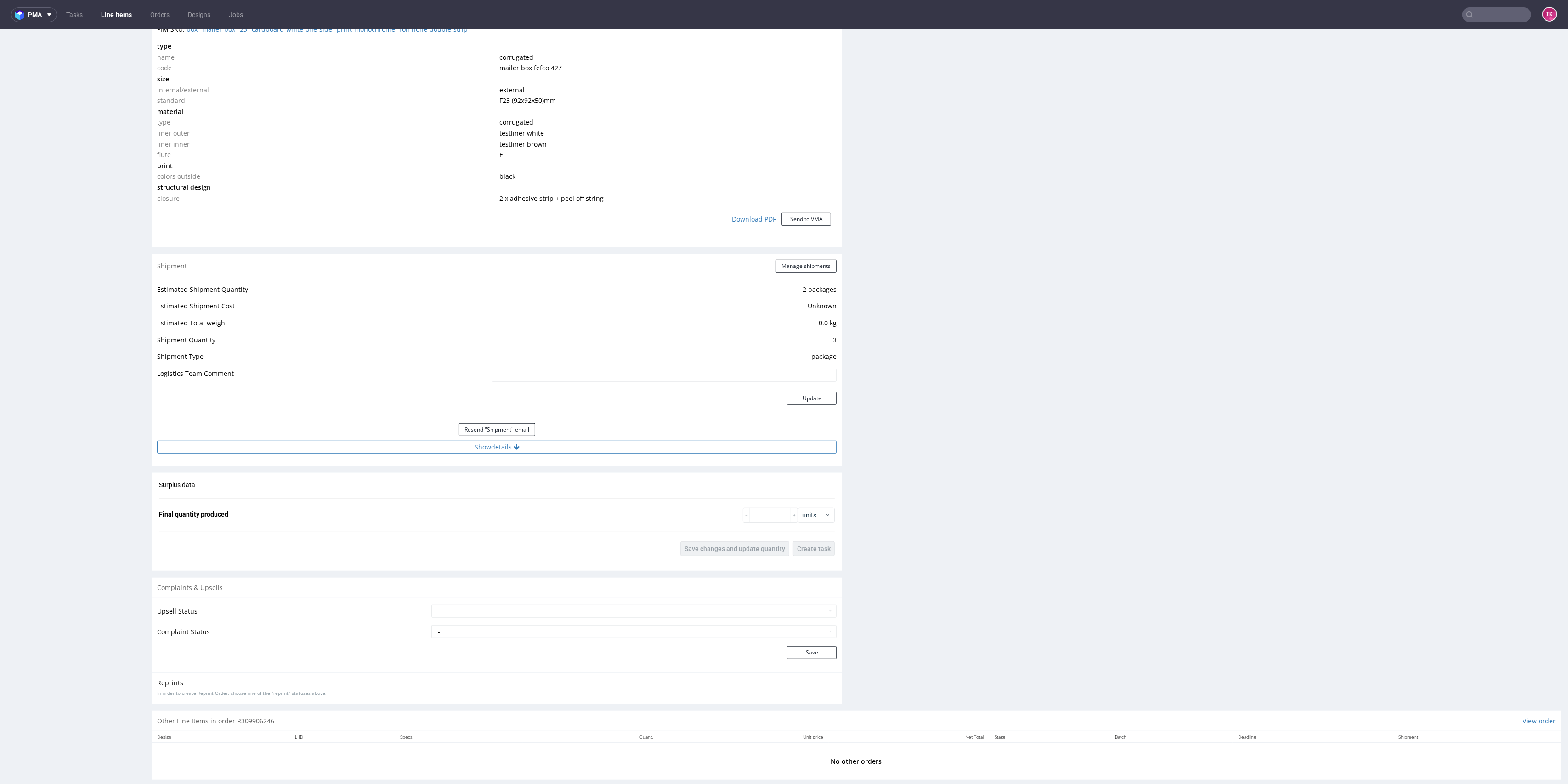
click at [575, 447] on button "Show details" at bounding box center [496, 447] width 679 height 13
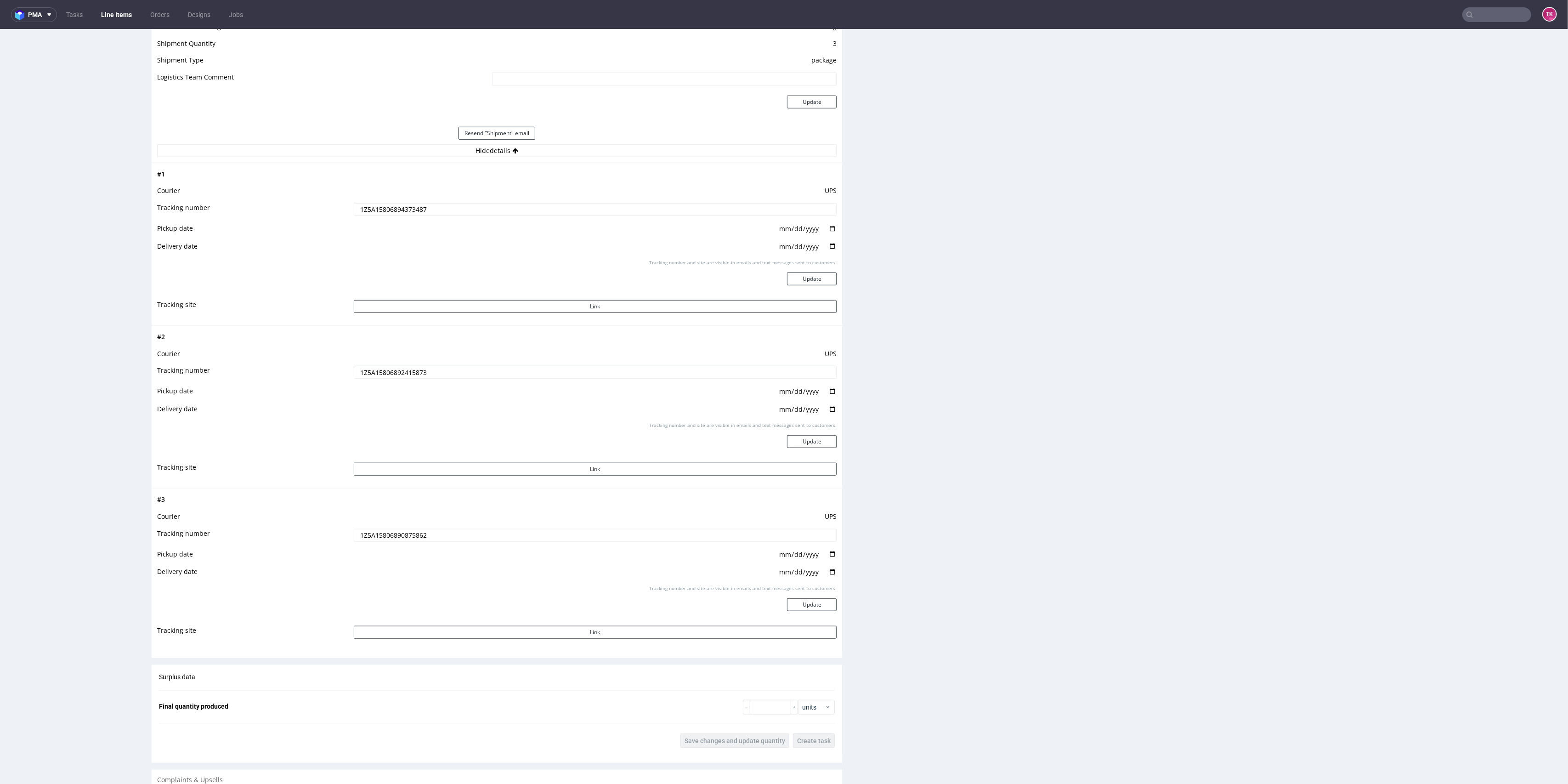
scroll to position [858, 0]
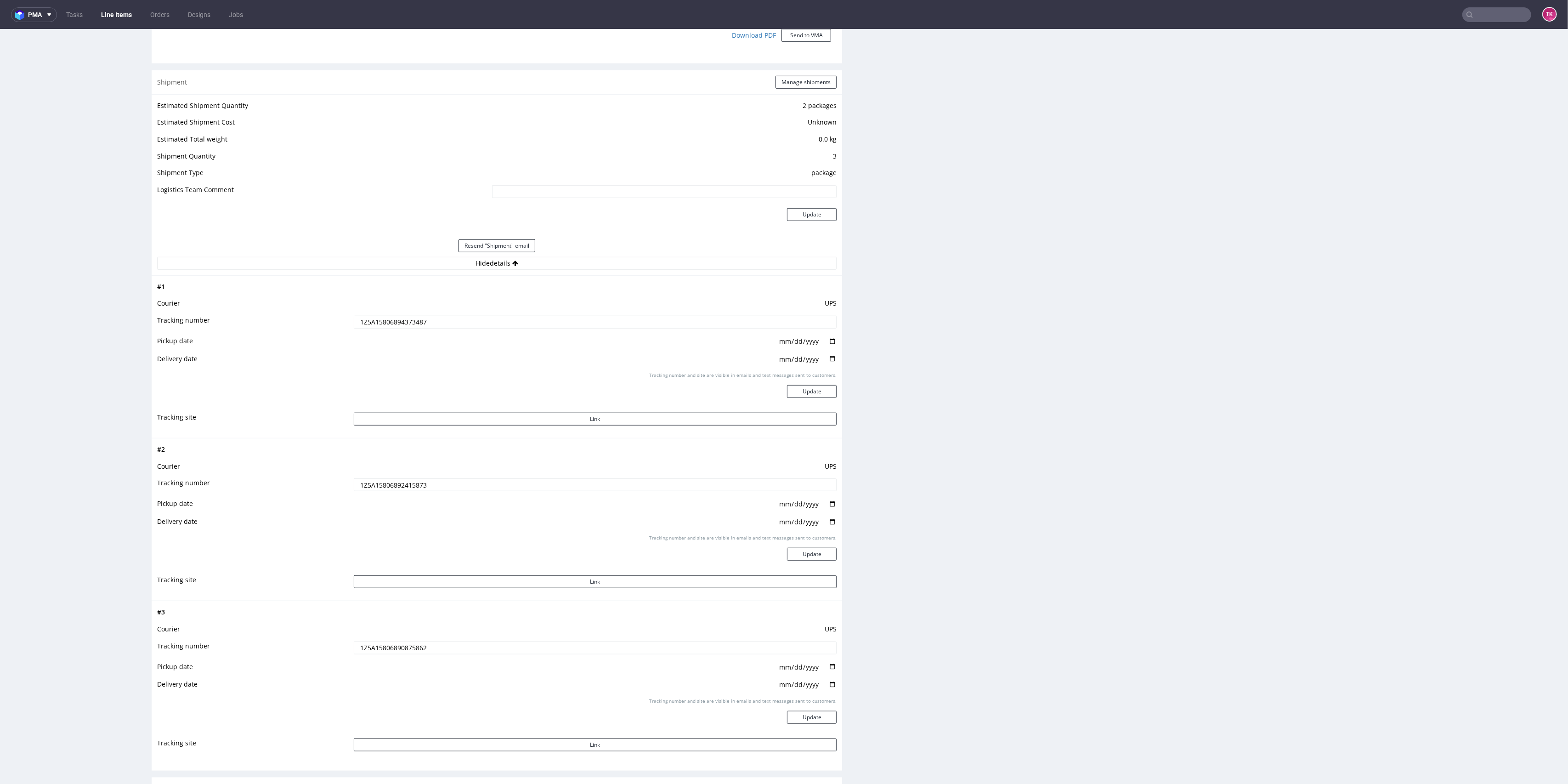
click at [390, 486] on input "1Z5A15806892415873" at bounding box center [595, 485] width 483 height 13
click at [398, 477] on td "1Z5A15806892415873" at bounding box center [595, 488] width 486 height 20
click at [397, 477] on td "1Z5A15806892415873" at bounding box center [595, 488] width 486 height 20
drag, startPoint x: 372, startPoint y: 655, endPoint x: 373, endPoint y: 647, distance: 8.1
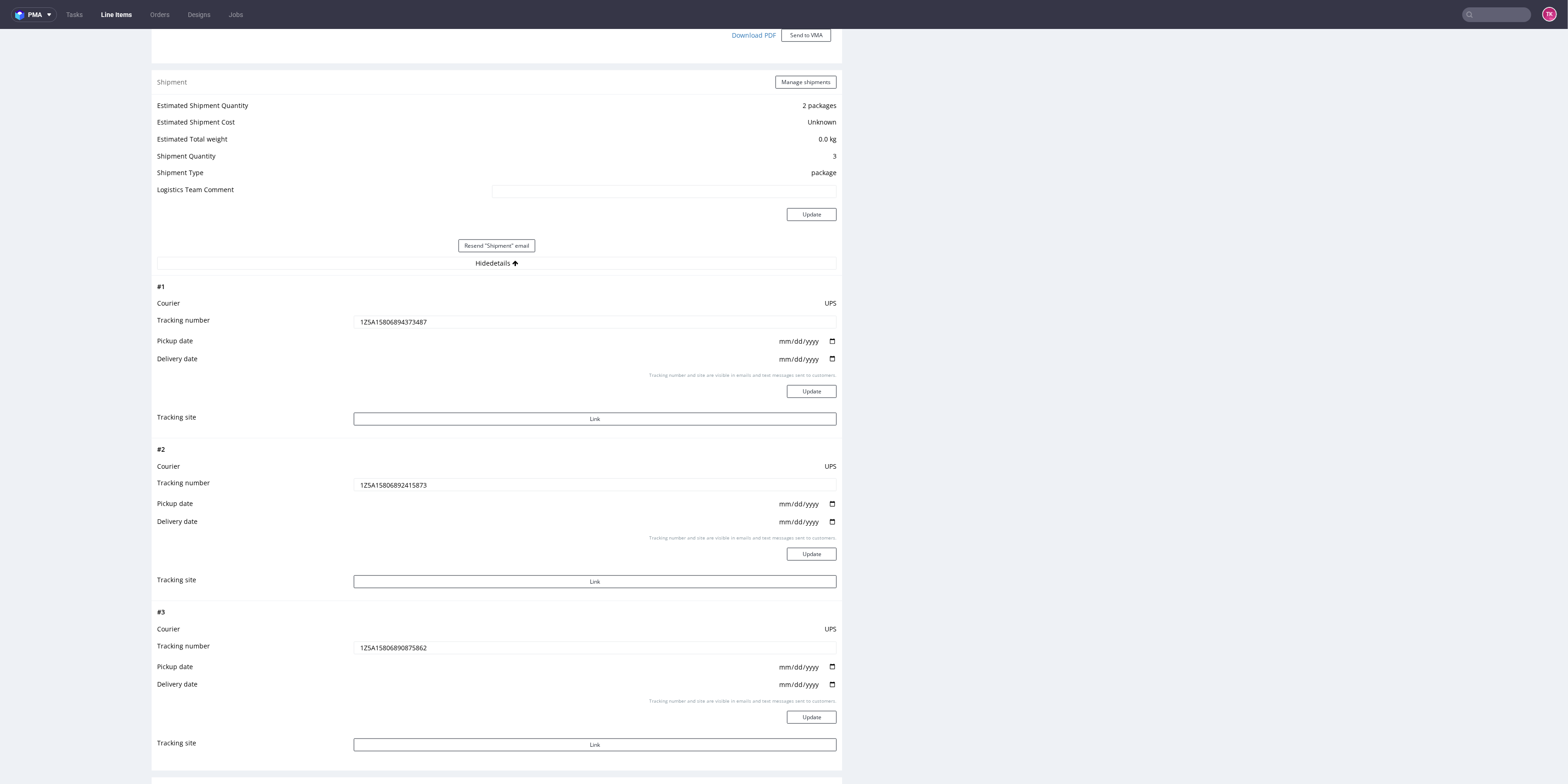
click at [372, 653] on td "1Z5A15806890875862" at bounding box center [595, 651] width 486 height 20
click at [375, 642] on input "1Z5A15806890875862" at bounding box center [595, 648] width 483 height 13
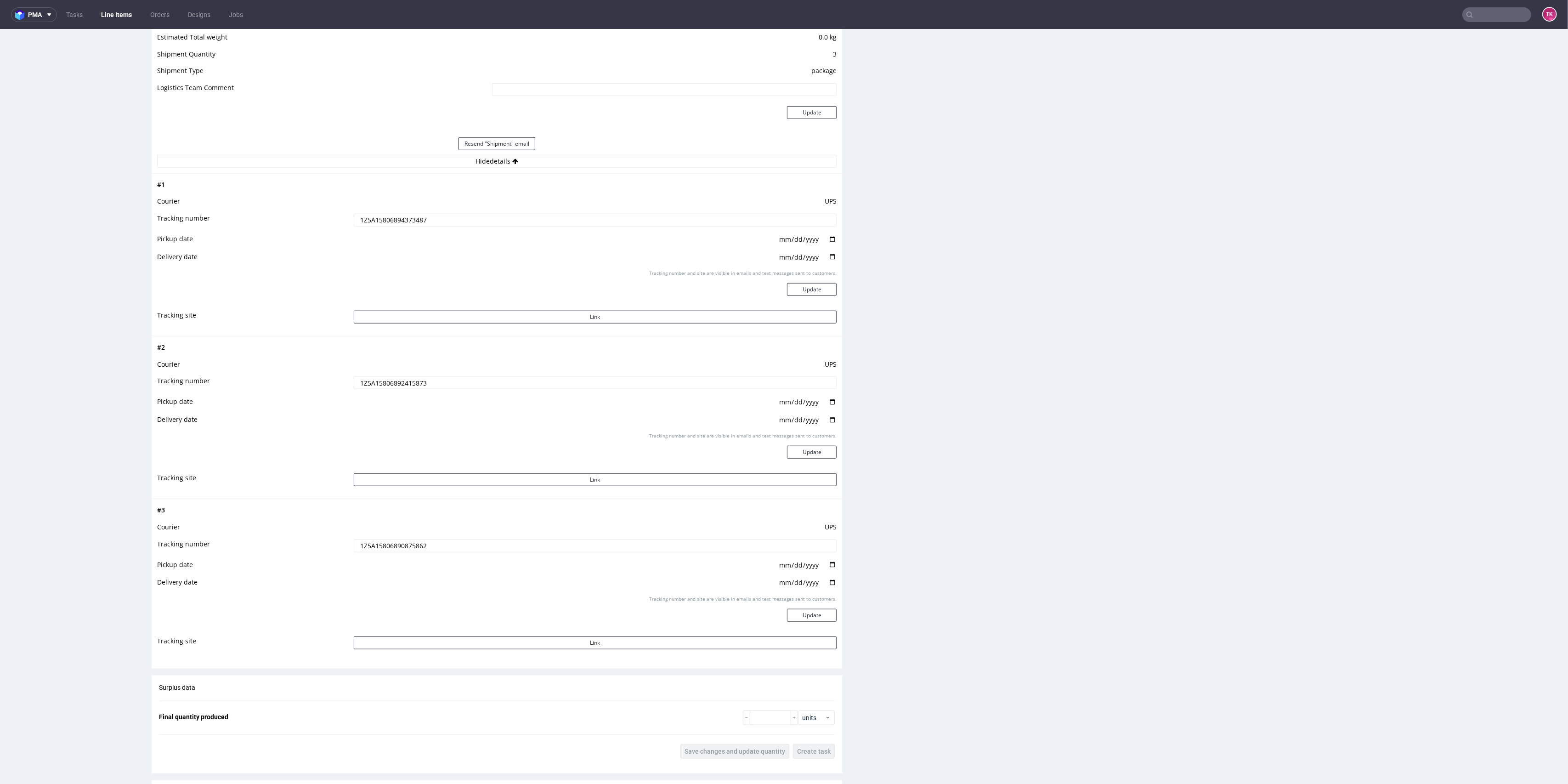
scroll to position [919, 0]
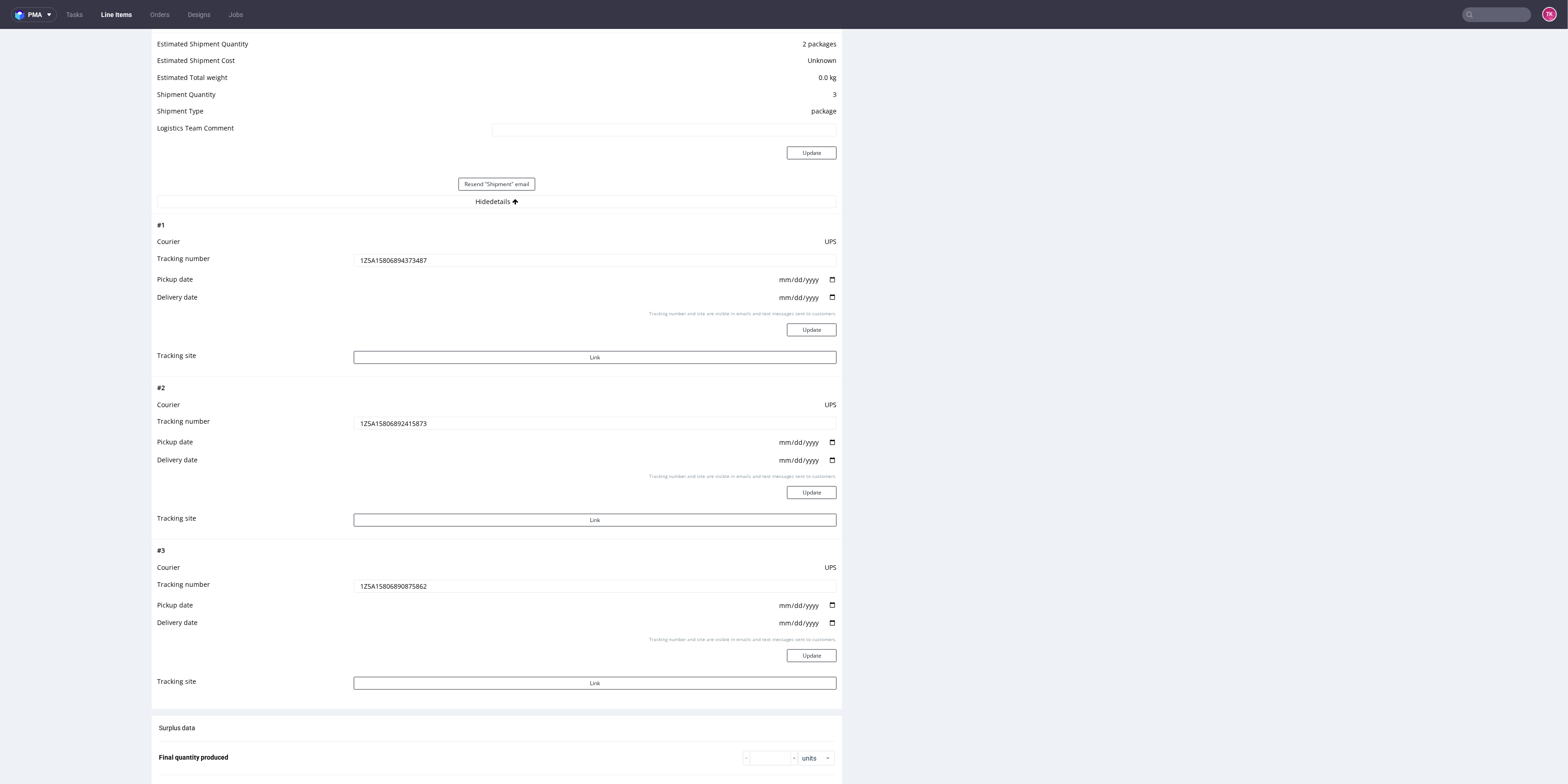
click at [380, 424] on input "1Z5A15806892415873" at bounding box center [595, 423] width 483 height 13
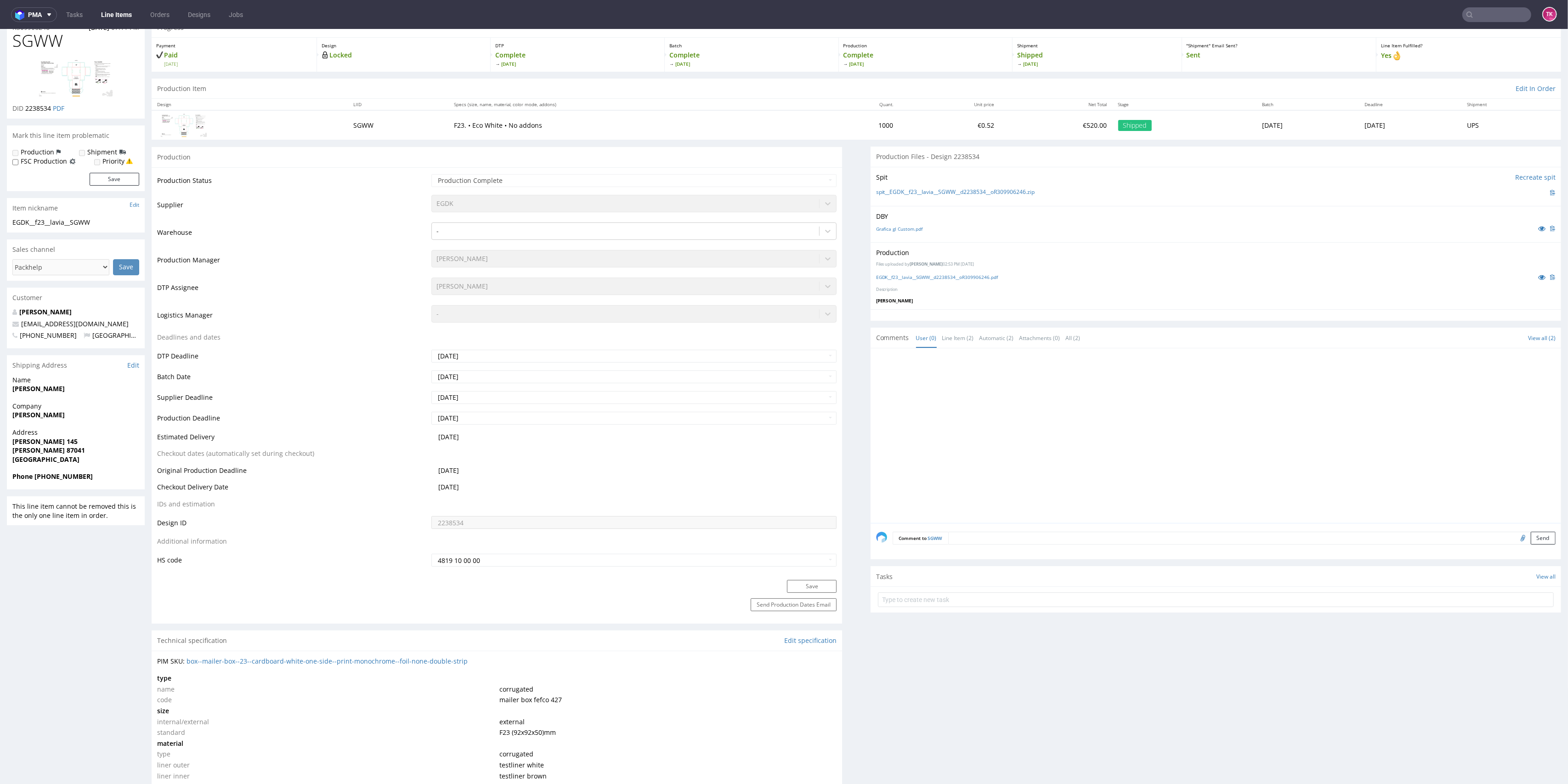
scroll to position [0, 0]
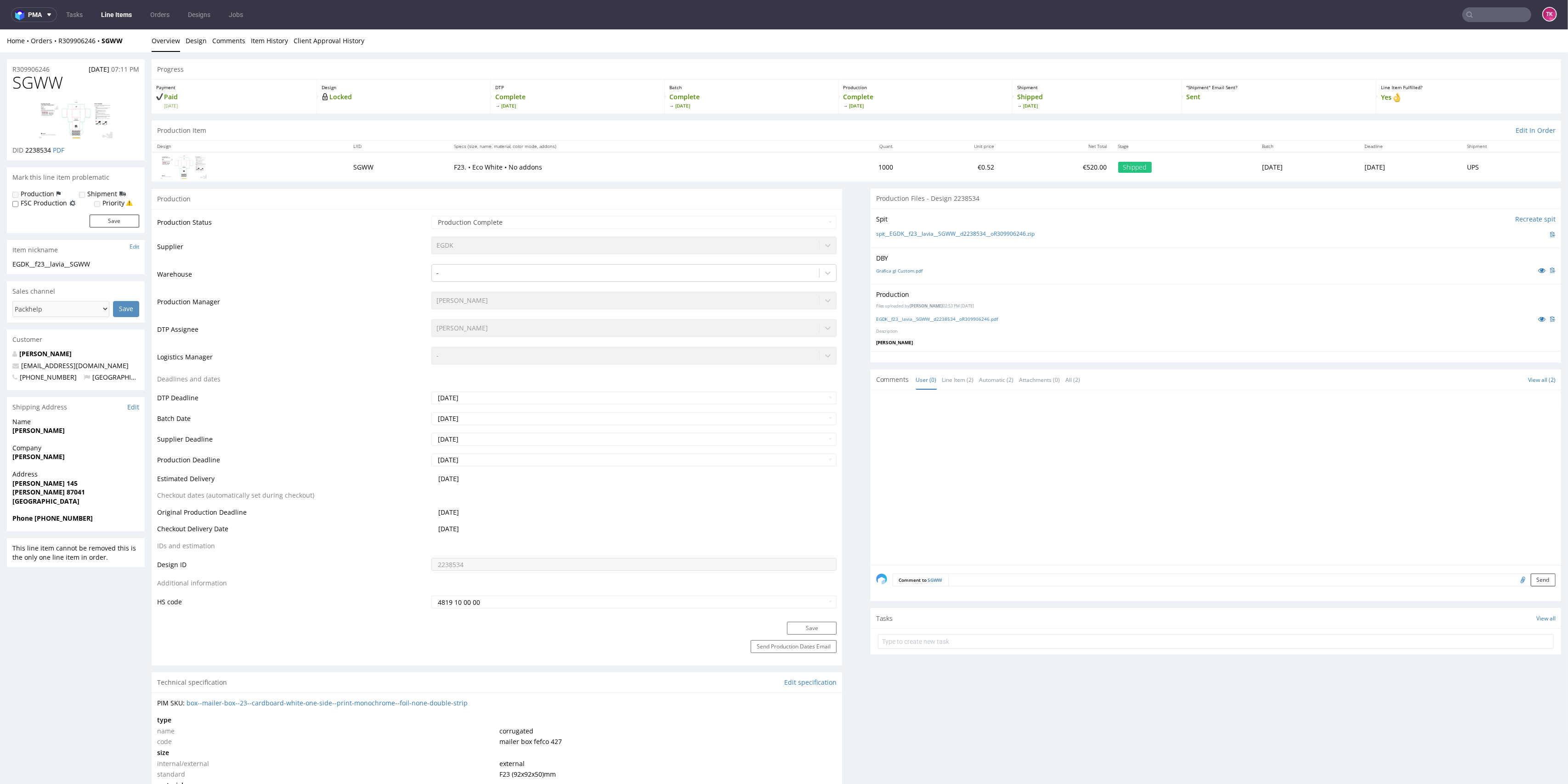
click at [40, 518] on strong "Phone +393208040102" at bounding box center [53, 518] width 80 height 9
drag, startPoint x: 35, startPoint y: 518, endPoint x: 87, endPoint y: 520, distance: 52.0
click at [87, 520] on span "Phone +393208040102" at bounding box center [76, 518] width 127 height 9
copy strong "+393208040102"
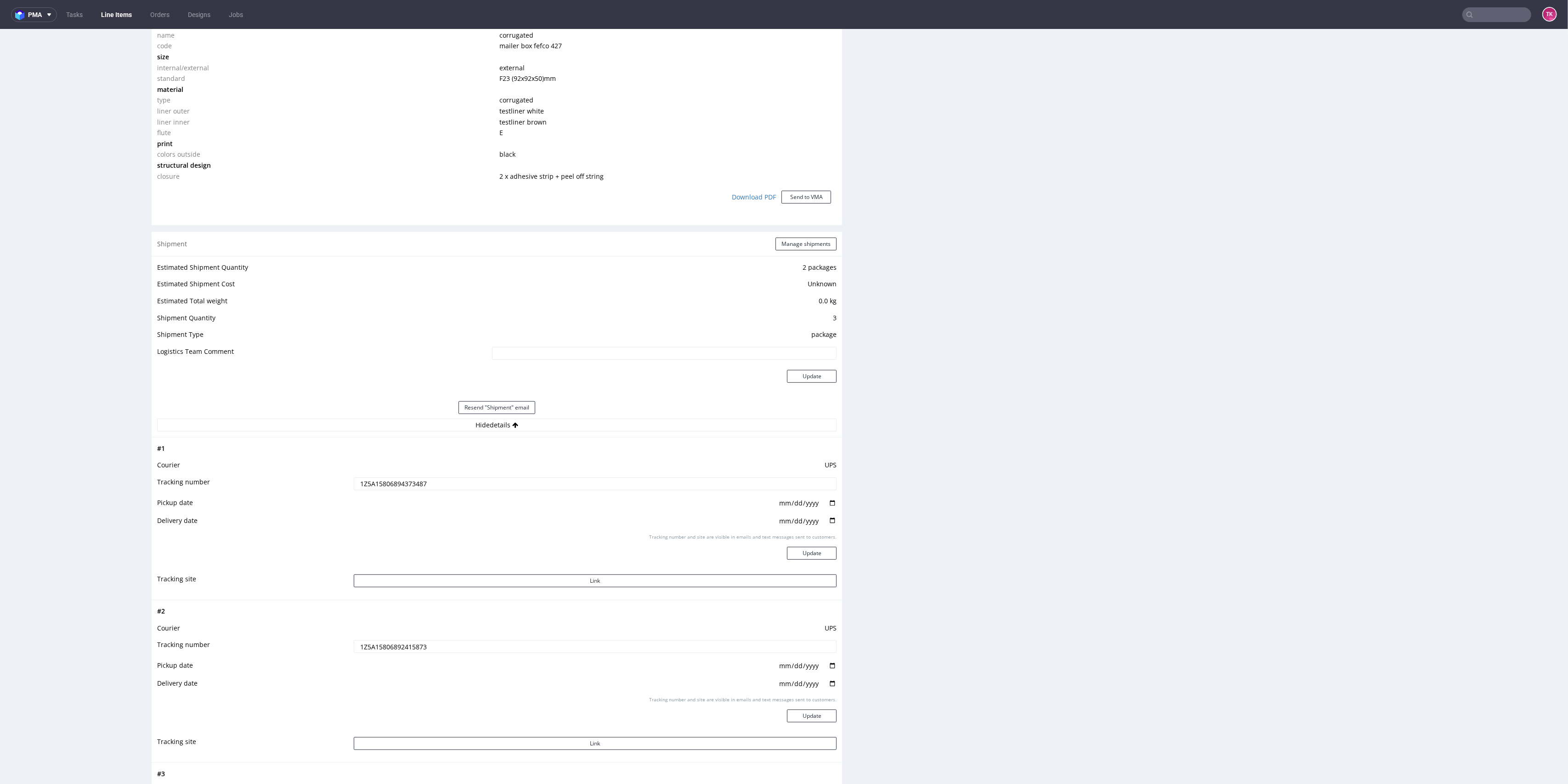
scroll to position [735, 0]
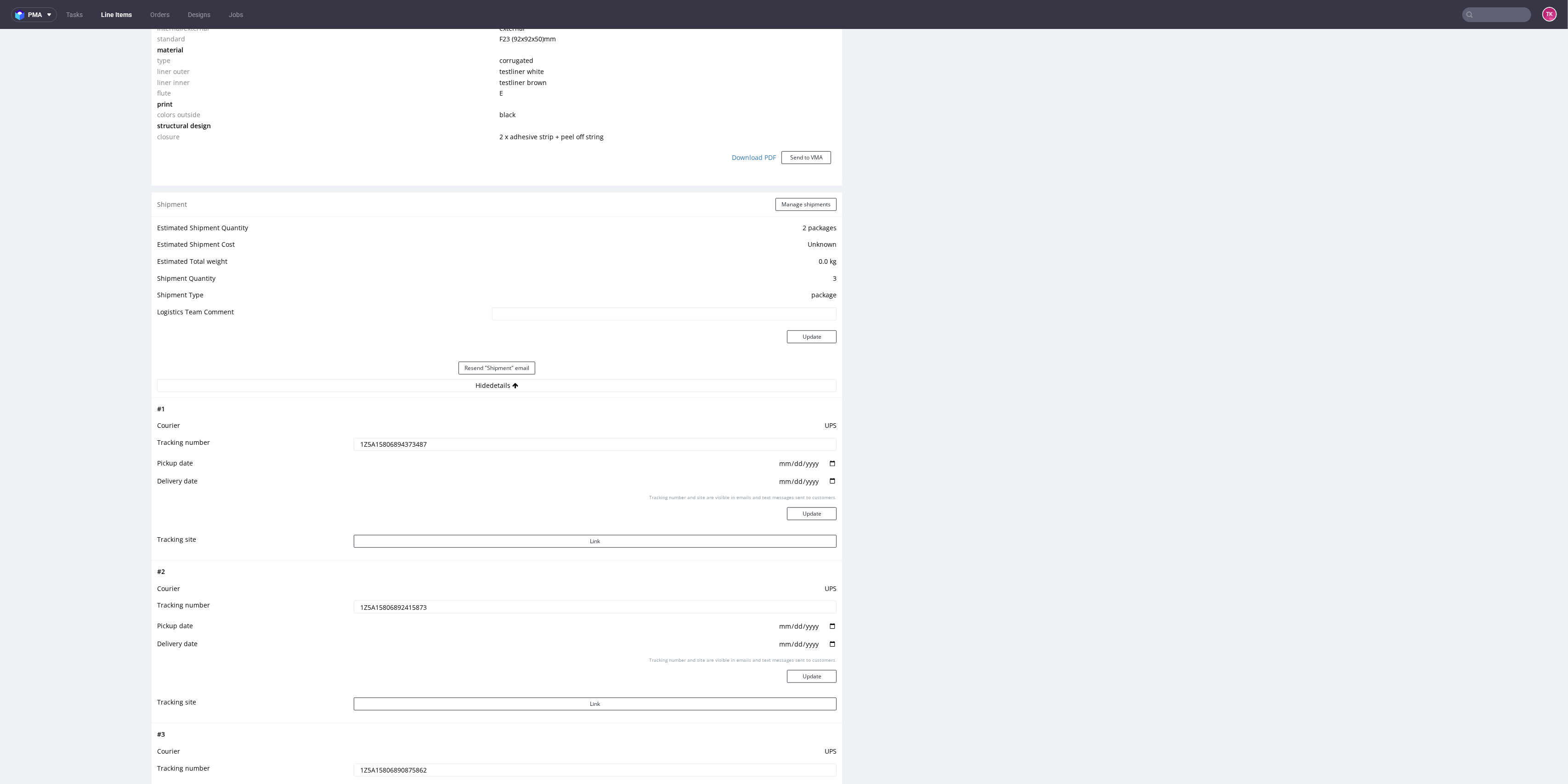
click at [385, 441] on input "1Z5A15806894373487" at bounding box center [595, 445] width 483 height 13
click at [404, 609] on input "1Z5A15806892415873" at bounding box center [595, 607] width 483 height 13
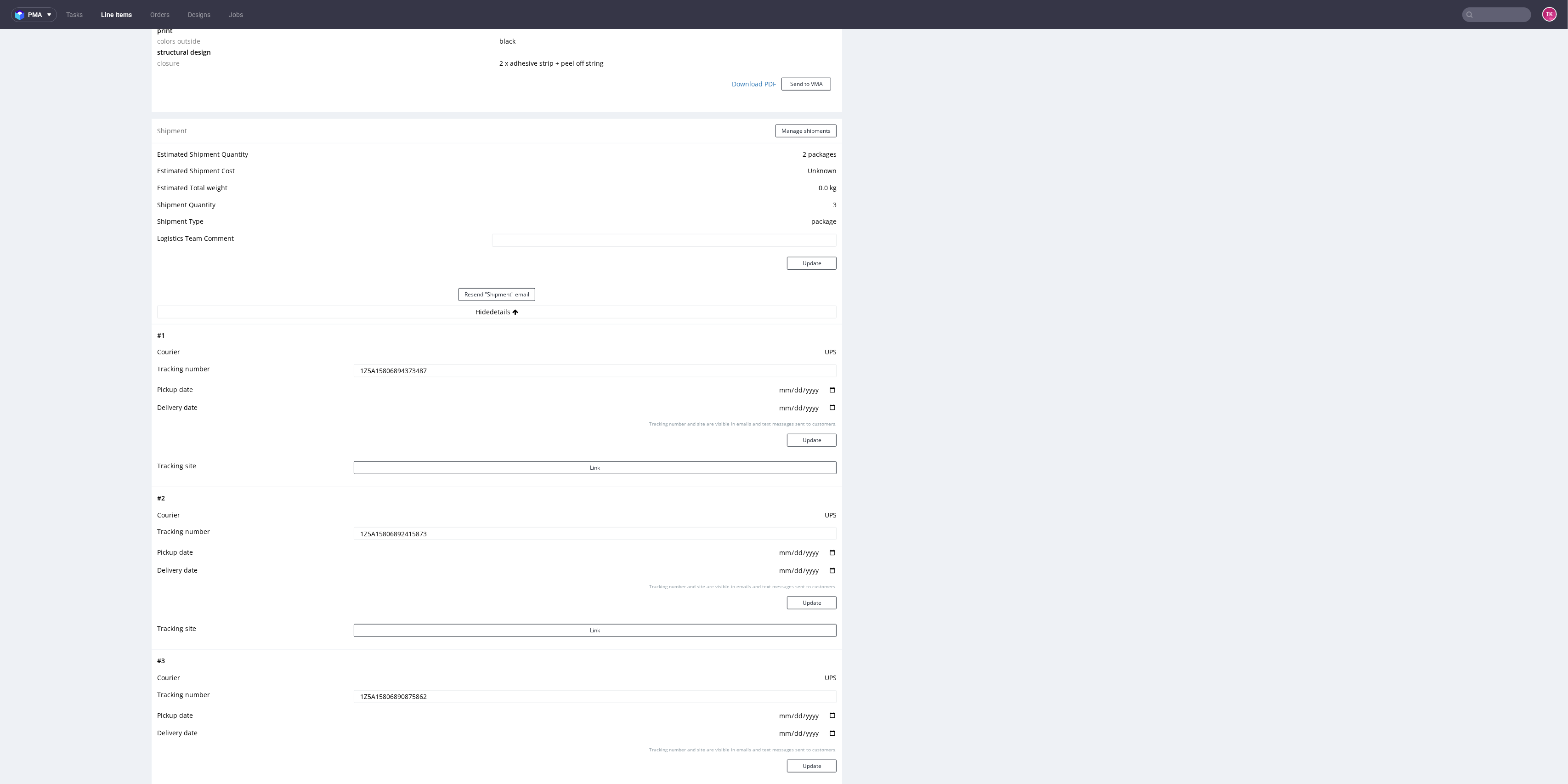
scroll to position [858, 0]
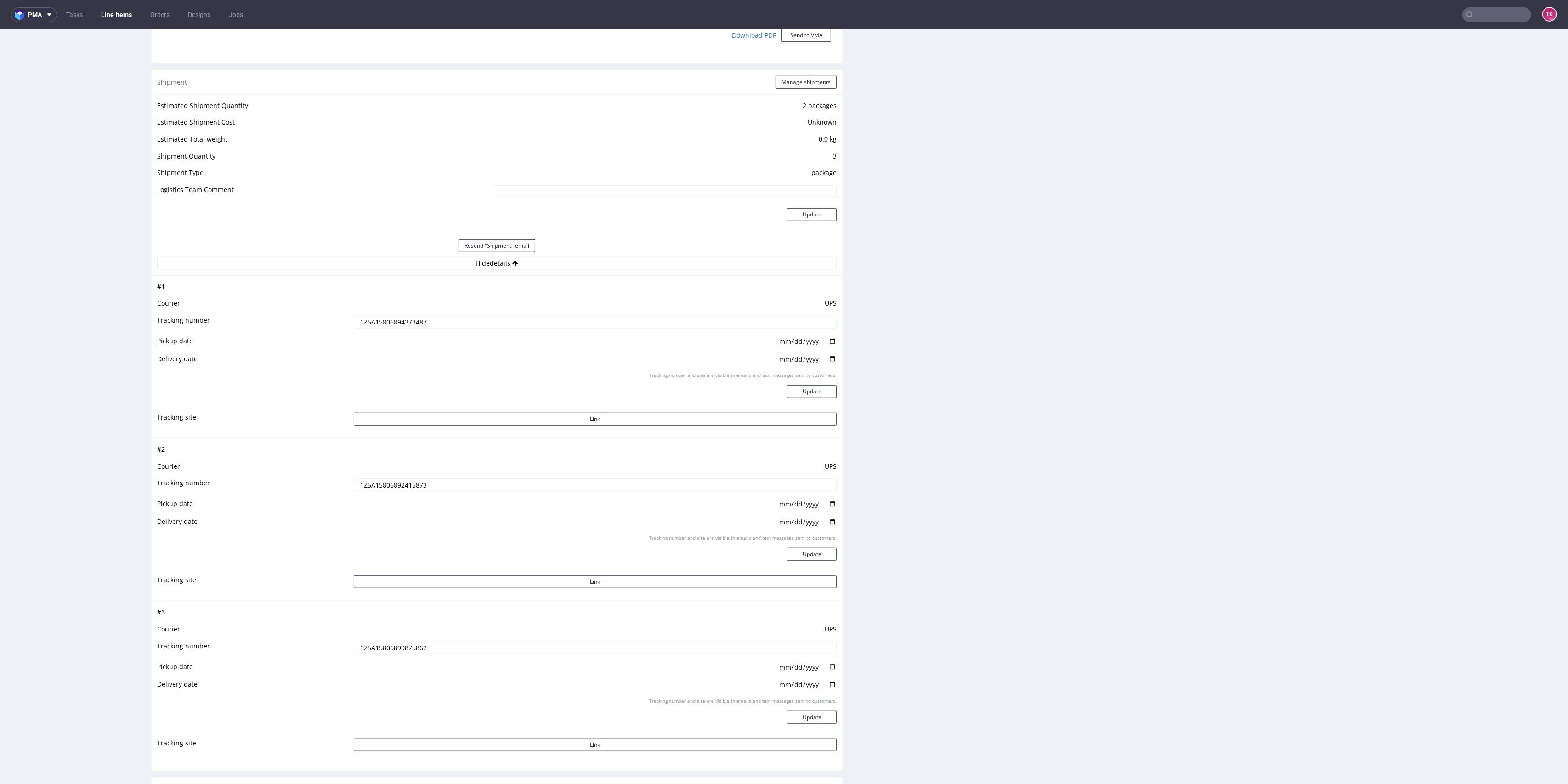
click at [400, 653] on input "1Z5A15806890875862" at bounding box center [595, 648] width 483 height 13
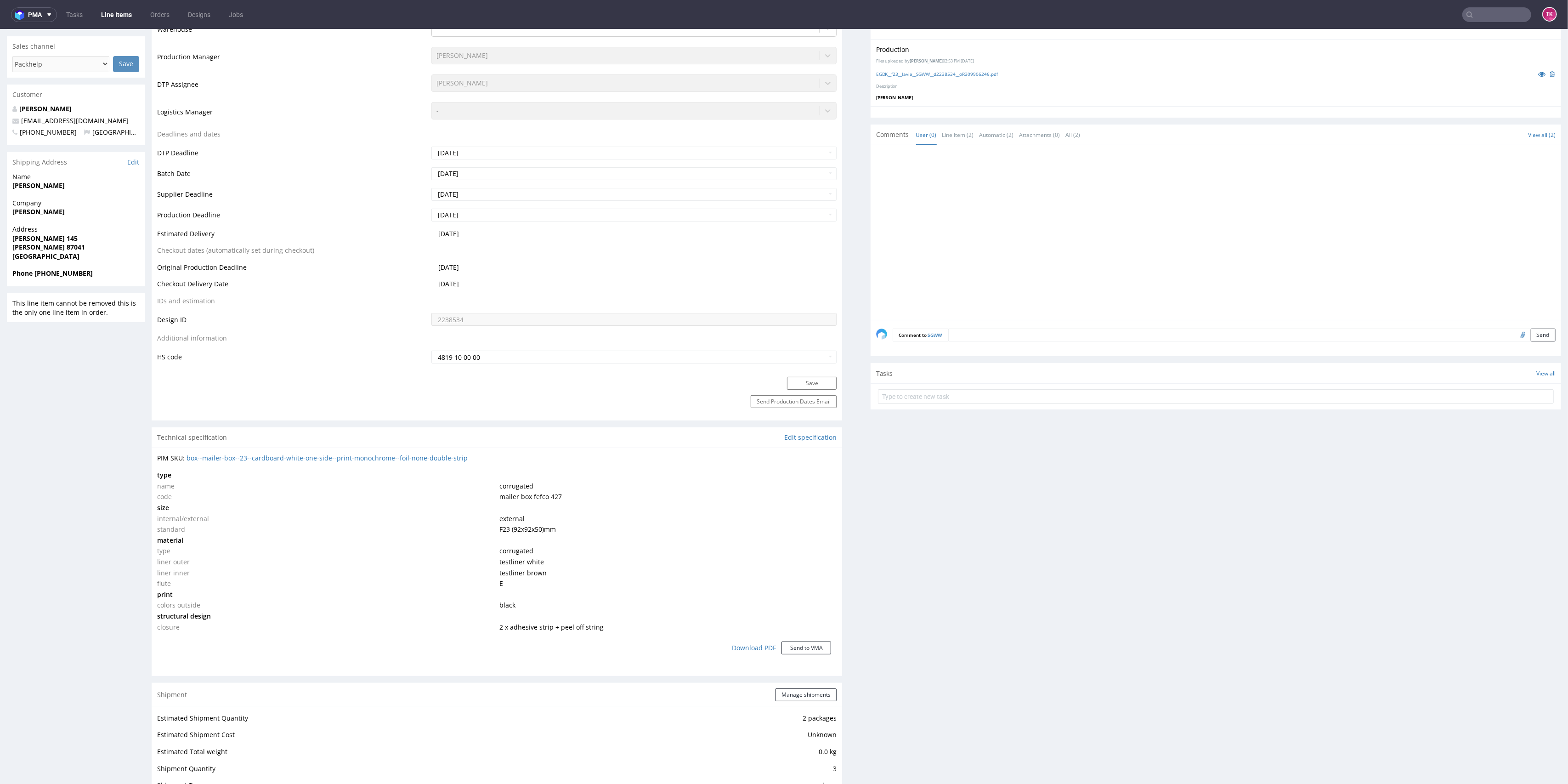
scroll to position [0, 0]
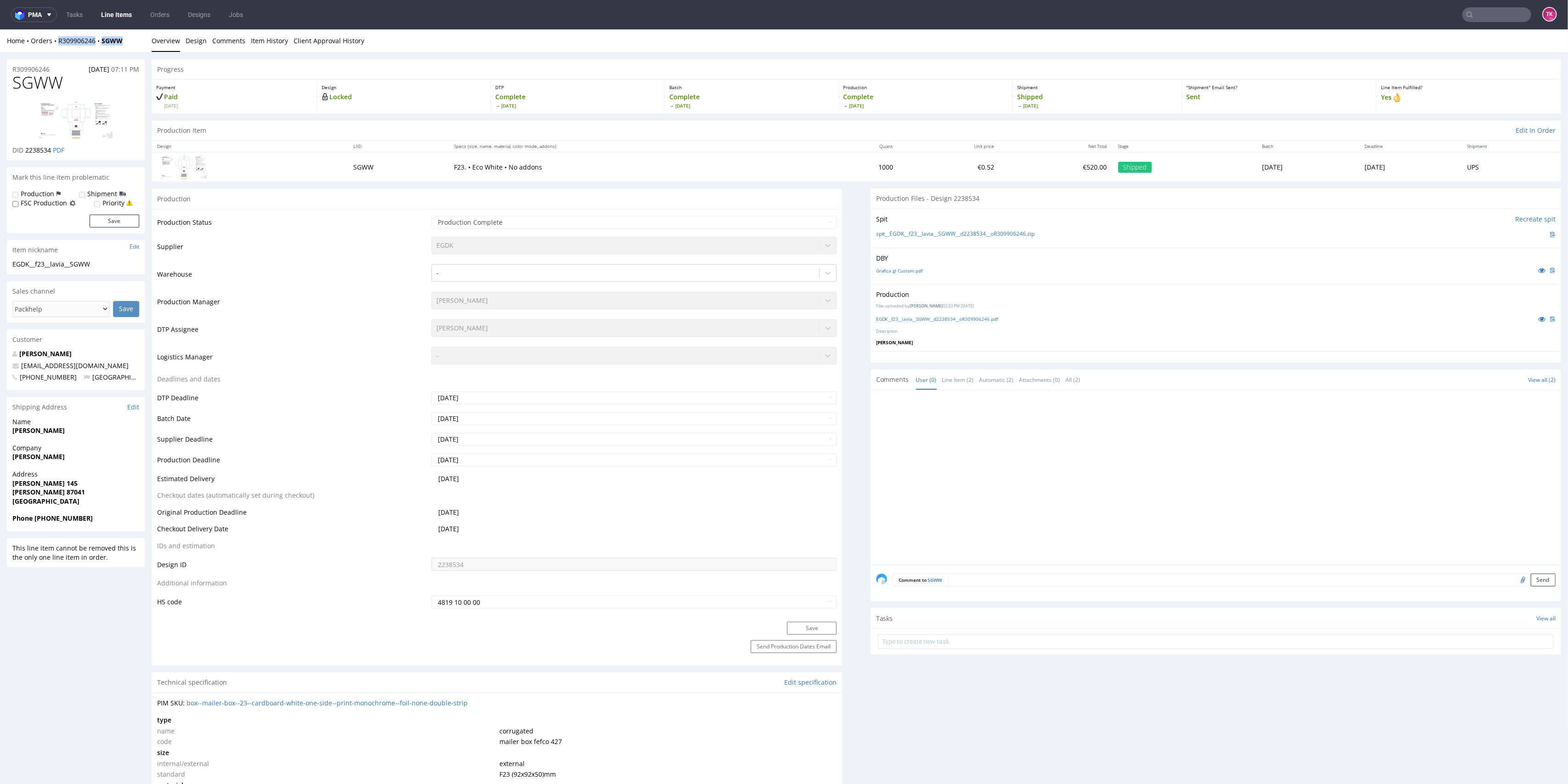
drag, startPoint x: 122, startPoint y: 49, endPoint x: 74, endPoint y: 50, distance: 48.0
click at [56, 46] on div "Home Orders R309906246 SGWW Overview Design Comments Item History Client Approv…" at bounding box center [784, 40] width 1568 height 23
copy div "R309906246 SGWW"
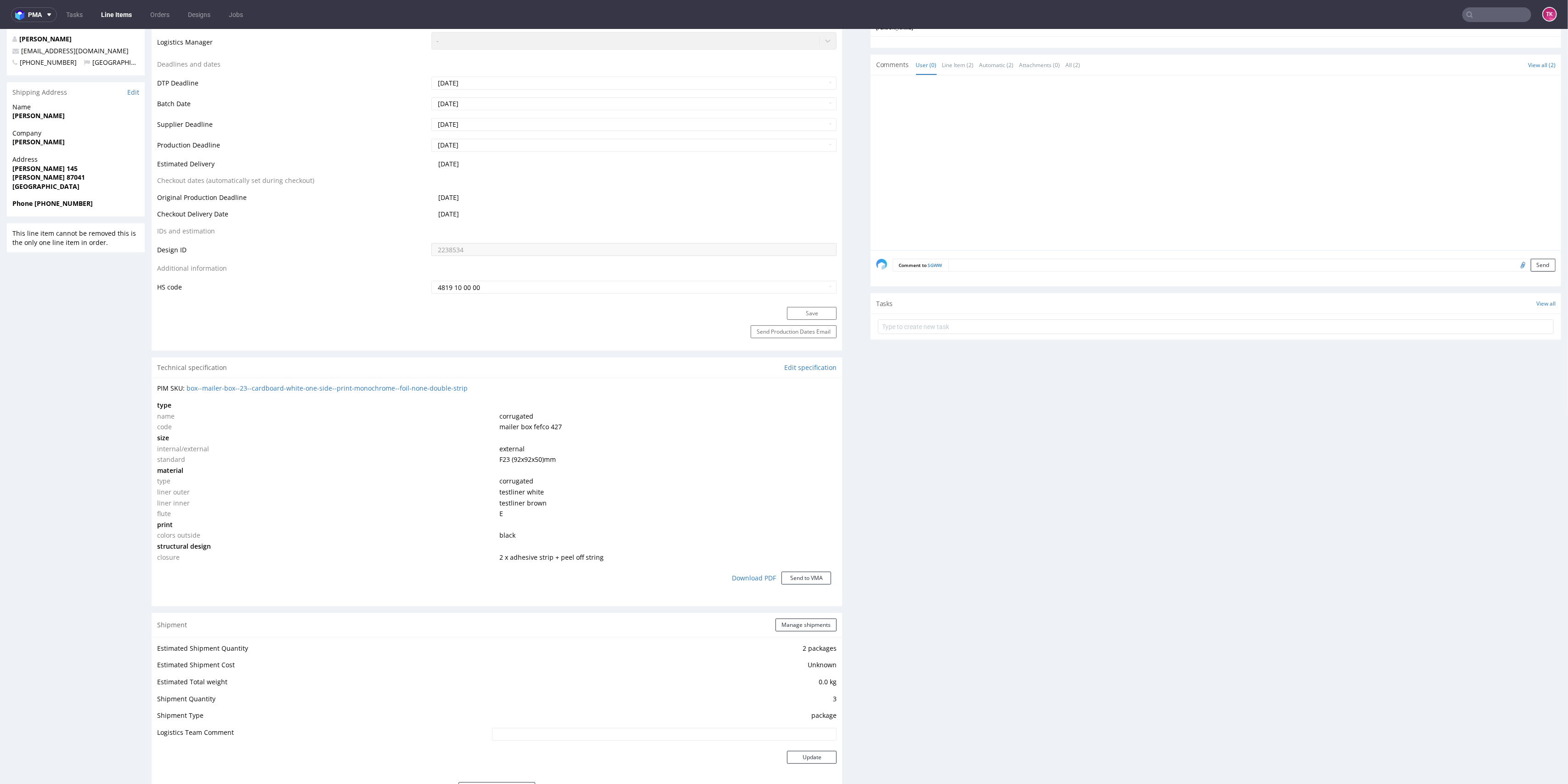
scroll to position [306, 0]
click at [114, 12] on link "Line Items" at bounding box center [116, 15] width 42 height 15
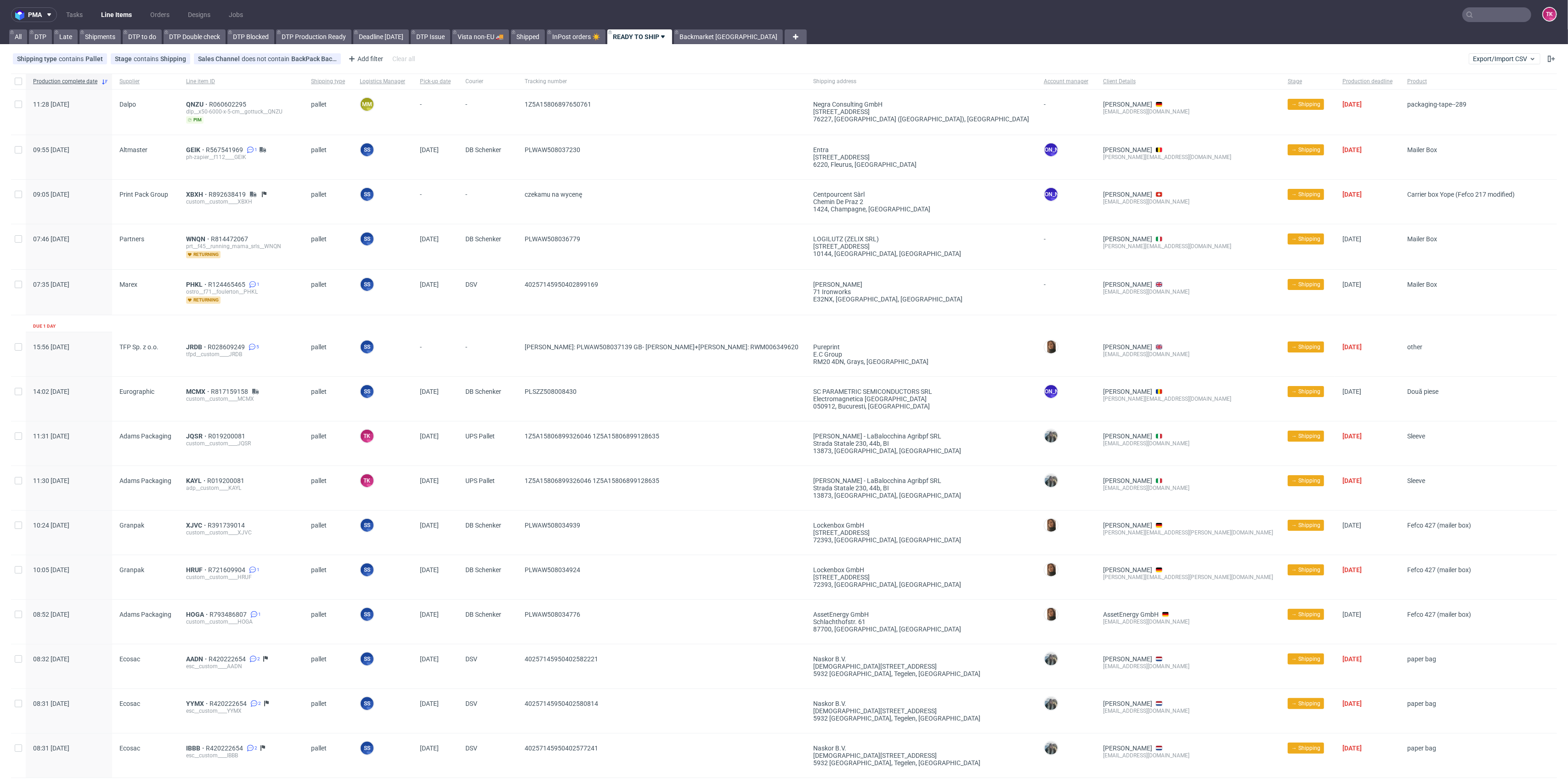
click at [109, 18] on link "Line Items" at bounding box center [116, 15] width 42 height 15
click at [119, 7] on nav "pma Tasks Line Items Orders Designs Jobs TK" at bounding box center [784, 15] width 1568 height 29
click at [118, 8] on link "Line Items" at bounding box center [116, 15] width 42 height 15
click at [100, 20] on link "Line Items" at bounding box center [116, 15] width 42 height 15
click at [116, 9] on link "Line Items" at bounding box center [116, 15] width 42 height 15
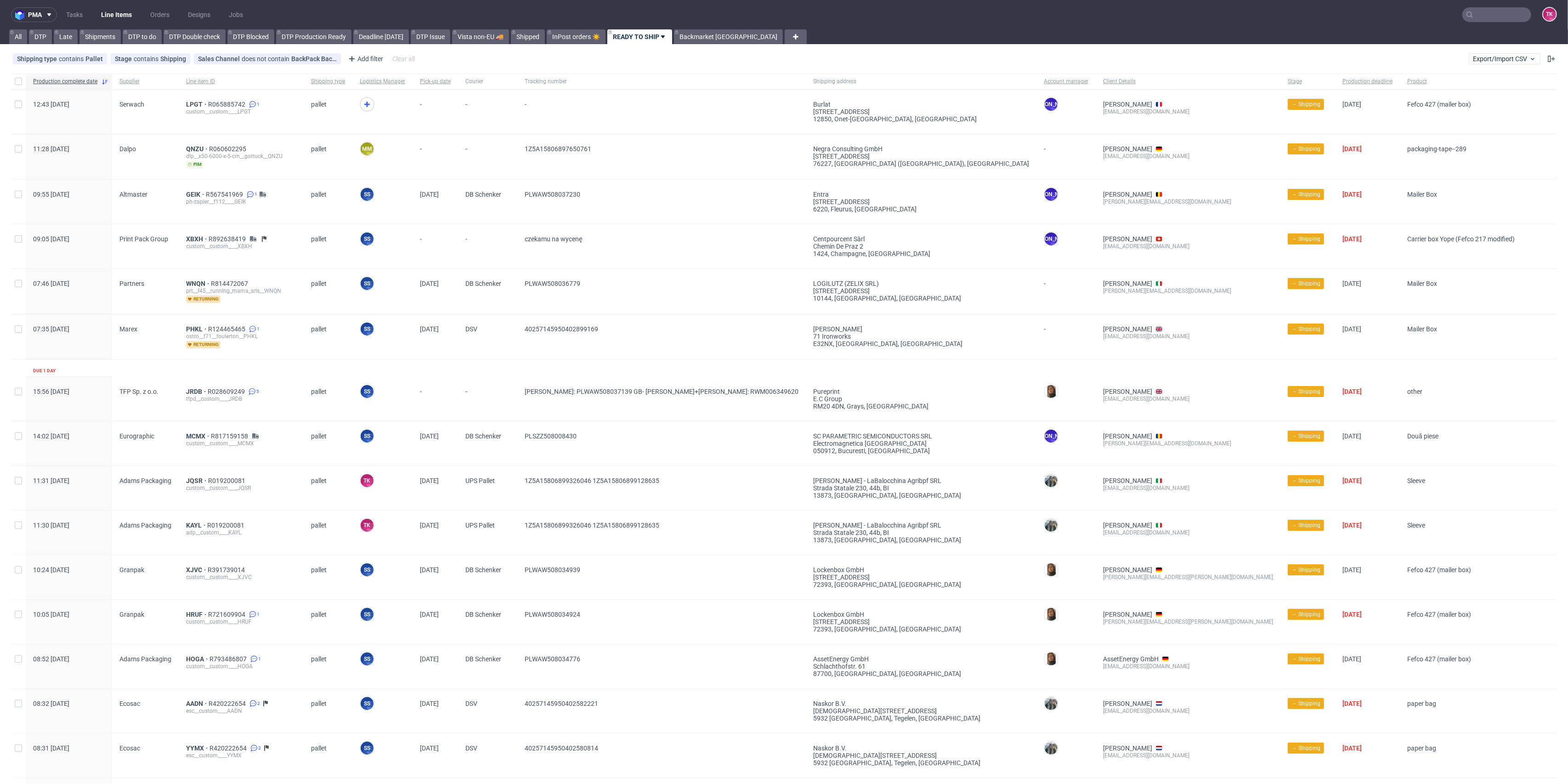
click at [121, 12] on link "Line Items" at bounding box center [116, 15] width 42 height 15
click at [131, 21] on link "Line Items" at bounding box center [116, 15] width 42 height 15
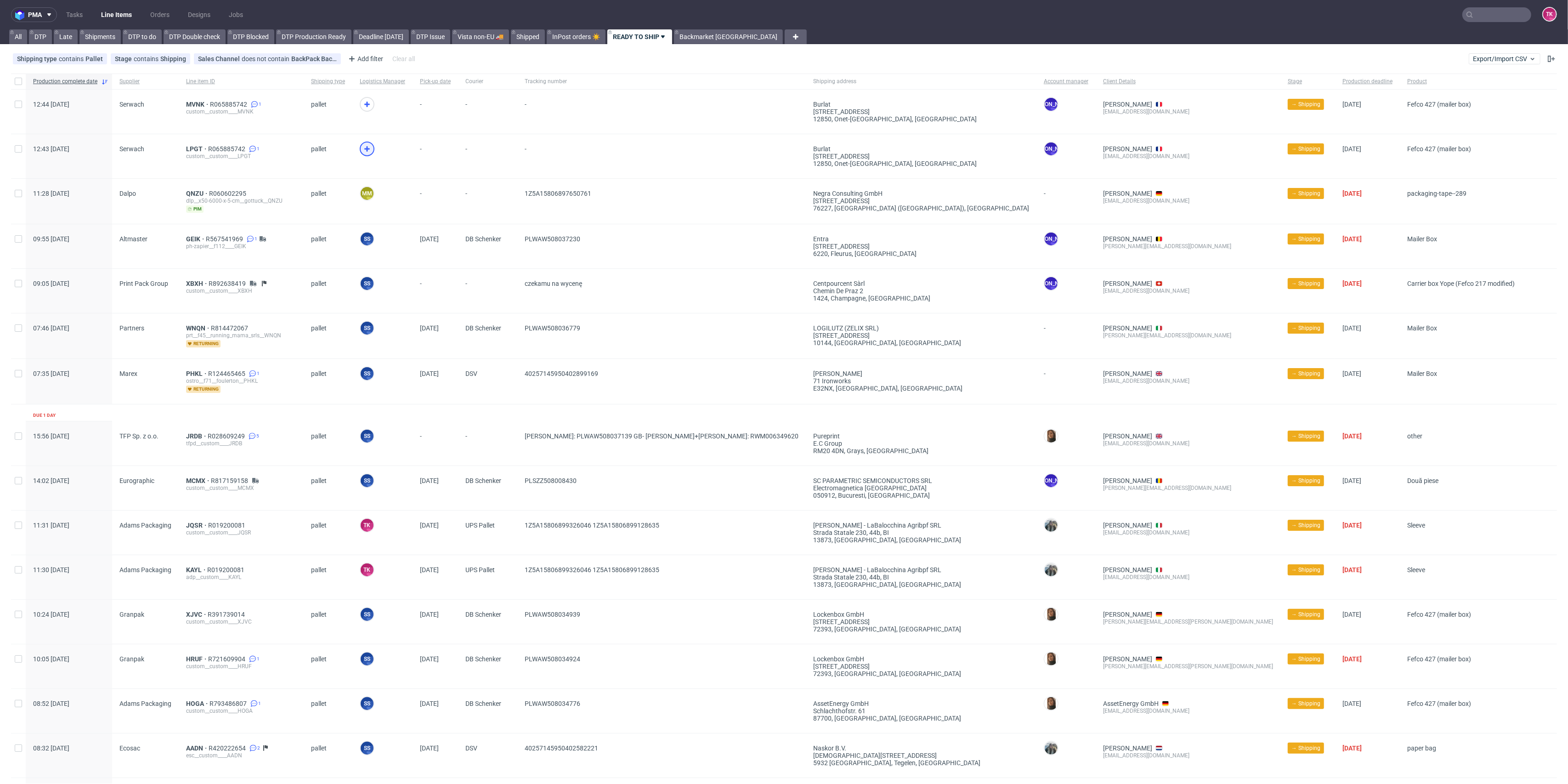
click at [363, 145] on icon at bounding box center [367, 148] width 11 height 11
drag, startPoint x: 362, startPoint y: 91, endPoint x: 364, endPoint y: 101, distance: 10.2
click at [362, 92] on div at bounding box center [382, 112] width 60 height 44
drag, startPoint x: 364, startPoint y: 101, endPoint x: 233, endPoint y: 136, distance: 135.6
click at [364, 101] on icon at bounding box center [367, 104] width 11 height 11
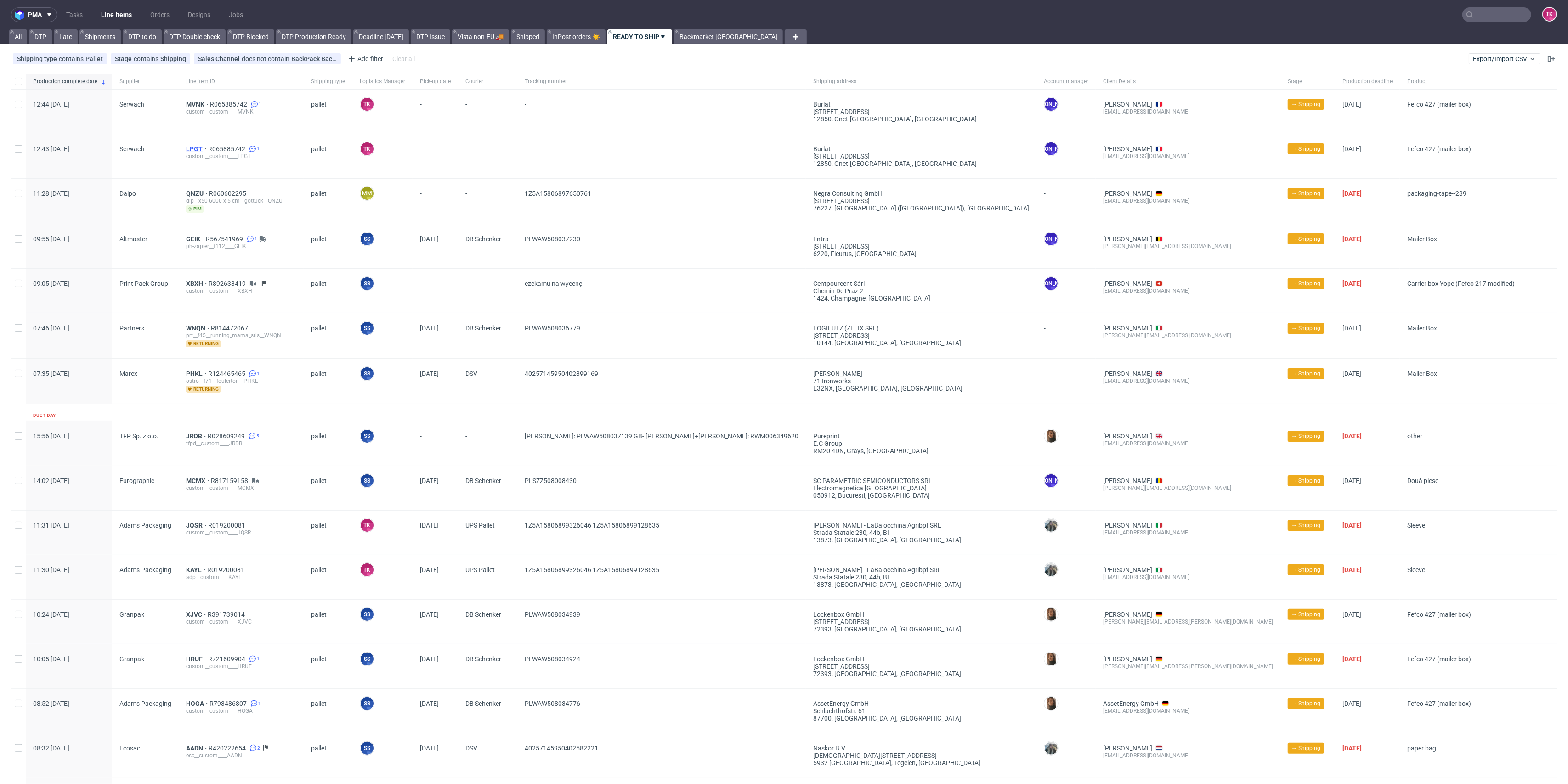
click at [188, 147] on span "LPGT" at bounding box center [197, 149] width 22 height 7
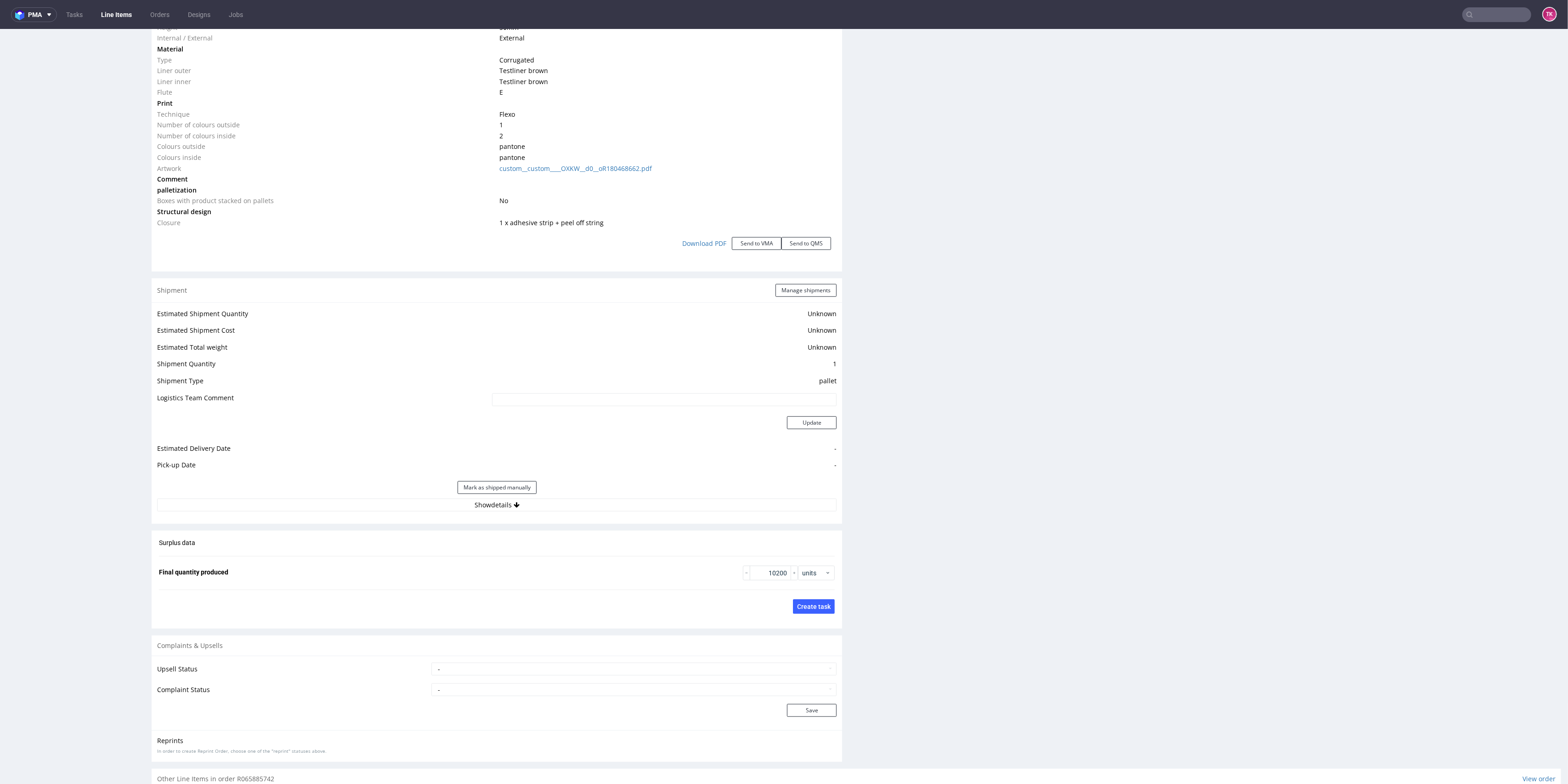
scroll to position [1029, 0]
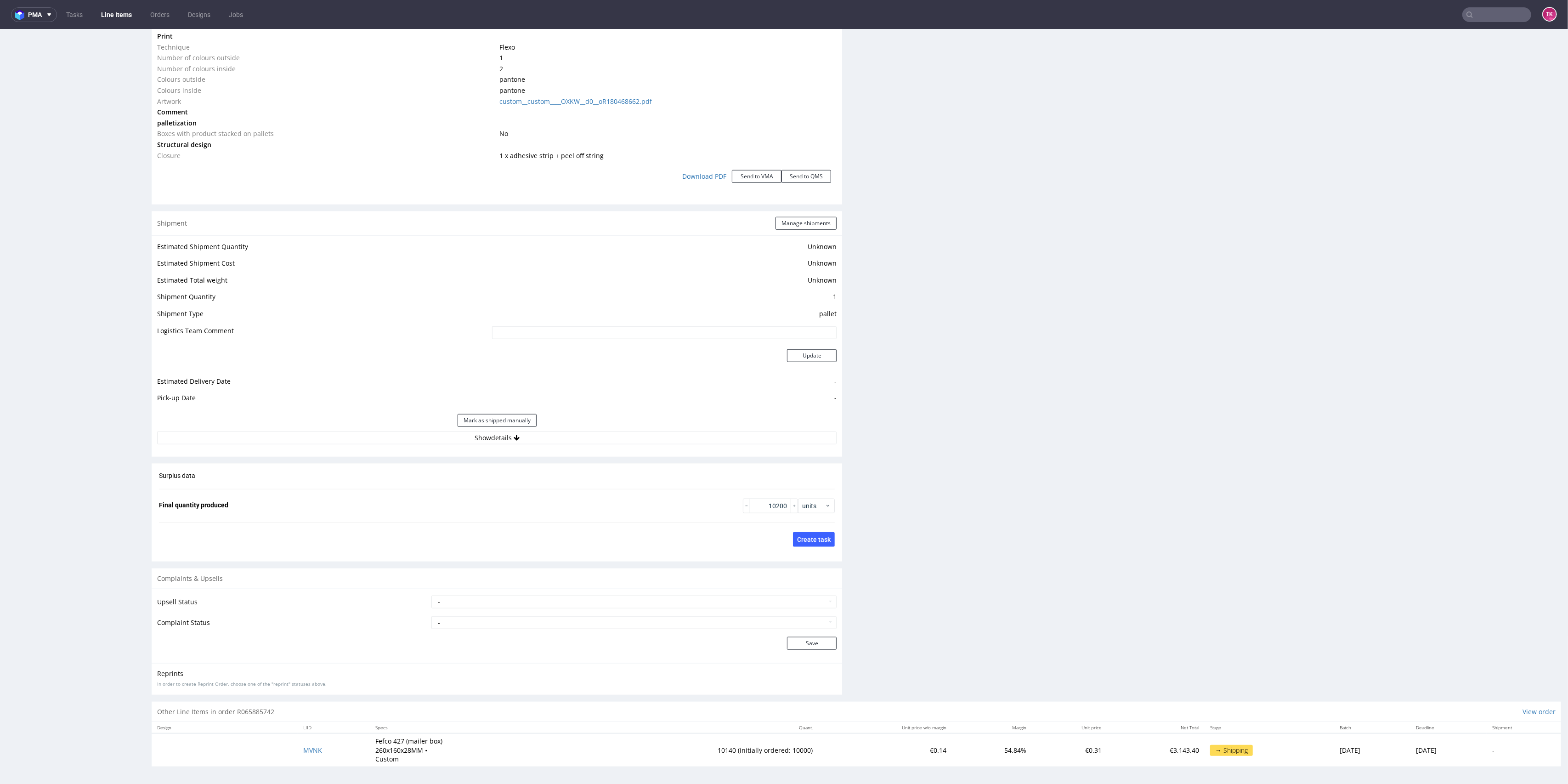
drag, startPoint x: 1556, startPoint y: 276, endPoint x: 1567, endPoint y: 771, distance: 495.1
click at [473, 442] on button "Show details" at bounding box center [496, 438] width 679 height 13
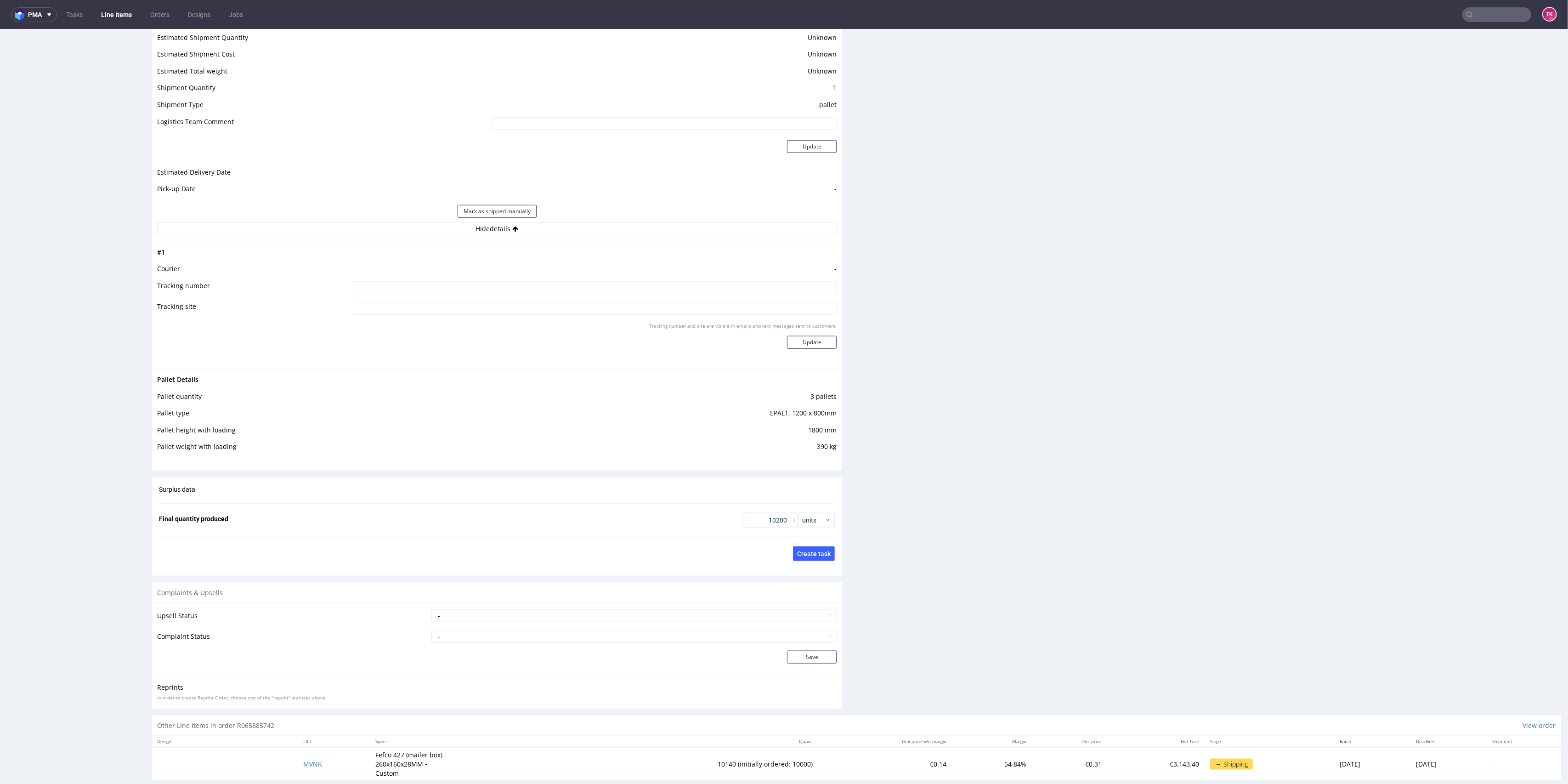
scroll to position [1251, 0]
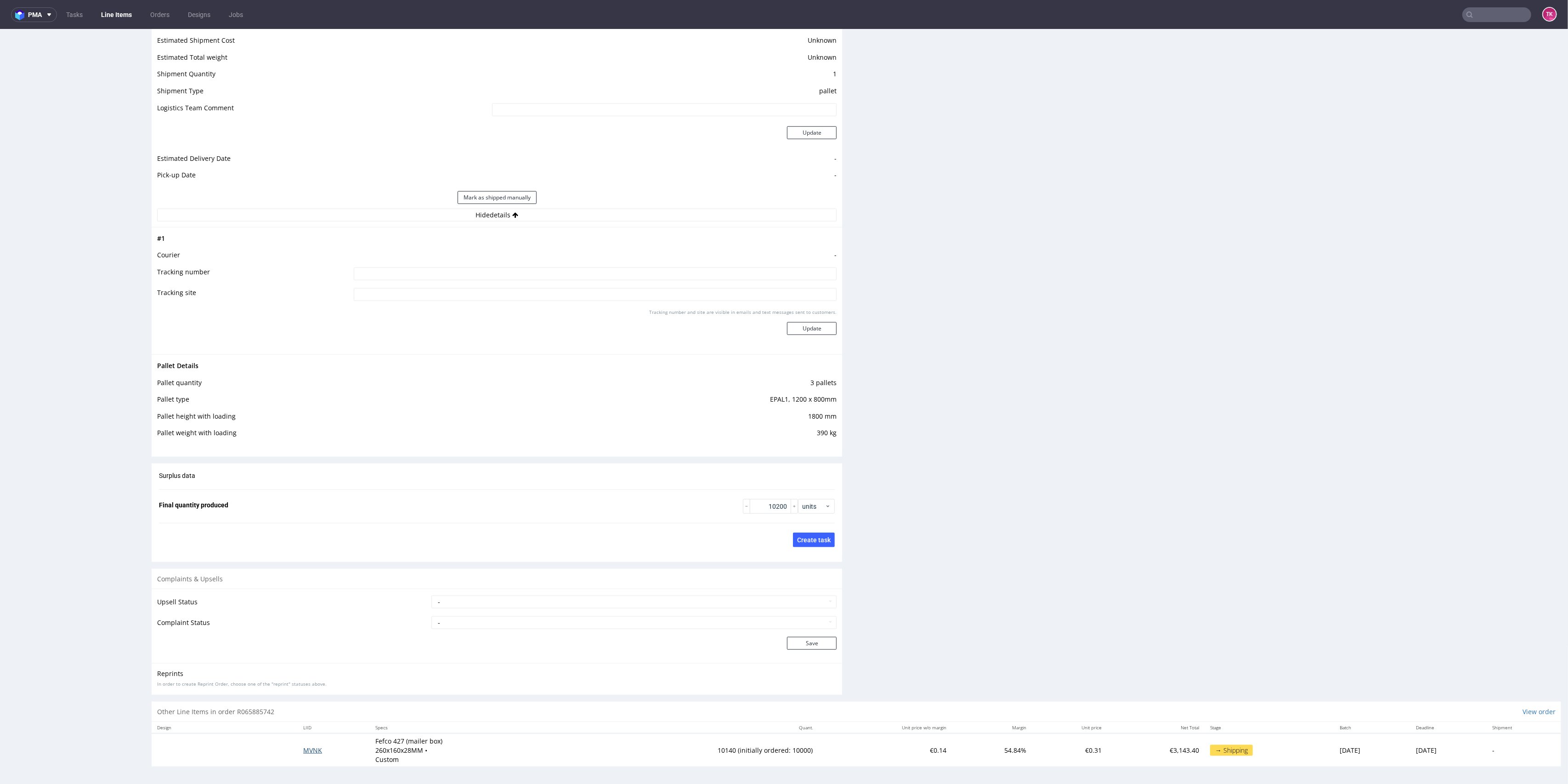
click at [305, 746] on span "MVNK" at bounding box center [313, 750] width 19 height 9
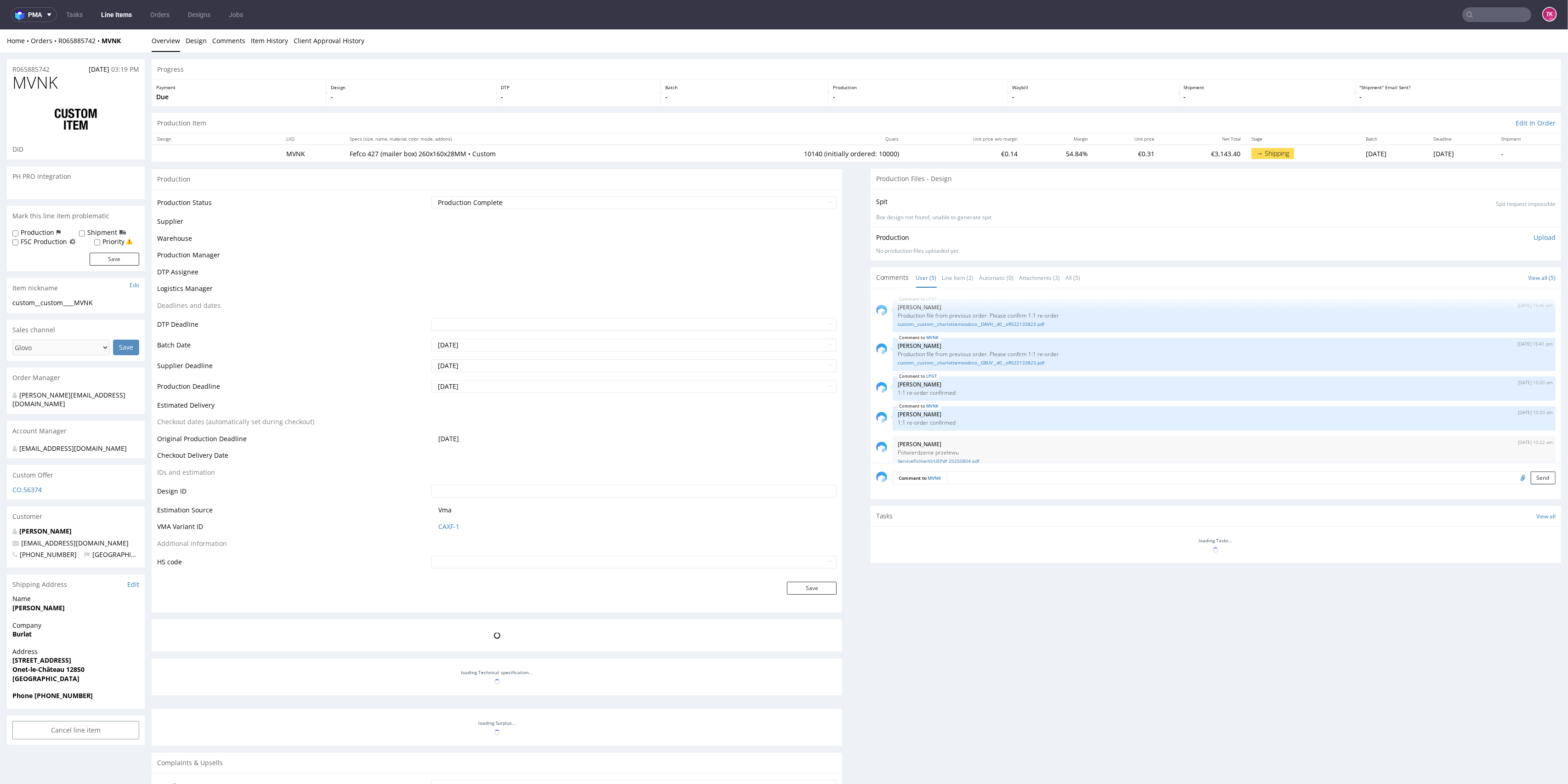
scroll to position [12, 0]
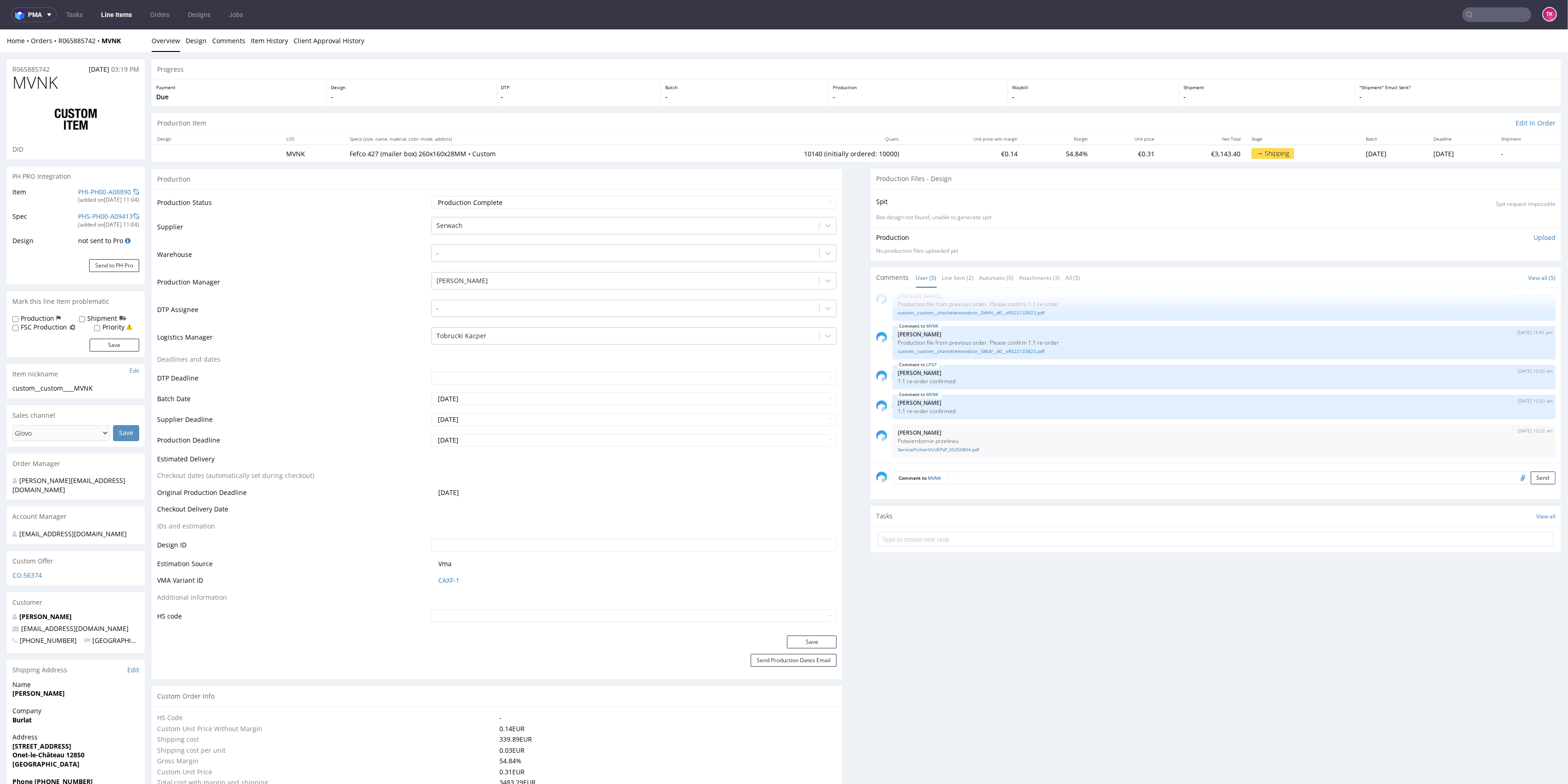
type input "10140"
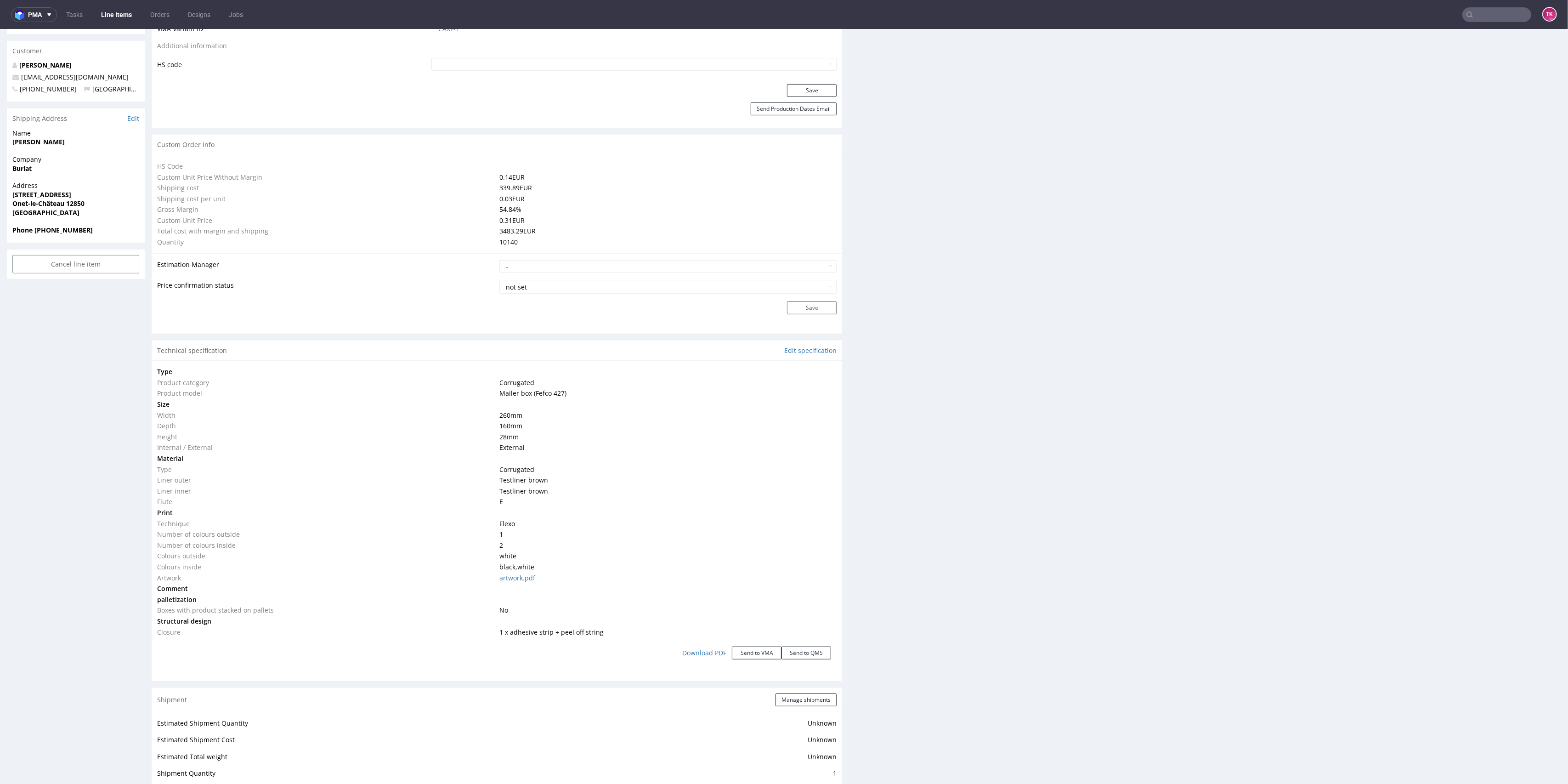
scroll to position [858, 0]
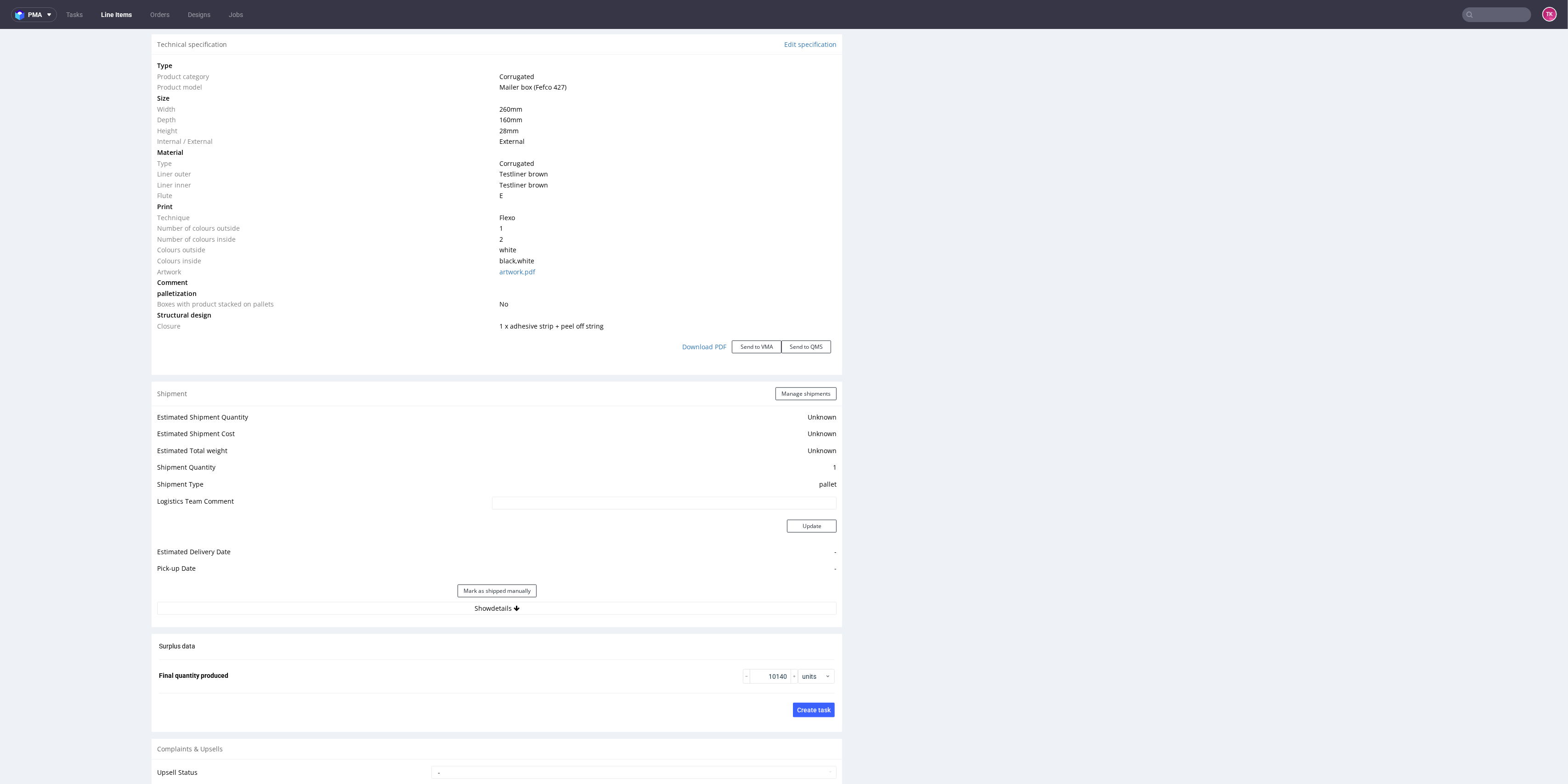
click at [618, 600] on div "Mark as shipped manually" at bounding box center [496, 591] width 679 height 22
click at [620, 604] on button "Show details" at bounding box center [496, 609] width 679 height 13
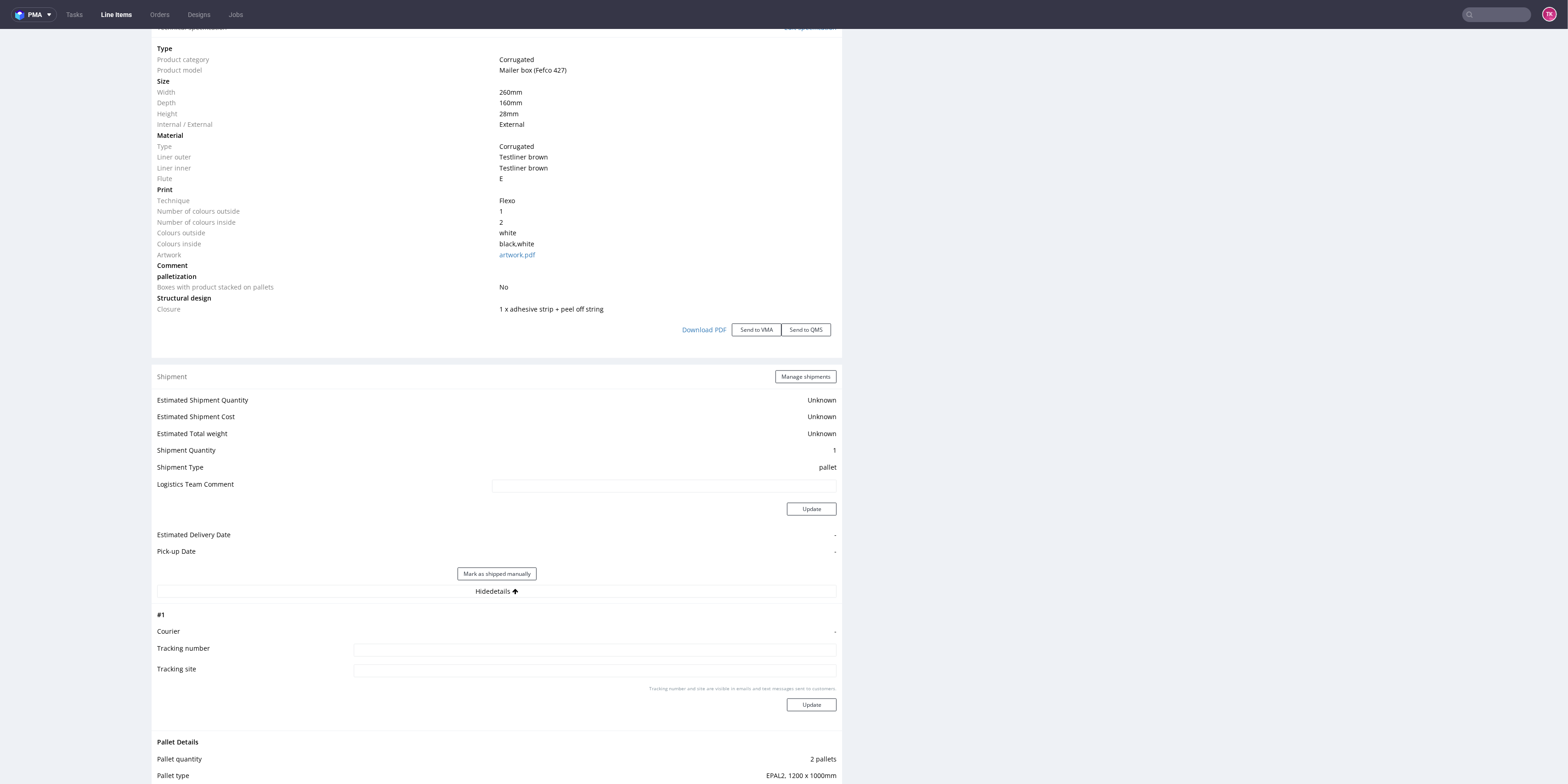
scroll to position [1164, 0]
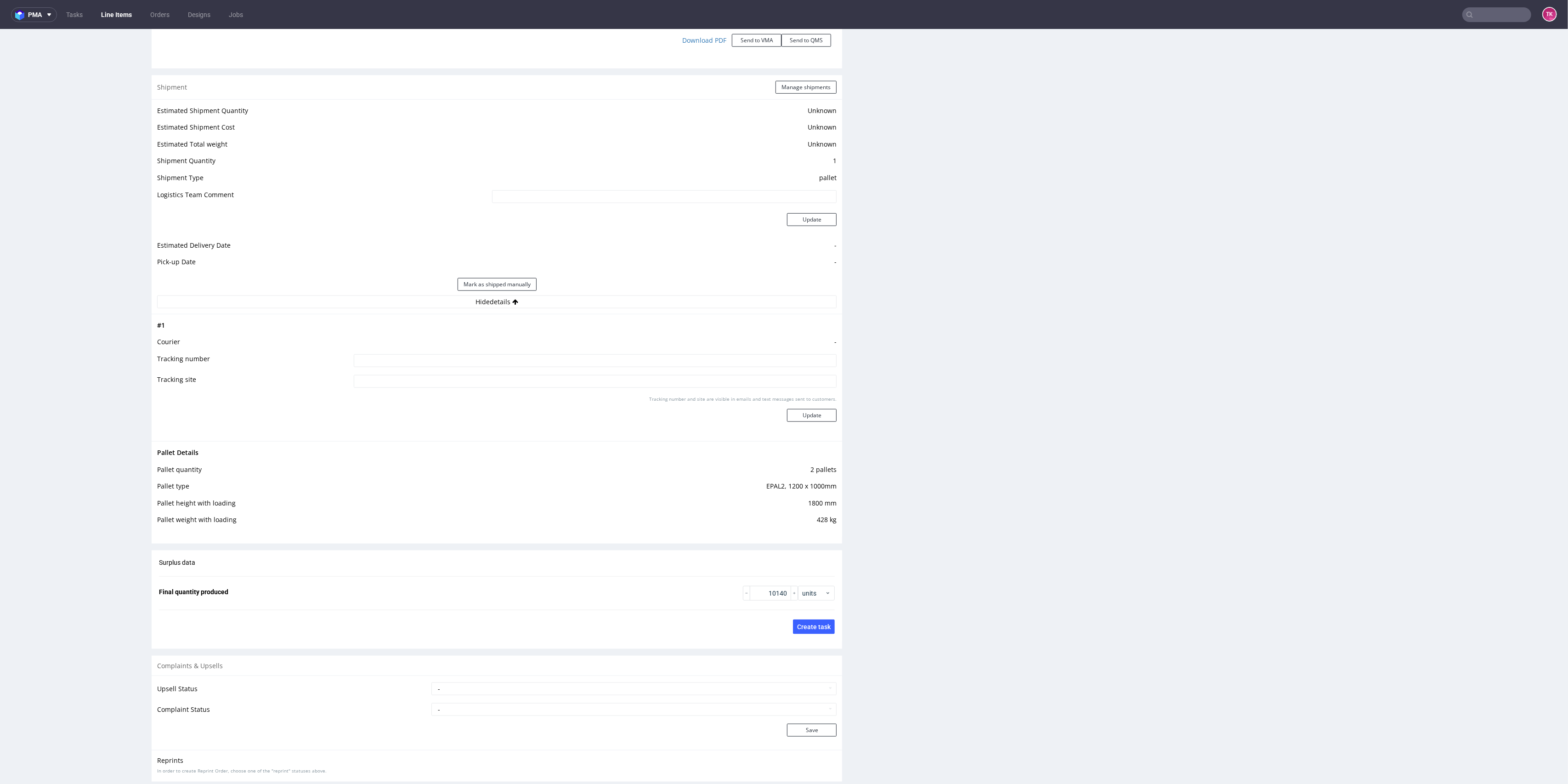
click at [121, 12] on link "Line Items" at bounding box center [116, 15] width 42 height 15
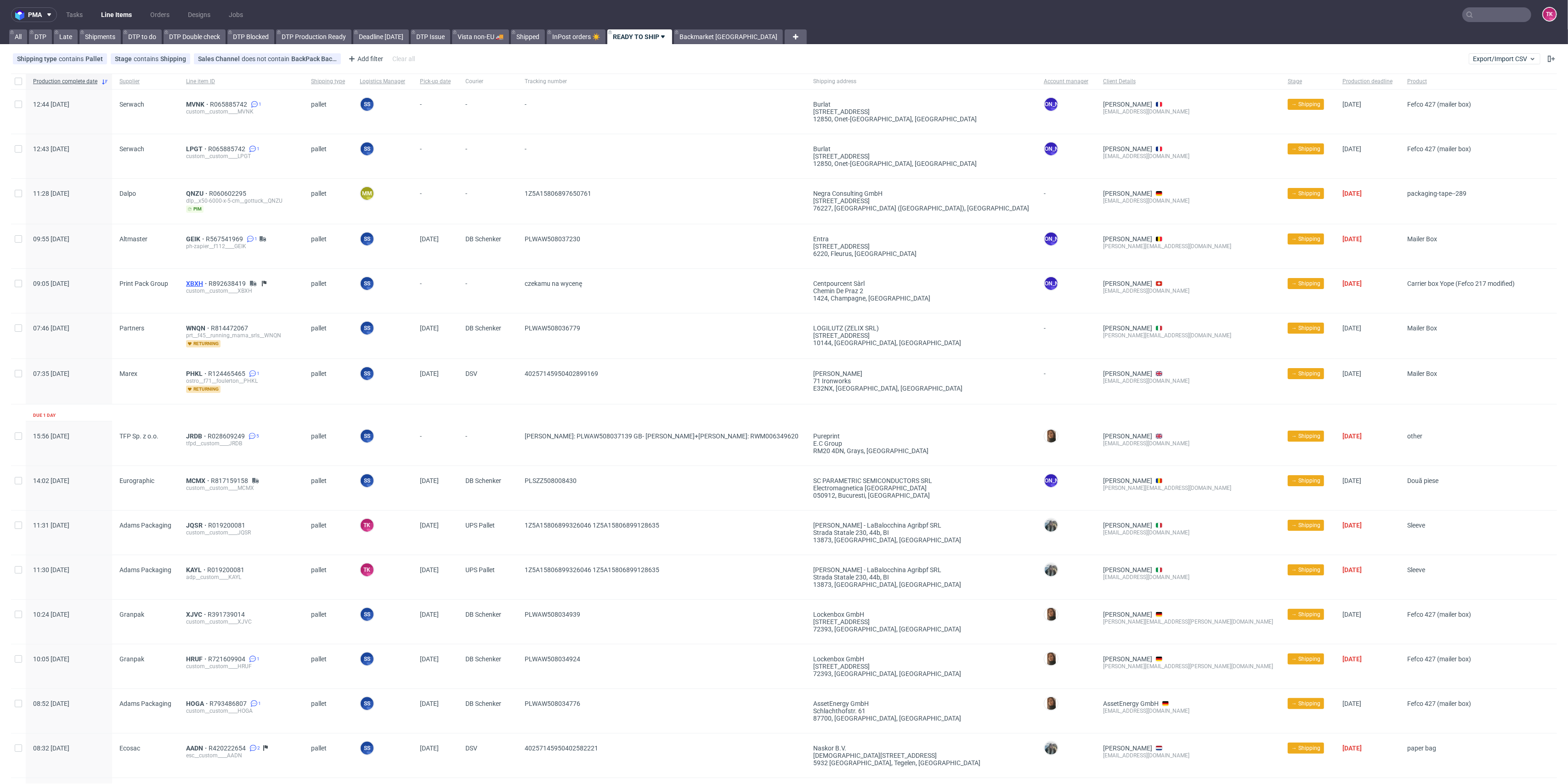
click at [193, 280] on span "XBXH" at bounding box center [197, 283] width 23 height 7
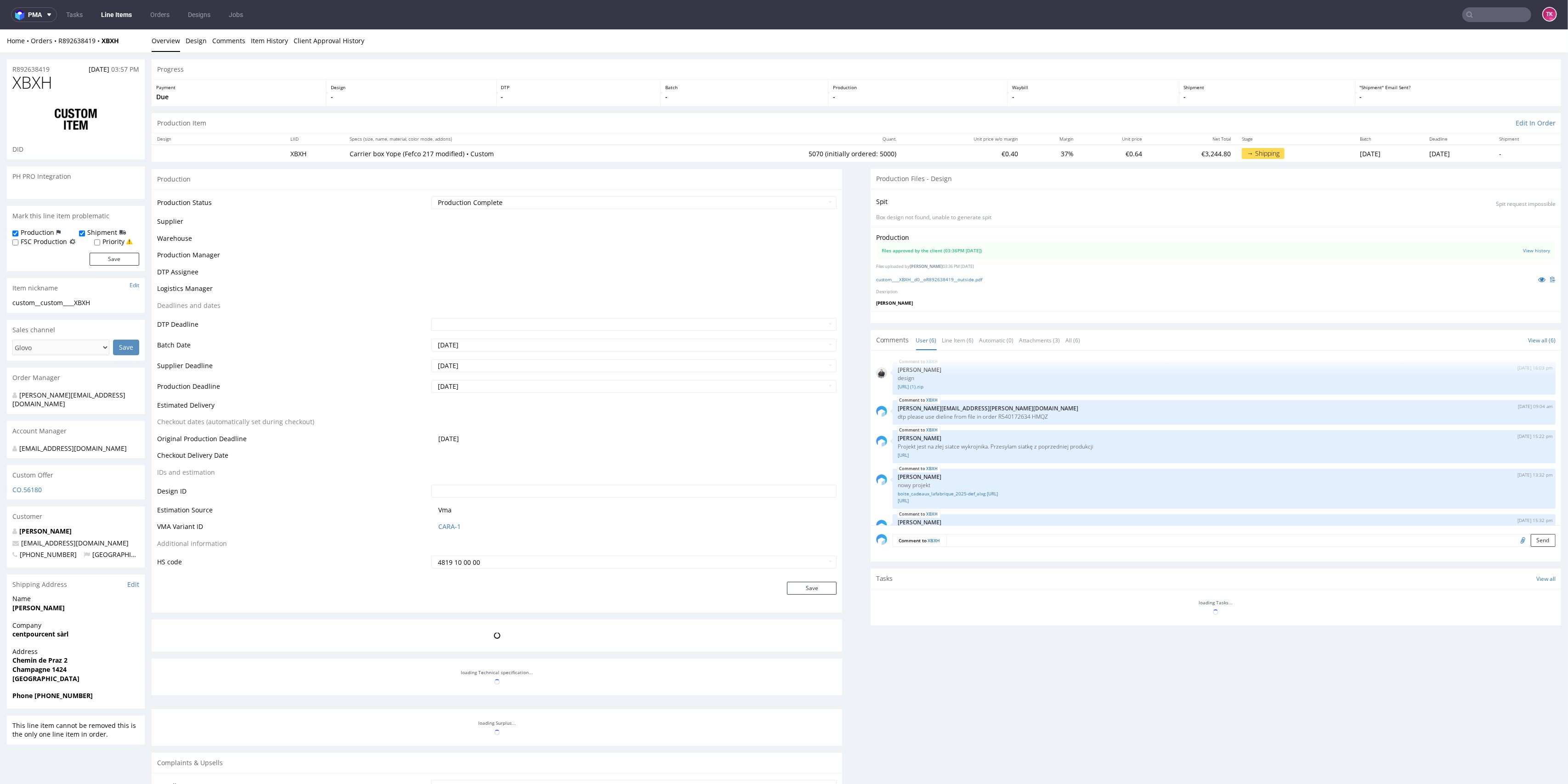
scroll to position [55, 0]
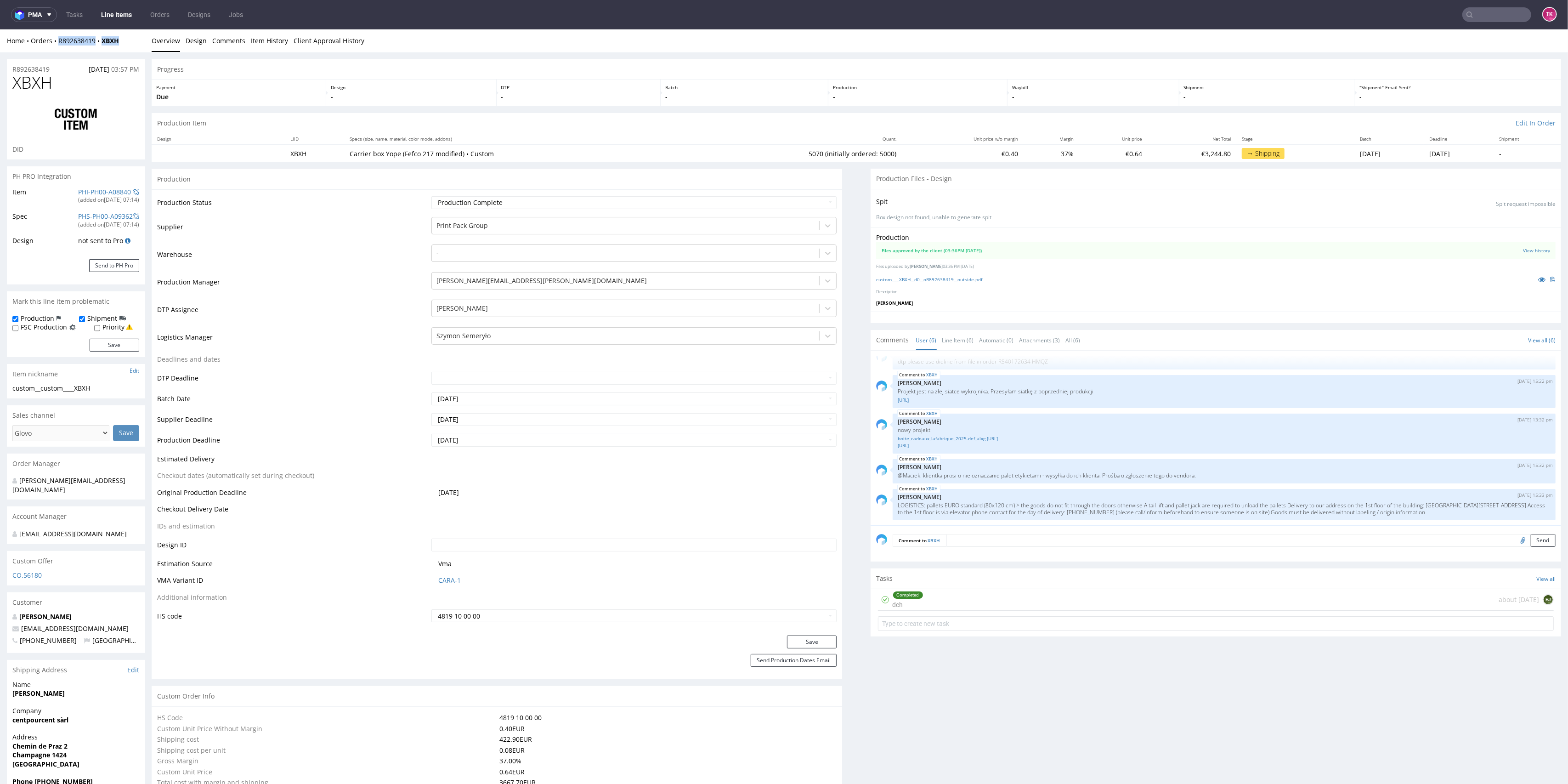
drag, startPoint x: 129, startPoint y: 47, endPoint x: 58, endPoint y: 46, distance: 71.0
click at [58, 46] on div "Home Orders R892638419 XBXH Overview Design Comments Item History Client Approv…" at bounding box center [784, 40] width 1568 height 23
copy div "R892638419 XBXH"
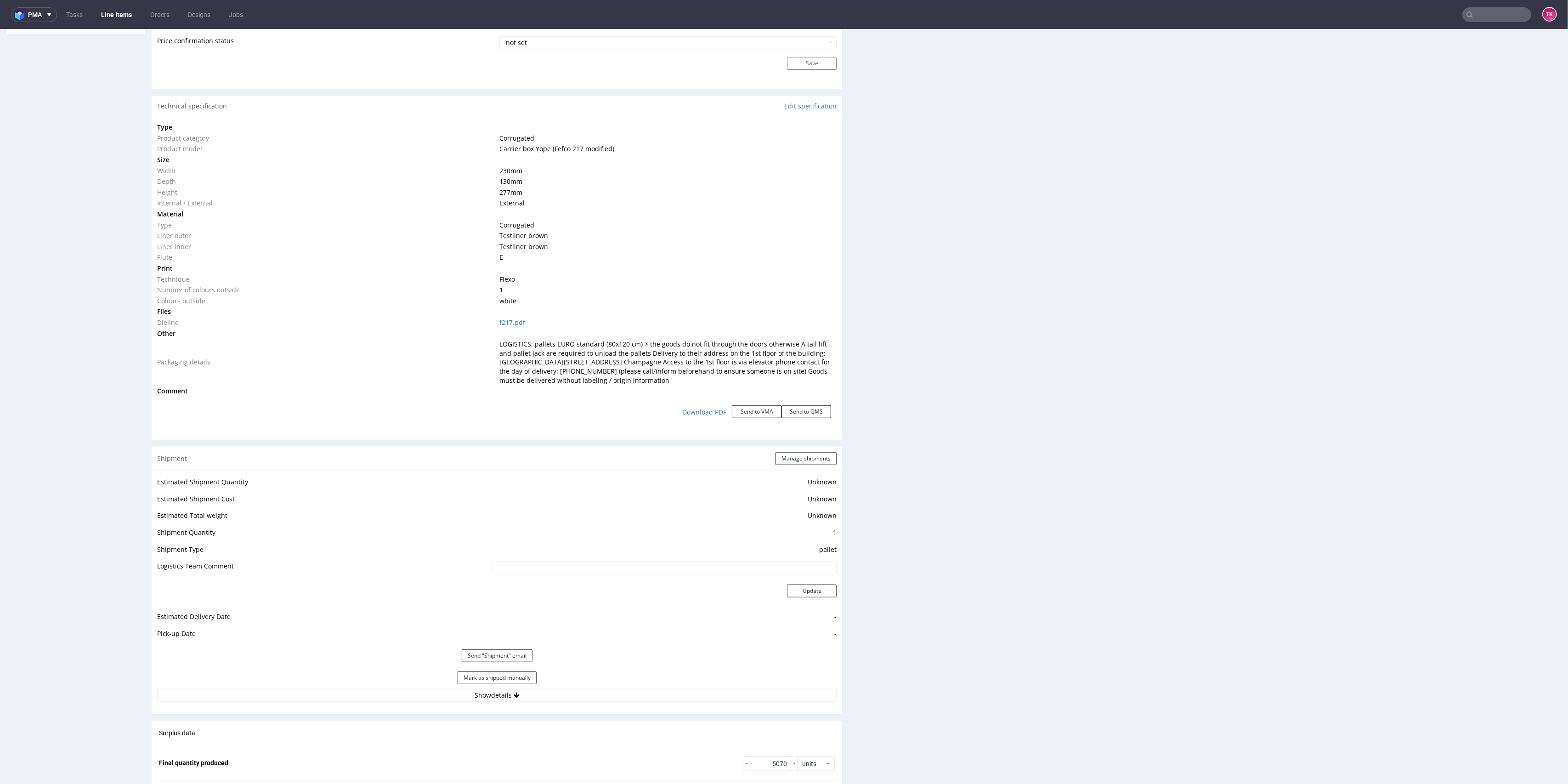
scroll to position [919, 0]
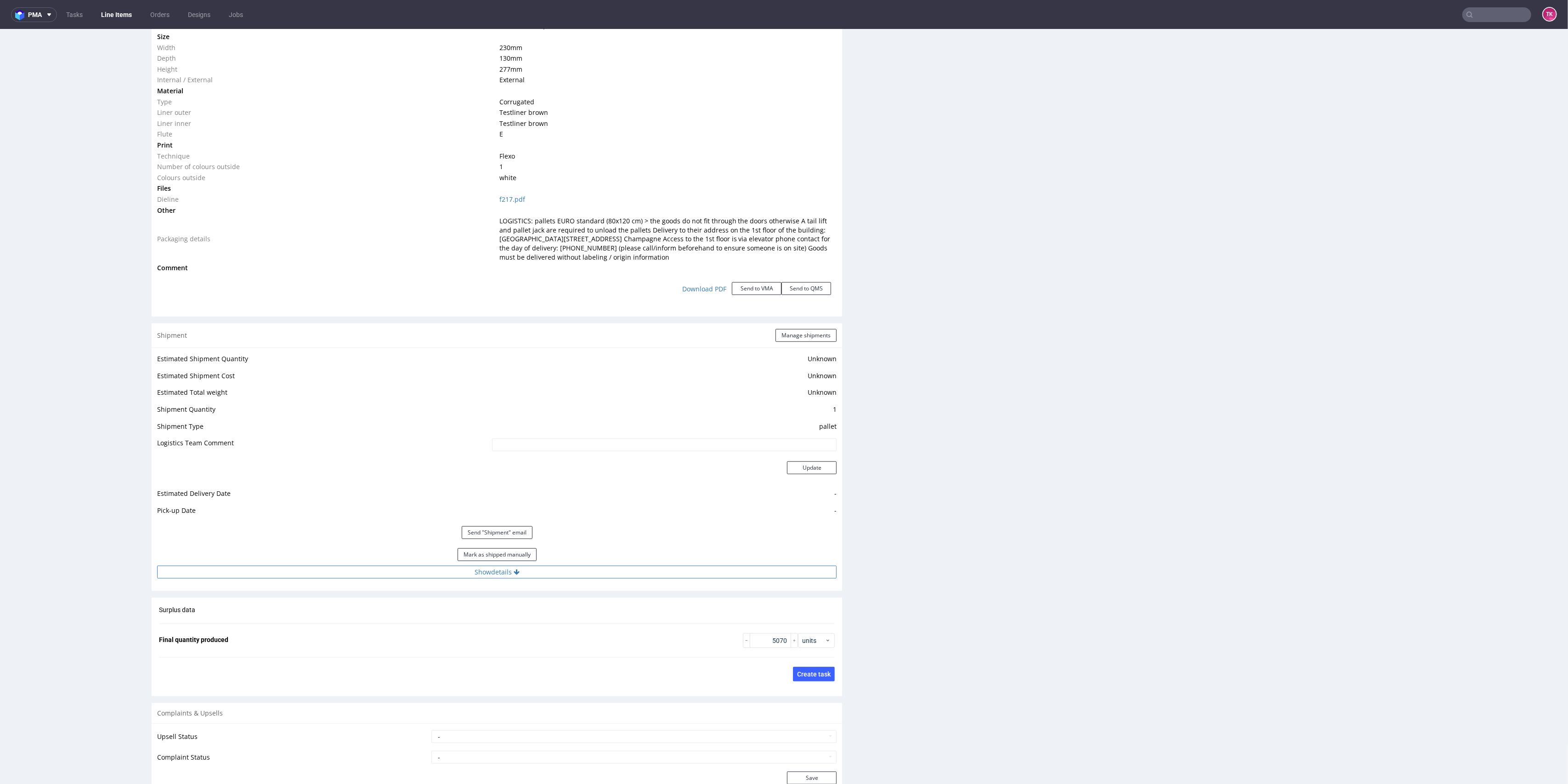
click at [619, 567] on div "Estimated Shipment Quantity Unknown Estimated Shipment Cost Unknown Estimated T…" at bounding box center [497, 466] width 690 height 237
click at [619, 575] on button "Show details" at bounding box center [496, 572] width 679 height 13
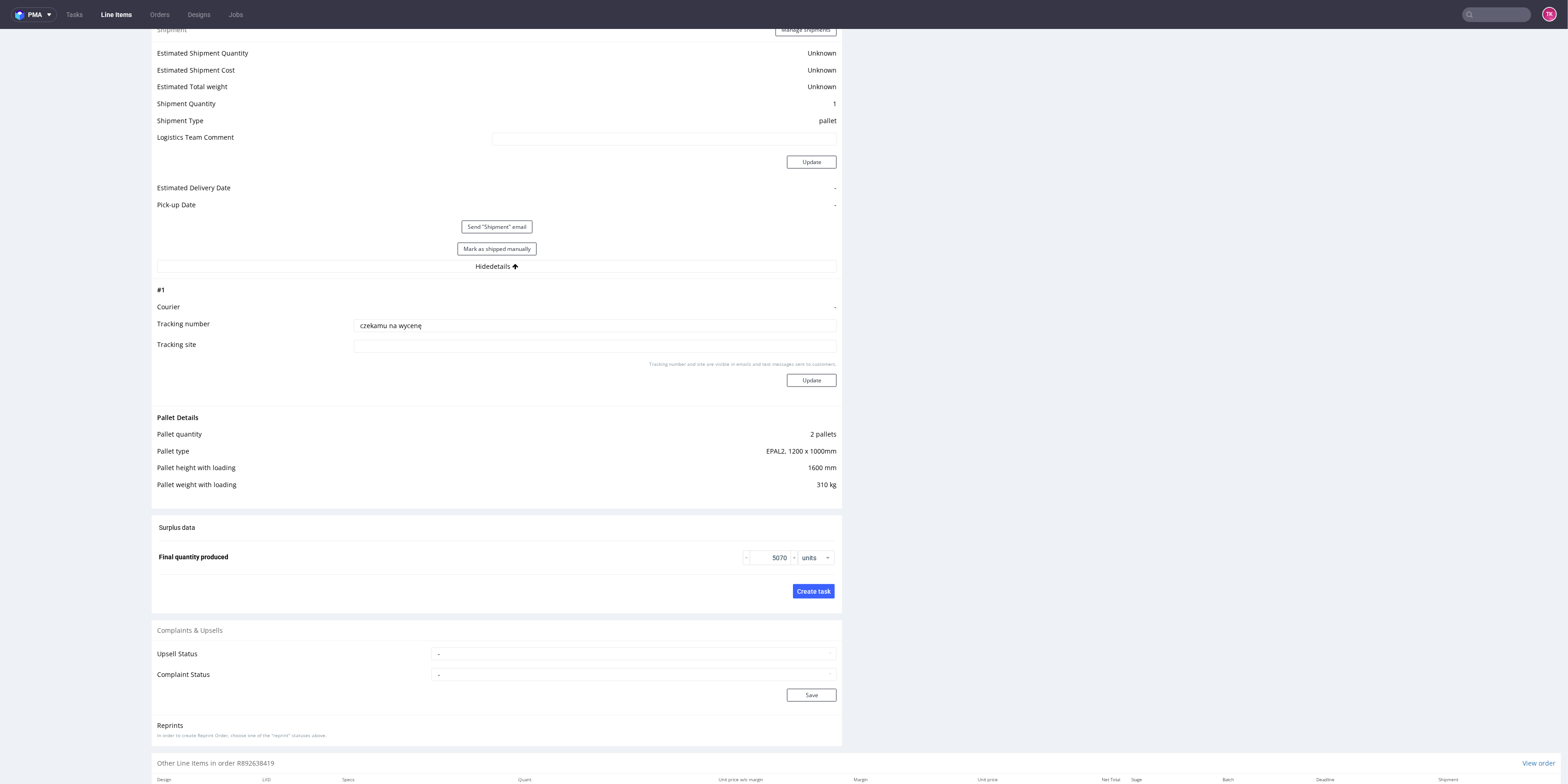
scroll to position [1226, 0]
click at [110, 15] on link "Line Items" at bounding box center [116, 15] width 42 height 15
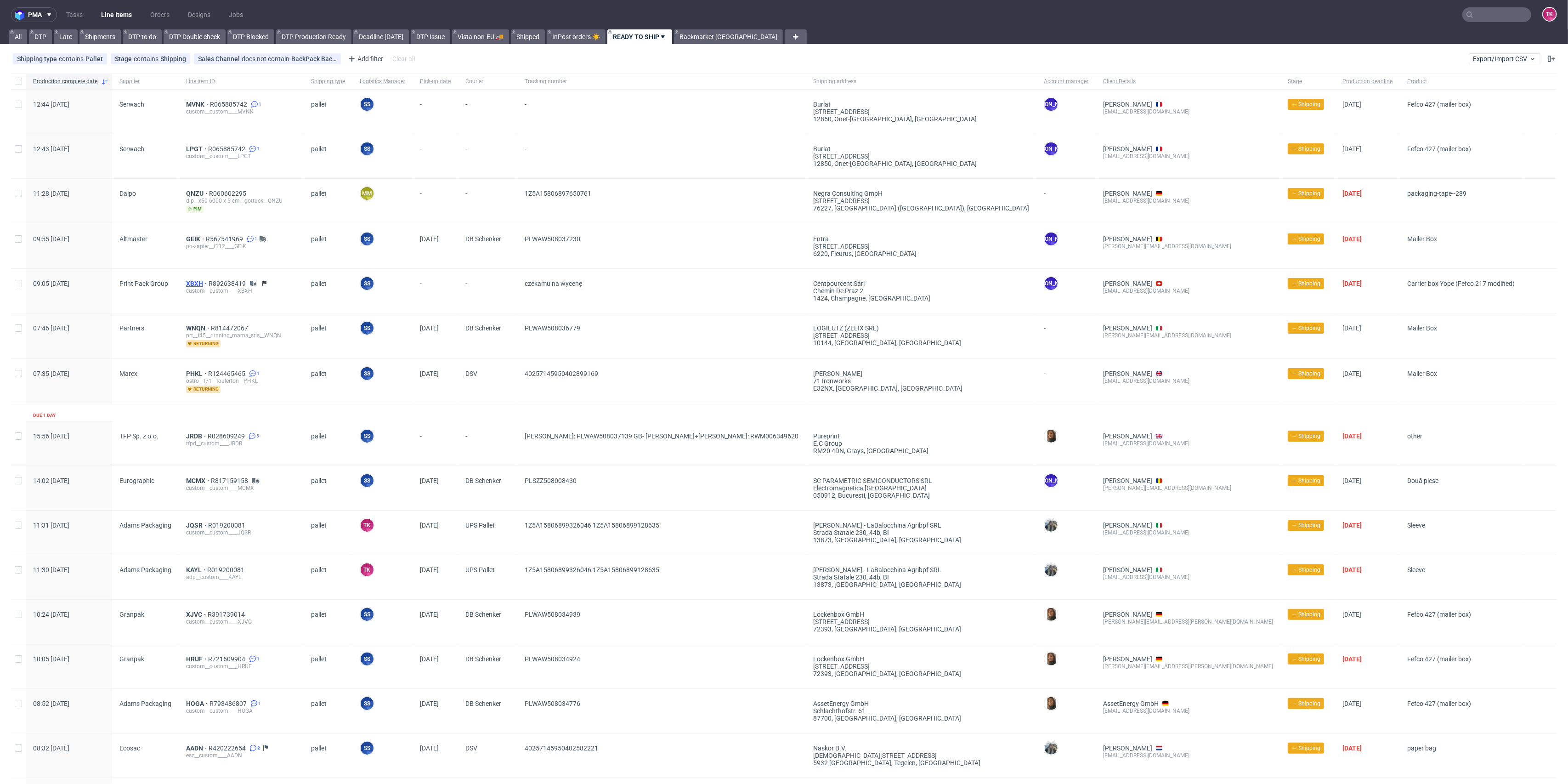
click at [198, 283] on span "XBXH" at bounding box center [197, 283] width 23 height 7
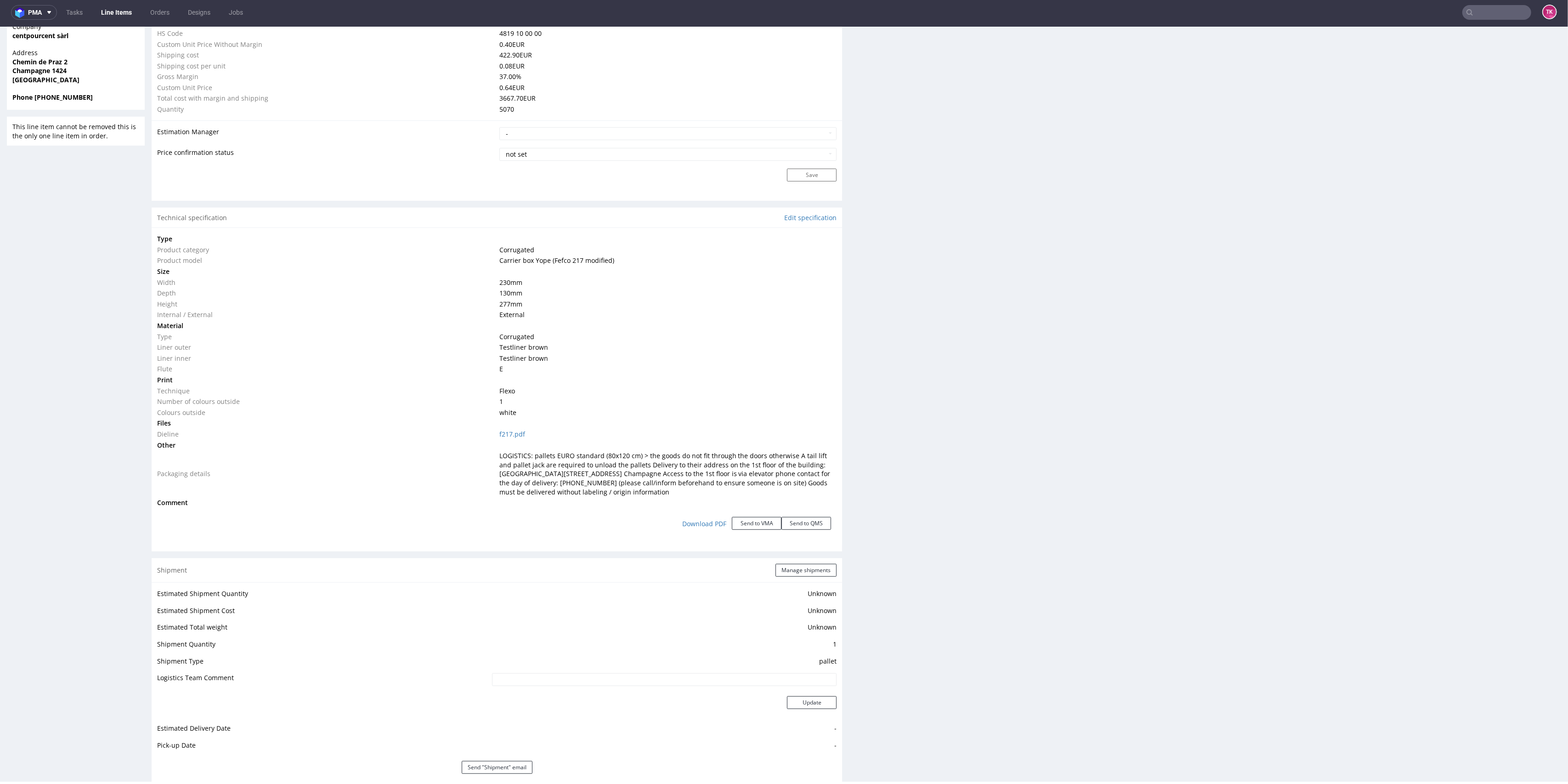
scroll to position [988, 0]
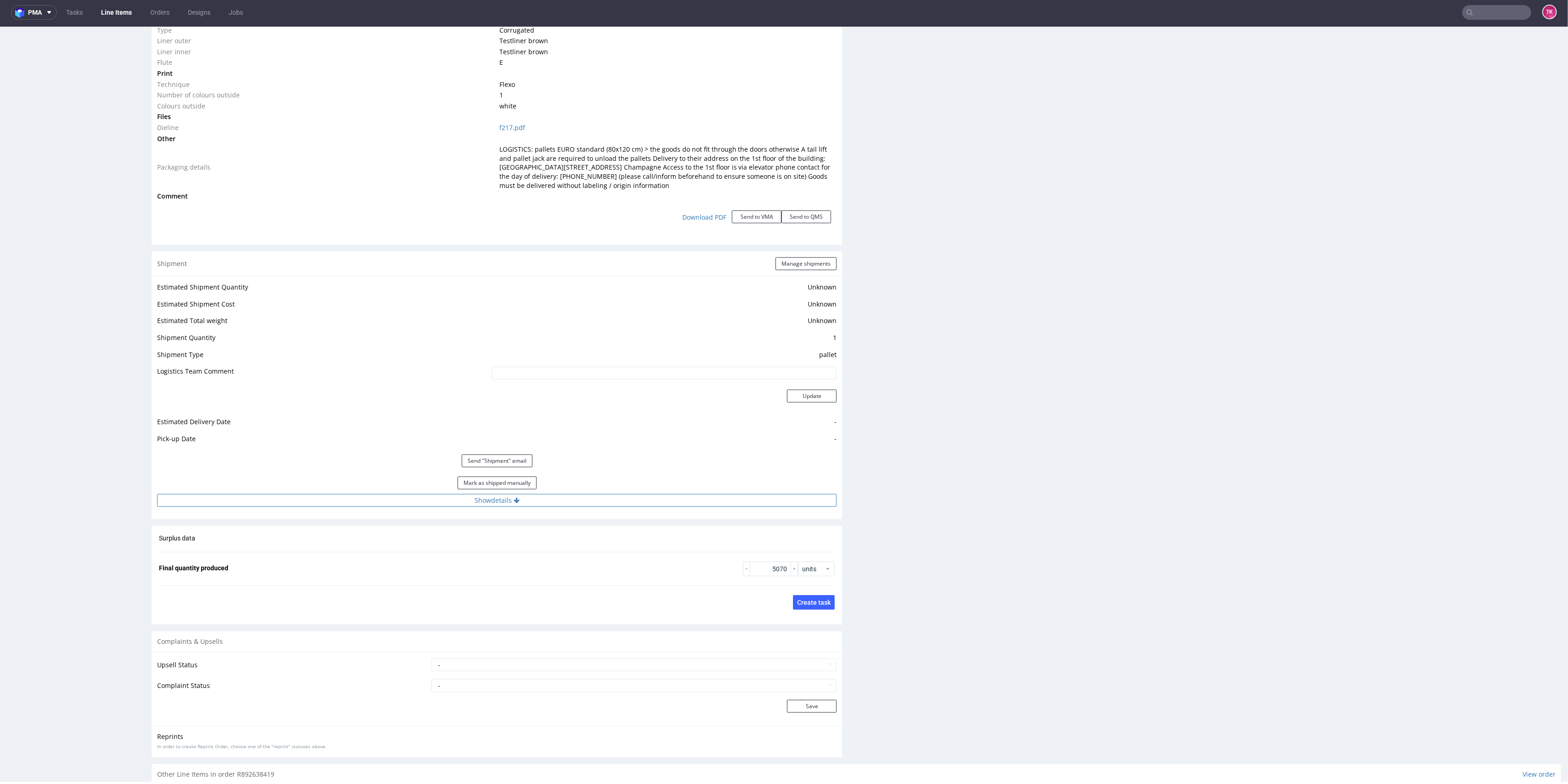
click at [652, 503] on button "Show details" at bounding box center [496, 501] width 679 height 13
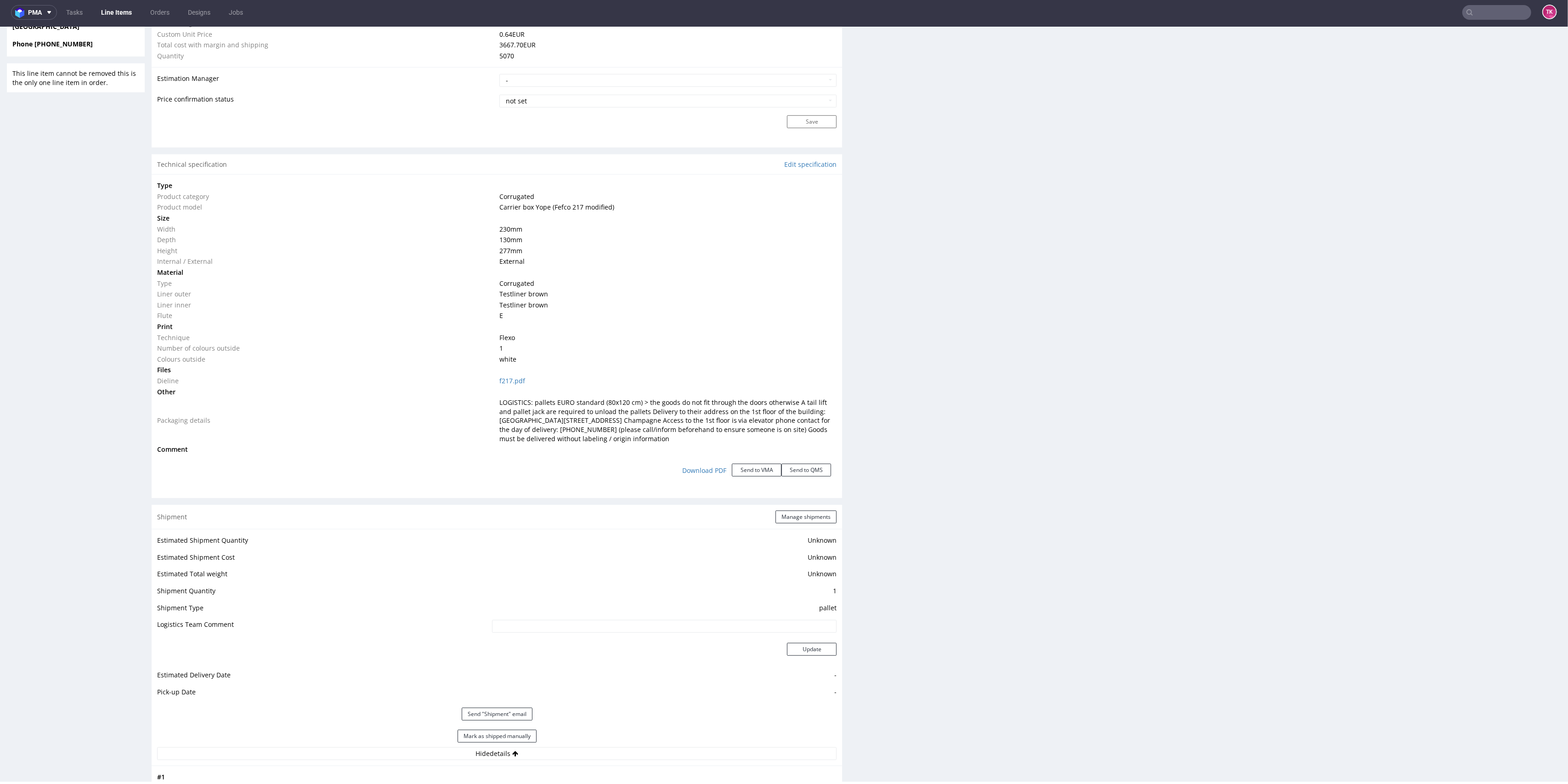
scroll to position [1042, 0]
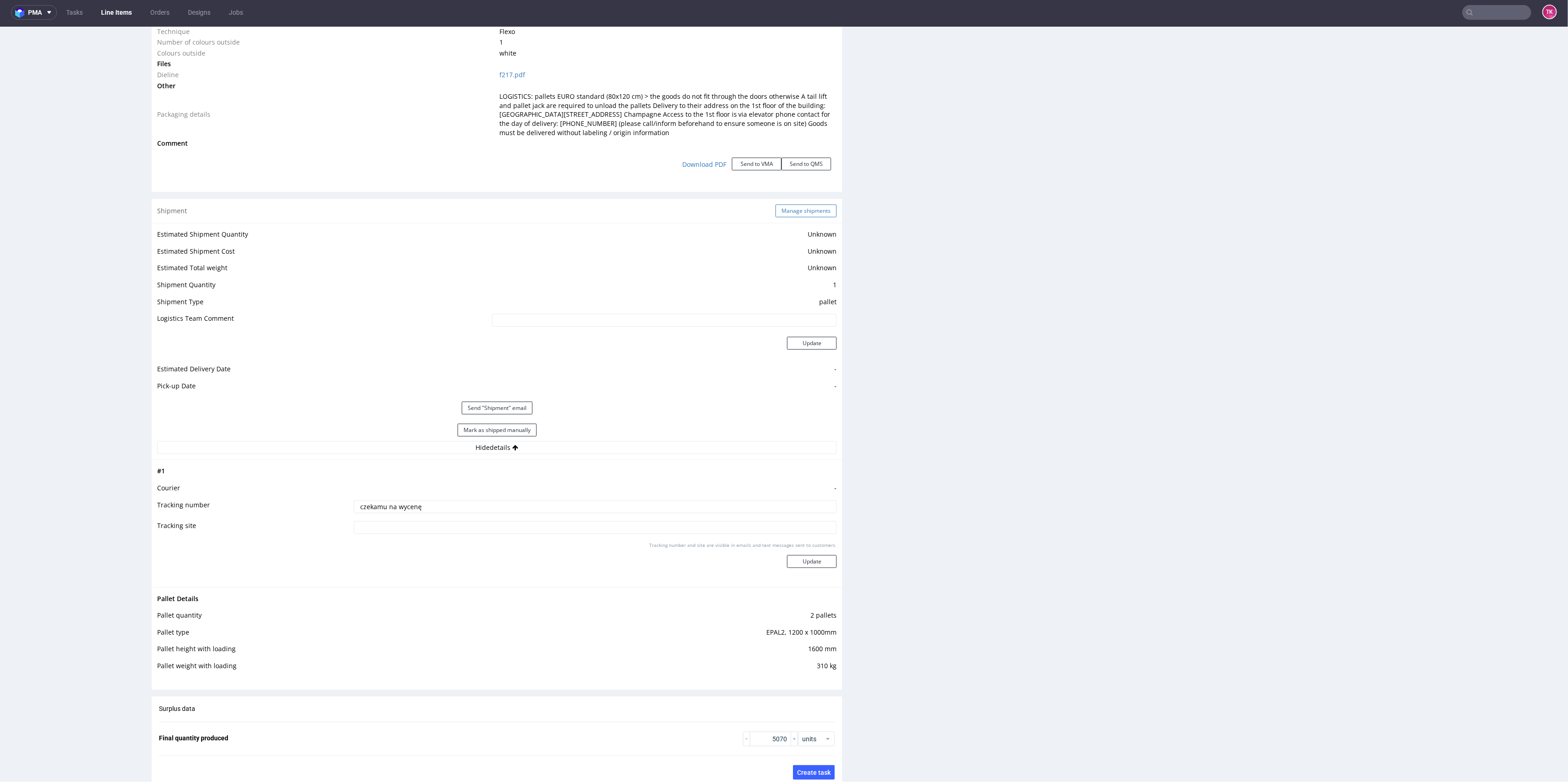
click at [802, 210] on button "Manage shipments" at bounding box center [806, 211] width 61 height 13
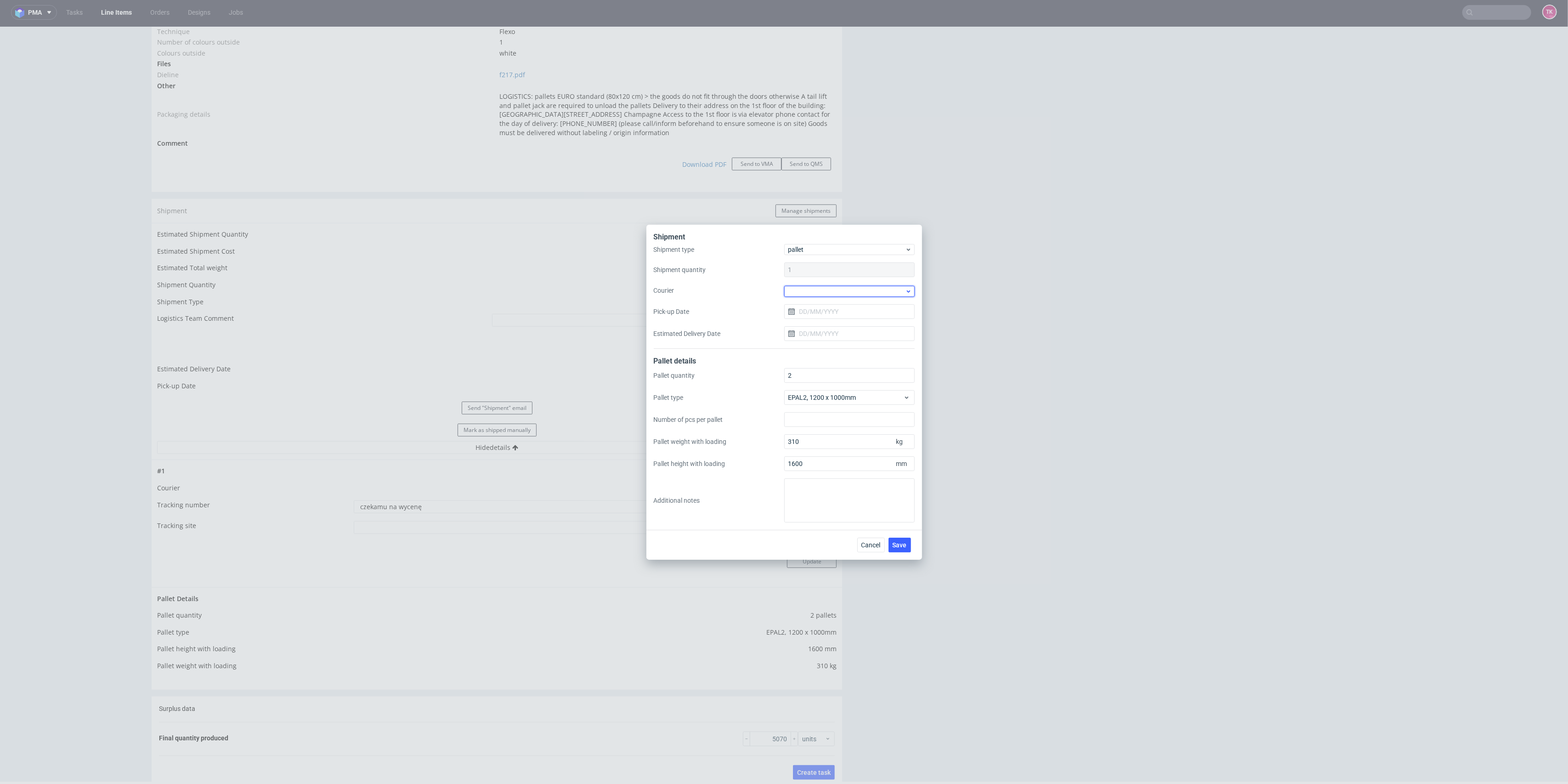
click at [841, 286] on div at bounding box center [849, 291] width 131 height 11
click at [833, 337] on div "DB Schenker" at bounding box center [849, 343] width 123 height 17
click at [838, 307] on input "Pick-up Date" at bounding box center [849, 311] width 131 height 15
click at [852, 434] on span "27" at bounding box center [849, 430] width 7 height 9
type input "[DATE]"
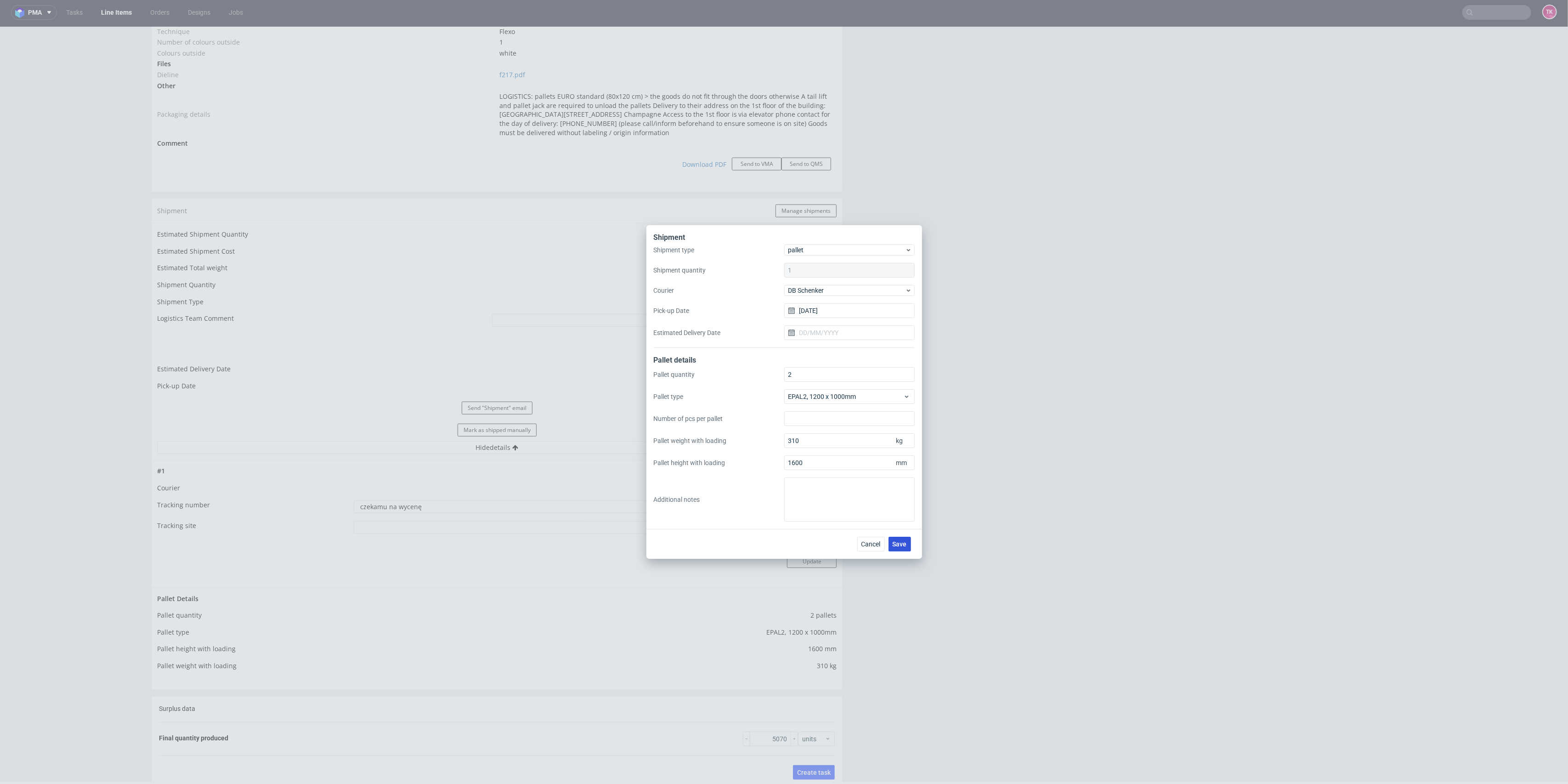
click at [904, 546] on span "Save" at bounding box center [900, 544] width 15 height 7
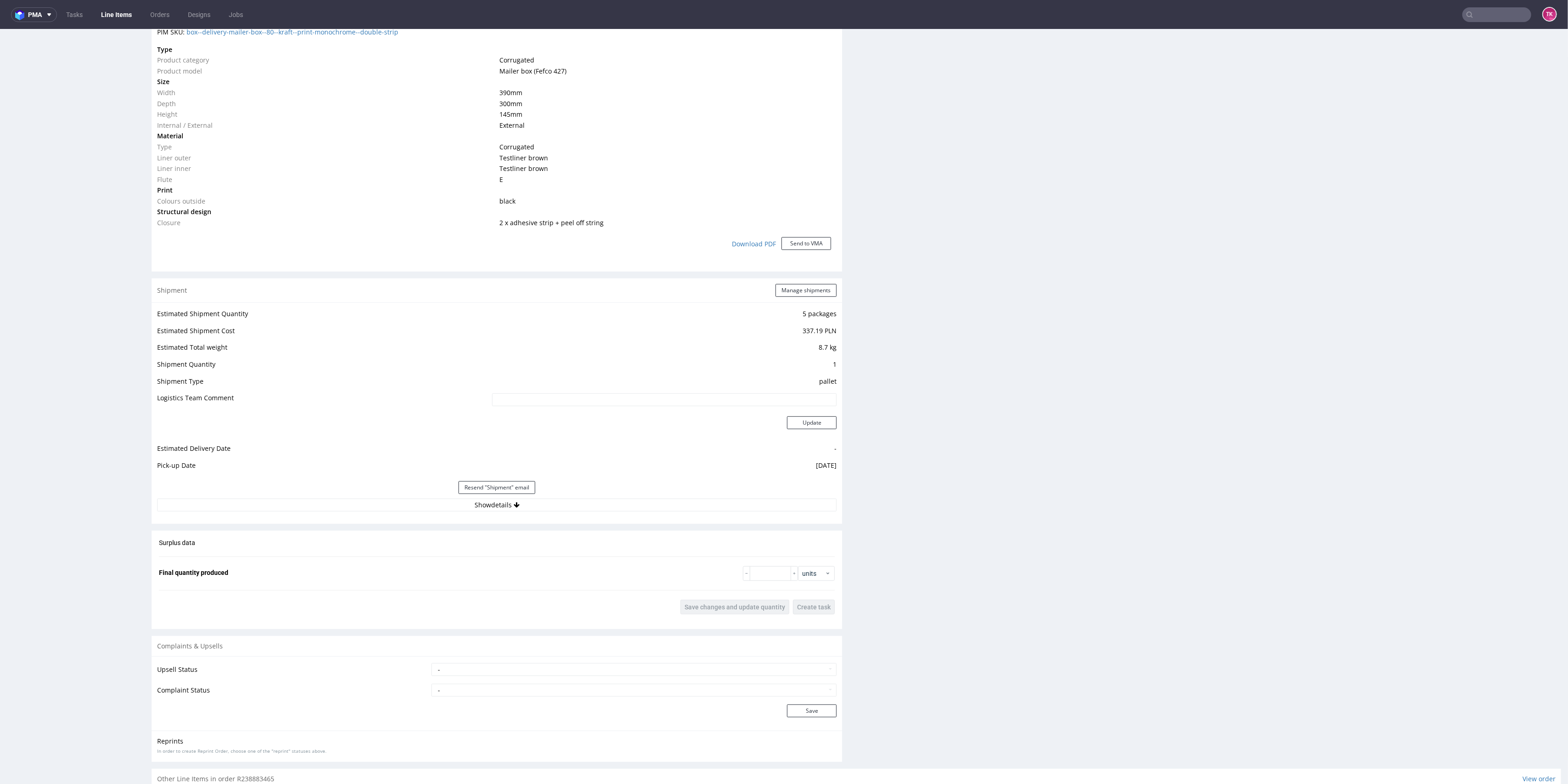
scroll to position [750, 0]
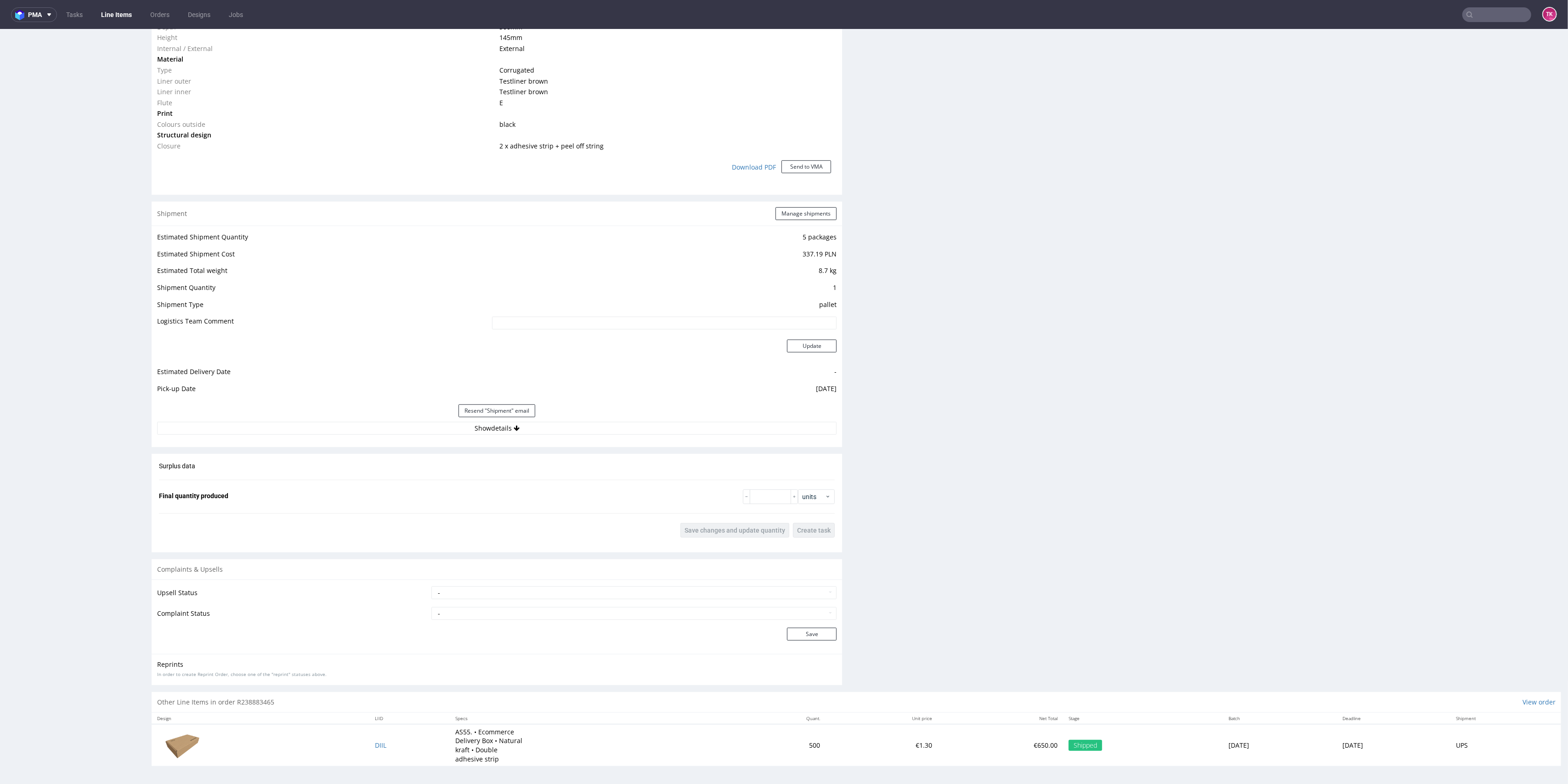
click at [580, 439] on div "Estimated Shipment Quantity 5 packages Estimated Shipment Cost 337.19 PLN Estim…" at bounding box center [497, 333] width 690 height 215
click at [579, 432] on button "Show details" at bounding box center [496, 428] width 679 height 13
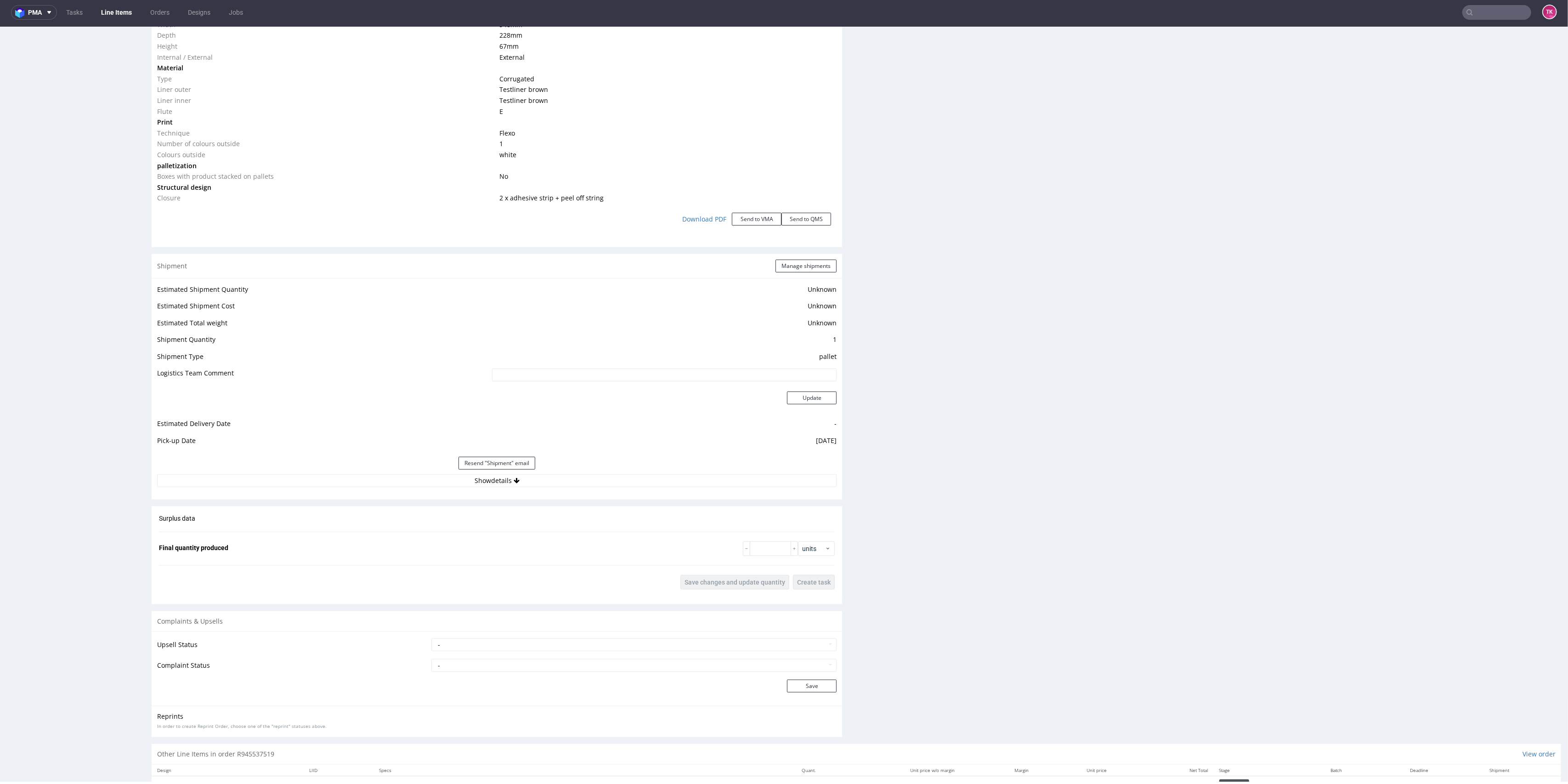
scroll to position [1002, 0]
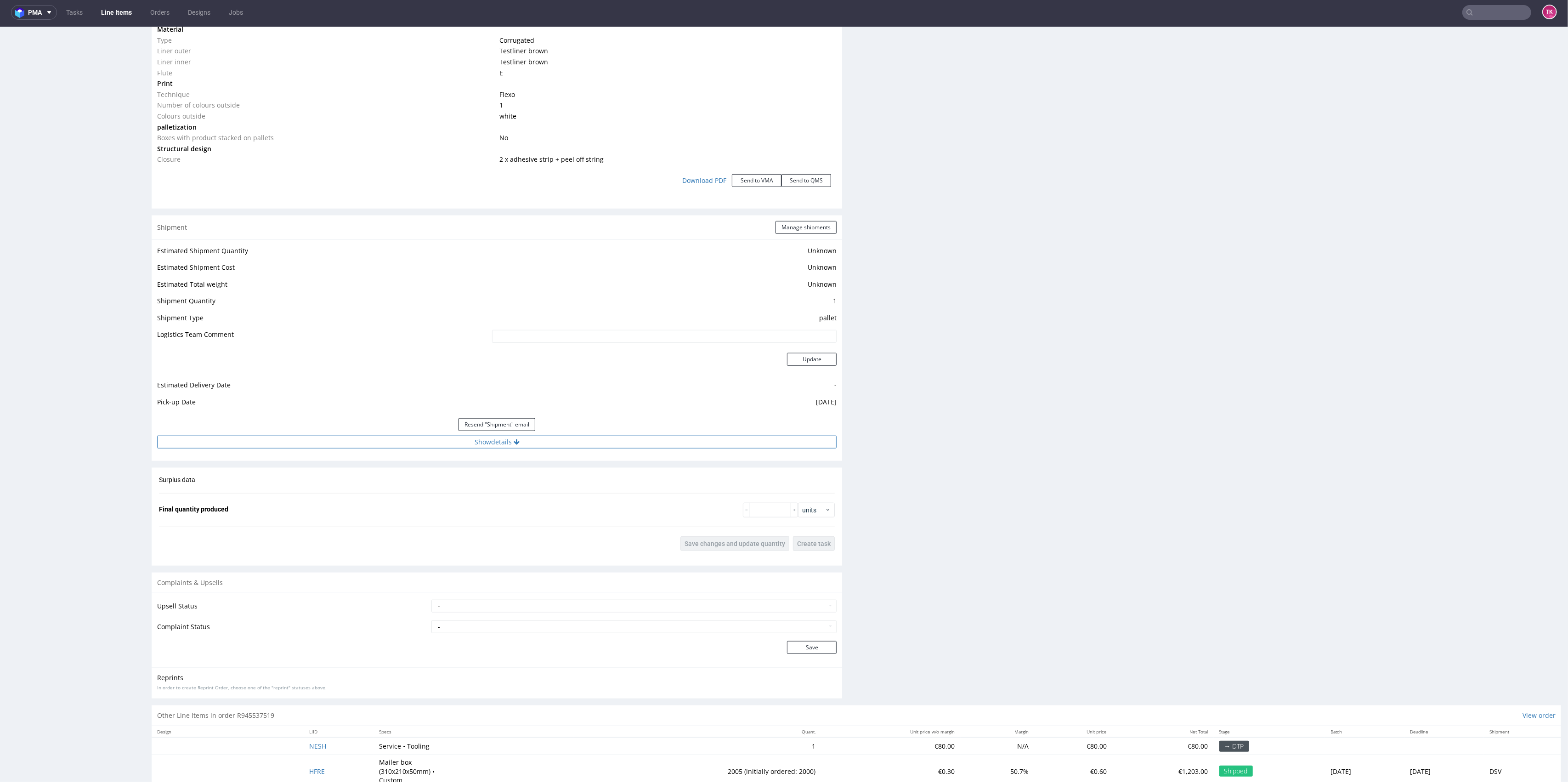
click at [393, 437] on button "Show details" at bounding box center [496, 442] width 679 height 13
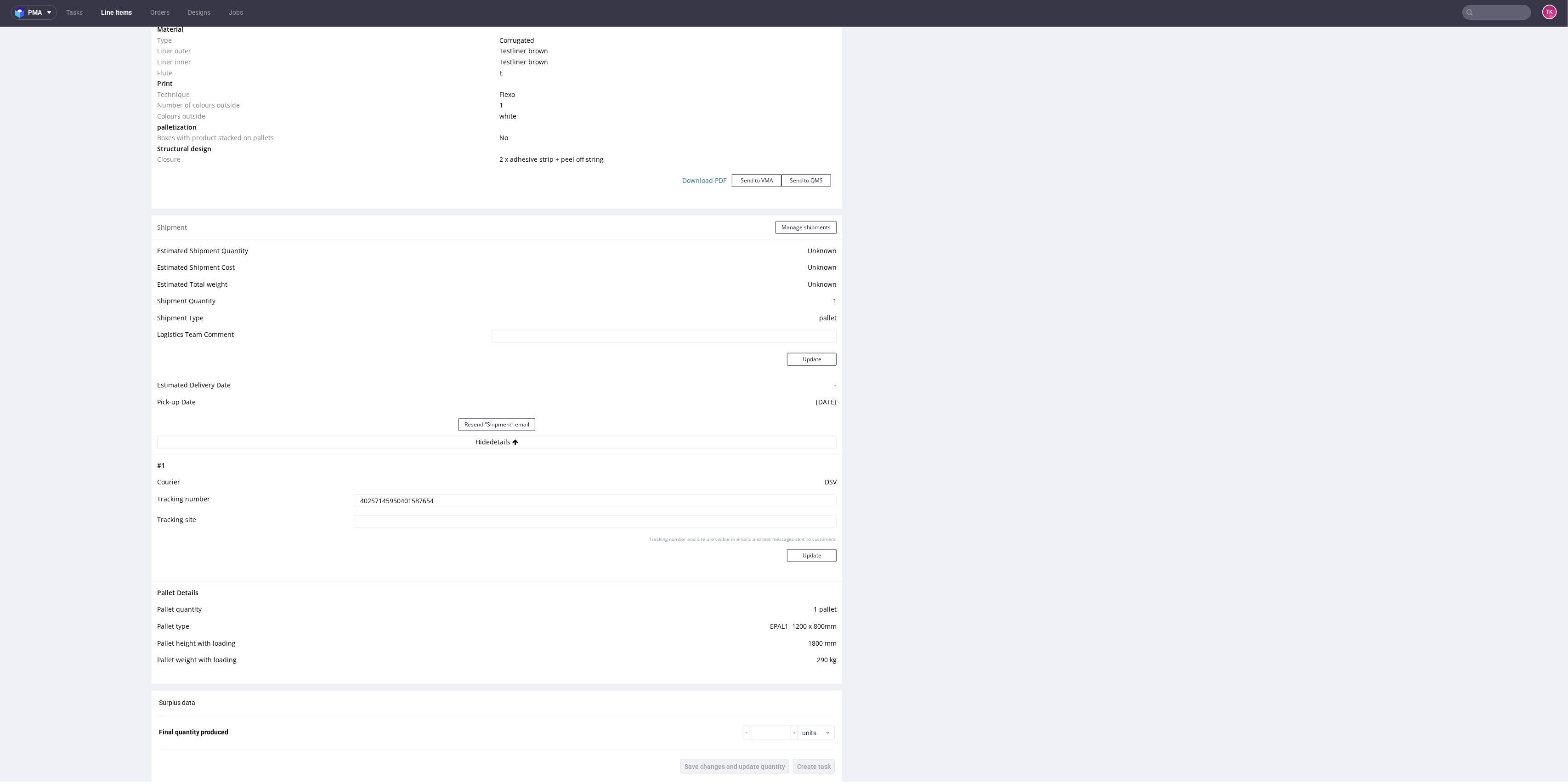
click at [387, 503] on input "40257145950401587654" at bounding box center [595, 501] width 483 height 13
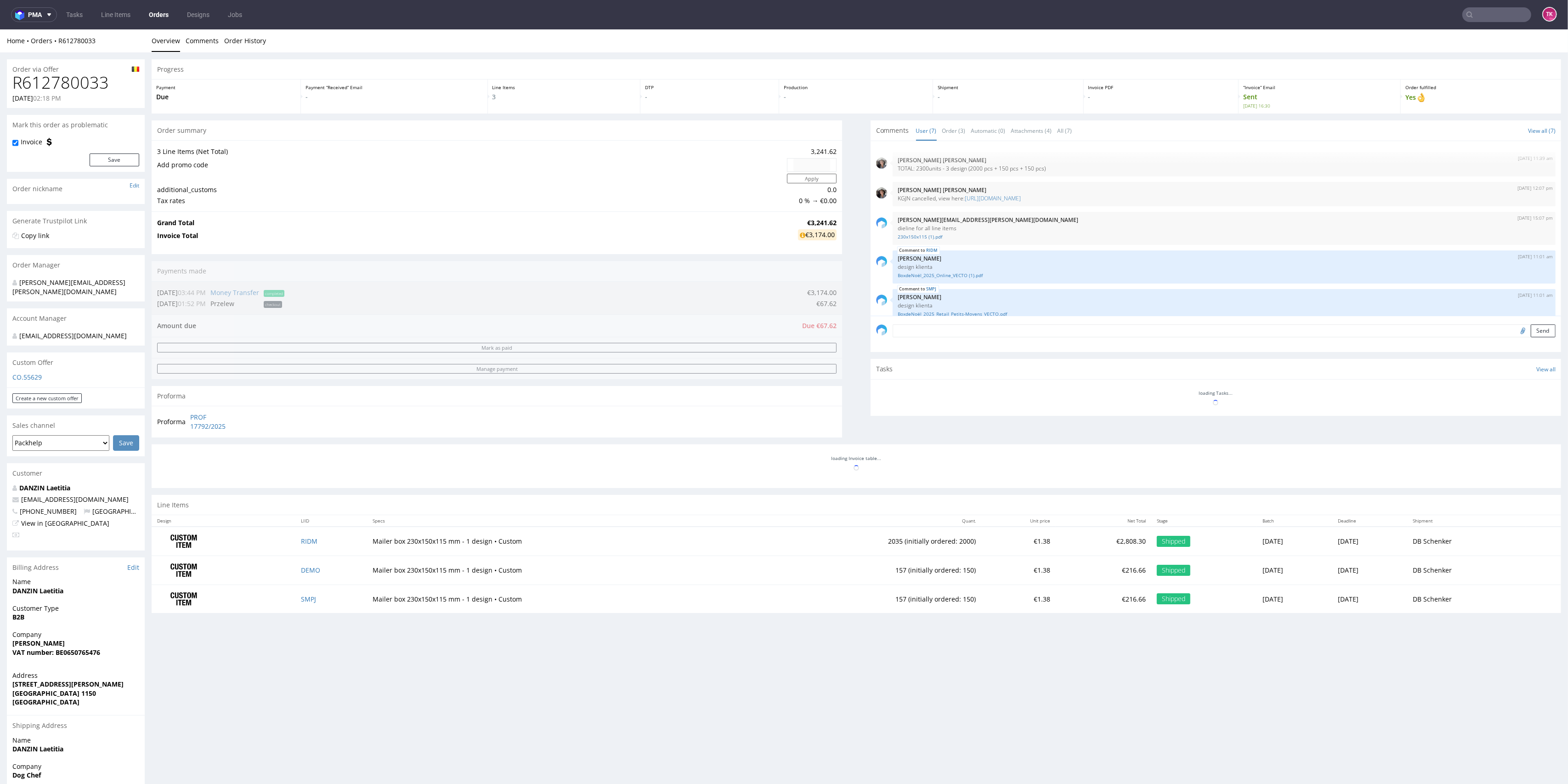
scroll to position [80, 0]
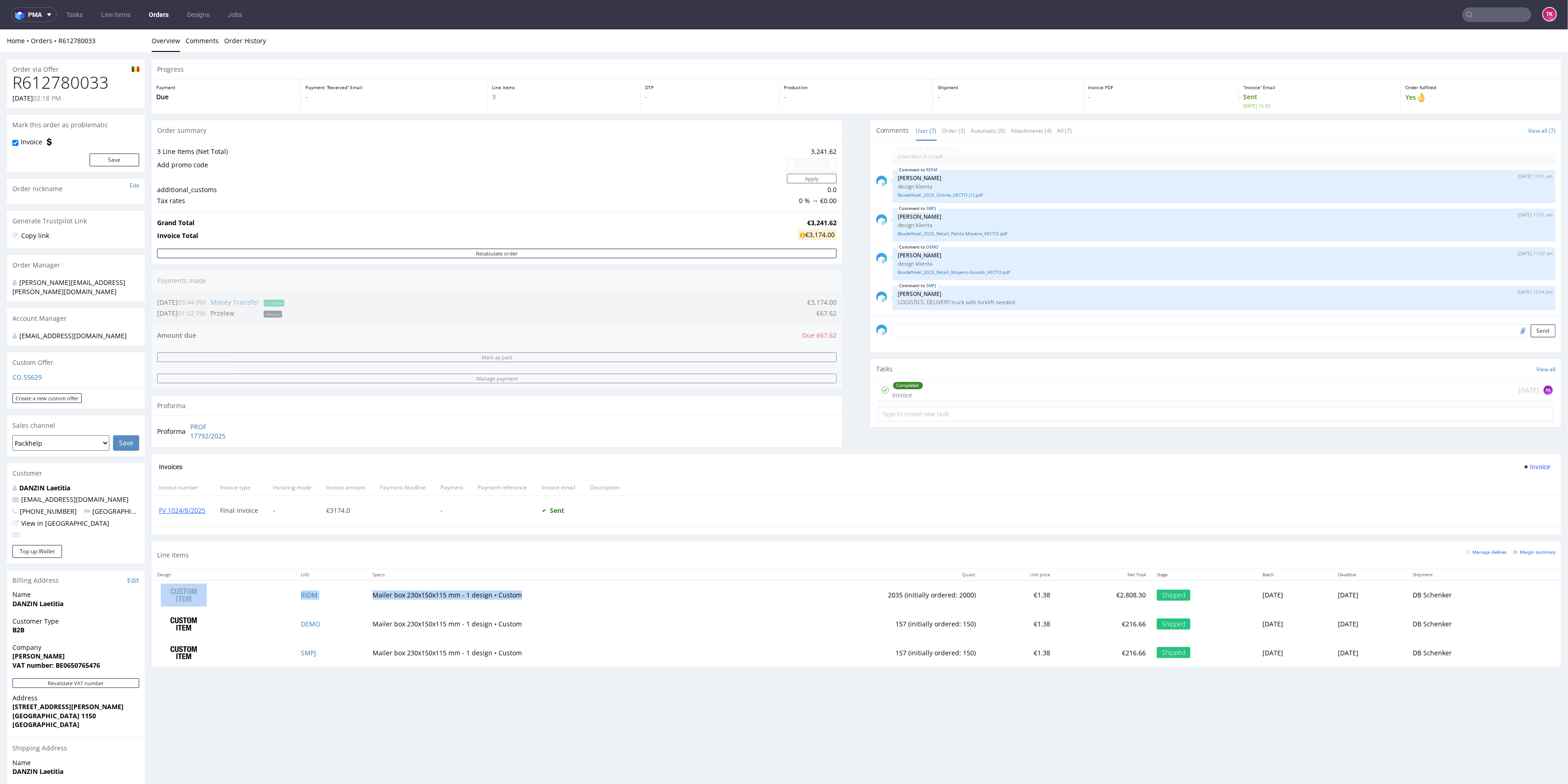
drag, startPoint x: 277, startPoint y: 599, endPoint x: 517, endPoint y: 599, distance: 240.0
click at [517, 599] on tr "RIDM Mailer box 230x150x115 mm - 1 design • Custom 2035 (initially ordered: 200…" at bounding box center [857, 595] width 1410 height 29
click at [569, 605] on td "Mailer box 230x150x115 mm - 1 design • Custom" at bounding box center [557, 595] width 380 height 29
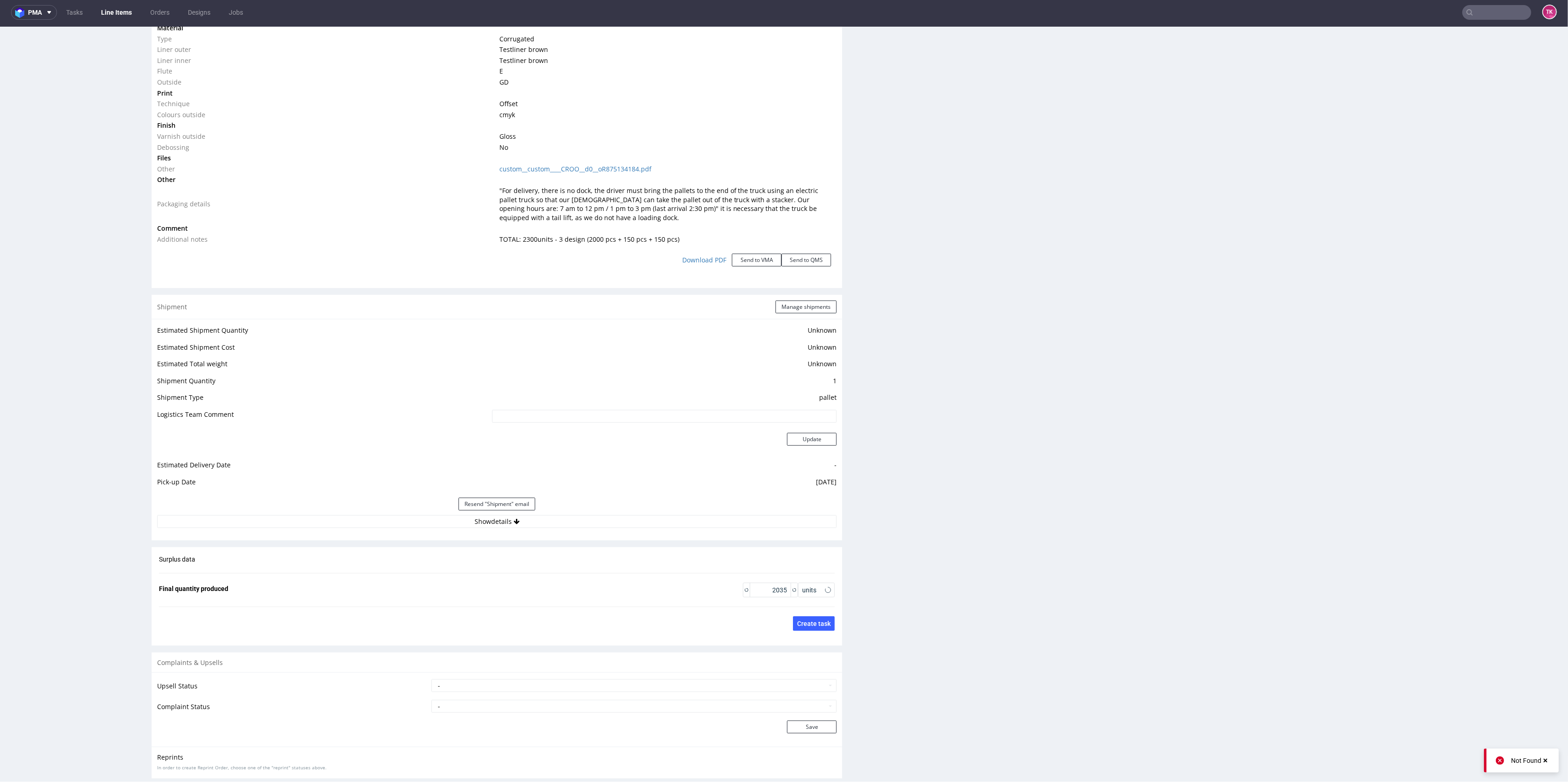
scroll to position [977, 0]
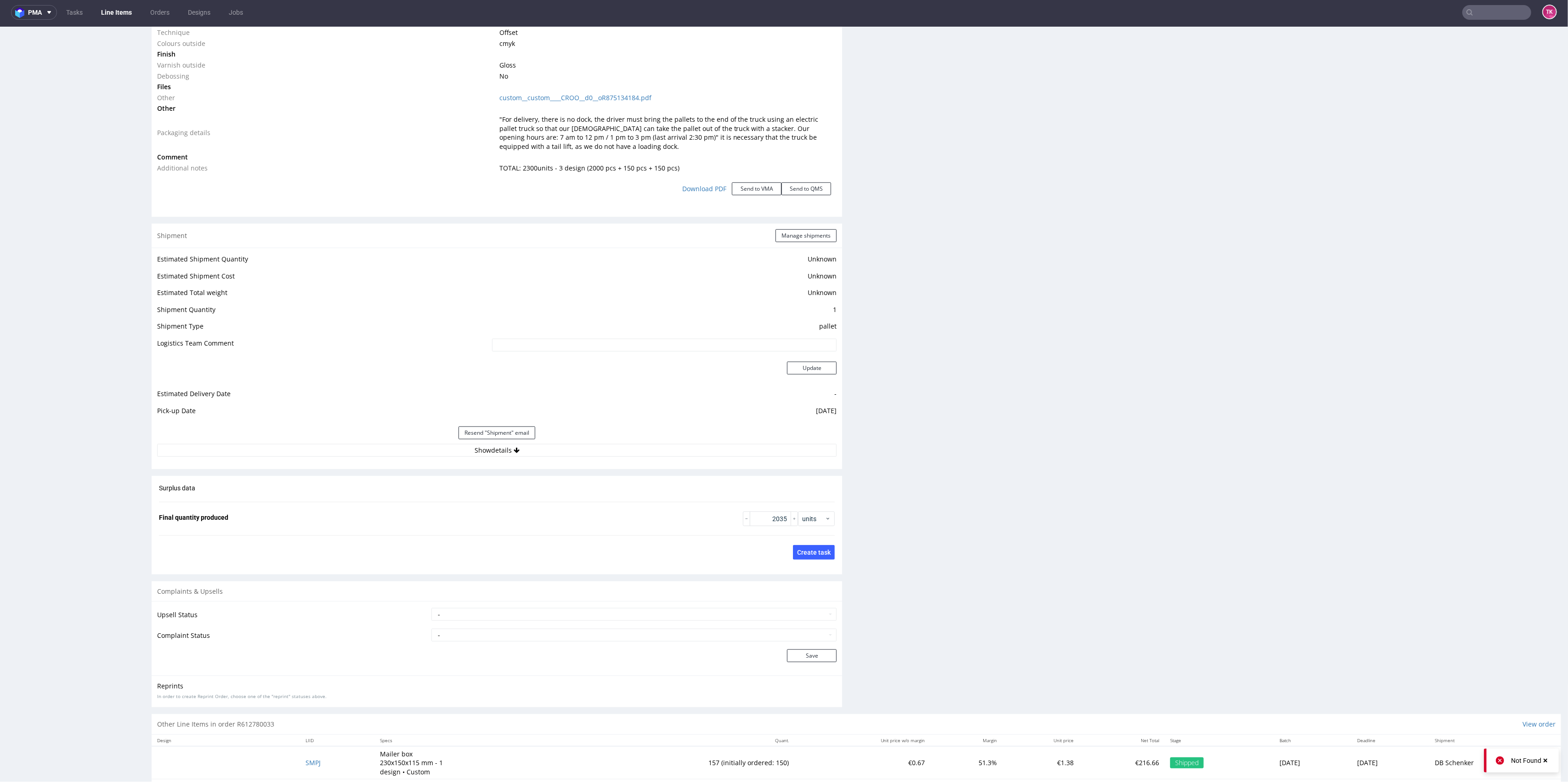
click div "Estimated Shipment Quantity Unknown Estimated Shipment Cost Unknown Estimated T…"
click button "Show details"
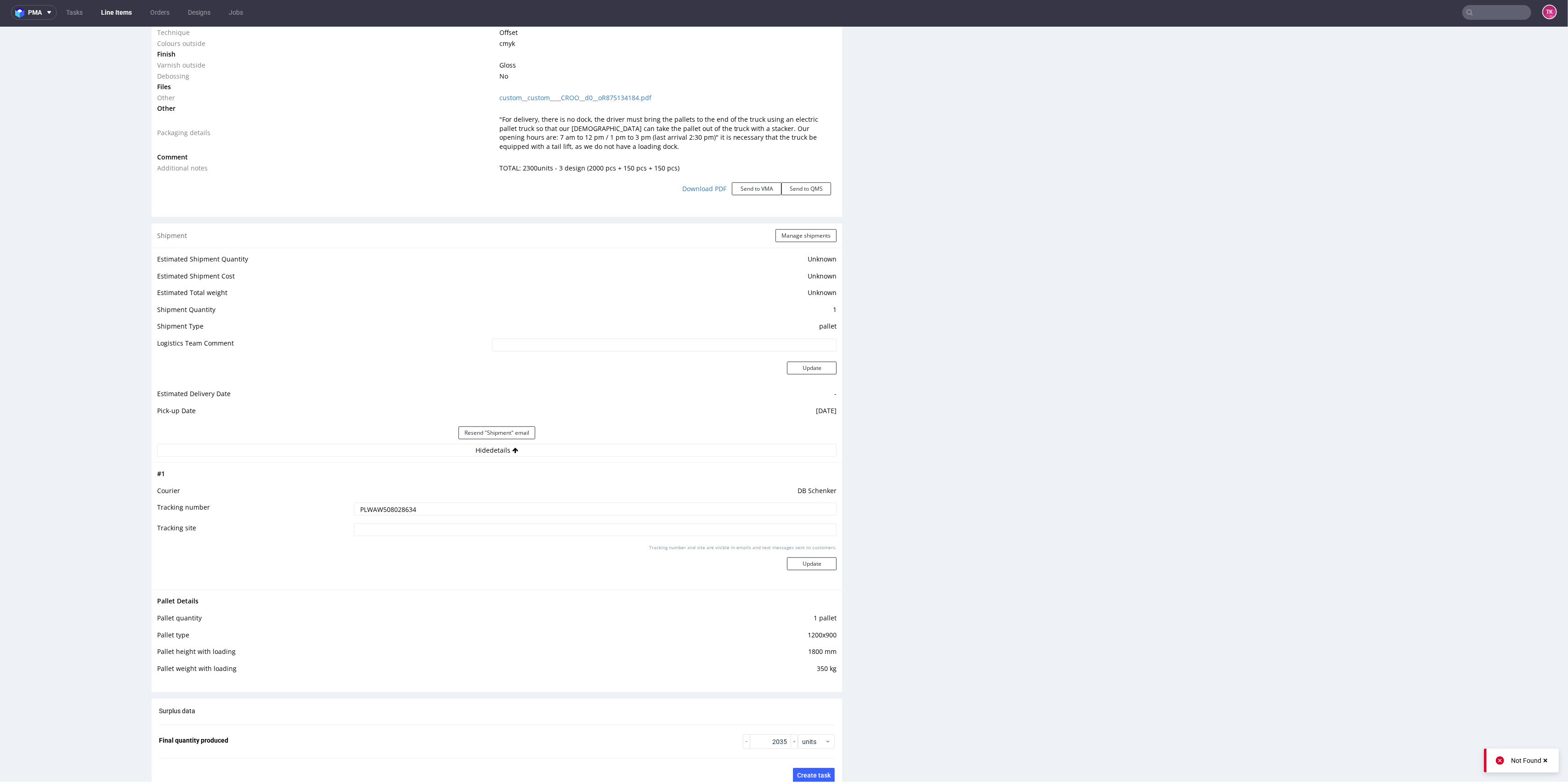
click input "PLWAW508028634"
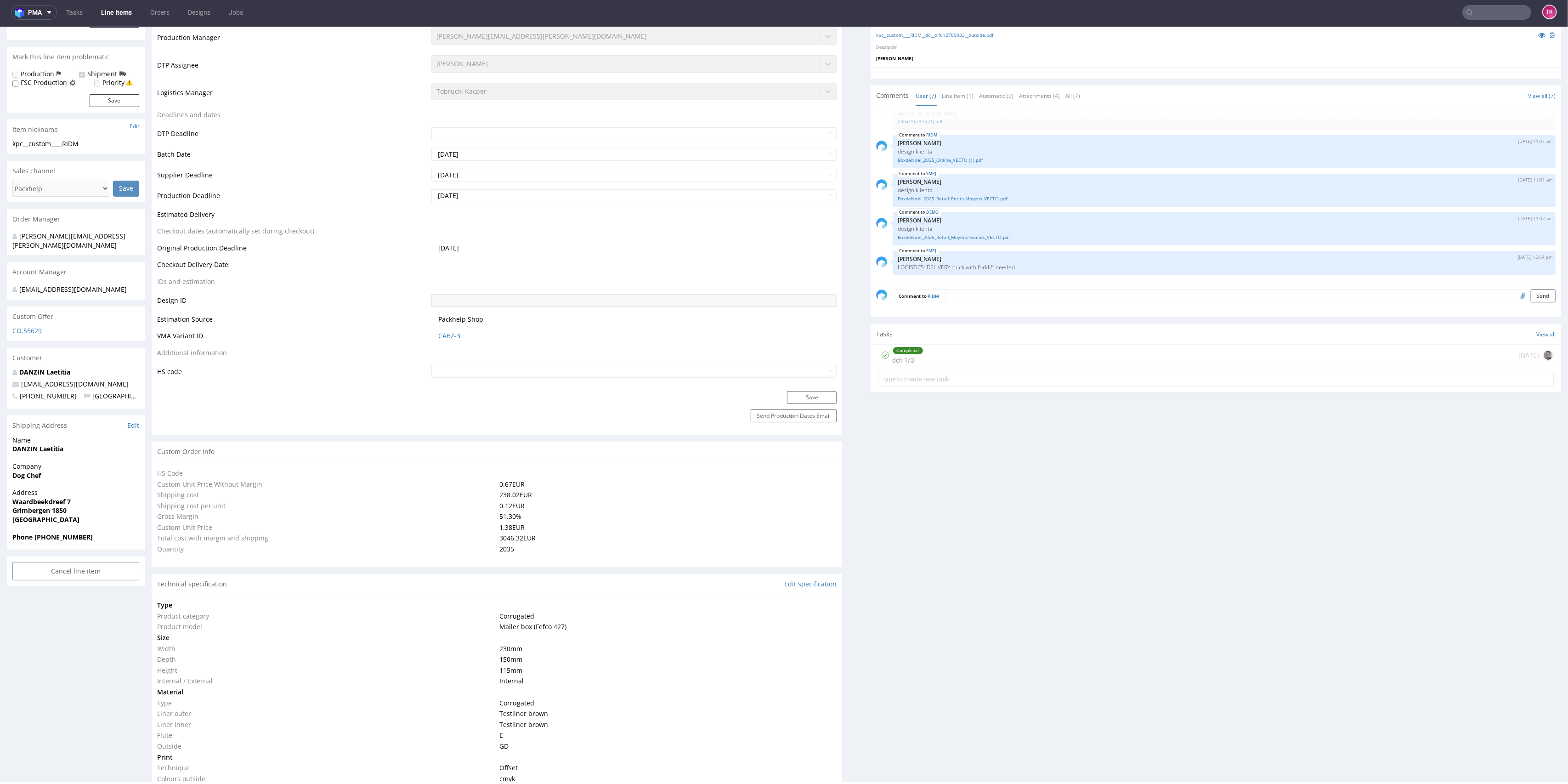
scroll to position [0, 0]
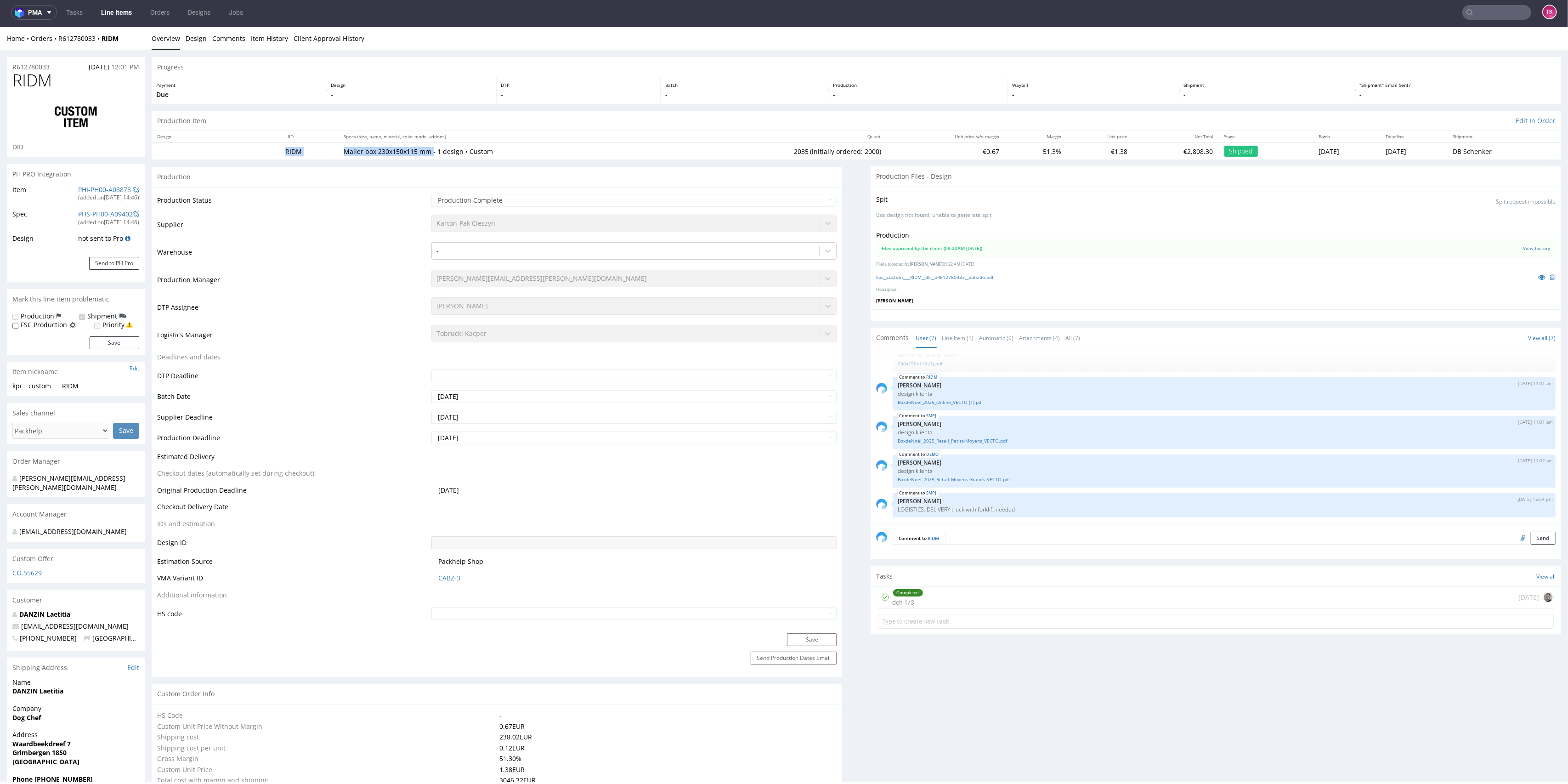
drag, startPoint x: 260, startPoint y: 146, endPoint x: 426, endPoint y: 157, distance: 166.4
click at [426, 157] on tr "RIDM Mailer box 230x150x115 mm - 1 design • Custom 2035 (initially ordered: 200…" at bounding box center [857, 150] width 1410 height 17
copy tr "RIDM Mailer box 230x150x115 mm"
drag, startPoint x: 452, startPoint y: 153, endPoint x: 400, endPoint y: 147, distance: 52.3
click at [280, 150] on tr "RIDM Mailer box 230x150x115 mm - 1 design • Custom 2035 (initially ordered: 200…" at bounding box center [857, 150] width 1410 height 17
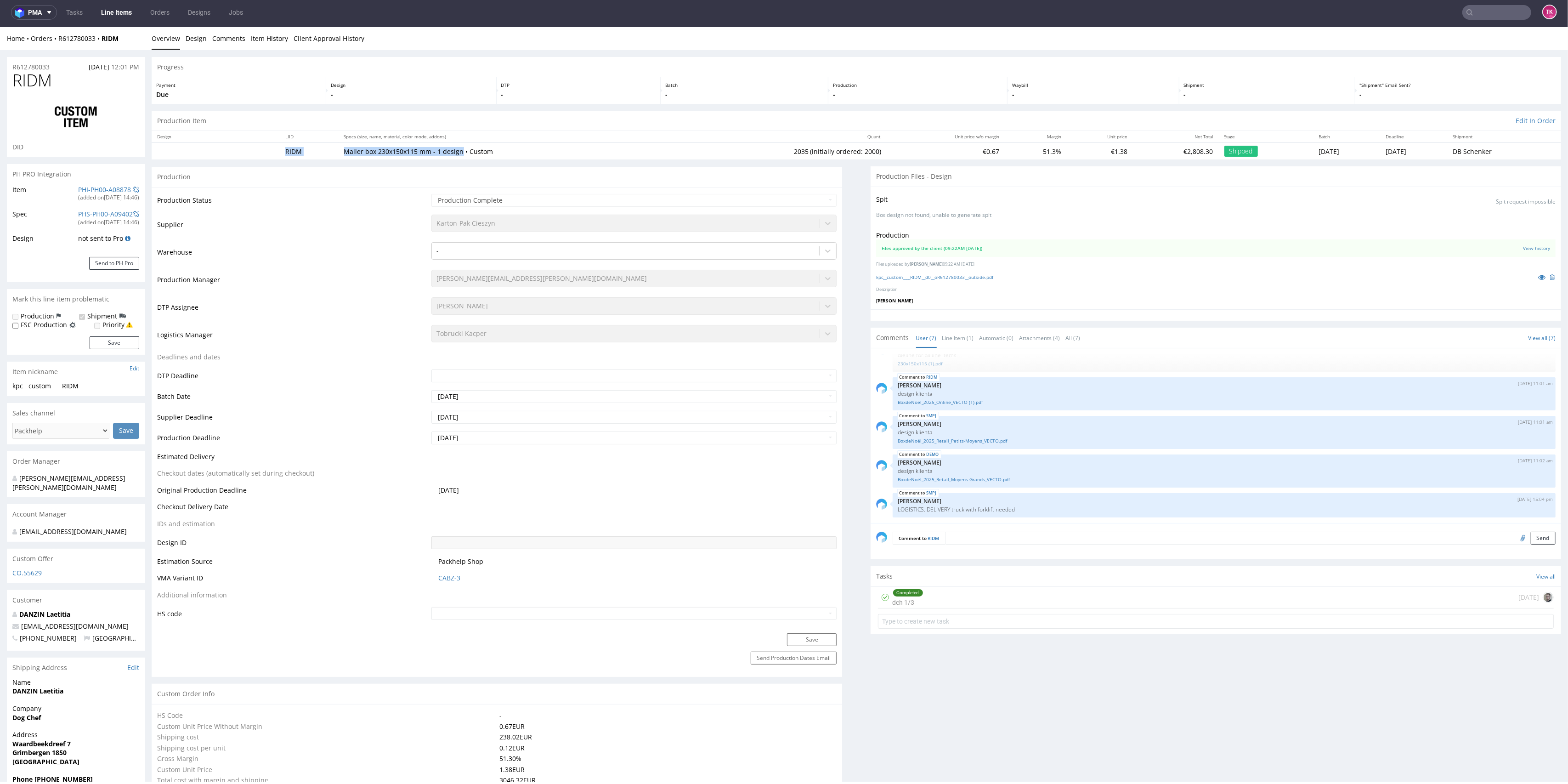
copy tr "RIDM Mailer box 230x150x115 mm - 1 design"
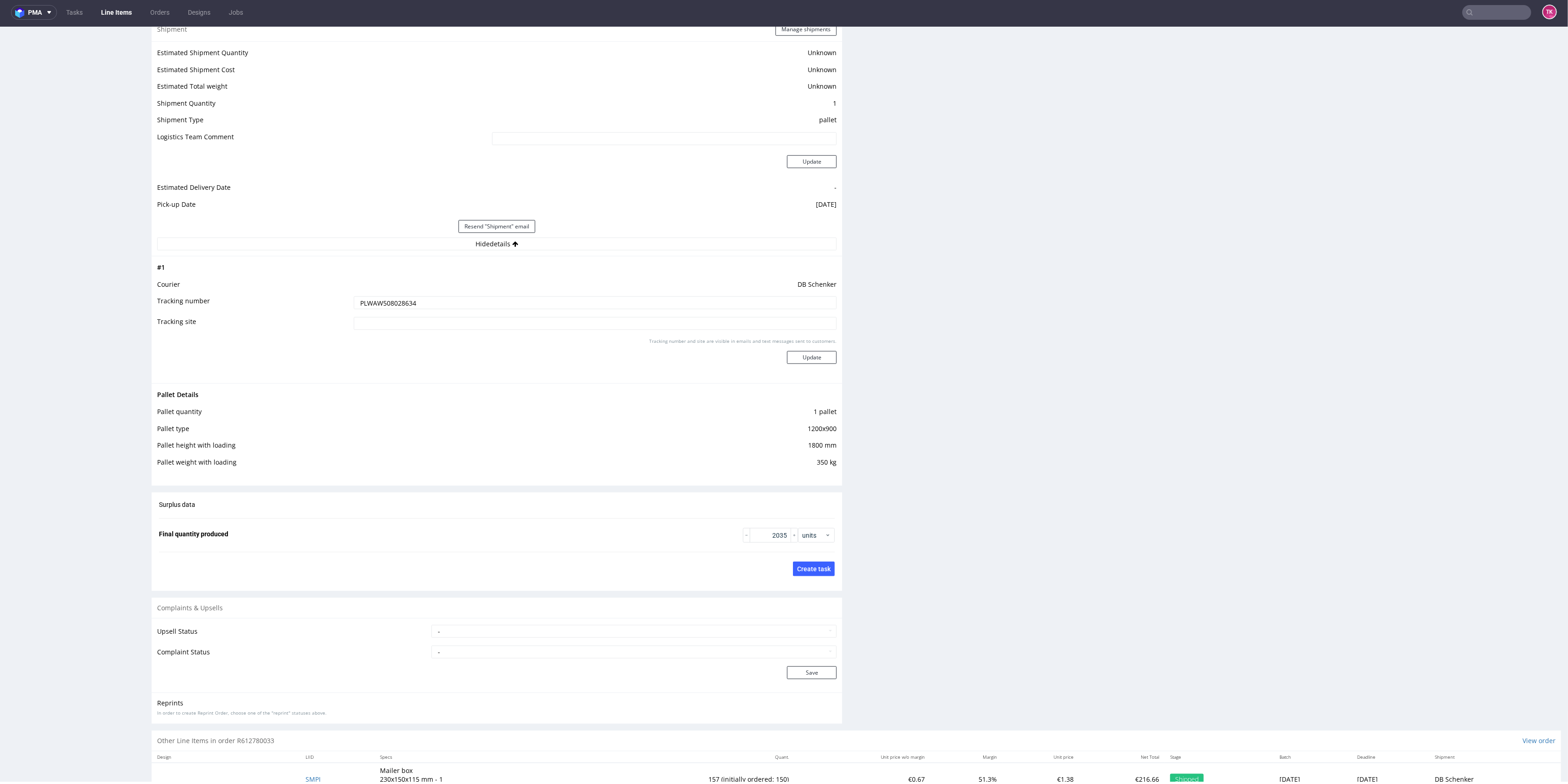
scroll to position [1248, 0]
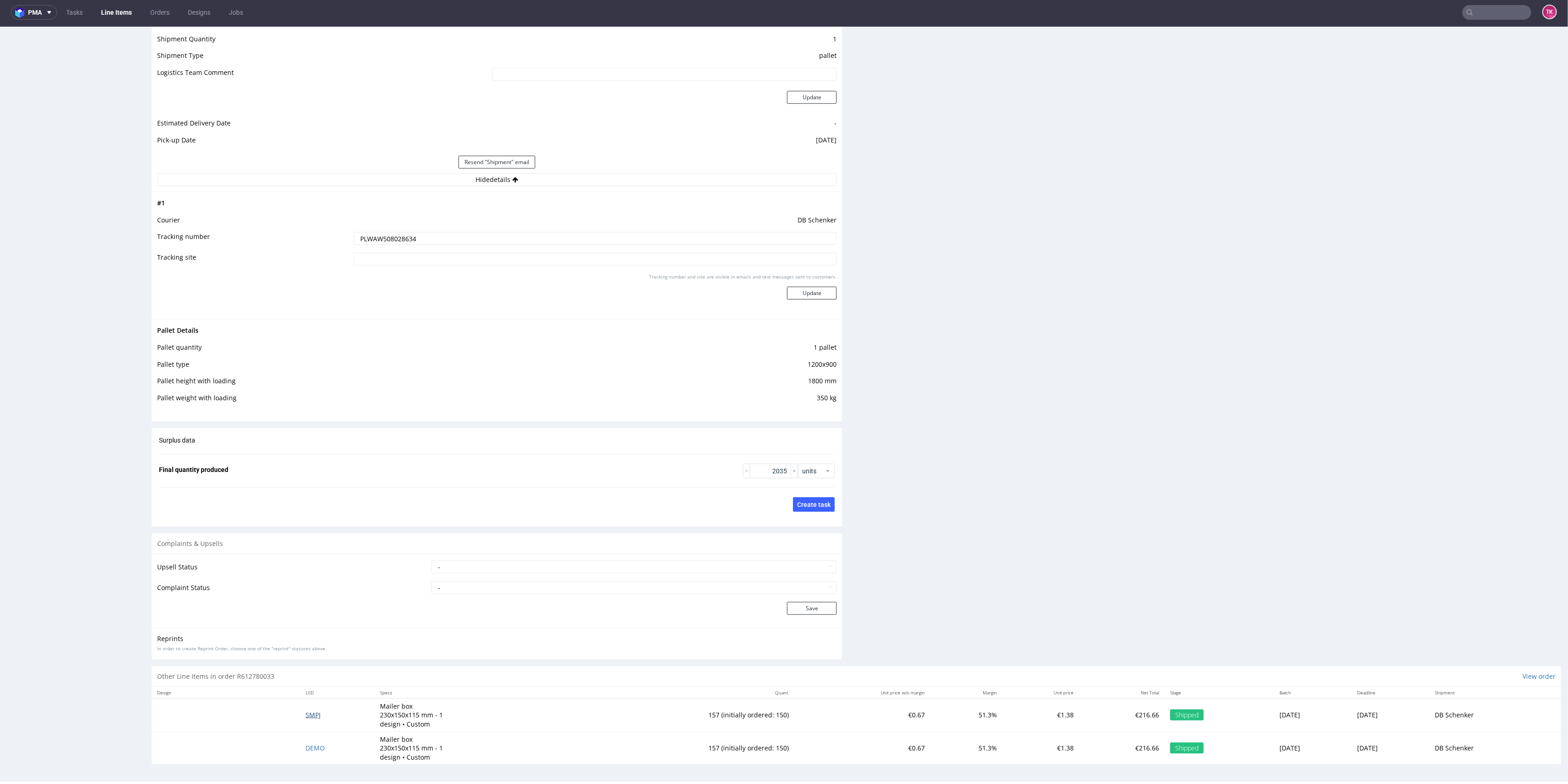
click at [310, 717] on span "SMPJ" at bounding box center [313, 715] width 15 height 9
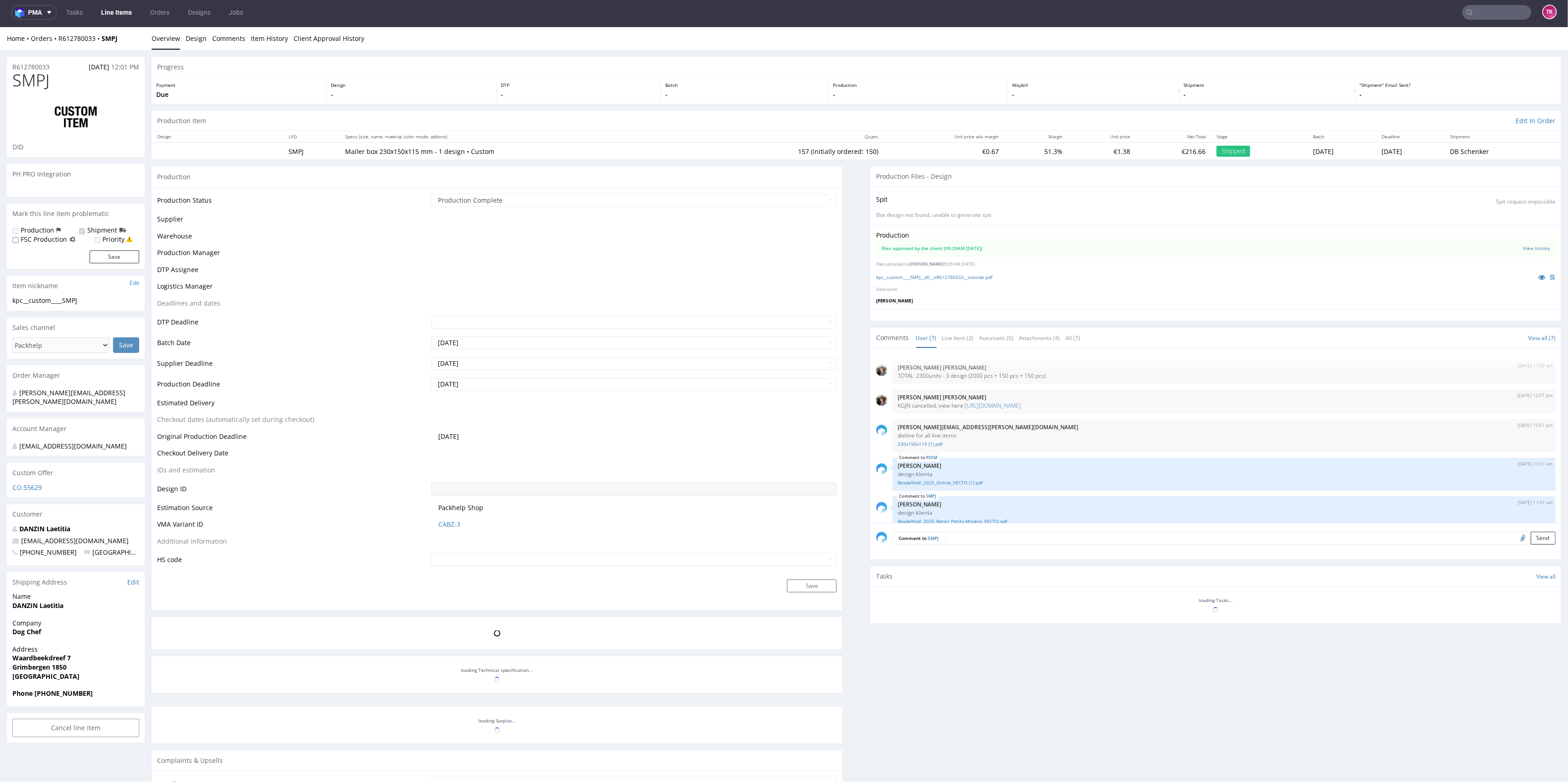
scroll to position [80, 0]
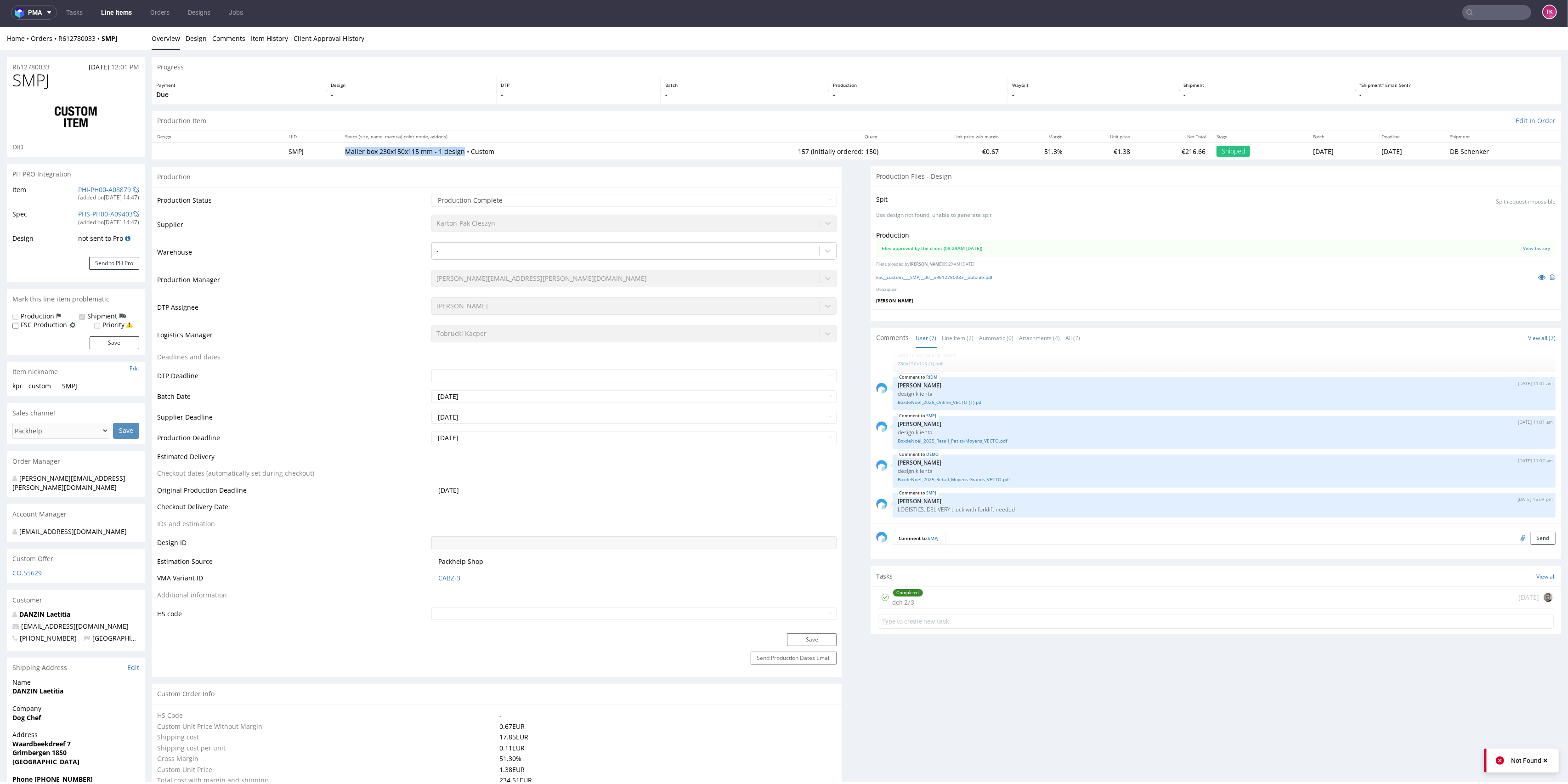
drag, startPoint x: 330, startPoint y: 150, endPoint x: 453, endPoint y: 152, distance: 123.0
click at [453, 152] on tr "SMPJ Mailer box 230x150x115 mm - 1 design • Custom 157 (initially ordered: 150)…" at bounding box center [857, 150] width 1410 height 17
copy tr "Mailer box 230x150x115 mm - 1 design"
drag, startPoint x: 274, startPoint y: 150, endPoint x: 456, endPoint y: 157, distance: 182.1
click at [456, 157] on tr "SMPJ Mailer box 230x150x115 mm - 1 design • Custom 157 (initially ordered: 150)…" at bounding box center [857, 150] width 1410 height 17
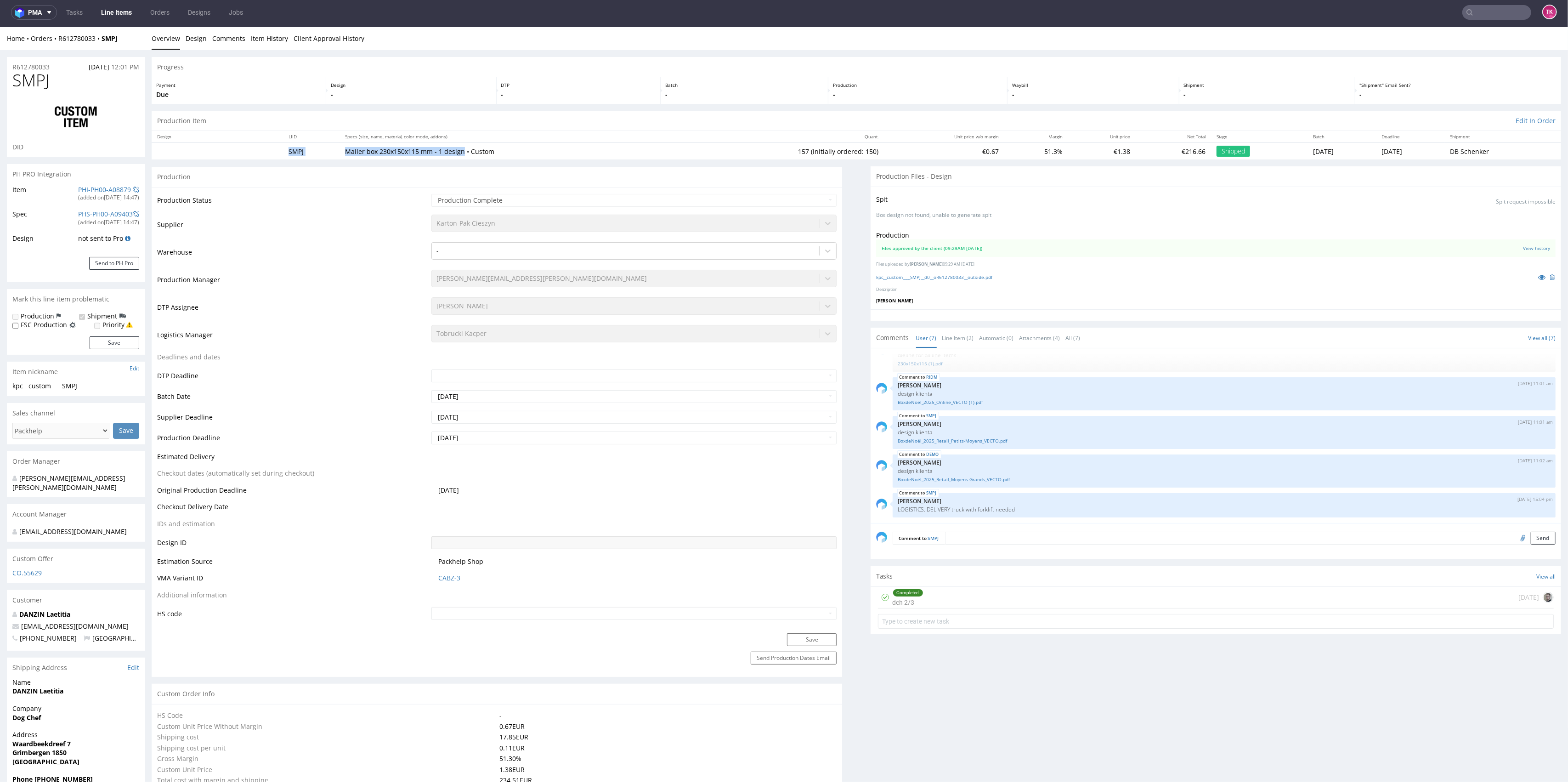
copy tr "SMPJ Mailer box 230x150x115 mm - 1 design"
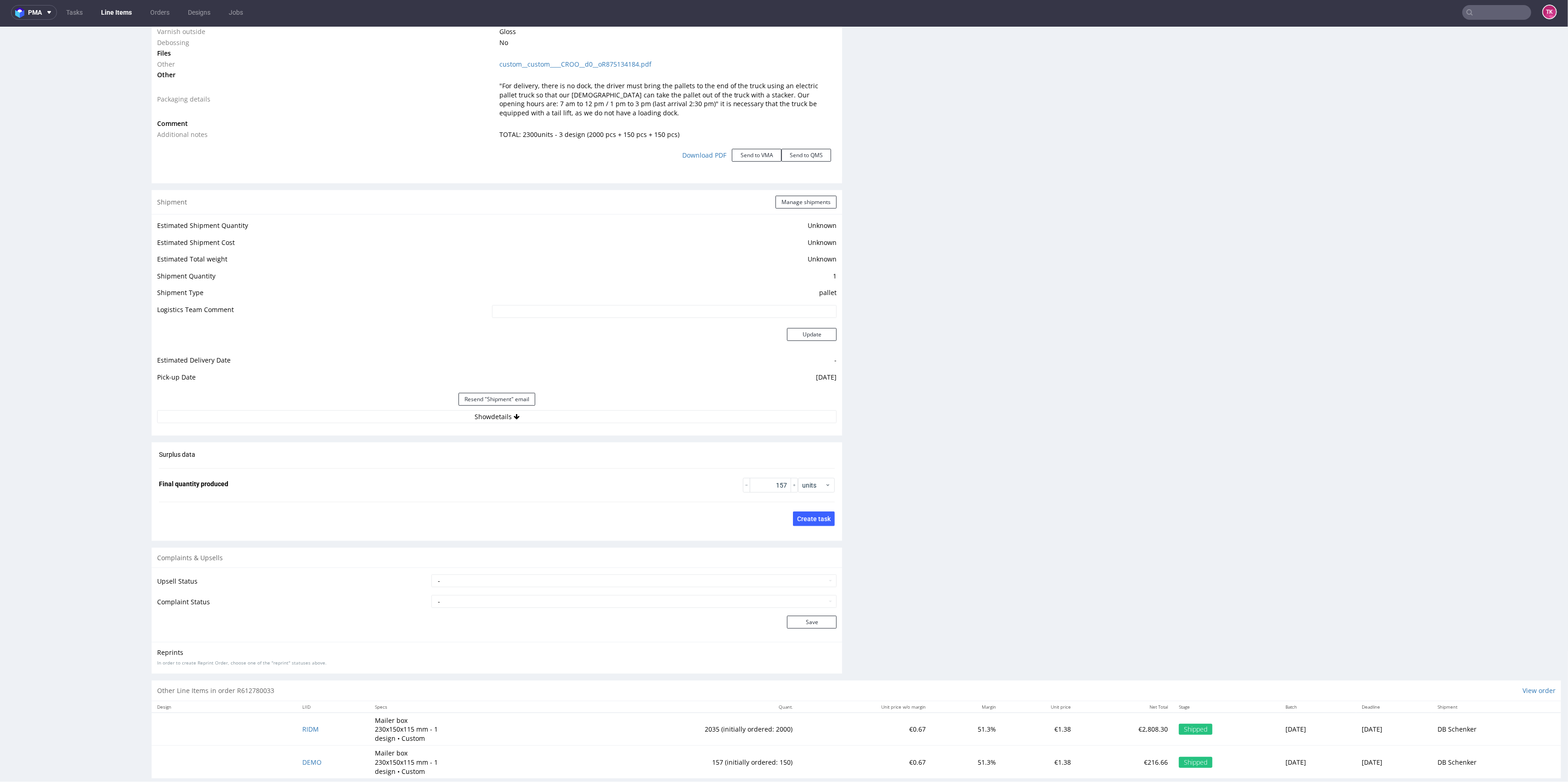
scroll to position [1026, 0]
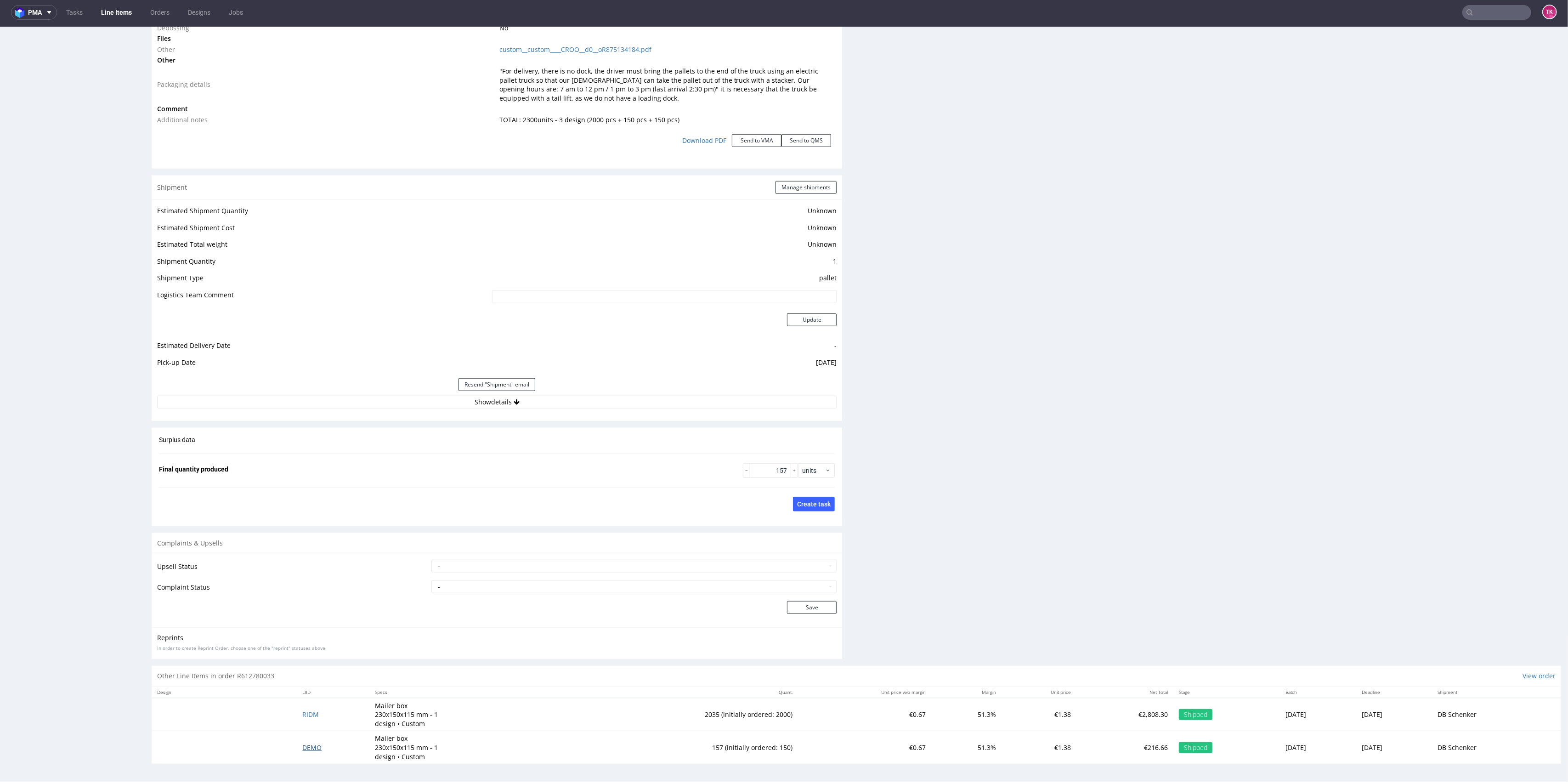
click at [306, 750] on span "DEMO" at bounding box center [312, 748] width 19 height 9
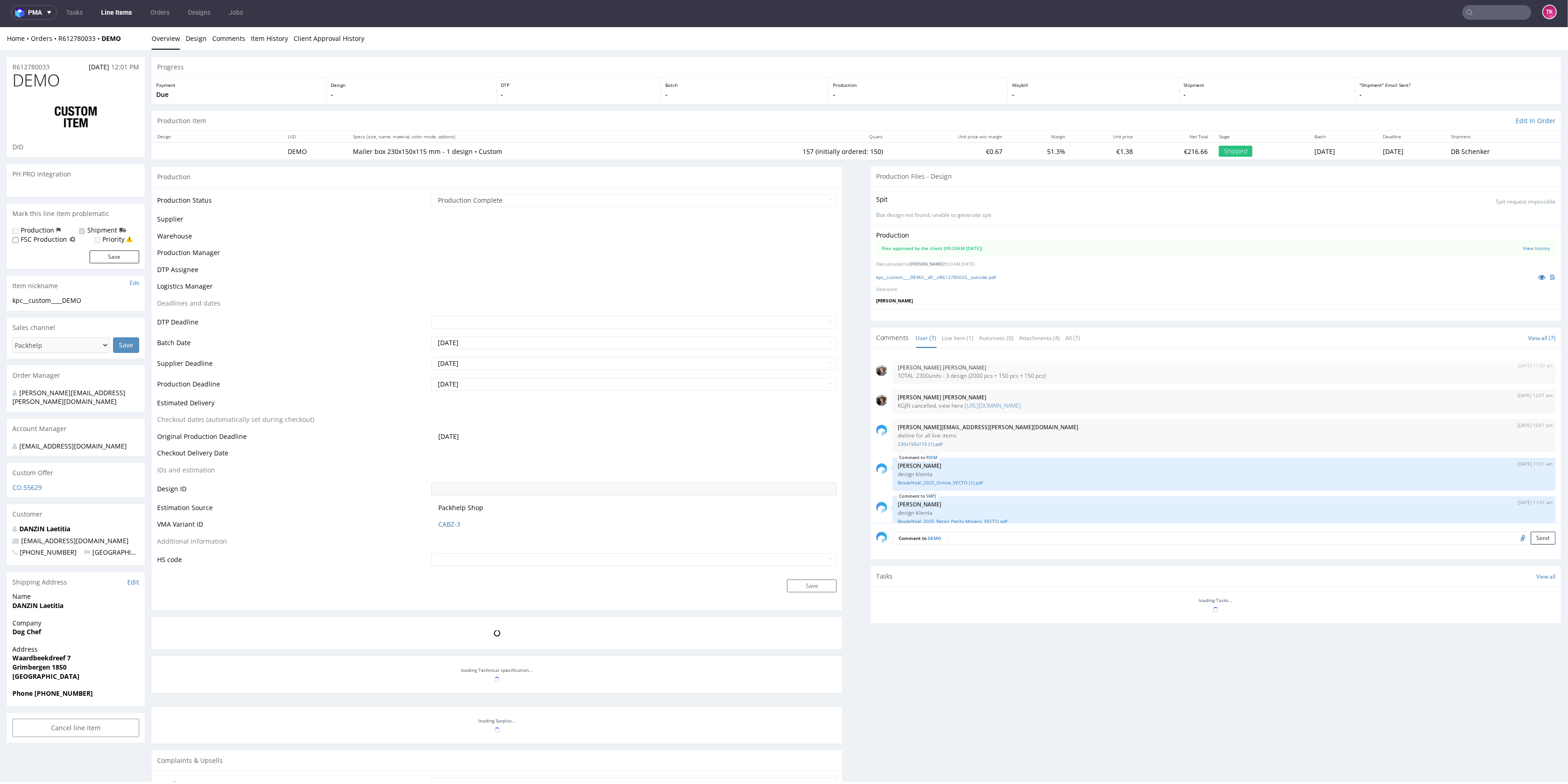
scroll to position [80, 0]
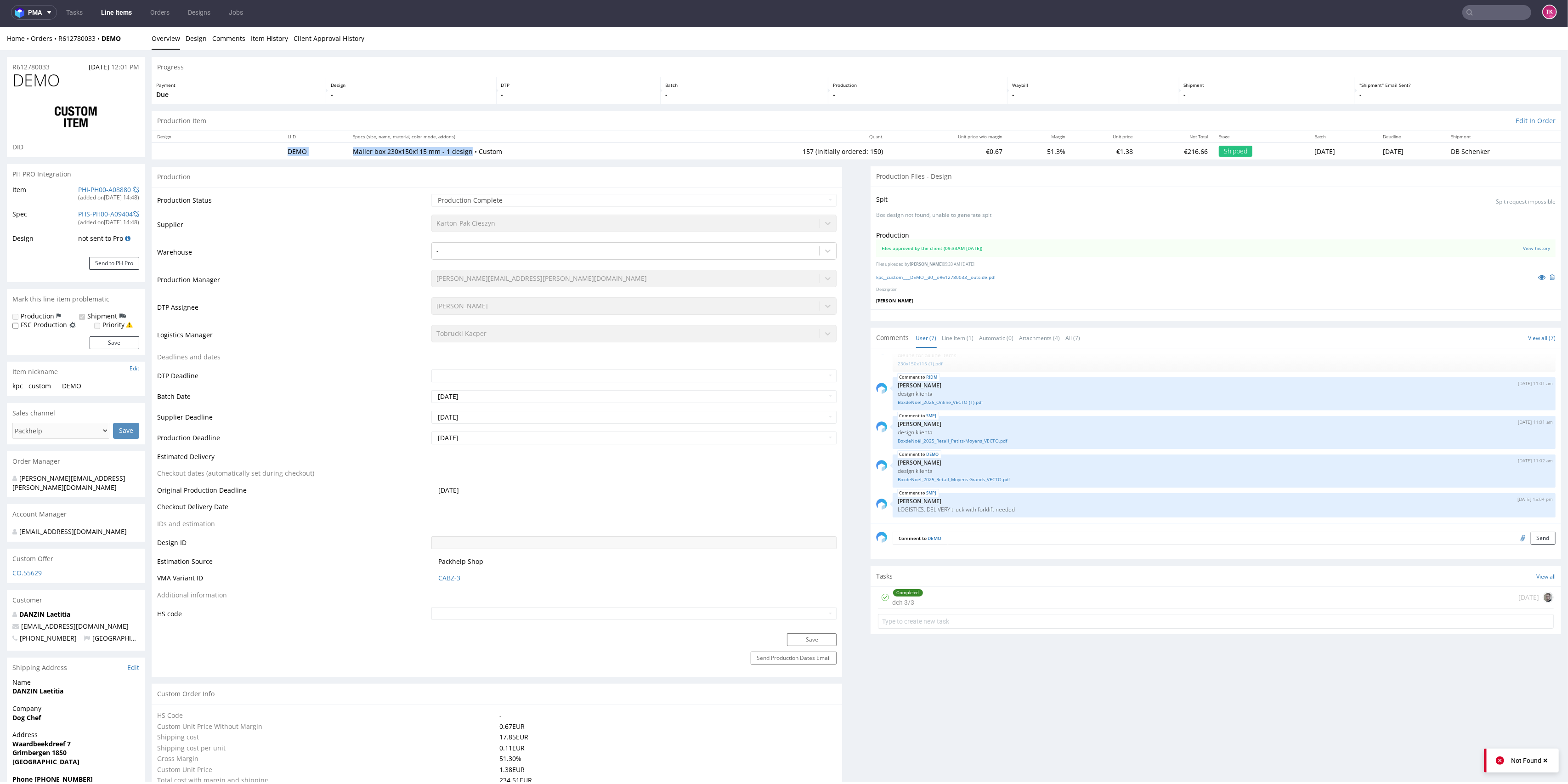
drag, startPoint x: 263, startPoint y: 153, endPoint x: 462, endPoint y: 153, distance: 199.0
click at [462, 153] on tr "DEMO Mailer box 230x150x115 mm - 1 design • Custom 157 (initially ordered: 150)…" at bounding box center [857, 150] width 1410 height 17
copy tr "DEMO Mailer box 230x150x115 mm - 1 design"
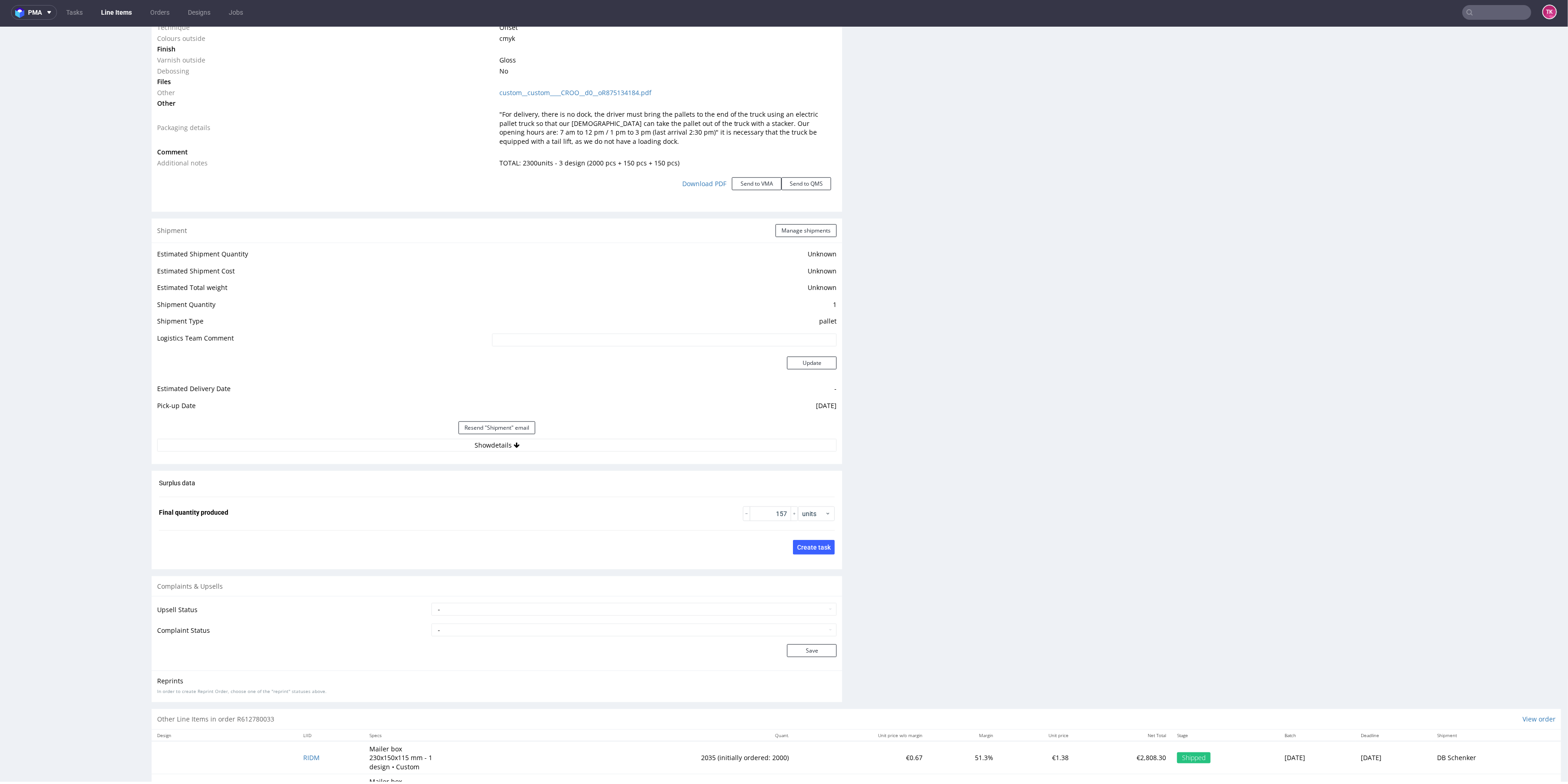
scroll to position [1026, 0]
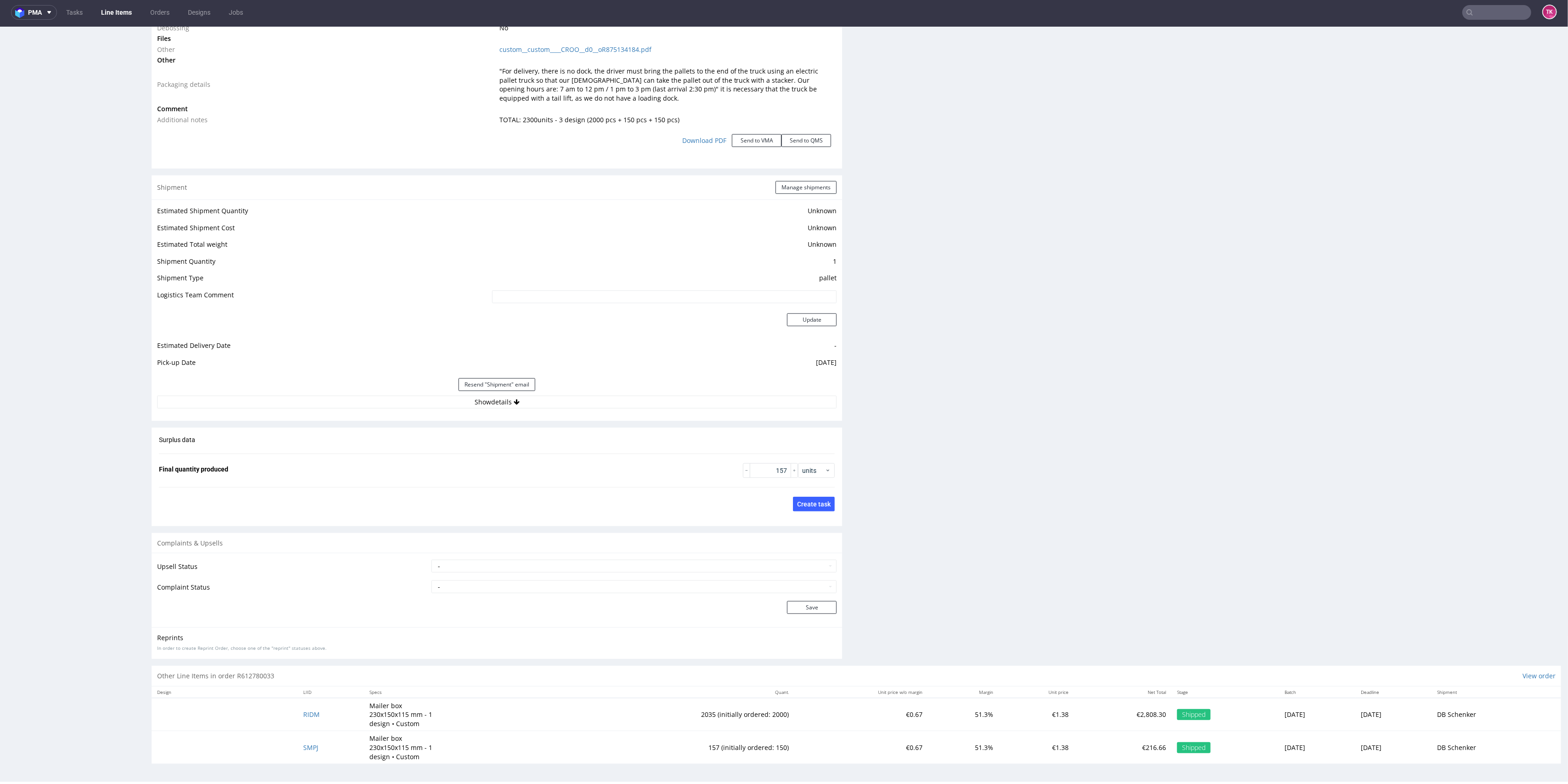
click at [302, 708] on td "RIDM" at bounding box center [331, 714] width 66 height 33
click at [304, 718] on td "RIDM" at bounding box center [331, 714] width 66 height 33
click at [305, 715] on span "RIDM" at bounding box center [312, 715] width 17 height 9
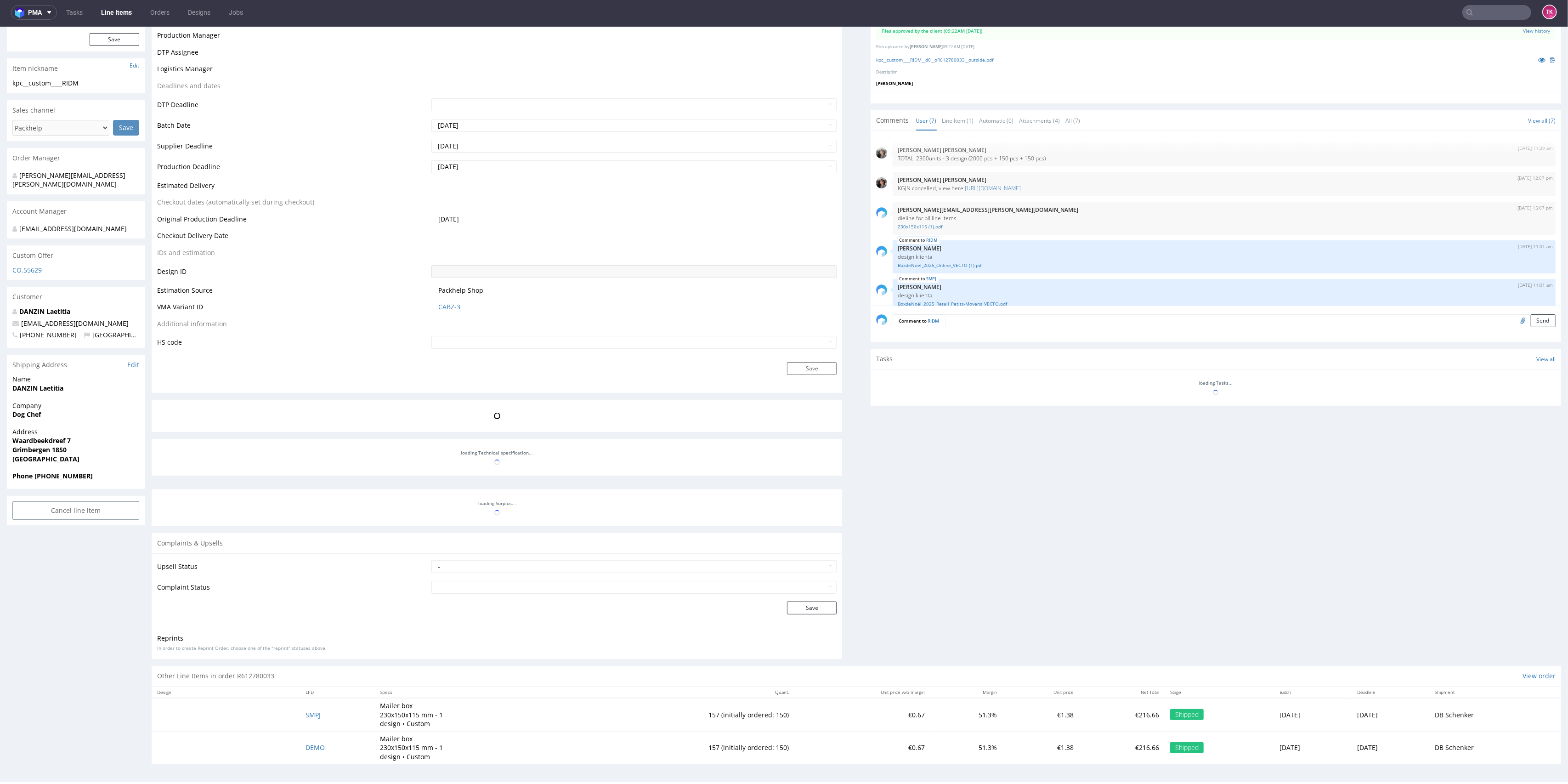
scroll to position [80, 0]
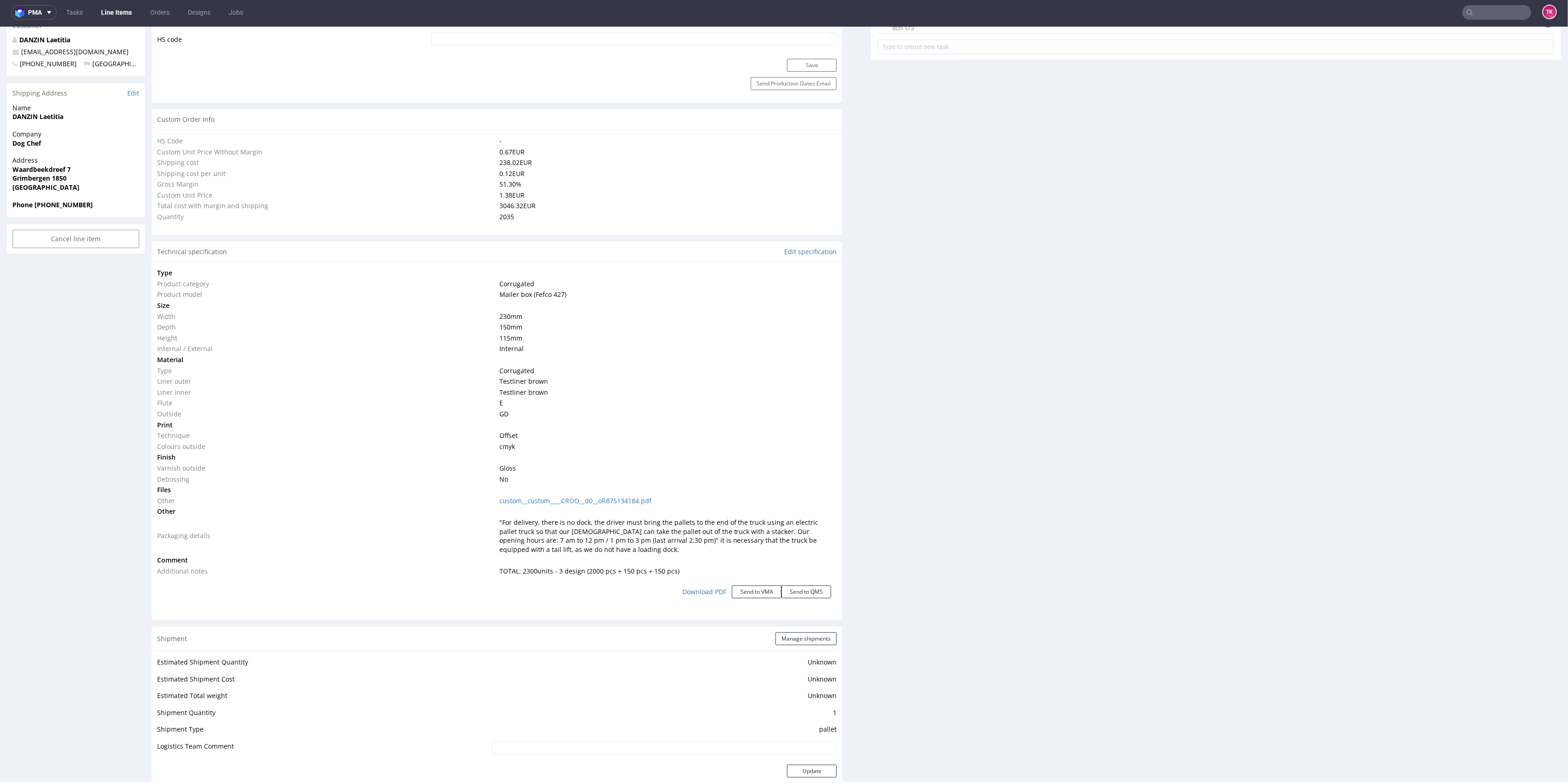
type input "2035"
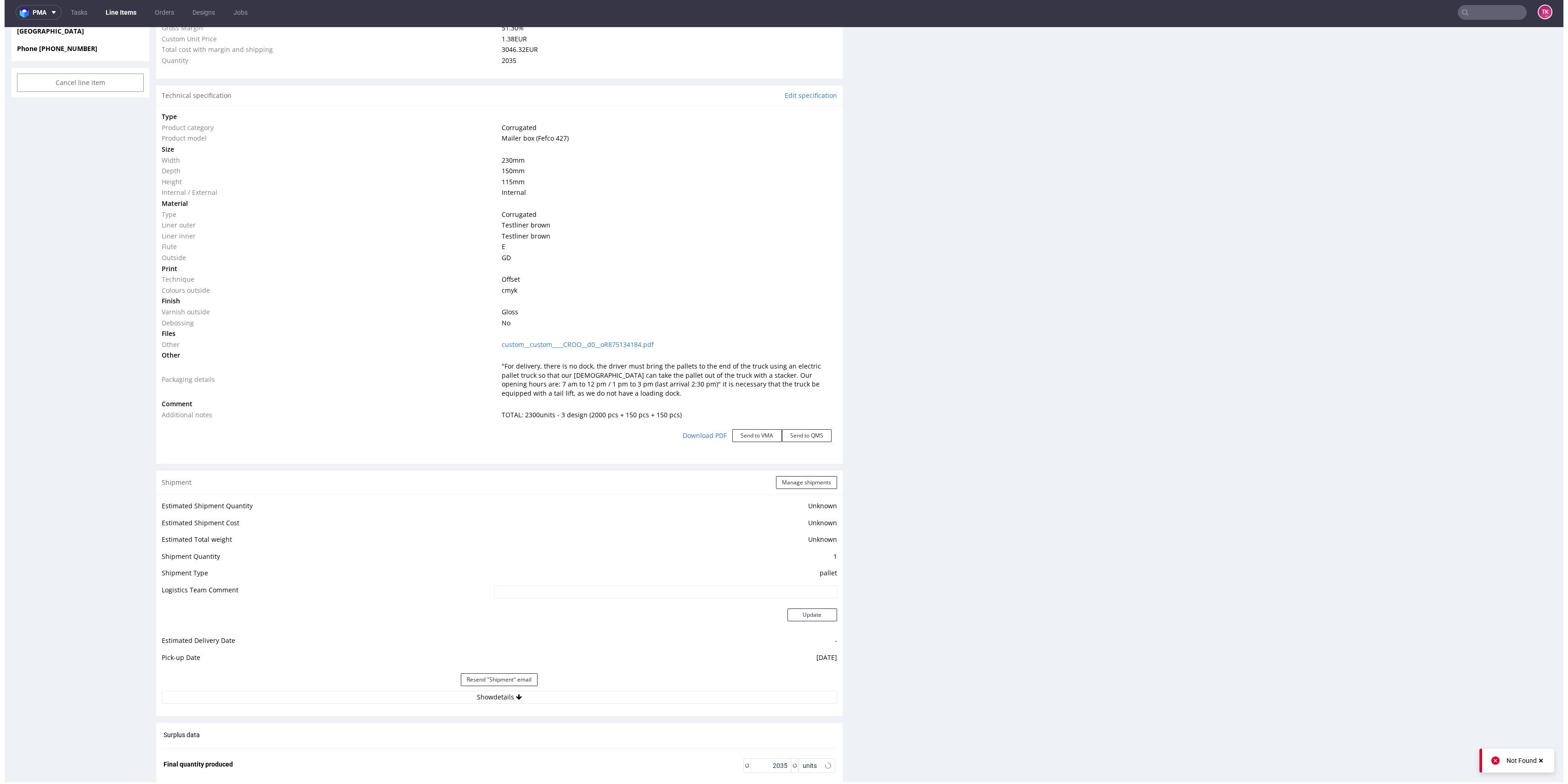
scroll to position [820, 0]
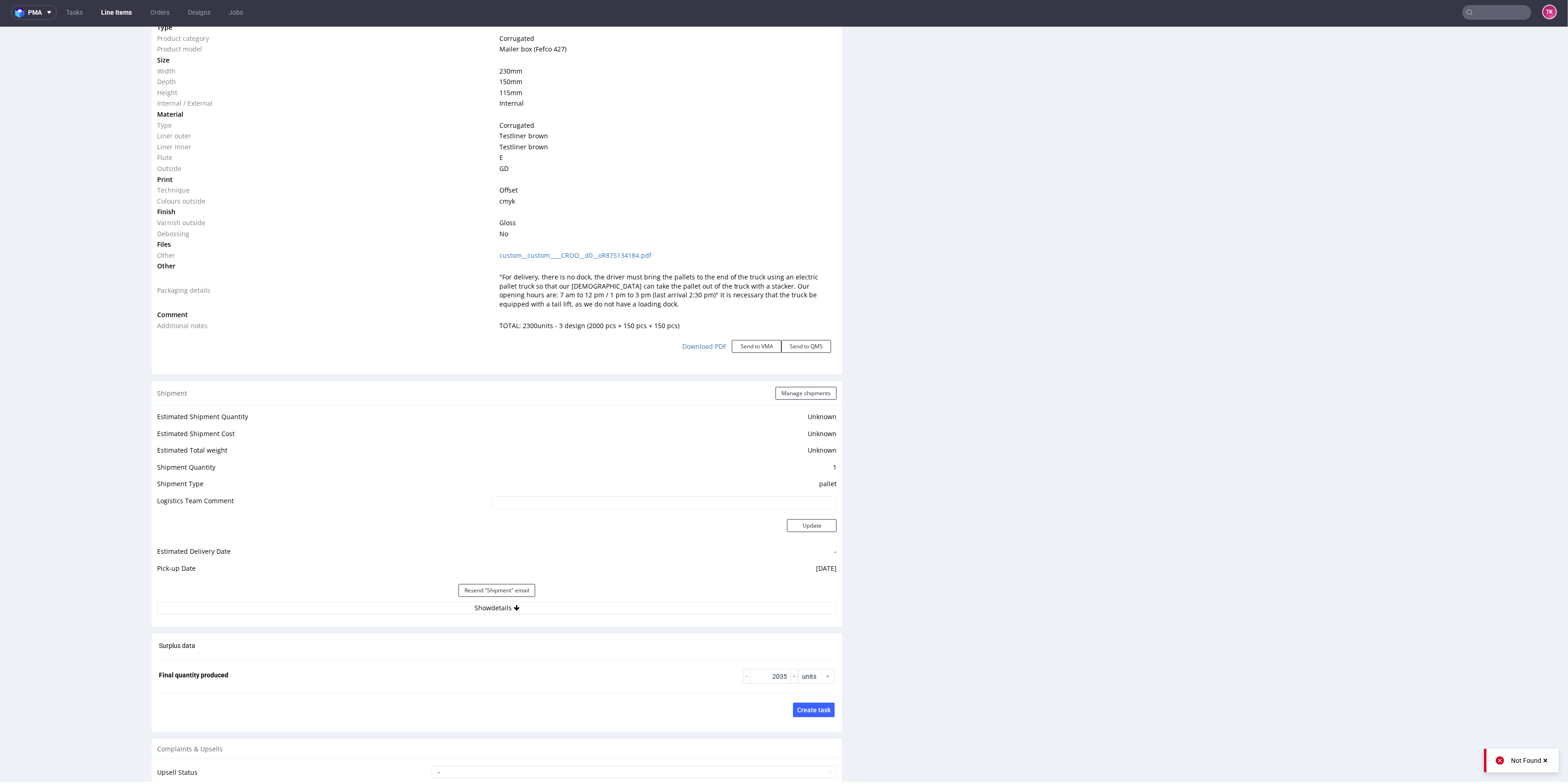
drag, startPoint x: 628, startPoint y: 653, endPoint x: 621, endPoint y: 644, distance: 11.4
click at [625, 651] on div "Surplus data Final quantity produced 2035 units Save changes and update quantit…" at bounding box center [497, 679] width 690 height 91
click at [616, 626] on div "Production Production Status Waiting for Artwork Waiting for Diecut Waiting for…" at bounding box center [497, 109] width 690 height 1526
click button "Show details"
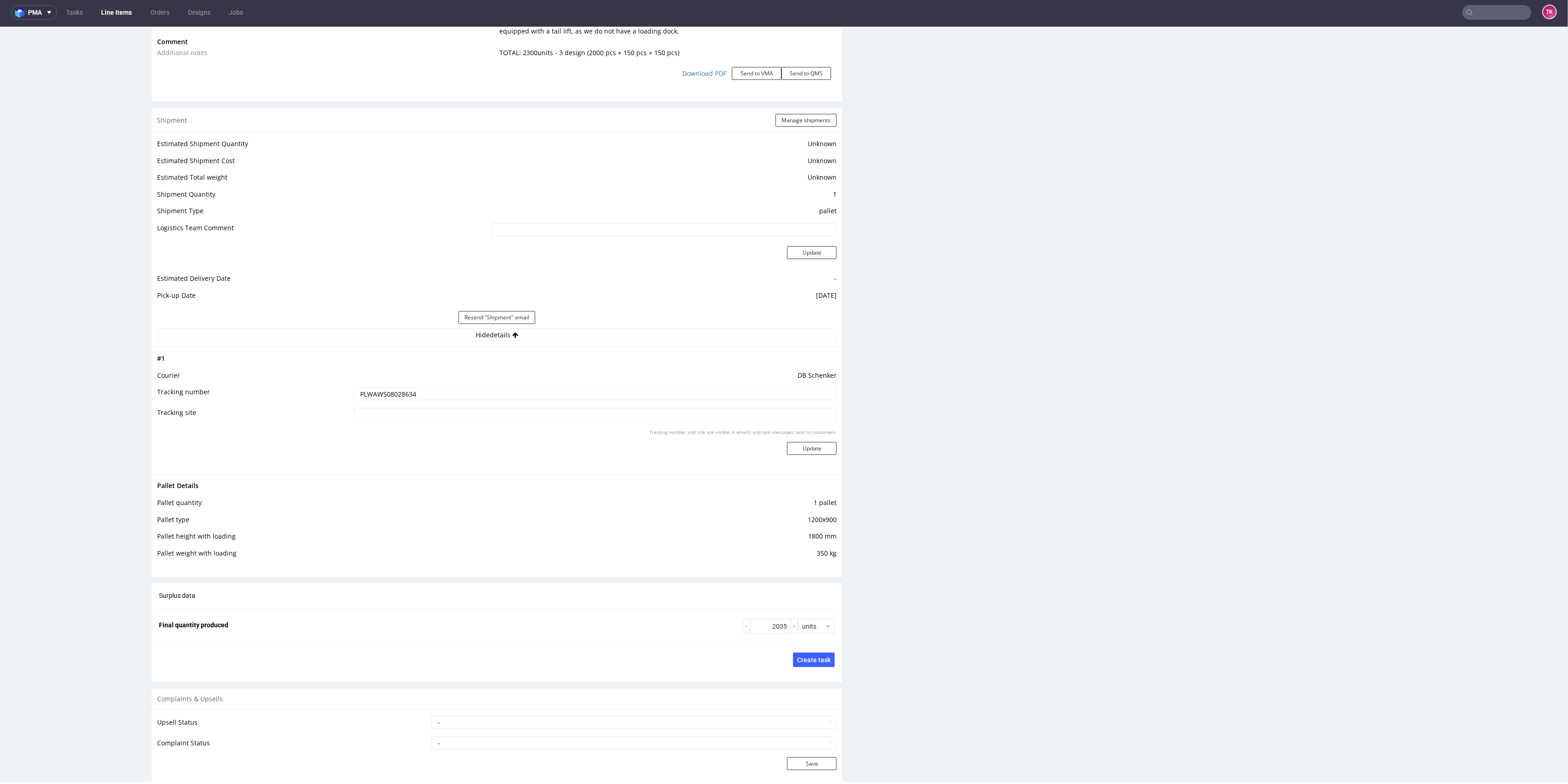
scroll to position [1004, 0]
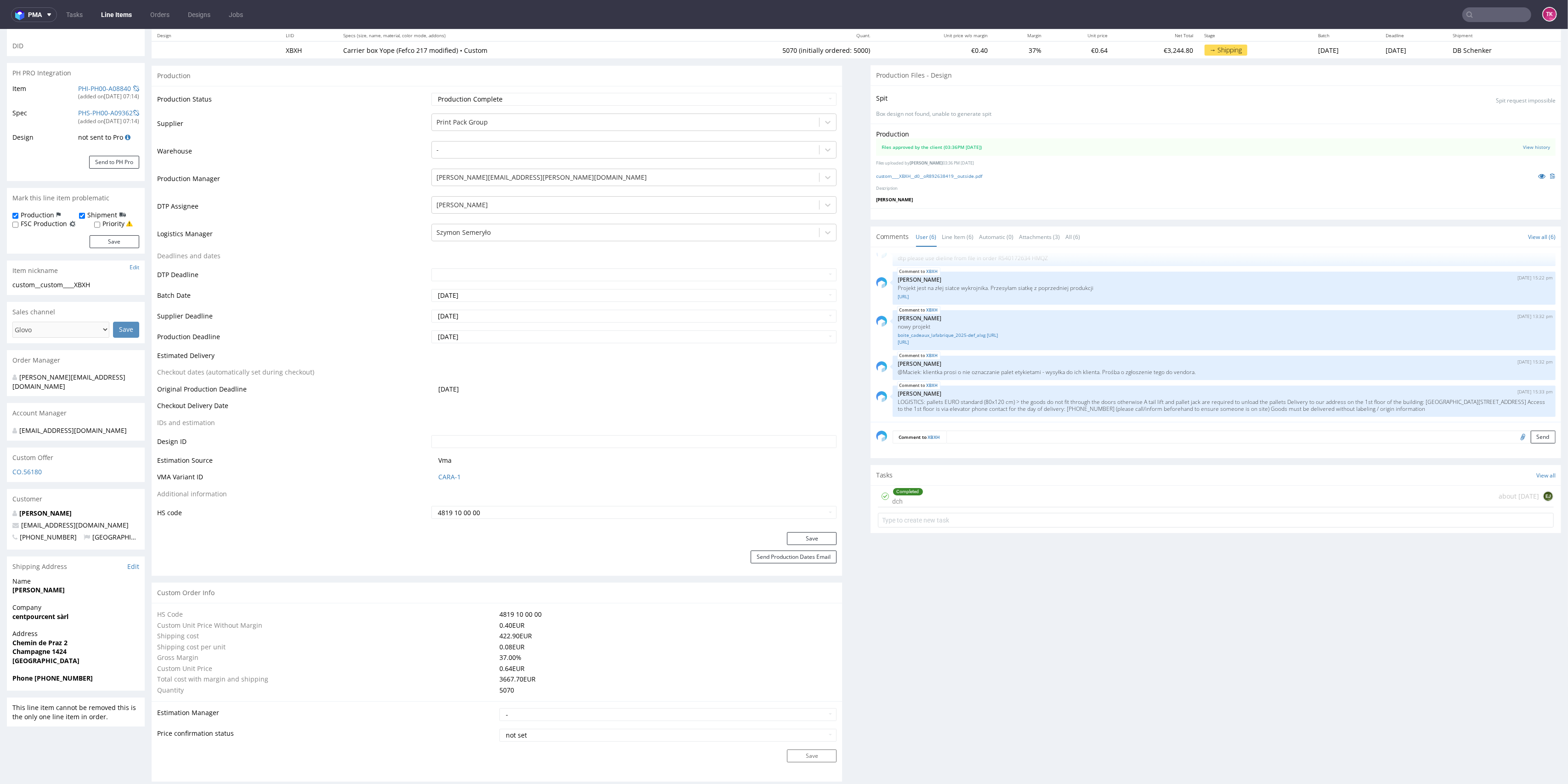
scroll to position [122, 0]
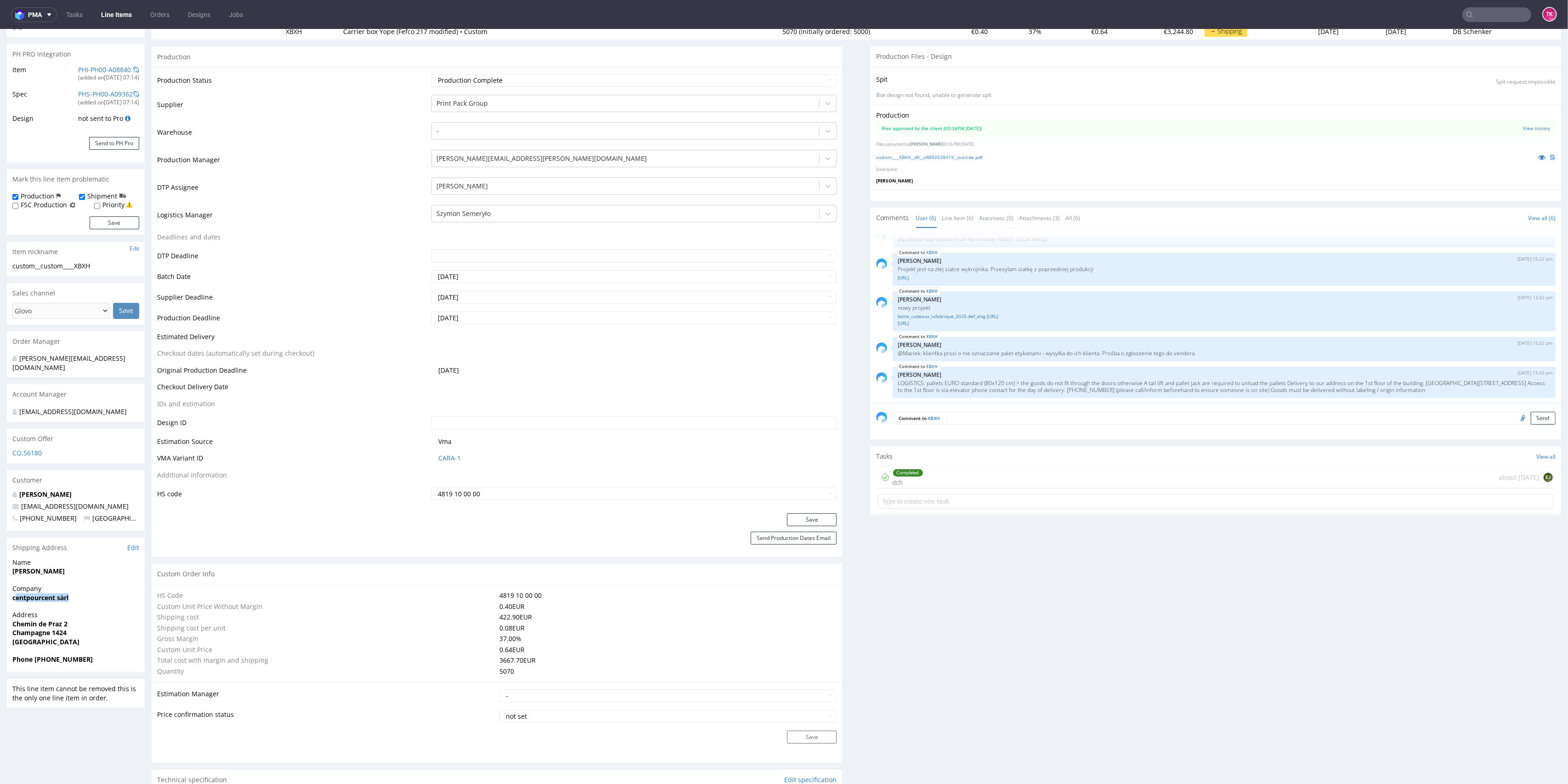
drag, startPoint x: 26, startPoint y: 588, endPoint x: 106, endPoint y: 594, distance: 80.2
click at [106, 594] on div "Company centpourcent sàrl" at bounding box center [75, 597] width 138 height 26
drag, startPoint x: 7, startPoint y: 586, endPoint x: 92, endPoint y: 588, distance: 85.0
click at [92, 588] on div "Company centpourcent sàrl" at bounding box center [75, 597] width 138 height 26
copy strong "centpourcent sàrl"
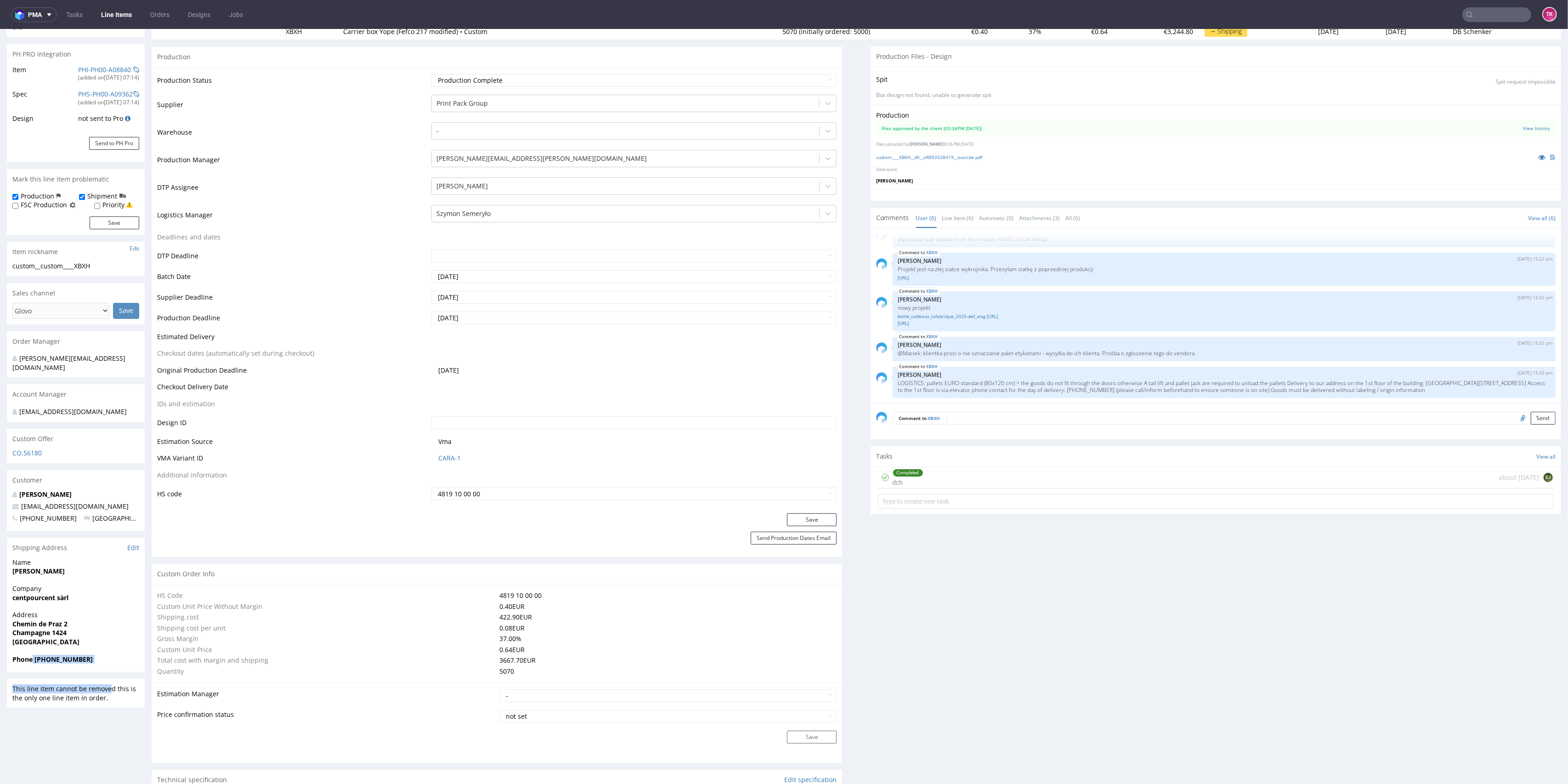
drag, startPoint x: 33, startPoint y: 650, endPoint x: 108, endPoint y: 663, distance: 76.1
click at [44, 655] on div "Phone [PHONE_NUMBER]" at bounding box center [75, 664] width 138 height 18
drag, startPoint x: 38, startPoint y: 653, endPoint x: 88, endPoint y: 650, distance: 50.1
click at [88, 655] on span "Phone [PHONE_NUMBER]" at bounding box center [76, 659] width 127 height 9
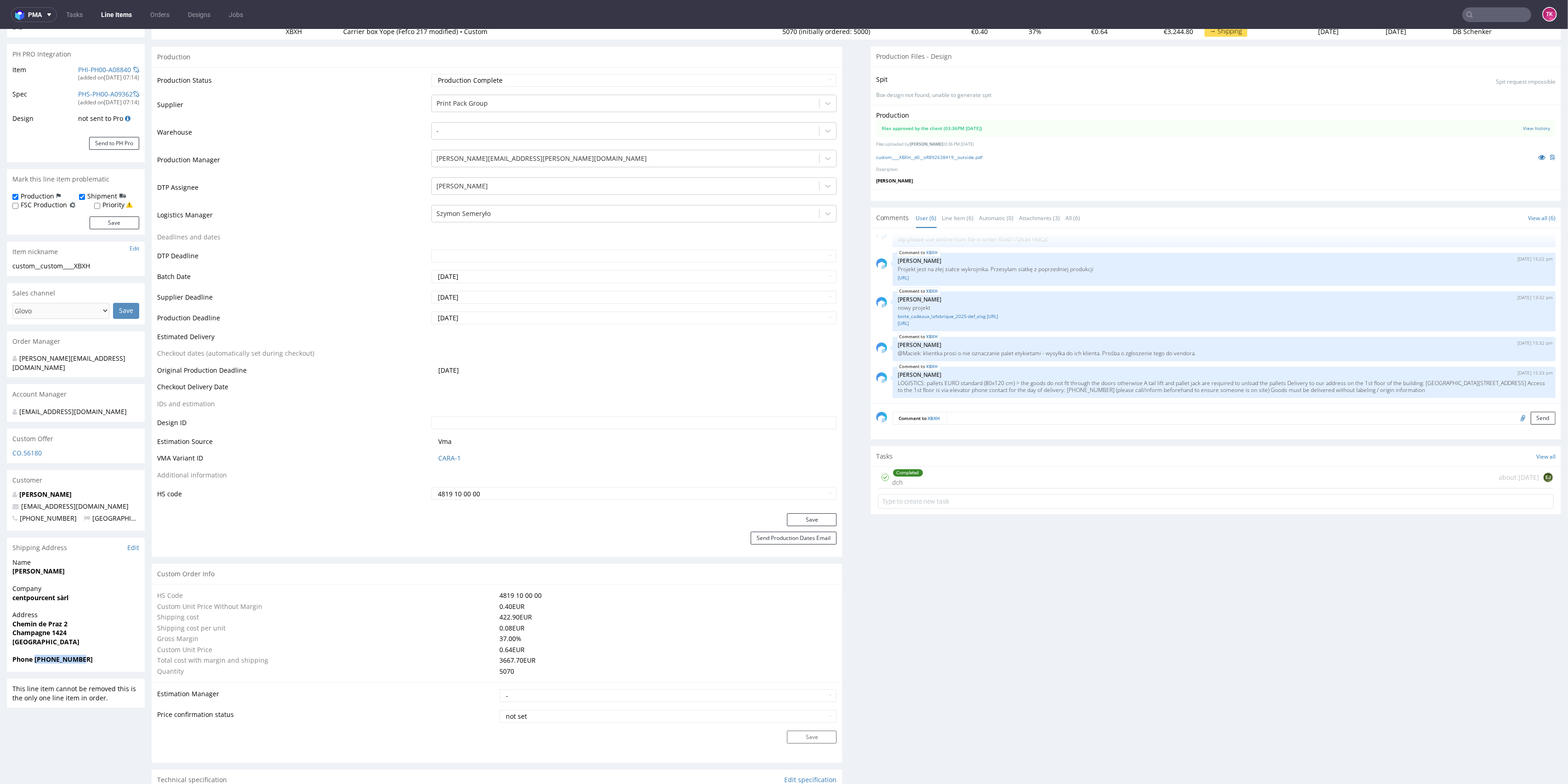
copy strong "[PHONE_NUMBER]"
drag, startPoint x: 34, startPoint y: 653, endPoint x: 123, endPoint y: 662, distance: 89.5
click at [123, 662] on div "Phone [PHONE_NUMBER]" at bounding box center [75, 664] width 138 height 18
drag, startPoint x: 96, startPoint y: 494, endPoint x: 0, endPoint y: 493, distance: 96.0
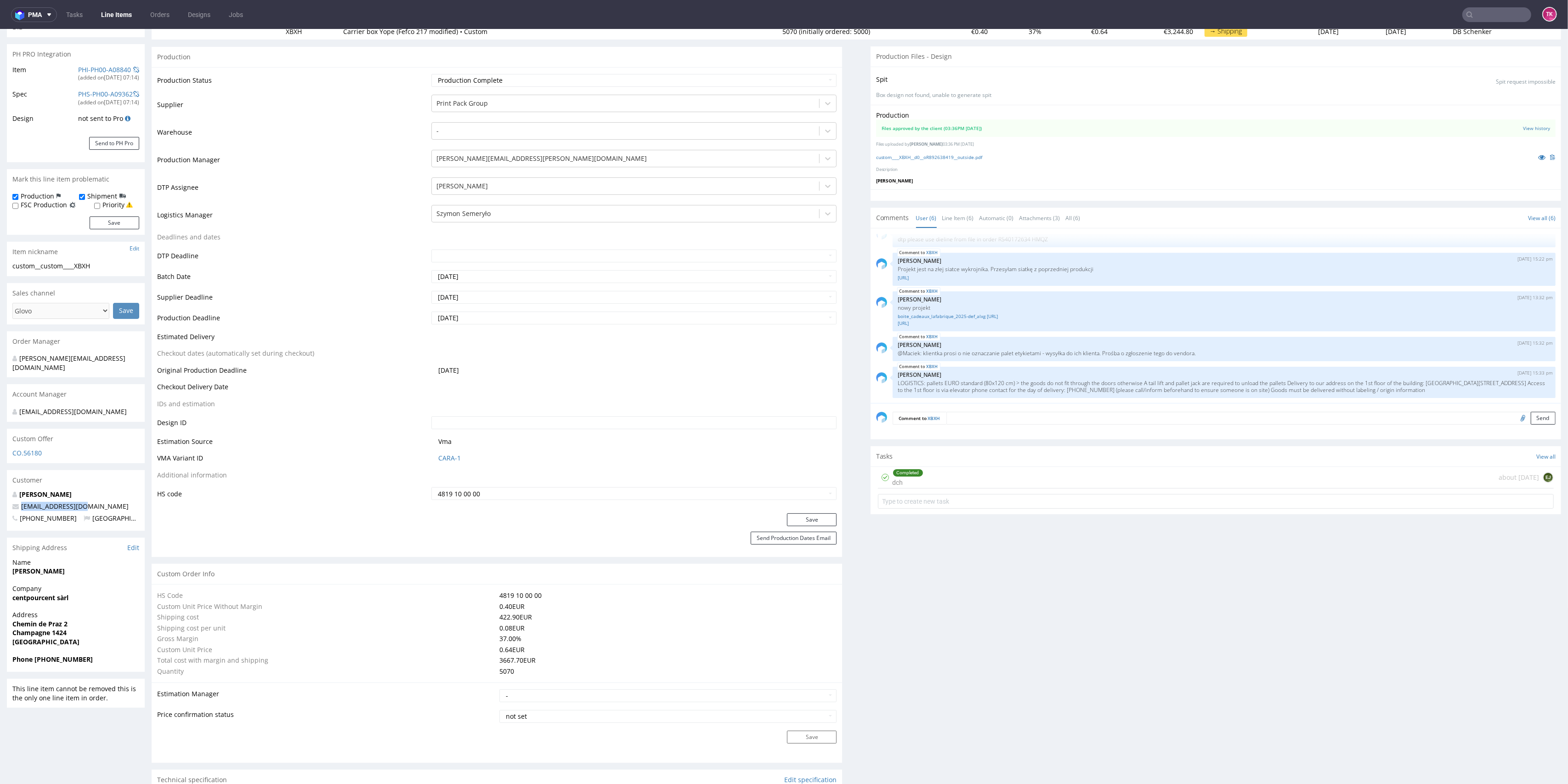
copy span "[EMAIL_ADDRESS][DOMAIN_NAME]"
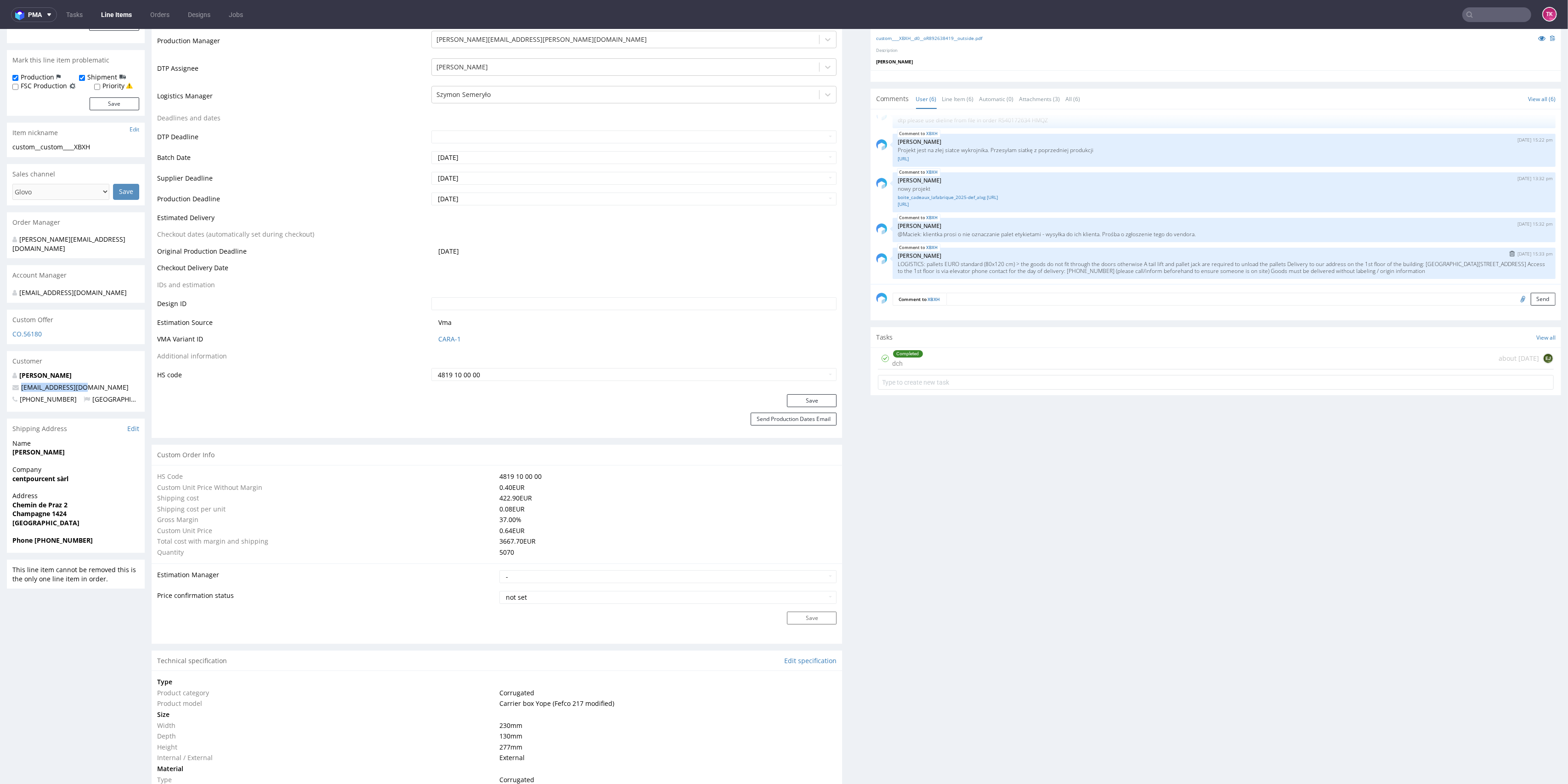
scroll to position [184, 0]
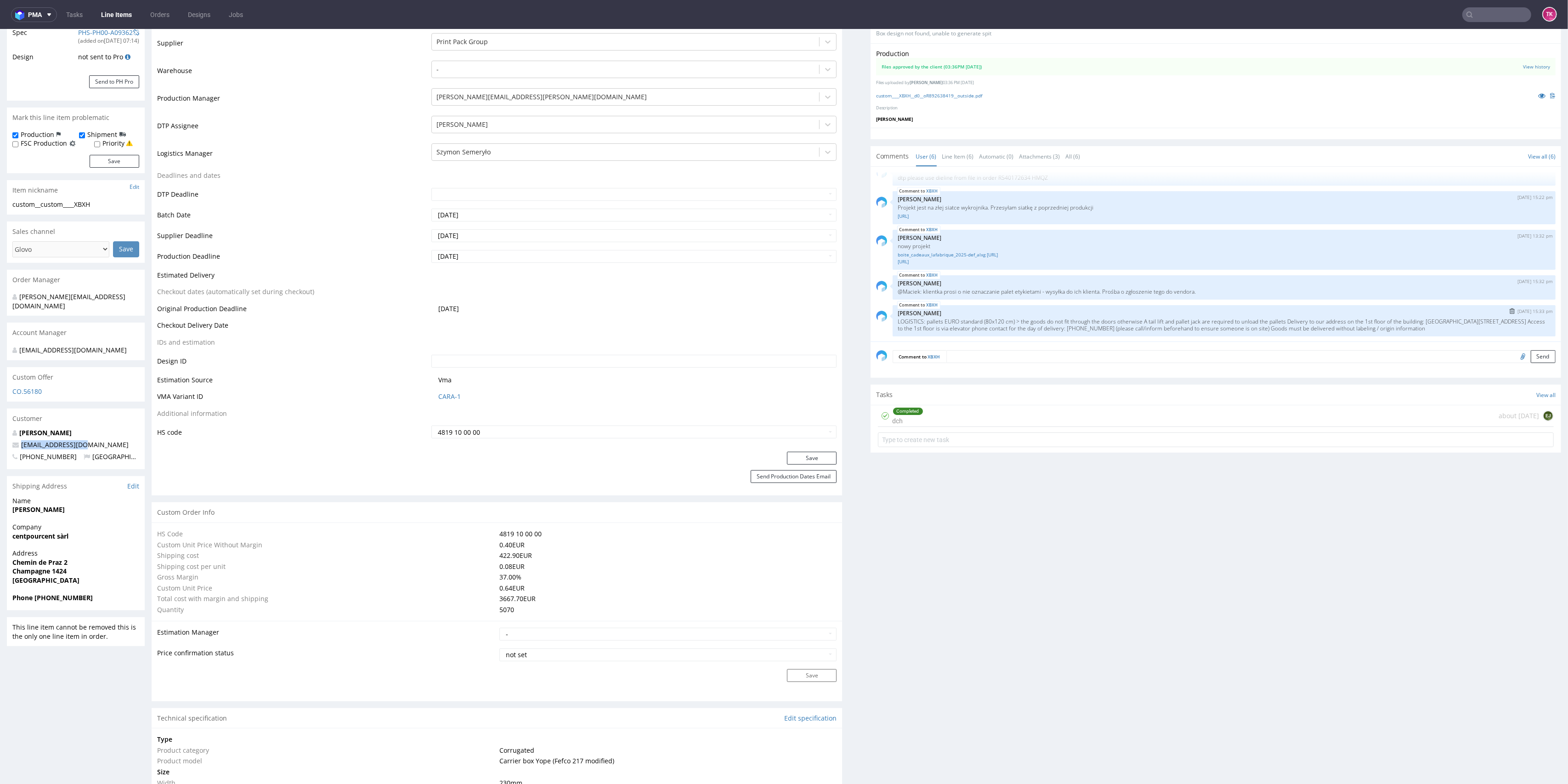
drag, startPoint x: 1463, startPoint y: 329, endPoint x: 1060, endPoint y: 326, distance: 403.0
click at [1060, 326] on p "LOGISTICS: pallets EURO standard (80x120 cm) > the goods do not fit through the…" at bounding box center [1224, 325] width 652 height 14
drag, startPoint x: 1057, startPoint y: 326, endPoint x: 978, endPoint y: 339, distance: 80.1
click at [1052, 326] on p "LOGISTICS: pallets EURO standard (80x120 cm) > the goods do not fit through the…" at bounding box center [1224, 325] width 652 height 14
drag, startPoint x: 1280, startPoint y: 315, endPoint x: 1320, endPoint y: 336, distance: 45.2
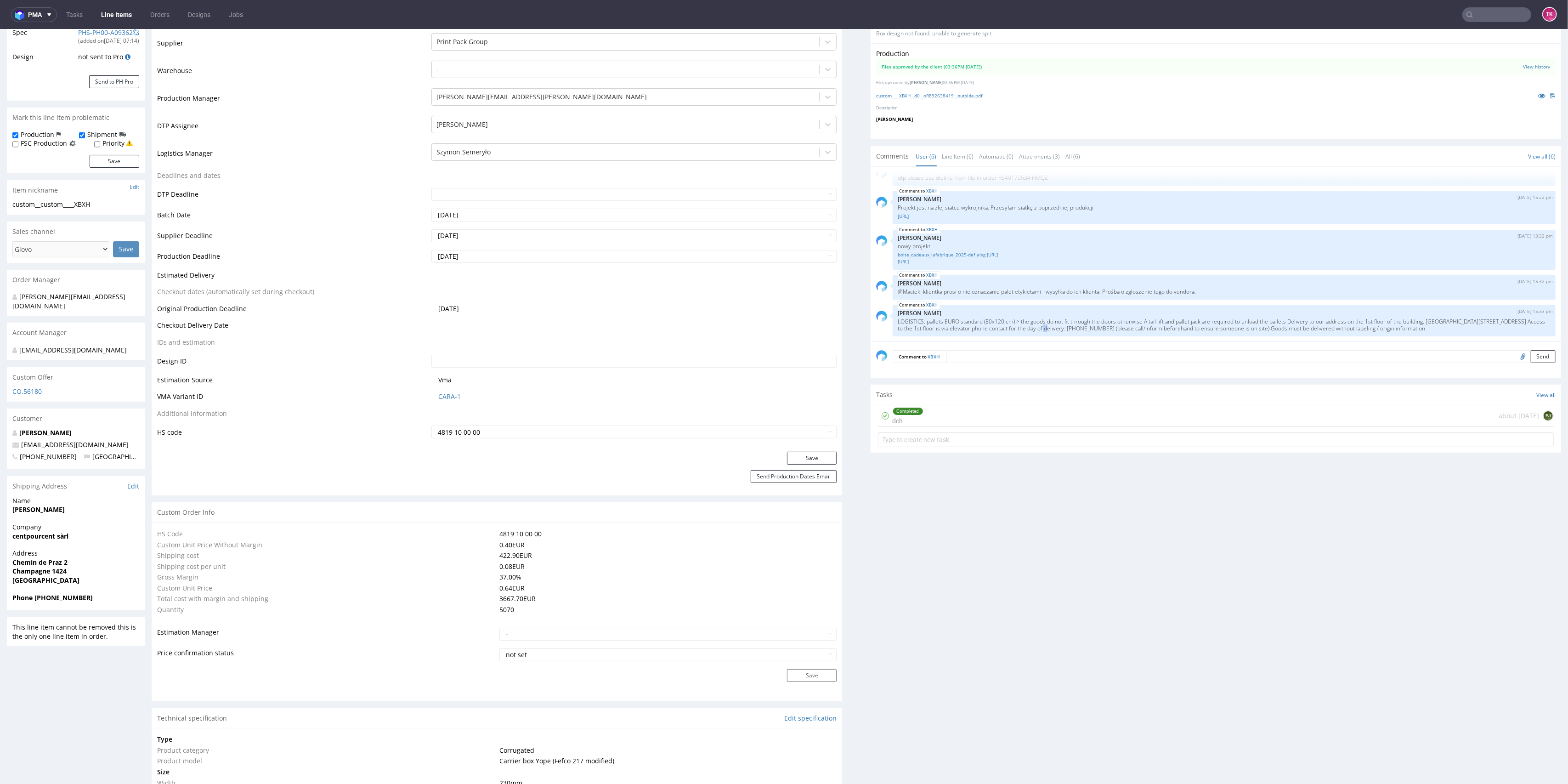
click at [1320, 336] on div "XBXH [DATE] 16:03 pm [PERSON_NAME] design [URL] (1).zip XBXH [DATE] 09:04 am [P…" at bounding box center [1219, 257] width 685 height 169
drag, startPoint x: 1310, startPoint y: 333, endPoint x: 1200, endPoint y: 342, distance: 110.4
click at [1310, 333] on div "XBXH [DATE] 15:33 pm [PERSON_NAME] LOGISTICS: pallets EURO standard (80x120 cm)…" at bounding box center [1224, 320] width 663 height 31
click at [1137, 318] on p "LOGISTICS: pallets EURO standard (80x120 cm) > the goods do not fit through the…" at bounding box center [1224, 325] width 652 height 14
drag, startPoint x: 1133, startPoint y: 318, endPoint x: 1410, endPoint y: 320, distance: 277.0
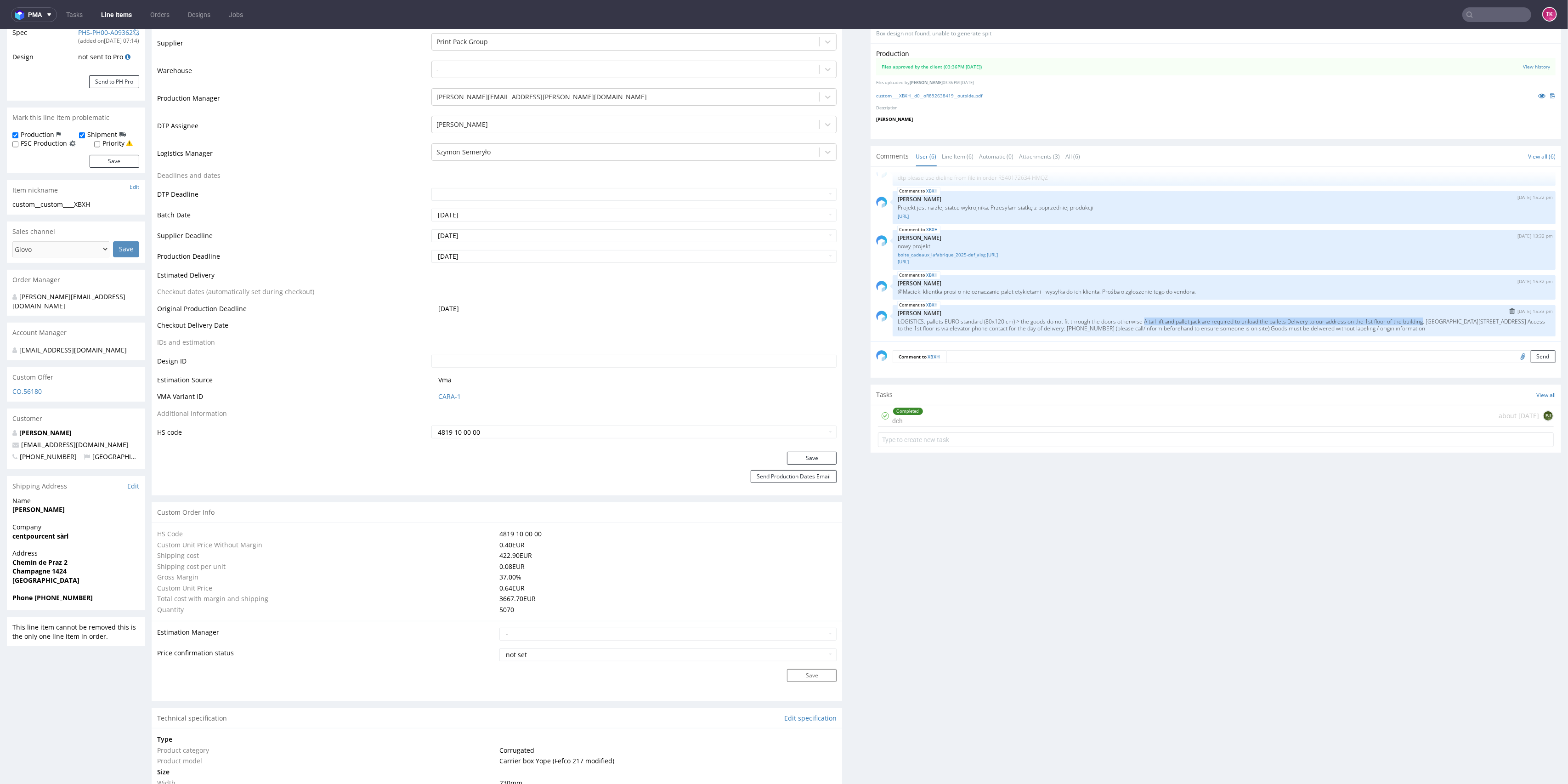
click at [1410, 320] on p "LOGISTICS: pallets EURO standard (80x120 cm) > the goods do not fit through the…" at bounding box center [1224, 325] width 652 height 14
copy p "A tail lift and pallet jack are required to unload the pallets Delivery to our …"
drag, startPoint x: 1464, startPoint y: 319, endPoint x: 1133, endPoint y: 320, distance: 331.0
click at [1133, 320] on p "LOGISTICS: pallets EURO standard (80x120 cm) > the goods do not fit through the…" at bounding box center [1224, 325] width 652 height 14
copy p "A tail lift and pallet jack are required to unload the pallets Delivery to our …"
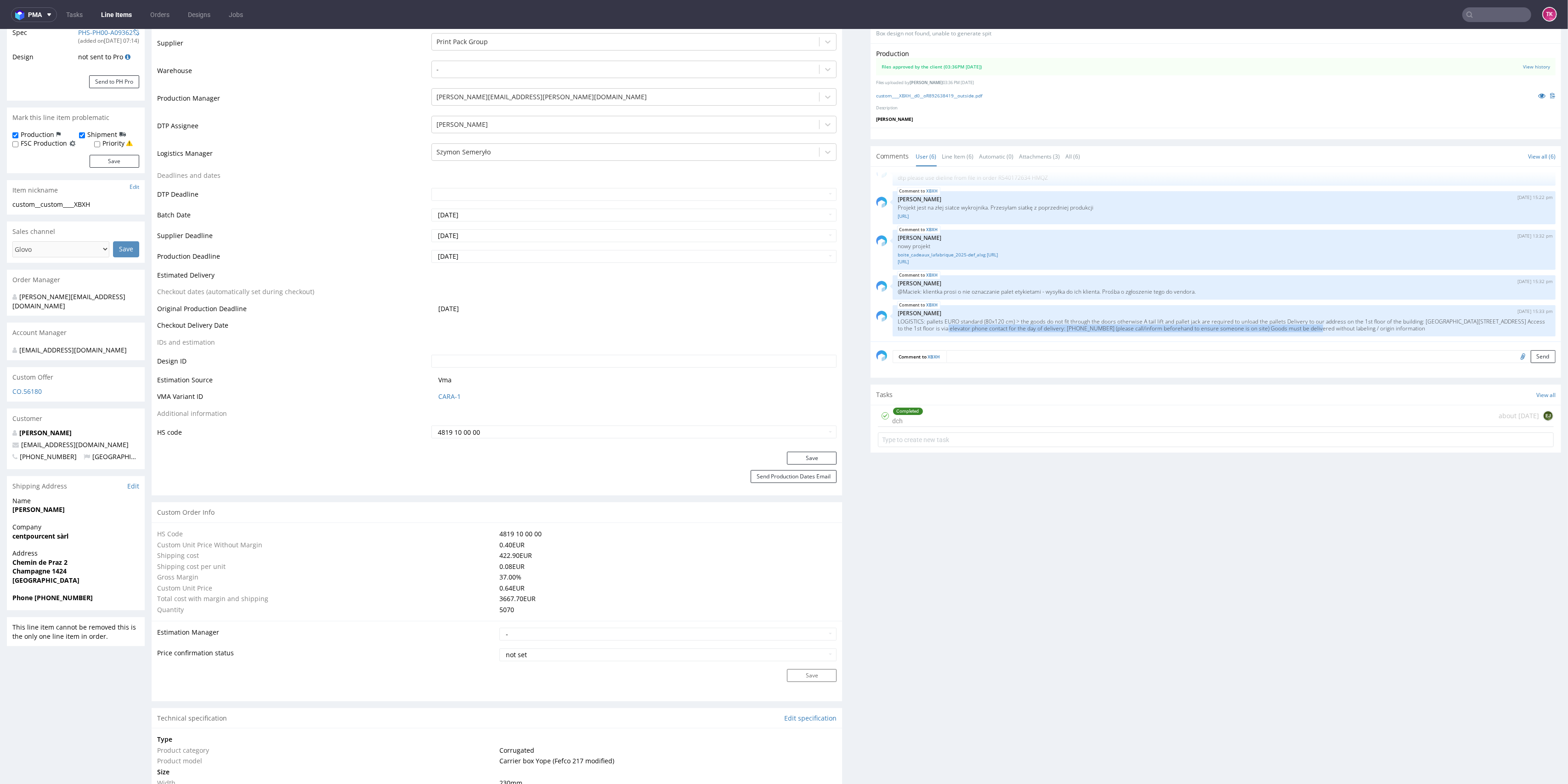
copy p "e 1st floor is via elevator phone contact for the day of delivery: [PHONE_NUMBE…"
drag, startPoint x: 964, startPoint y: 327, endPoint x: 1314, endPoint y: 337, distance: 350.1
click at [1314, 337] on div "XBXH [DATE] 16:03 pm [PERSON_NAME] design [URL] (1).zip XBXH [DATE] 09:04 am [P…" at bounding box center [1219, 257] width 685 height 169
drag, startPoint x: 935, startPoint y: 329, endPoint x: 1315, endPoint y: 332, distance: 380.0
click at [1315, 332] on div "XBXH [DATE] 15:33 pm [PERSON_NAME] LOGISTICS: pallets EURO standard (80x120 cm)…" at bounding box center [1224, 320] width 663 height 31
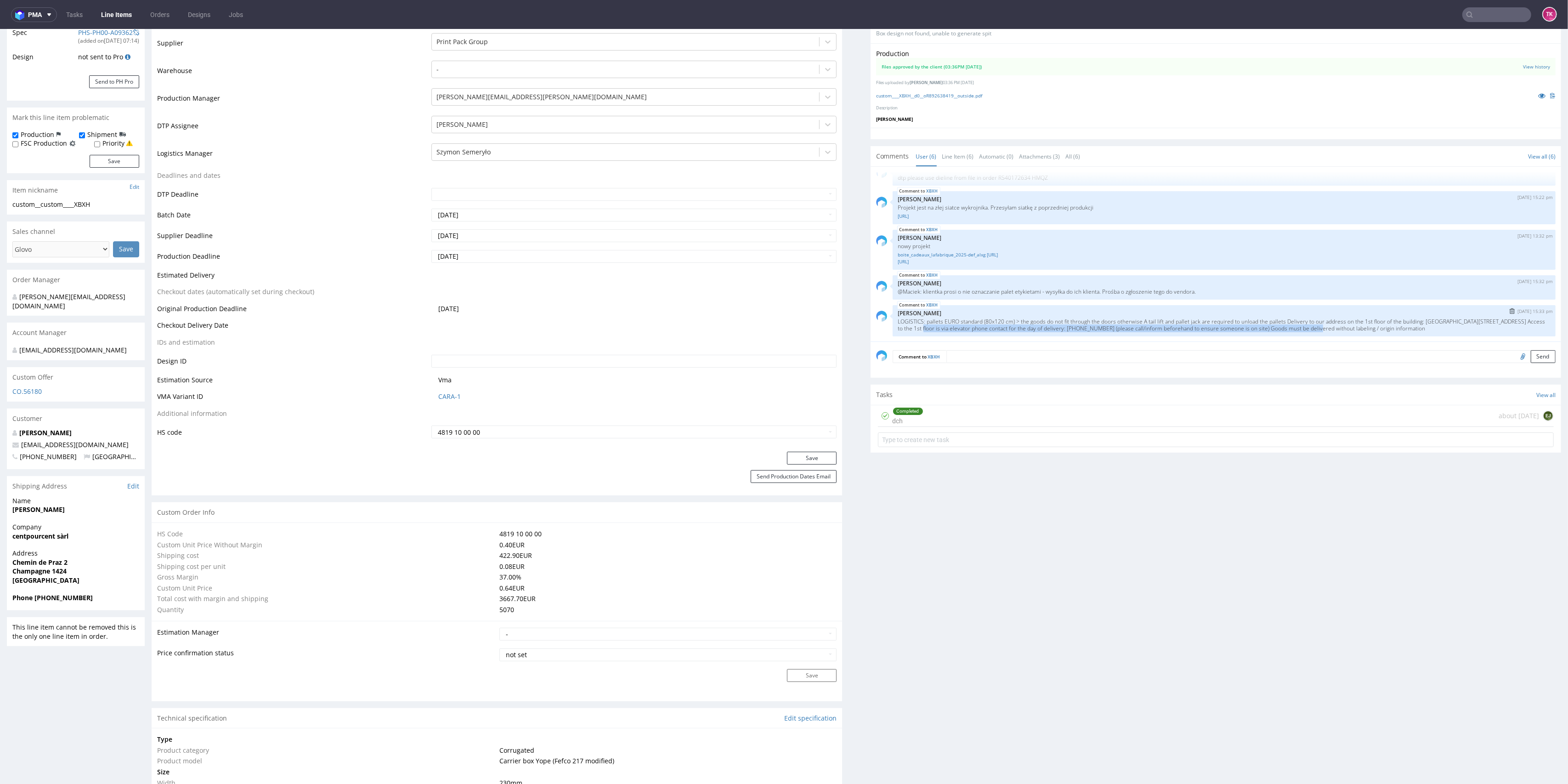
copy p "Access to the 1st floor is via elevator phone contact for the day of delivery: …"
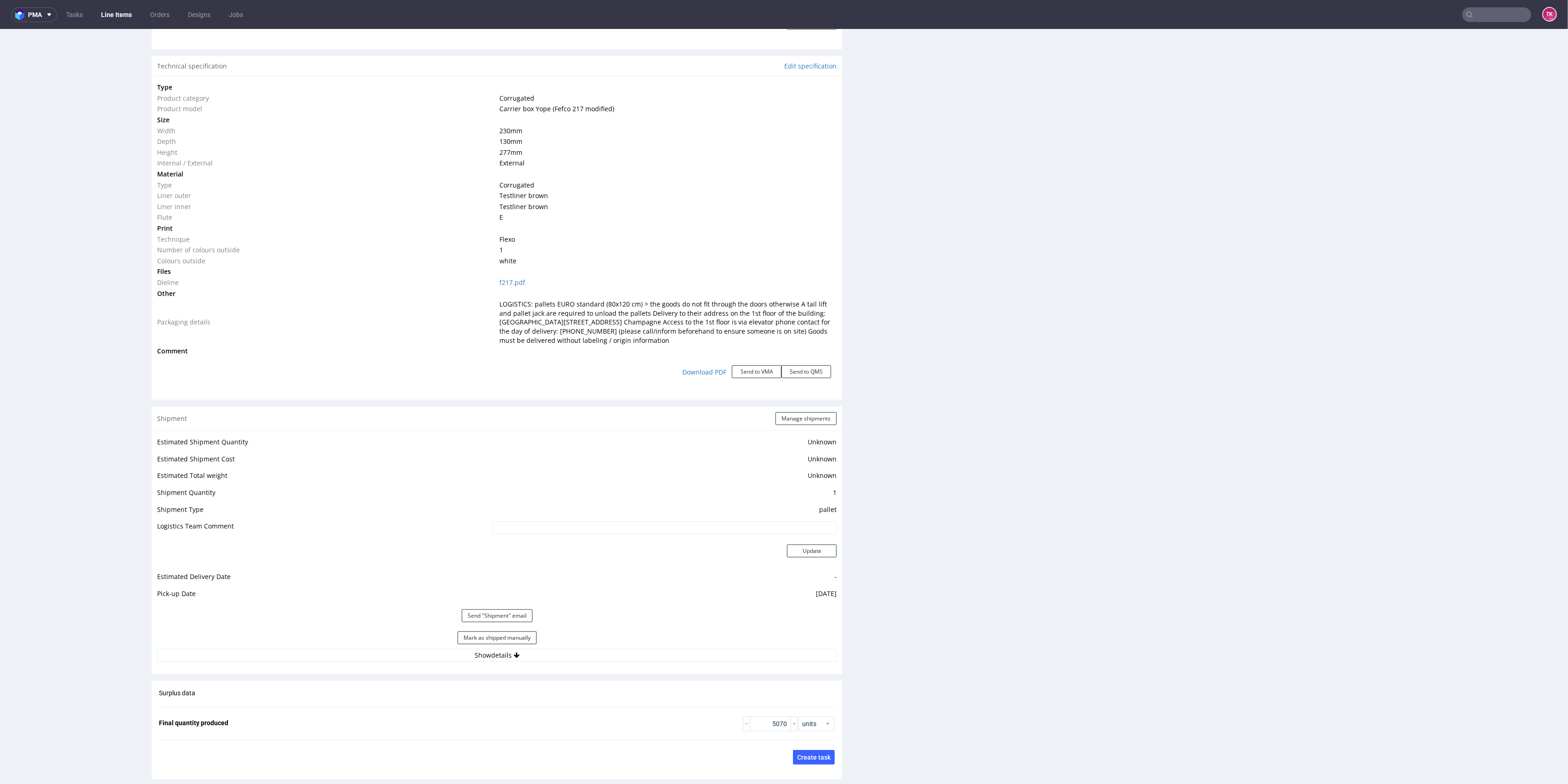
scroll to position [919, 0]
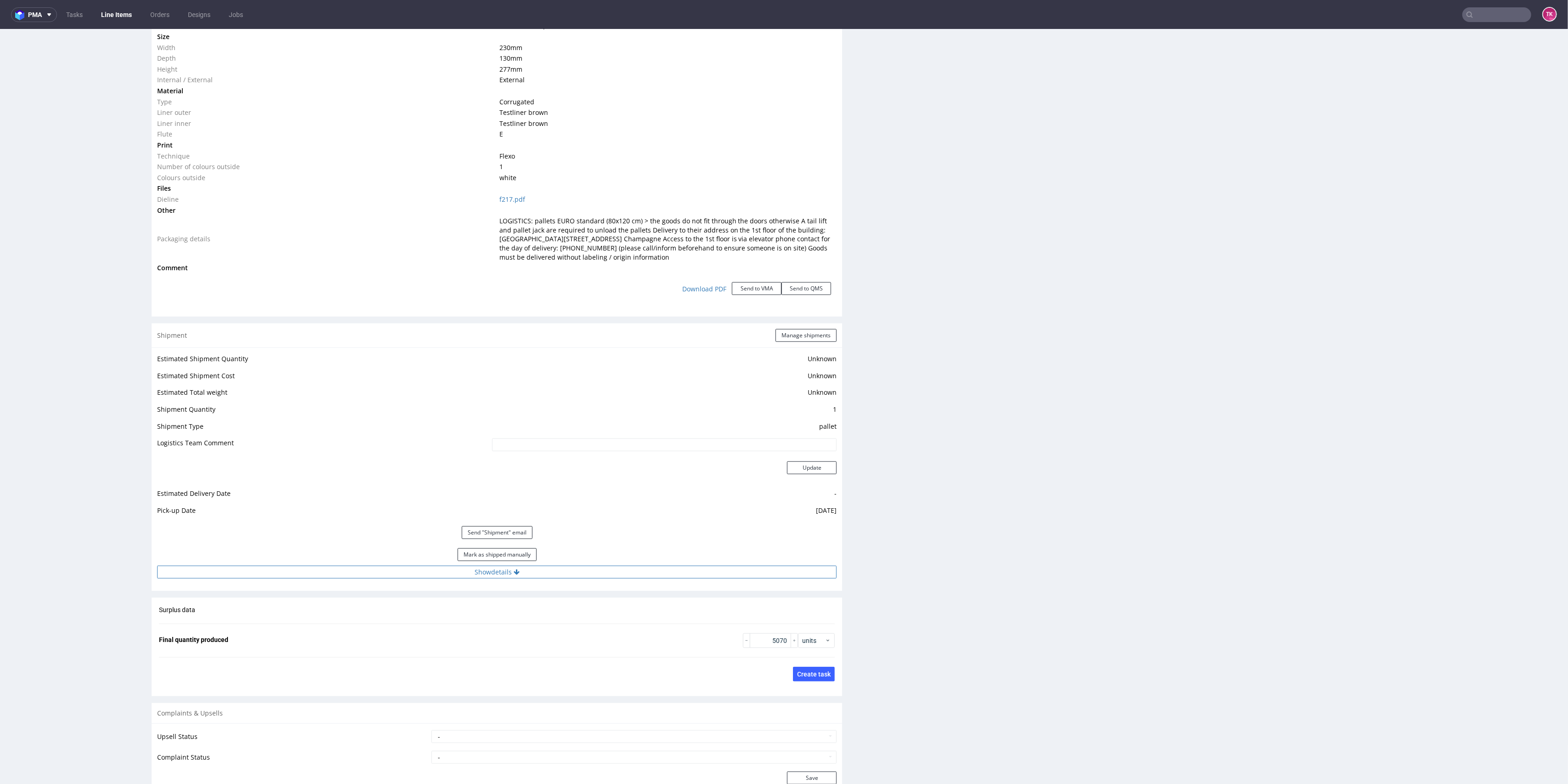
click at [403, 572] on button "Show details" at bounding box center [496, 572] width 679 height 13
drag, startPoint x: 446, startPoint y: 634, endPoint x: 220, endPoint y: 627, distance: 226.1
click at [183, 629] on tr "Tracking number czekamu na wycenę" at bounding box center [496, 634] width 679 height 20
paste input "PLWAW508038062"
type input "PLWAW508038062"
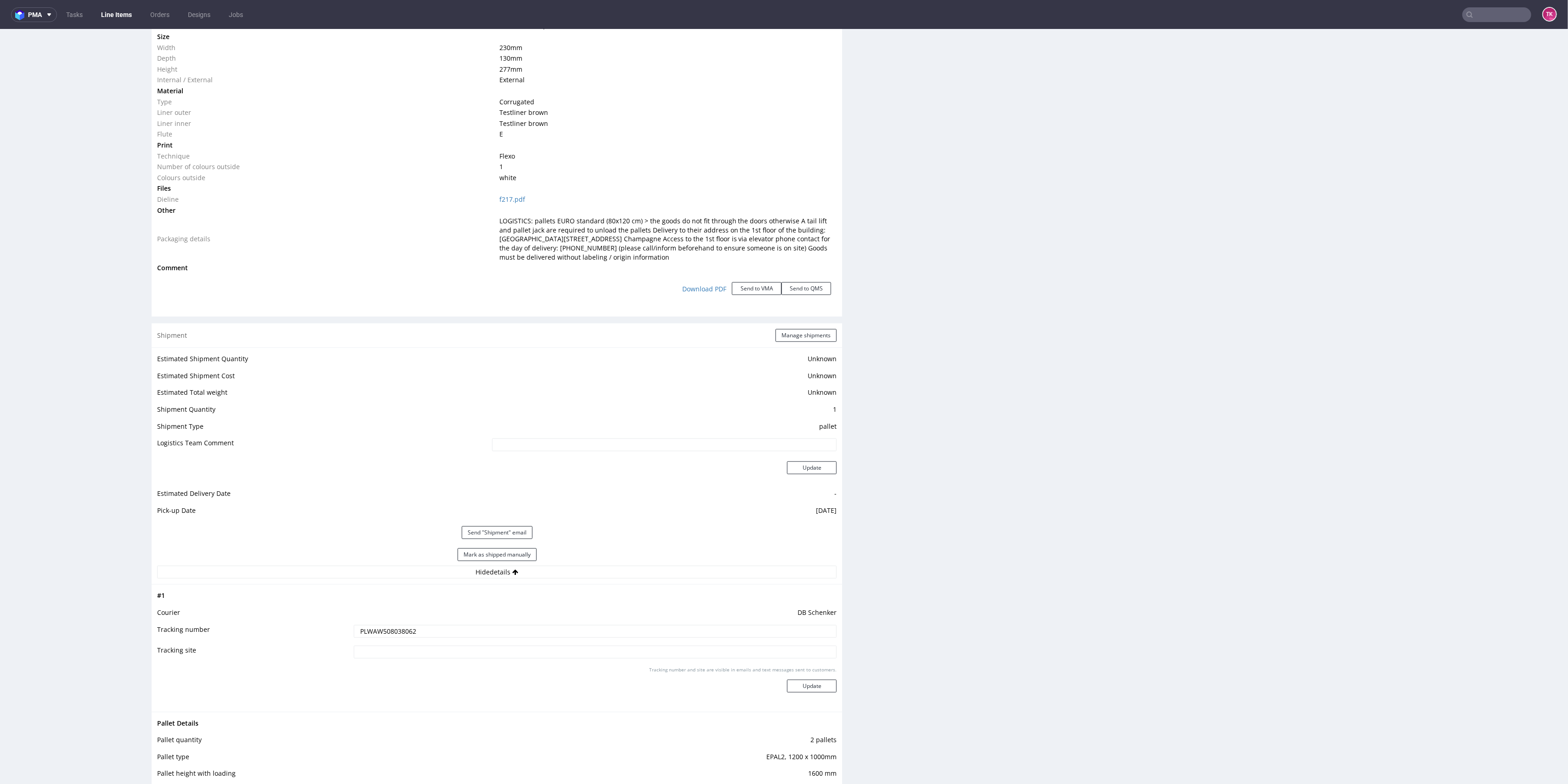
click at [797, 676] on div "Tracking number and site are visible in emails and text messages sent to custom…" at bounding box center [595, 683] width 483 height 33
click at [808, 685] on button "Update" at bounding box center [812, 686] width 50 height 13
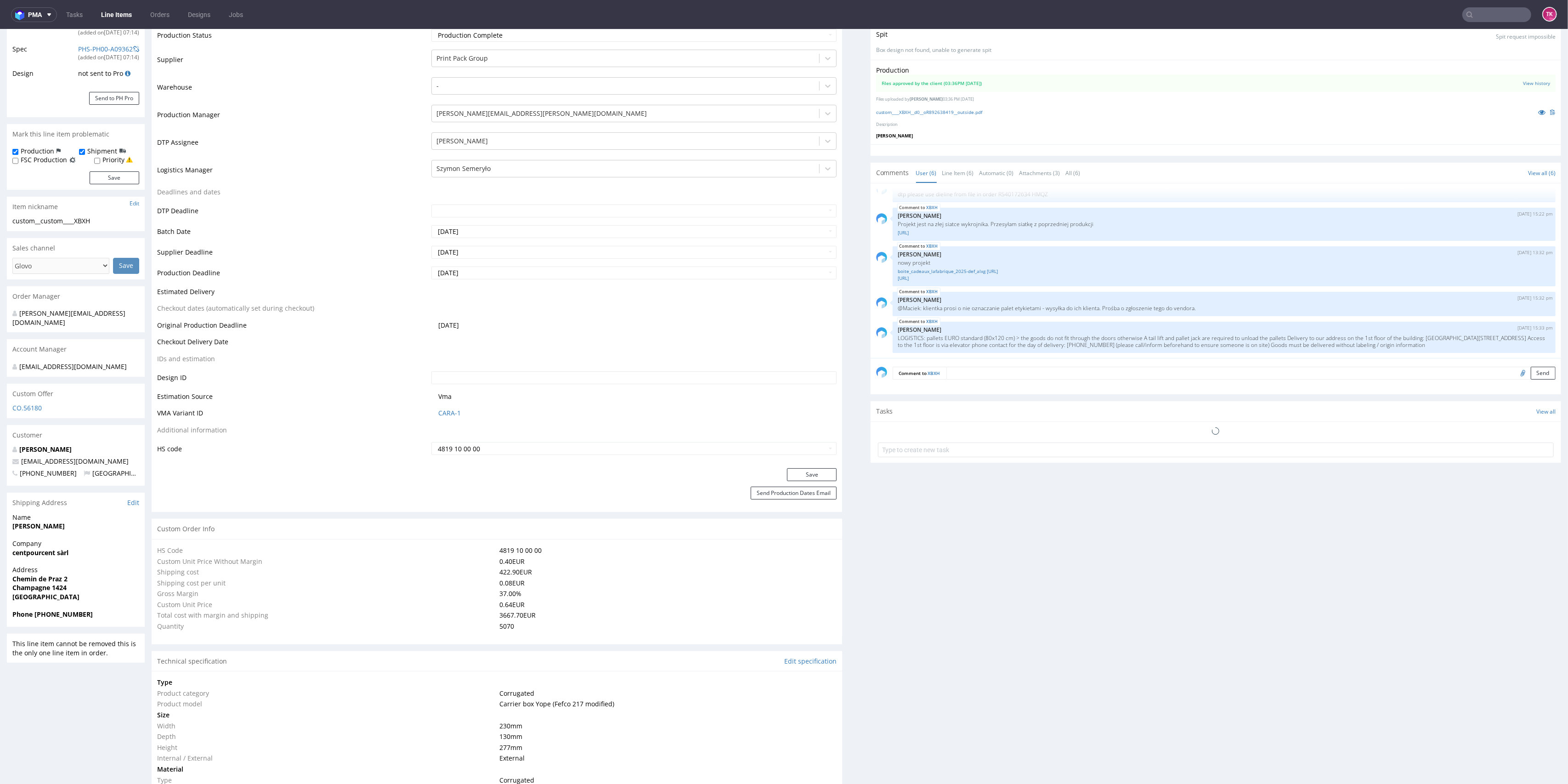
scroll to position [161, 0]
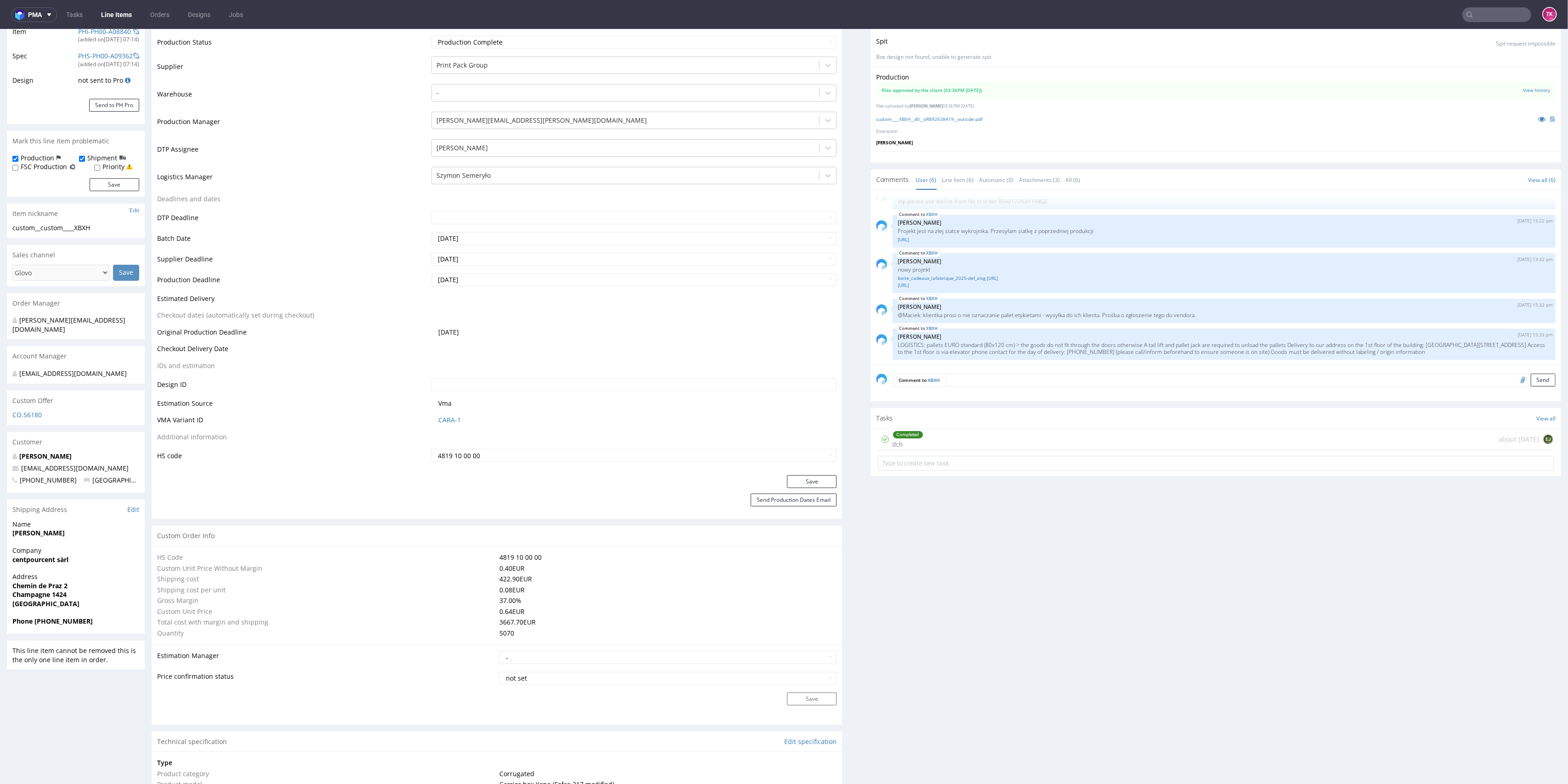
click at [119, 13] on link "Line Items" at bounding box center [116, 15] width 42 height 15
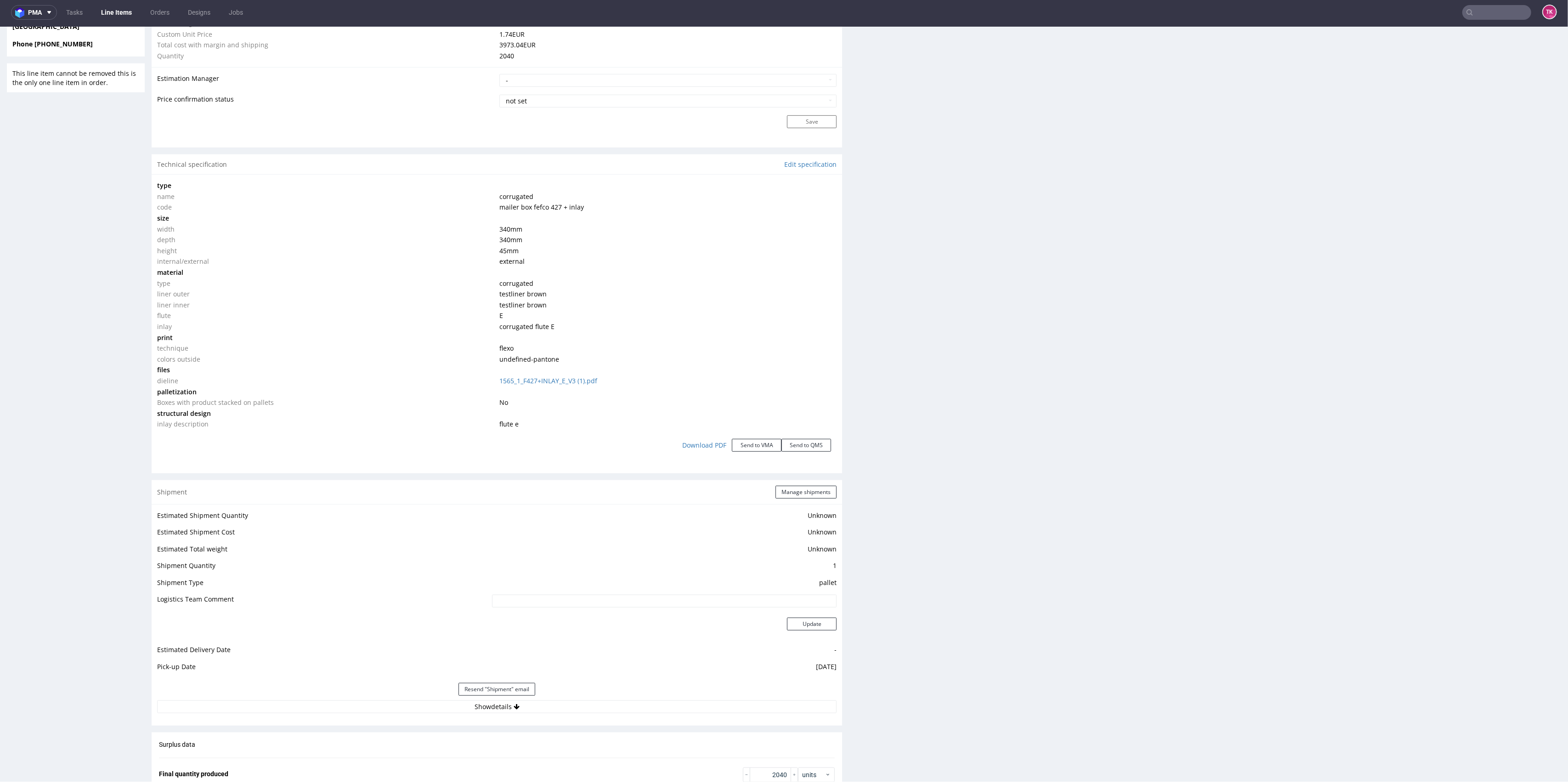
scroll to position [1010, 0]
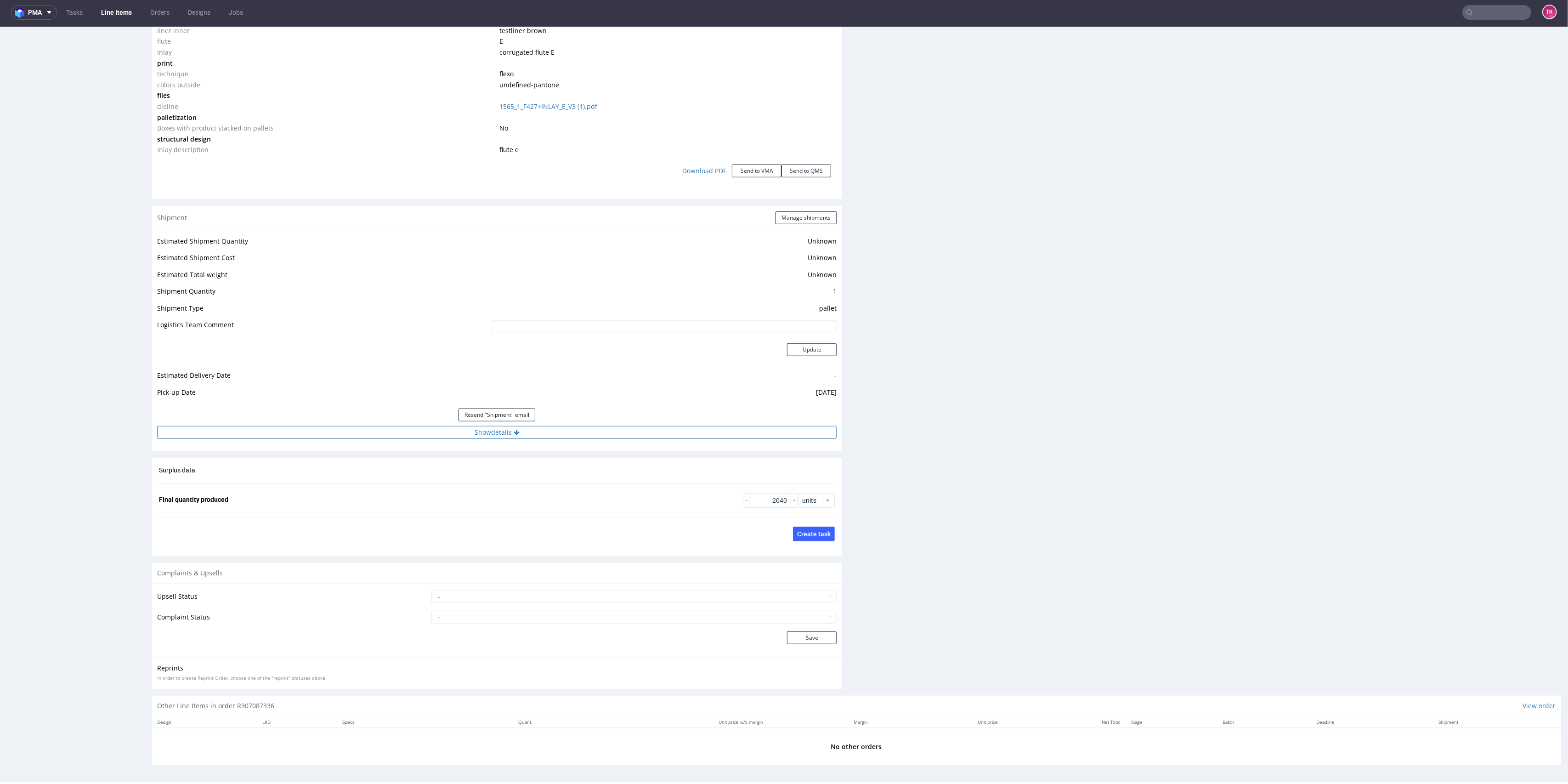
drag, startPoint x: 536, startPoint y: 437, endPoint x: 529, endPoint y: 430, distance: 9.9
click at [536, 437] on button "Show details" at bounding box center [496, 433] width 679 height 13
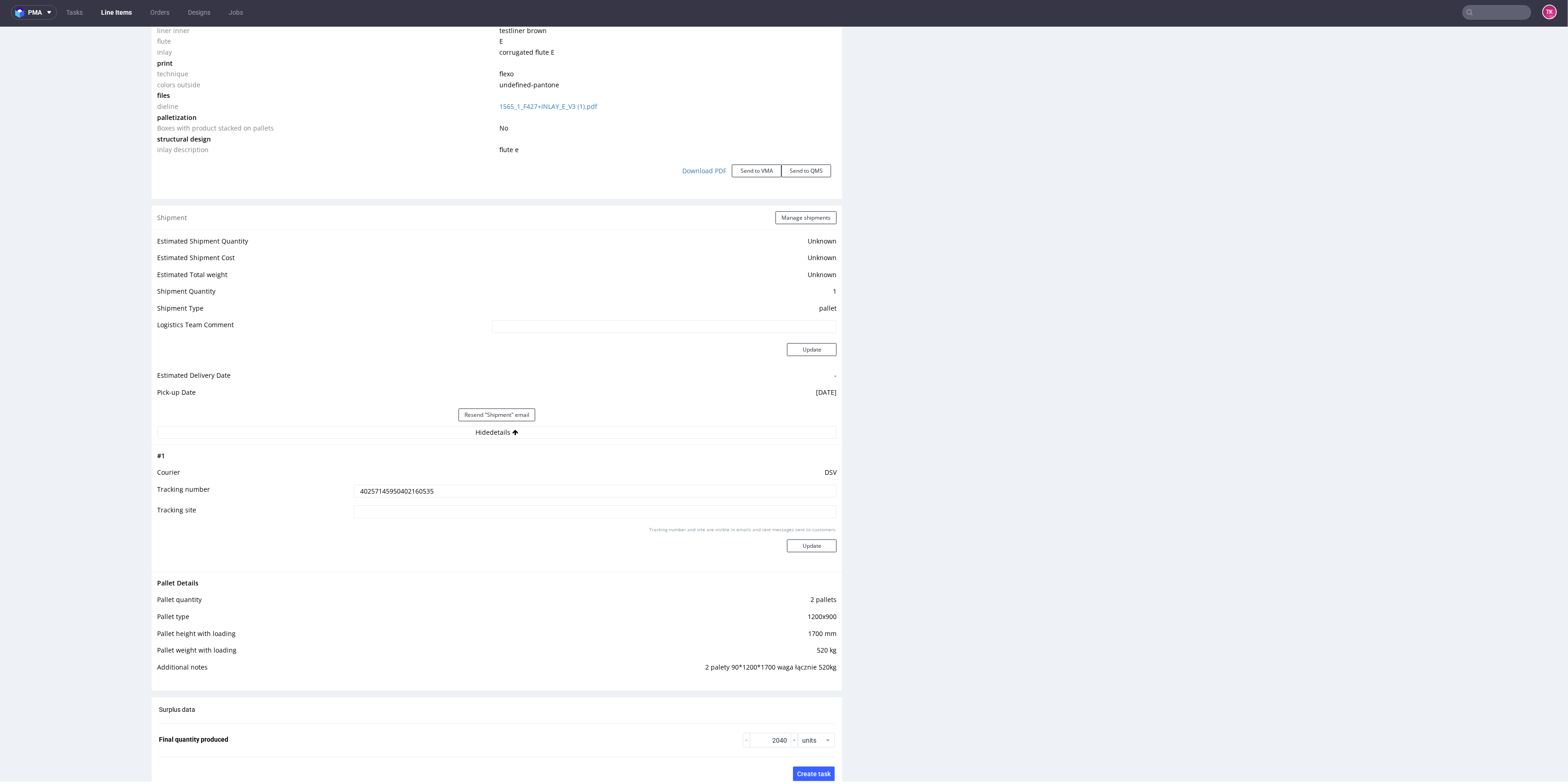
click at [458, 484] on td "40257145950402160535" at bounding box center [595, 494] width 486 height 20
click at [413, 488] on input "40257145950402160535" at bounding box center [595, 491] width 483 height 13
click at [391, 496] on input "40257145950402160535" at bounding box center [595, 491] width 483 height 13
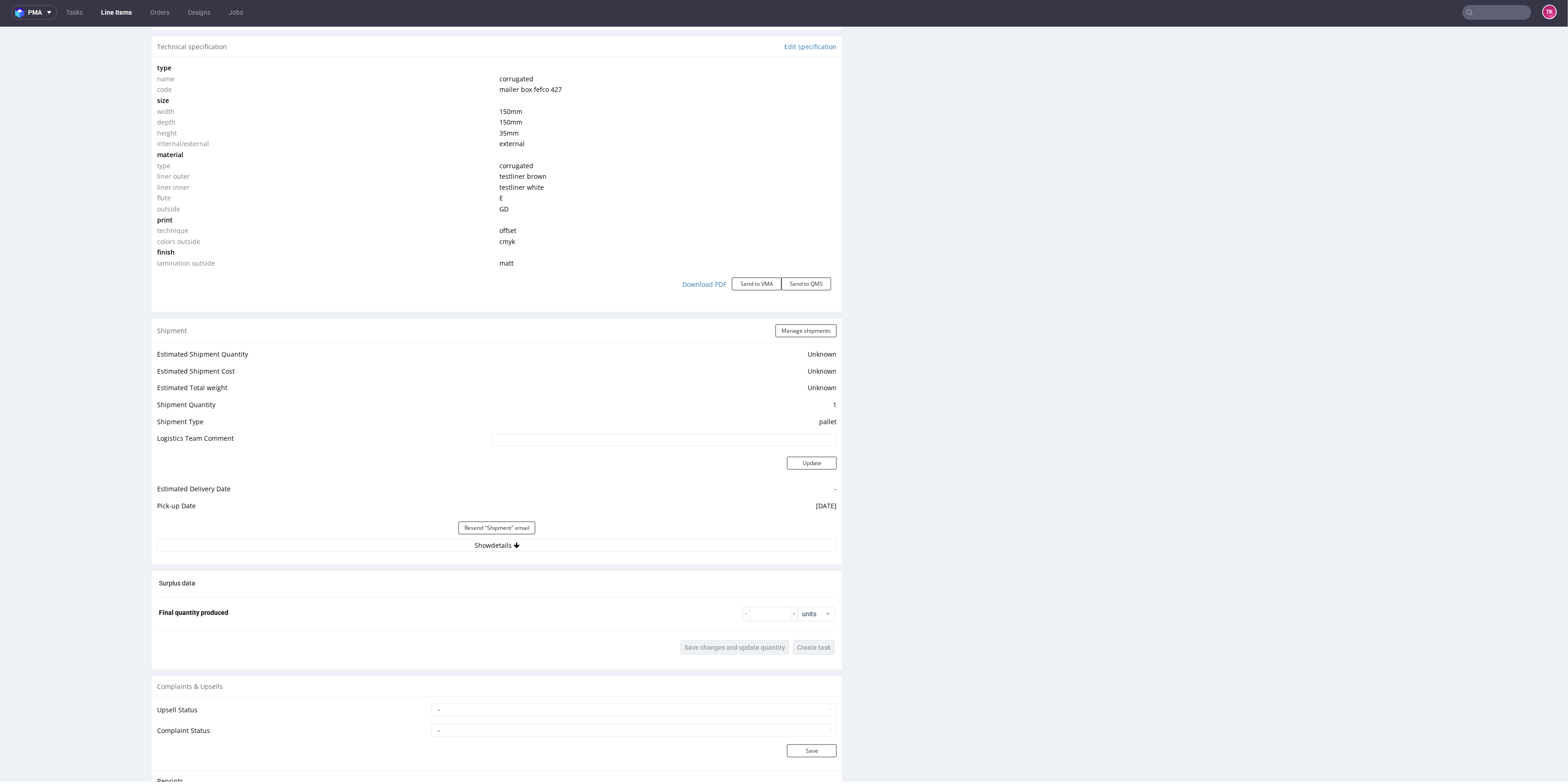
scroll to position [919, 0]
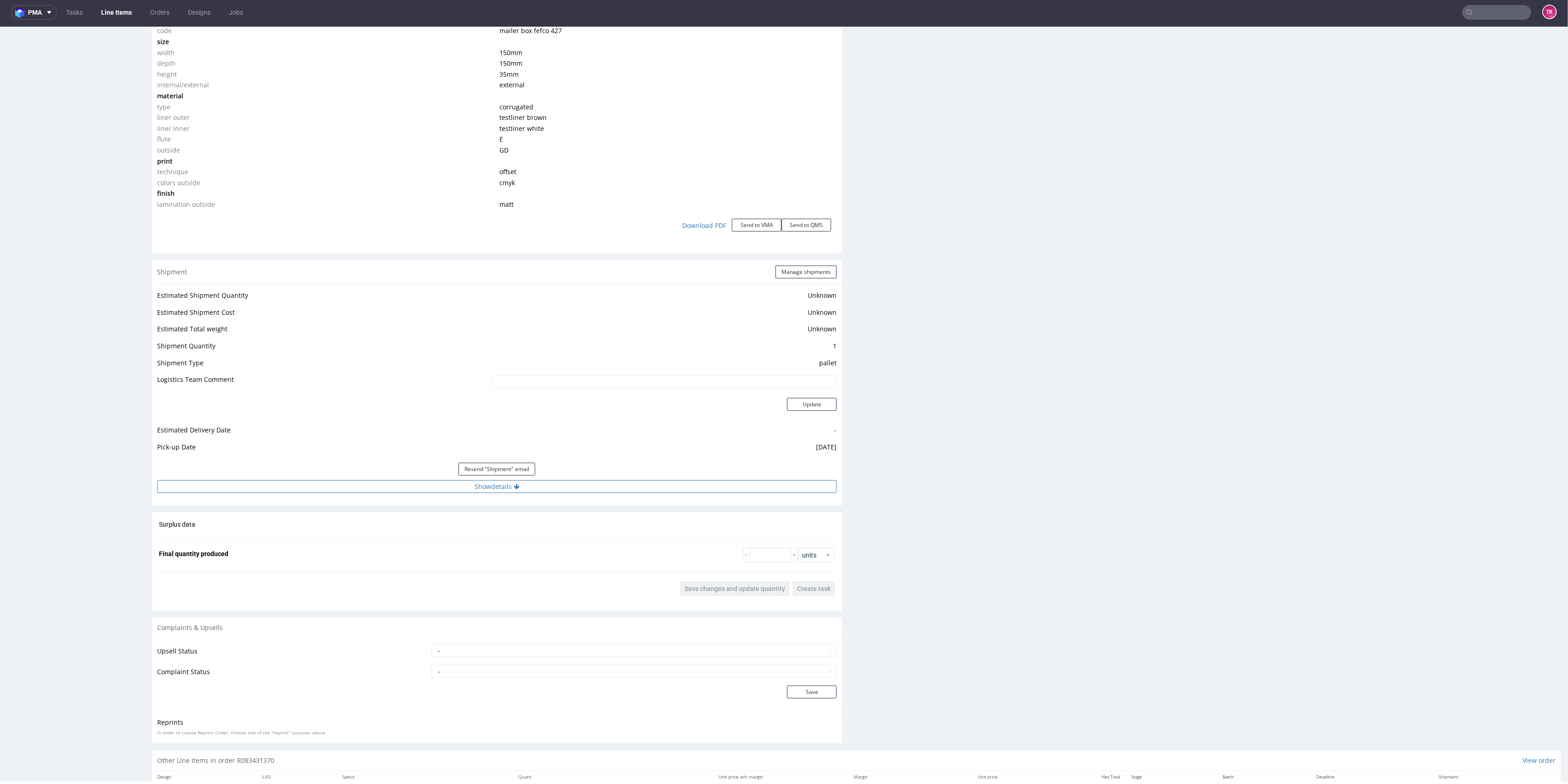
click at [603, 492] on div "Shipment Manage shipments Estimated Shipment Quantity Unknown Estimated Shipmen…" at bounding box center [497, 383] width 690 height 245
drag, startPoint x: 602, startPoint y: 490, endPoint x: 591, endPoint y: 495, distance: 12.1
click at [600, 490] on button "Show details" at bounding box center [496, 487] width 679 height 13
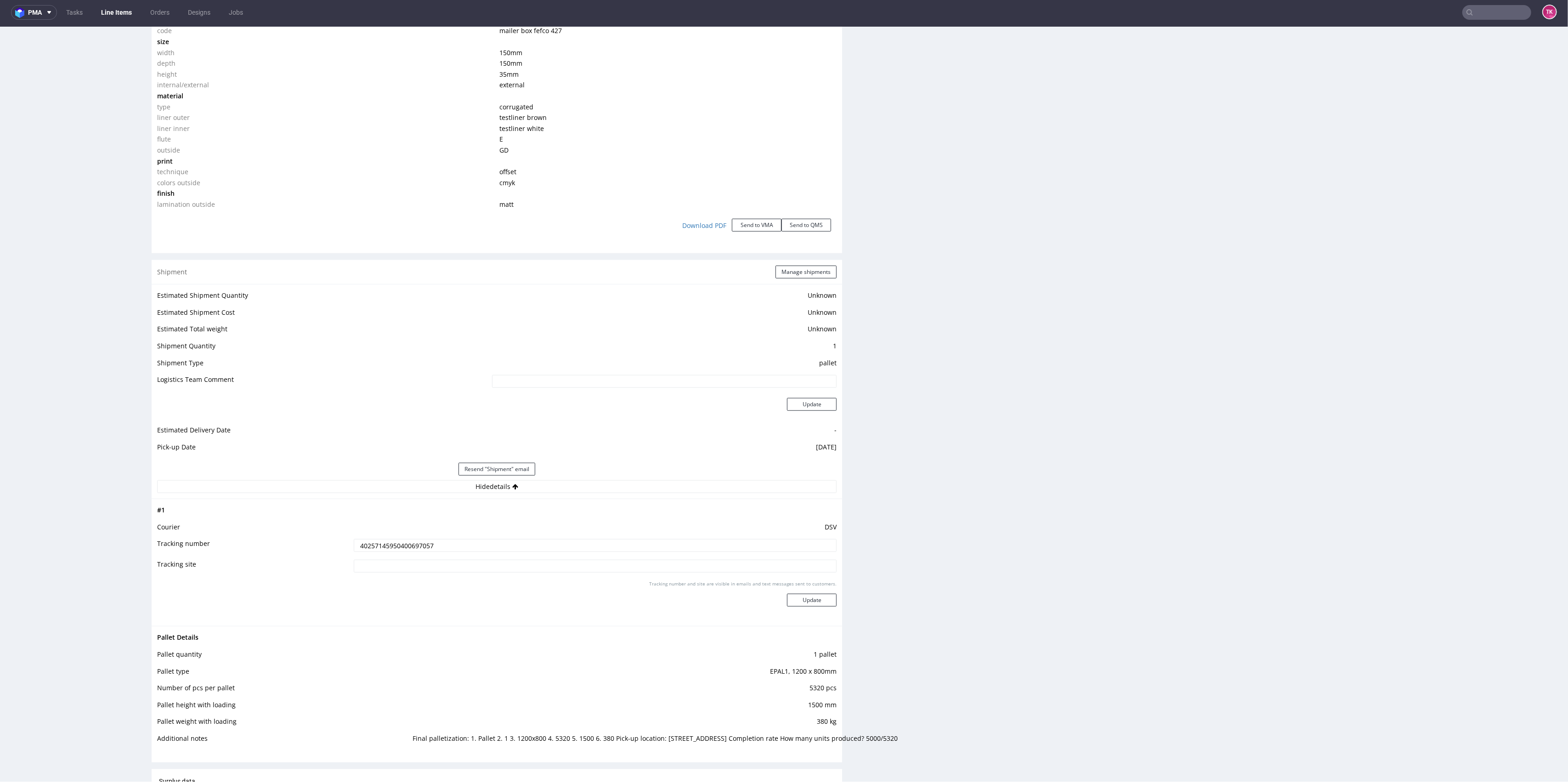
click at [396, 547] on input "40257145950400697057" at bounding box center [595, 546] width 483 height 13
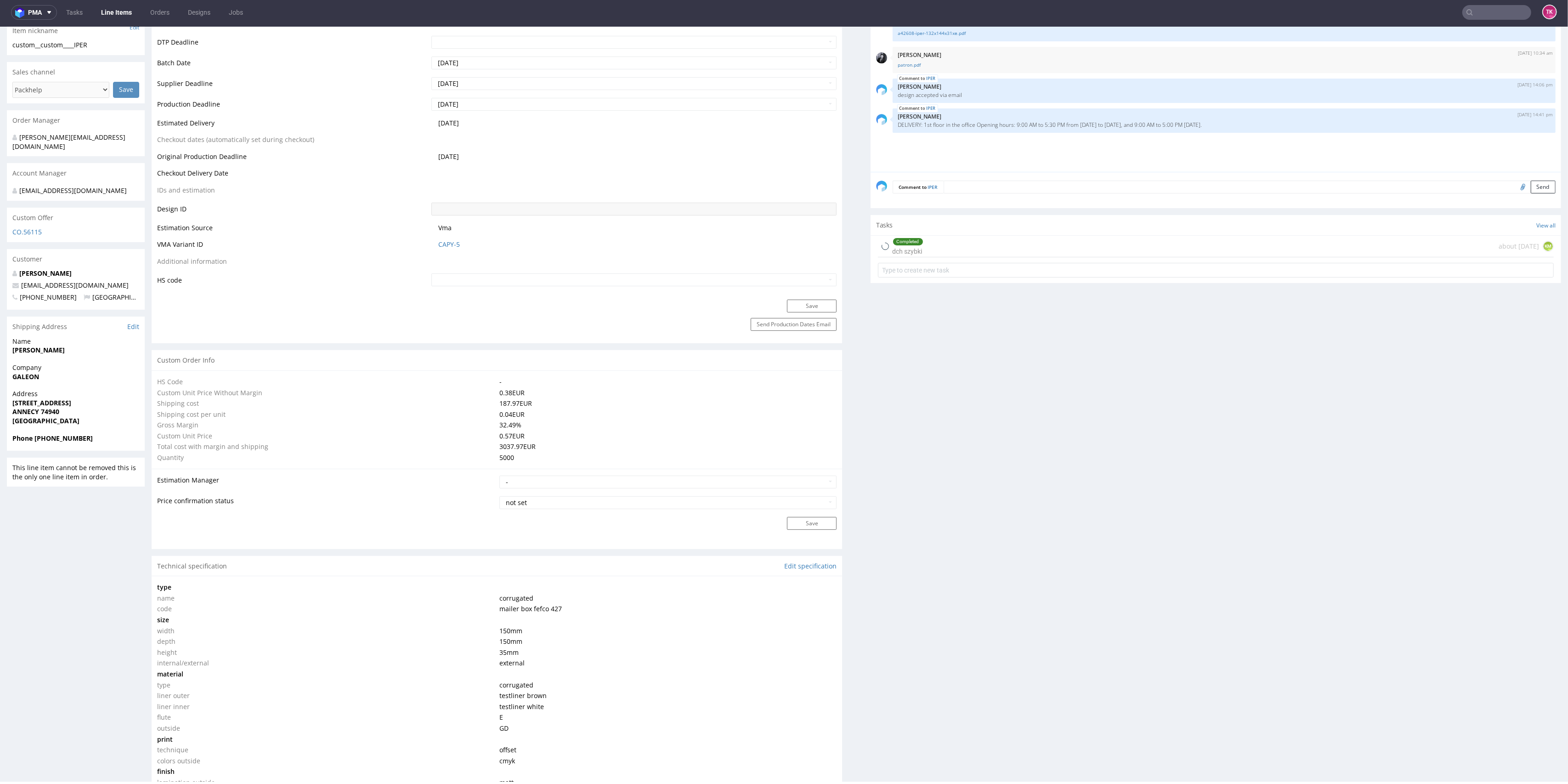
scroll to position [708, 0]
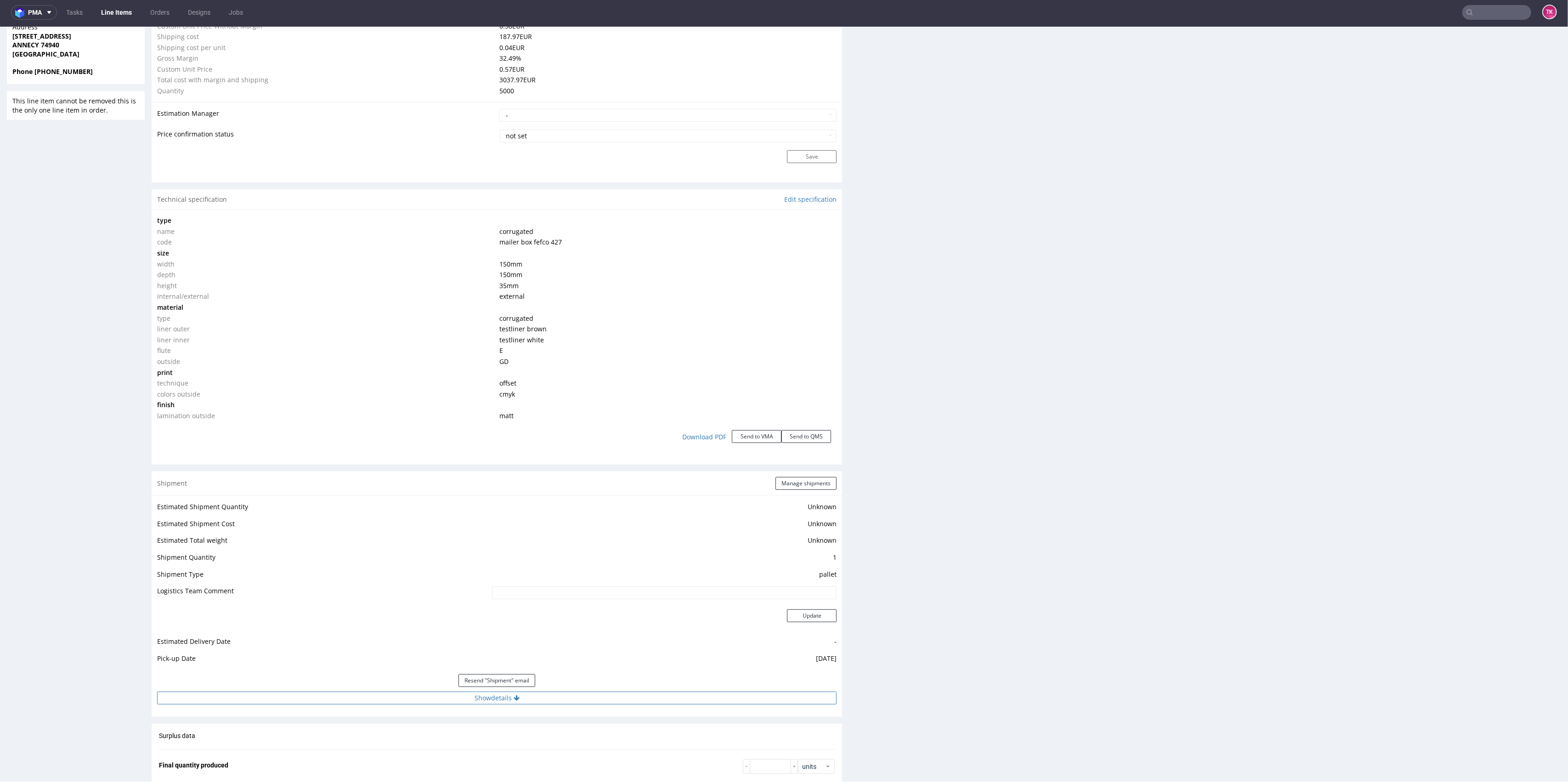
drag, startPoint x: 412, startPoint y: 684, endPoint x: 412, endPoint y: 694, distance: 10.0
click at [411, 687] on div "Resend "Shipment" email" at bounding box center [496, 680] width 679 height 22
click at [412, 698] on button "Show details" at bounding box center [496, 699] width 679 height 13
click at [381, 748] on td "DSV" at bounding box center [595, 741] width 486 height 17
click at [382, 748] on td "DSV" at bounding box center [595, 741] width 486 height 17
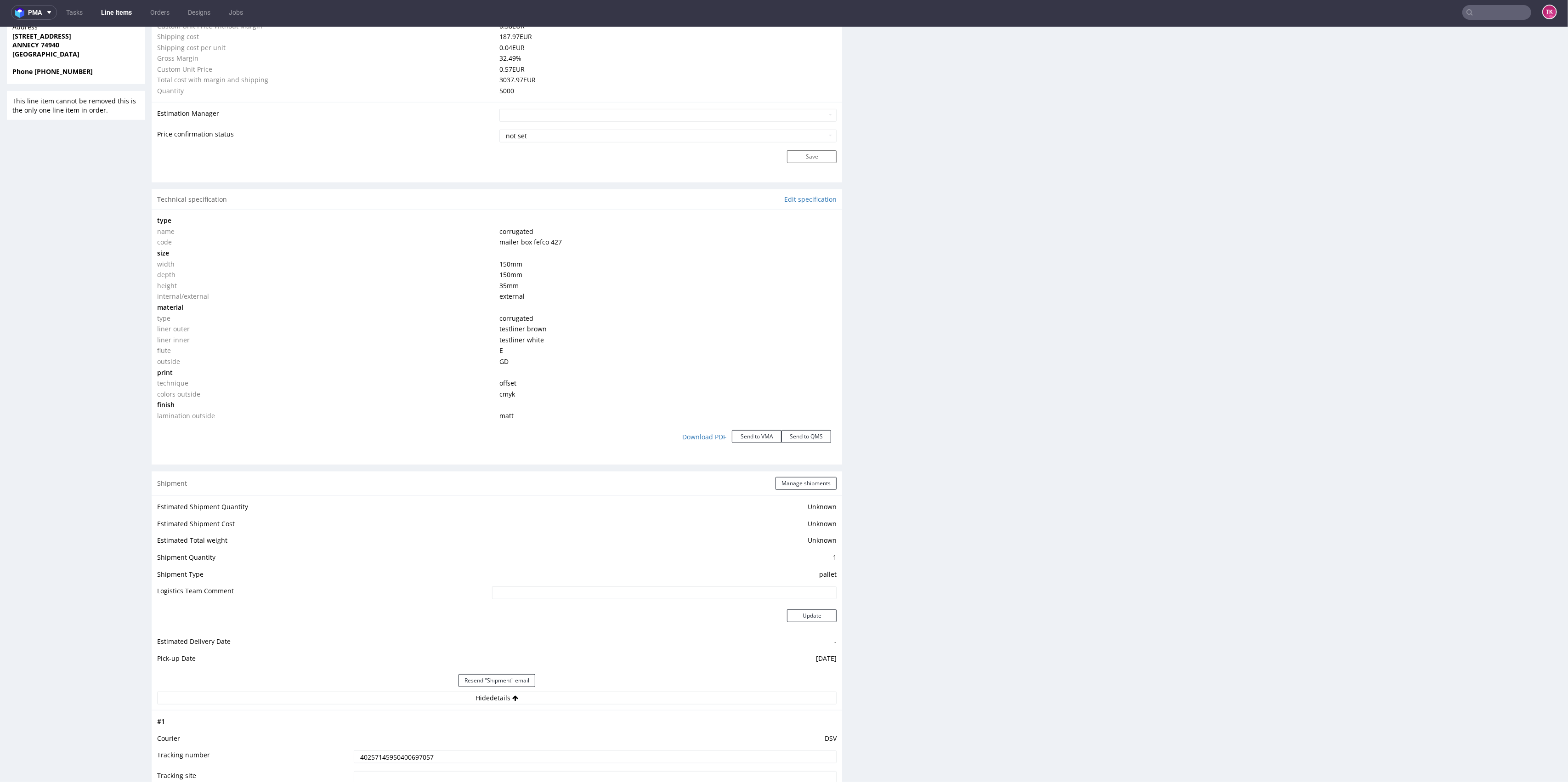
click at [387, 752] on input "40257145950400697057" at bounding box center [595, 757] width 483 height 13
click at [387, 754] on input "40257145950400697057" at bounding box center [595, 757] width 483 height 13
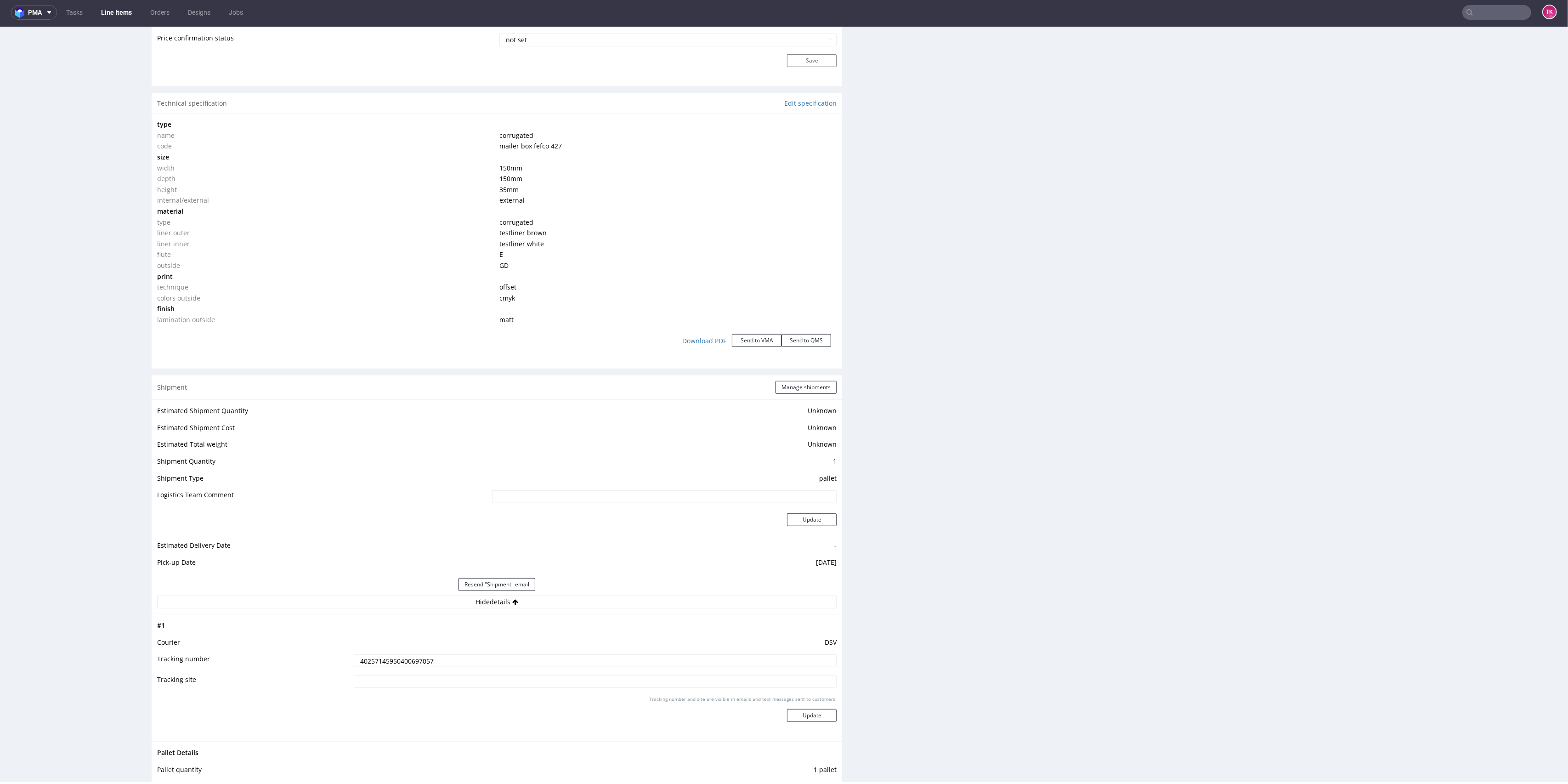
scroll to position [892, 0]
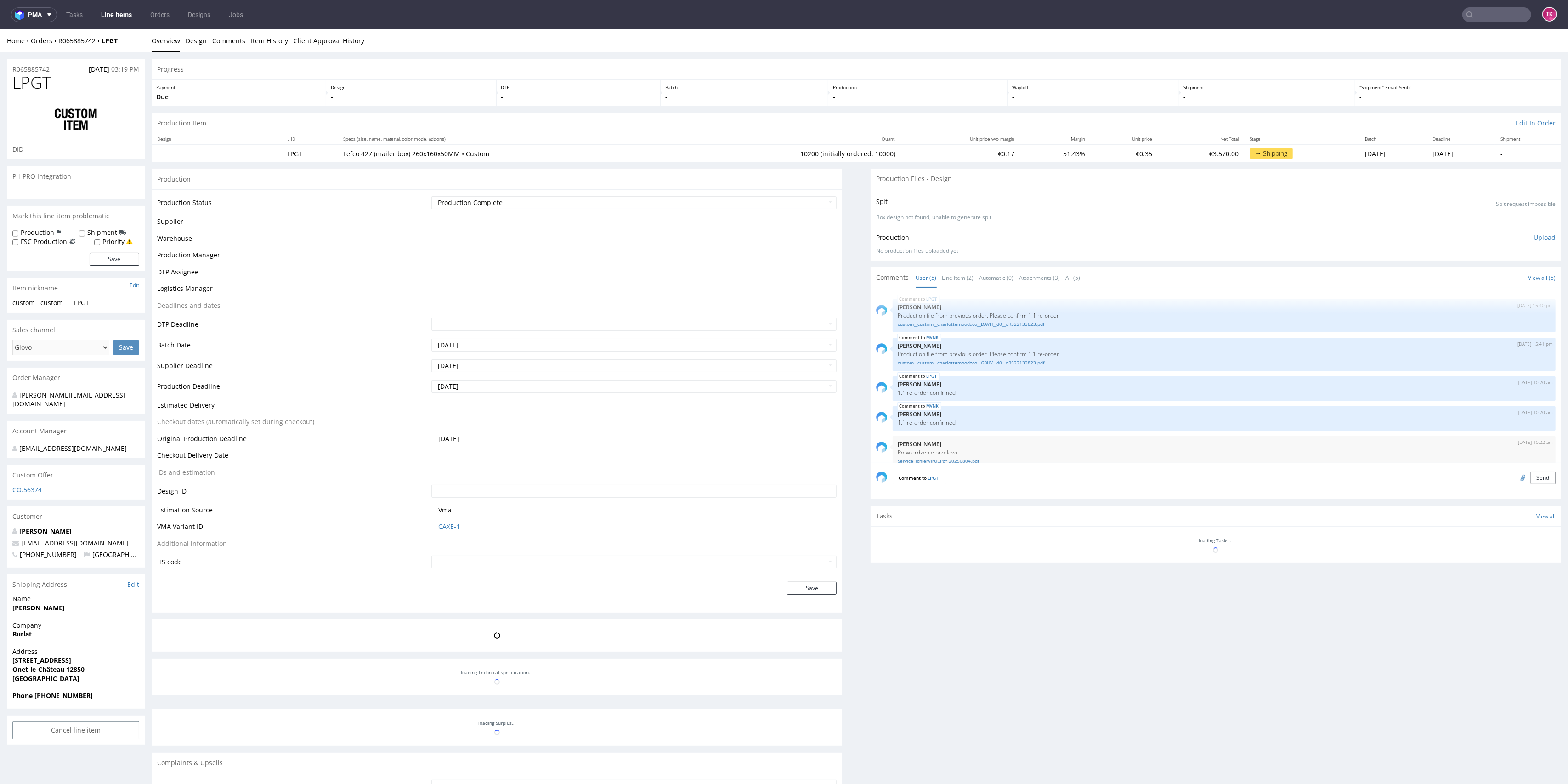
scroll to position [12, 0]
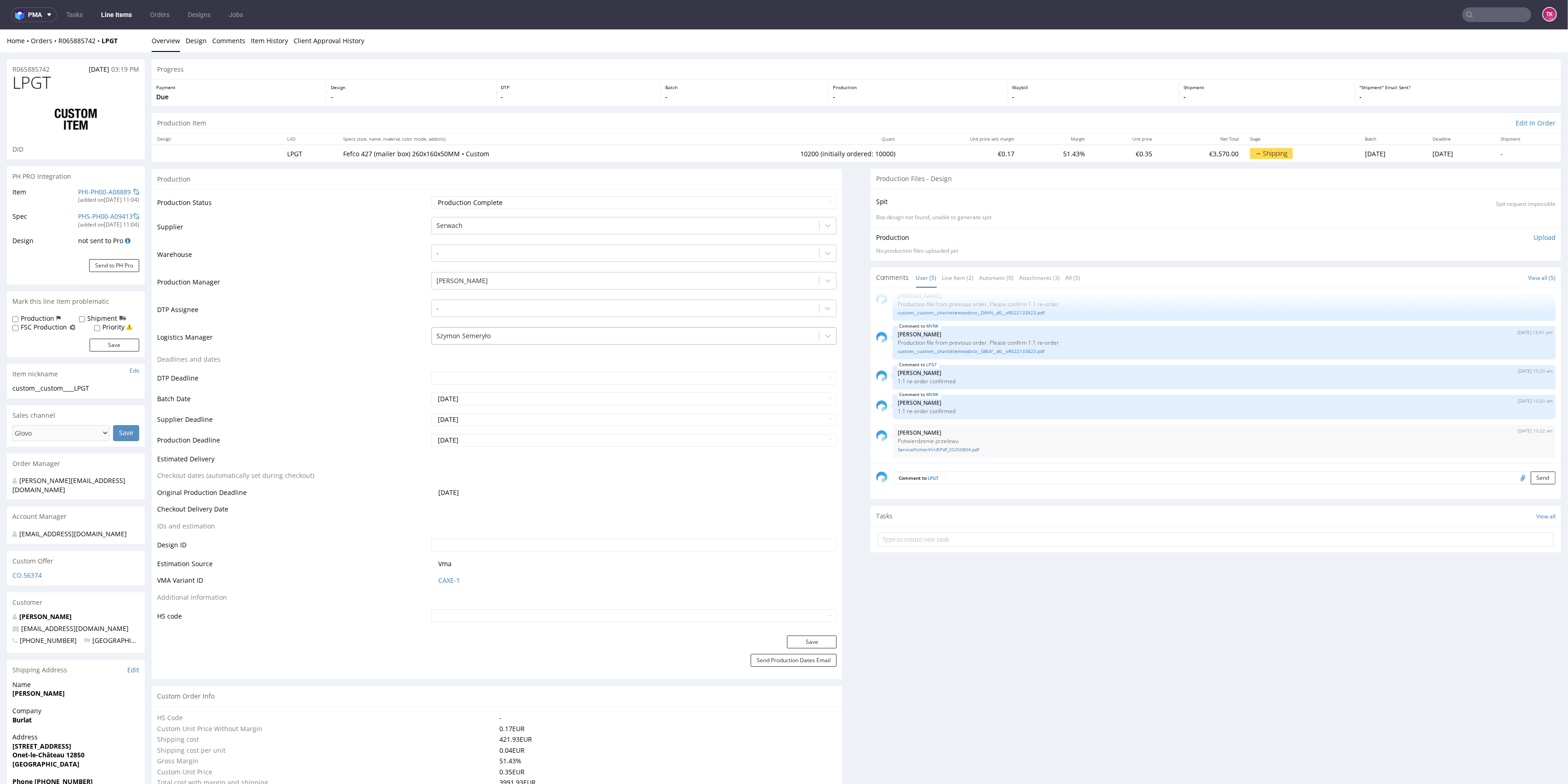
click at [455, 331] on div at bounding box center [625, 336] width 379 height 11
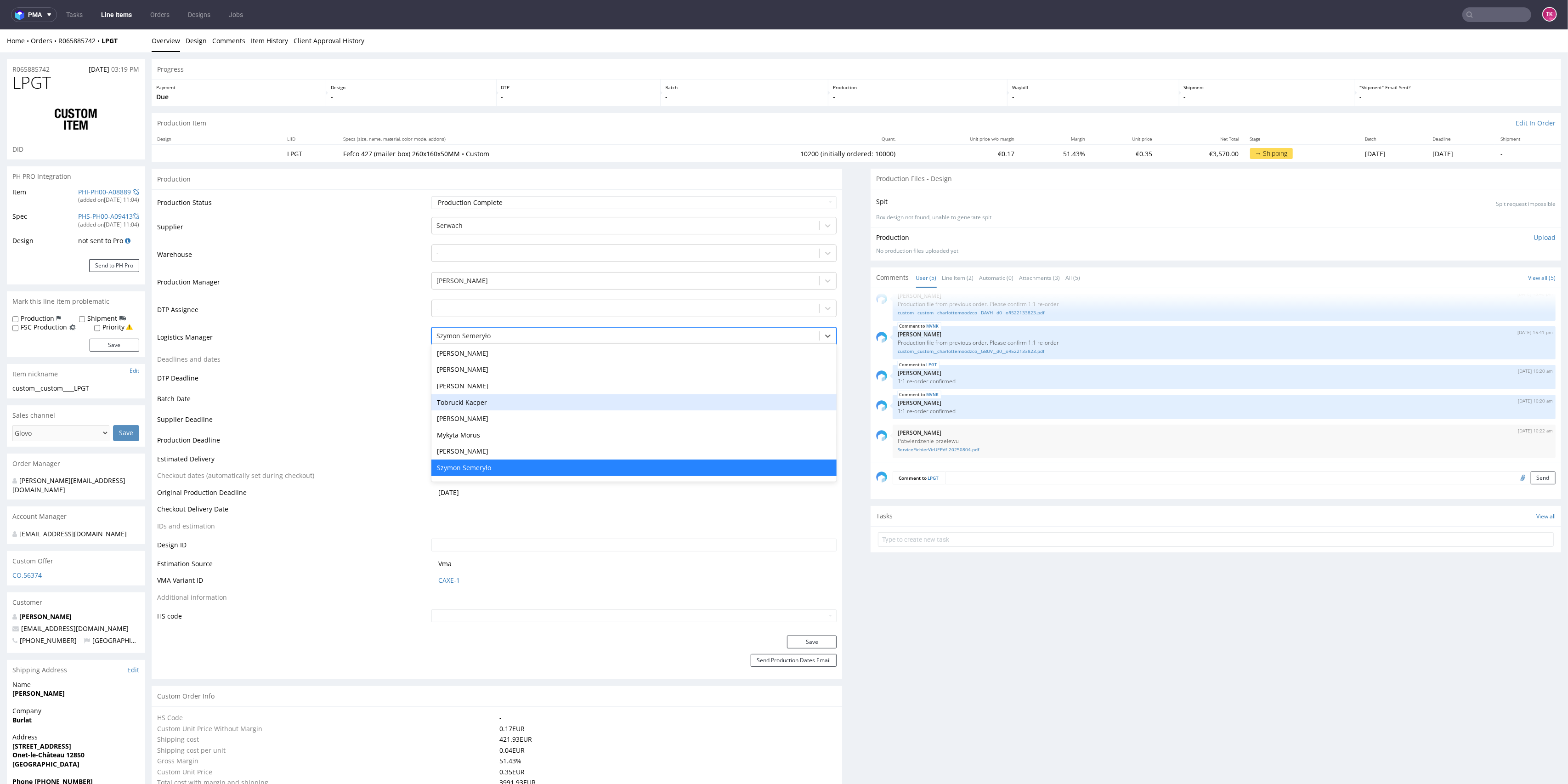
click at [481, 403] on div "Tobrucki Kacper" at bounding box center [634, 402] width 406 height 17
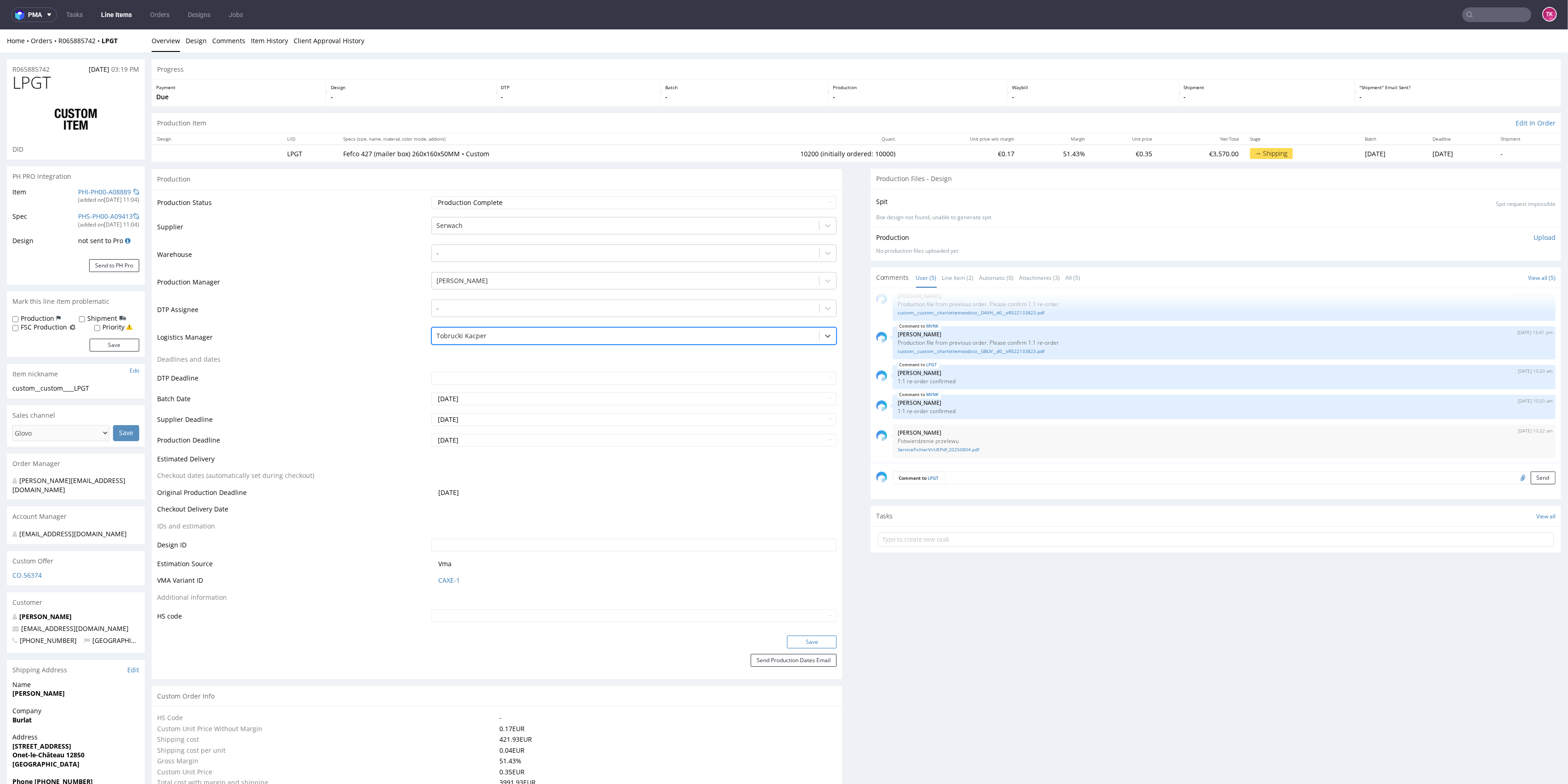
click at [805, 641] on button "Save" at bounding box center [812, 642] width 50 height 13
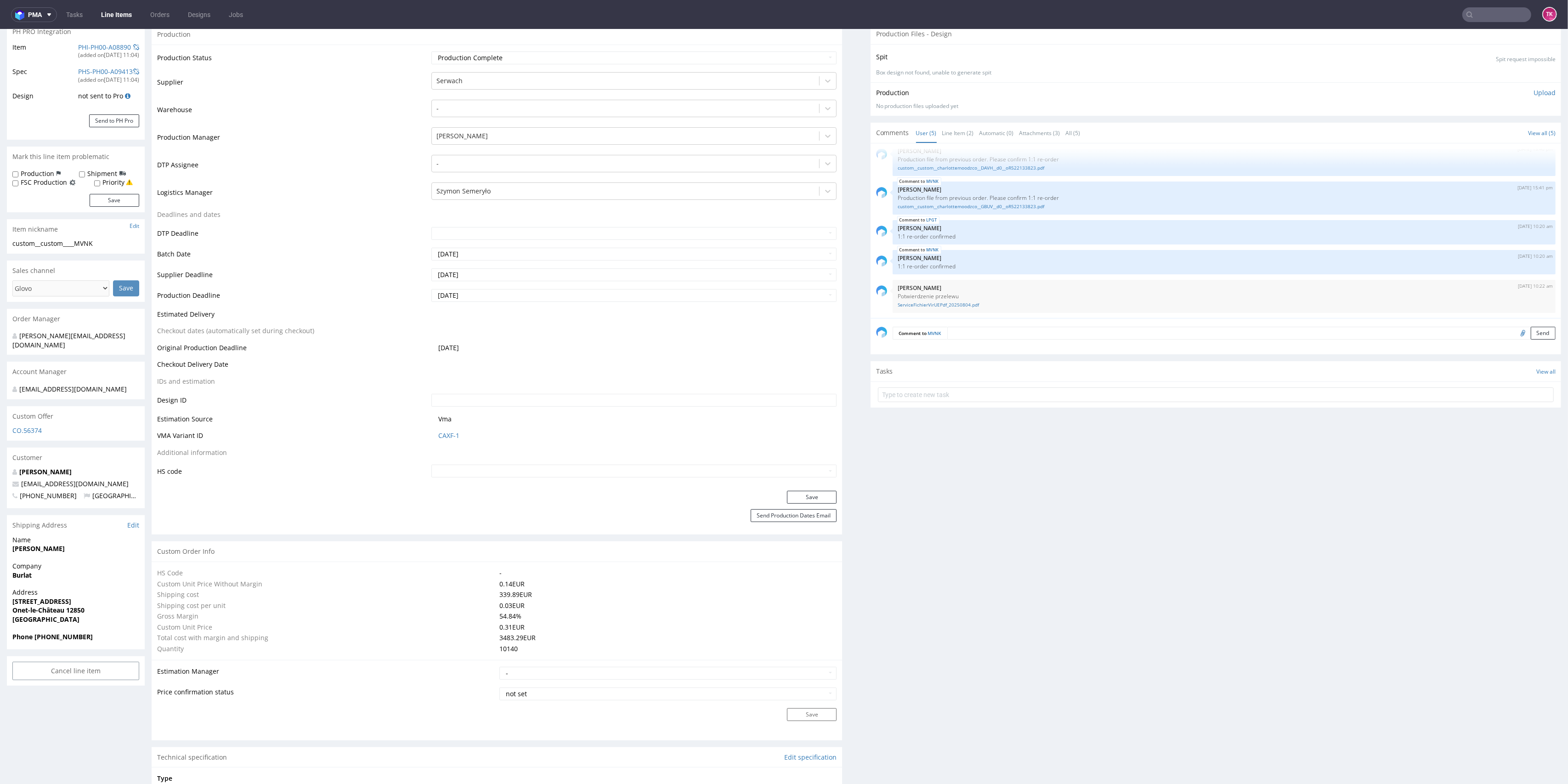
scroll to position [122, 0]
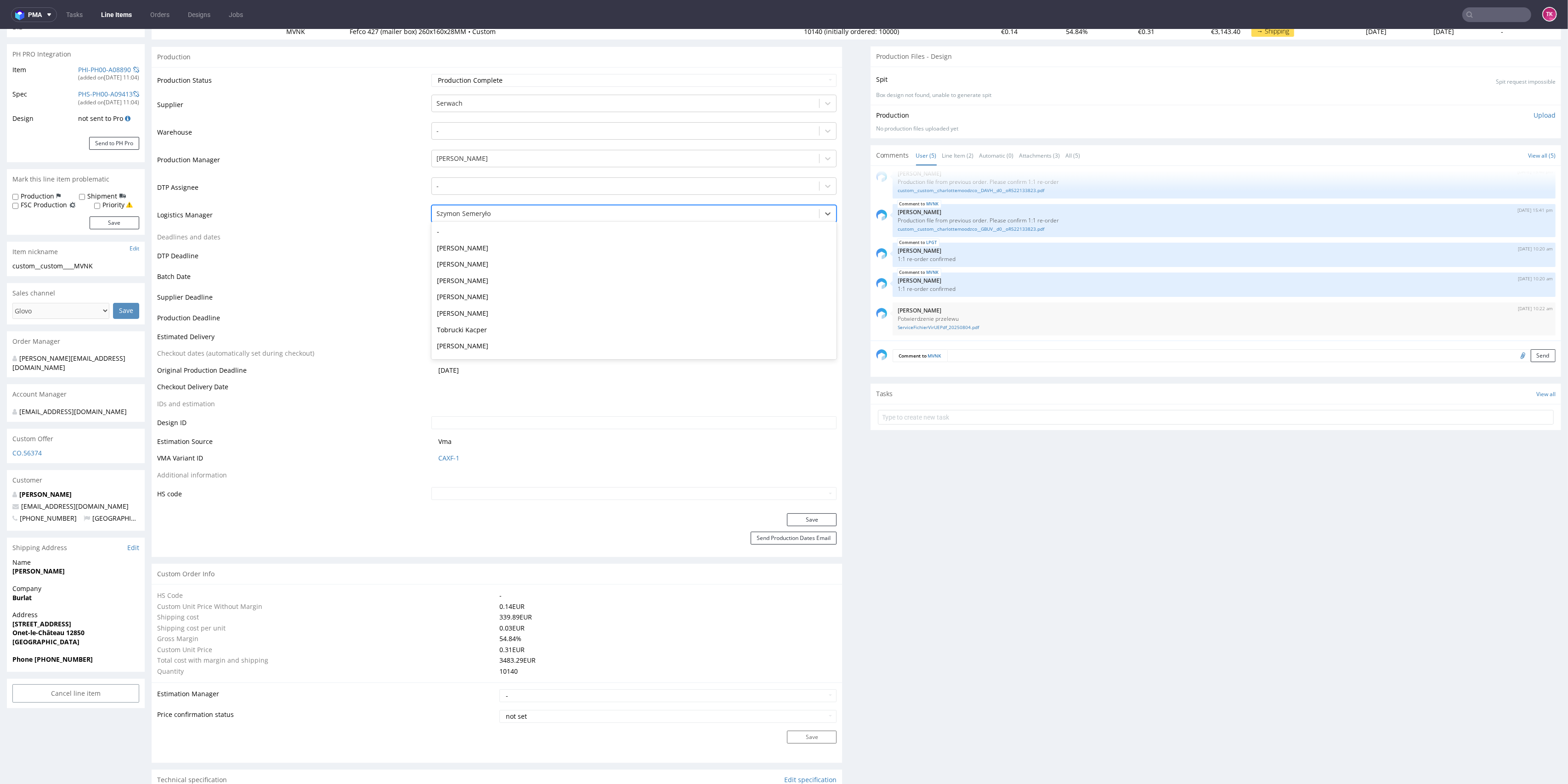
click at [476, 215] on div at bounding box center [625, 213] width 379 height 11
type input "t"
click at [478, 254] on div "Tobrucki Kacper" at bounding box center [634, 248] width 406 height 17
click at [816, 515] on button "Save" at bounding box center [812, 520] width 50 height 13
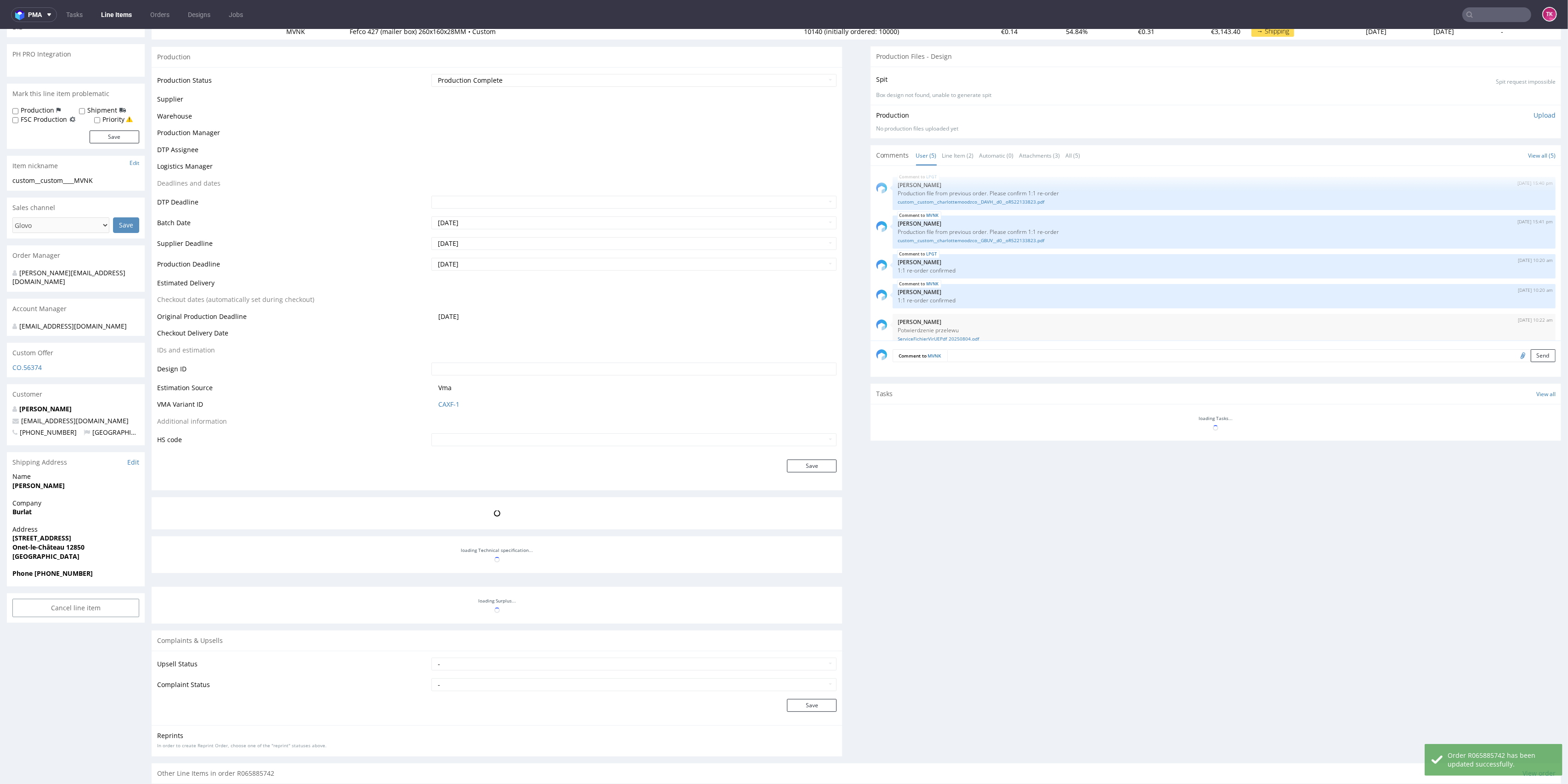
scroll to position [12, 0]
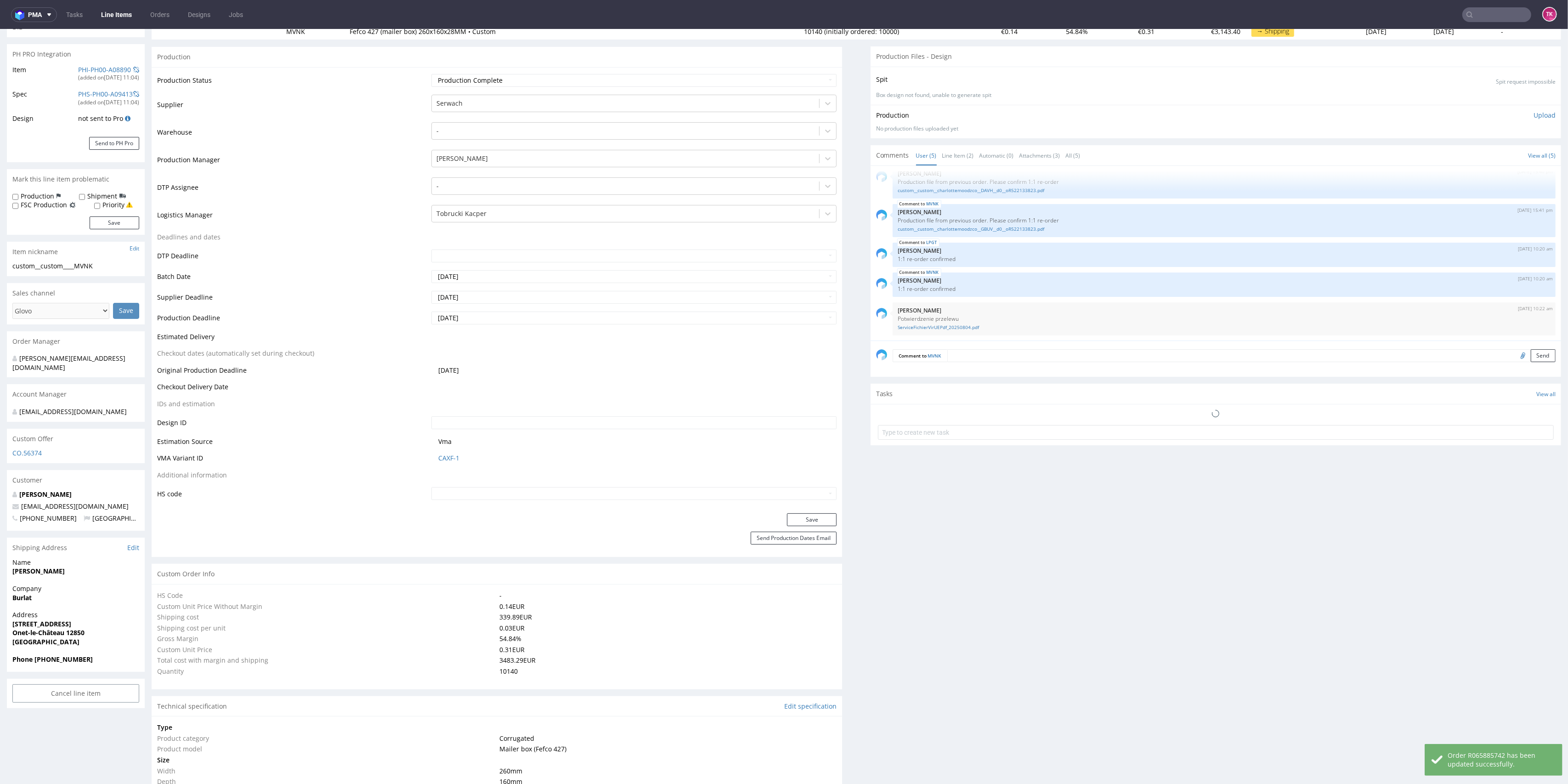
type input "10140"
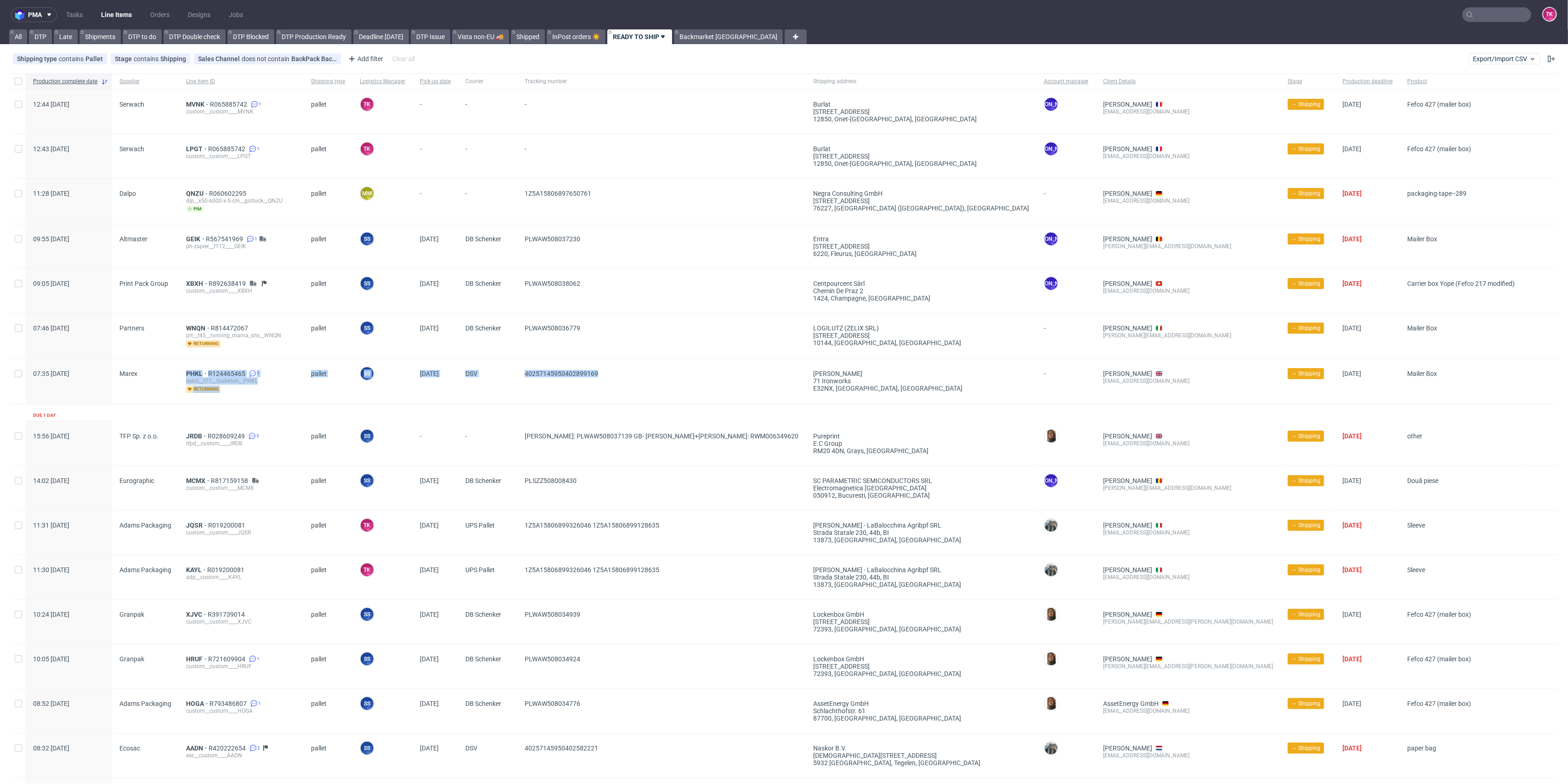
drag, startPoint x: 150, startPoint y: 372, endPoint x: 643, endPoint y: 378, distance: 493.0
click at [643, 378] on div "07:35 Tue 26.08.2025 Marex PHKL R124465465 1 ostro__f71__foulerton__PHKL return…" at bounding box center [784, 382] width 1546 height 45
click at [643, 378] on span "40257145950402899169" at bounding box center [661, 381] width 274 height 23
click at [196, 375] on span "PHKL" at bounding box center [197, 374] width 22 height 7
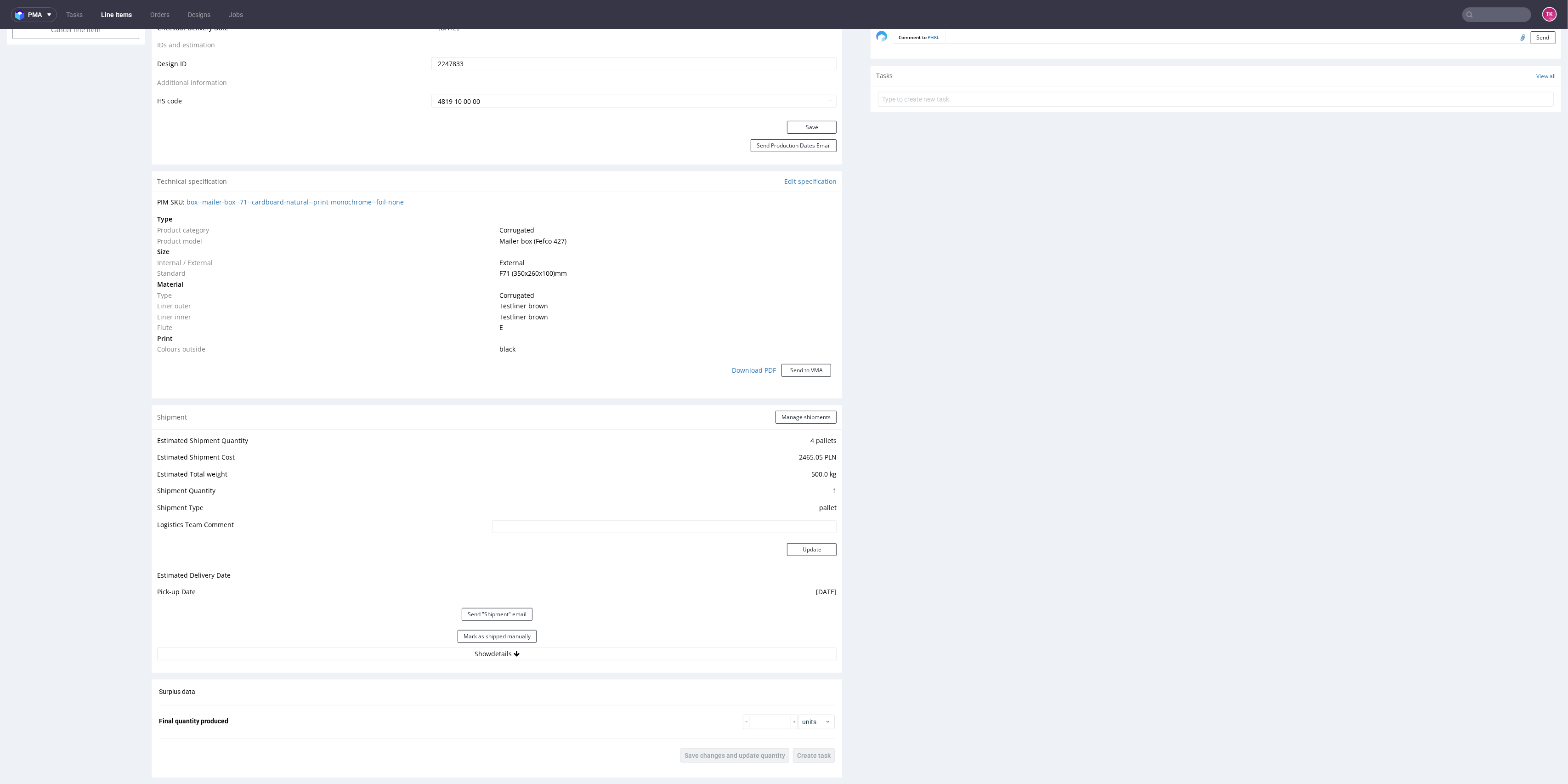
scroll to position [719, 0]
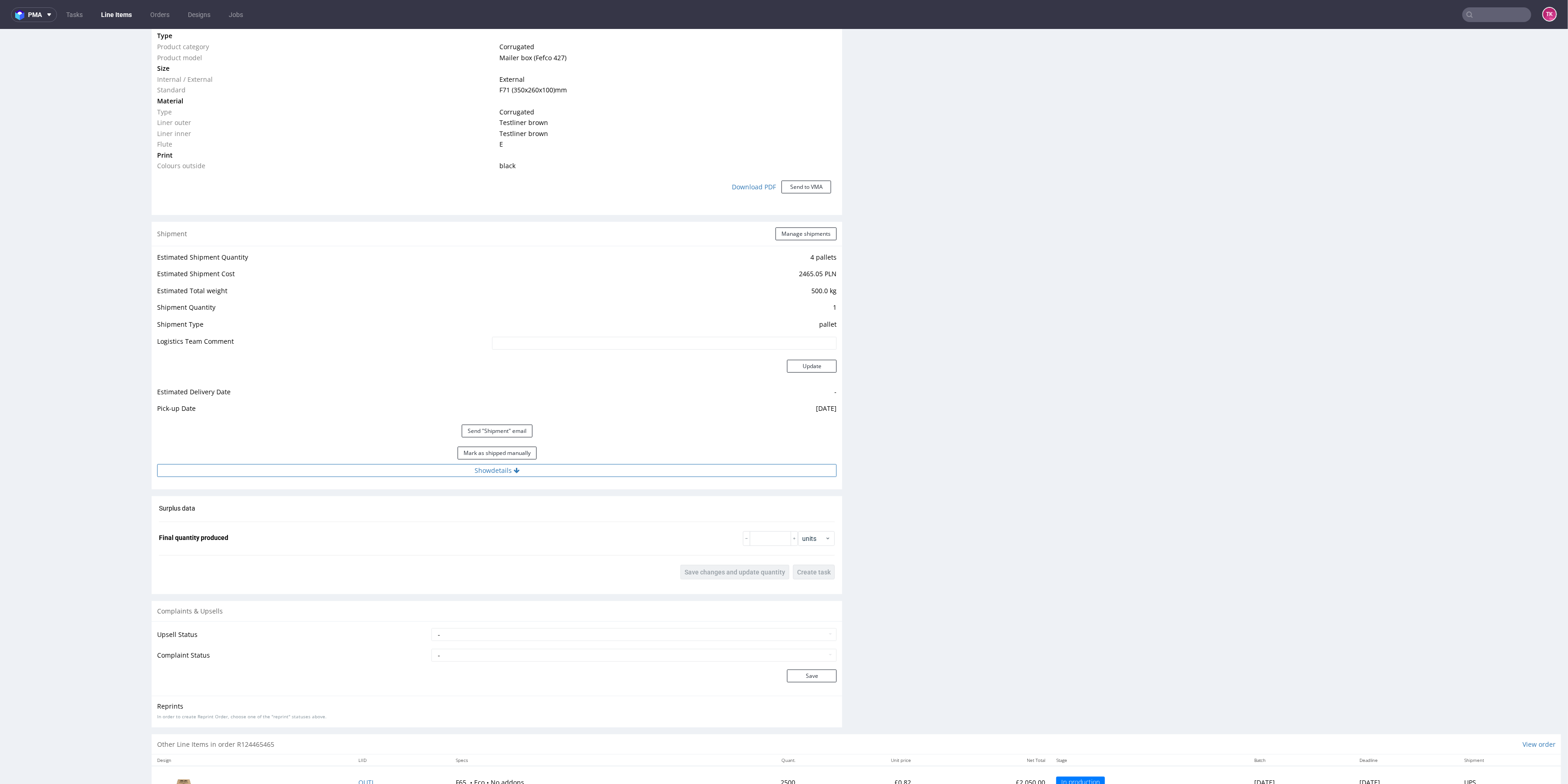
drag, startPoint x: 543, startPoint y: 480, endPoint x: 545, endPoint y: 471, distance: 9.2
click at [543, 478] on div "Estimated Shipment Quantity 4 pallets Estimated Shipment Cost 2465.05 PLN Estim…" at bounding box center [497, 364] width 690 height 237
click at [545, 471] on button "Show details" at bounding box center [496, 471] width 679 height 13
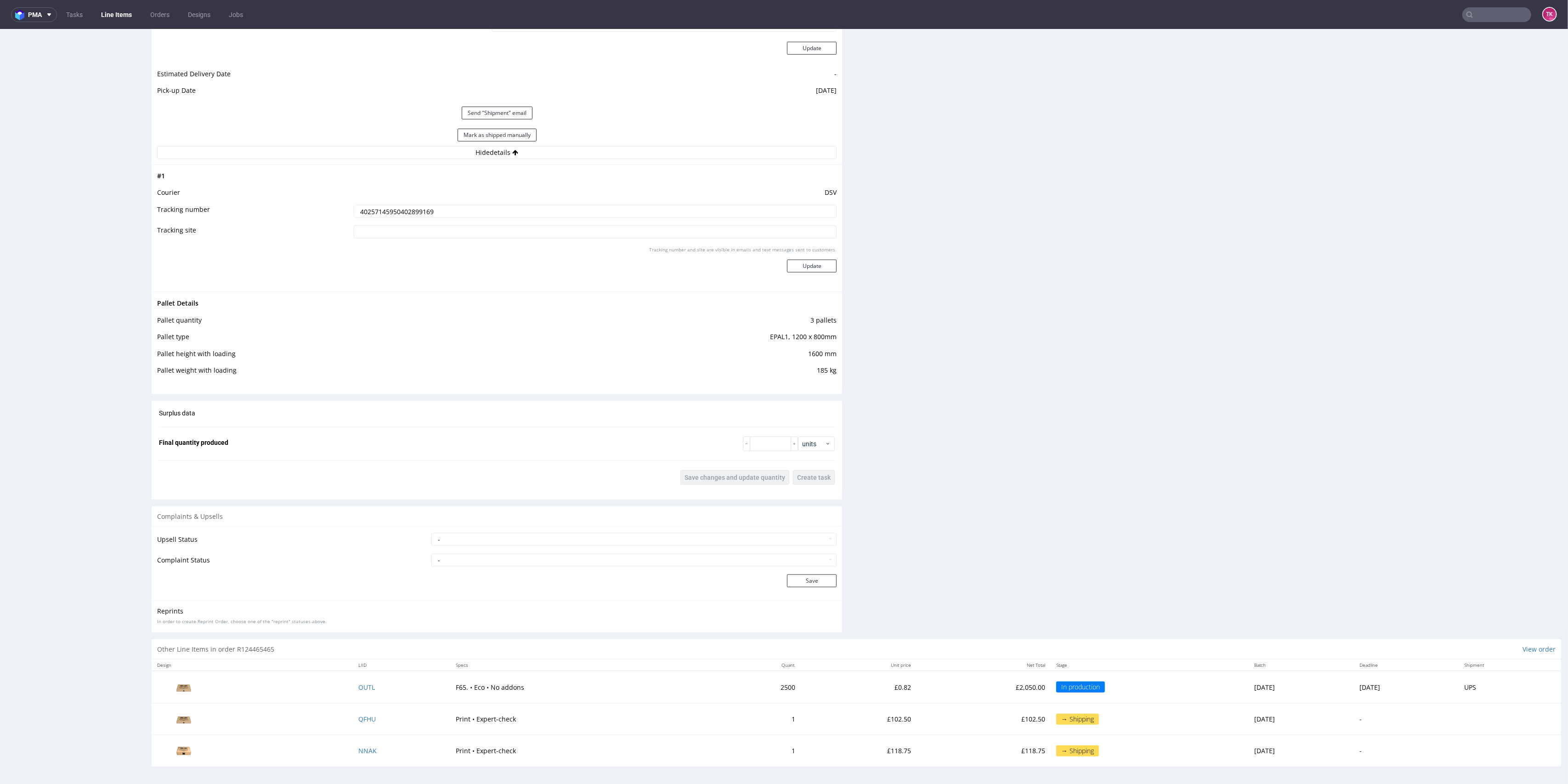
scroll to position [3, 0]
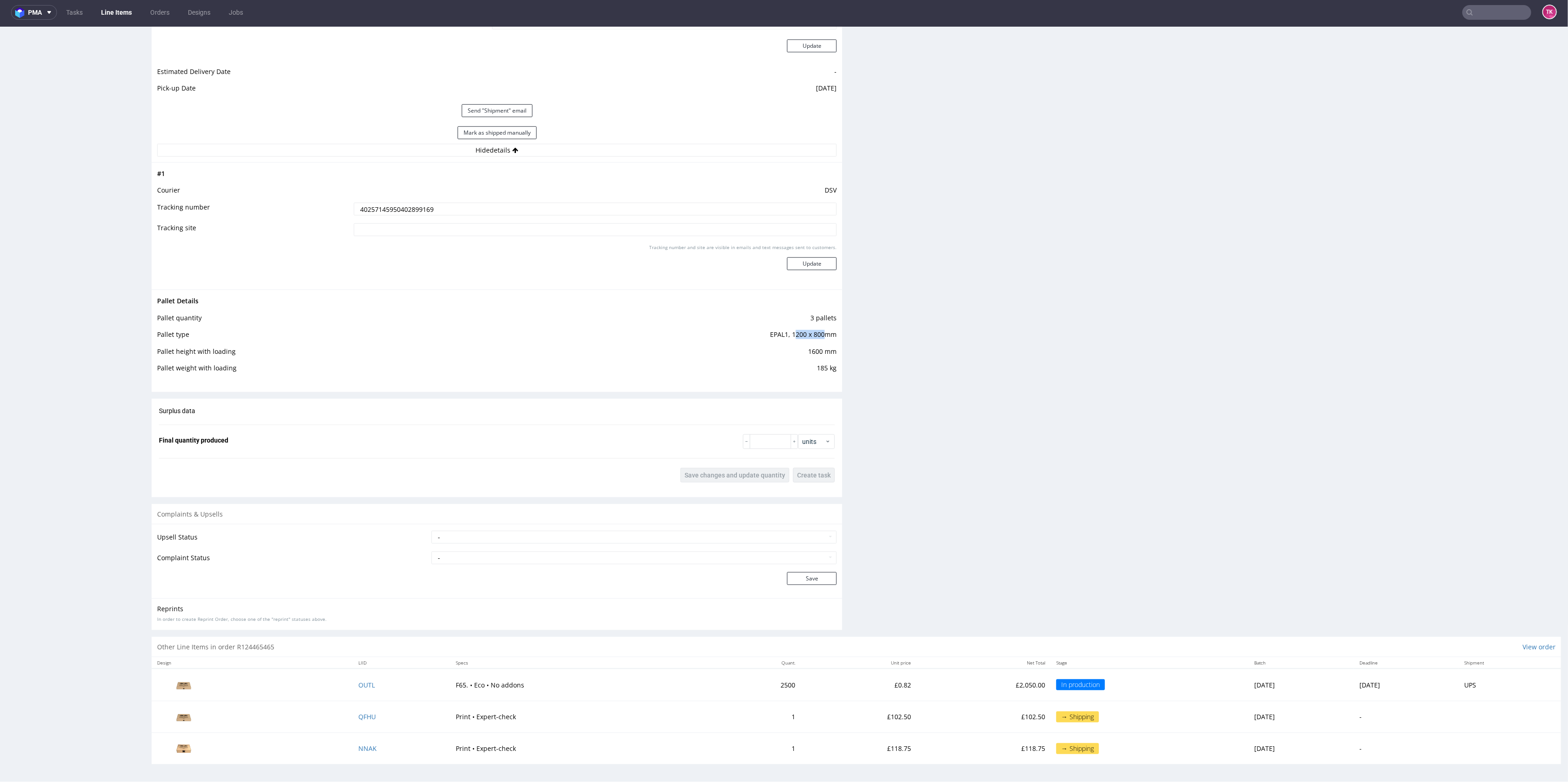
drag, startPoint x: 789, startPoint y: 332, endPoint x: 833, endPoint y: 358, distance: 51.1
click at [830, 356] on div "Pallet Details Pallet quantity 3 pallets Pallet type EPAL1, 1200 x 800mm Pallet…" at bounding box center [497, 337] width 690 height 96
click at [833, 358] on div "Pallet Details Pallet quantity 3 pallets Pallet type EPAL1, 1200 x 800mm Pallet…" at bounding box center [497, 337] width 690 height 96
click at [382, 207] on input "40257145950402899169" at bounding box center [595, 210] width 483 height 13
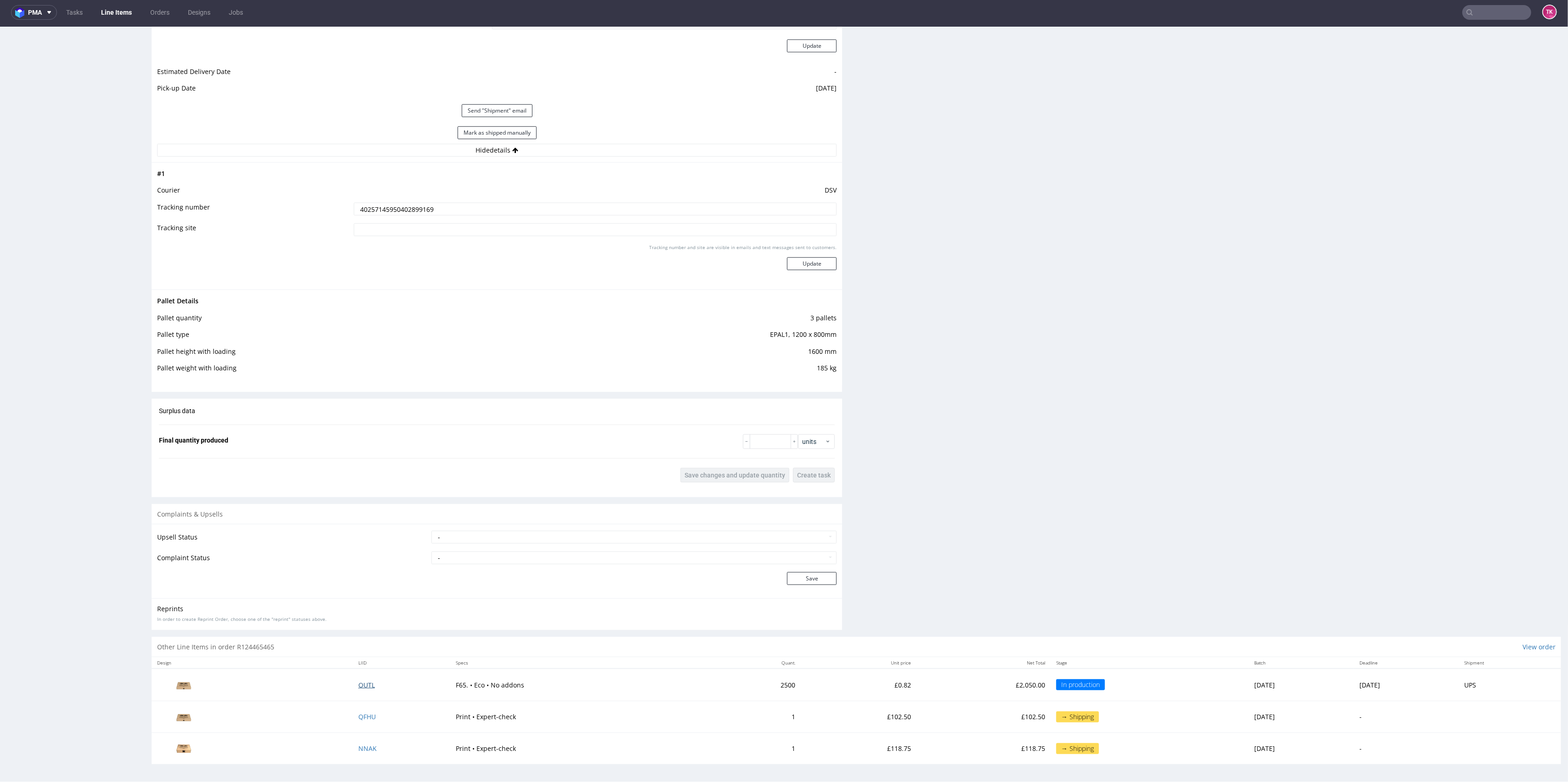
click at [358, 687] on span "OUTL" at bounding box center [366, 685] width 17 height 9
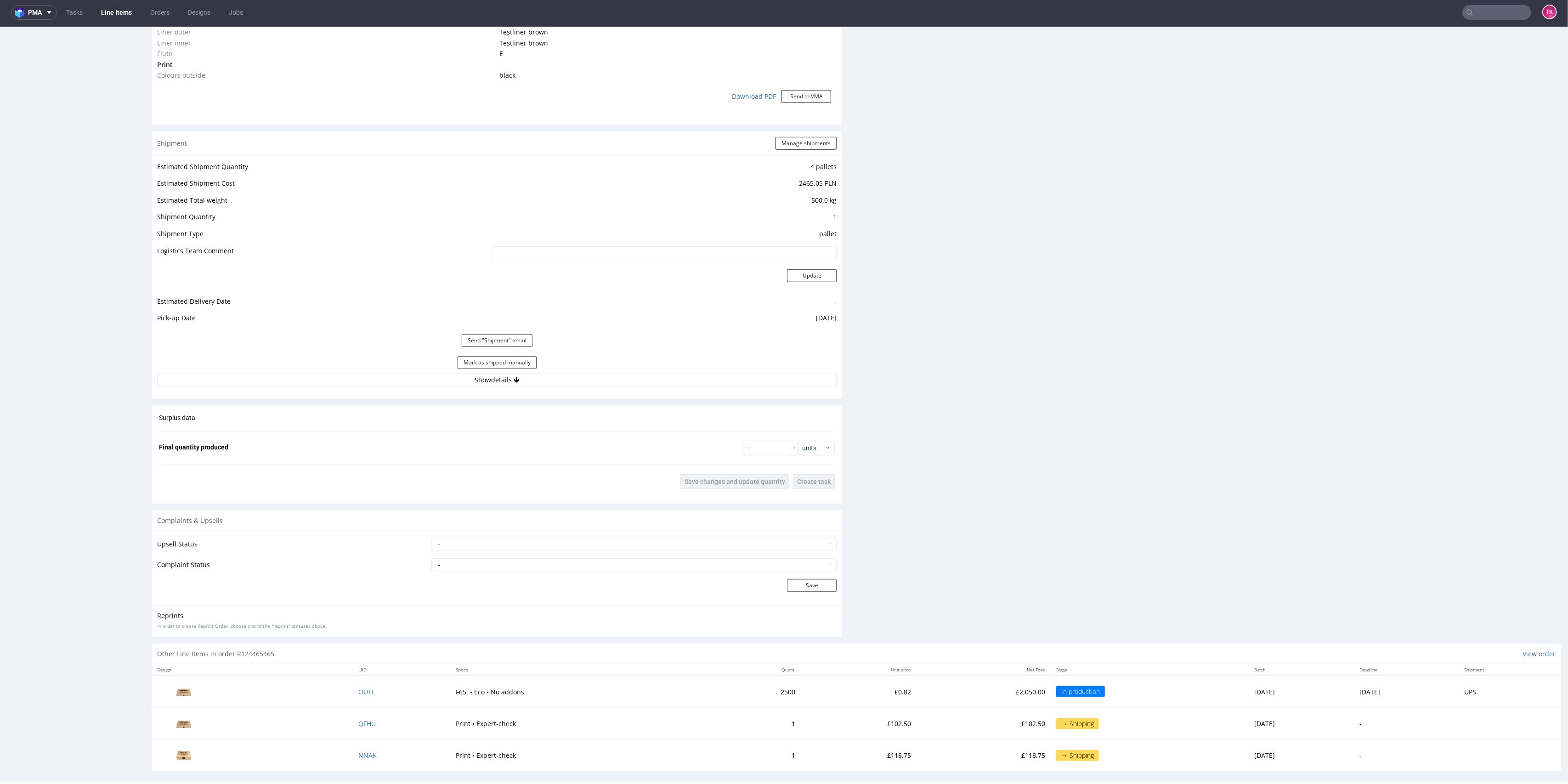
scroll to position [815, 0]
click at [353, 722] on td "QFHU" at bounding box center [401, 716] width 97 height 31
click at [358, 720] on span "QFHU" at bounding box center [367, 717] width 18 height 9
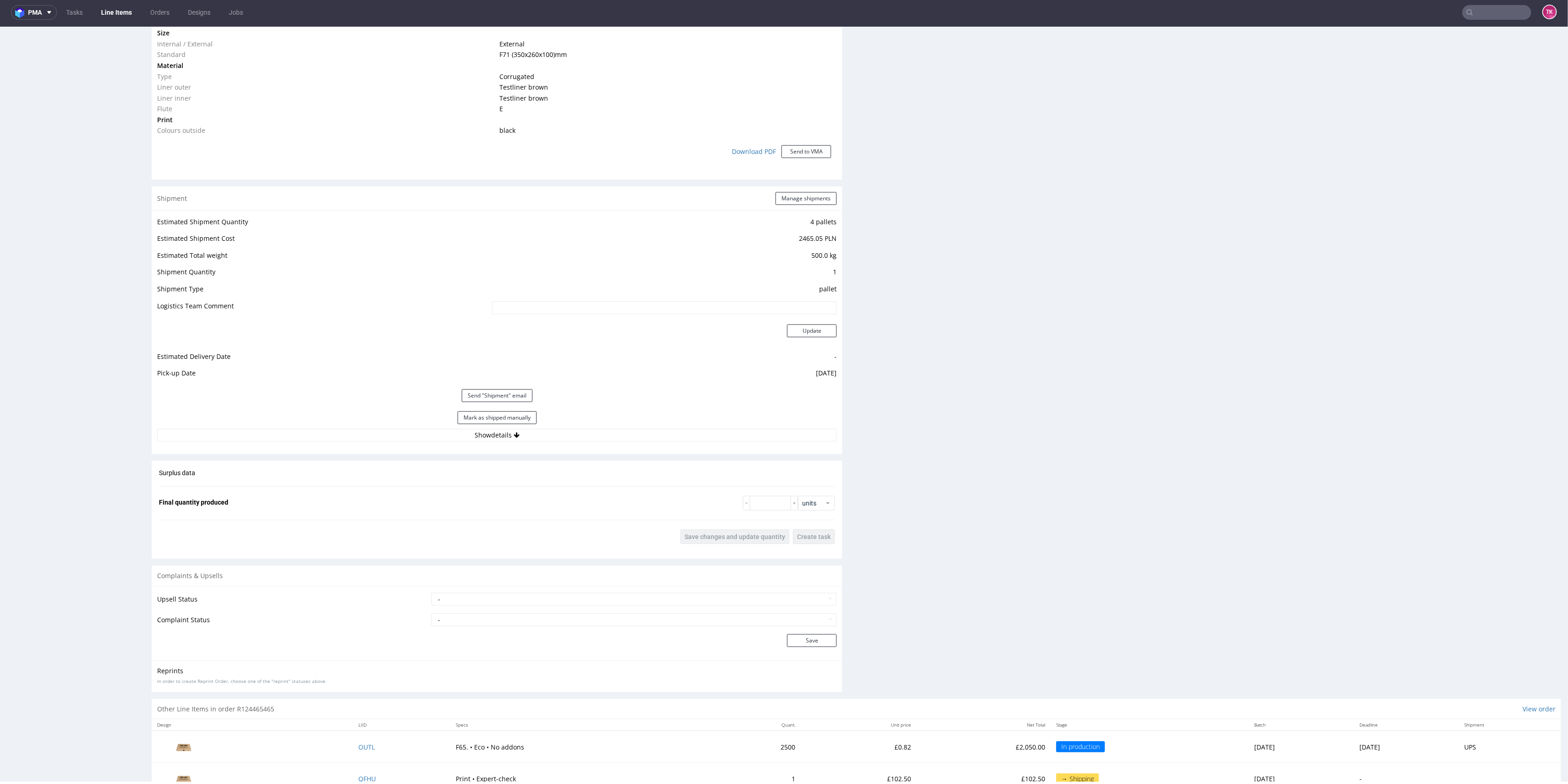
scroll to position [815, 0]
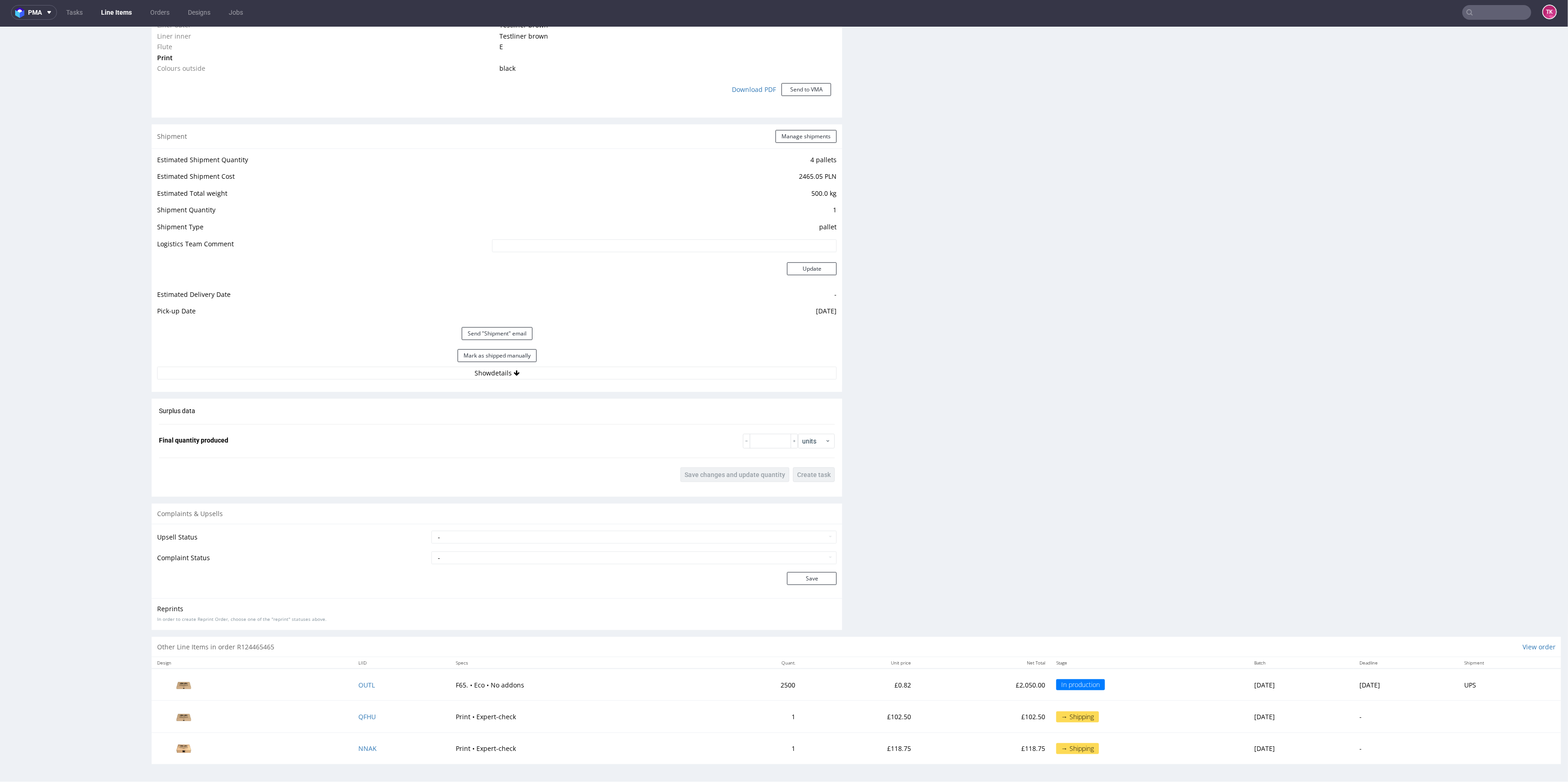
click at [107, 9] on link "Line Items" at bounding box center [116, 12] width 42 height 15
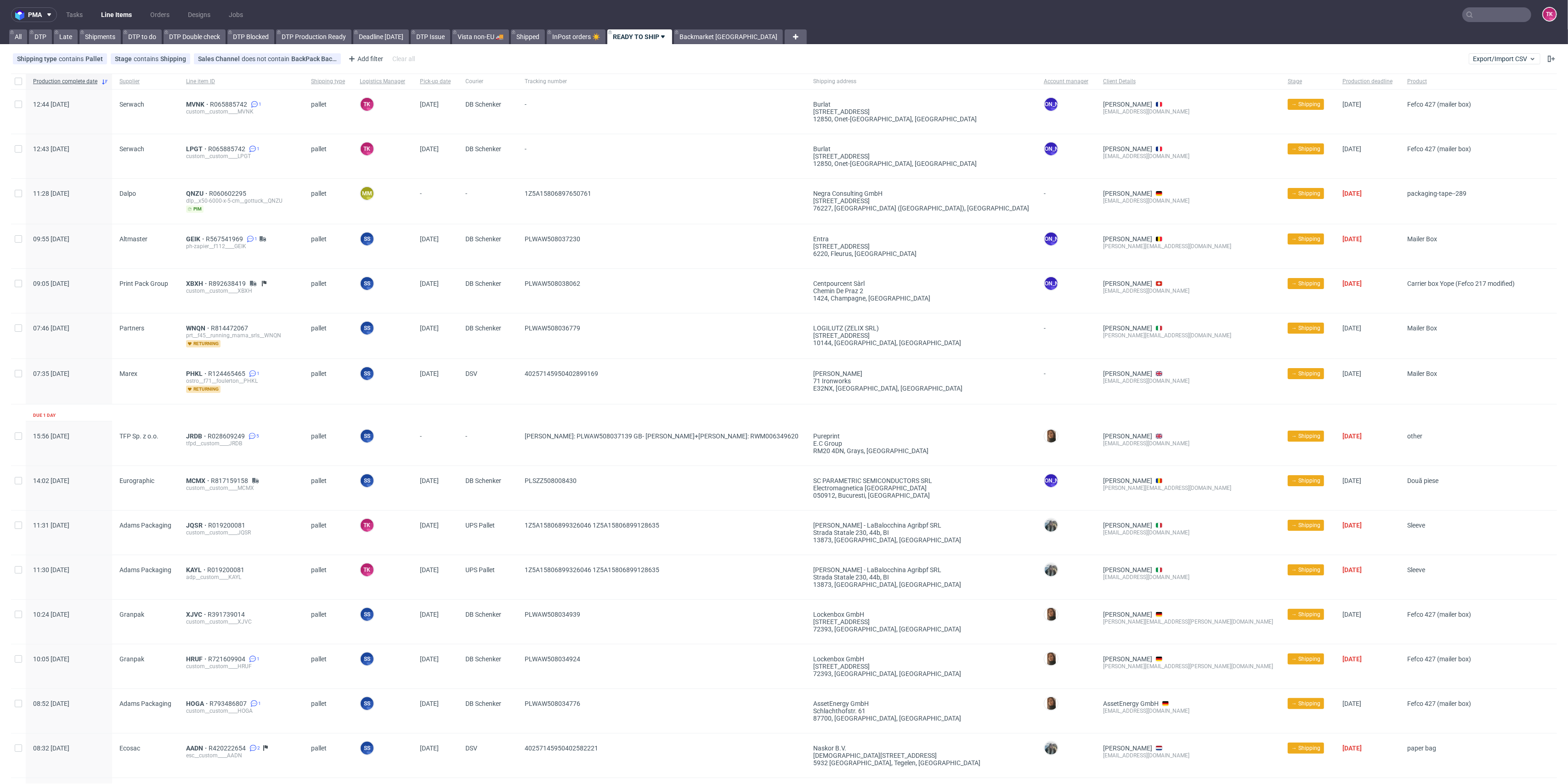
click at [107, 15] on link "Line Items" at bounding box center [116, 15] width 42 height 15
click at [114, 10] on link "Line Items" at bounding box center [116, 15] width 42 height 15
drag, startPoint x: 115, startPoint y: 4, endPoint x: 119, endPoint y: 12, distance: 8.9
click at [115, 6] on nav "pma Tasks Line Items Orders Designs Jobs TK" at bounding box center [784, 15] width 1568 height 29
click at [119, 12] on link "Line Items" at bounding box center [116, 15] width 42 height 15
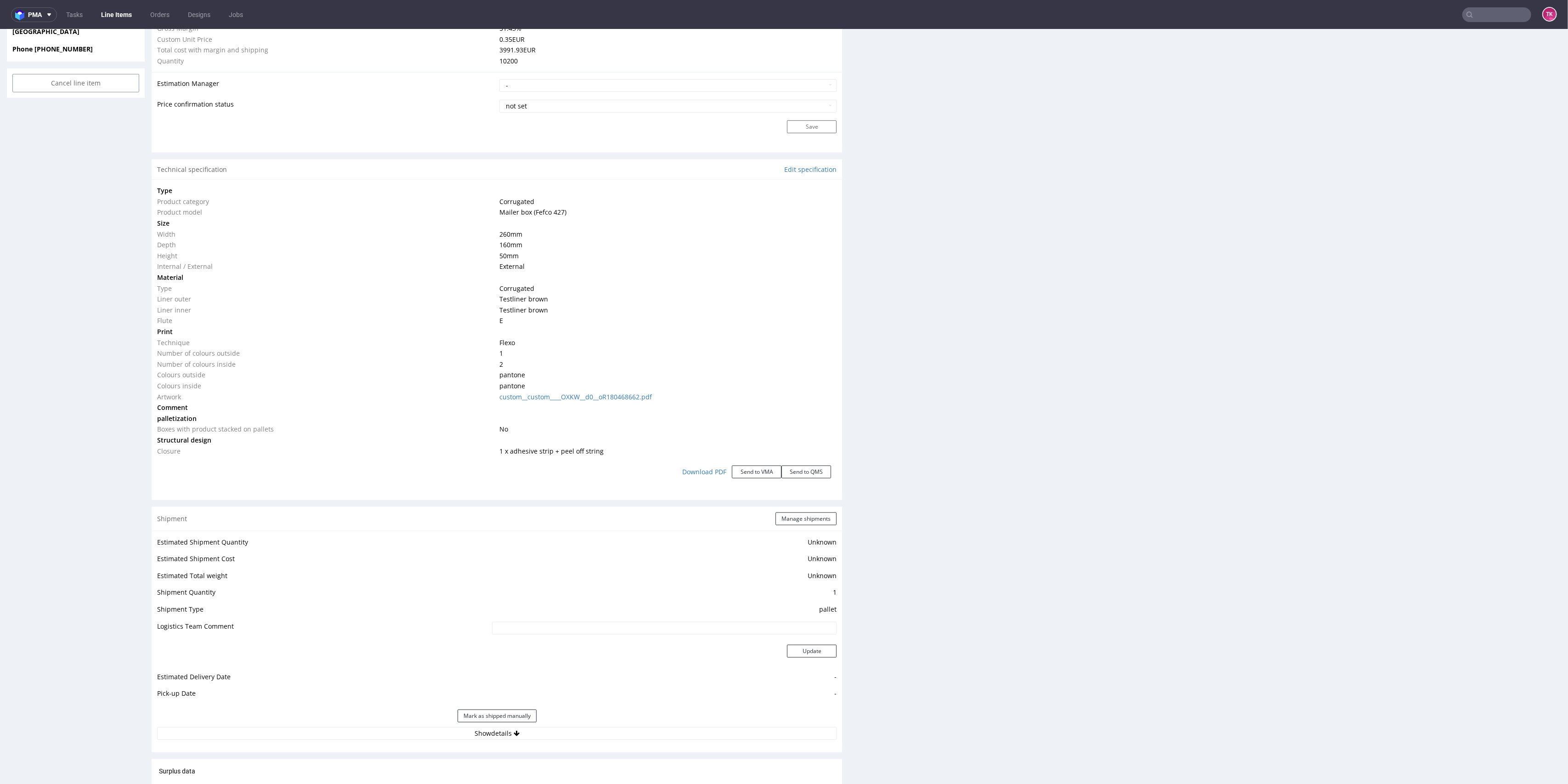
scroll to position [769, 0]
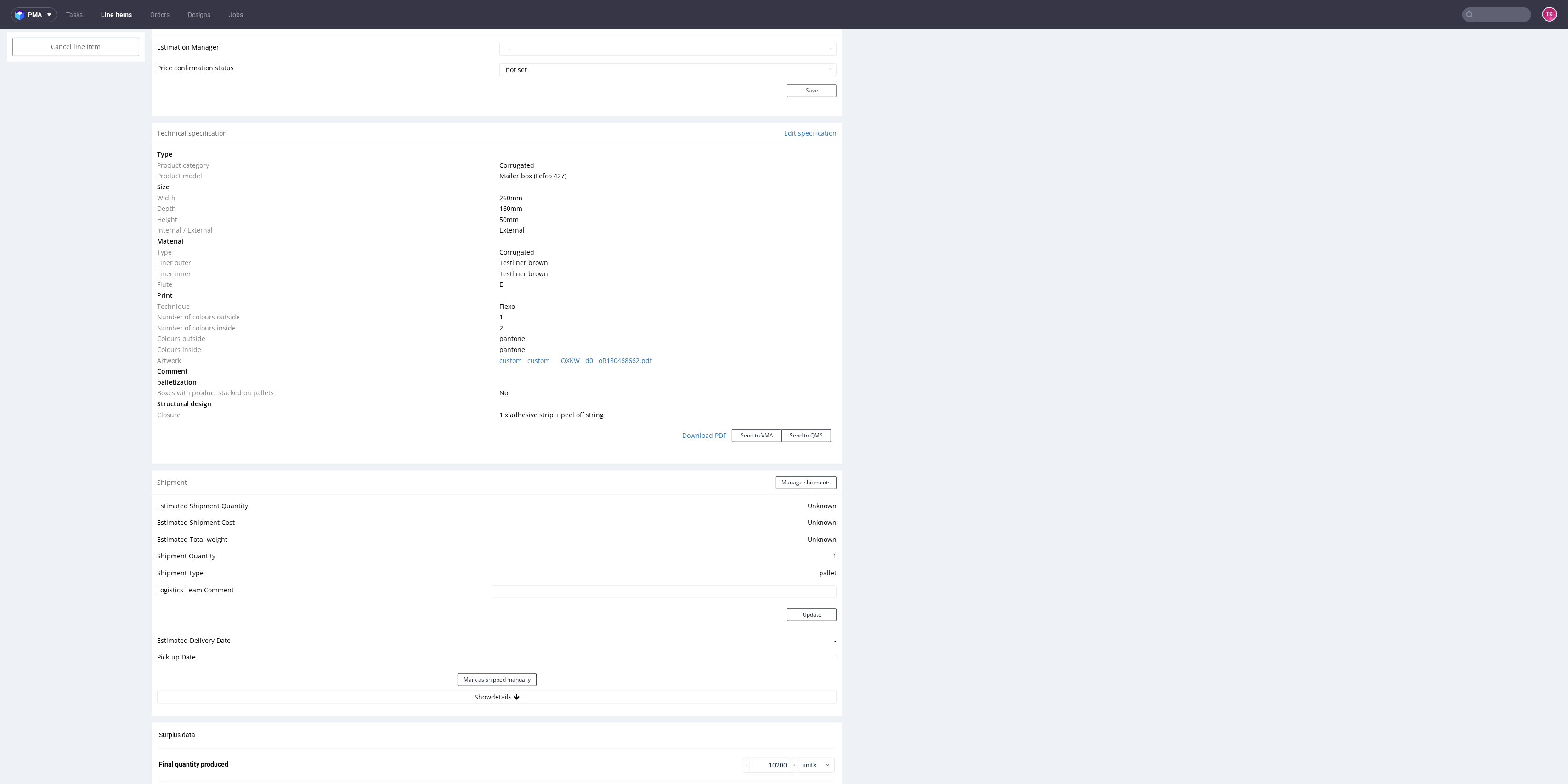
drag, startPoint x: 547, startPoint y: 696, endPoint x: 563, endPoint y: 660, distance: 39.4
click at [548, 697] on button "Show details" at bounding box center [496, 697] width 679 height 13
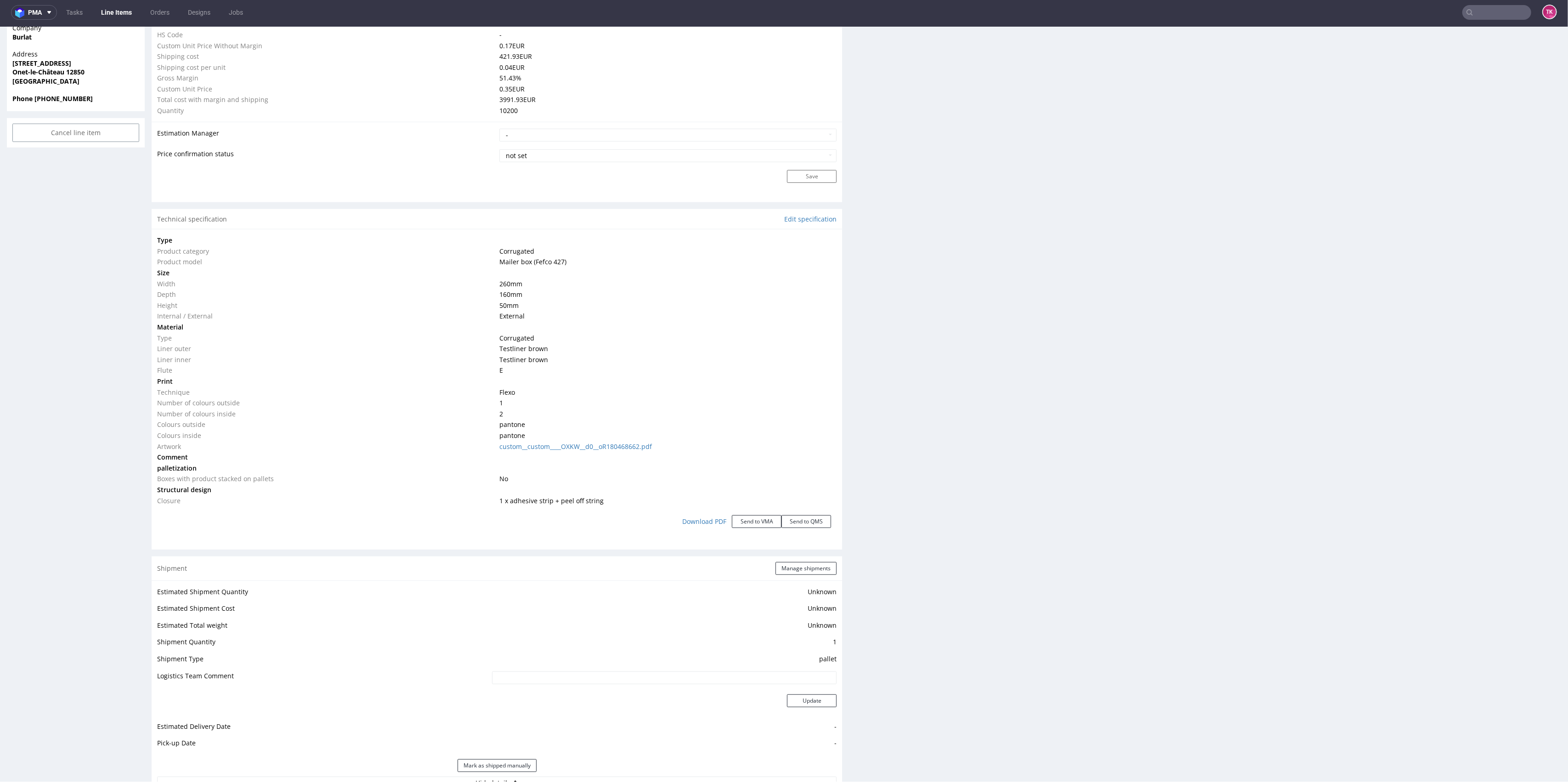
scroll to position [699, 0]
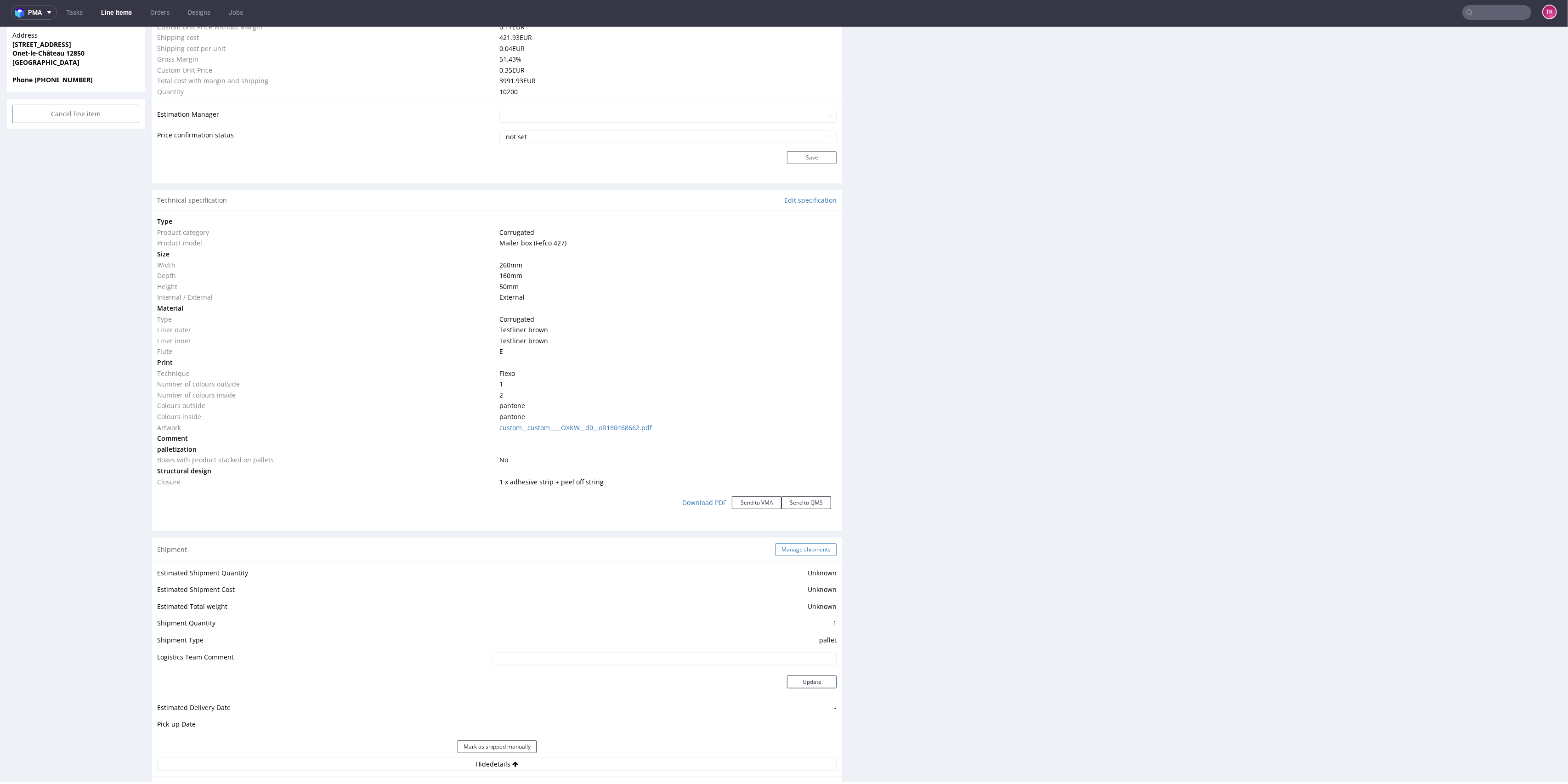
click at [783, 547] on button "Manage shipments" at bounding box center [806, 550] width 61 height 13
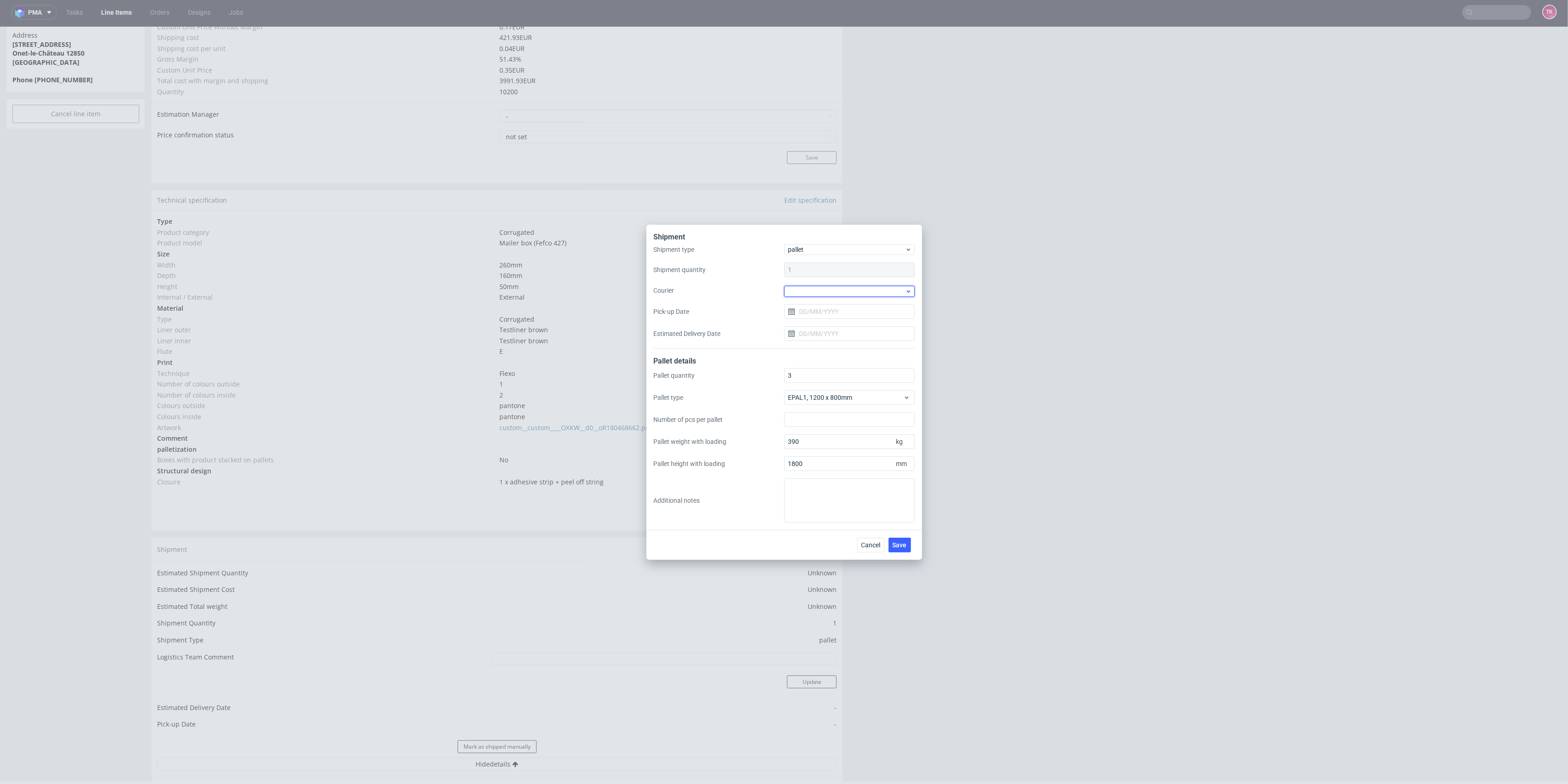
click at [827, 288] on div at bounding box center [849, 291] width 131 height 11
click at [835, 350] on div "DB Schenker" at bounding box center [849, 343] width 123 height 17
click at [824, 315] on input "Pick-up Date" at bounding box center [849, 311] width 131 height 15
click at [849, 431] on span "27" at bounding box center [849, 430] width 7 height 9
type input "[DATE]"
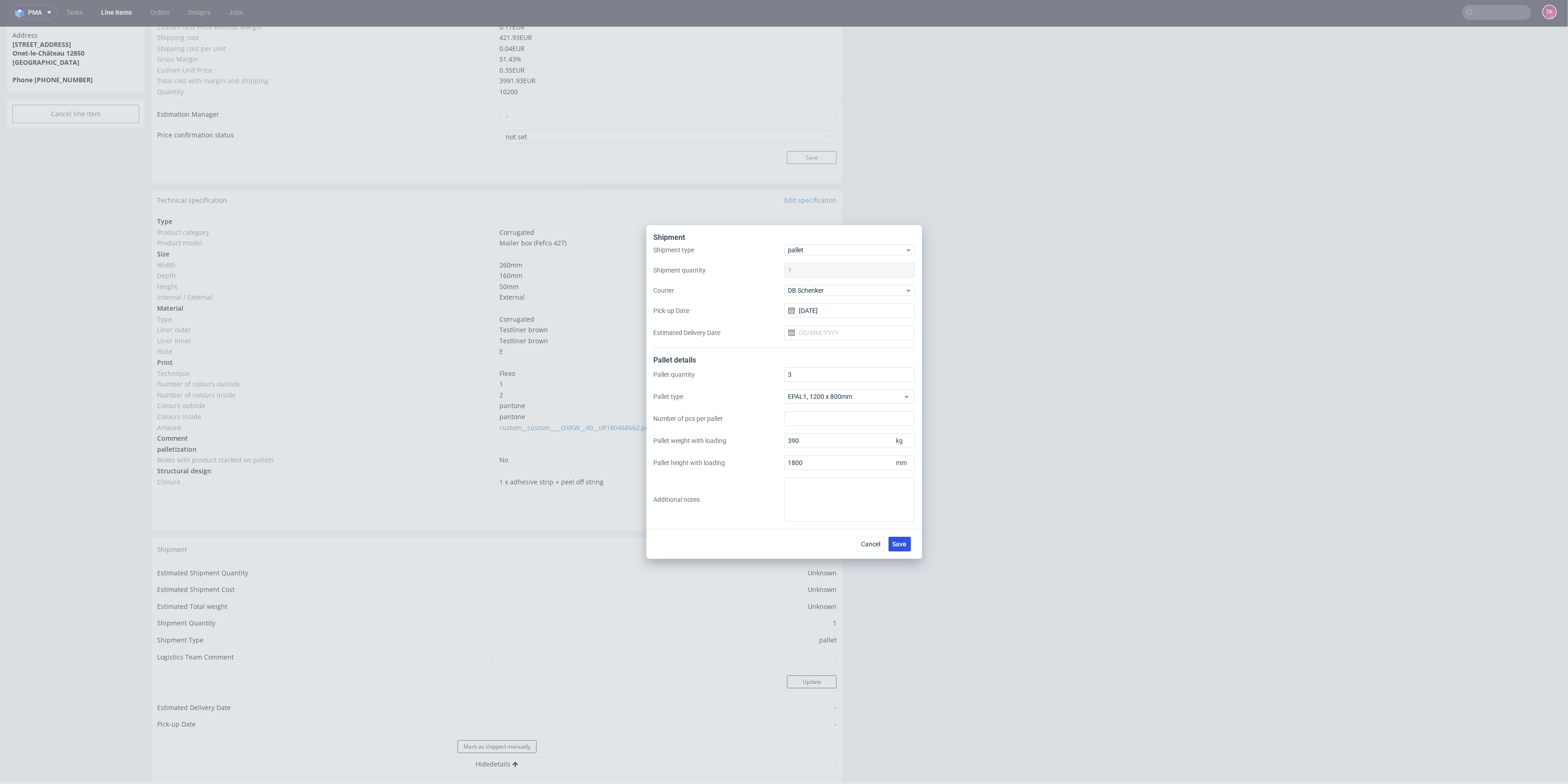
click at [895, 545] on span "Save" at bounding box center [900, 544] width 15 height 7
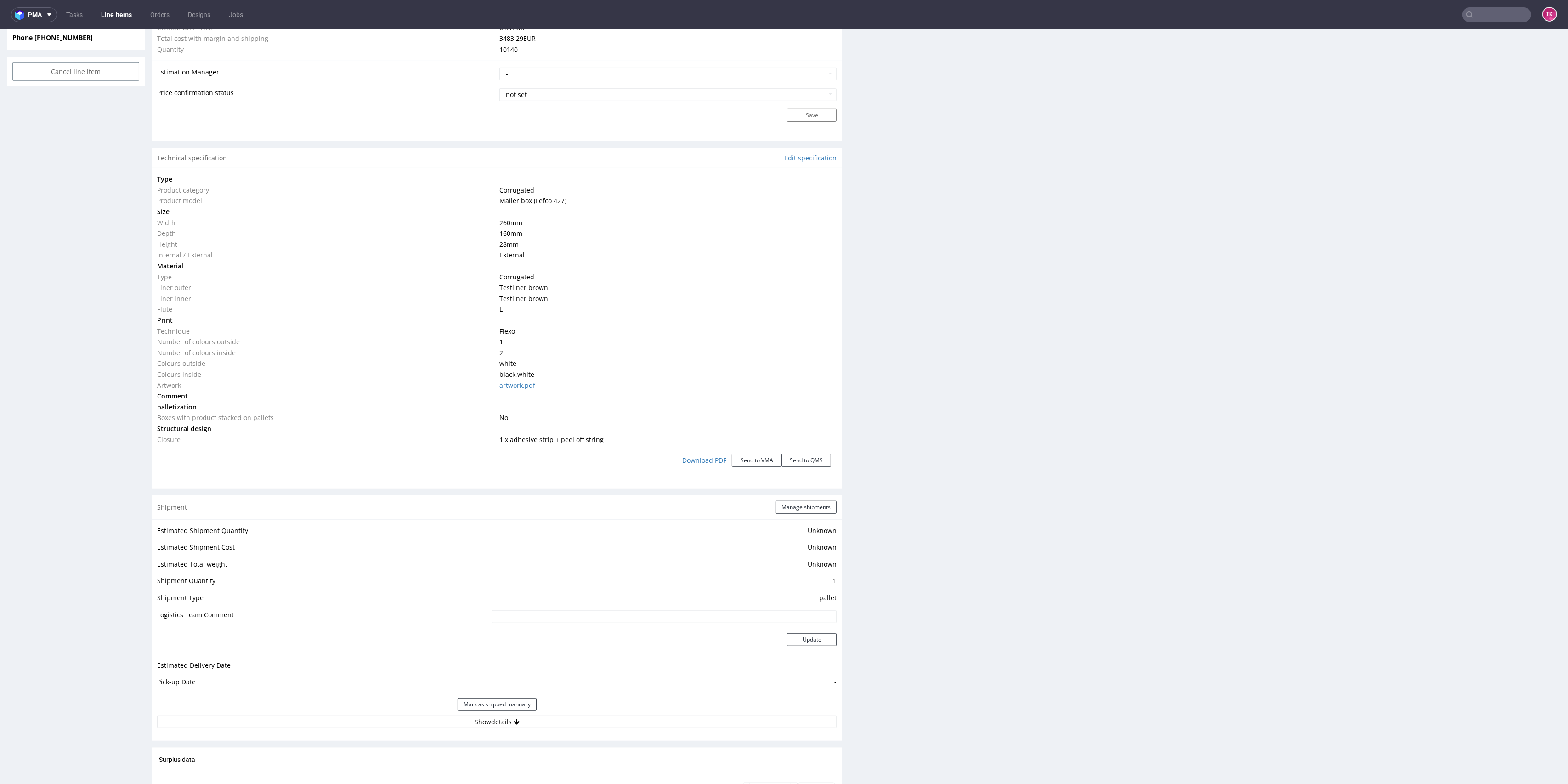
scroll to position [796, 0]
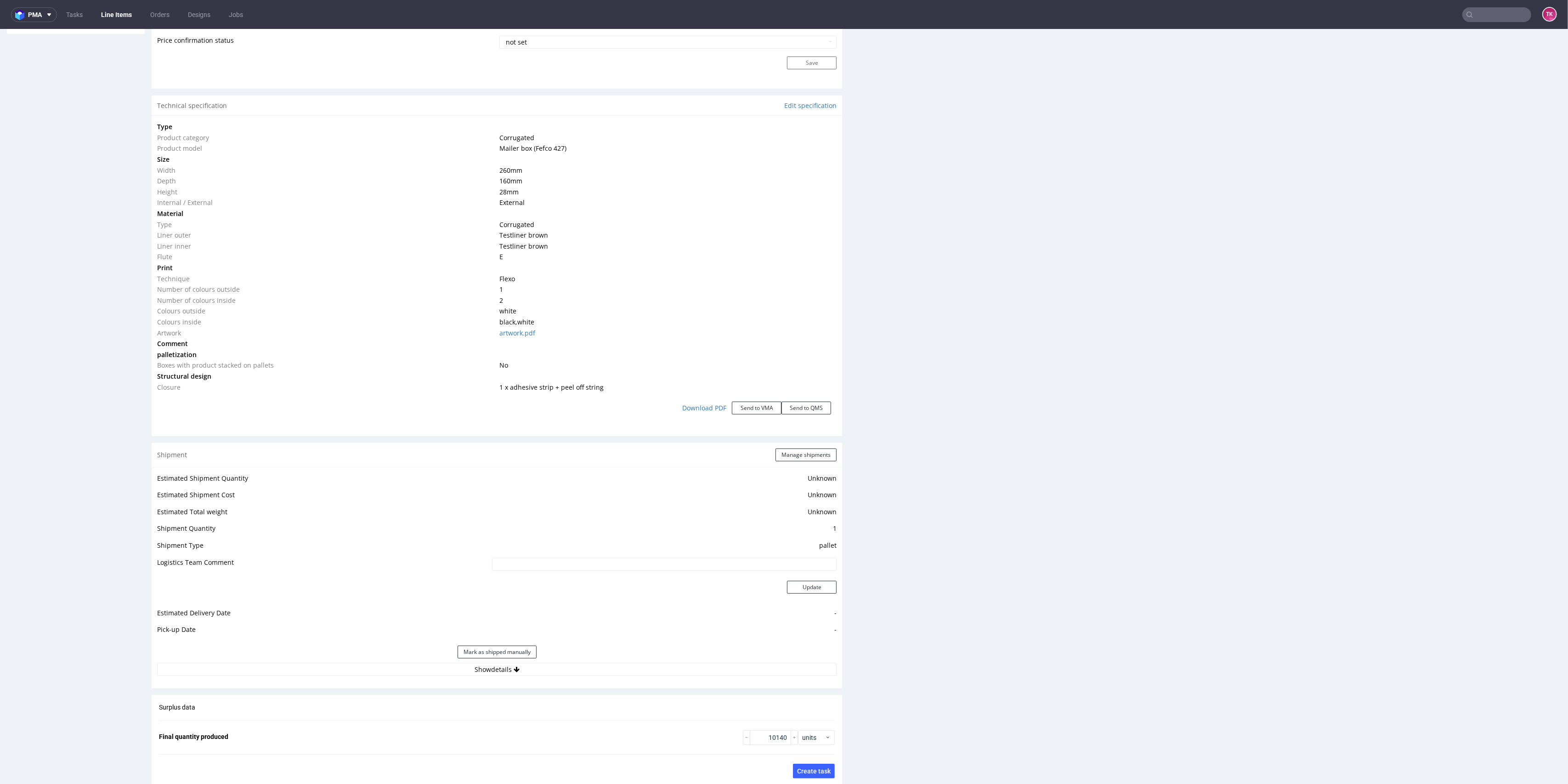
drag, startPoint x: 619, startPoint y: 689, endPoint x: 623, endPoint y: 680, distance: 9.8
click at [622, 689] on div "Production Production Status Waiting for Artwork Waiting for Diecut Waiting for…" at bounding box center [497, 153] width 690 height 1561
click at [630, 676] on div "Estimated Shipment Quantity Unknown Estimated Shipment Cost Unknown Estimated T…" at bounding box center [497, 574] width 690 height 215
drag, startPoint x: 633, startPoint y: 669, endPoint x: 651, endPoint y: 667, distance: 18.1
click at [635, 669] on button "Show details" at bounding box center [496, 670] width 679 height 13
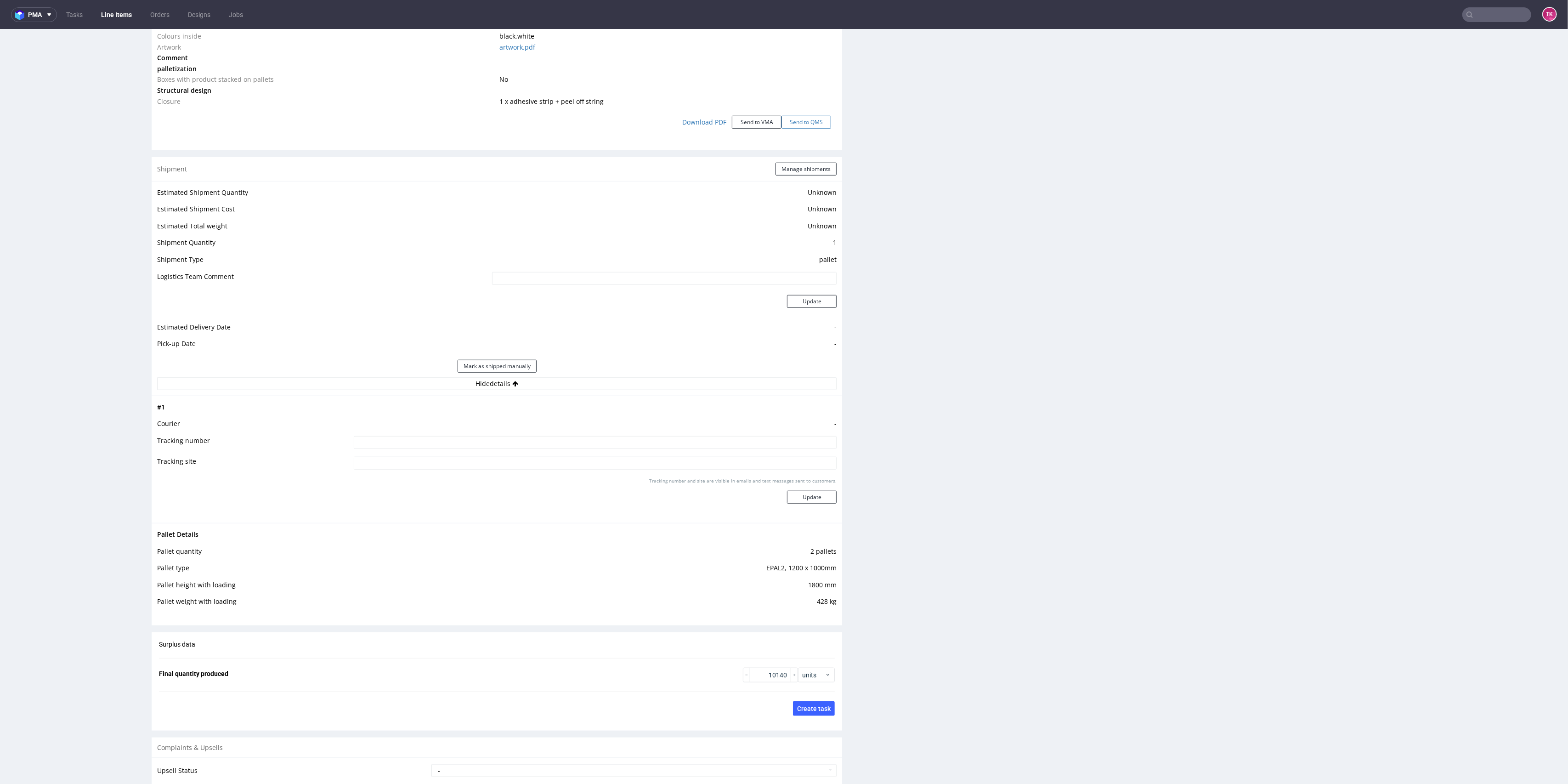
scroll to position [1006, 0]
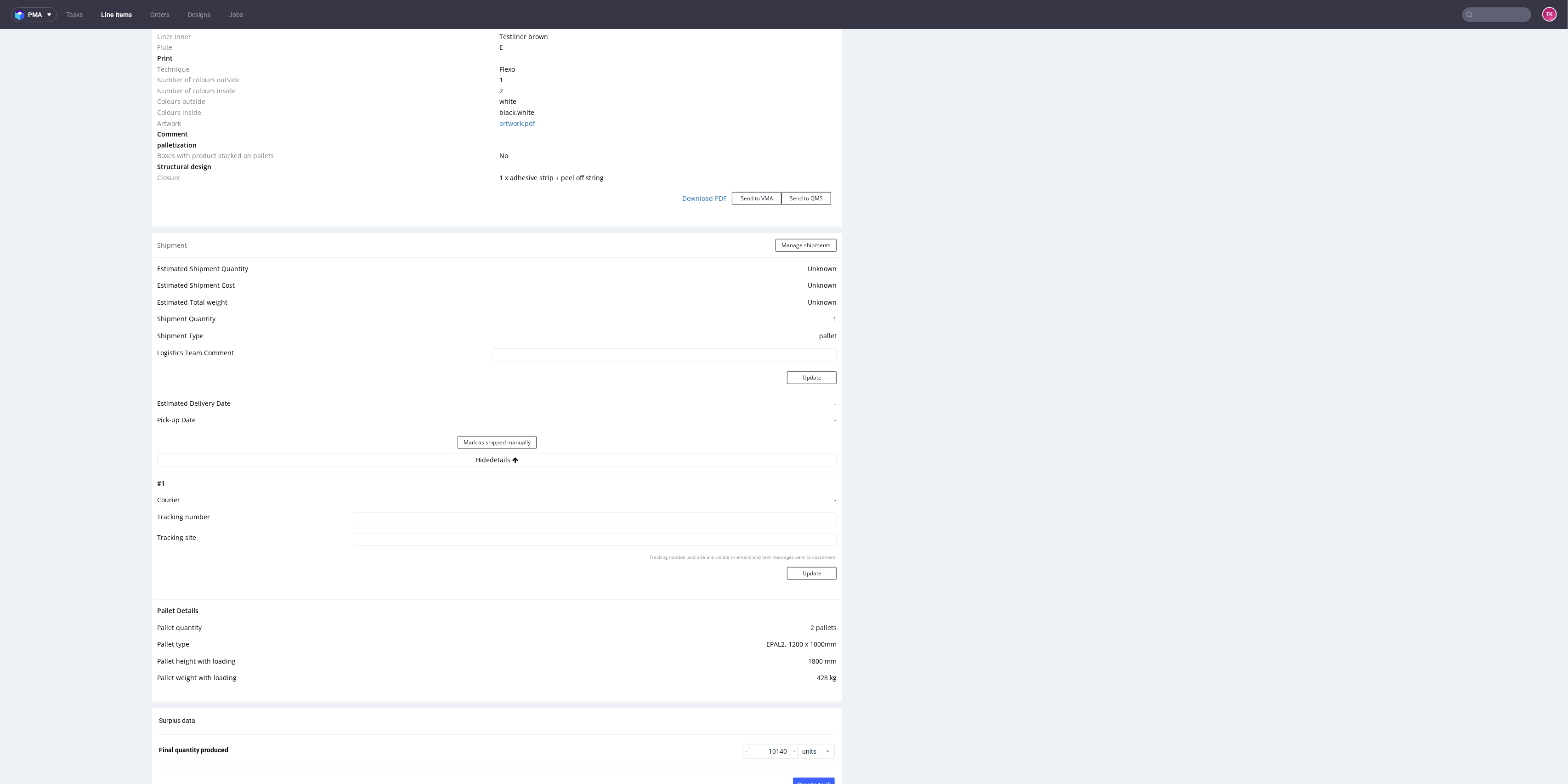
click at [797, 253] on div "Shipment Manage shipments" at bounding box center [497, 245] width 690 height 24
click at [801, 243] on button "Manage shipments" at bounding box center [806, 245] width 61 height 13
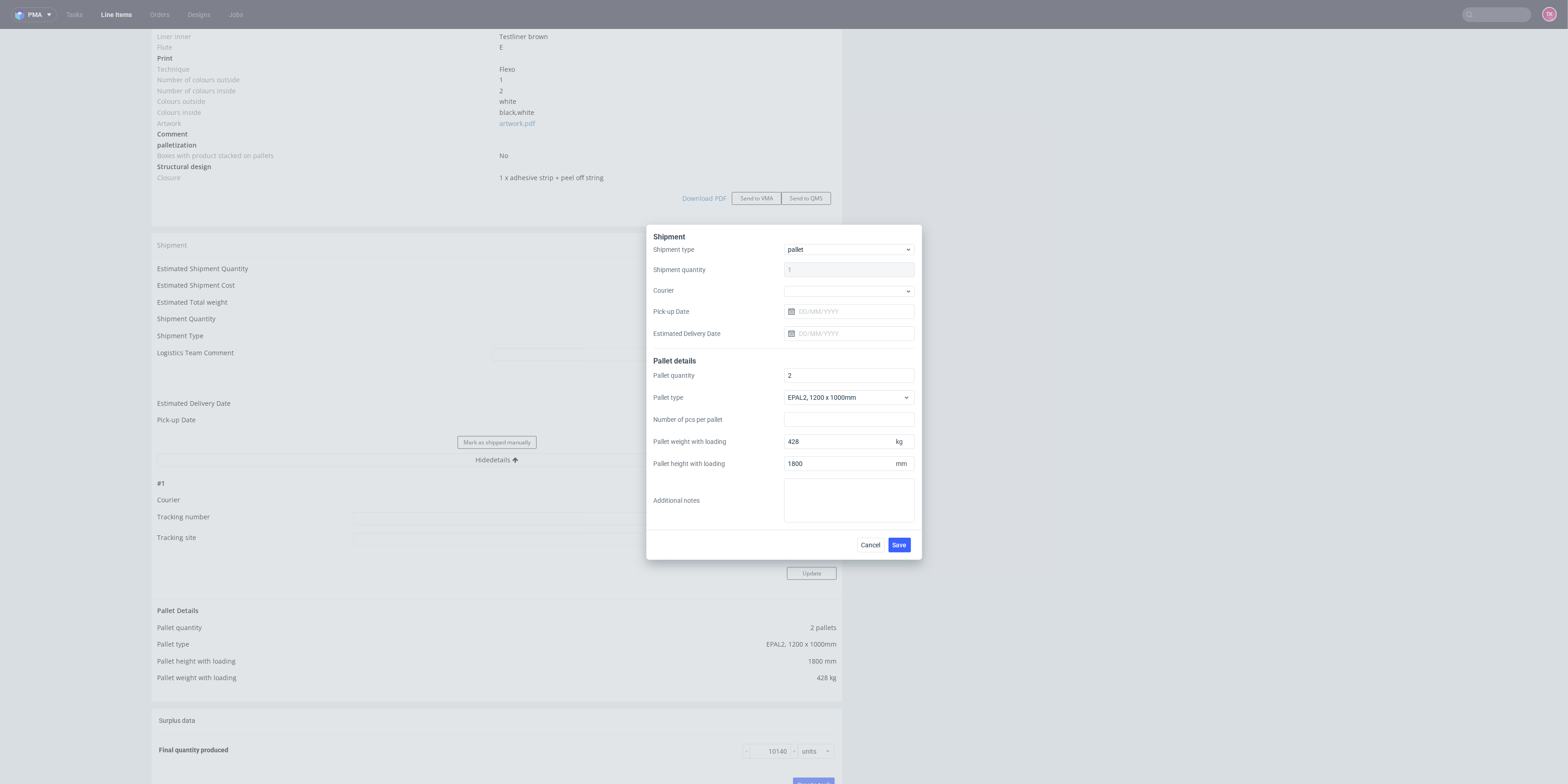
click at [841, 301] on div "Shipment type pallet Shipment quantity 1 Courier Pick-up Date Estimated Deliver…" at bounding box center [784, 296] width 261 height 105
click at [841, 294] on div at bounding box center [849, 291] width 131 height 11
click at [851, 348] on div "DB Schenker" at bounding box center [849, 343] width 123 height 17
click at [841, 316] on input "Pick-up Date" at bounding box center [849, 311] width 131 height 15
click at [846, 428] on span "27" at bounding box center [849, 430] width 7 height 9
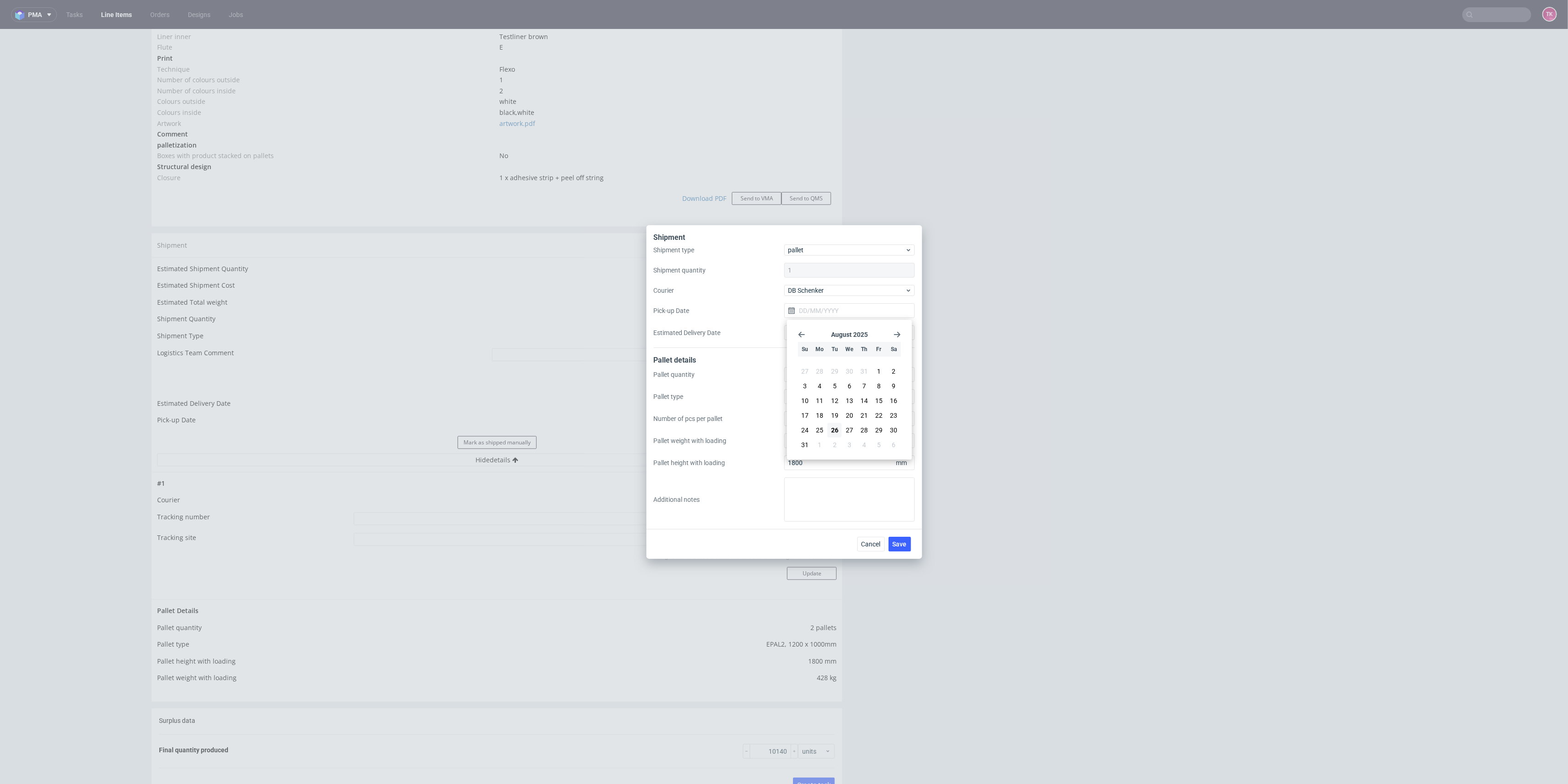
type input "27/08/2025"
click at [900, 544] on span "Save" at bounding box center [900, 544] width 15 height 7
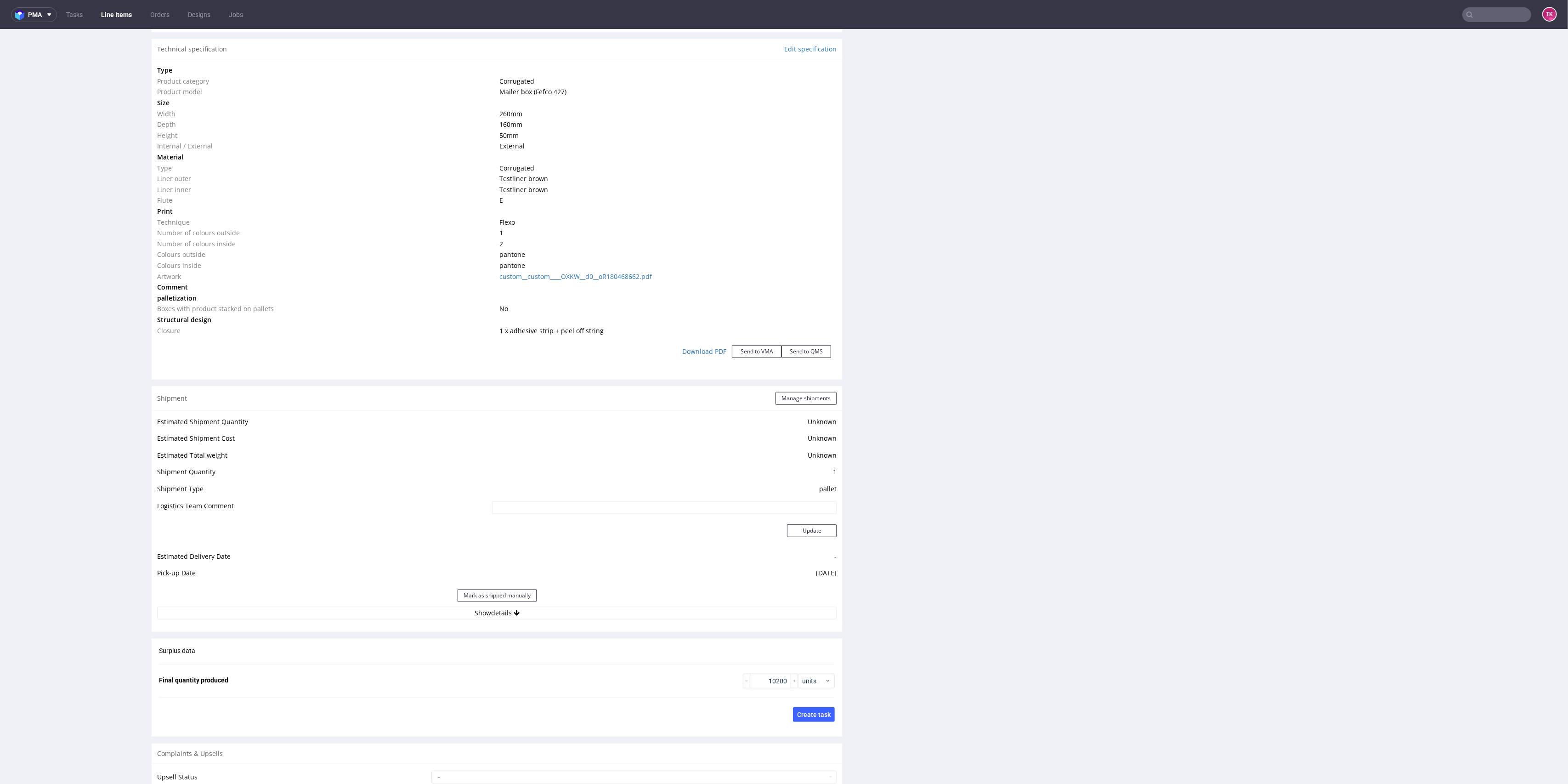
scroll to position [980, 0]
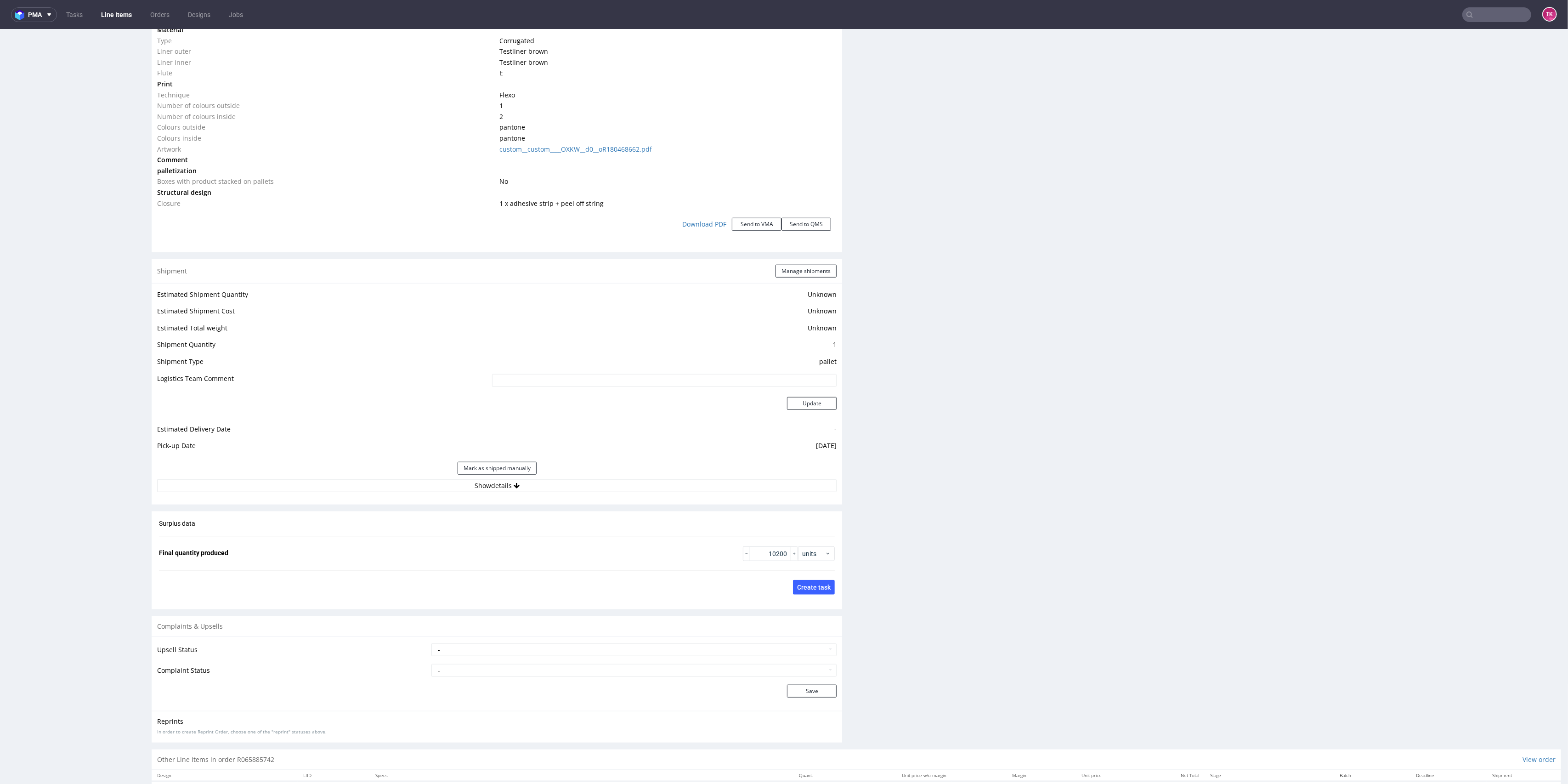
drag, startPoint x: 646, startPoint y: 469, endPoint x: 651, endPoint y: 474, distance: 7.1
click at [649, 471] on div "Mark as shipped manually" at bounding box center [496, 469] width 679 height 22
click at [653, 475] on div "Mark as shipped manually" at bounding box center [496, 469] width 679 height 22
click at [658, 487] on button "Show details" at bounding box center [496, 486] width 679 height 13
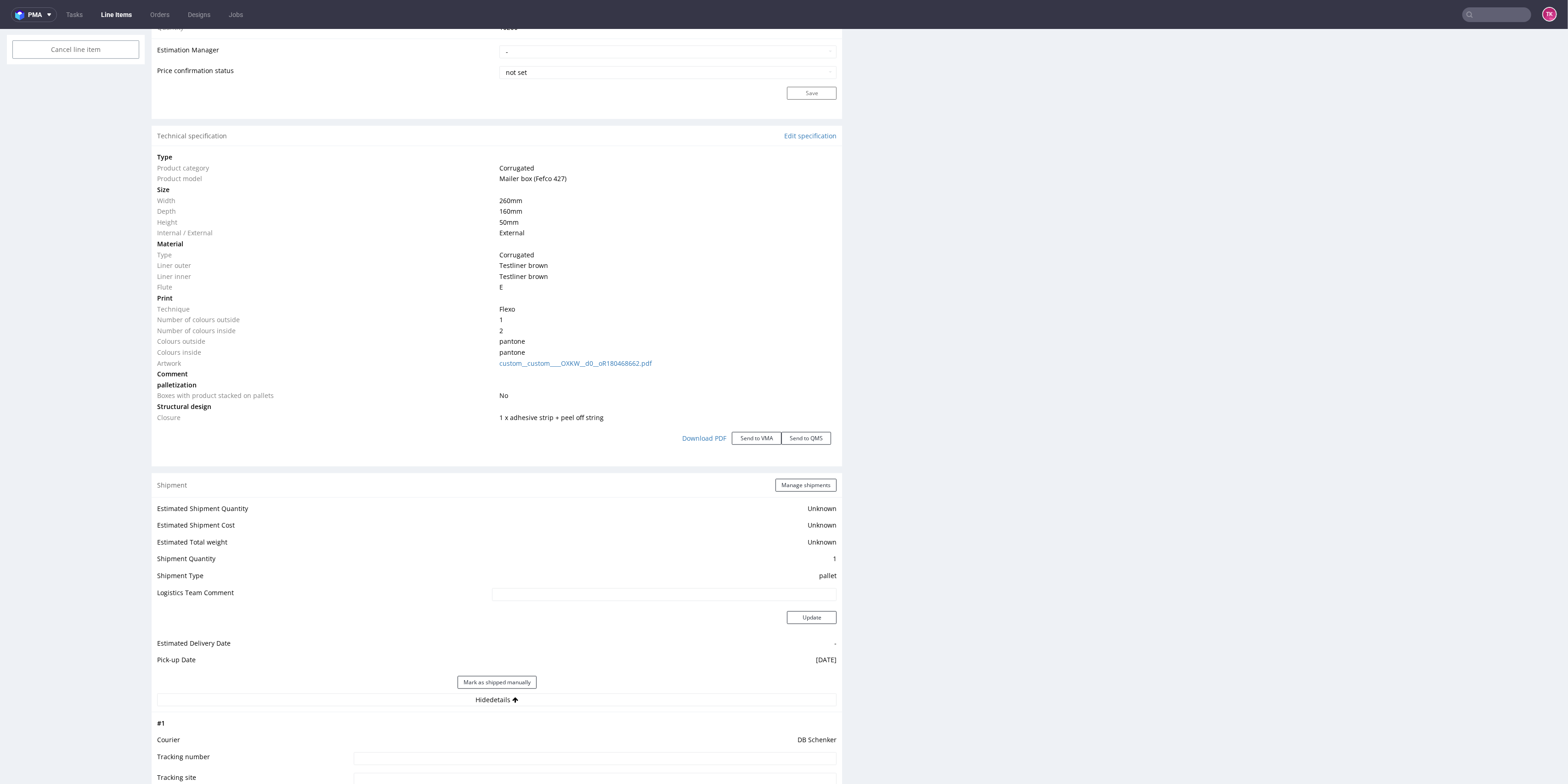
scroll to position [0, 0]
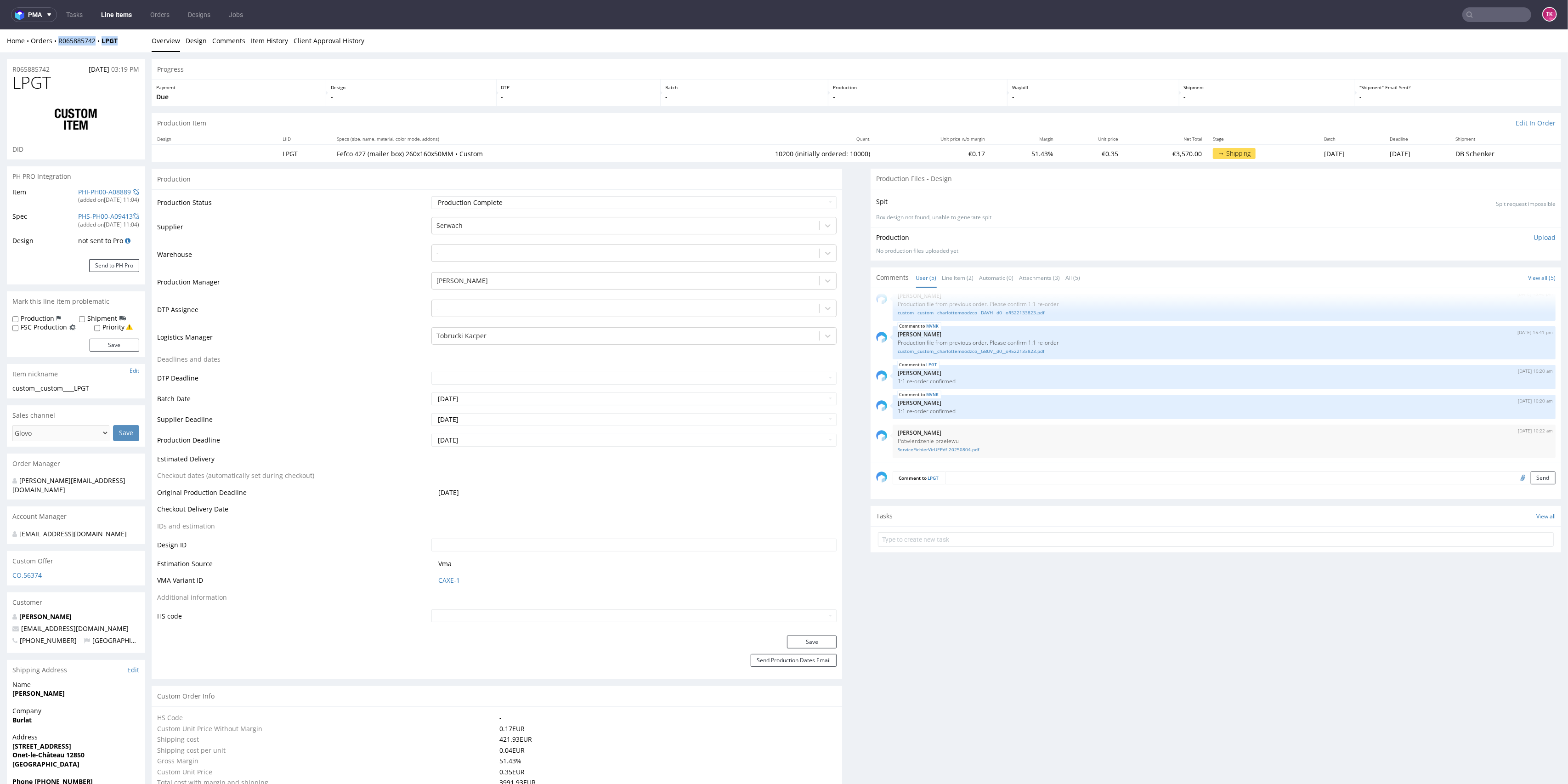
drag, startPoint x: 112, startPoint y: 47, endPoint x: 55, endPoint y: 49, distance: 57.0
click at [55, 49] on div "Home Orders R065885742 LPGT Overview Design Comments Item History Client Approv…" at bounding box center [784, 40] width 1568 height 23
copy div "R065885742 LPGT"
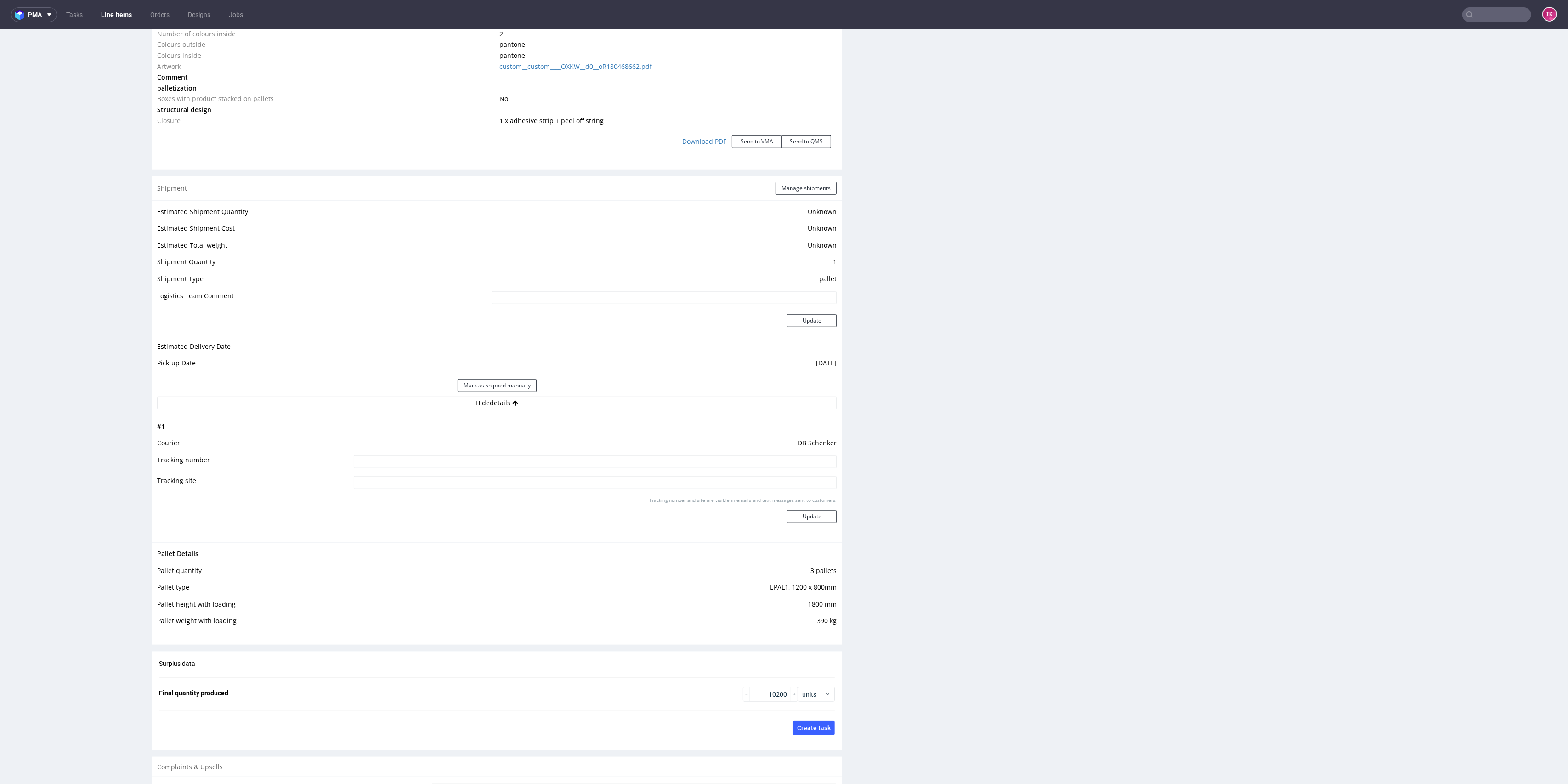
scroll to position [1103, 0]
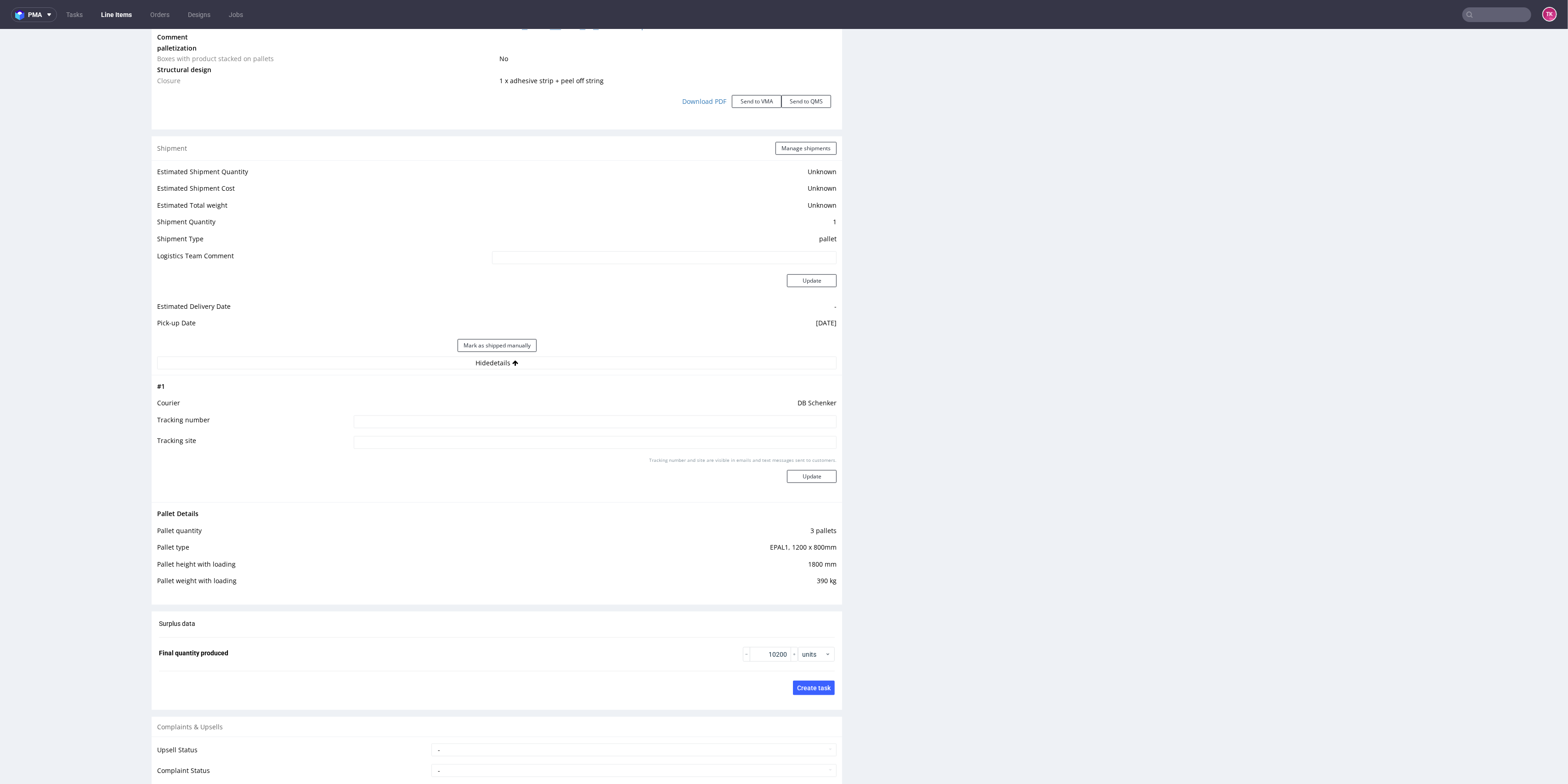
drag, startPoint x: 620, startPoint y: 409, endPoint x: 625, endPoint y: 414, distance: 7.1
click at [621, 411] on td "DB Schenker" at bounding box center [595, 406] width 486 height 17
click at [625, 415] on td at bounding box center [595, 425] width 486 height 20
click at [636, 420] on input at bounding box center [595, 422] width 483 height 13
paste input "PLWAW508038142"
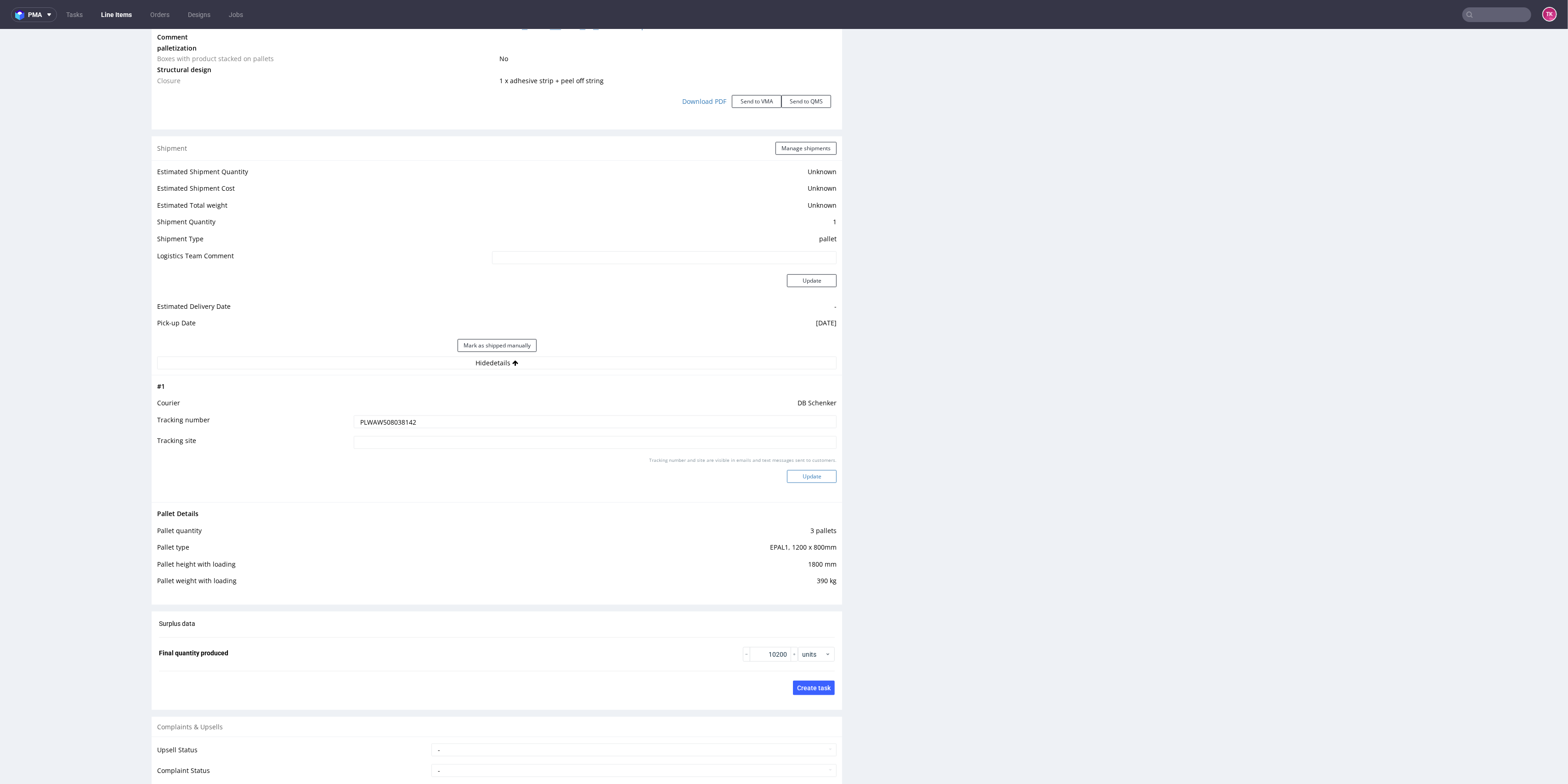
type input "PLWAW508038142"
click at [801, 470] on button "Update" at bounding box center [812, 477] width 50 height 13
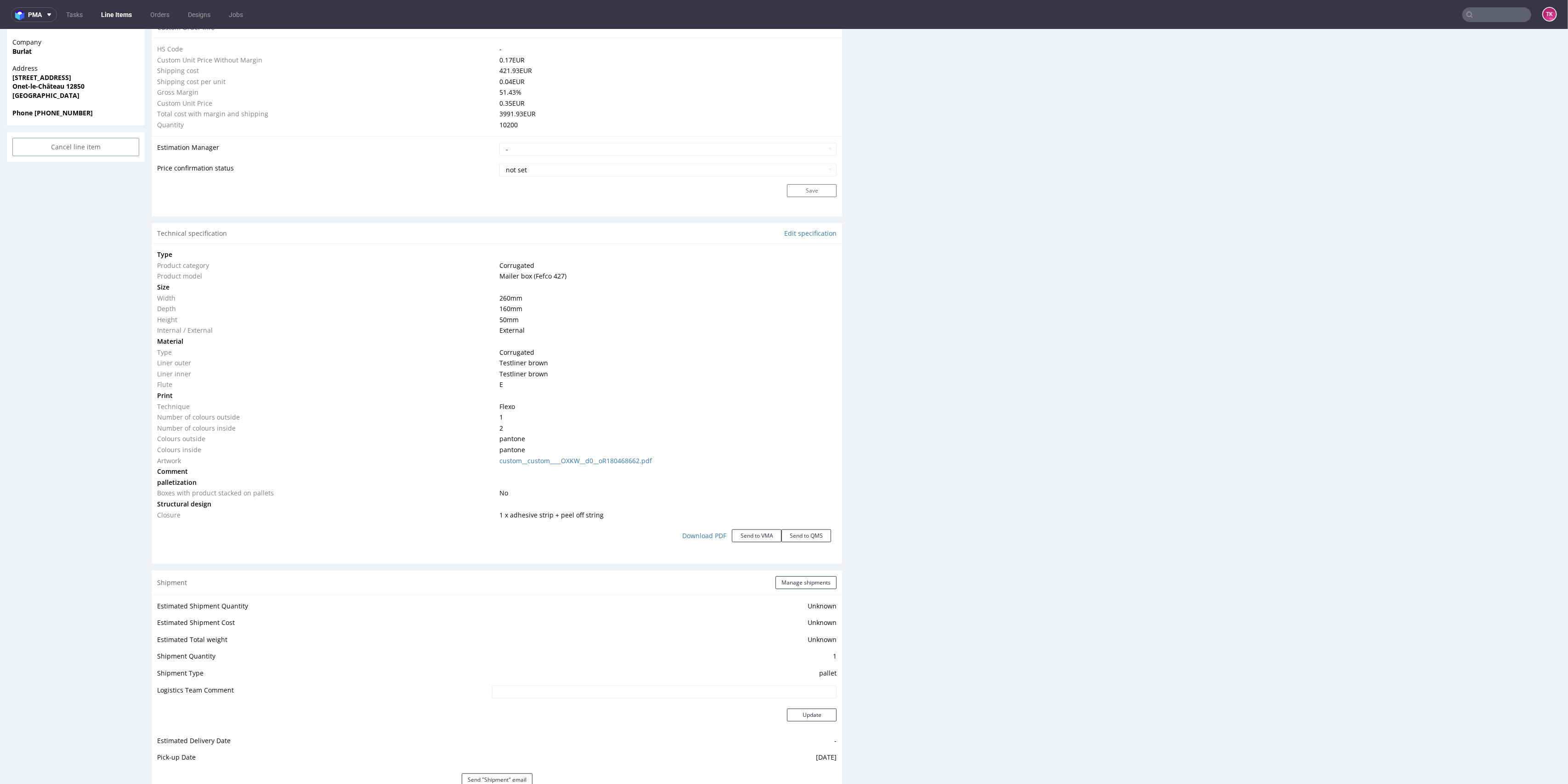
scroll to position [12, 0]
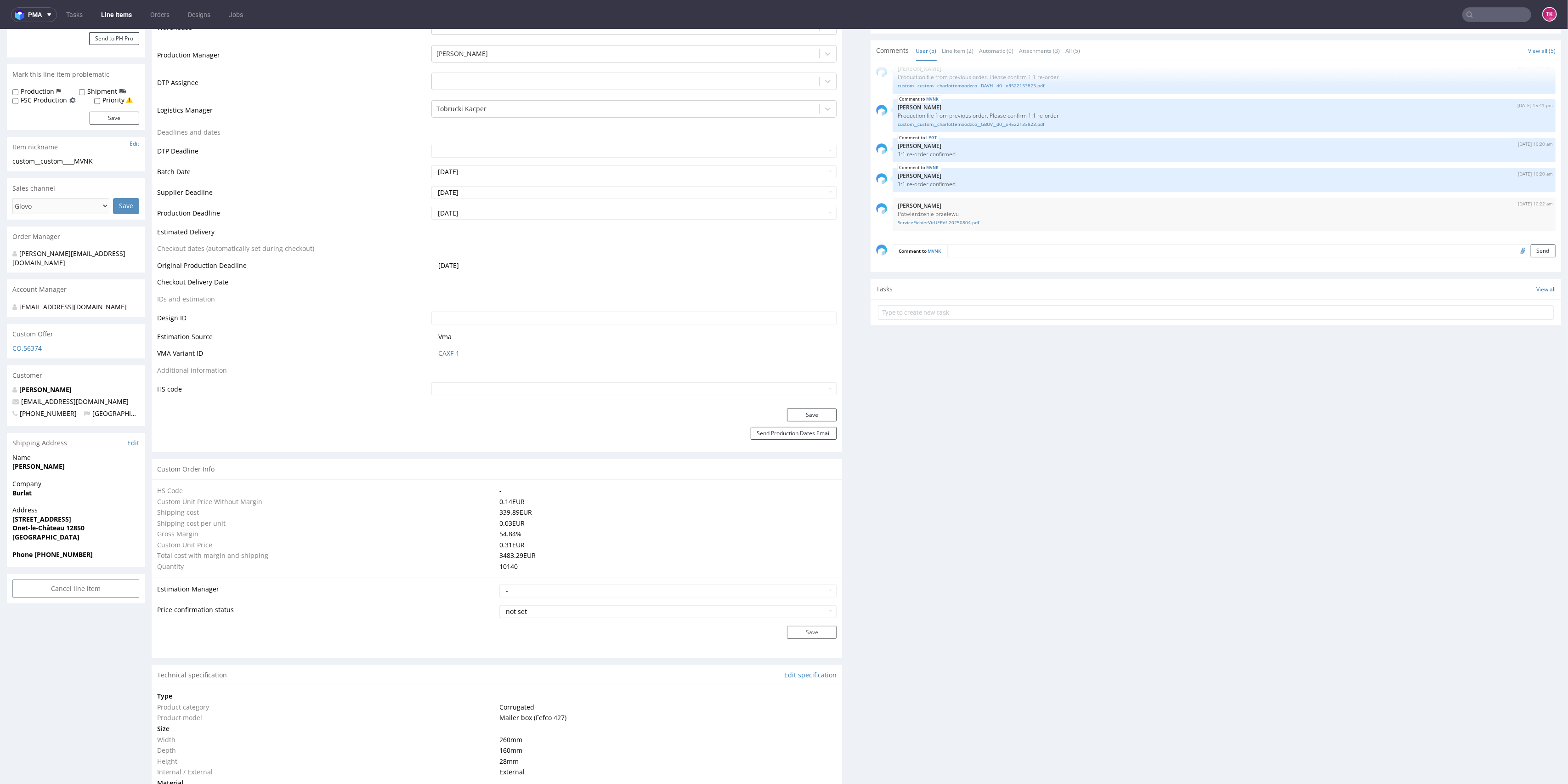
scroll to position [306, 0]
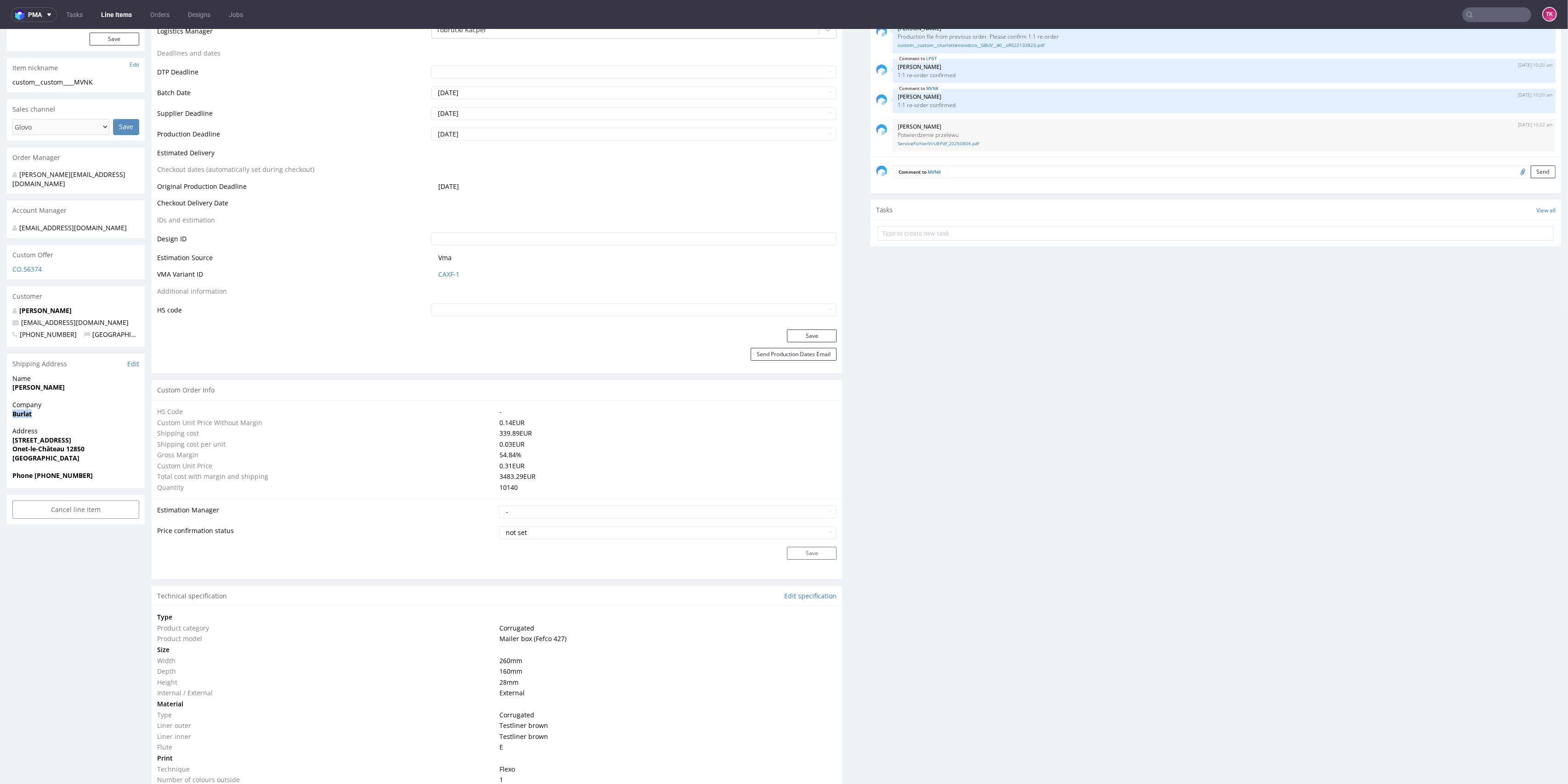
drag, startPoint x: 8, startPoint y: 410, endPoint x: 81, endPoint y: 412, distance: 73.0
click at [72, 410] on div "Company Burlat" at bounding box center [75, 413] width 138 height 26
copy strong "Burlat"
drag, startPoint x: 89, startPoint y: 377, endPoint x: 0, endPoint y: 380, distance: 89.1
click at [0, 380] on div "R065885742 [DATE] 03:19 PM MVNK DID PH PRO Integration Item PHI-PH00-A08890 (ad…" at bounding box center [784, 624] width 1568 height 1756
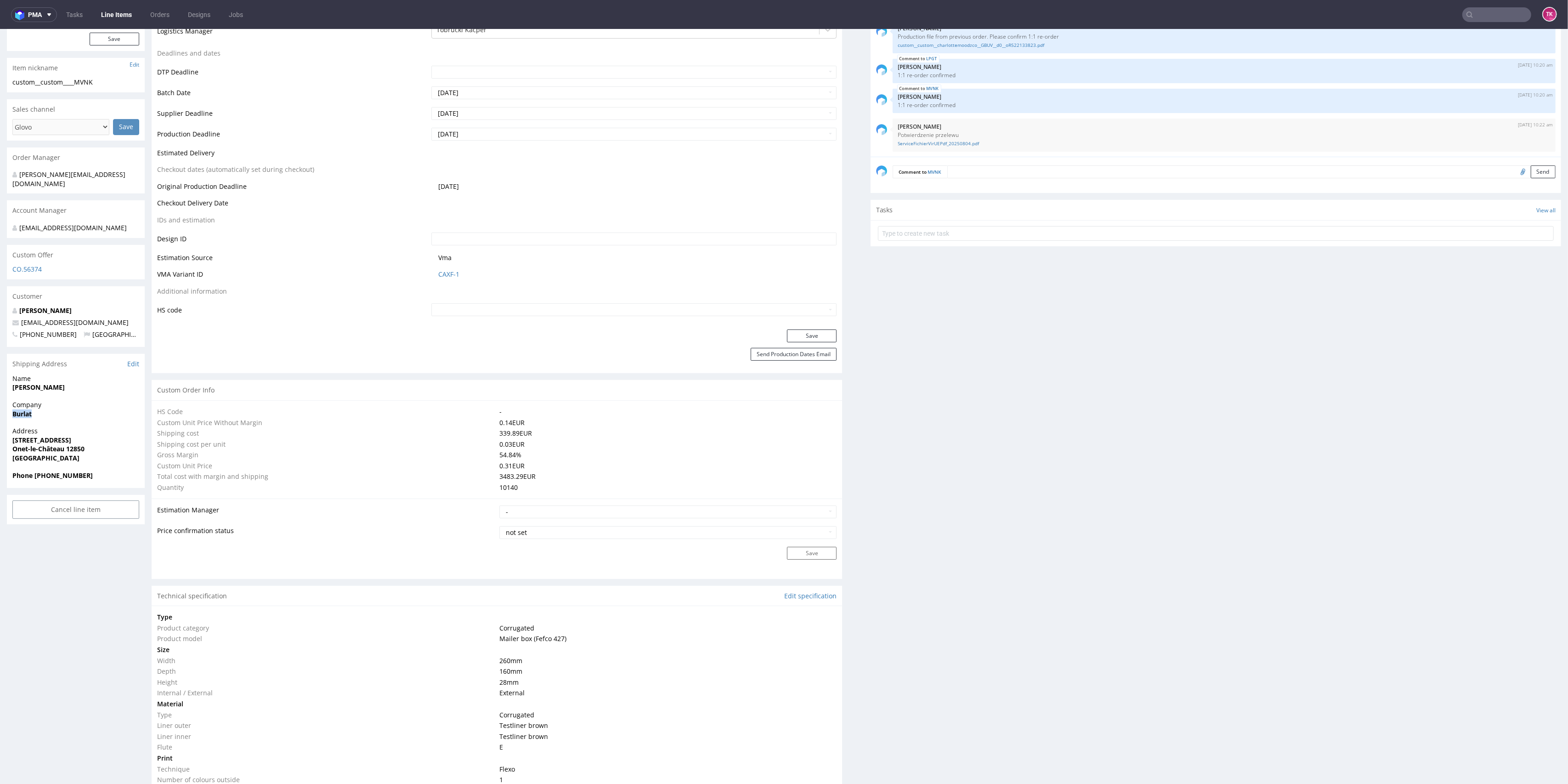
copy strong "[PERSON_NAME]"
drag, startPoint x: 34, startPoint y: 462, endPoint x: 91, endPoint y: 466, distance: 57.1
click at [89, 471] on span "Phone [PHONE_NUMBER]" at bounding box center [76, 475] width 127 height 9
copy strong "[PHONE_NUMBER]"
drag, startPoint x: 93, startPoint y: 313, endPoint x: 0, endPoint y: 315, distance: 93.0
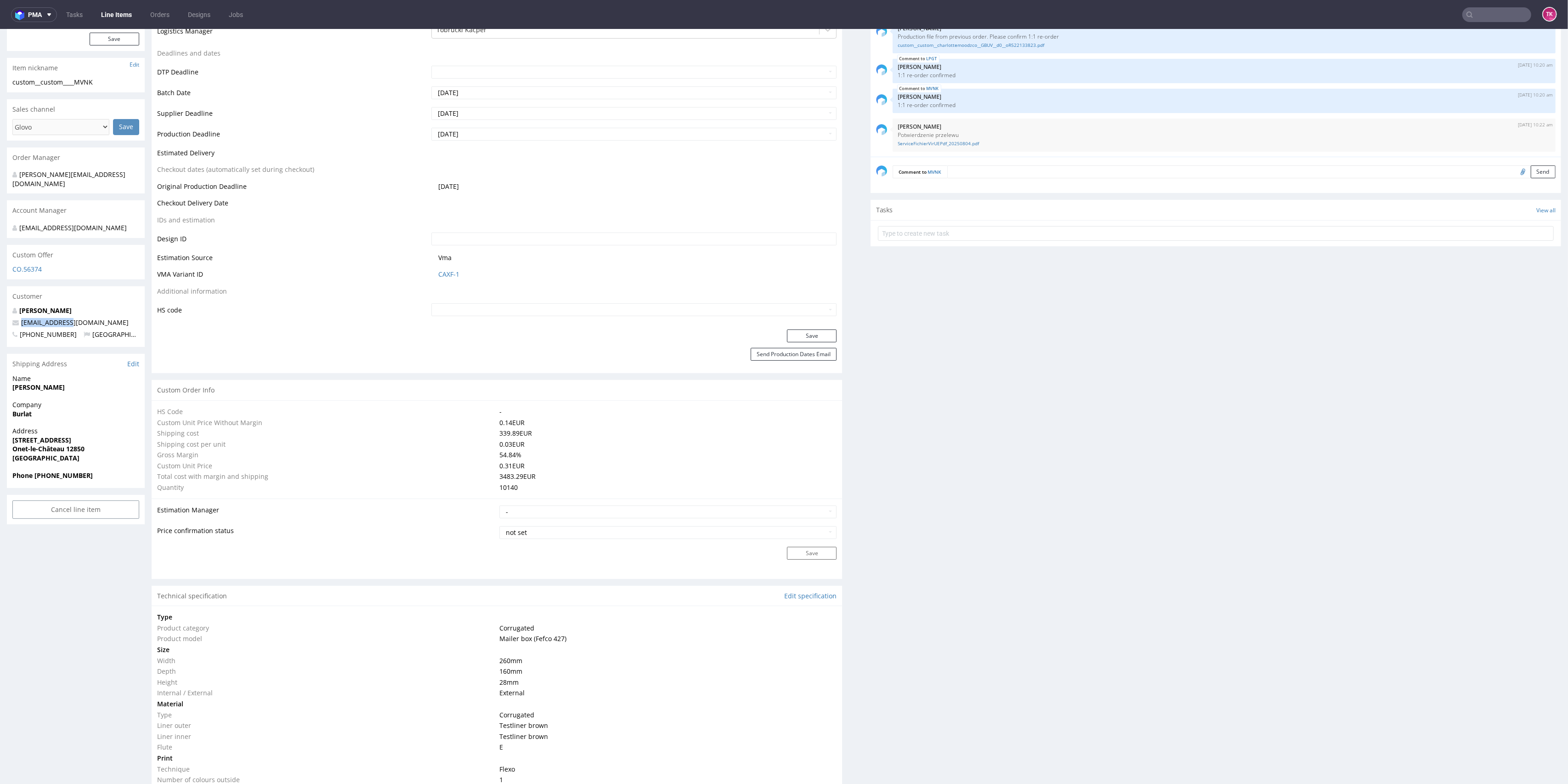
click at [0, 315] on div "R065885742 01.08.2025 03:19 PM MVNK DID PH PRO Integration Item PHI-PH00-A08890…" at bounding box center [784, 624] width 1568 height 1756
copy span "[EMAIL_ADDRESS][DOMAIN_NAME]"
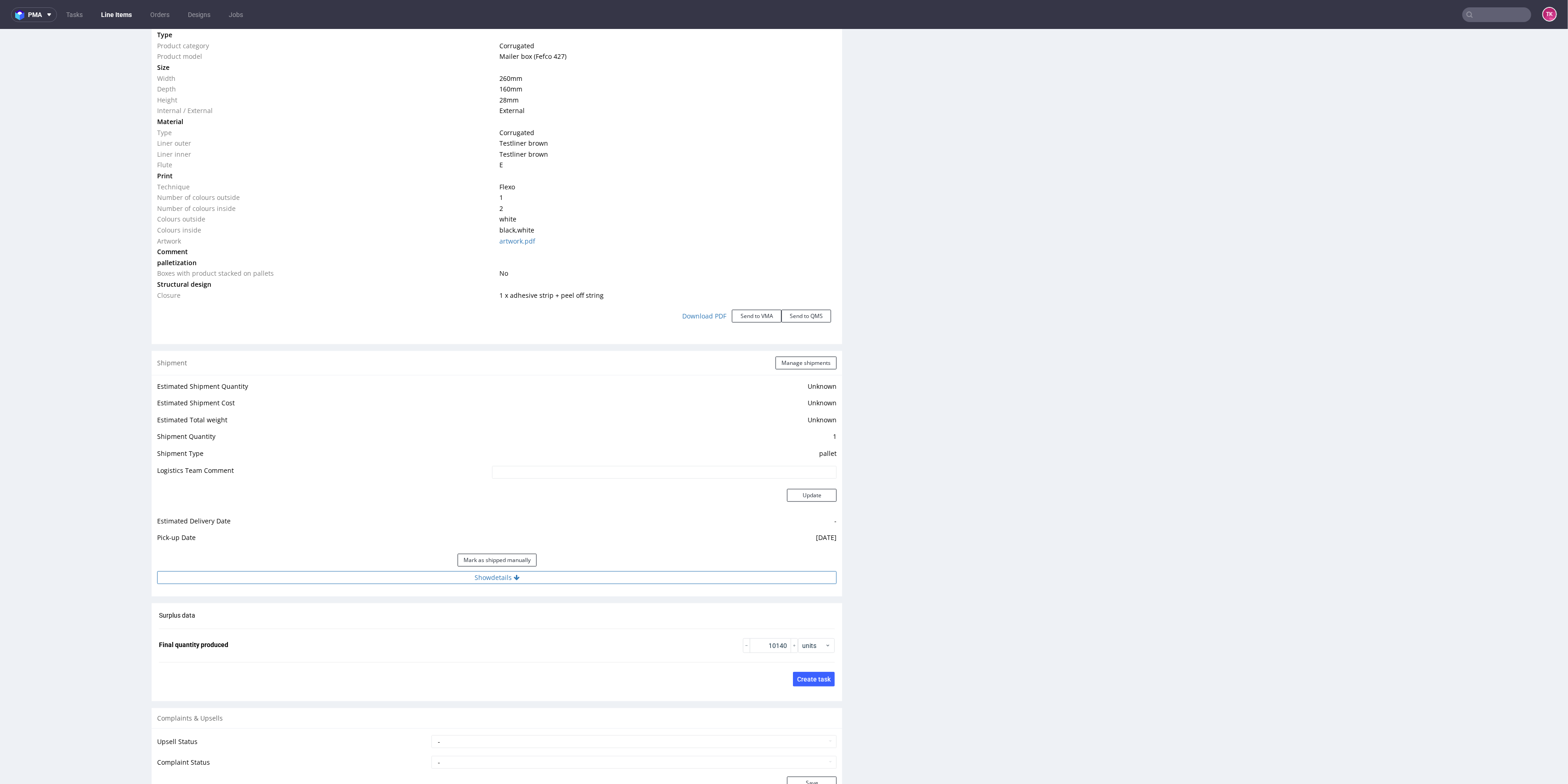
scroll to position [1029, 0]
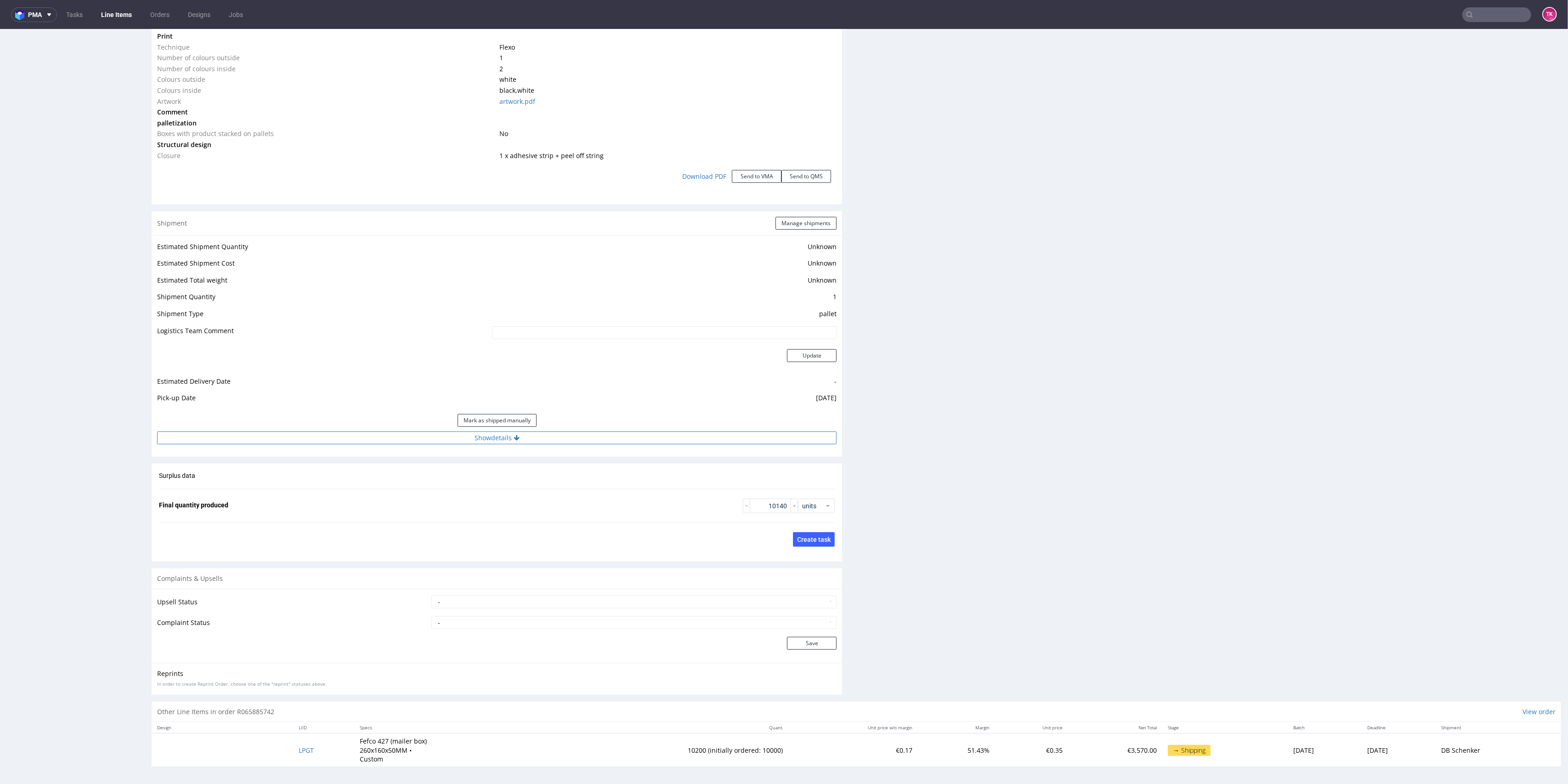
click at [668, 437] on button "Show details" at bounding box center [496, 438] width 679 height 13
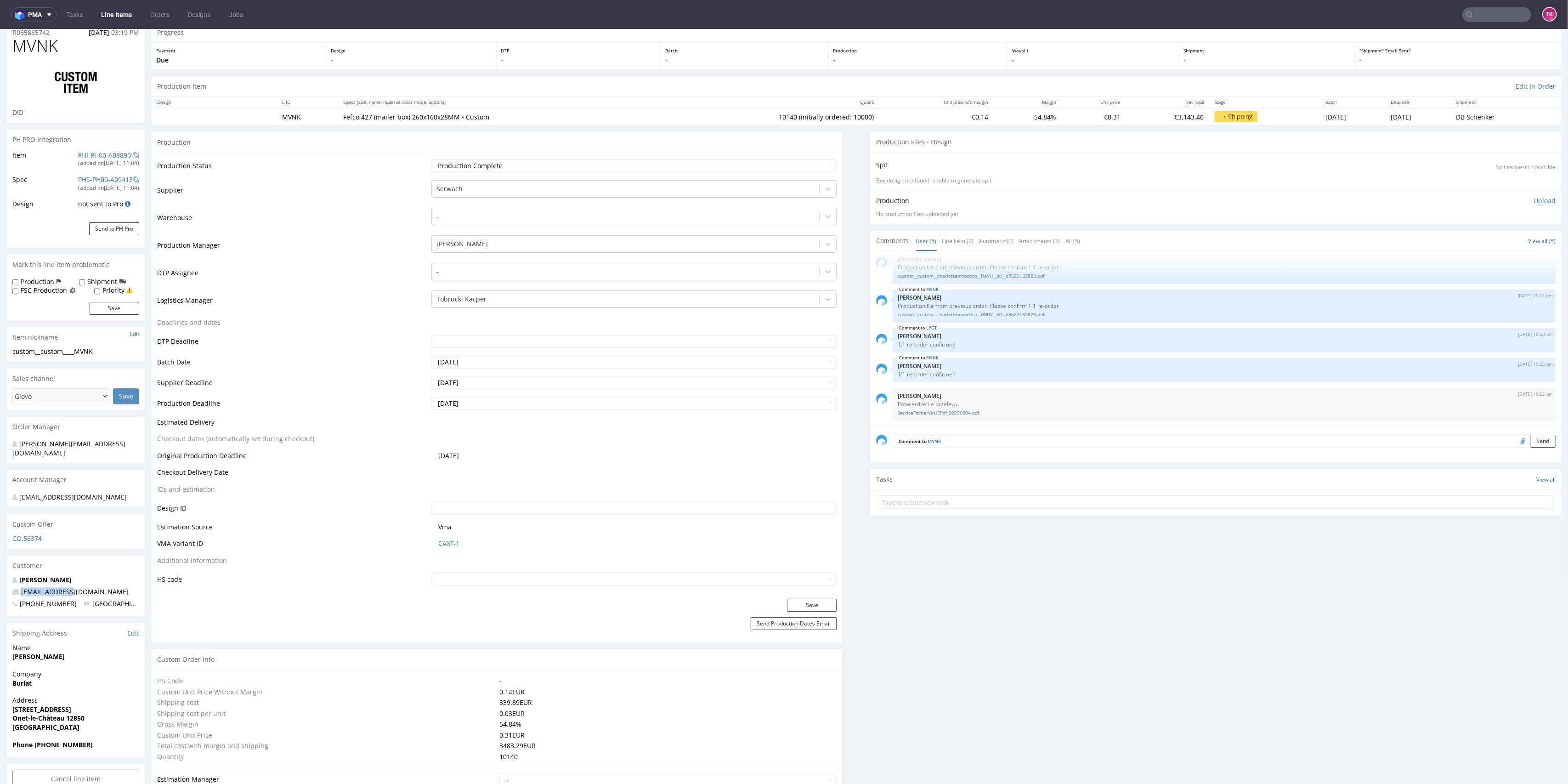
scroll to position [0, 0]
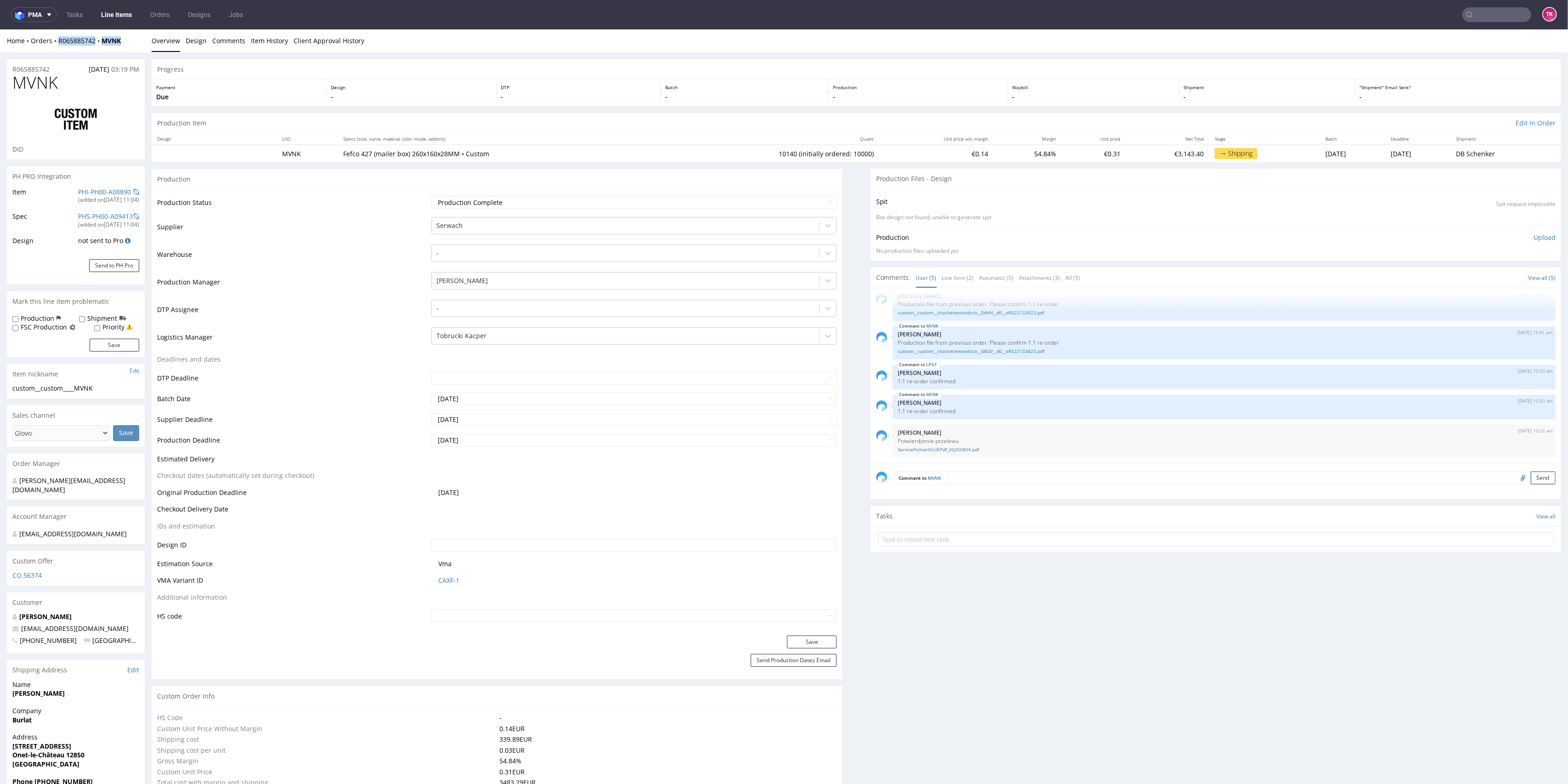
drag, startPoint x: 128, startPoint y: 38, endPoint x: 58, endPoint y: 49, distance: 70.9
click at [58, 49] on div "Home Orders R065885742 MVNK Overview Design Comments Item History Client Approv…" at bounding box center [784, 40] width 1568 height 23
copy div "R065885742 MVNK"
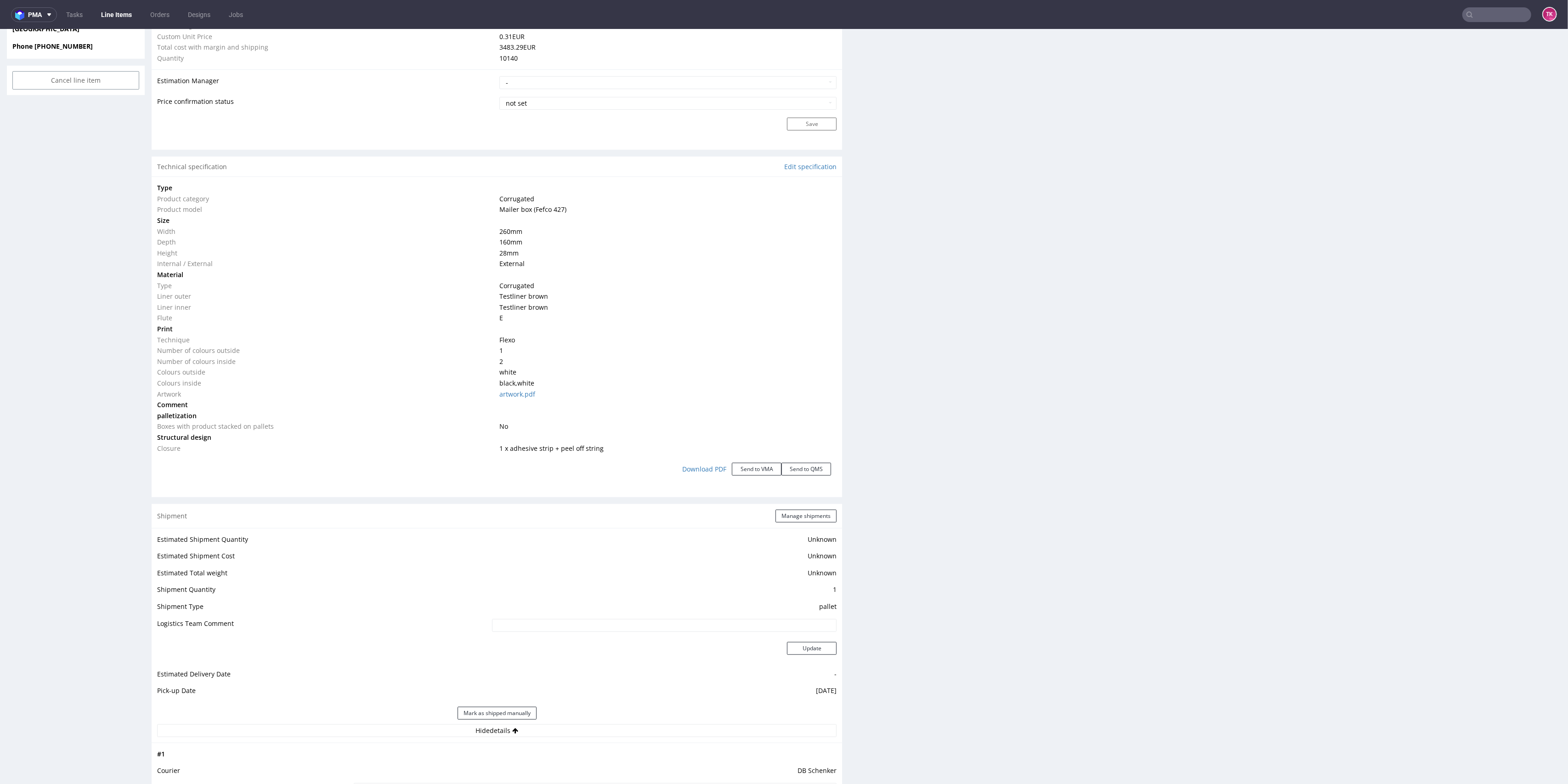
scroll to position [919, 0]
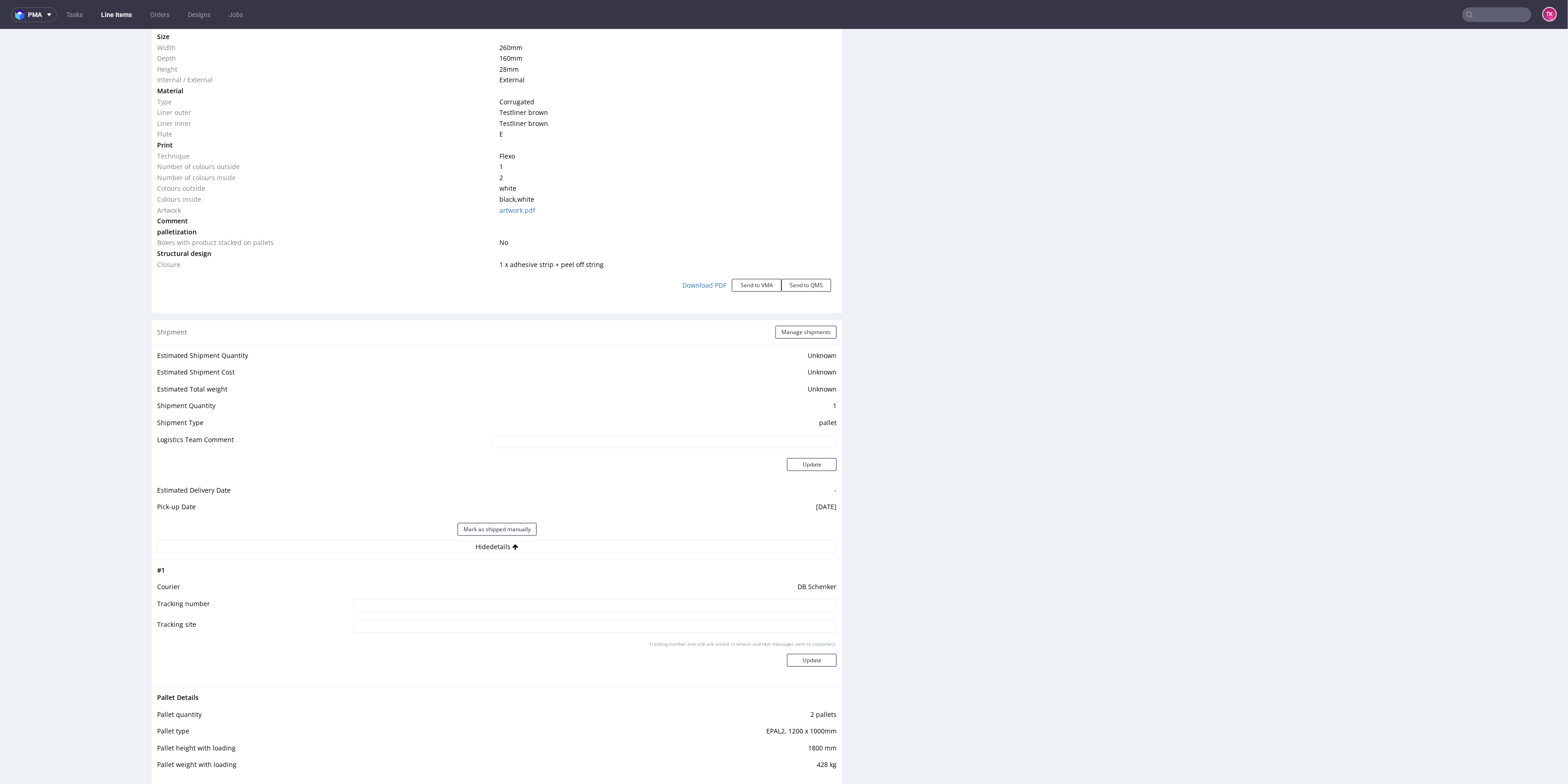
click at [590, 596] on td "DB Schenker" at bounding box center [595, 590] width 486 height 17
click at [603, 604] on input at bounding box center [595, 606] width 483 height 13
paste input "PLWAW508038142"
type input "PLWAW508038142"
click at [802, 658] on button "Update" at bounding box center [812, 661] width 50 height 13
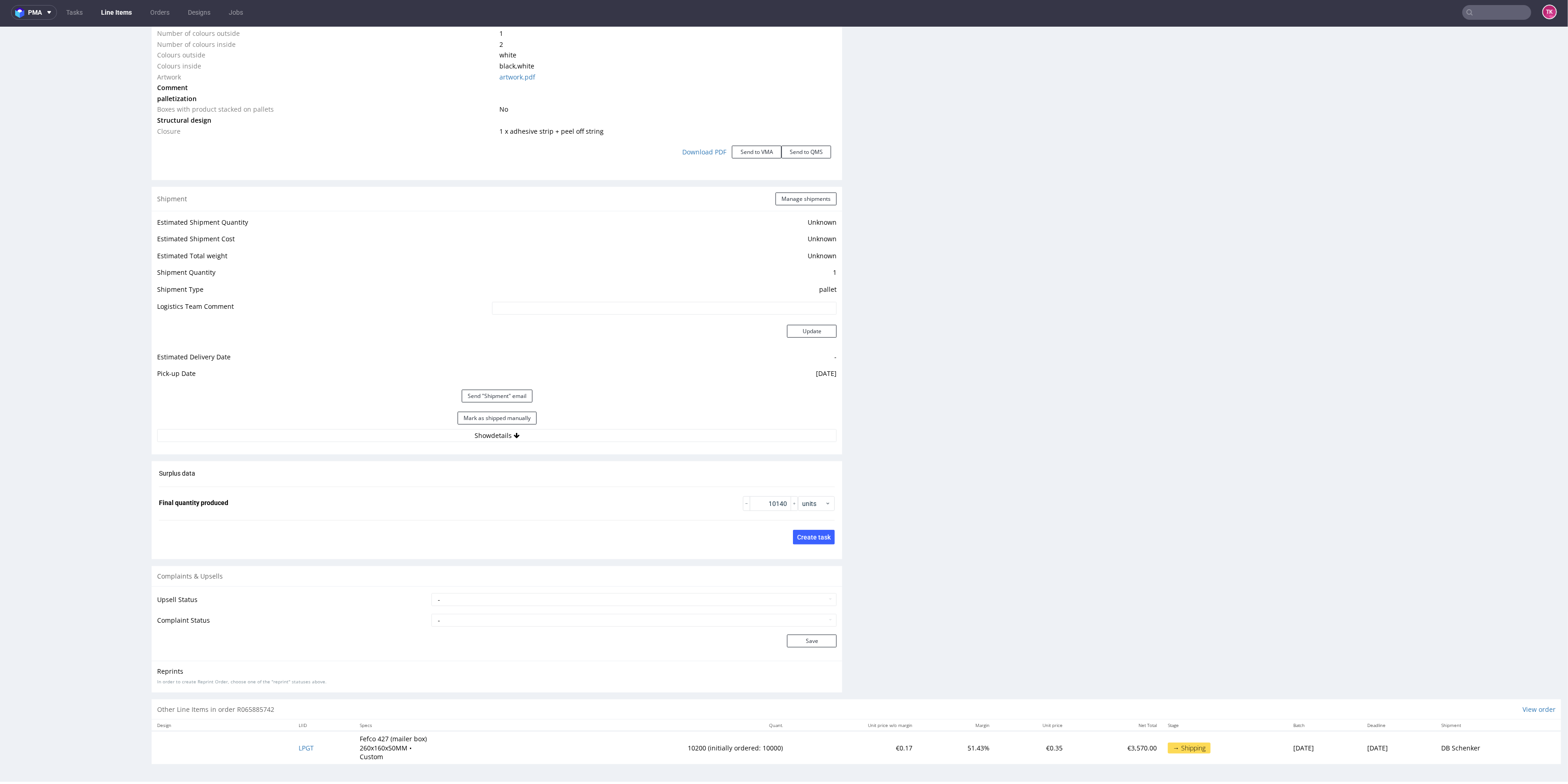
scroll to position [3, 0]
click at [682, 441] on button "Show details" at bounding box center [496, 436] width 679 height 13
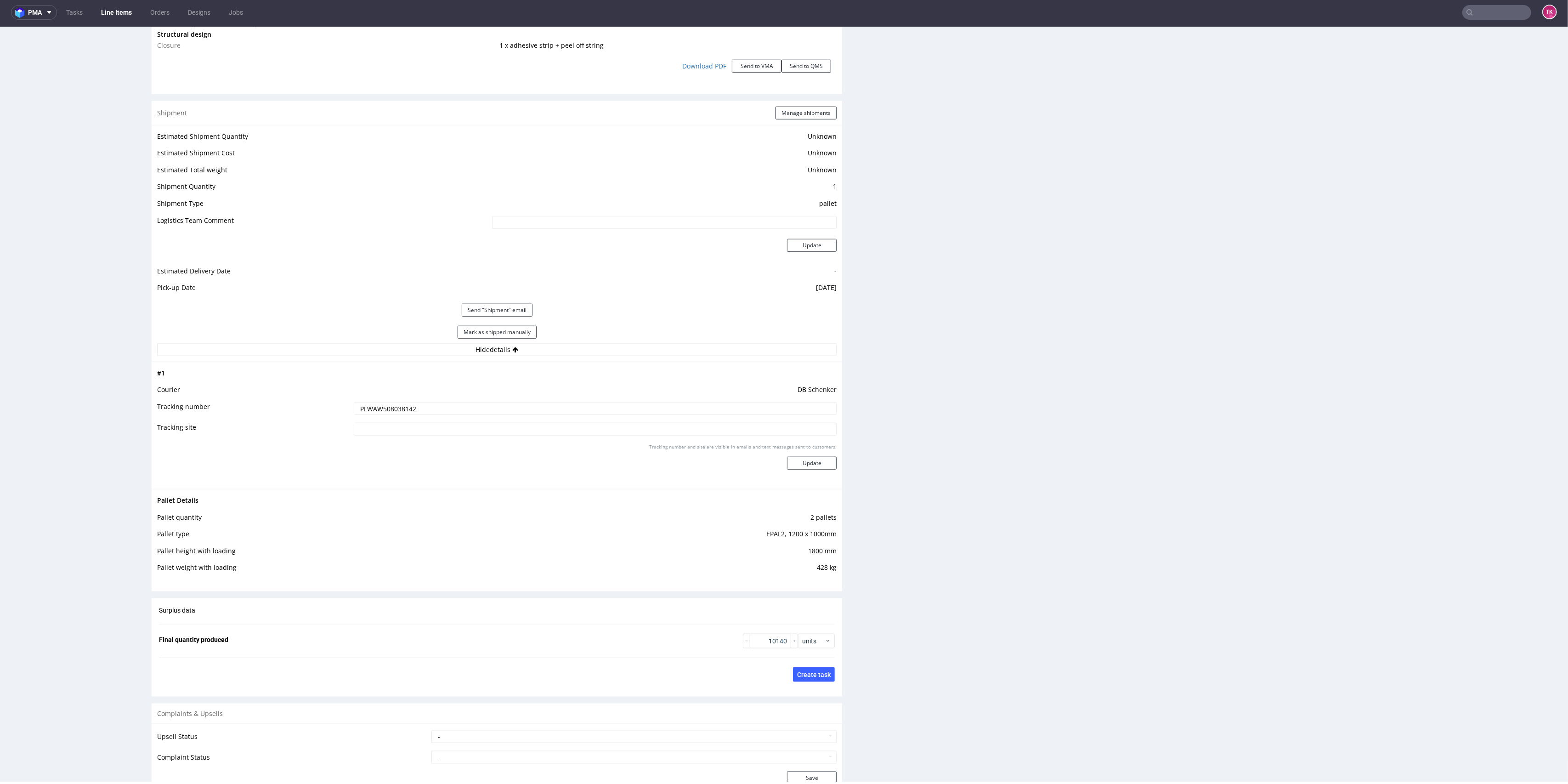
scroll to position [1173, 0]
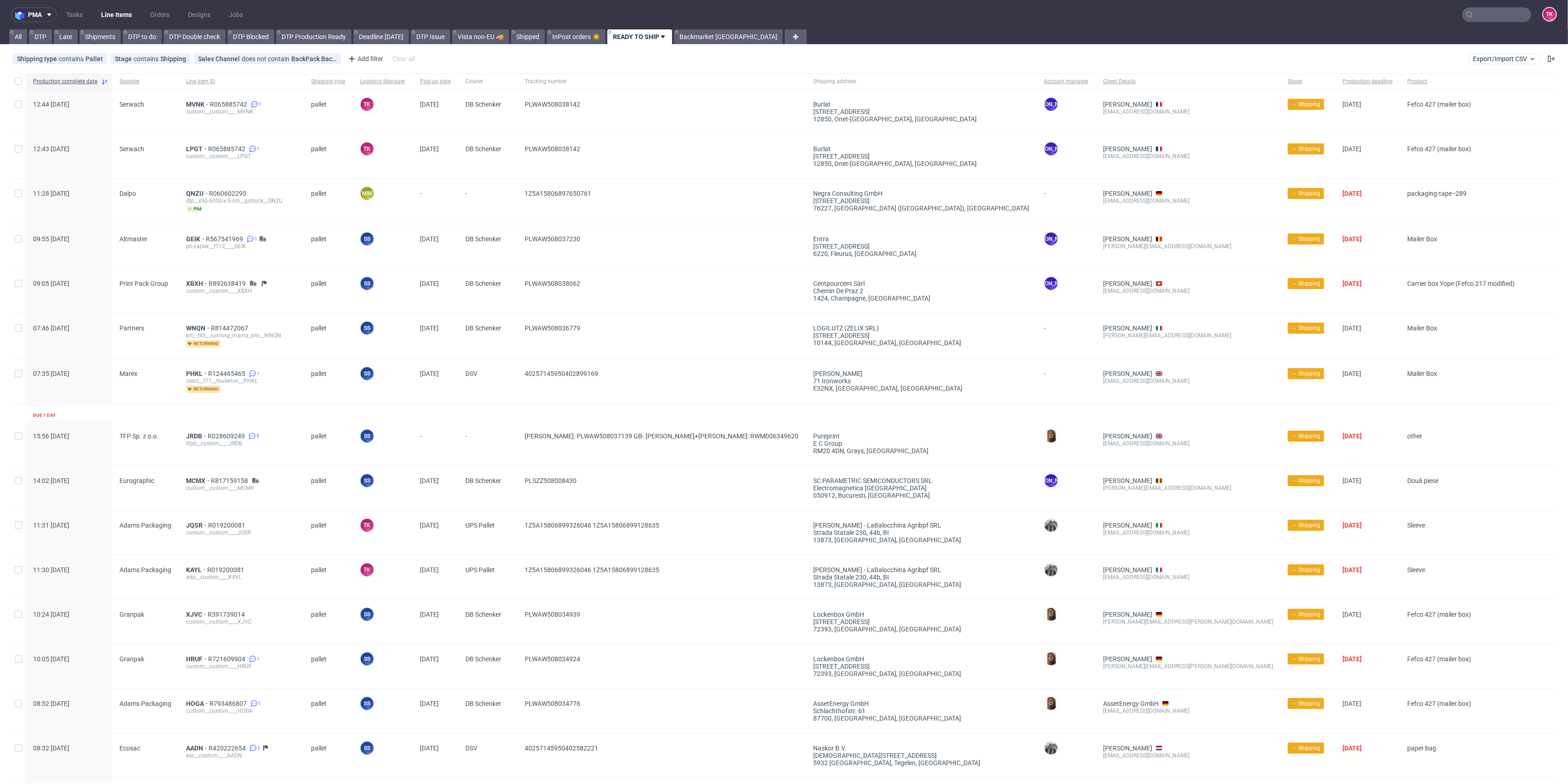
click at [125, 15] on link "Line Items" at bounding box center [116, 15] width 42 height 15
click at [123, 10] on link "Line Items" at bounding box center [116, 15] width 42 height 15
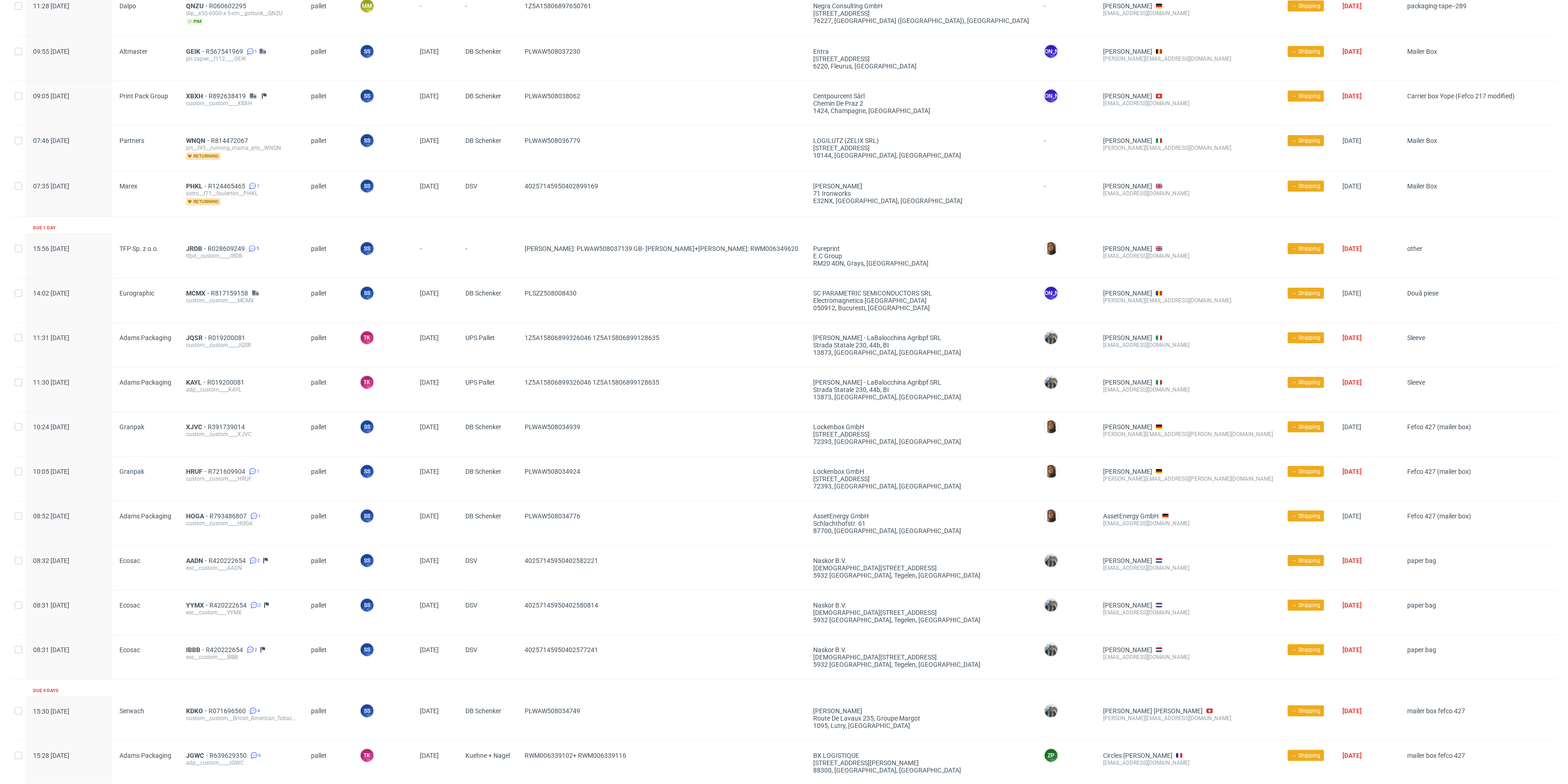
scroll to position [306, 0]
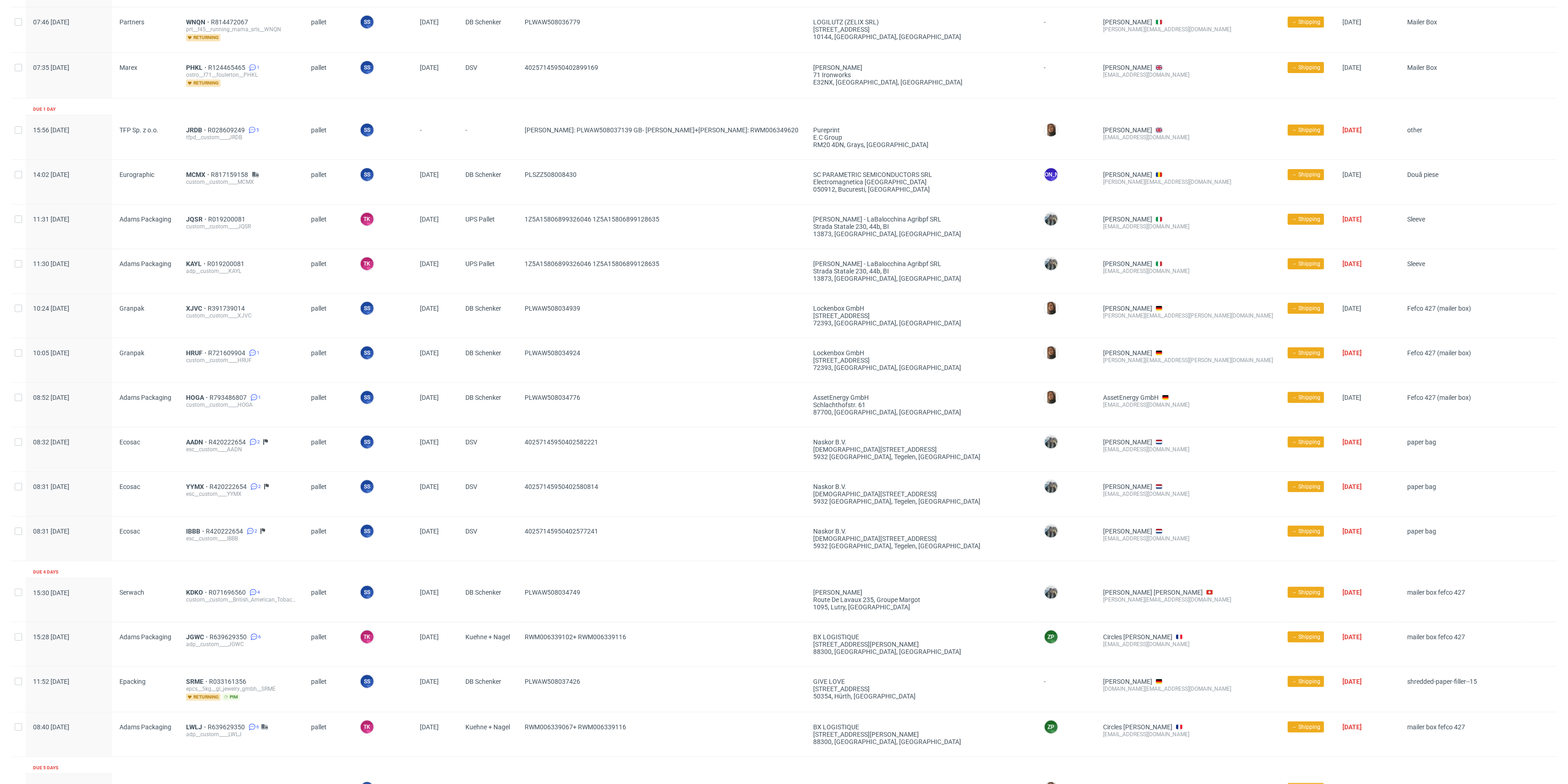
drag, startPoint x: 640, startPoint y: 642, endPoint x: 582, endPoint y: 644, distance: 58.0
click at [582, 644] on span "RWM006339102+ RWM006339116" at bounding box center [661, 645] width 274 height 22
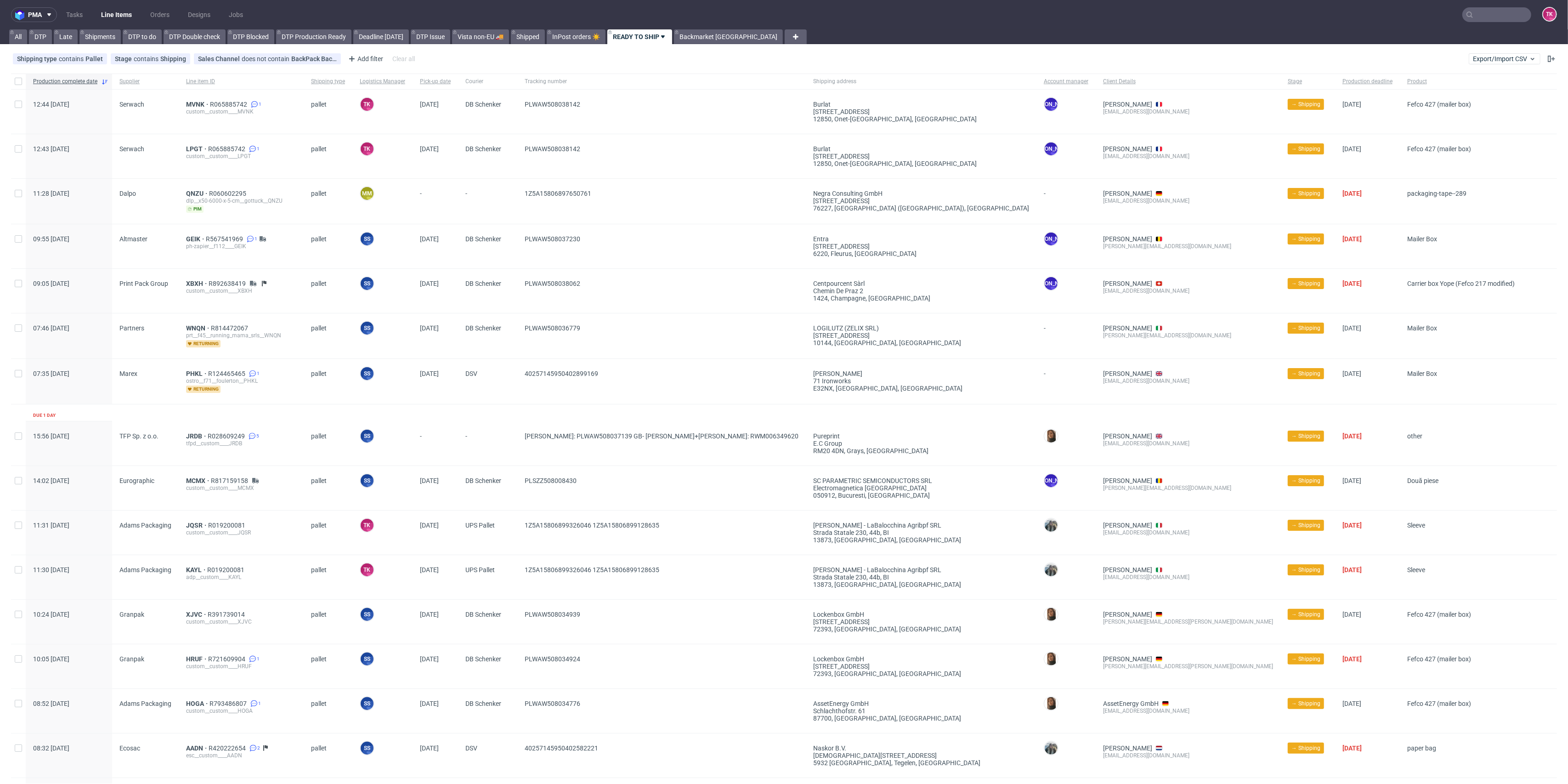
scroll to position [0, 0]
click at [1502, 12] on input "text" at bounding box center [1496, 15] width 69 height 15
type input "F"
drag, startPoint x: 1380, startPoint y: 22, endPoint x: 1371, endPoint y: 18, distance: 9.8
click at [1379, 20] on input "F" at bounding box center [1441, 15] width 180 height 15
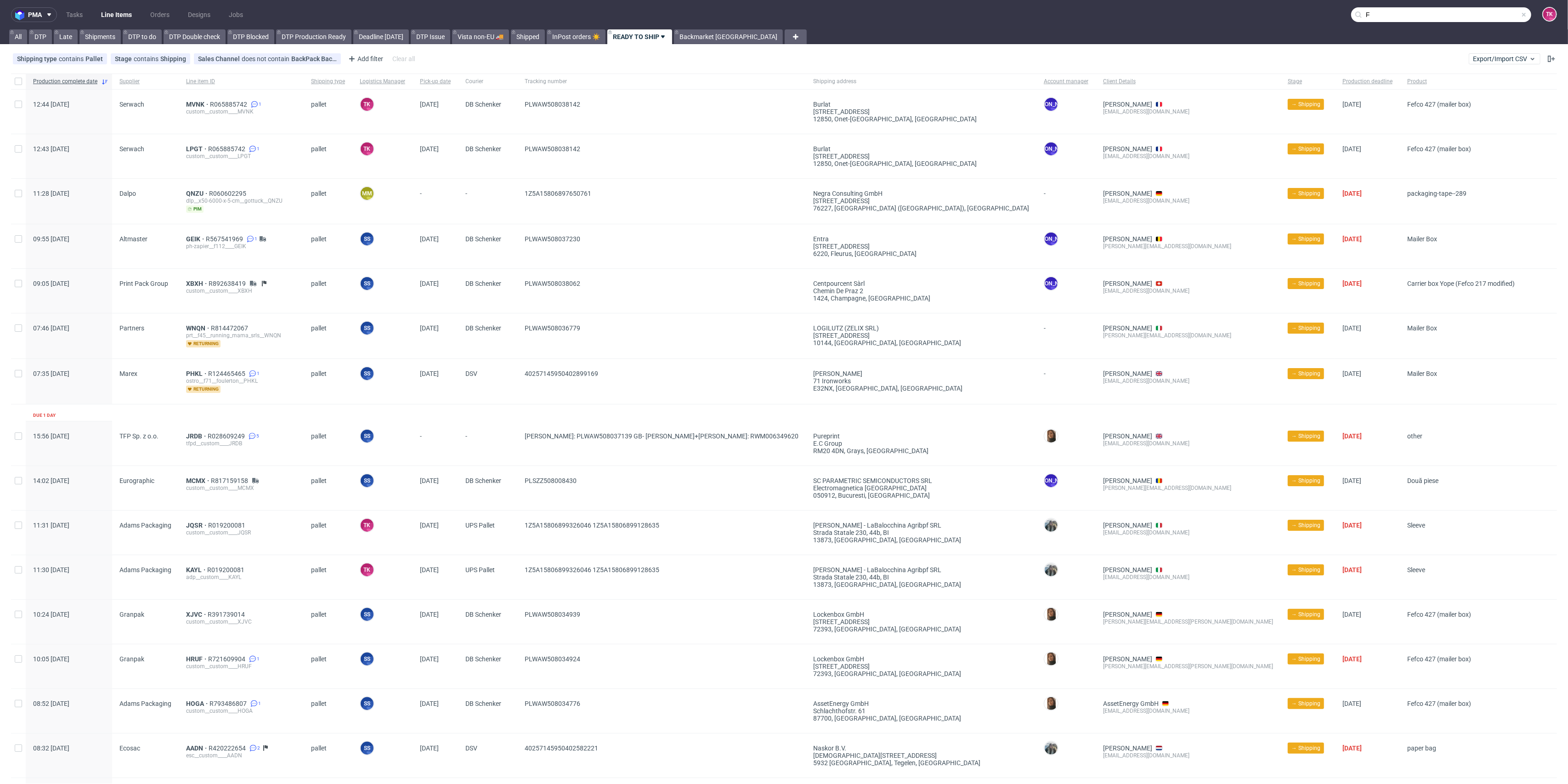
drag, startPoint x: 1371, startPoint y: 18, endPoint x: 1257, endPoint y: 15, distance: 114.0
click at [1261, 19] on nav "pma Tasks Line Items Orders Designs Jobs F TK" at bounding box center [784, 15] width 1568 height 29
drag, startPoint x: 1386, startPoint y: 10, endPoint x: 1308, endPoint y: 31, distance: 80.8
click at [1308, 31] on div "pma Tasks Line Items Orders Designs Jobs F TK All DTP Late Shipments DTP to do …" at bounding box center [784, 392] width 1568 height 784
paste input "text"
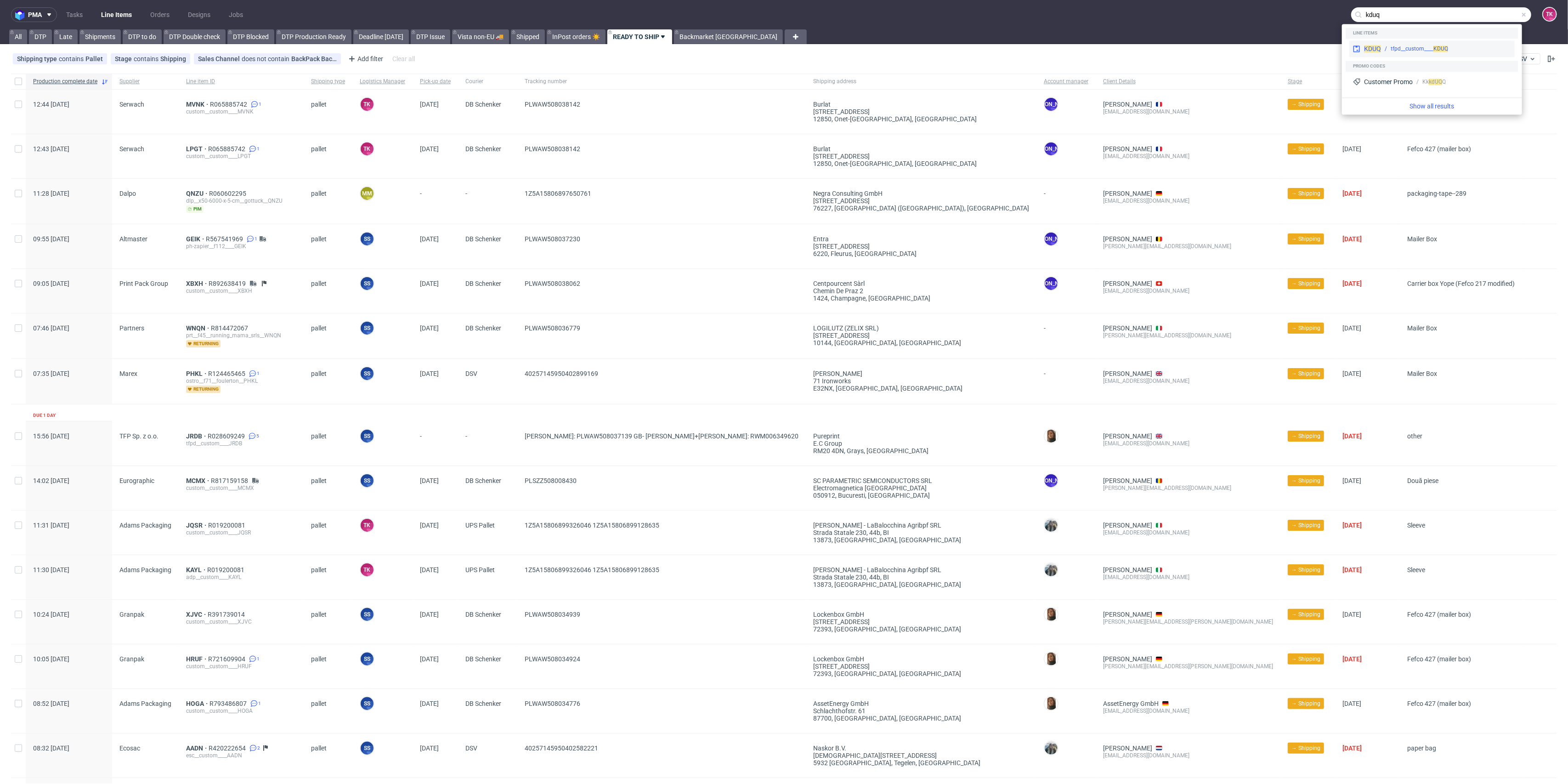
type input "kduq"
click at [1420, 49] on div "tfpd__custom____ KDUQ" at bounding box center [1419, 48] width 58 height 8
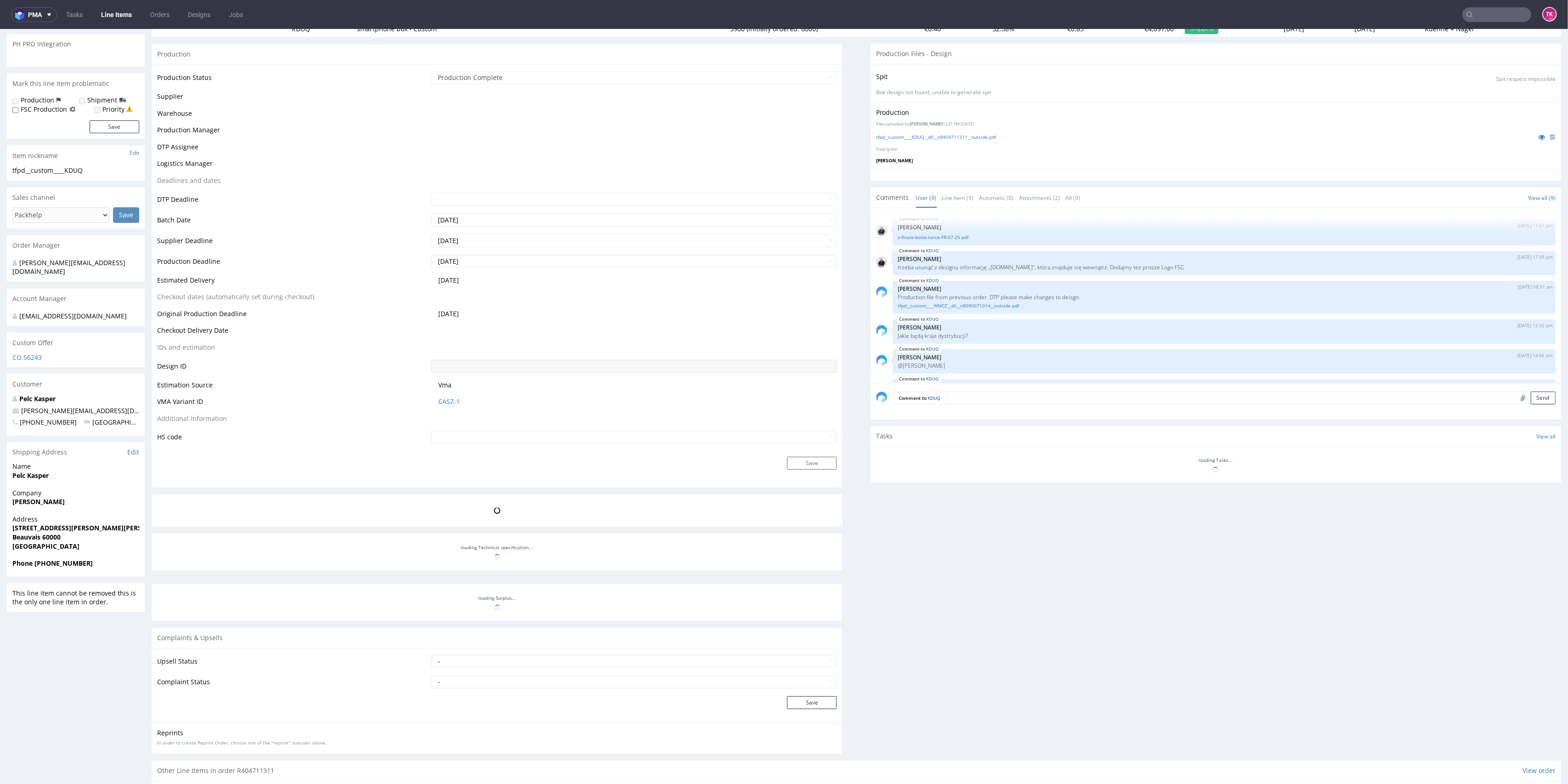
scroll to position [116, 0]
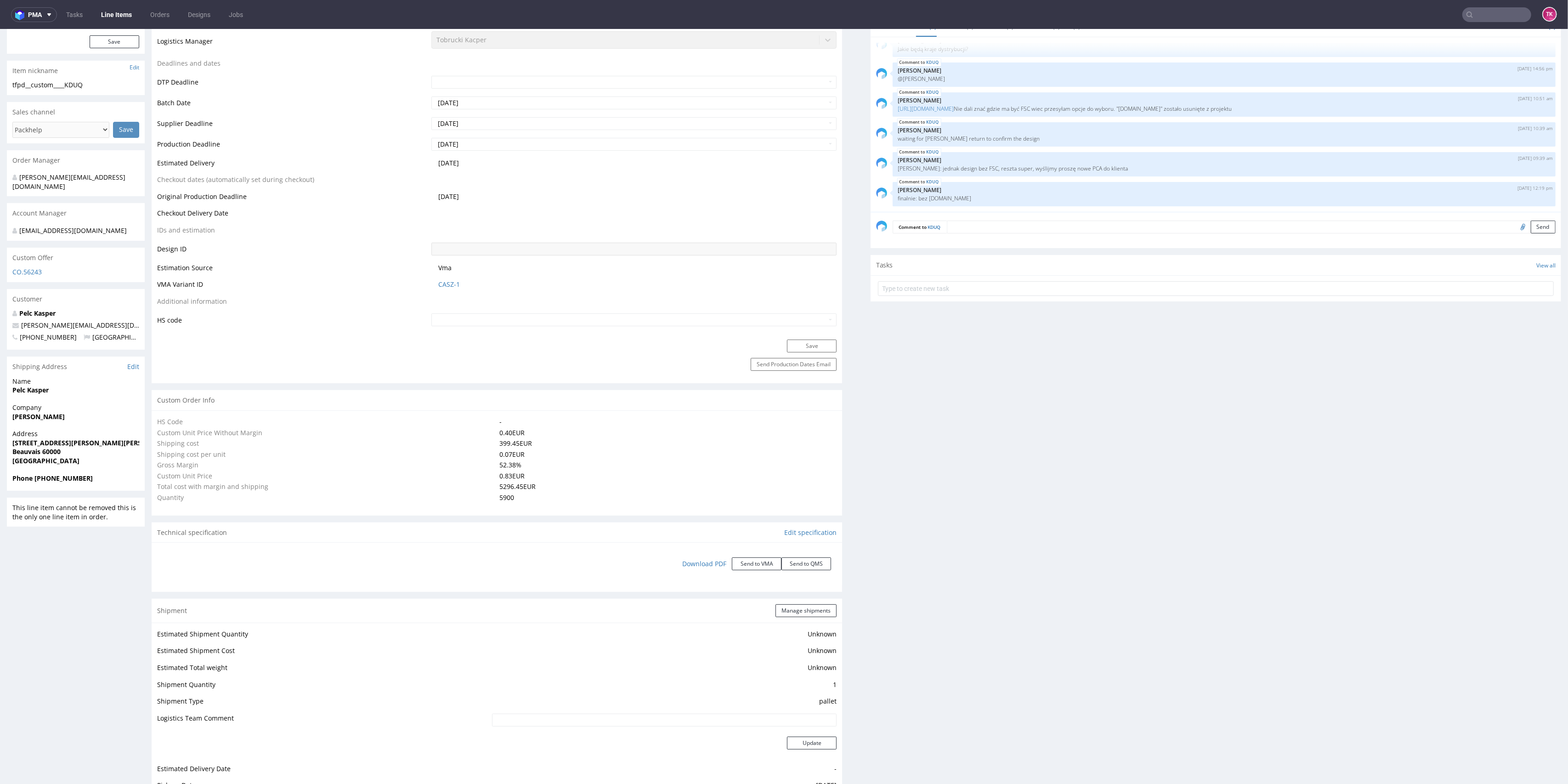
type input "5900"
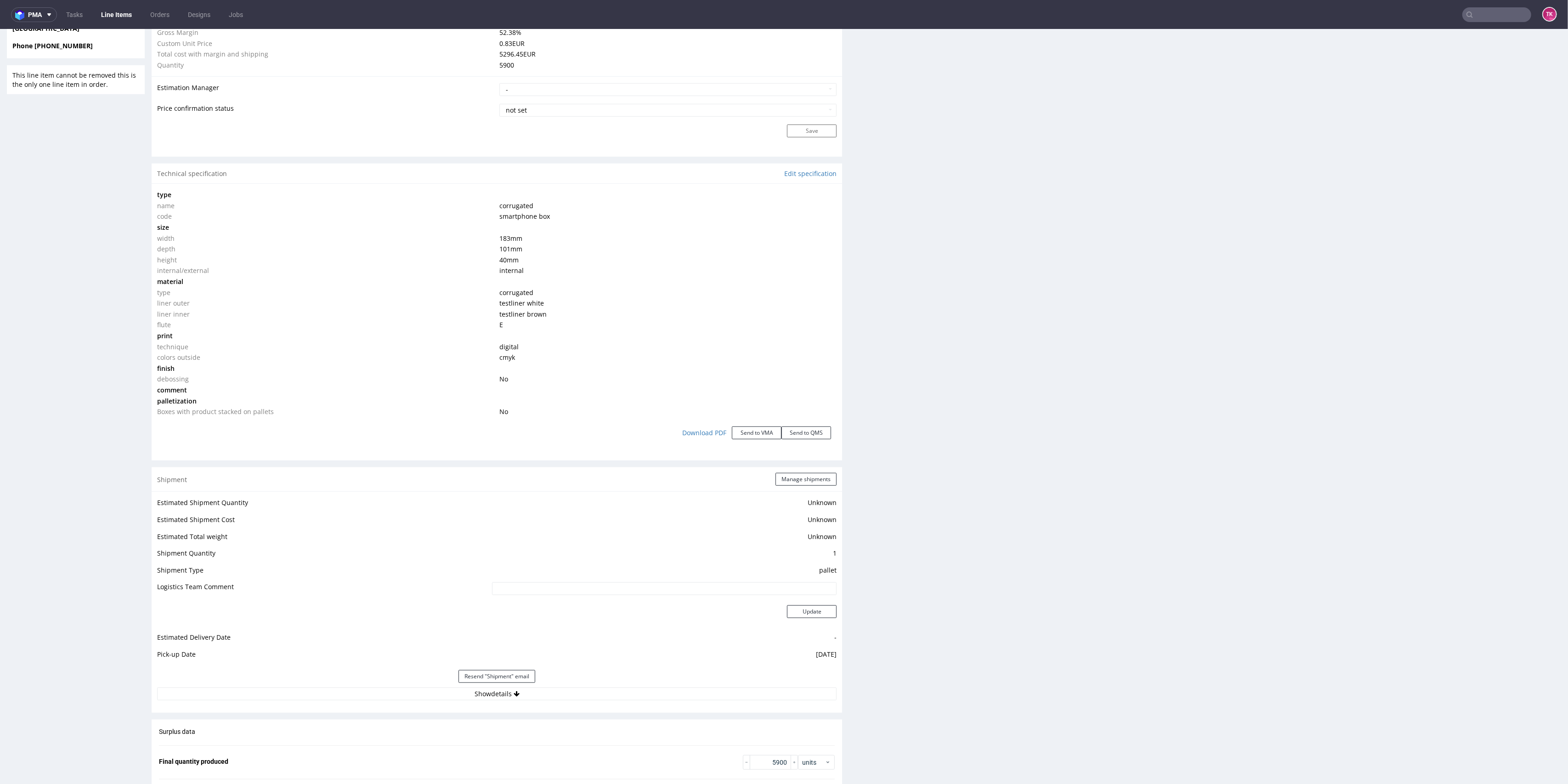
scroll to position [916, 0]
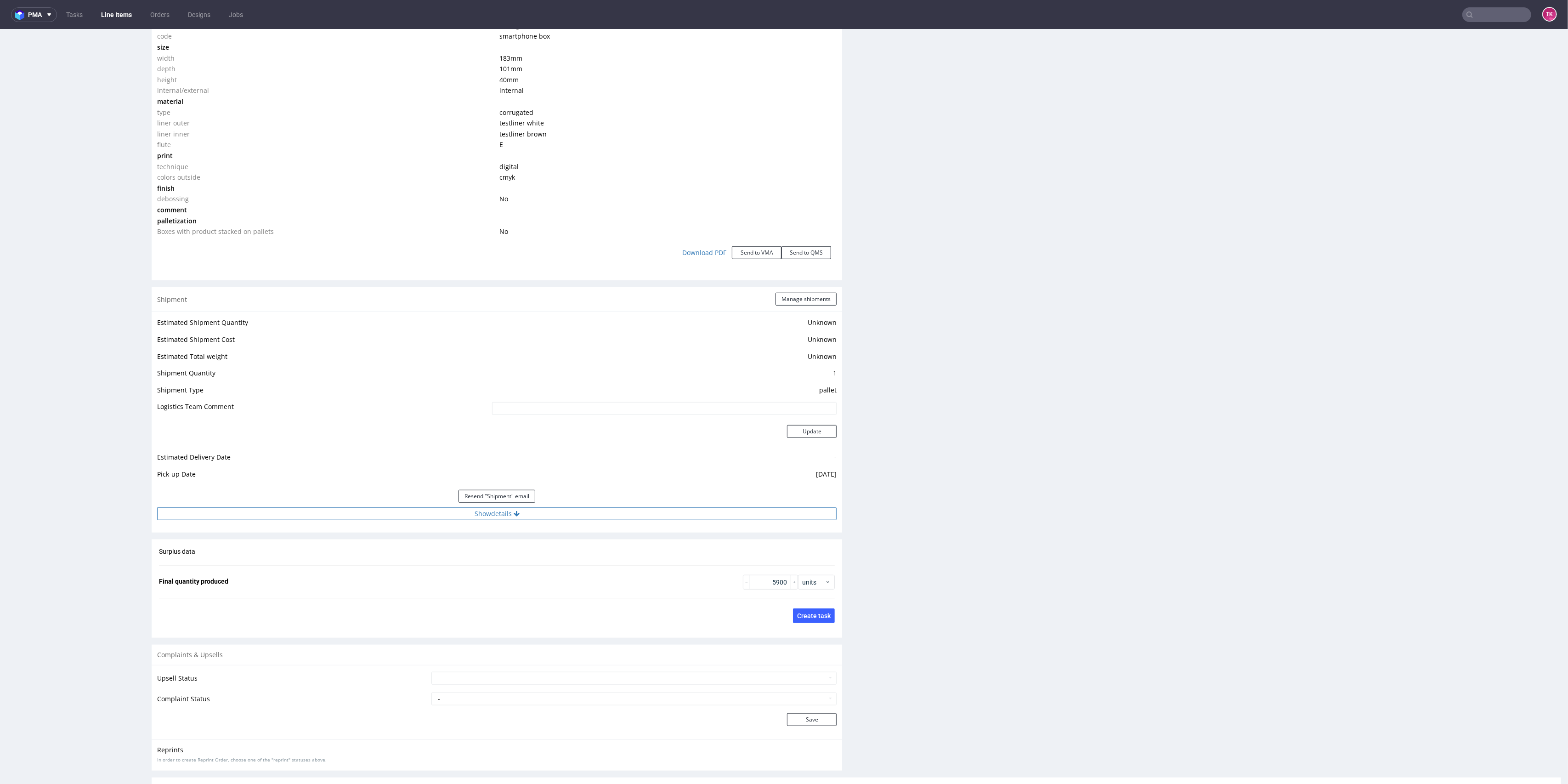
click at [401, 507] on button "Show details" at bounding box center [496, 514] width 679 height 13
click at [369, 569] on input "RWM006347478" at bounding box center [595, 573] width 483 height 13
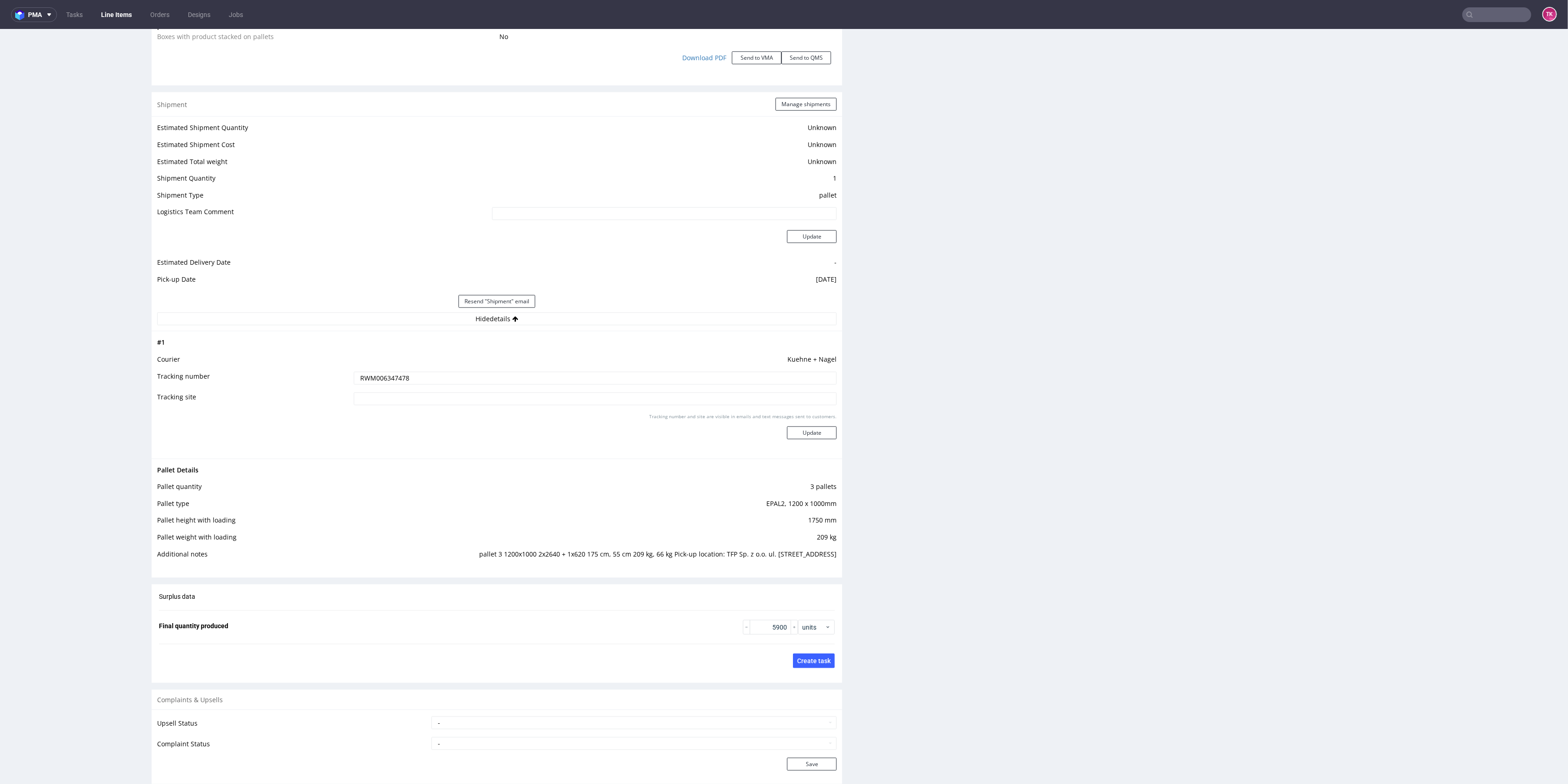
scroll to position [1223, 0]
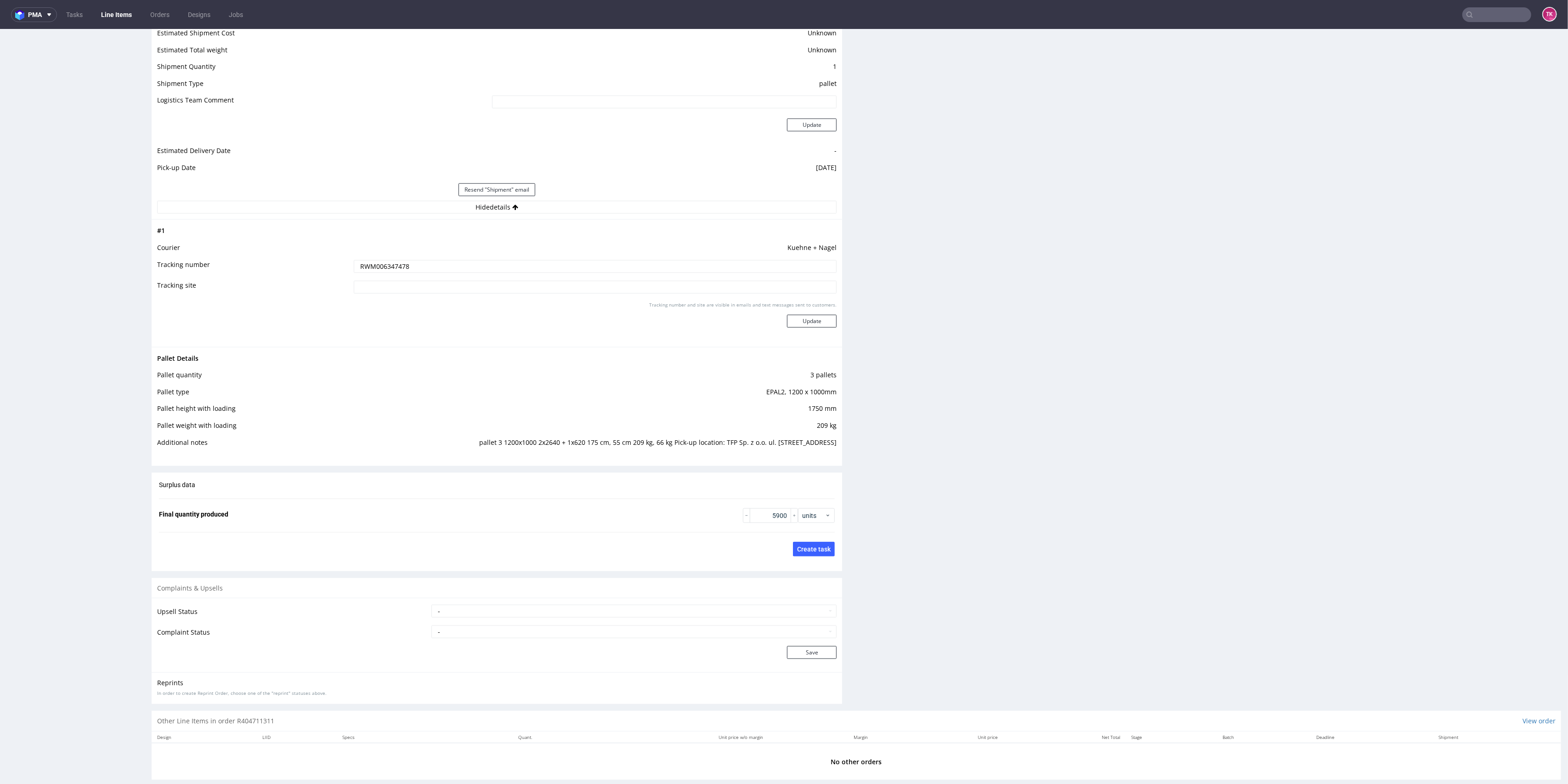
click at [109, 20] on link "Line Items" at bounding box center [116, 15] width 42 height 15
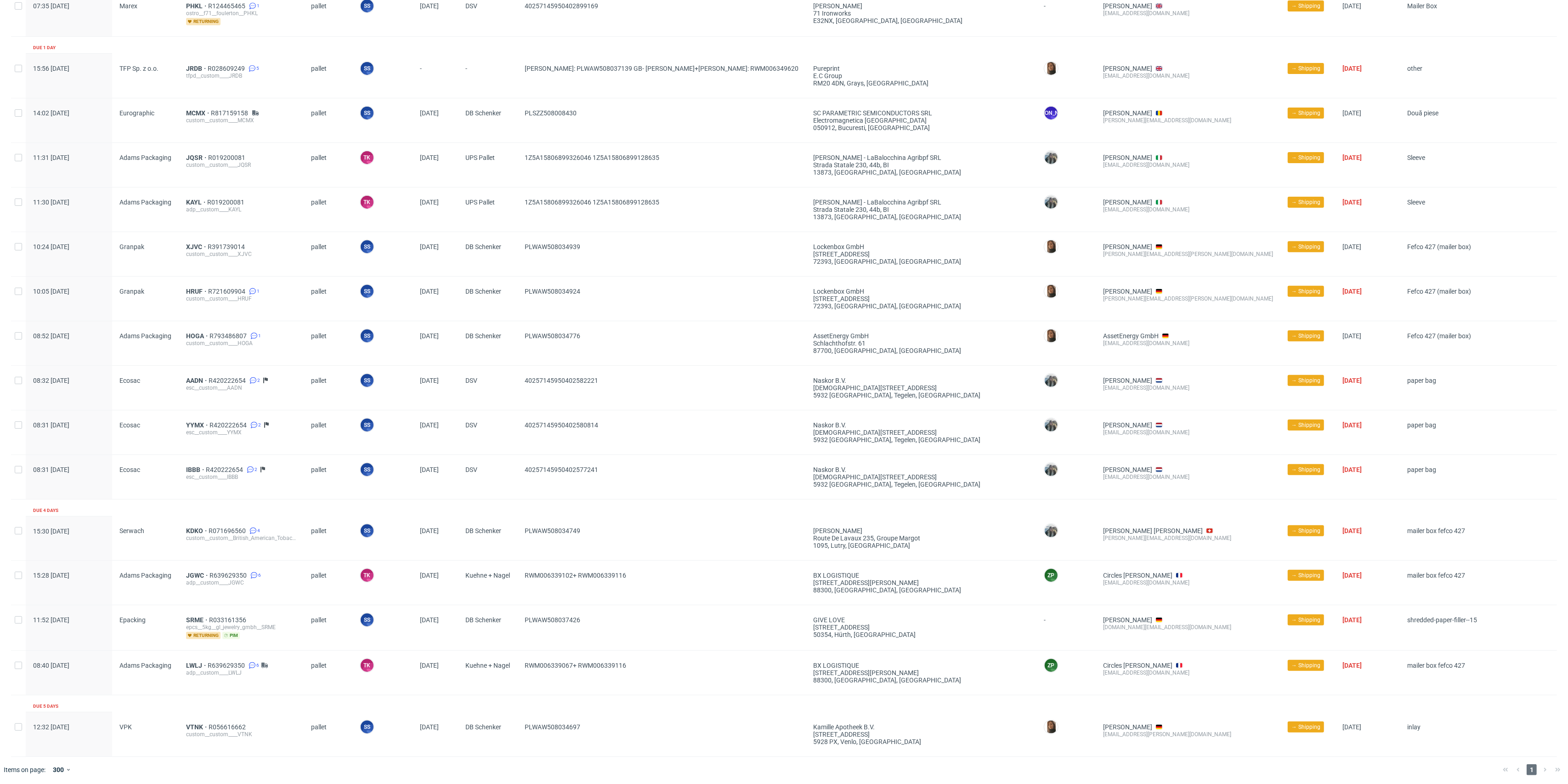
scroll to position [368, 0]
click at [449, 461] on div "[DATE]" at bounding box center [435, 477] width 45 height 44
